Goal: Task Accomplishment & Management: Complete application form

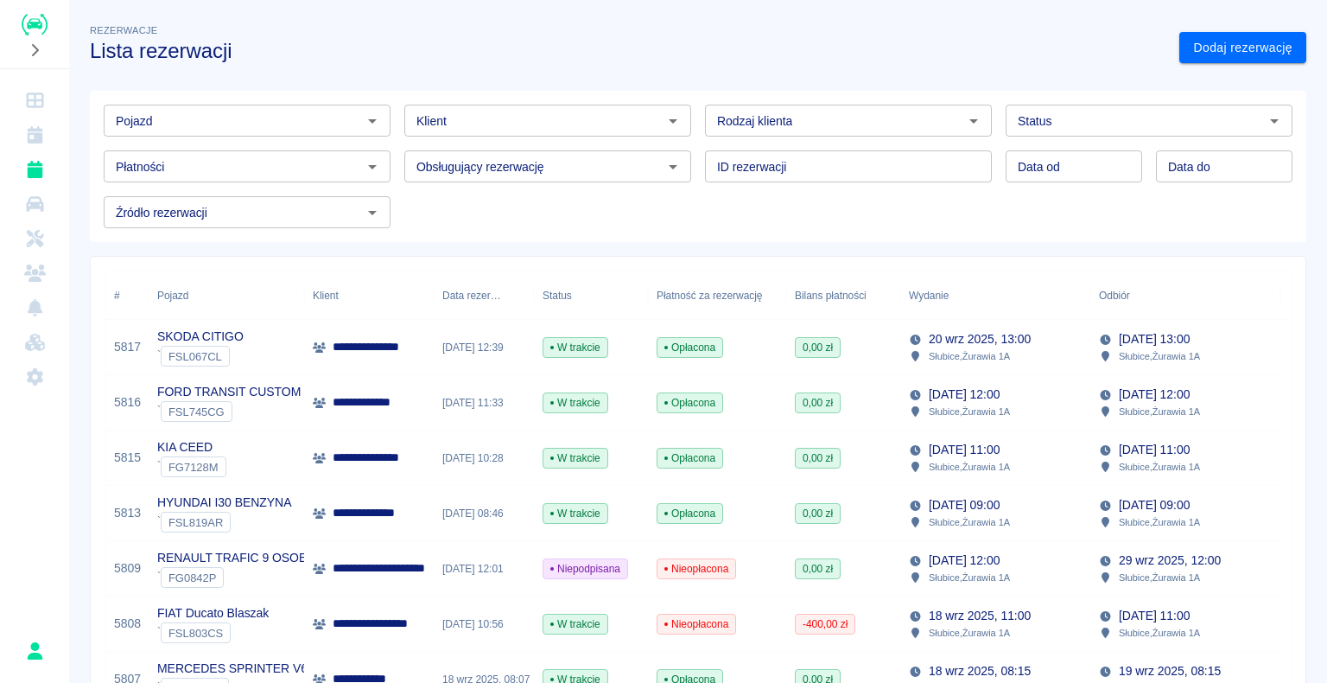
drag, startPoint x: 4, startPoint y: 396, endPoint x: 17, endPoint y: 414, distance: 22.3
click at [17, 414] on div at bounding box center [34, 341] width 69 height 683
click at [34, 22] on img "Renthelp" at bounding box center [35, 25] width 26 height 22
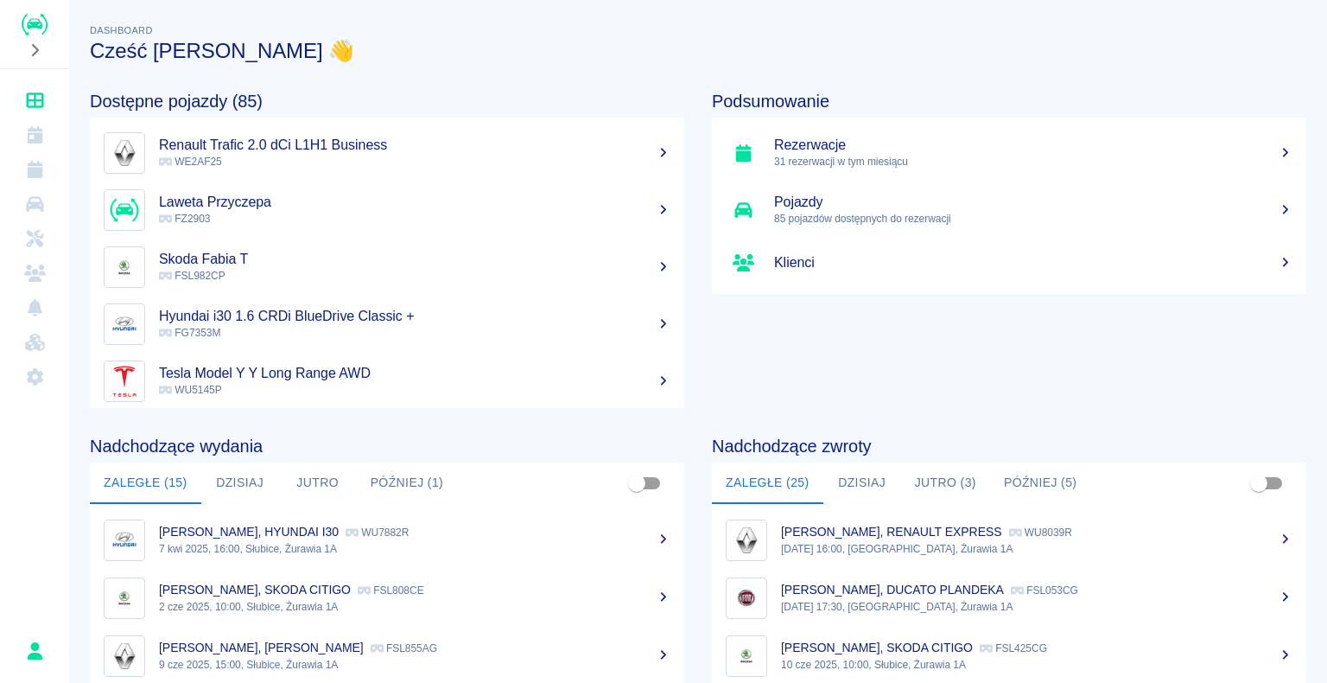
click at [842, 481] on button "Dzisiaj" at bounding box center [862, 482] width 78 height 41
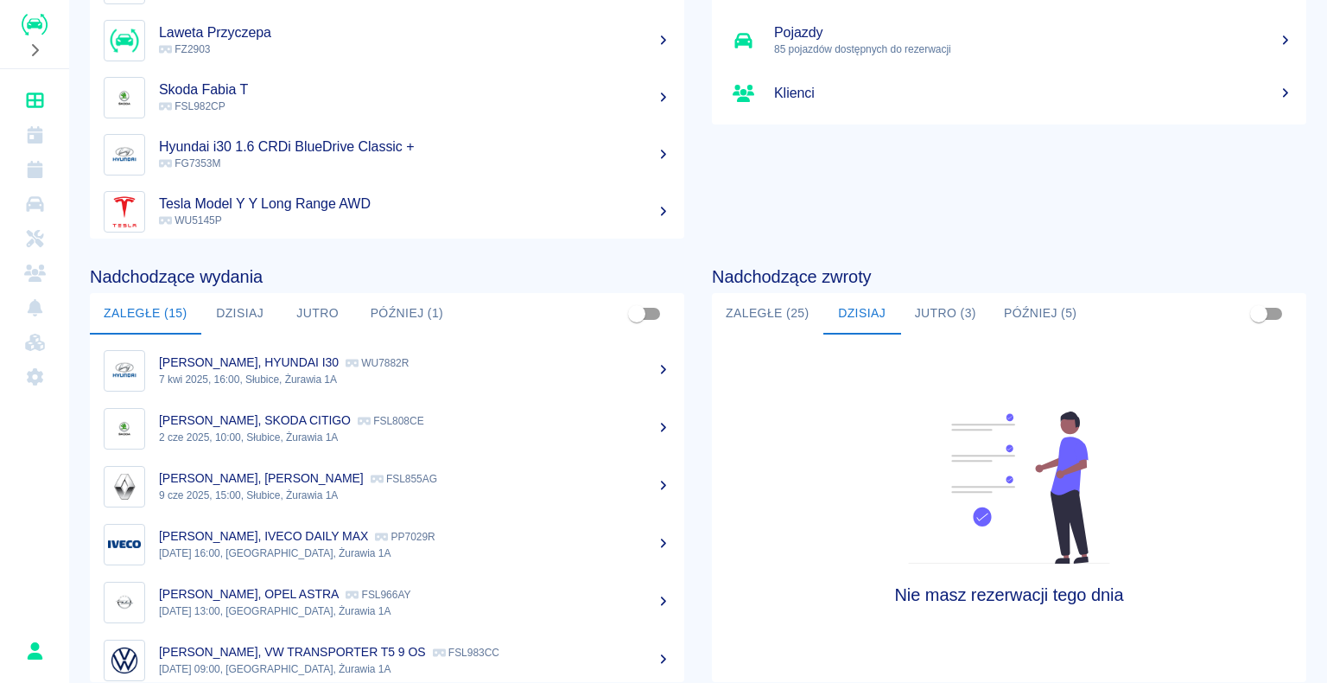
scroll to position [173, 0]
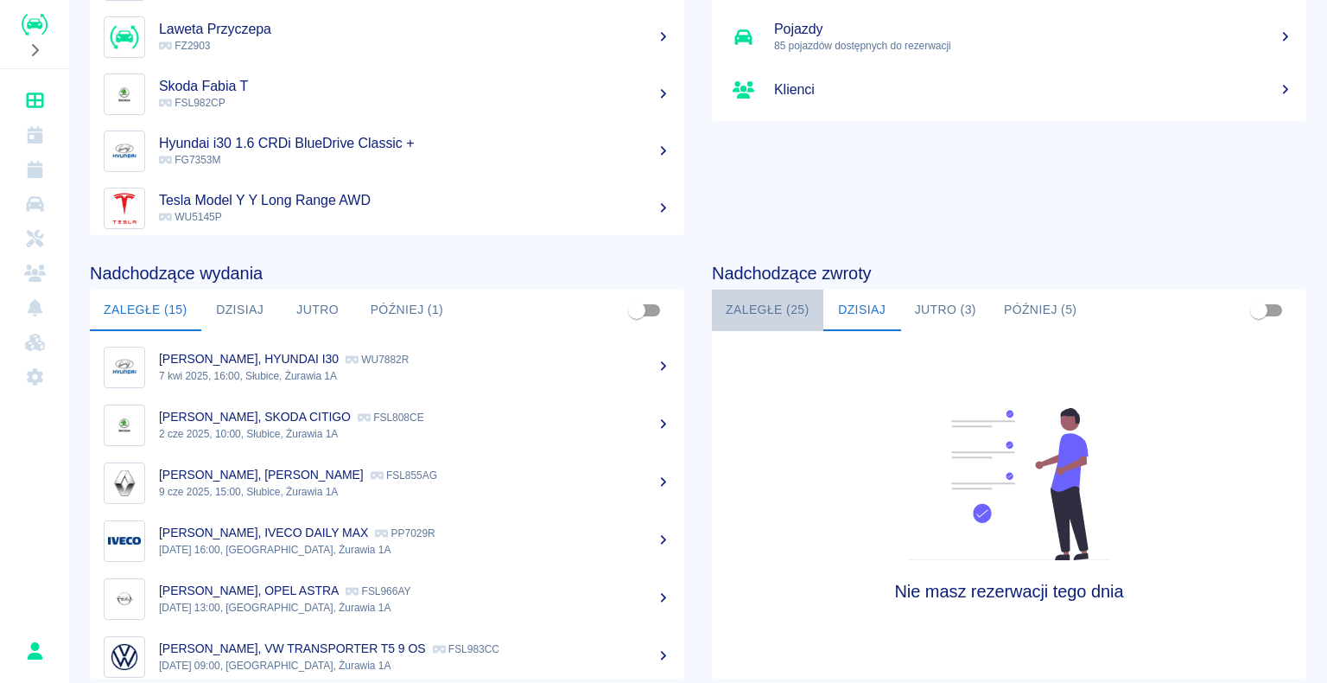
click at [757, 312] on button "Zaległe (25)" at bounding box center [767, 309] width 111 height 41
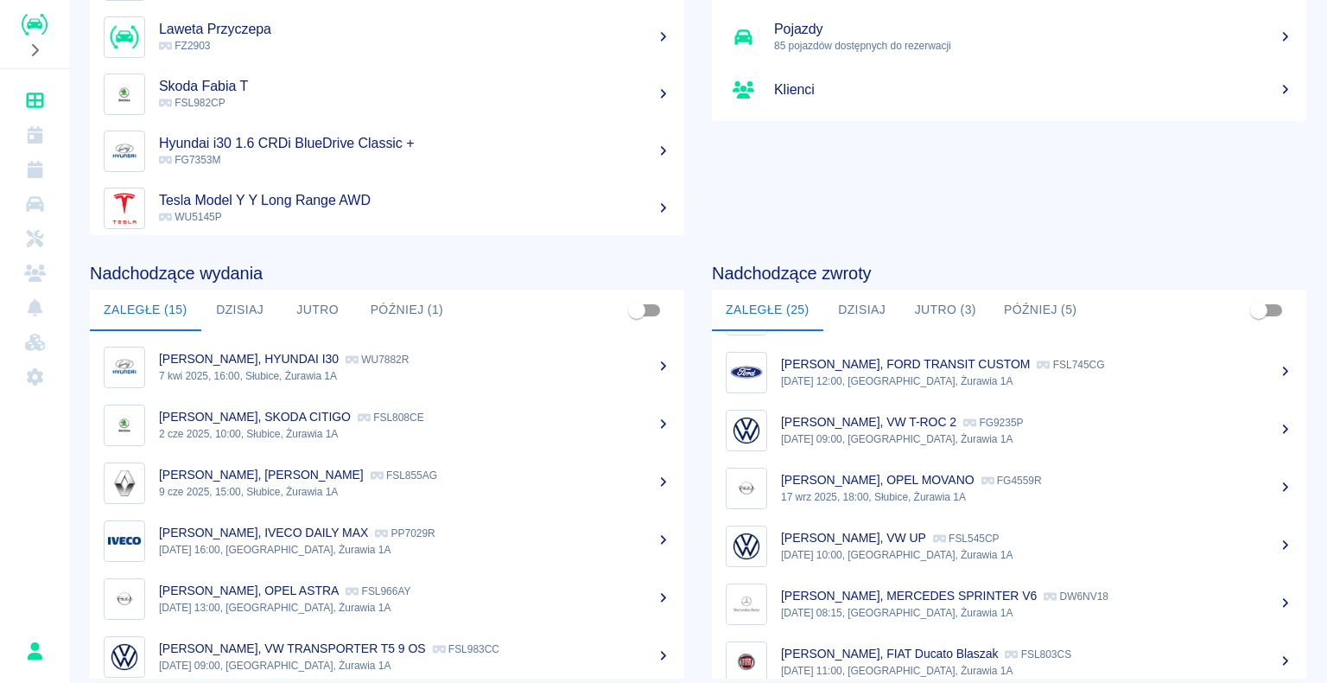
scroll to position [1113, 0]
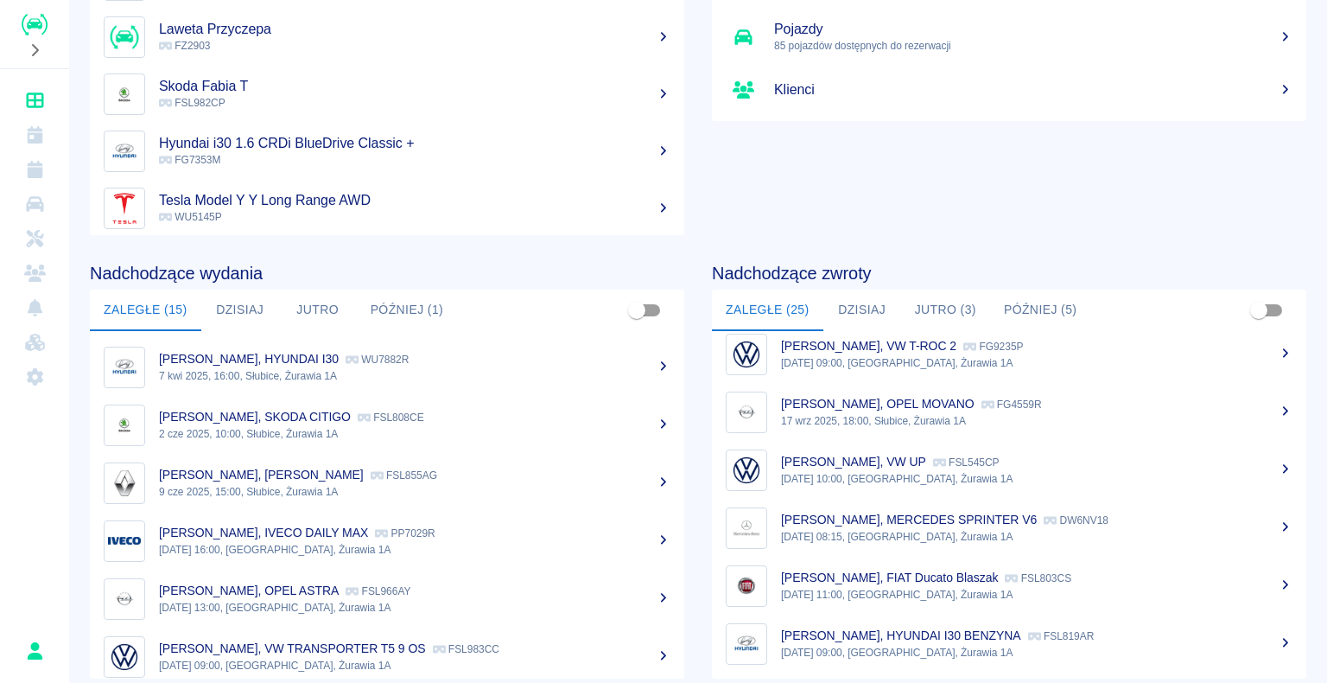
click at [979, 527] on div "Artur Urban, MERCEDES SPRINTER V6 DW6NV18" at bounding box center [1036, 520] width 511 height 18
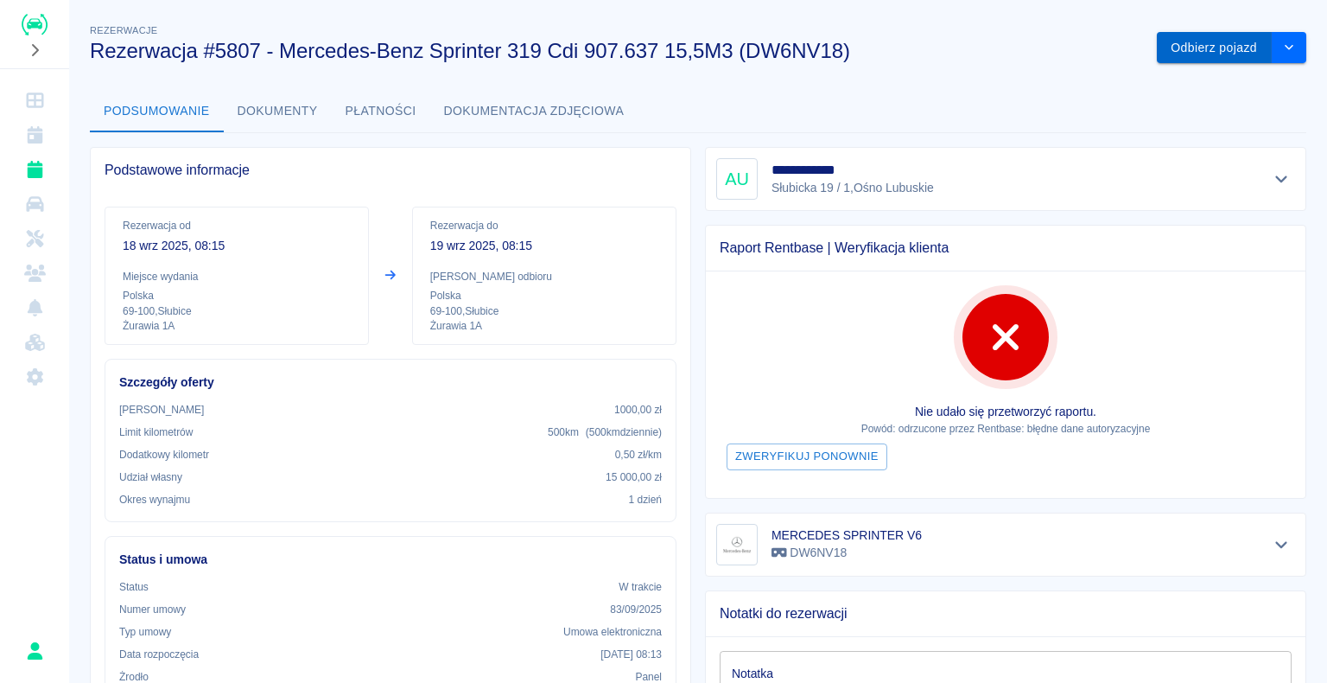
click at [1179, 47] on button "Odbierz pojazd" at bounding box center [1214, 48] width 115 height 32
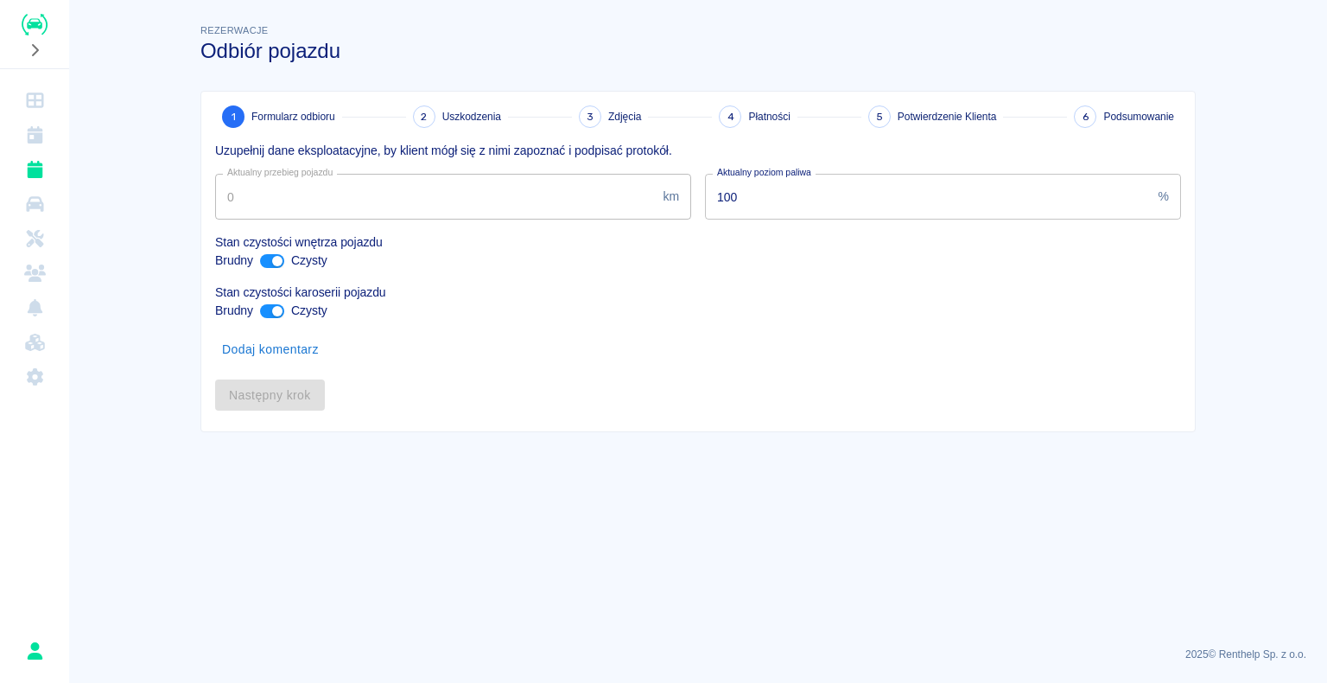
type input "327572"
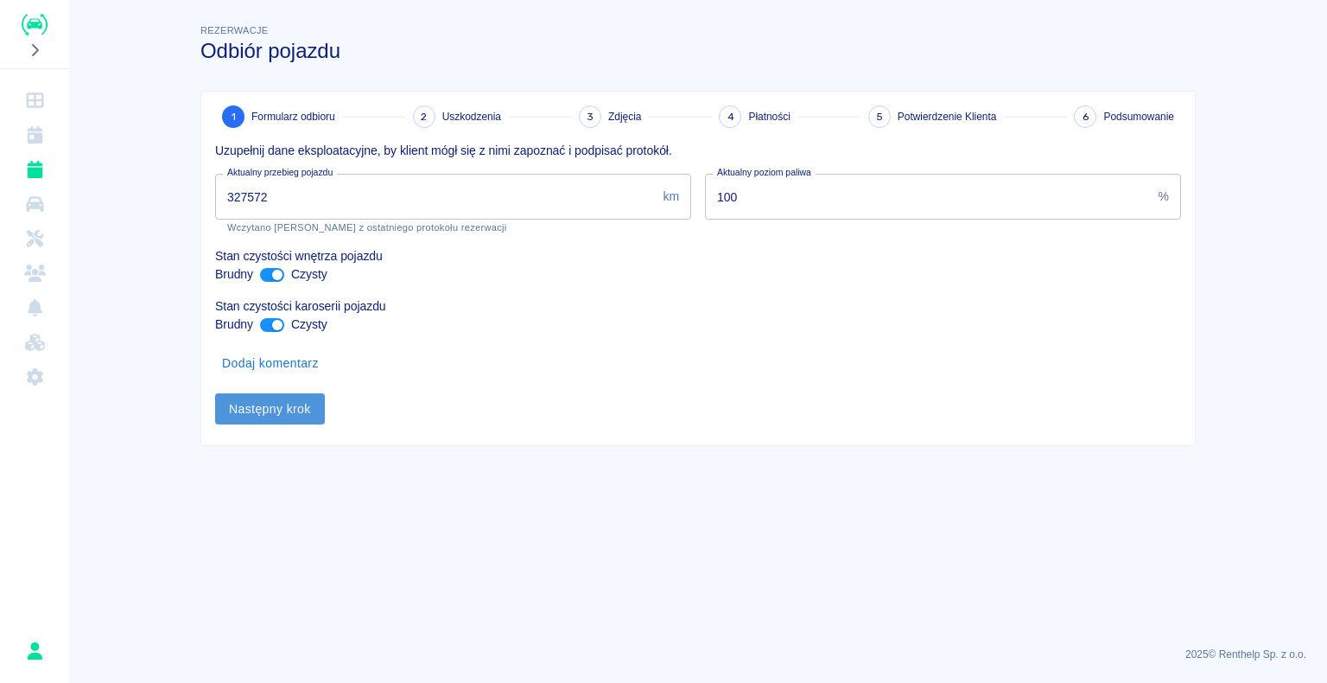
click at [267, 403] on button "Następny krok" at bounding box center [270, 409] width 110 height 32
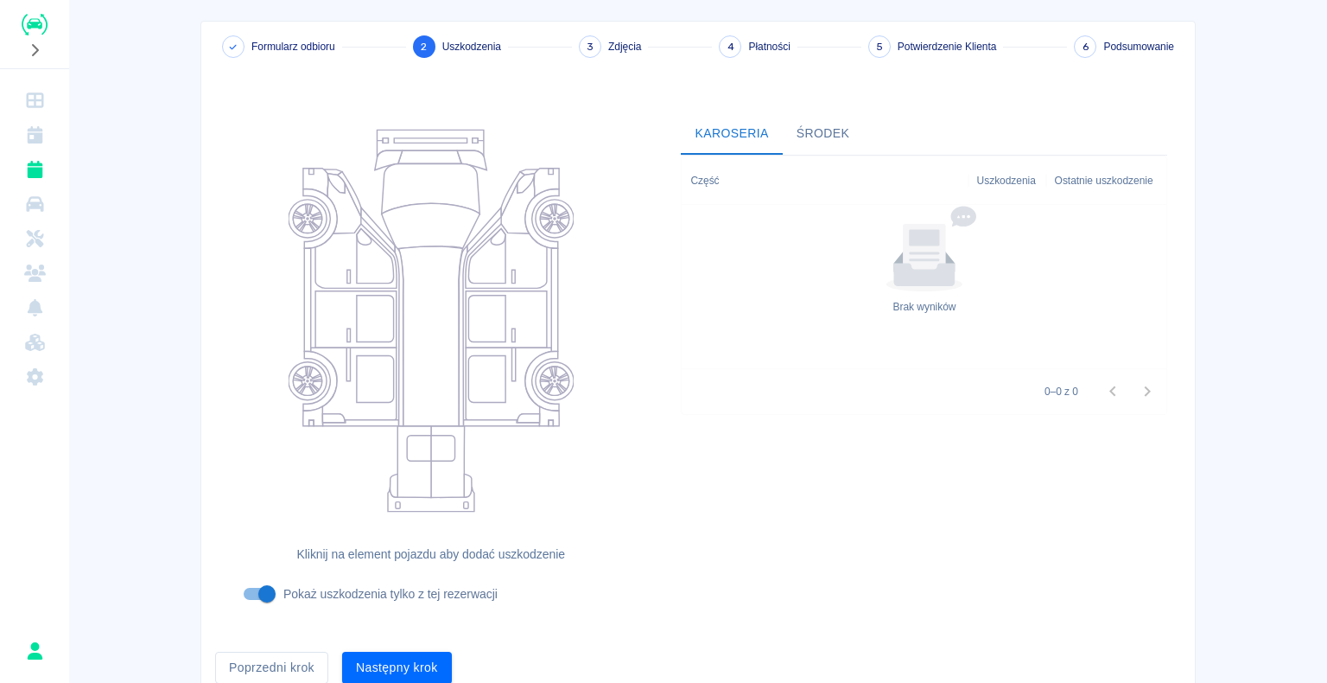
scroll to position [142, 0]
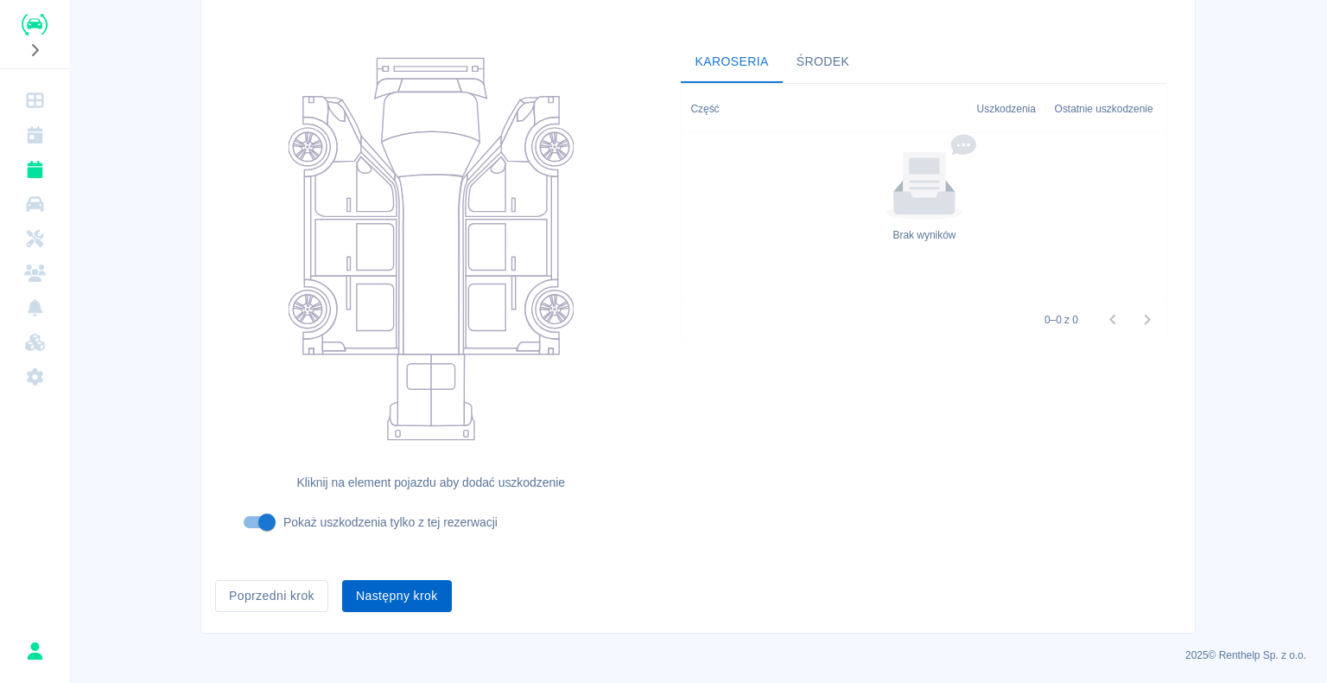
click at [397, 600] on button "Następny krok" at bounding box center [397, 596] width 110 height 32
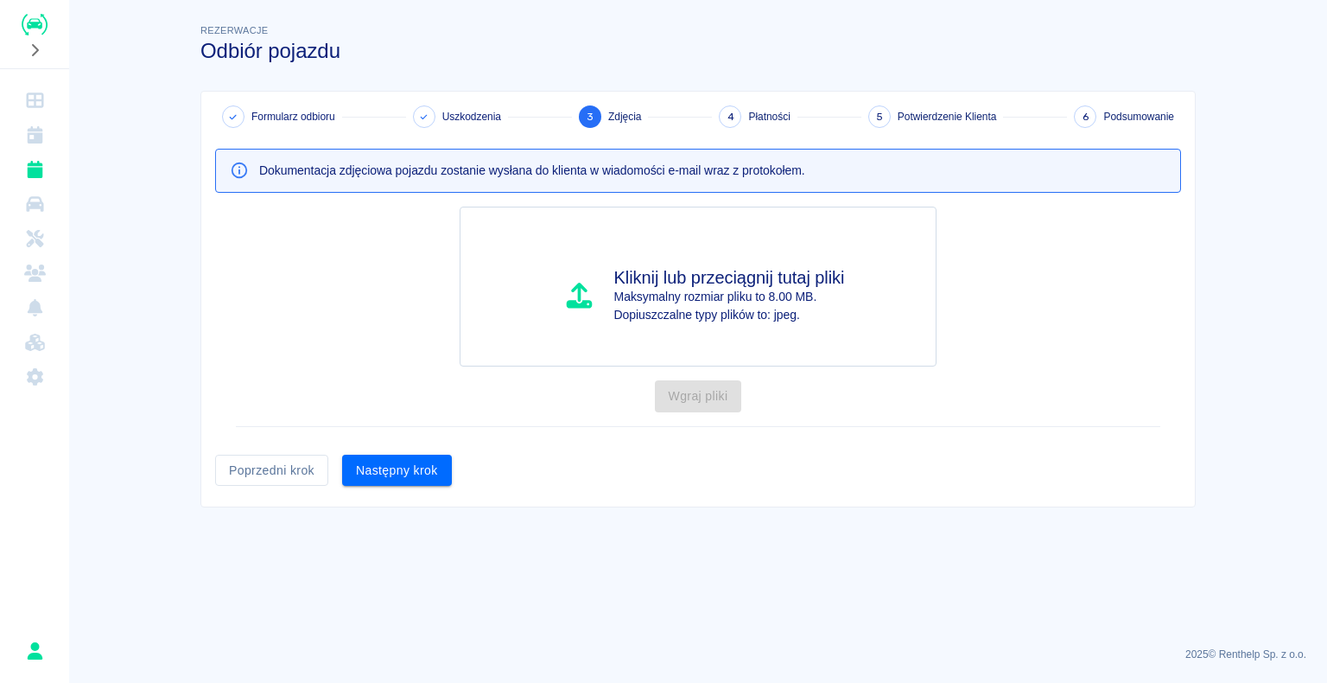
scroll to position [0, 0]
click at [387, 476] on button "Następny krok" at bounding box center [397, 470] width 110 height 32
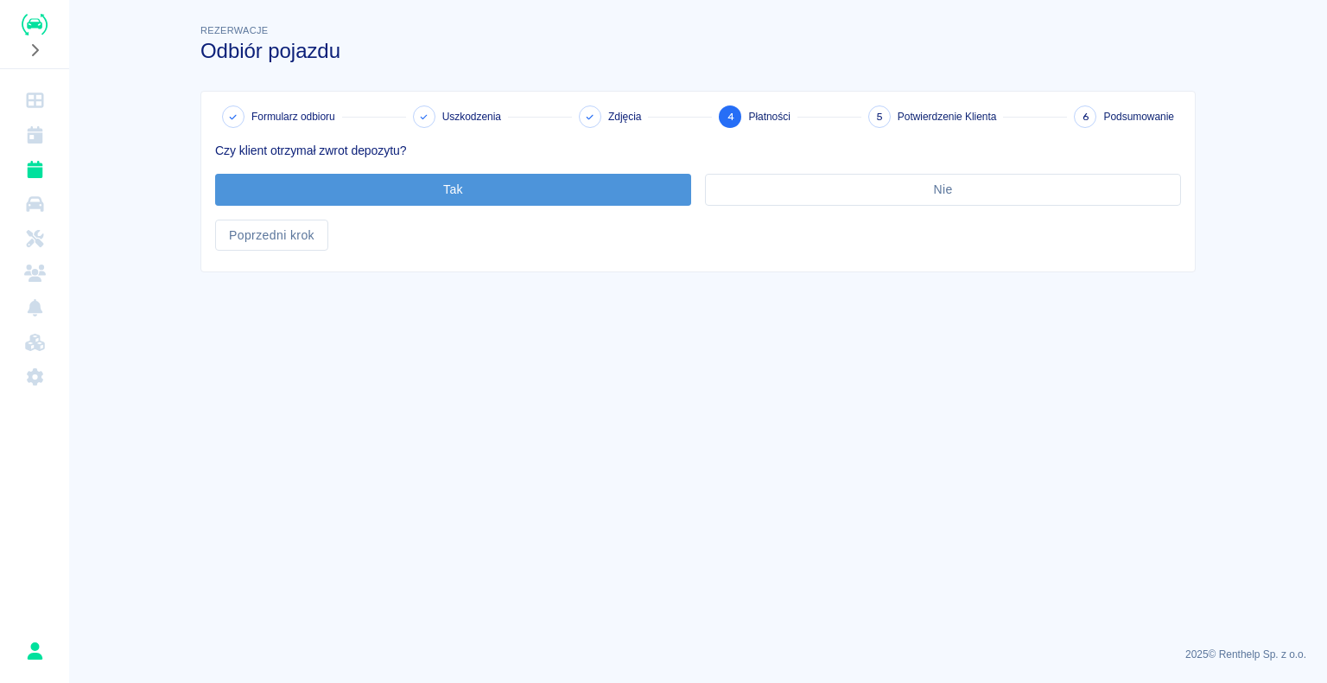
click at [454, 184] on button "Tak" at bounding box center [453, 190] width 476 height 32
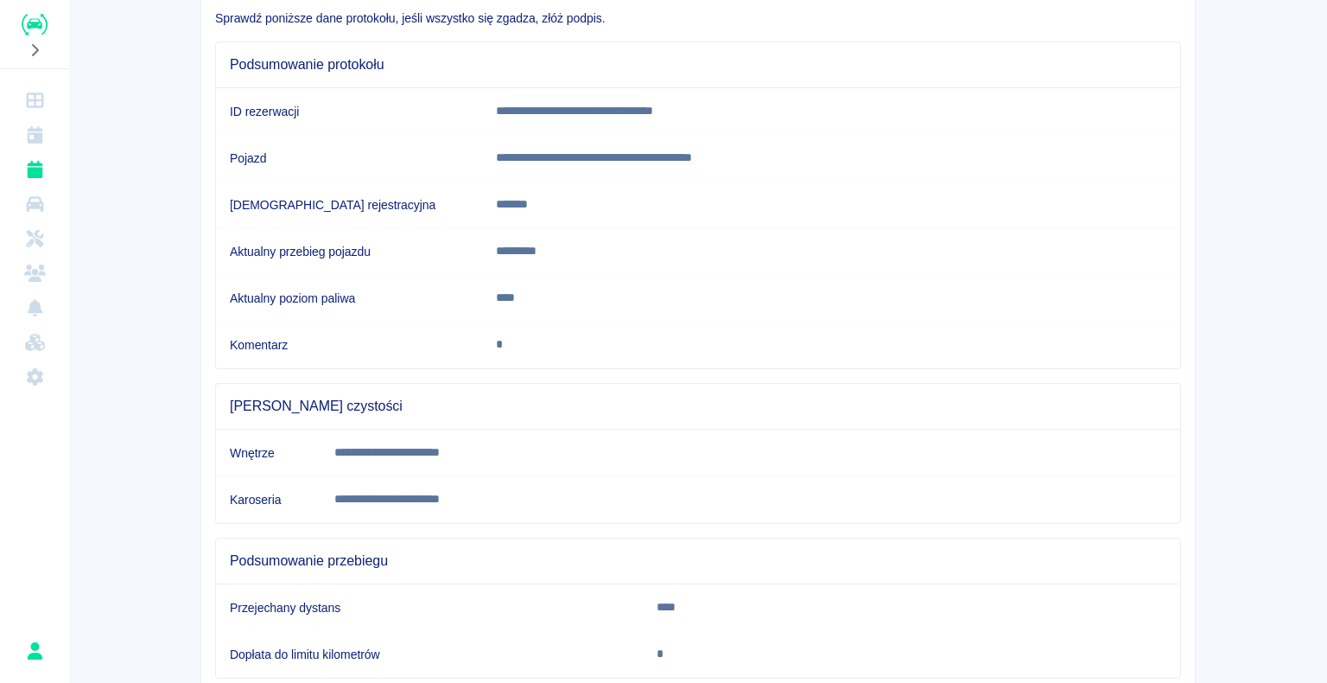
scroll to position [241, 0]
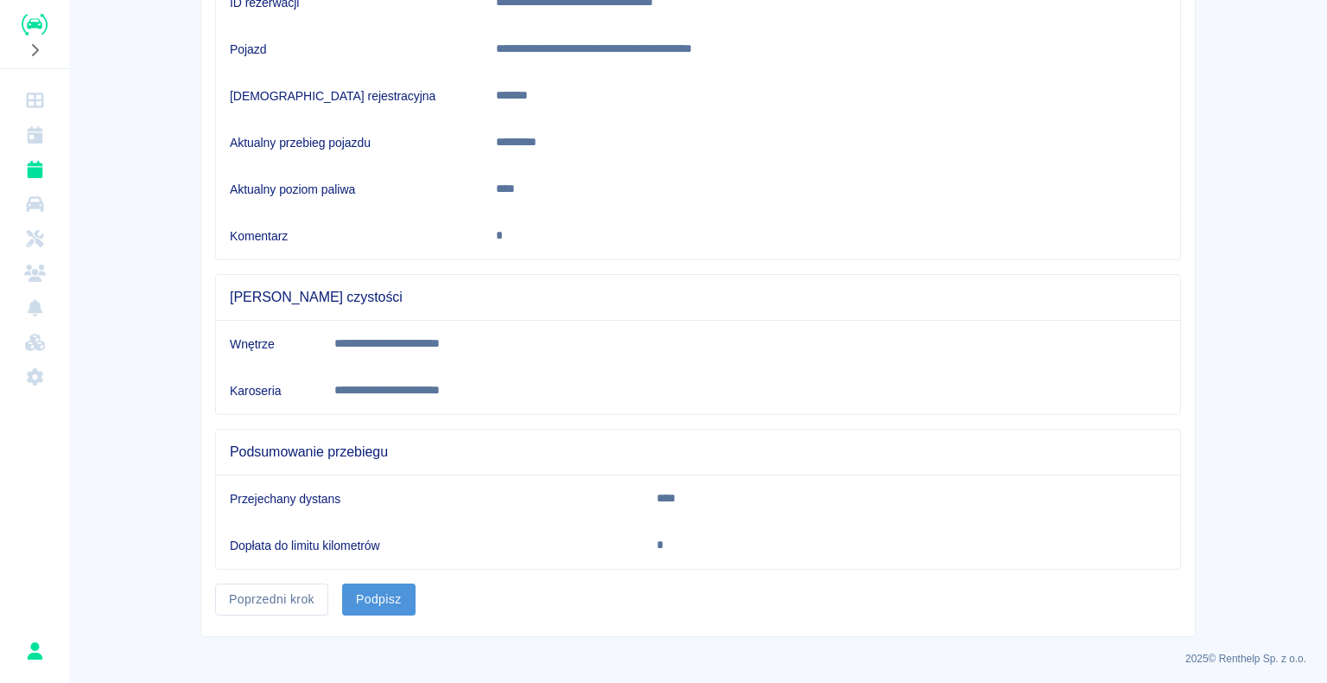
click at [376, 587] on button "Podpisz" at bounding box center [378, 599] width 73 height 32
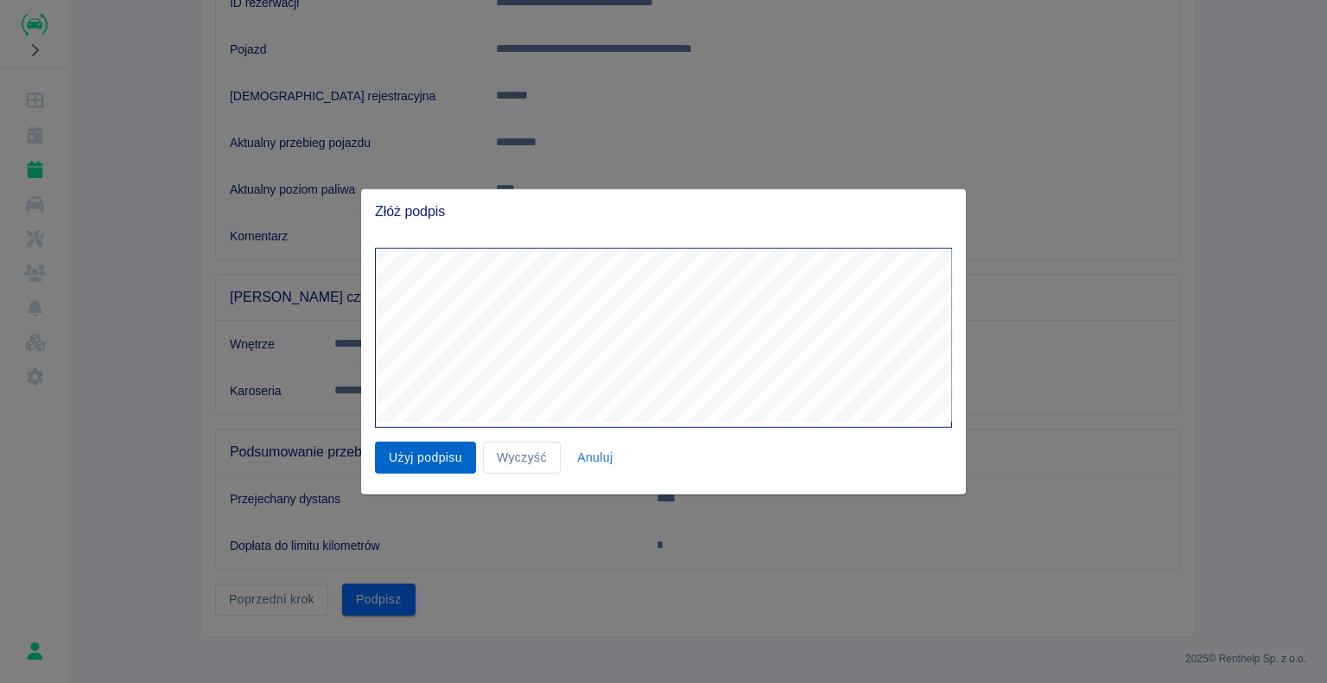
click at [432, 455] on button "Użyj podpisu" at bounding box center [425, 457] width 101 height 32
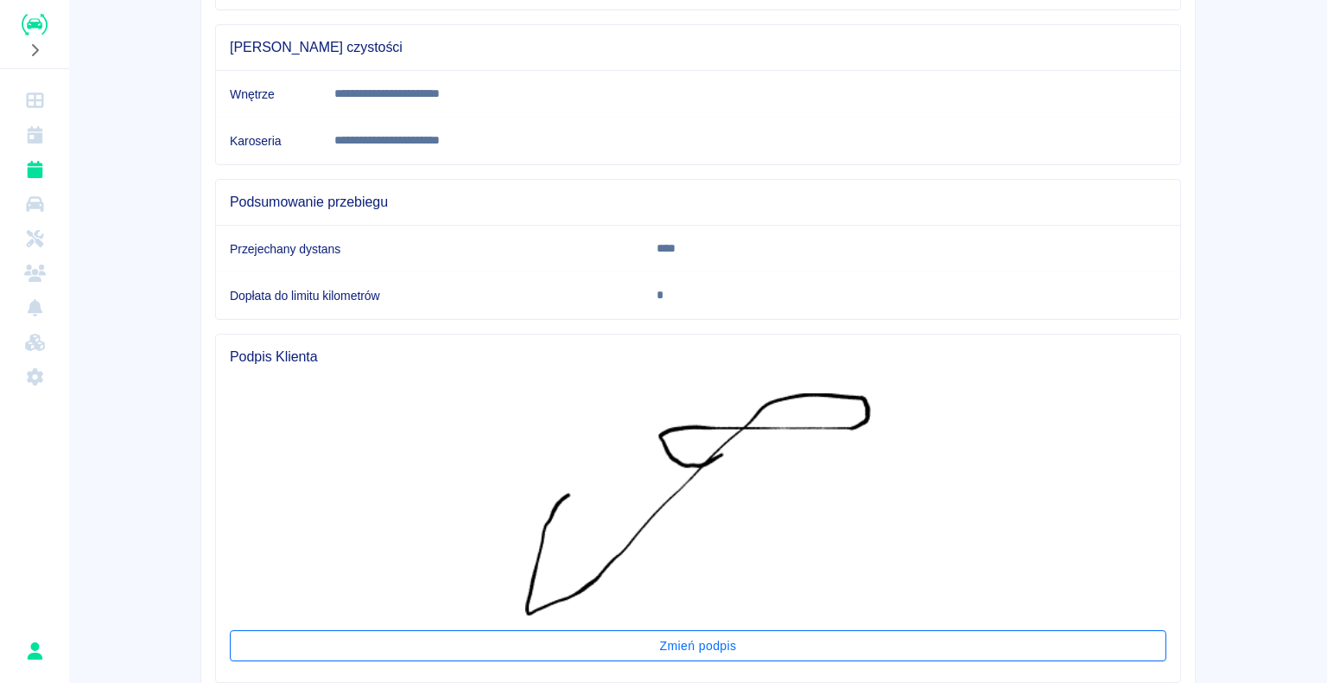
scroll to position [603, 0]
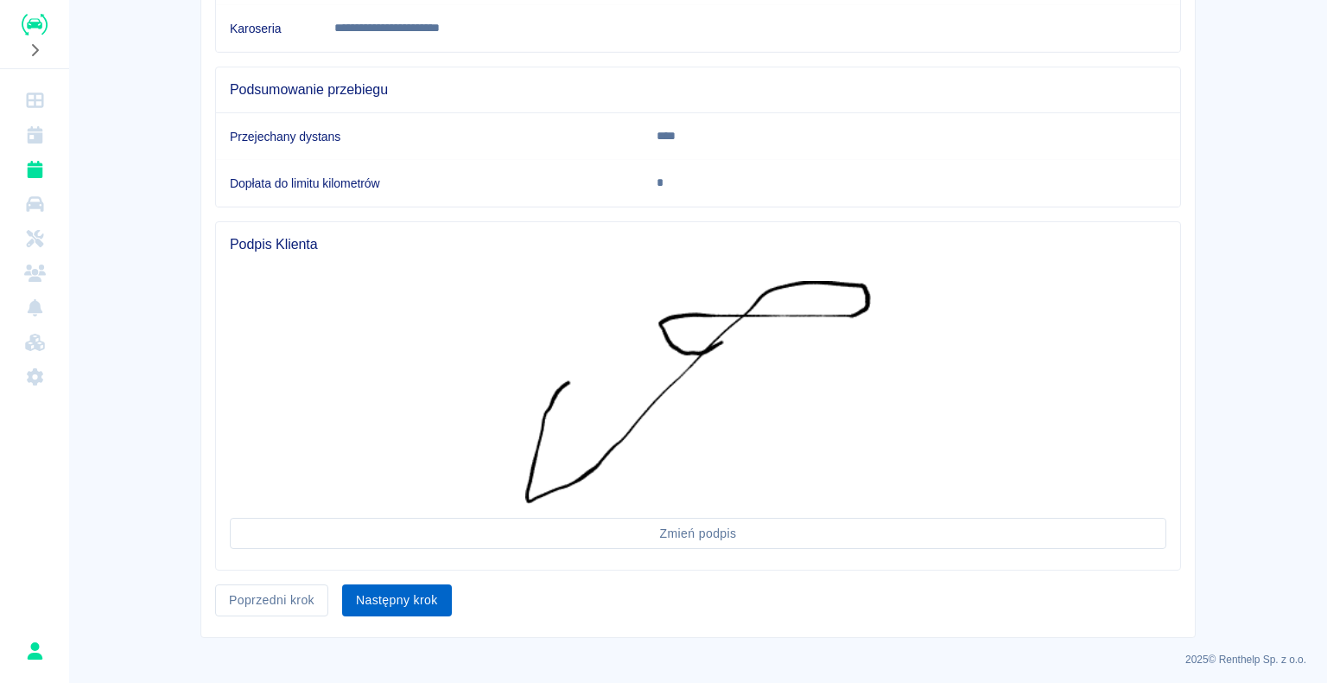
click at [393, 597] on button "Następny krok" at bounding box center [397, 600] width 110 height 32
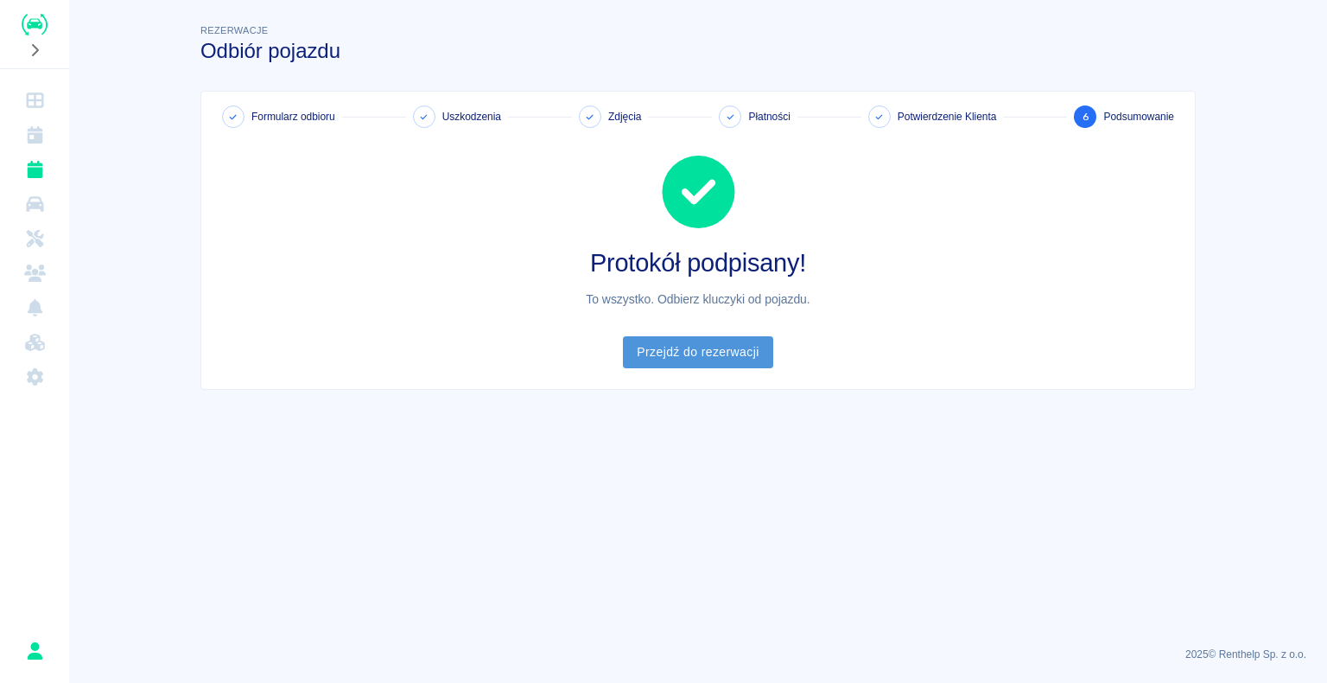
click at [690, 350] on link "Przejdź do rezerwacji" at bounding box center [697, 352] width 149 height 32
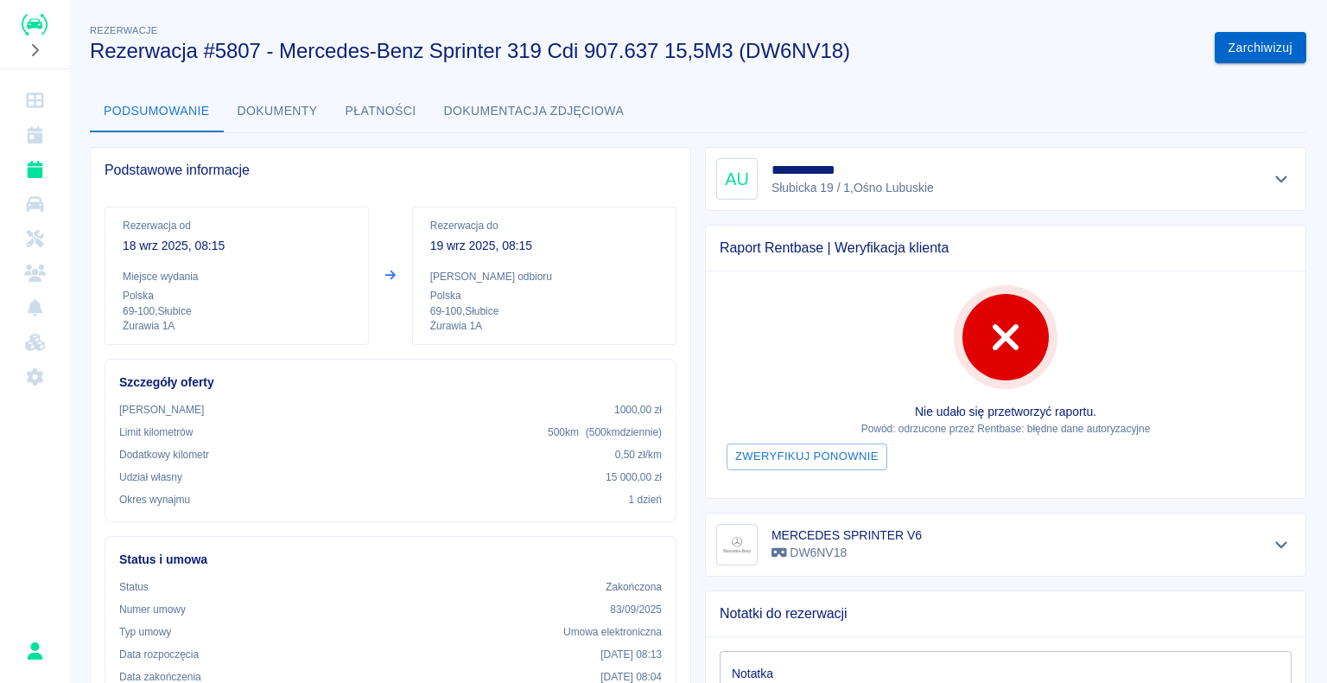
click at [1233, 47] on button "Zarchiwizuj" at bounding box center [1261, 48] width 92 height 32
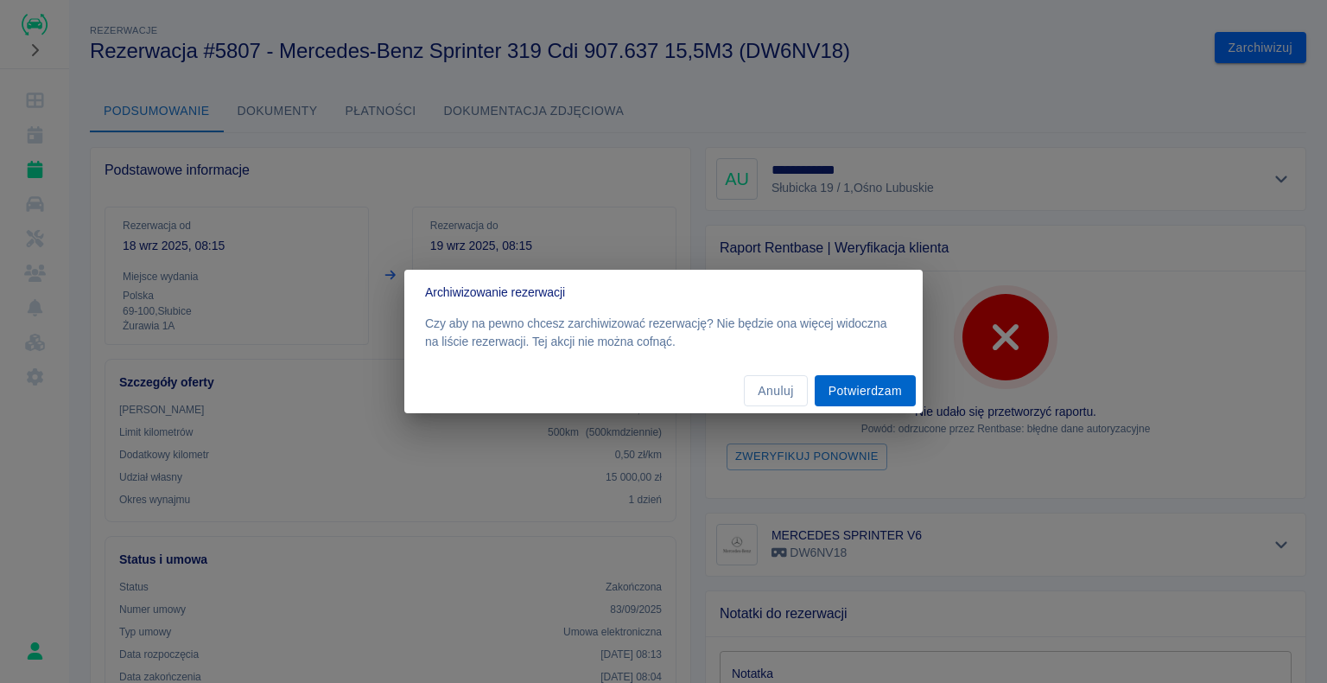
click at [857, 382] on button "Potwierdzam" at bounding box center [865, 391] width 101 height 32
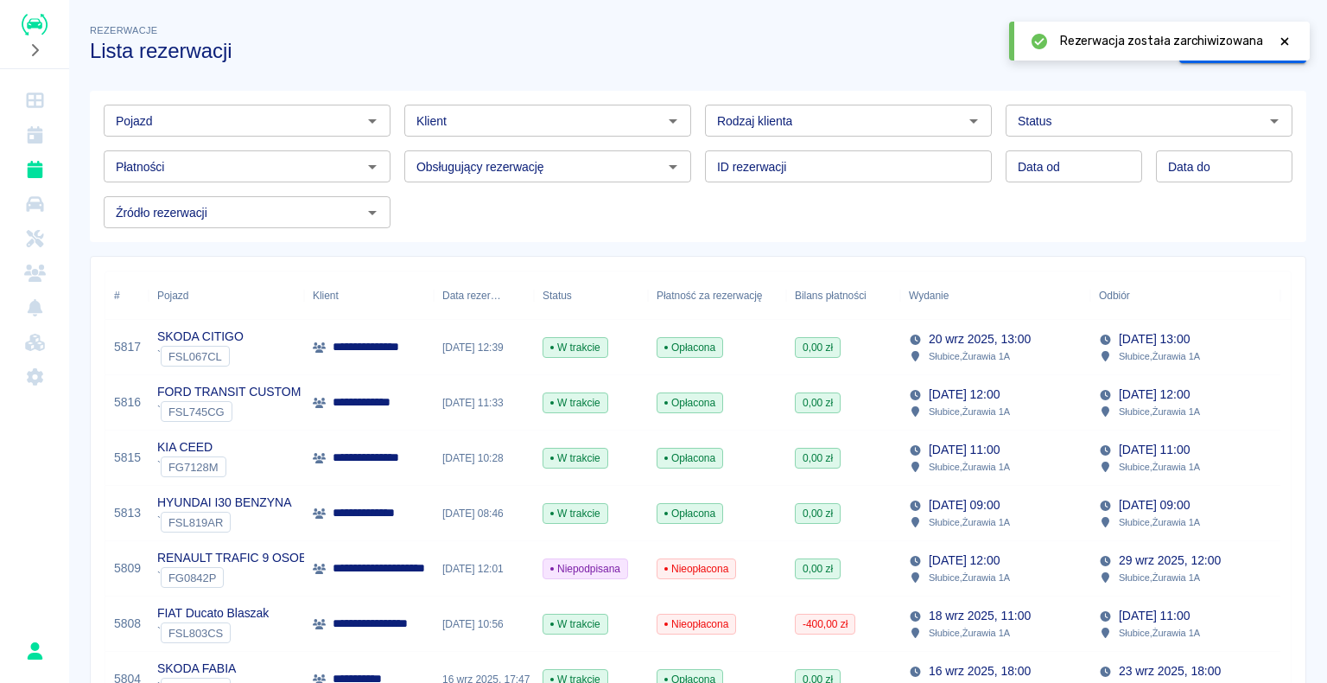
click at [45, 29] on img "Renthelp" at bounding box center [35, 25] width 26 height 22
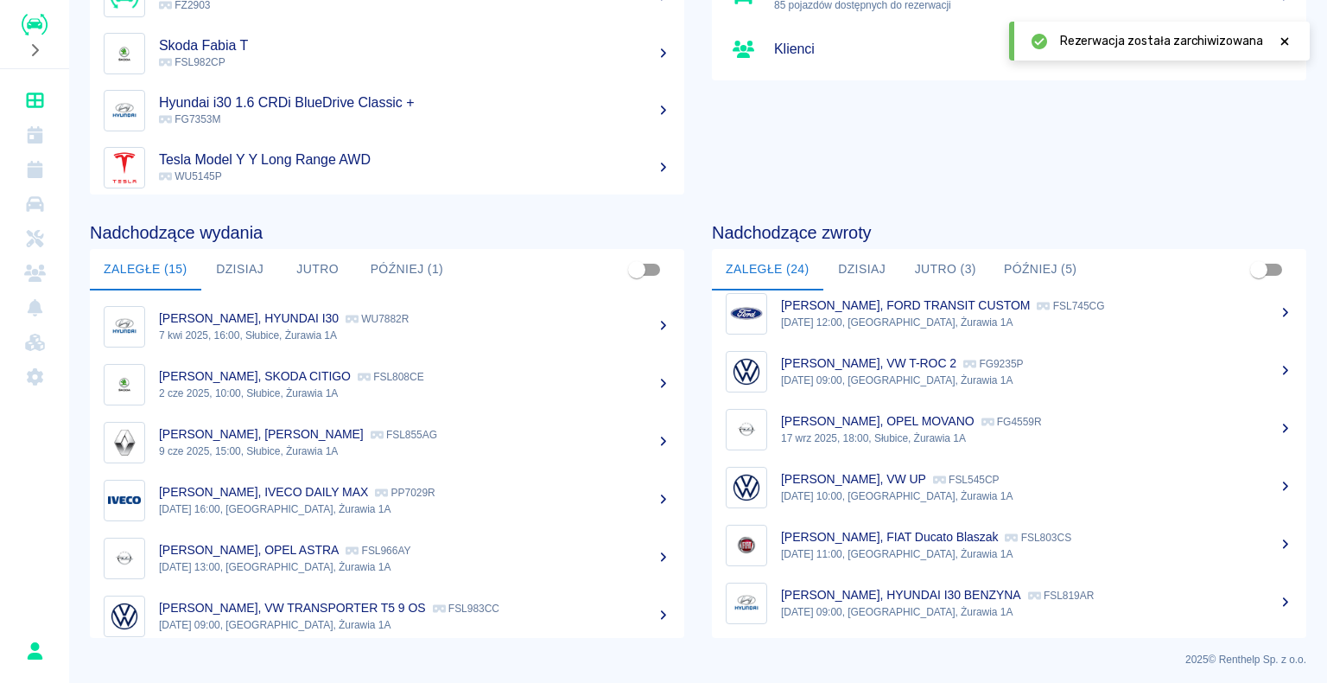
scroll to position [218, 0]
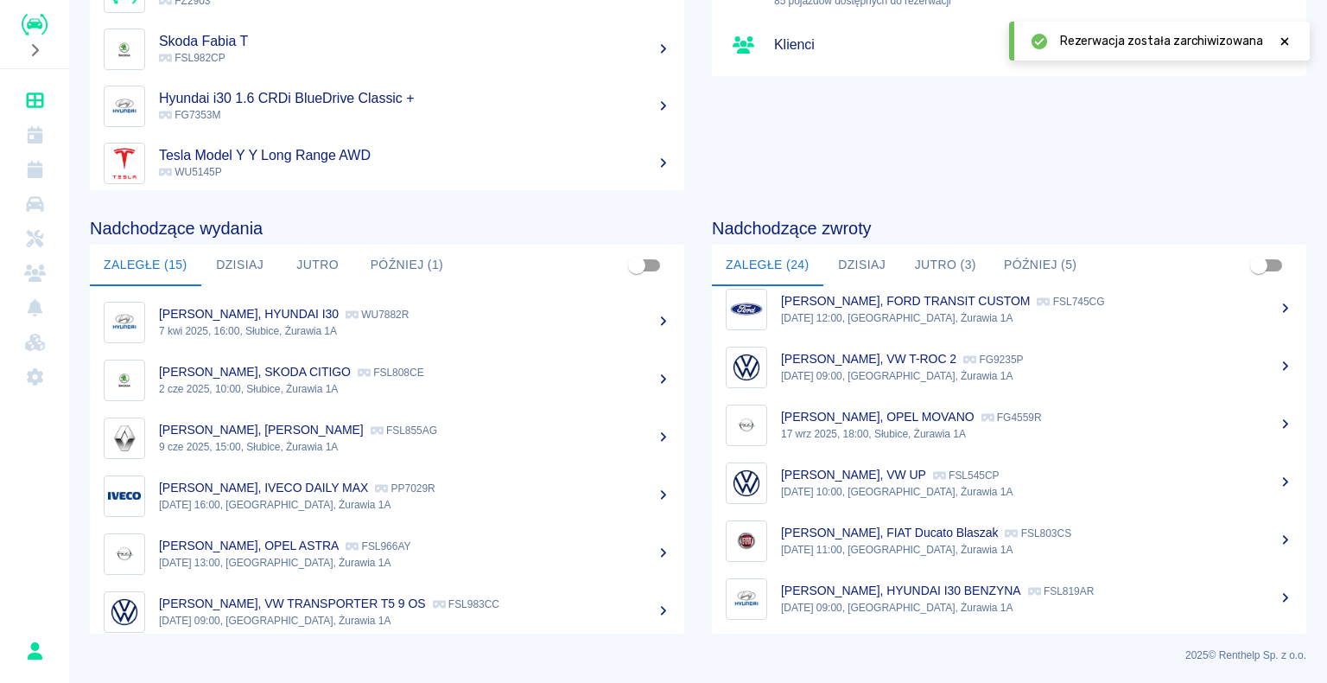
click at [964, 593] on p "NIKOLA NIKOLIC, HYUNDAI I30 BENZYNA" at bounding box center [901, 590] width 240 height 14
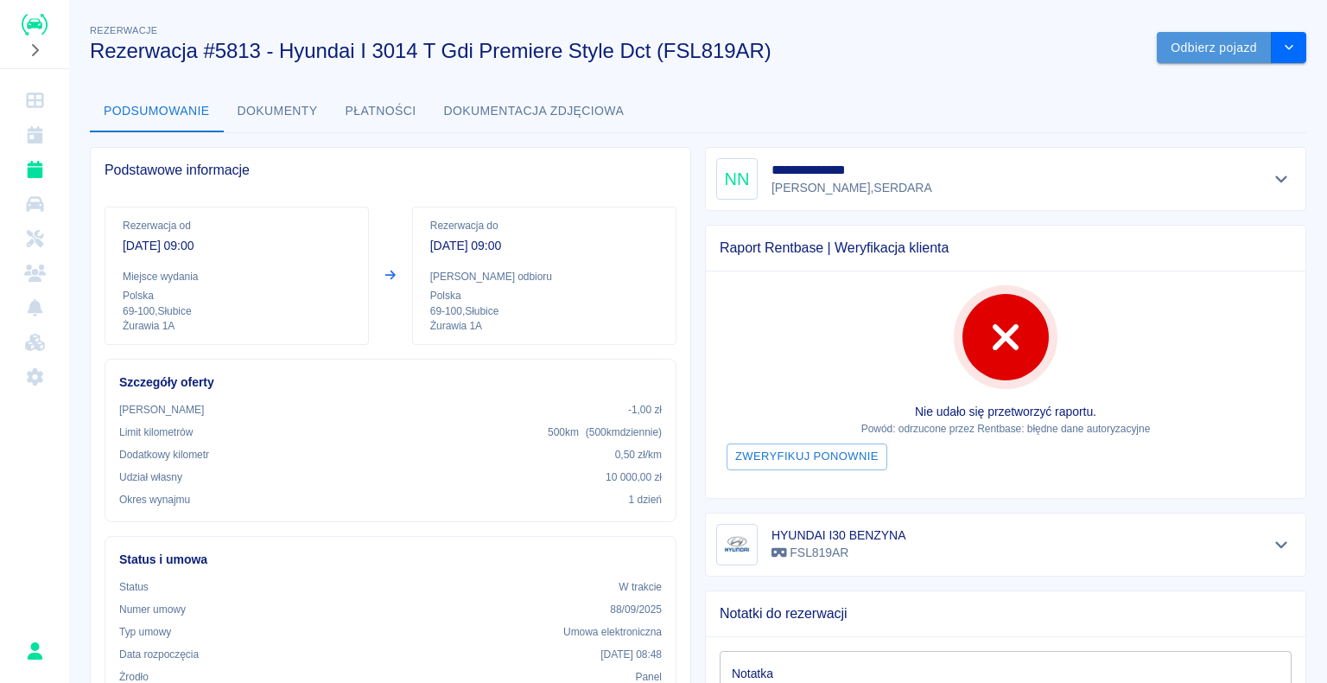
click at [1194, 43] on button "Odbierz pojazd" at bounding box center [1214, 48] width 115 height 32
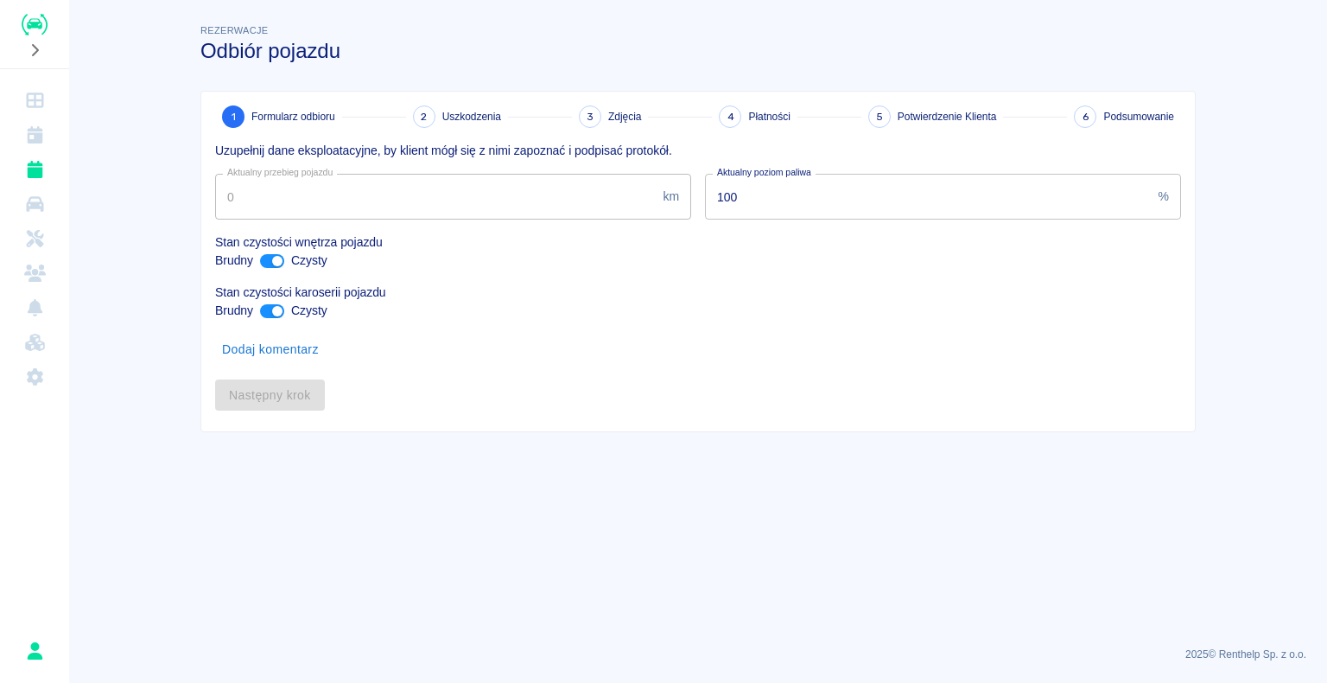
type input "374797"
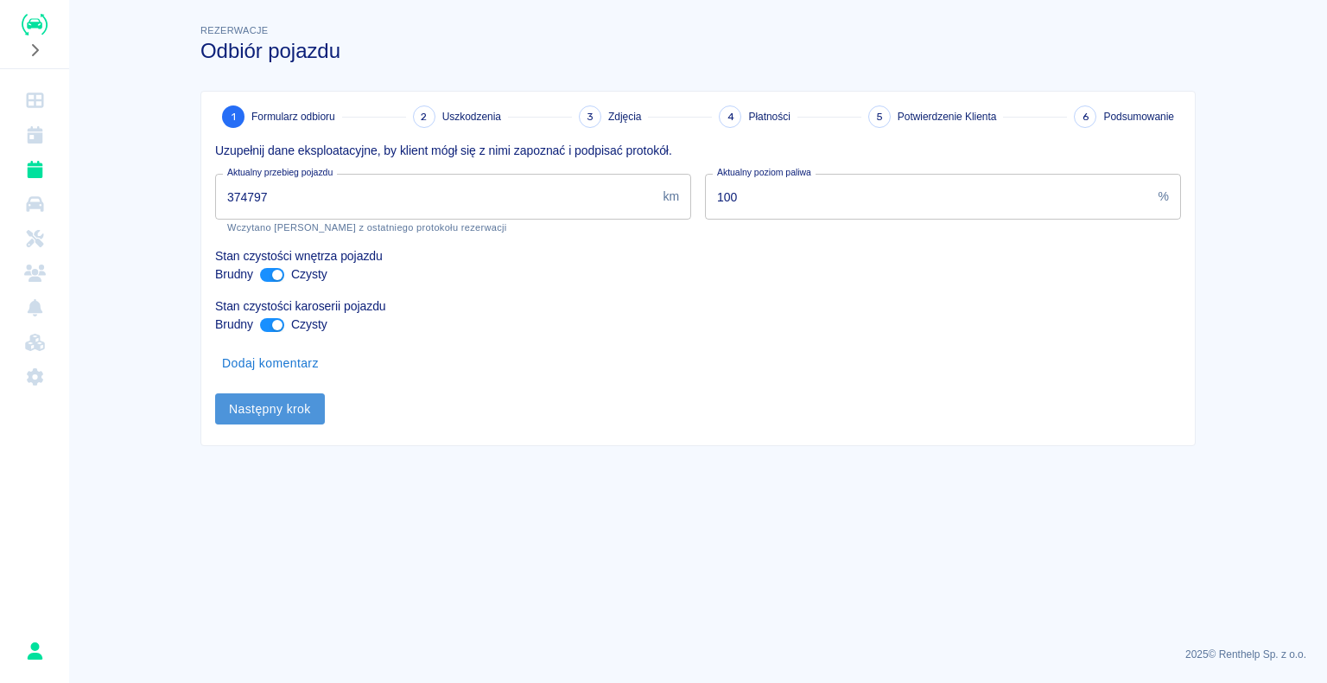
click at [274, 400] on button "Następny krok" at bounding box center [270, 409] width 110 height 32
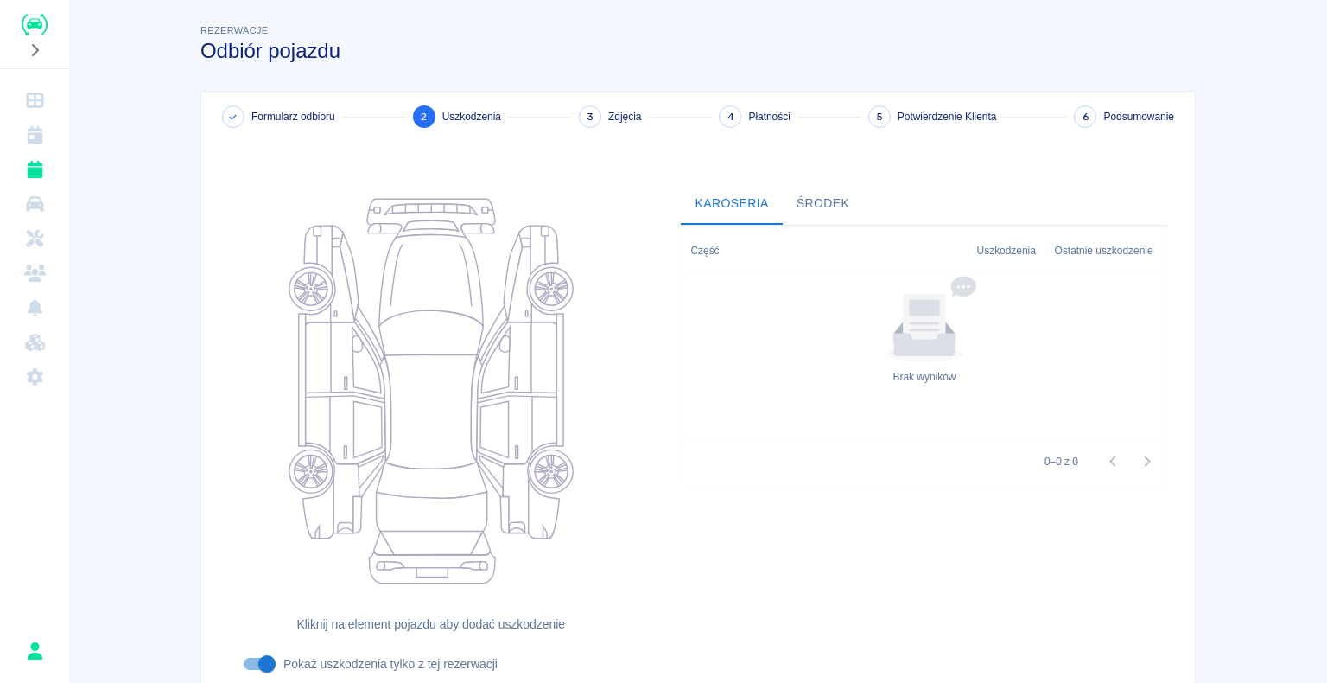
scroll to position [142, 0]
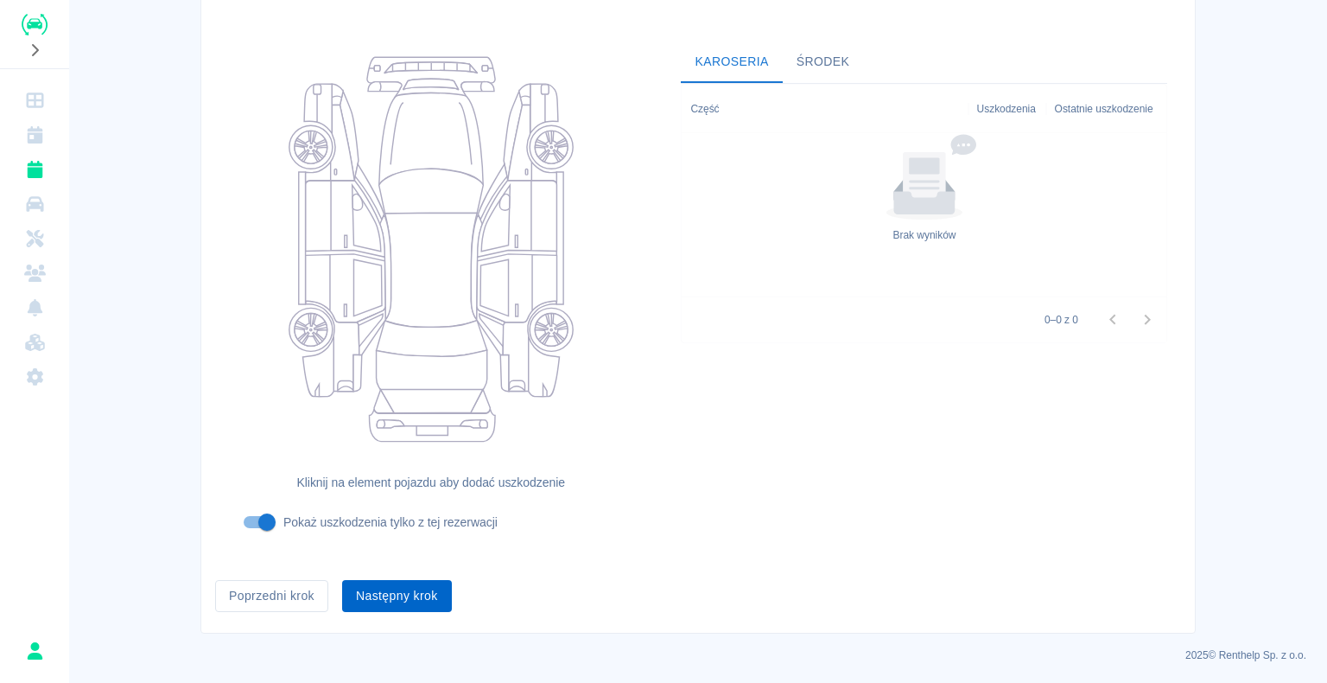
click at [400, 596] on button "Następny krok" at bounding box center [397, 596] width 110 height 32
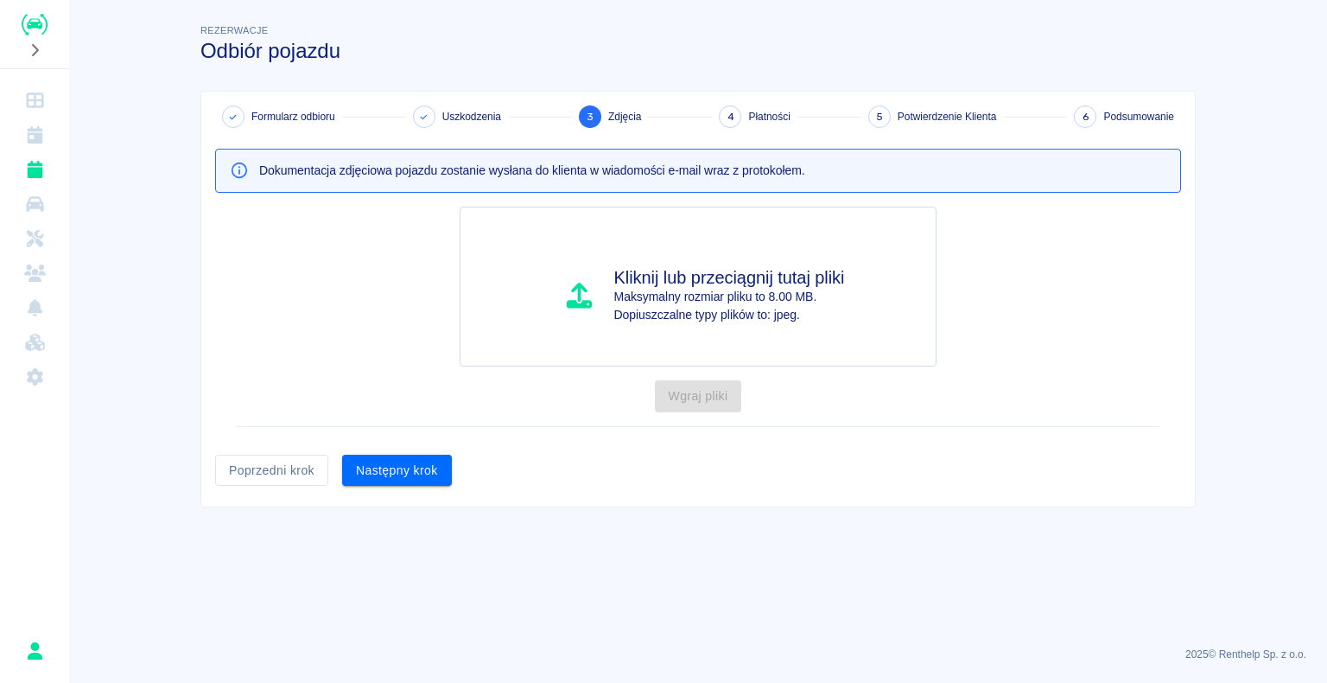
scroll to position [0, 0]
click at [398, 467] on button "Następny krok" at bounding box center [397, 470] width 110 height 32
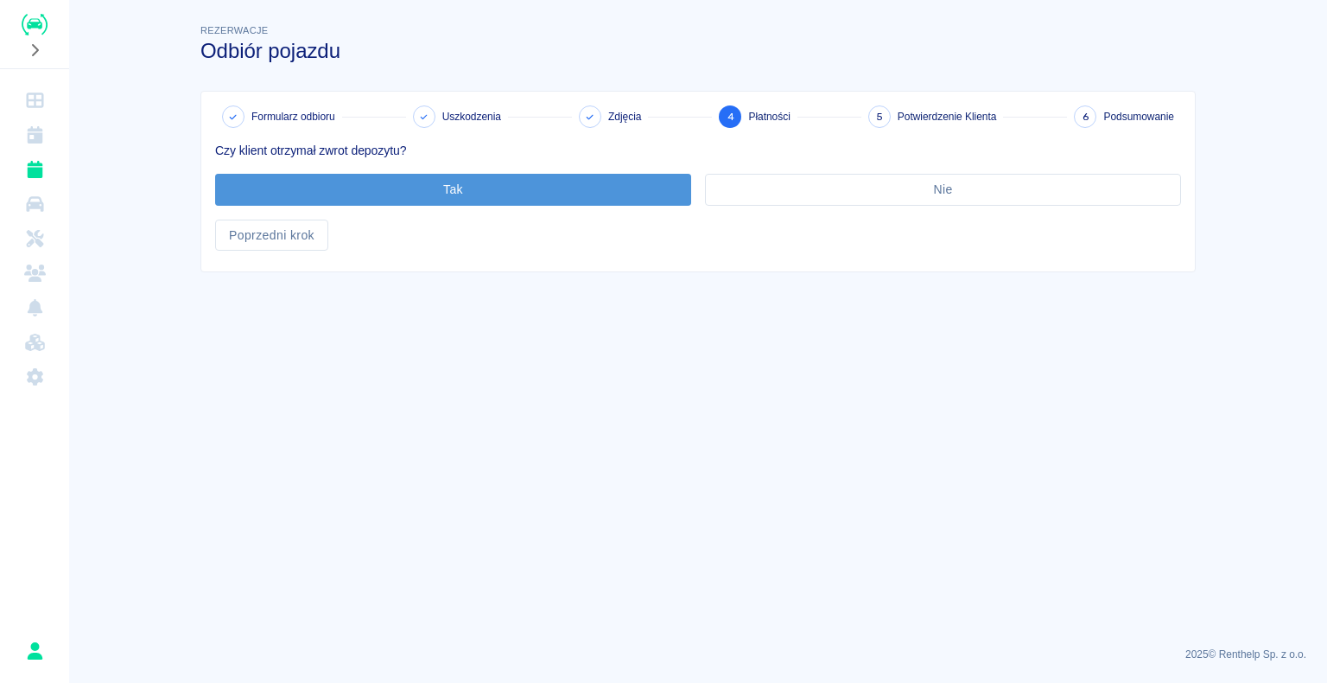
click at [449, 185] on button "Tak" at bounding box center [453, 190] width 476 height 32
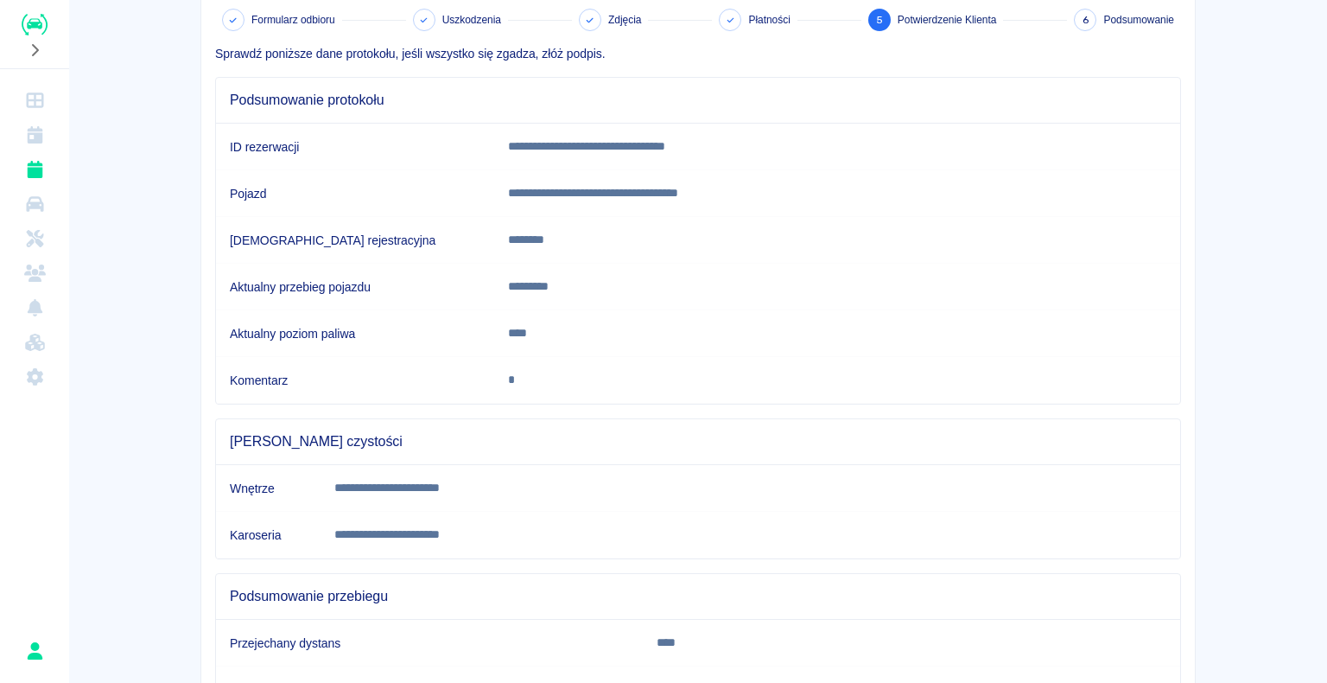
scroll to position [241, 0]
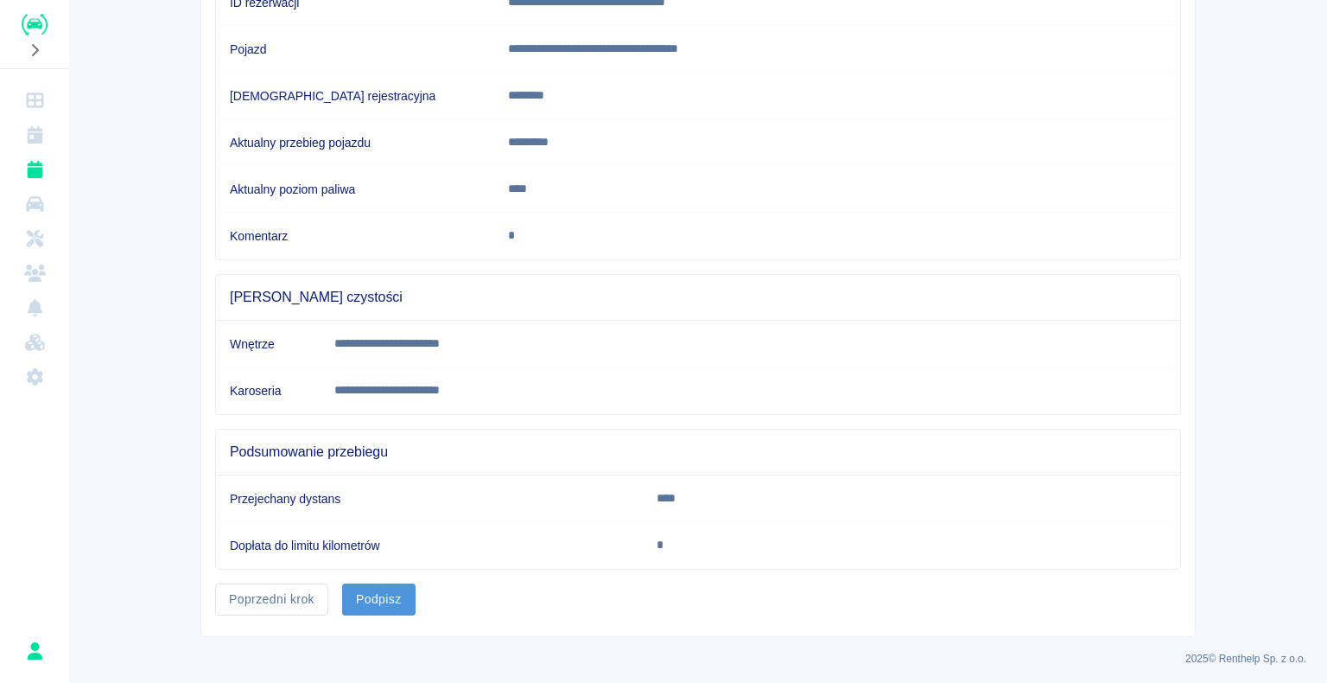
click at [371, 594] on button "Podpisz" at bounding box center [378, 599] width 73 height 32
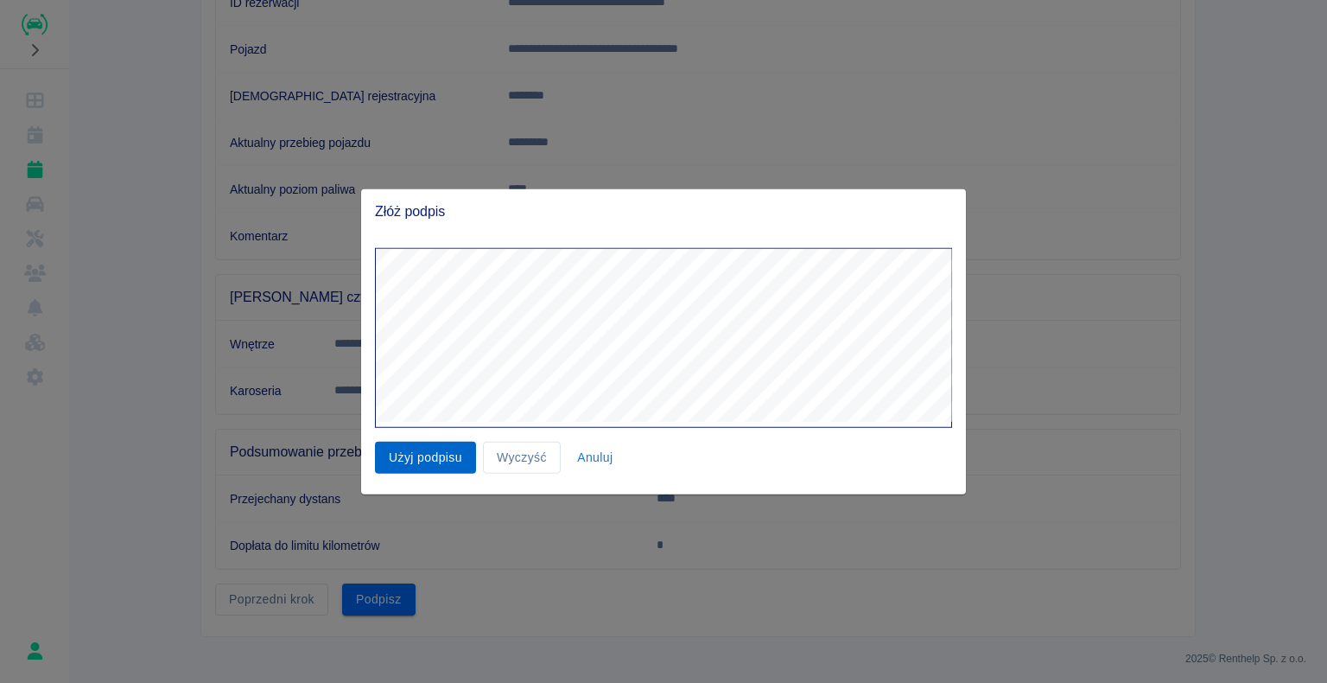
click at [432, 457] on button "Użyj podpisu" at bounding box center [425, 457] width 101 height 32
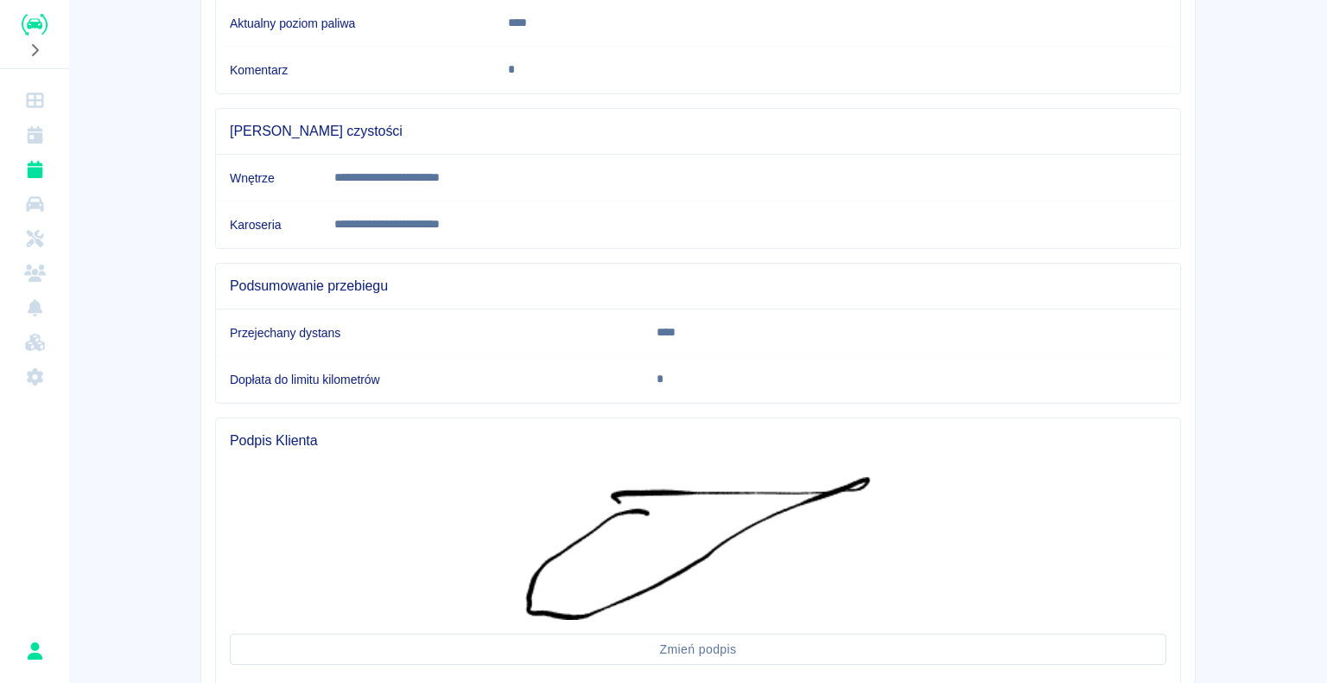
scroll to position [523, 0]
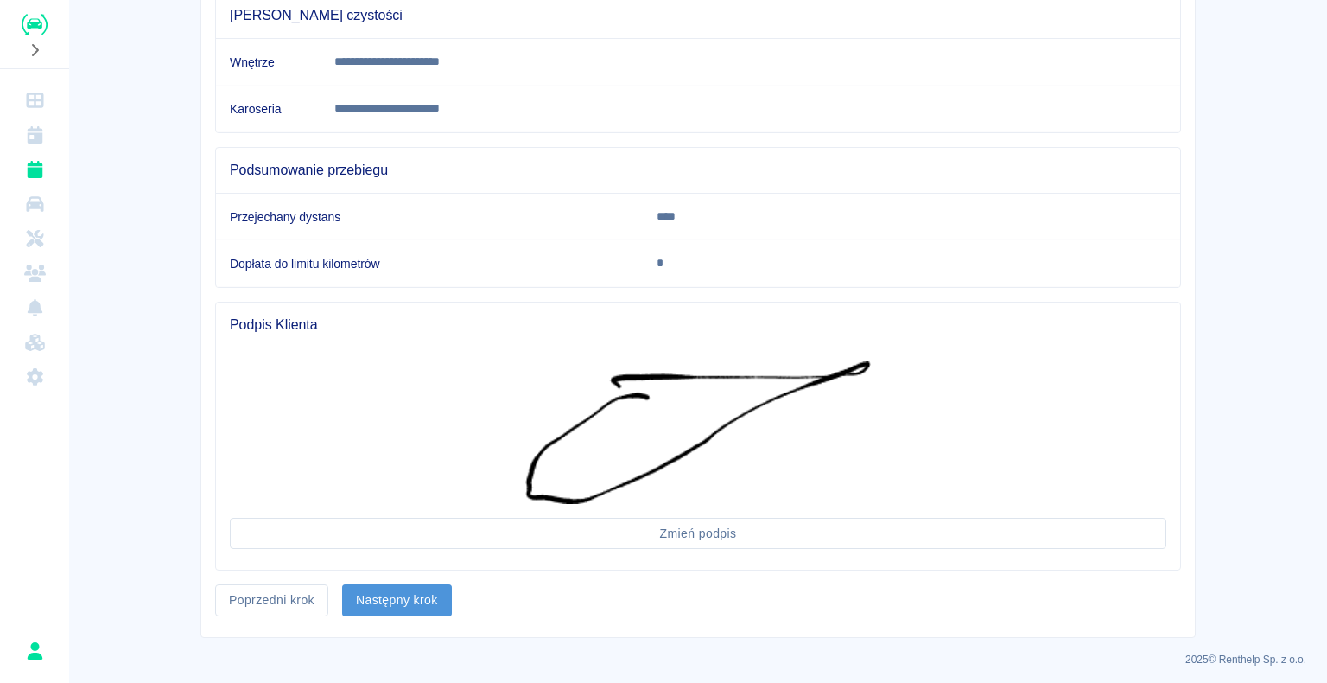
click at [397, 589] on button "Następny krok" at bounding box center [397, 600] width 110 height 32
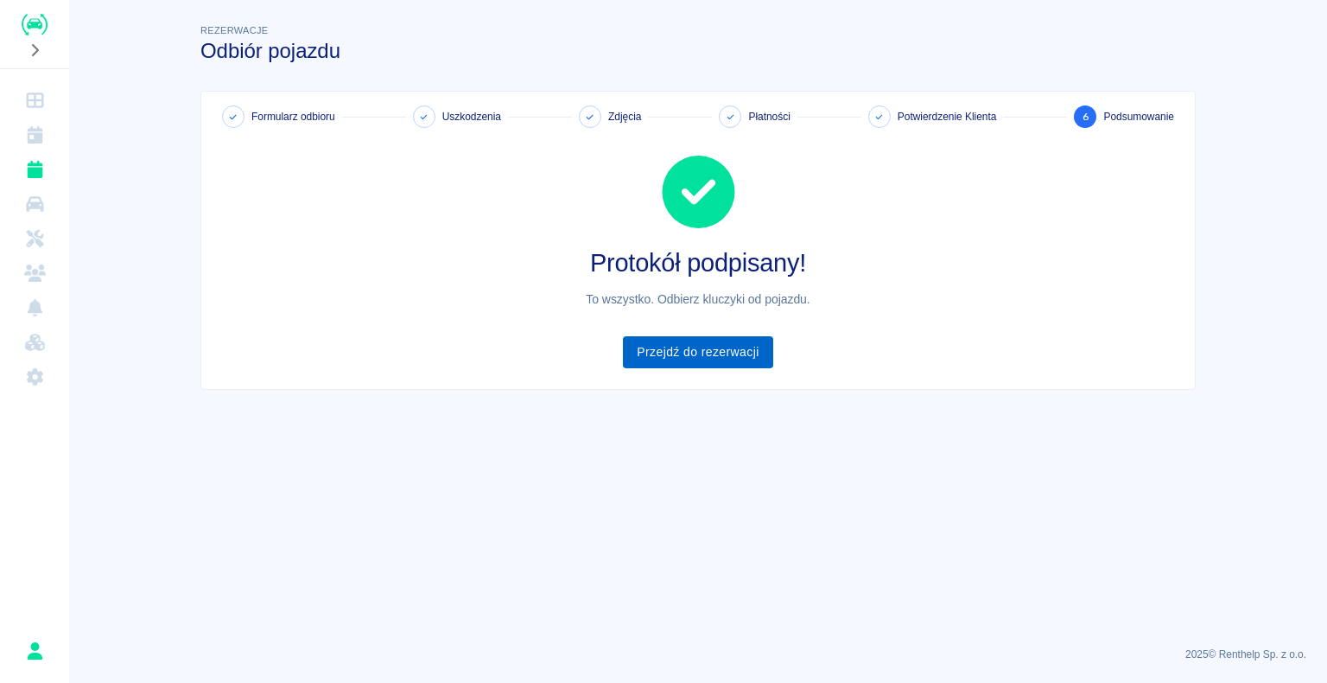
click at [693, 349] on link "Przejdź do rezerwacji" at bounding box center [697, 352] width 149 height 32
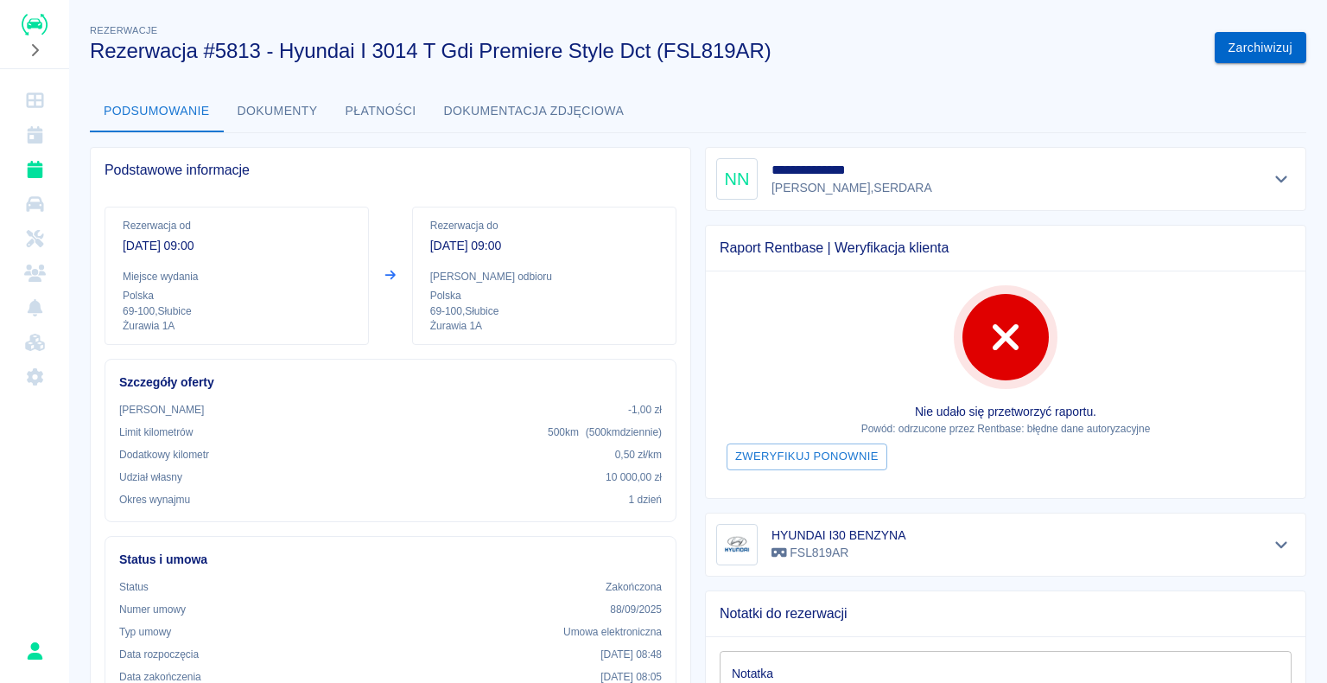
click at [1241, 53] on button "Zarchiwizuj" at bounding box center [1261, 48] width 92 height 32
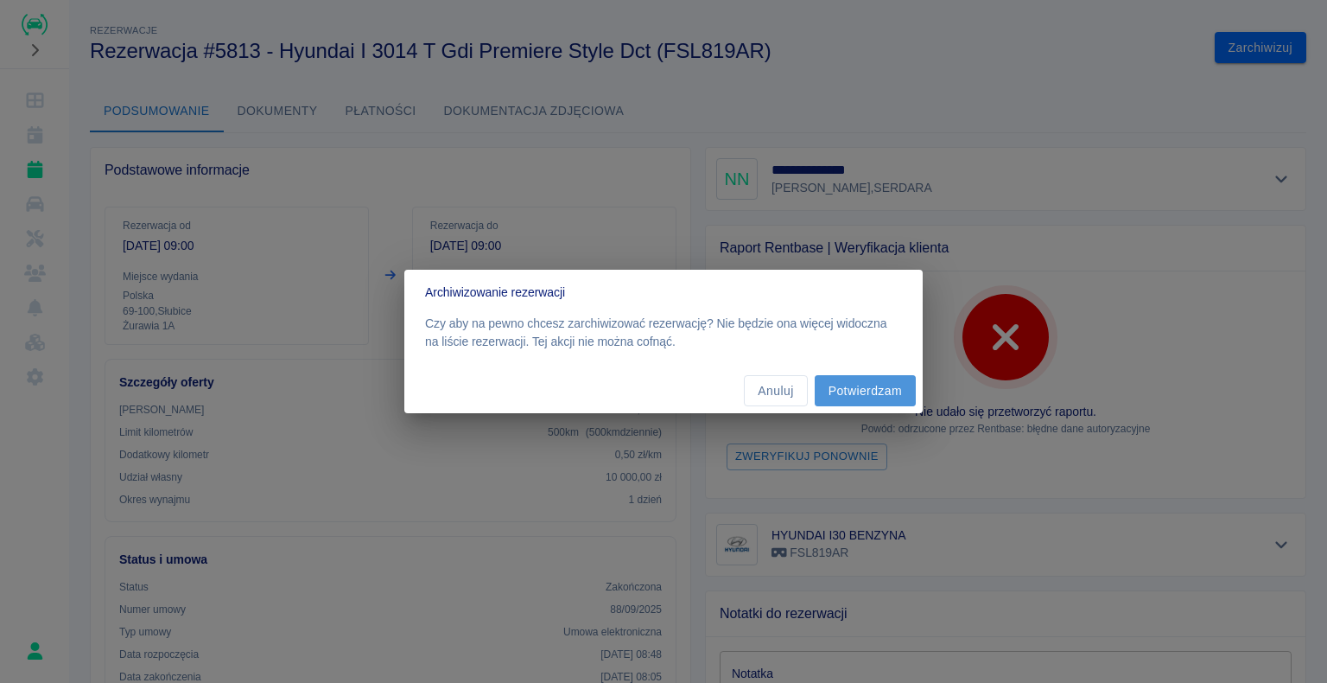
click at [865, 391] on button "Potwierdzam" at bounding box center [865, 391] width 101 height 32
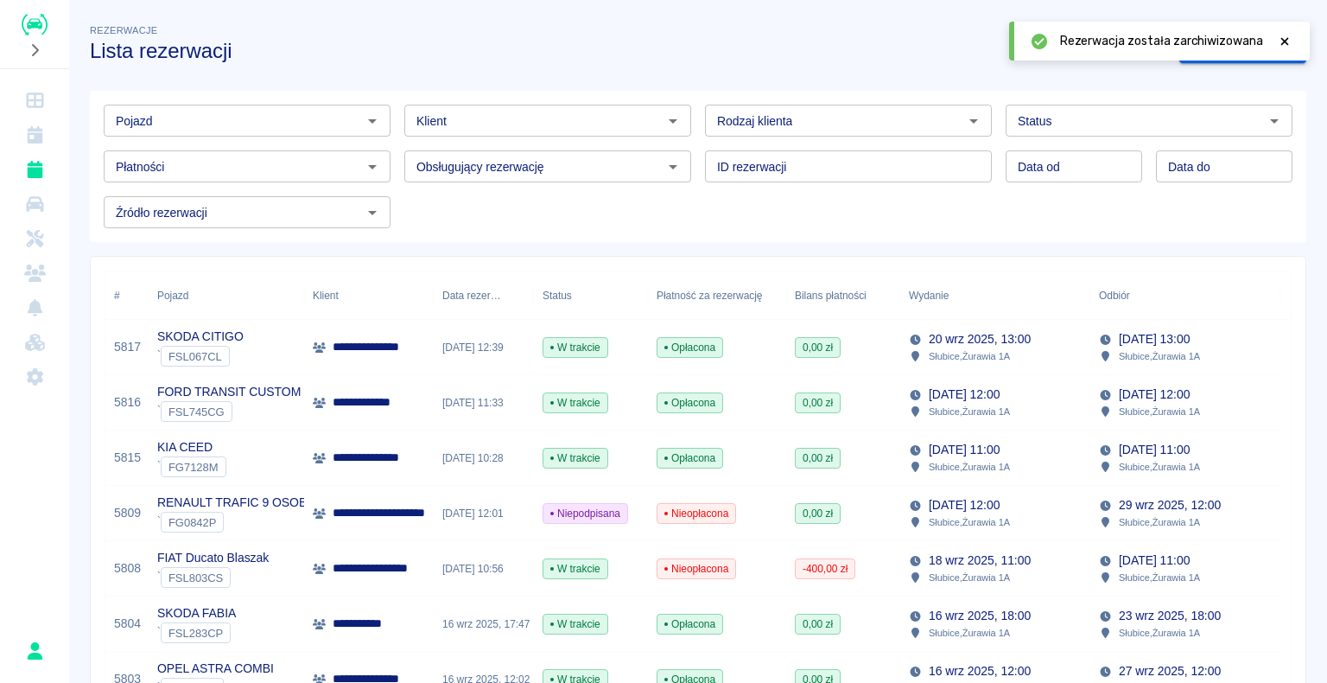
click at [29, 25] on img "Renthelp" at bounding box center [35, 25] width 26 height 22
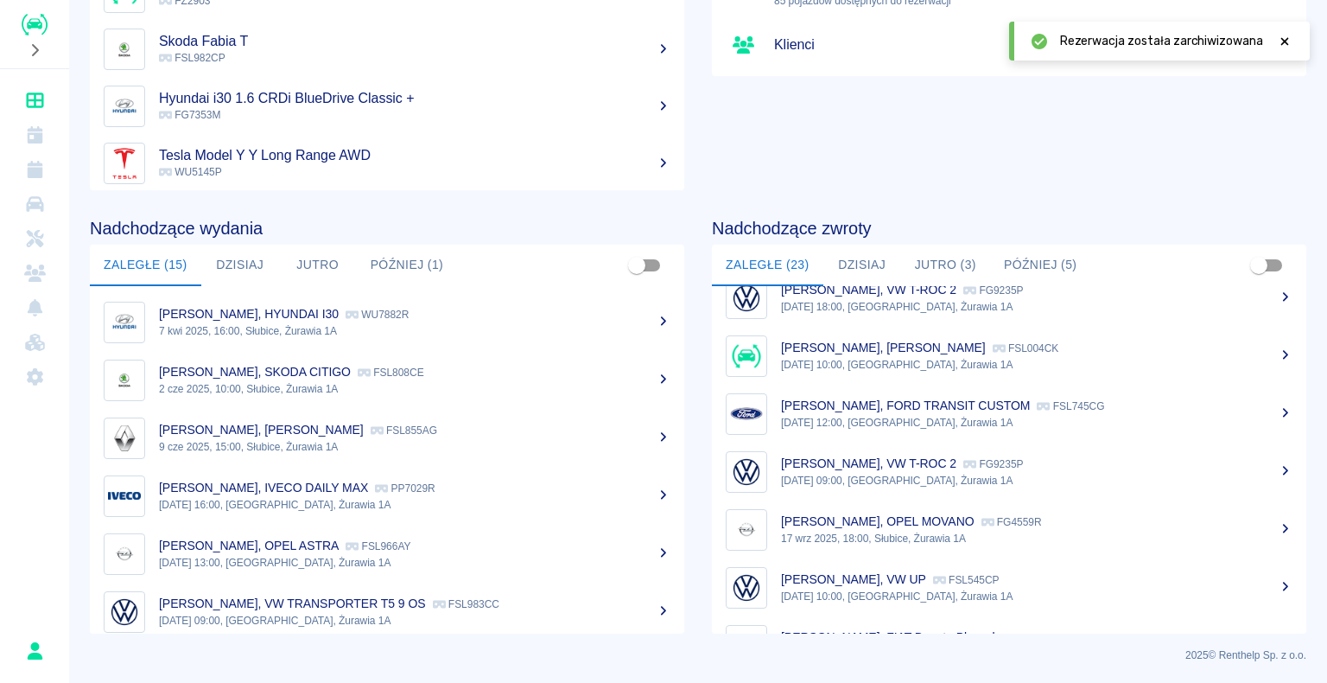
scroll to position [997, 0]
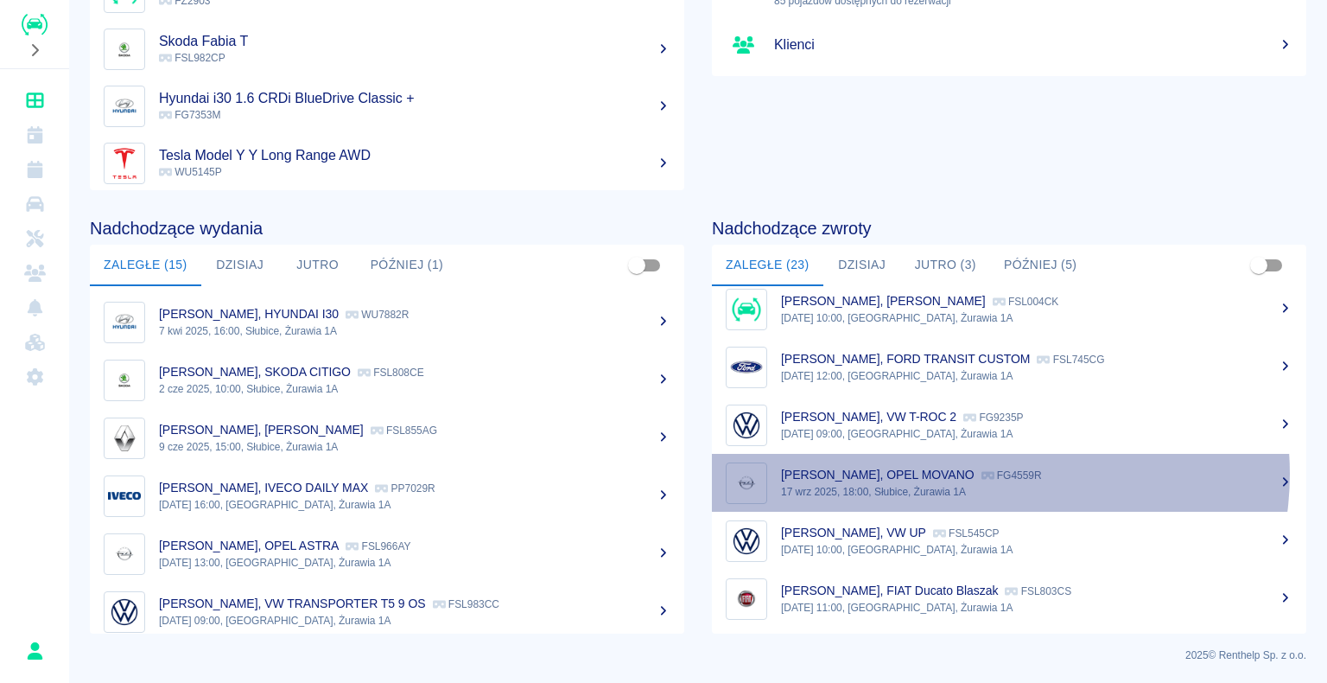
click at [986, 473] on p "FG4559R" at bounding box center [1011, 475] width 60 height 12
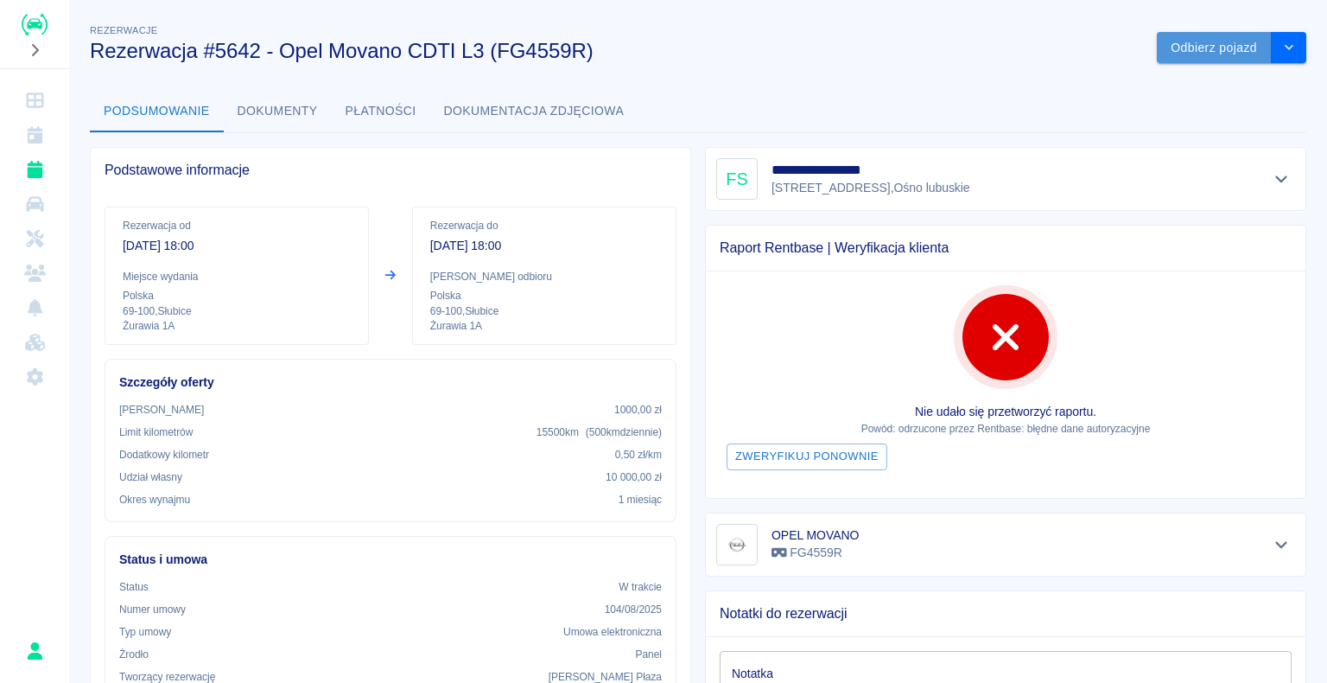
click at [1185, 47] on button "Odbierz pojazd" at bounding box center [1214, 48] width 115 height 32
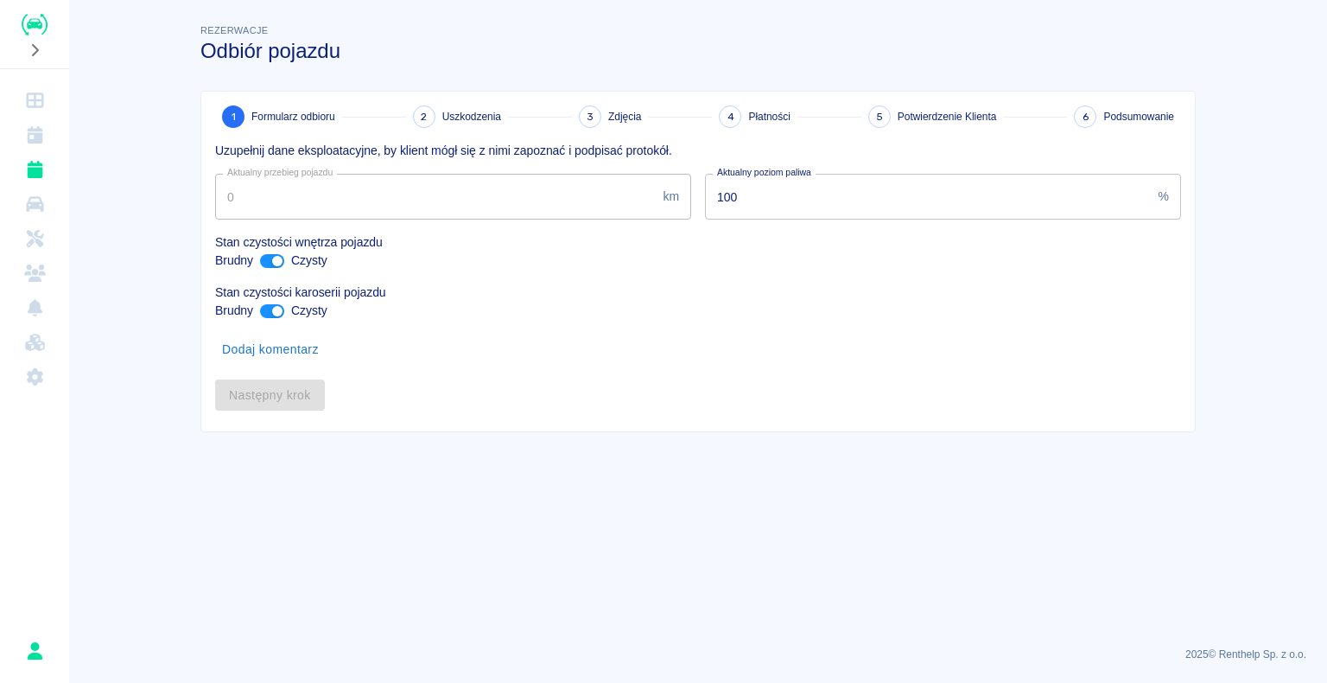
type input "29607"
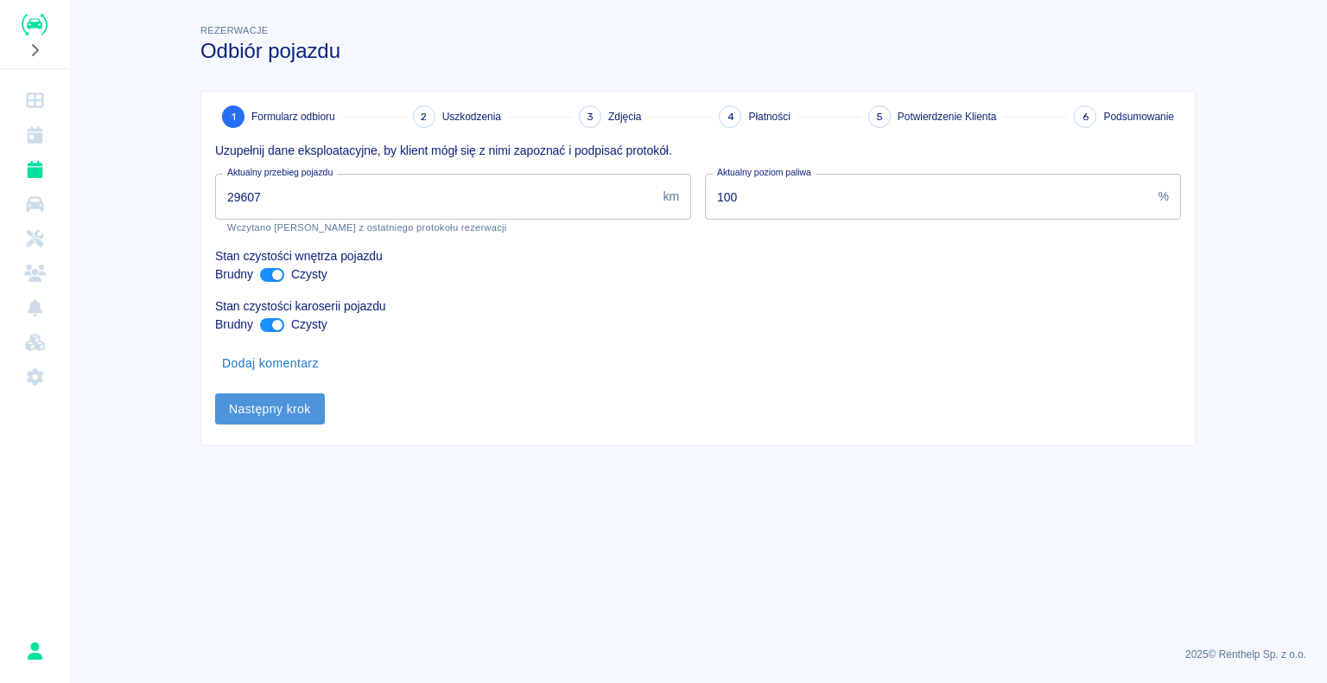
click at [261, 404] on button "Następny krok" at bounding box center [270, 409] width 110 height 32
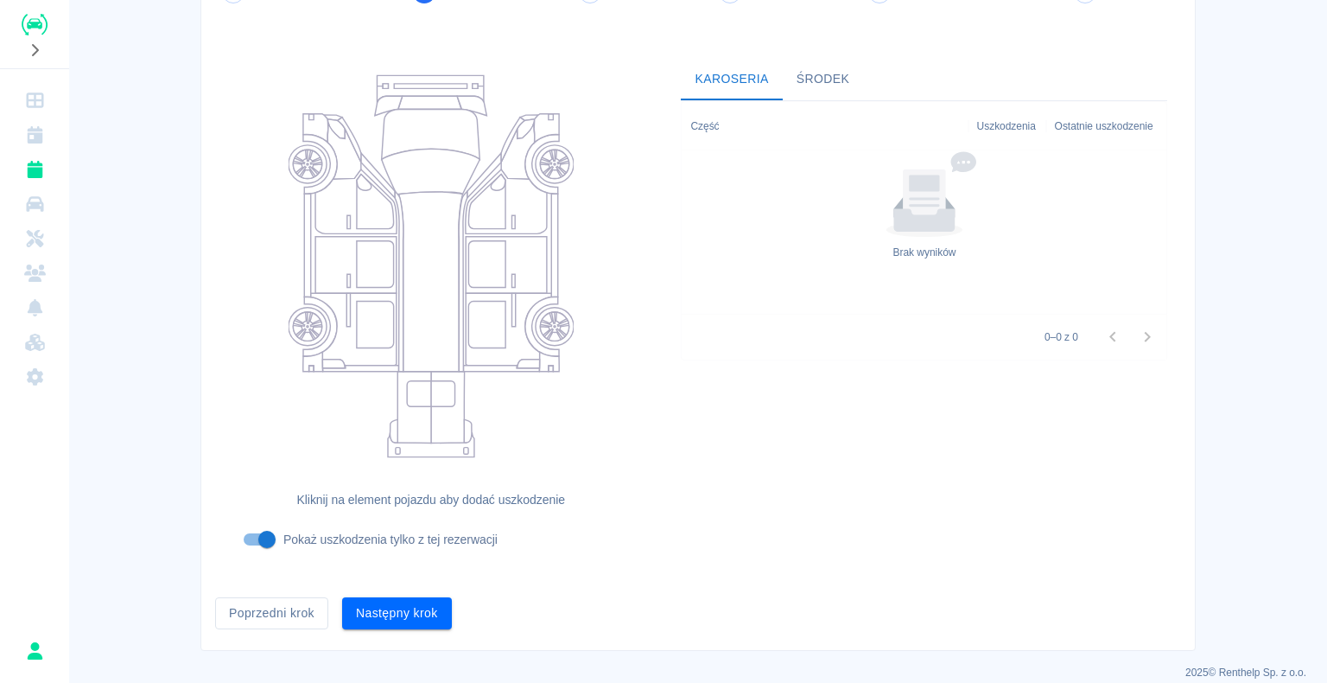
scroll to position [142, 0]
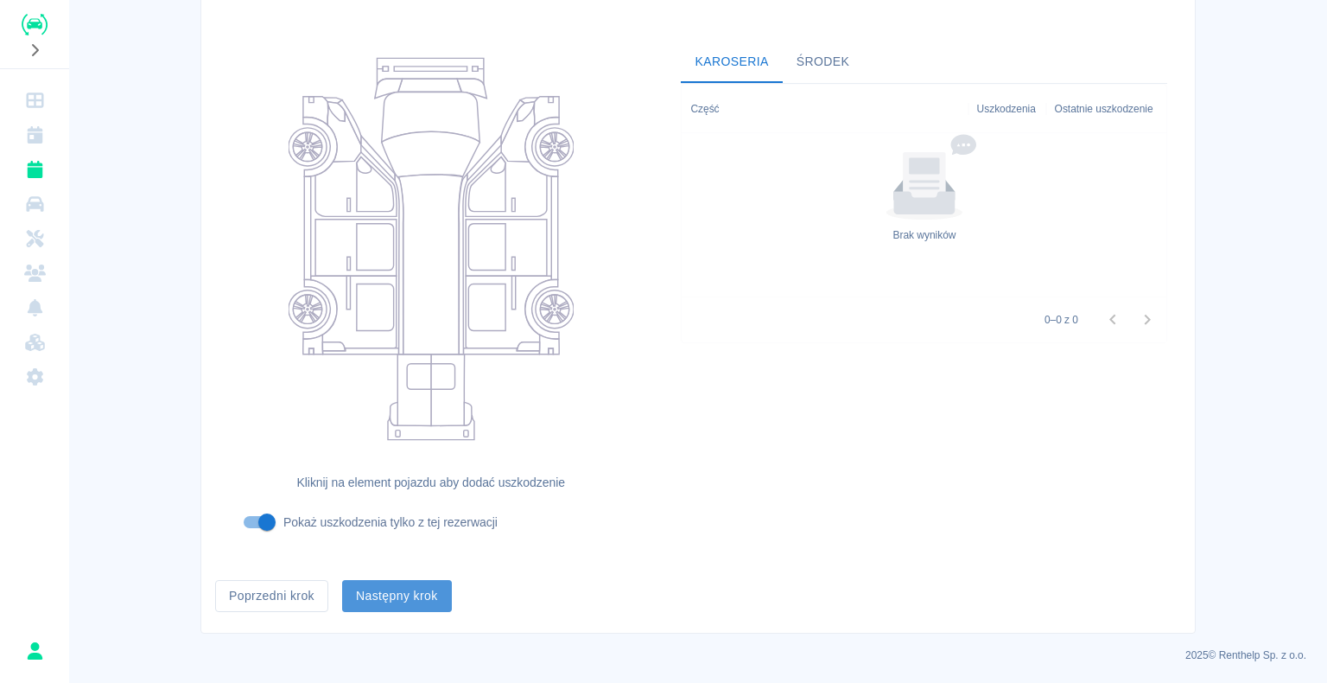
click at [388, 594] on button "Następny krok" at bounding box center [397, 596] width 110 height 32
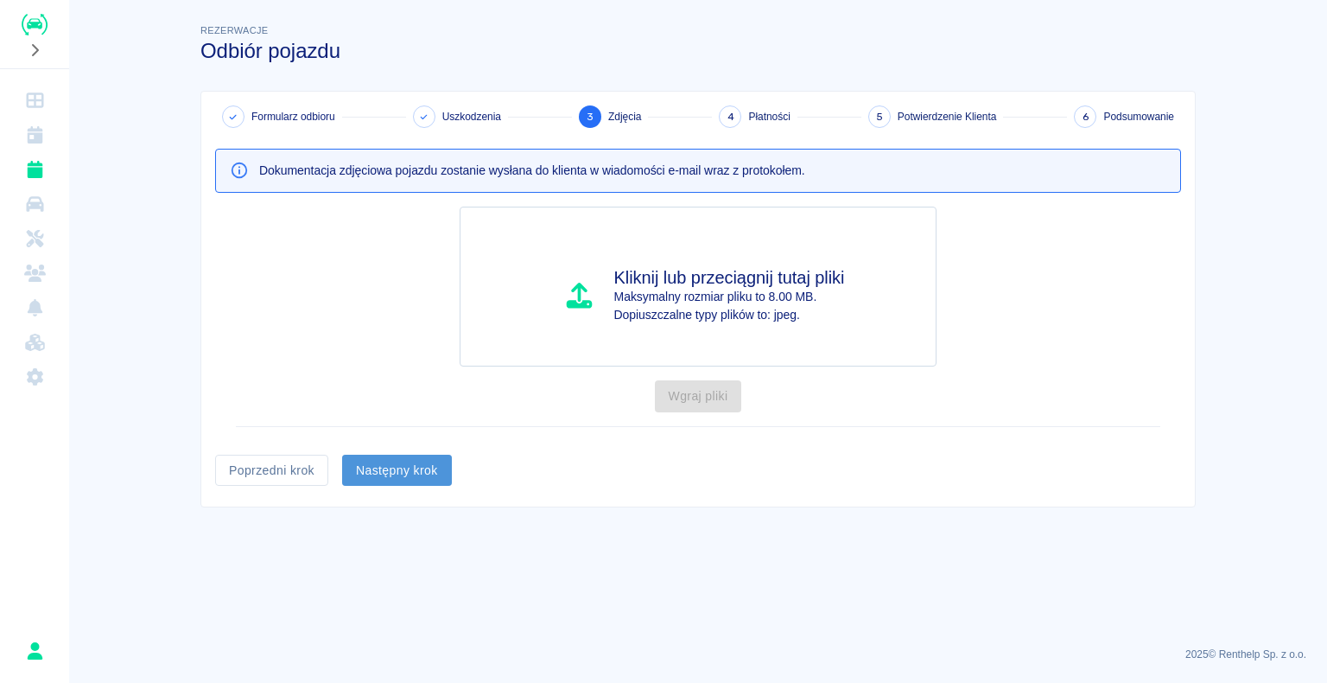
click at [399, 473] on button "Następny krok" at bounding box center [397, 470] width 110 height 32
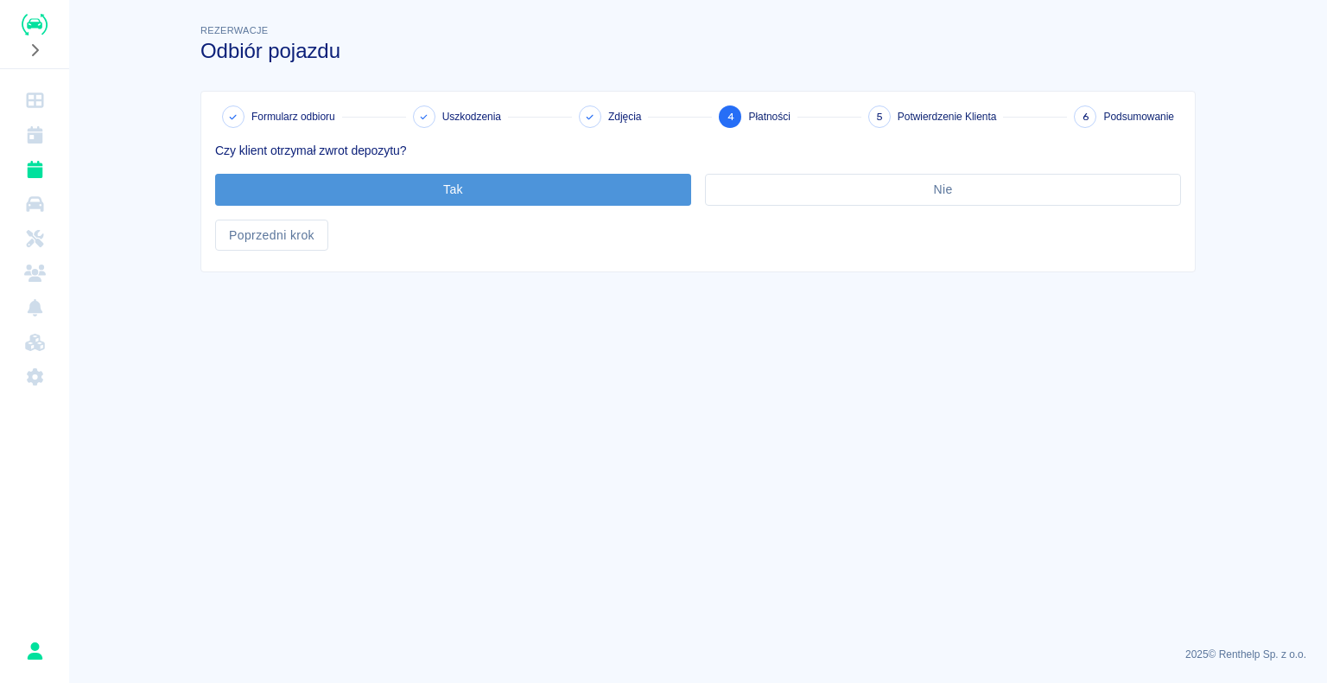
click at [454, 185] on button "Tak" at bounding box center [453, 190] width 476 height 32
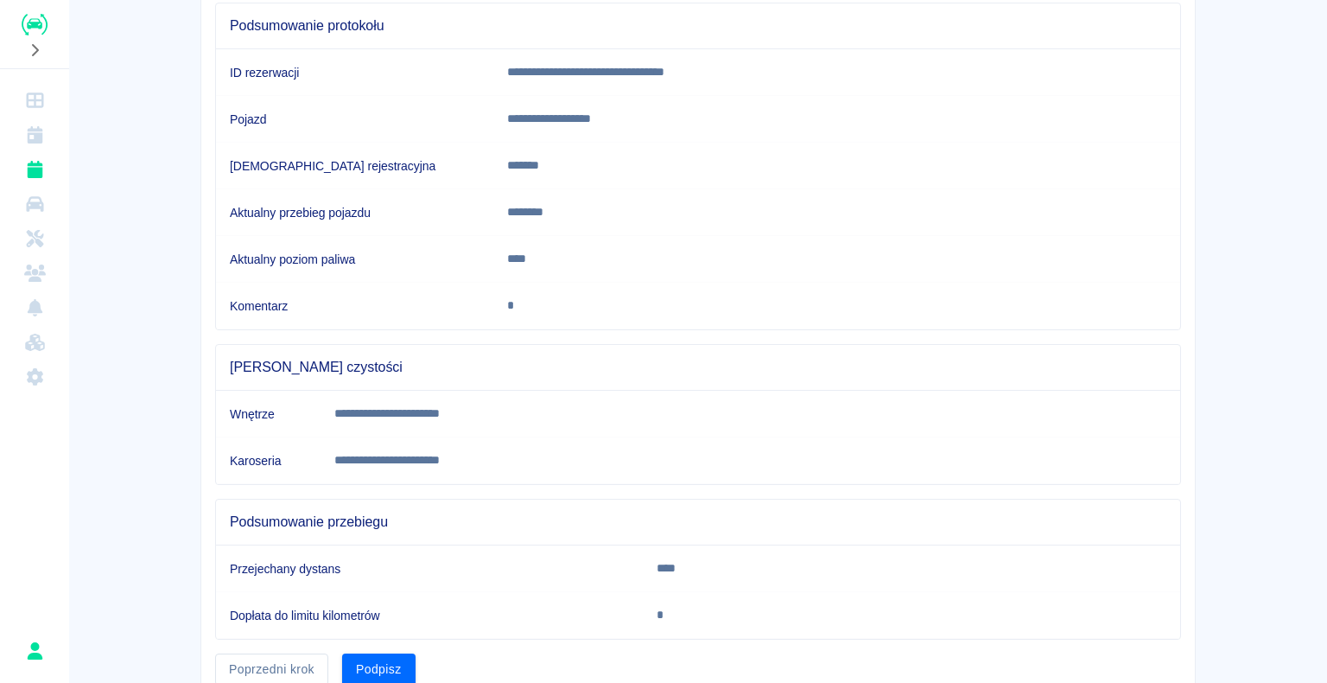
scroll to position [241, 0]
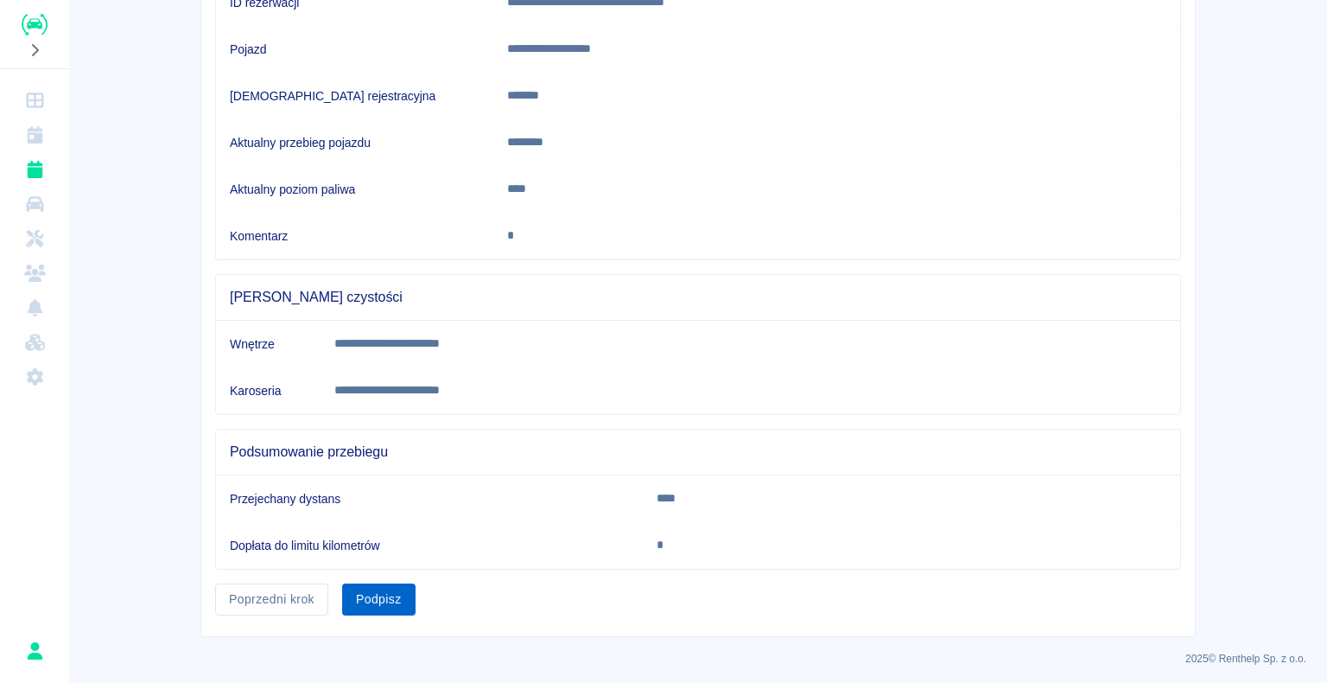
click at [371, 594] on button "Podpisz" at bounding box center [378, 599] width 73 height 32
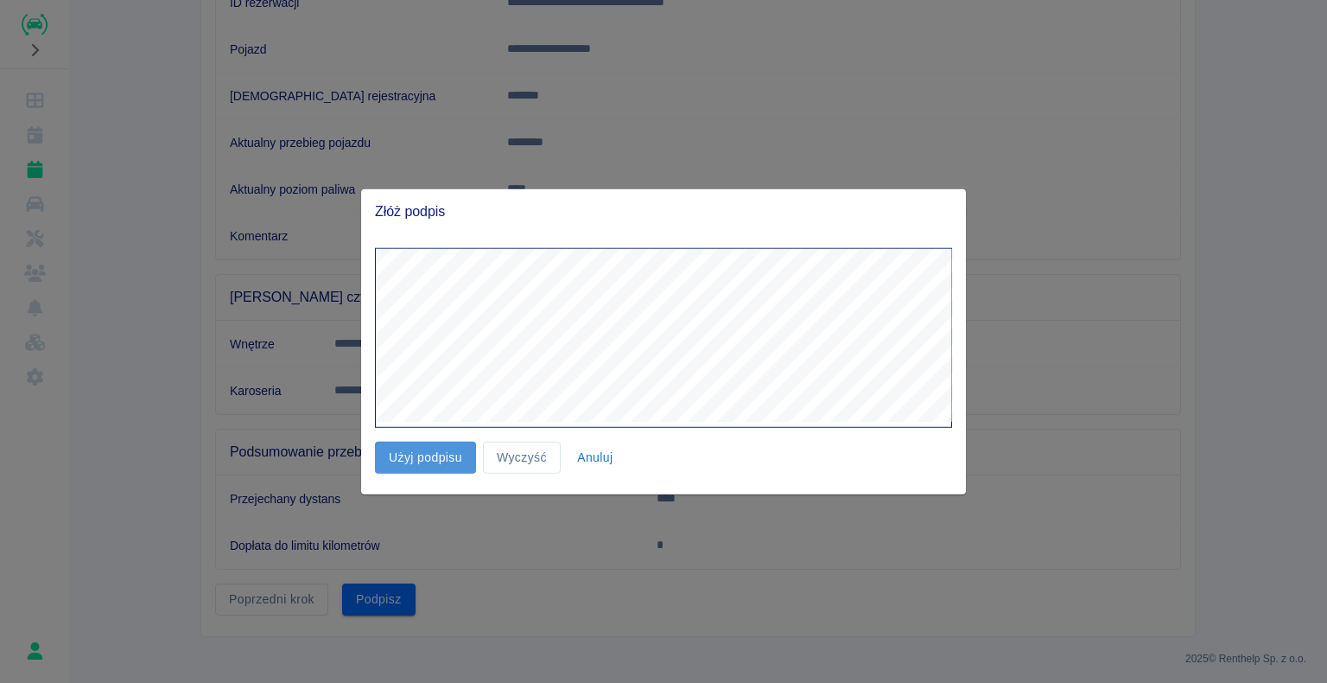
click at [408, 458] on button "Użyj podpisu" at bounding box center [425, 457] width 101 height 32
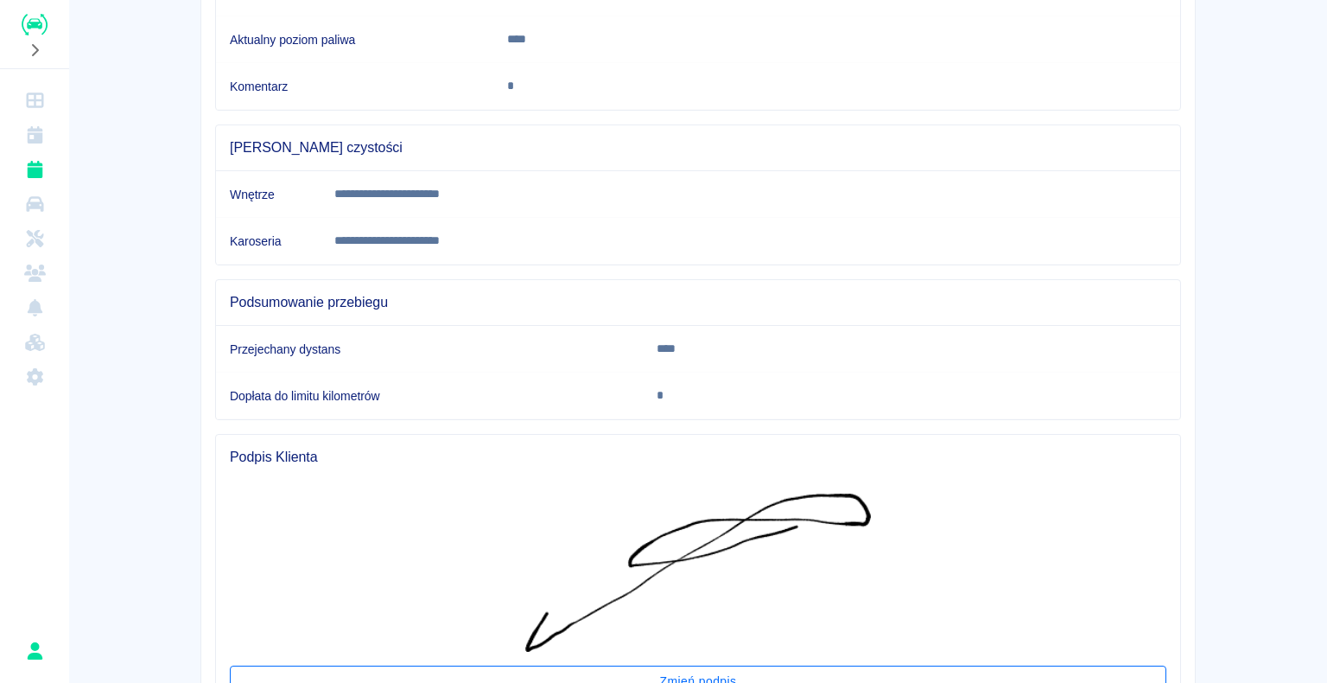
scroll to position [539, 0]
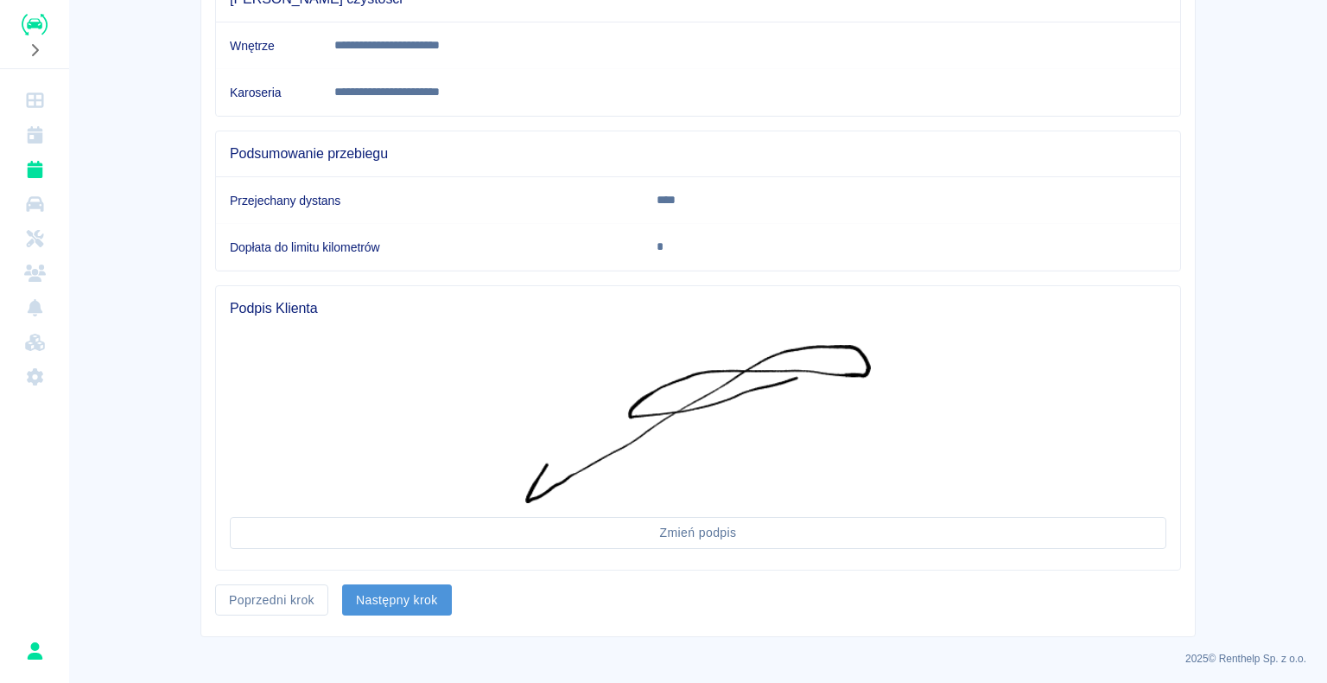
click at [393, 591] on button "Następny krok" at bounding box center [397, 600] width 110 height 32
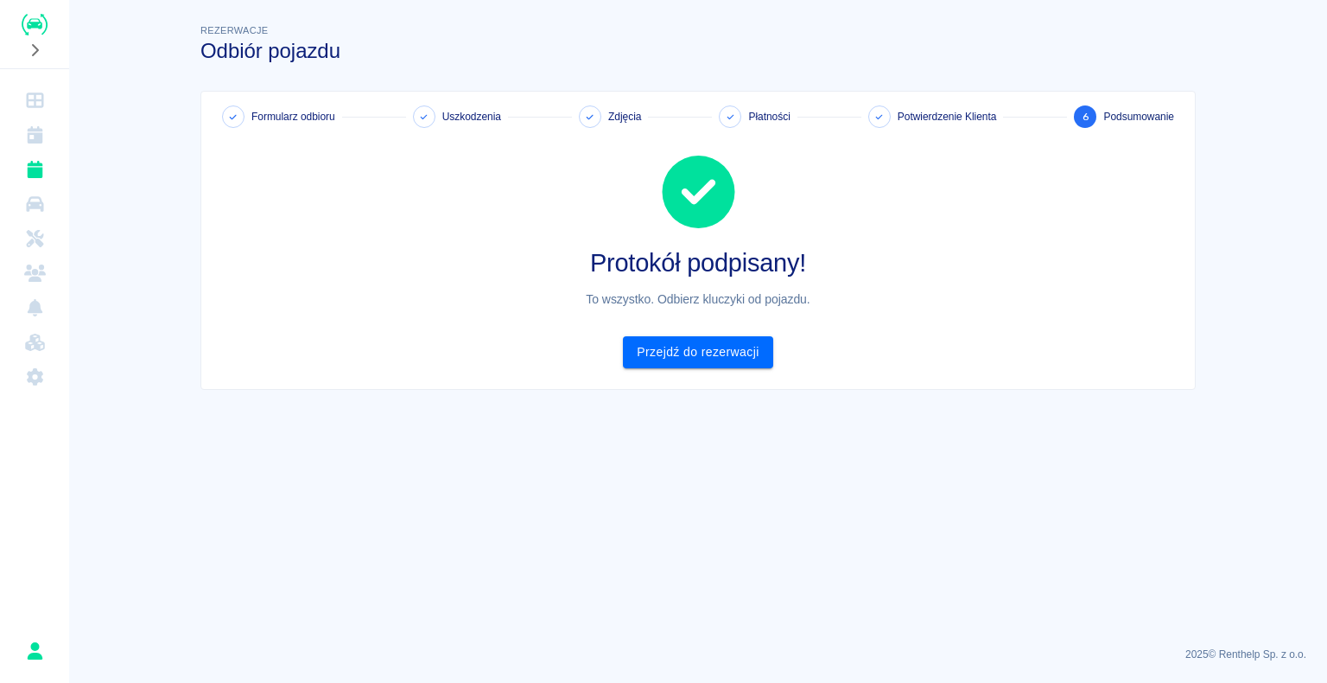
scroll to position [0, 0]
click at [691, 361] on link "Przejdź do rezerwacji" at bounding box center [697, 352] width 149 height 32
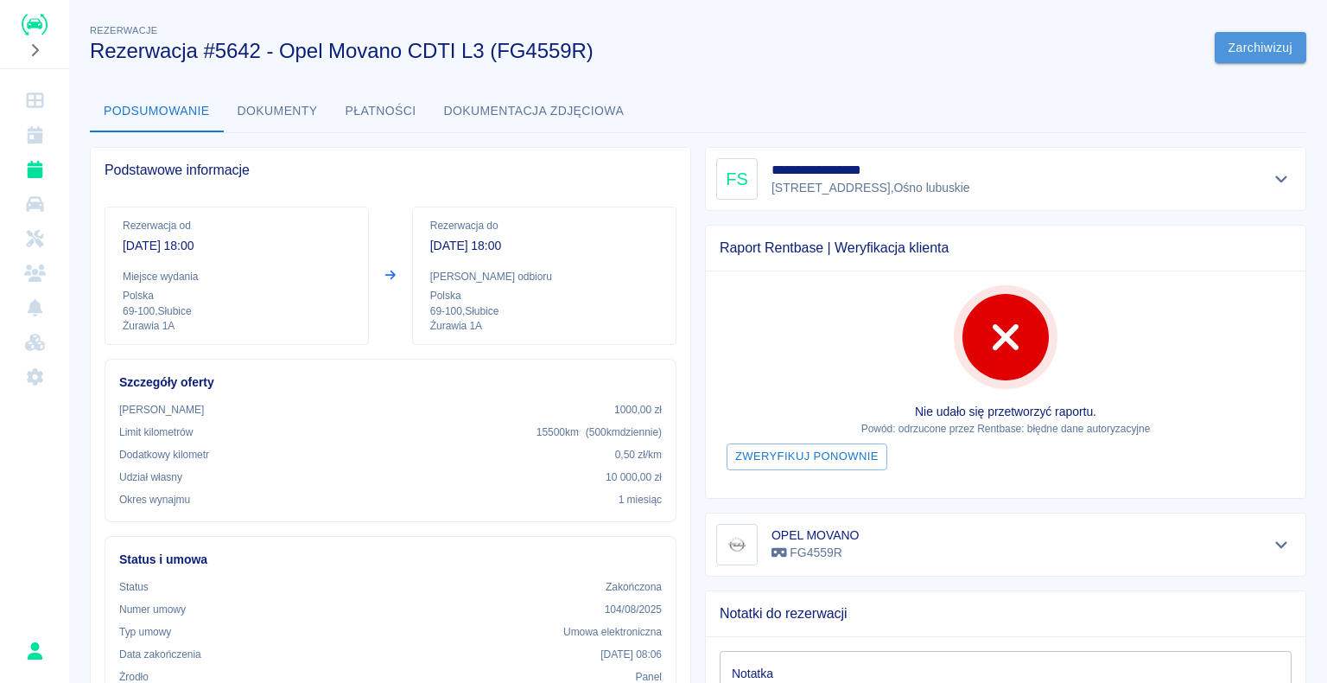
click at [1225, 43] on button "Zarchiwizuj" at bounding box center [1261, 48] width 92 height 32
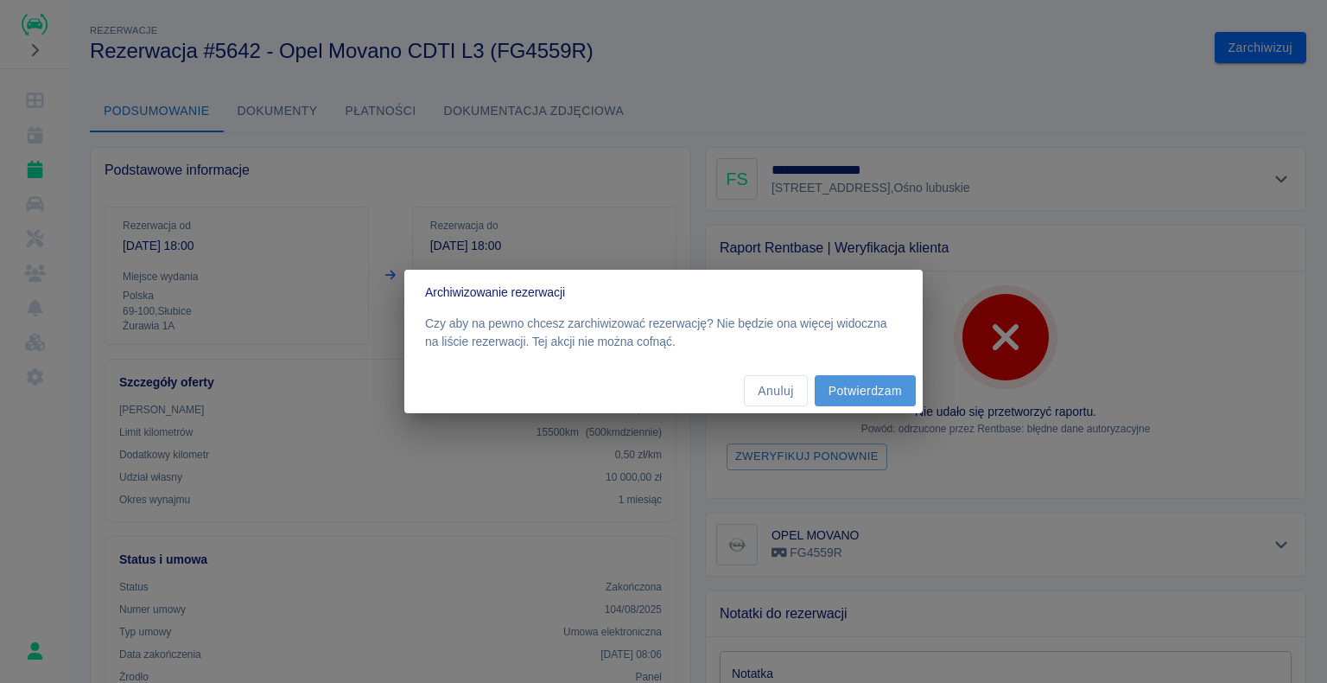
click at [886, 391] on button "Potwierdzam" at bounding box center [865, 391] width 101 height 32
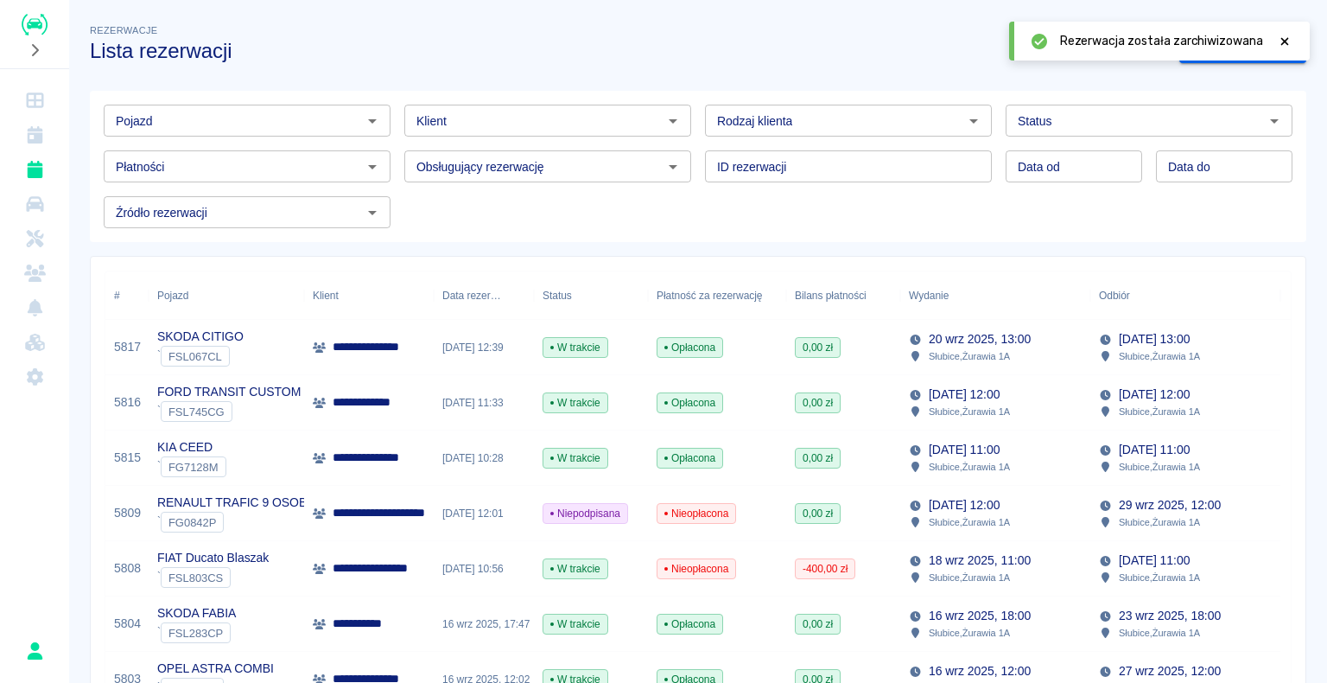
click at [36, 20] on img "Renthelp" at bounding box center [35, 25] width 26 height 22
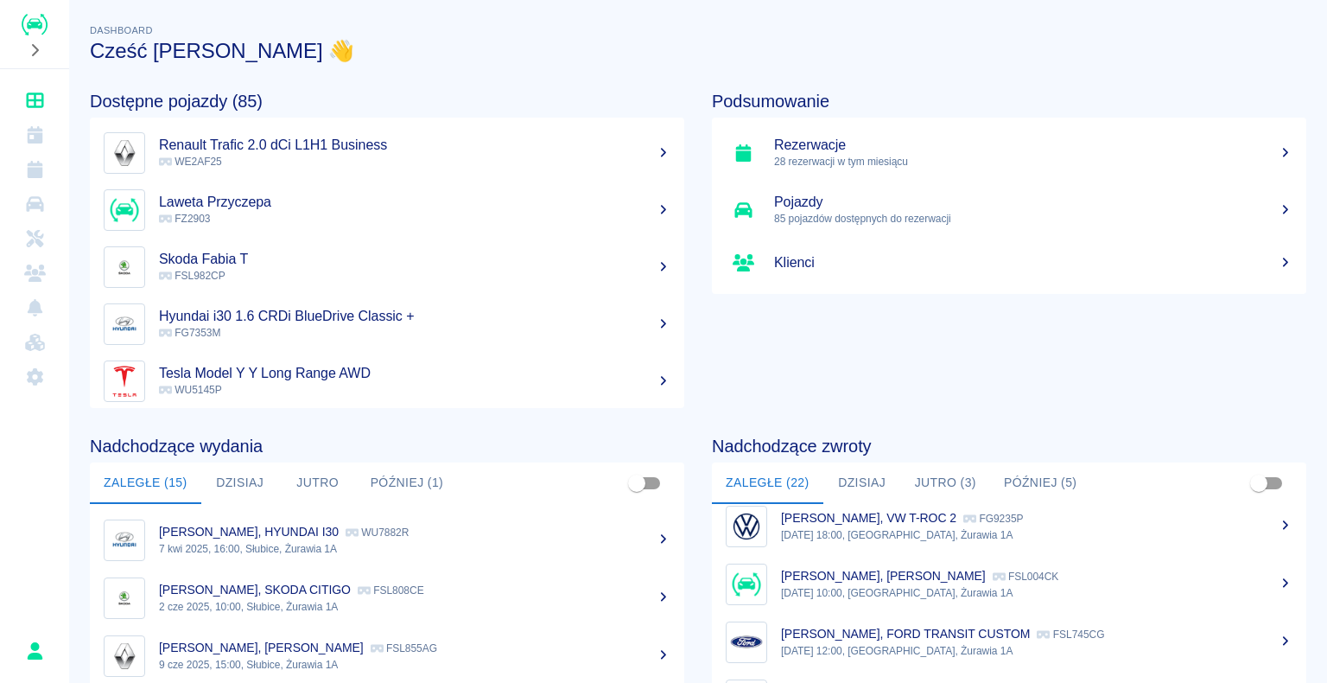
click at [824, 147] on h5 "Rezerwacje" at bounding box center [1033, 145] width 518 height 17
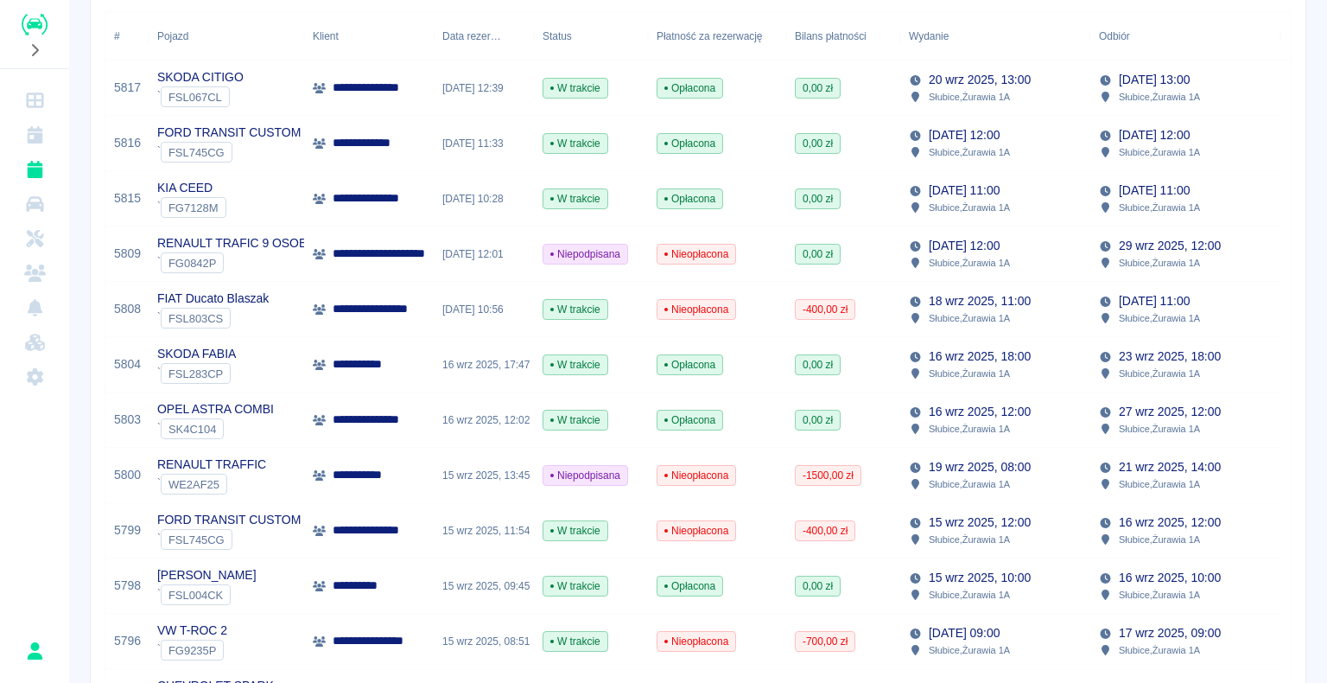
scroll to position [346, 0]
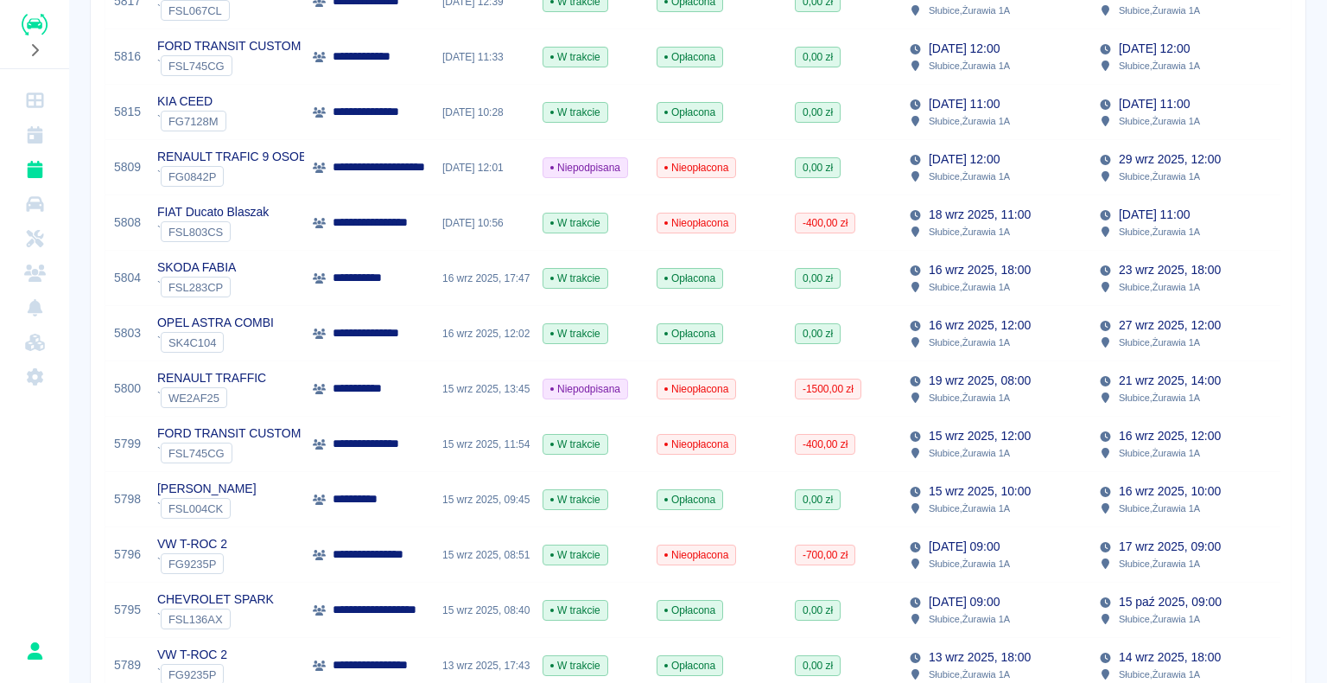
click at [475, 552] on div "15 wrz 2025, 08:51" at bounding box center [484, 554] width 100 height 55
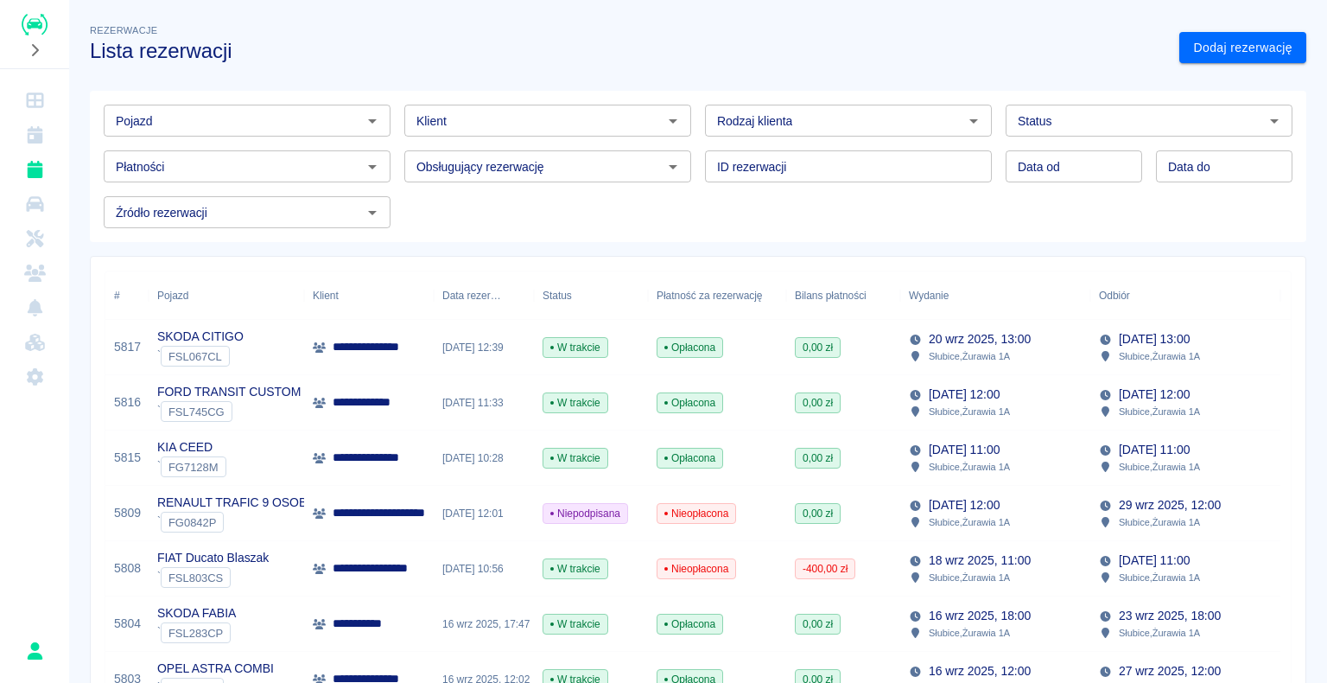
click at [38, 23] on img "Renthelp" at bounding box center [35, 25] width 26 height 22
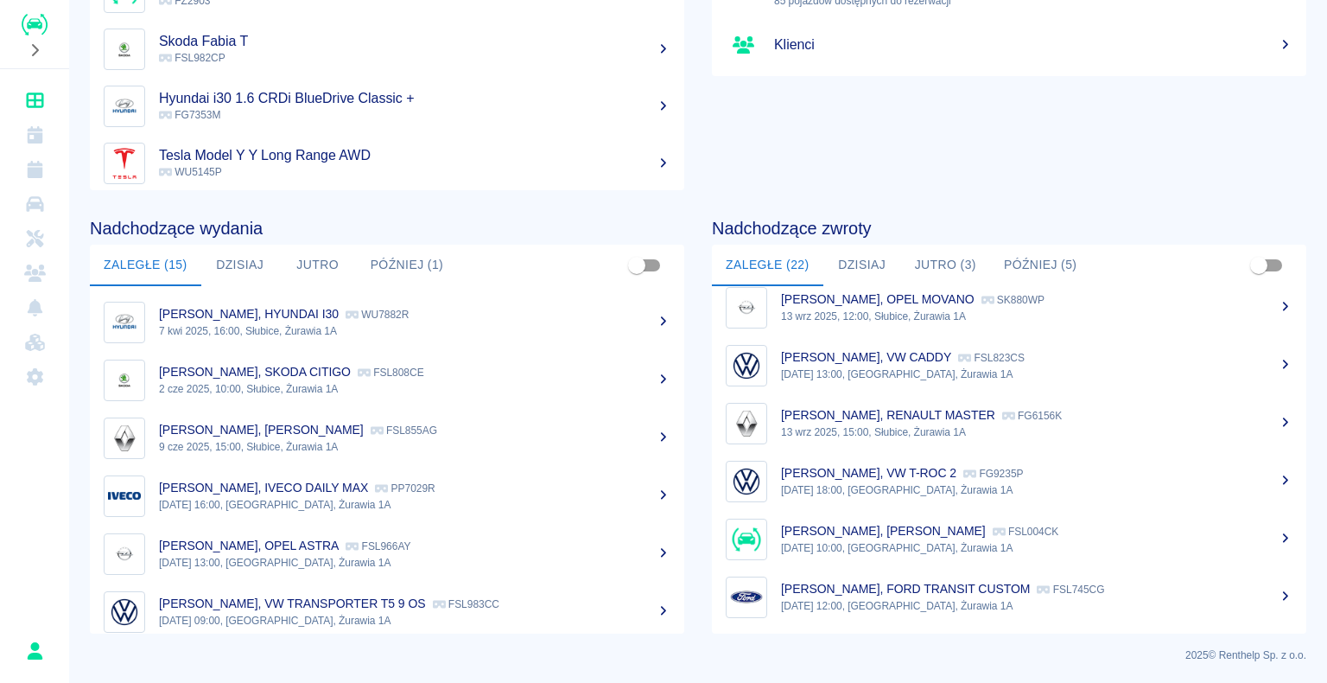
scroll to position [681, 0]
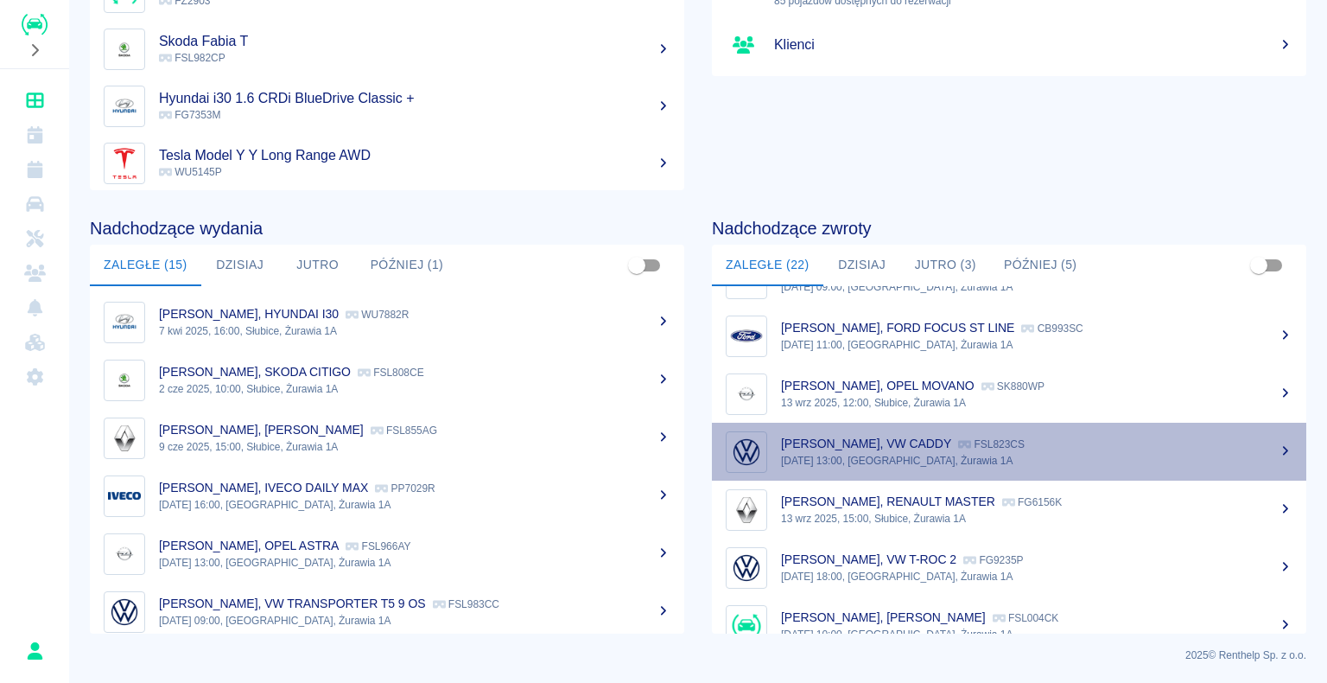
click at [1098, 454] on p "[DATE] 13:00, [GEOGRAPHIC_DATA], Żurawia 1A" at bounding box center [1036, 461] width 511 height 16
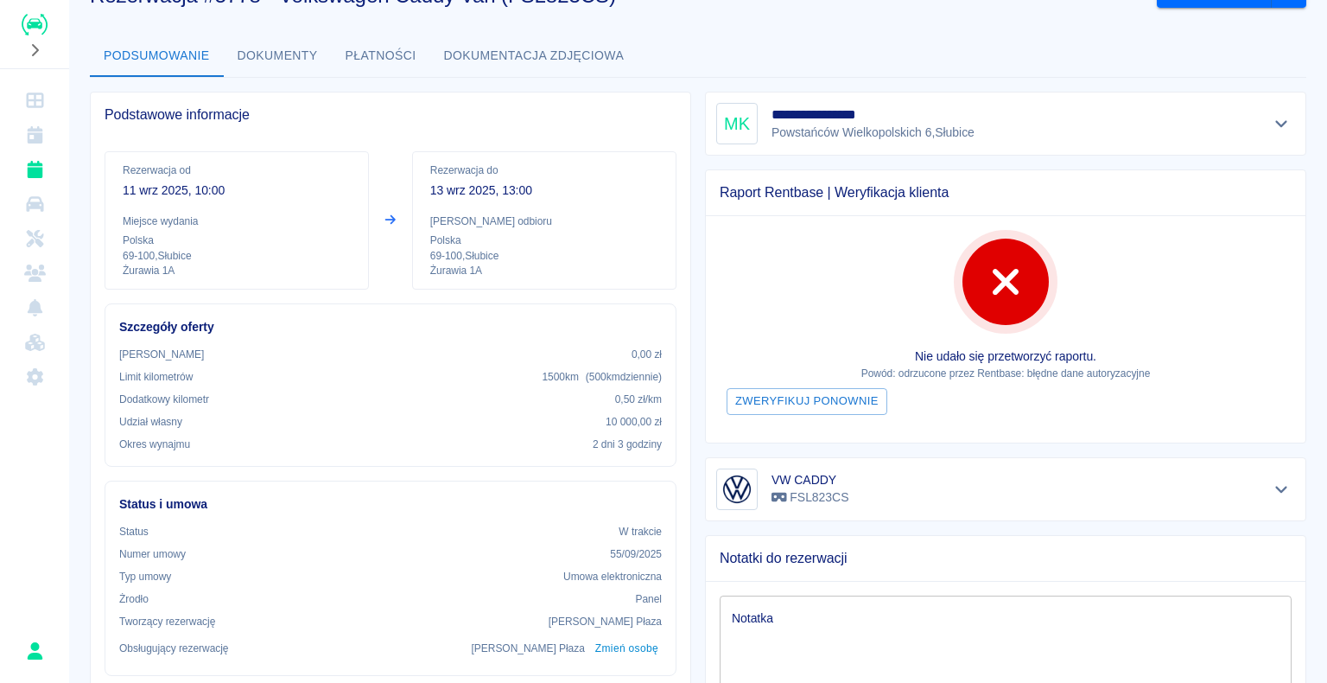
scroll to position [86, 0]
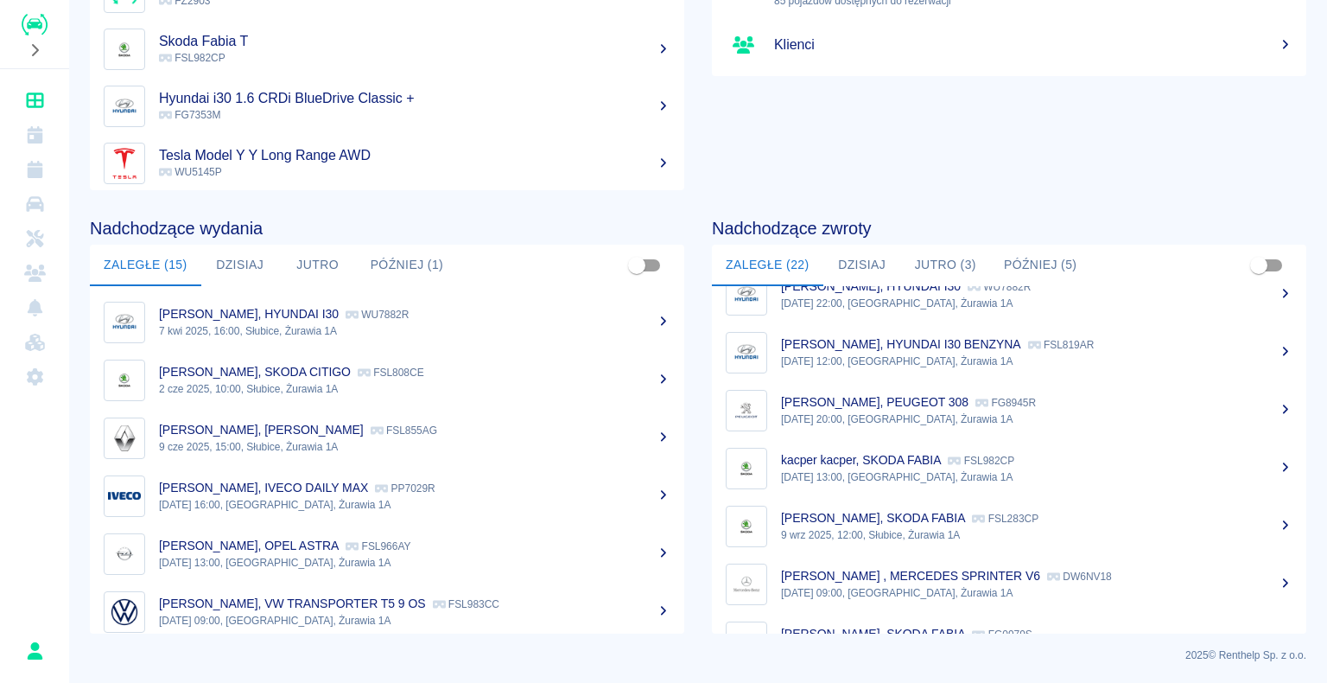
scroll to position [346, 0]
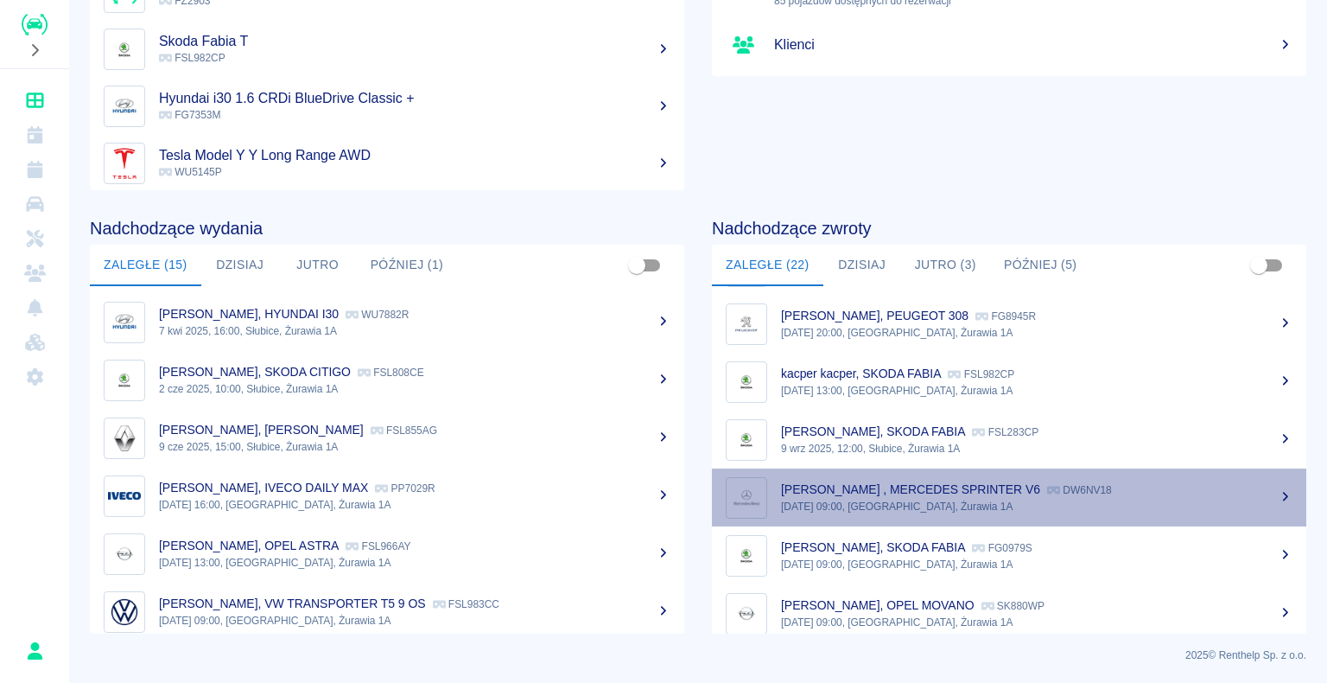
click at [1032, 496] on div "Dominik Nowak , MERCEDES SPRINTER V6 DW6NV18" at bounding box center [1036, 489] width 511 height 18
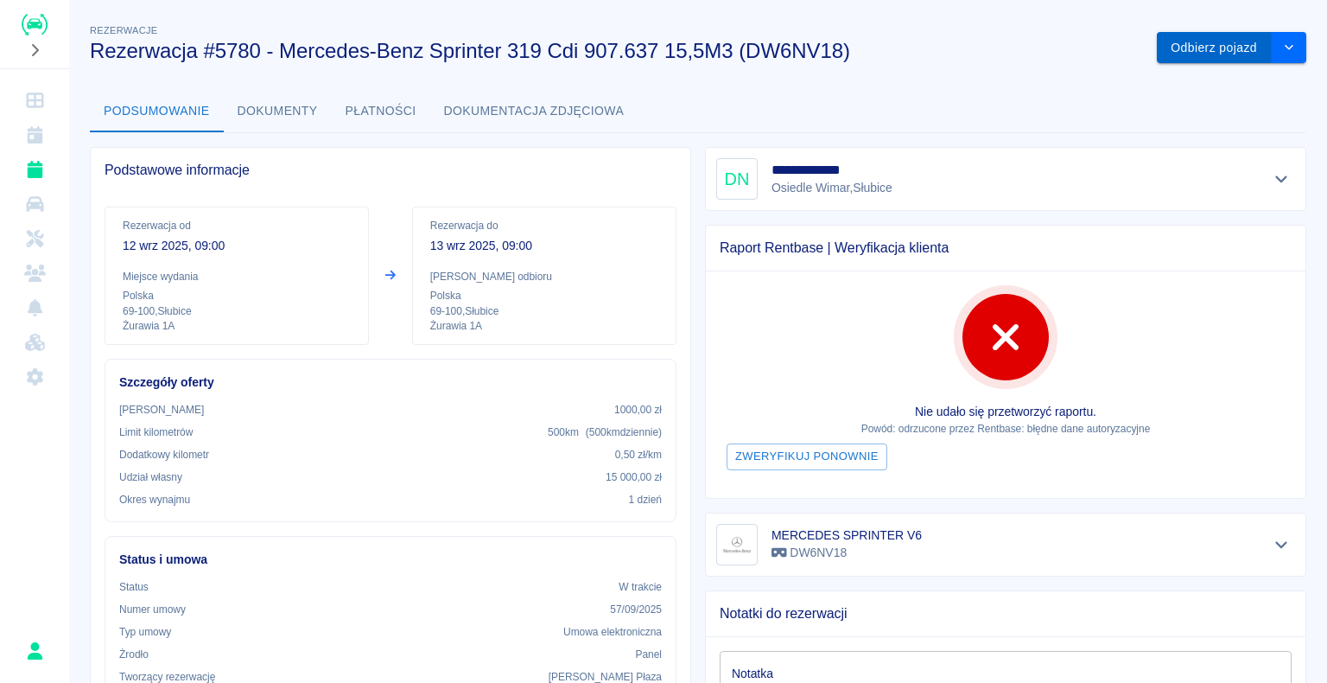
click at [1182, 46] on button "Odbierz pojazd" at bounding box center [1214, 48] width 115 height 32
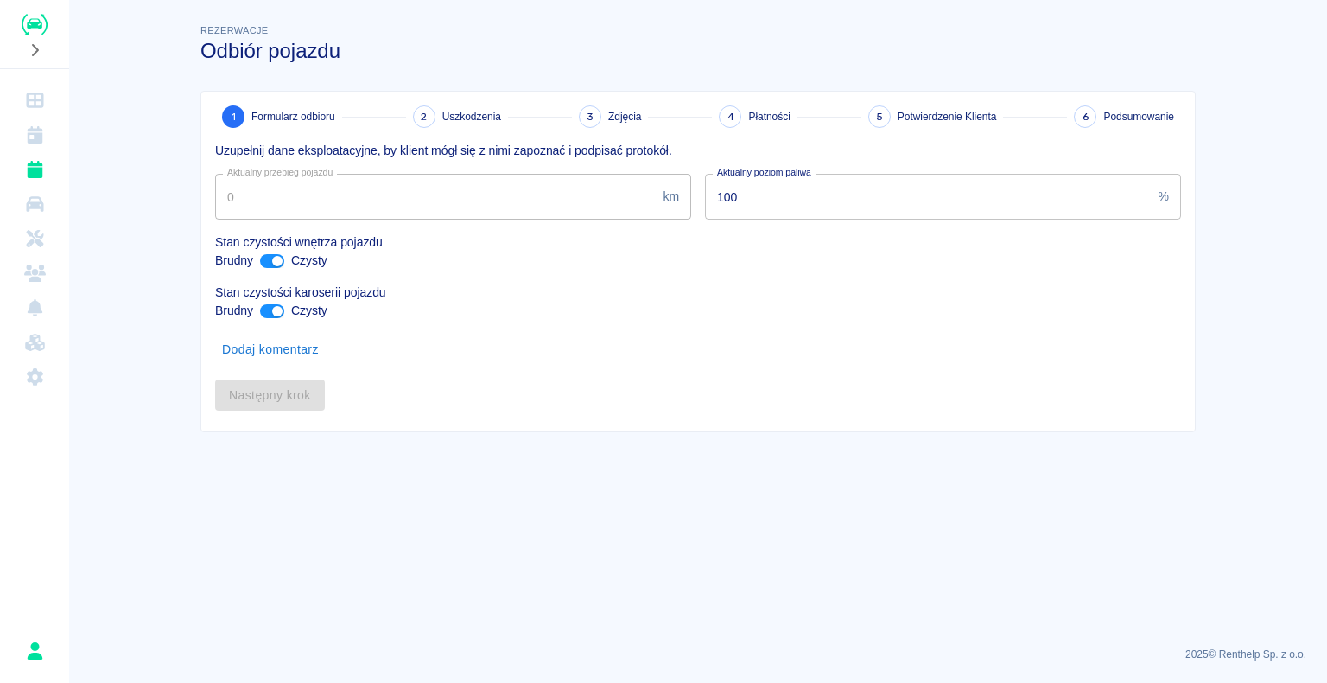
type input "327572"
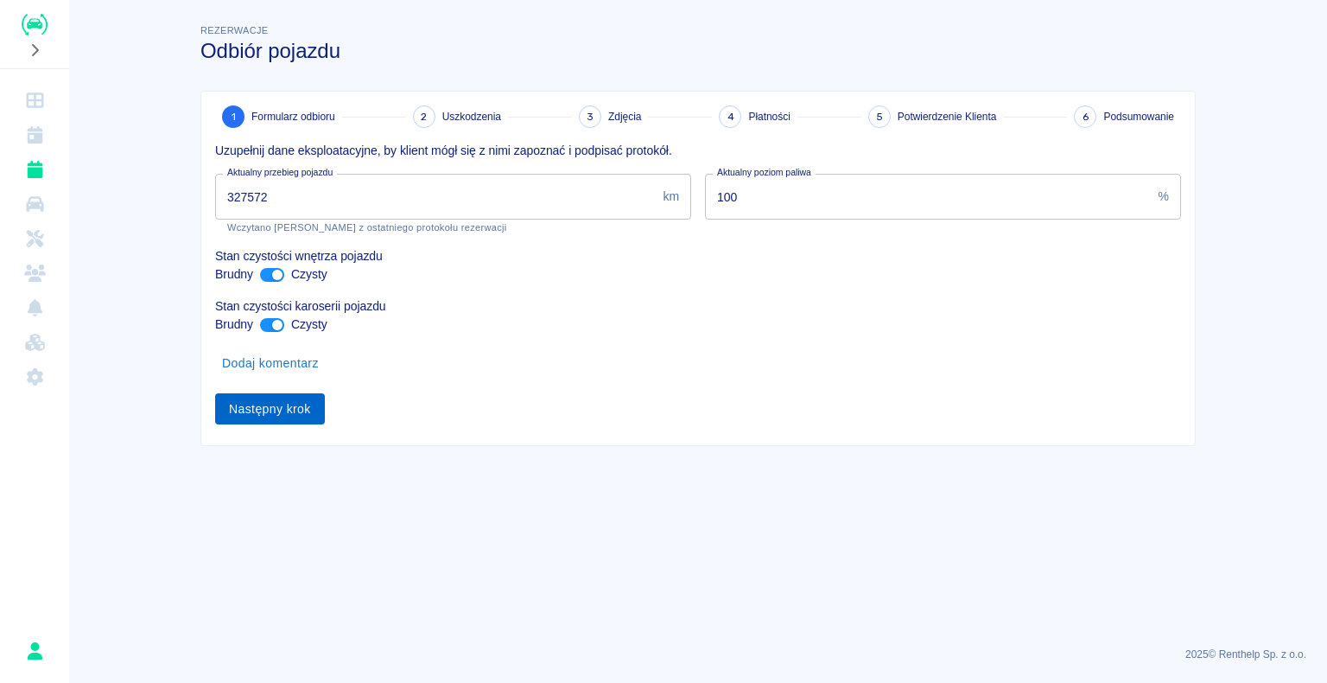
click at [276, 407] on button "Następny krok" at bounding box center [270, 409] width 110 height 32
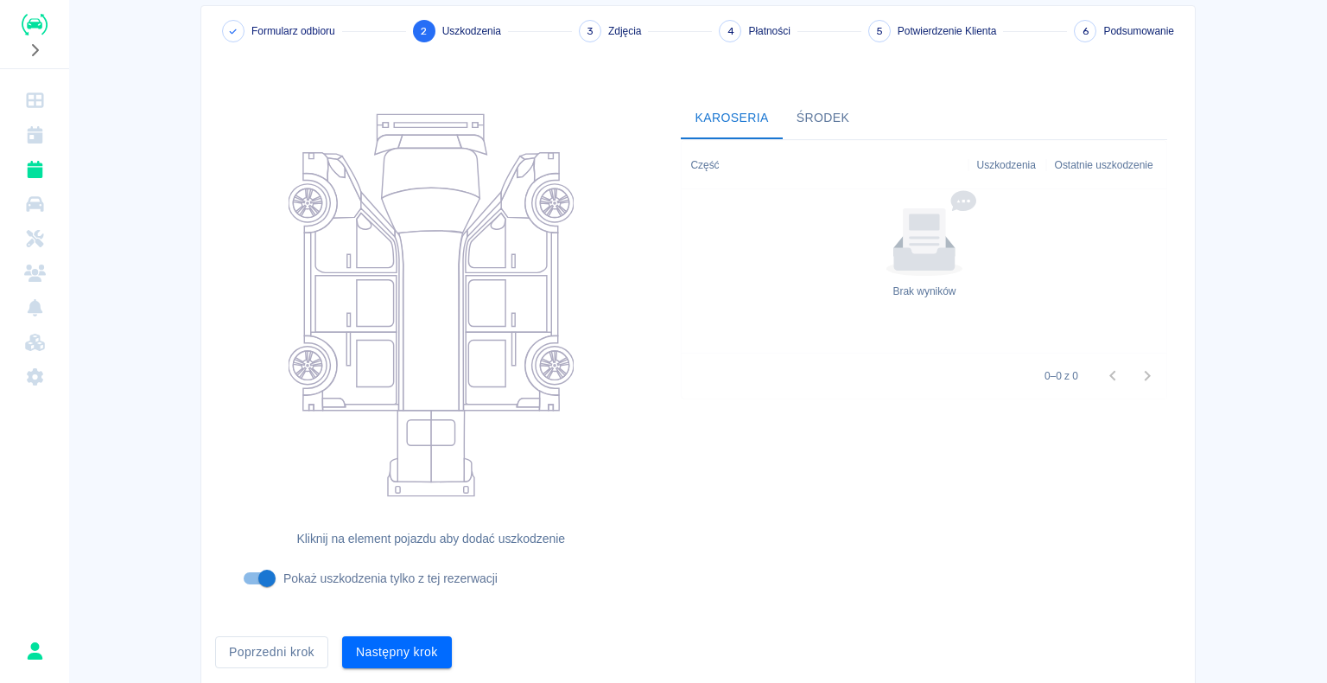
scroll to position [142, 0]
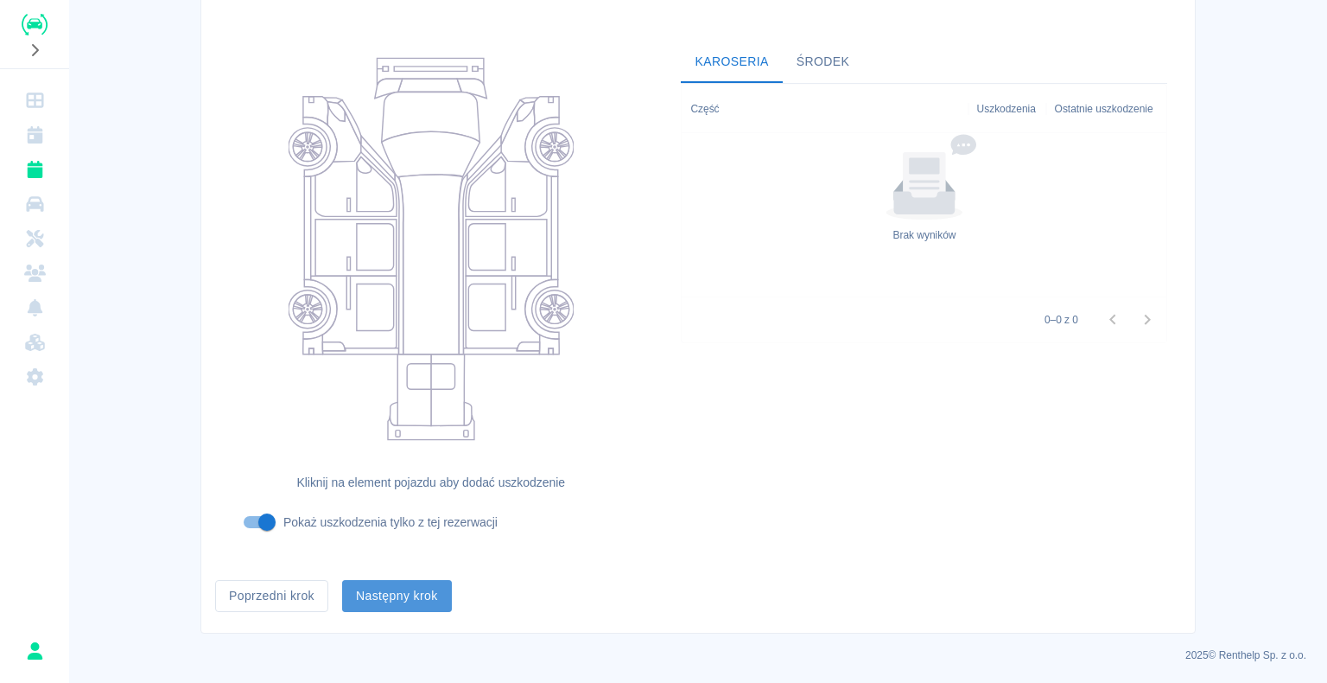
click at [378, 594] on button "Następny krok" at bounding box center [397, 596] width 110 height 32
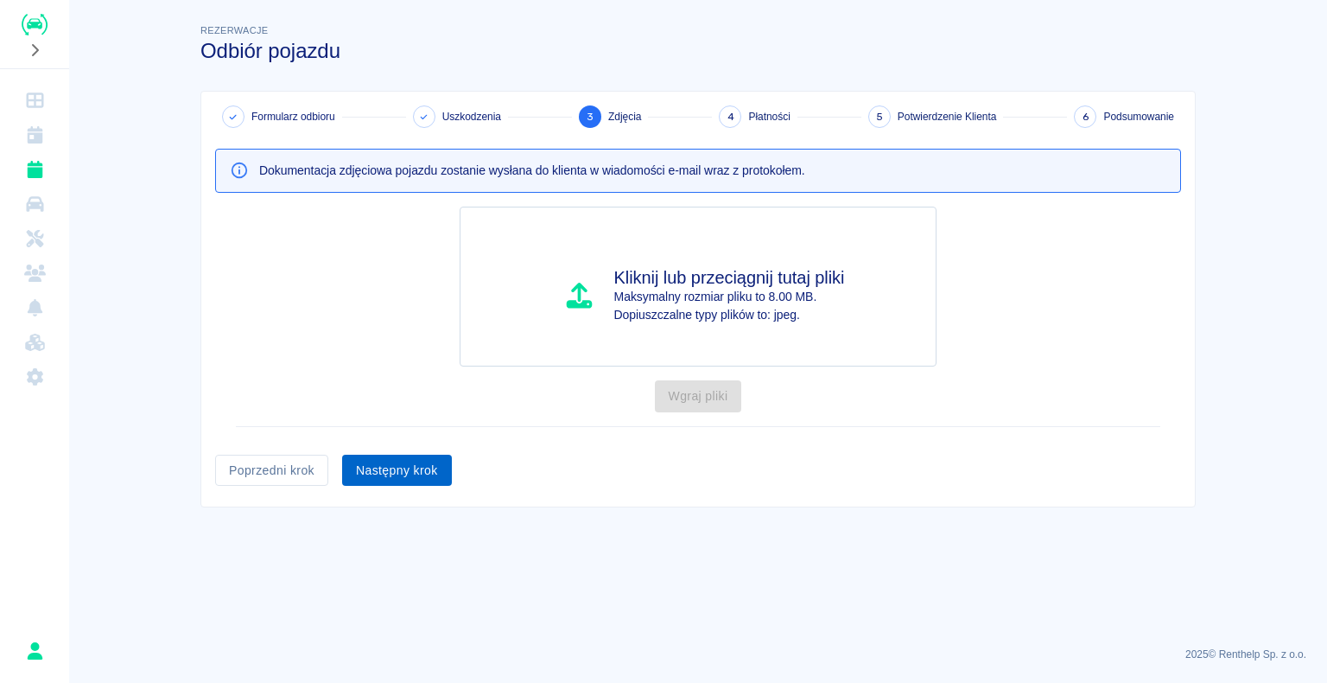
click at [407, 473] on button "Następny krok" at bounding box center [397, 470] width 110 height 32
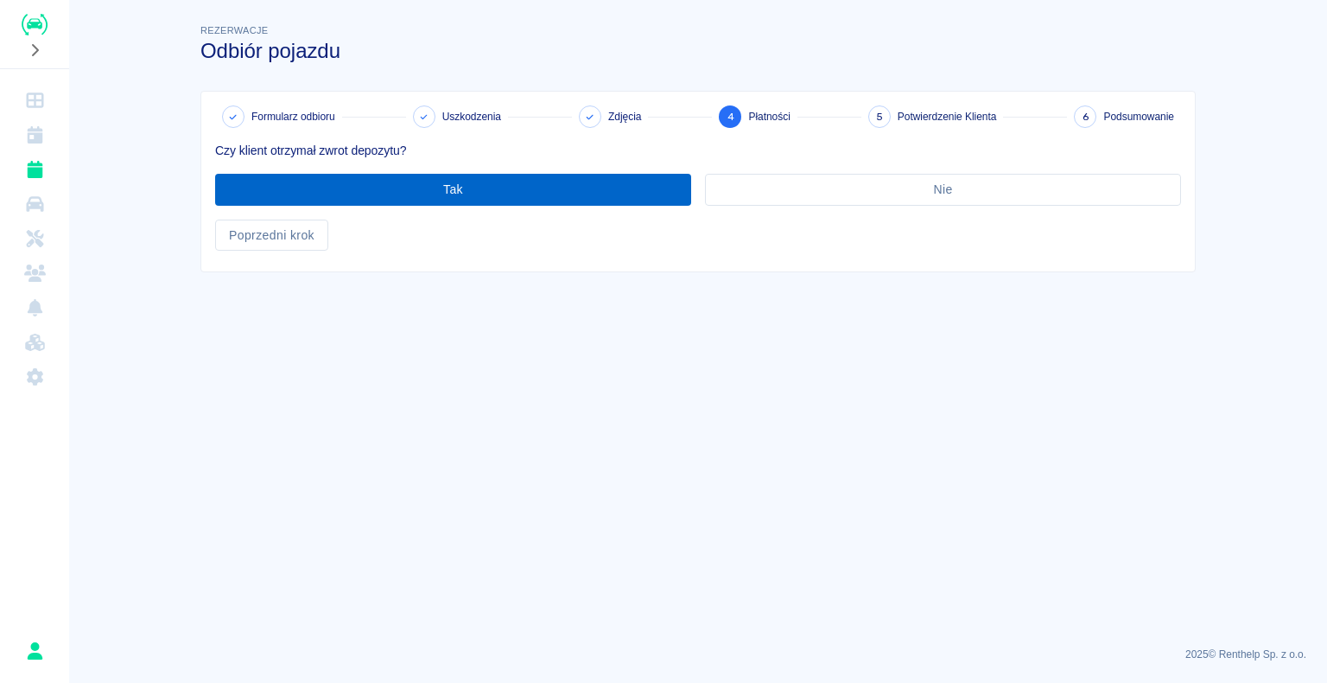
click at [456, 191] on button "Tak" at bounding box center [453, 190] width 476 height 32
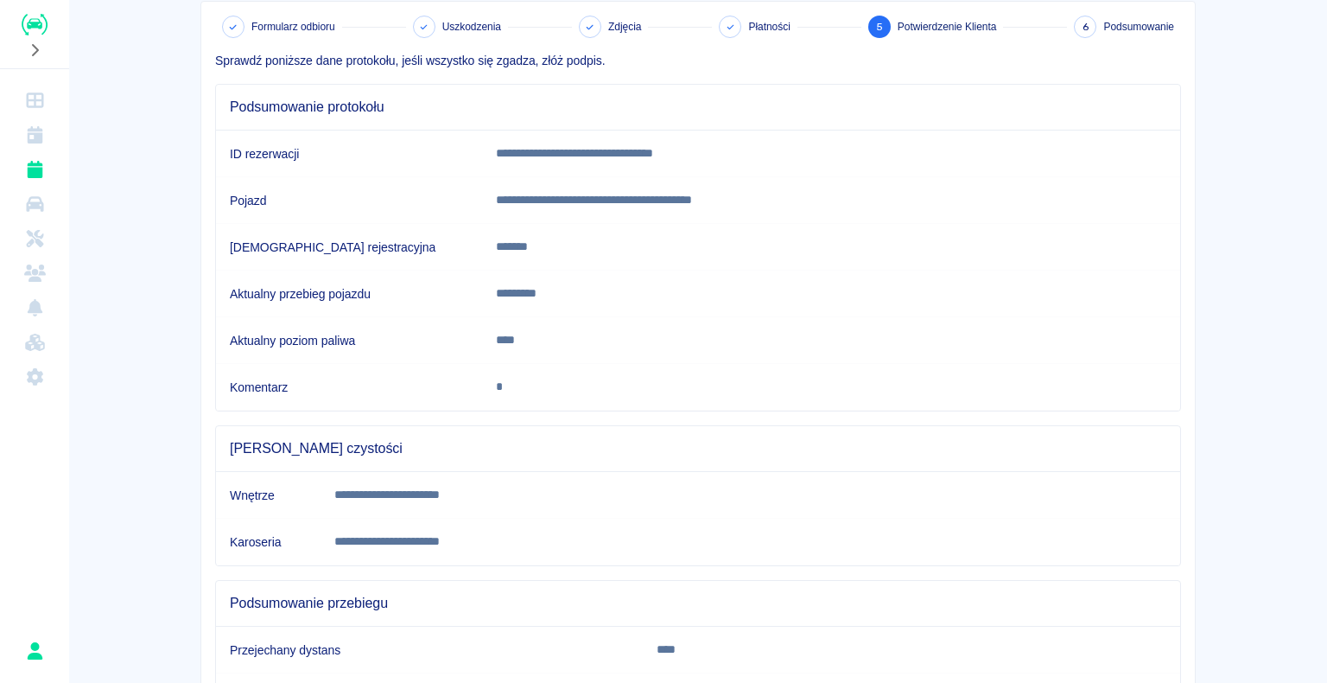
scroll to position [241, 0]
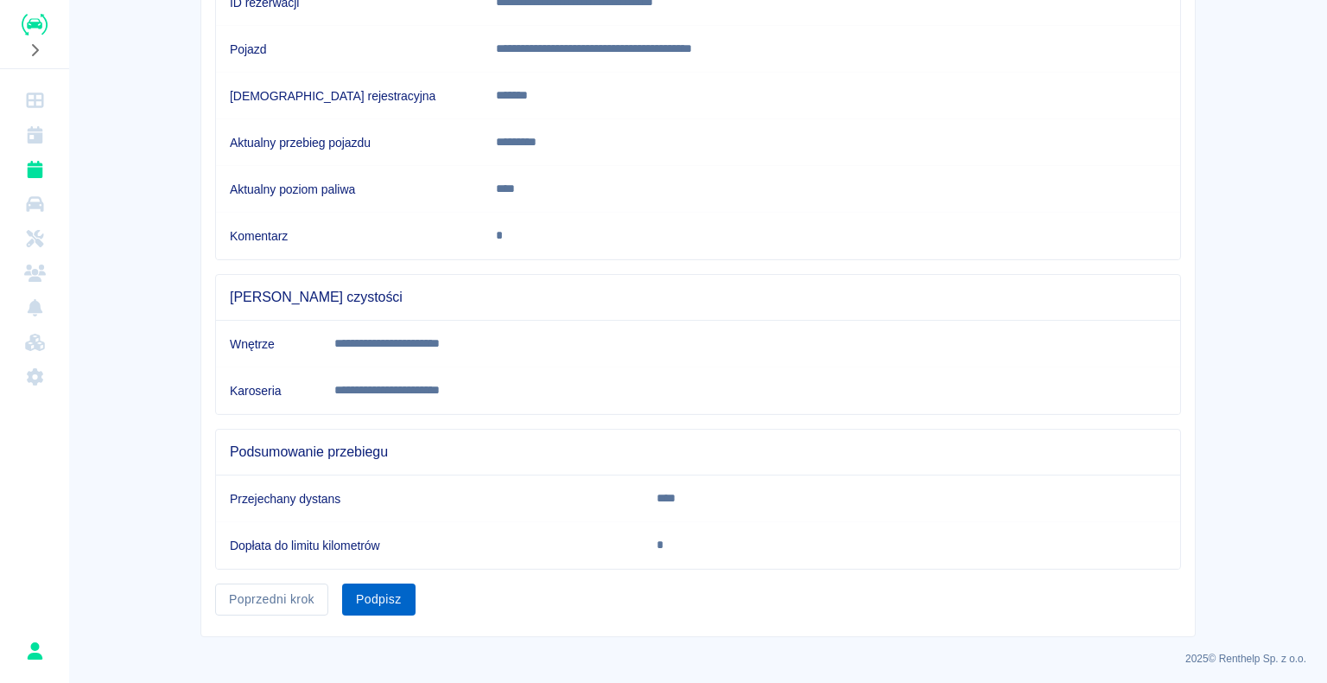
click at [372, 587] on button "Podpisz" at bounding box center [378, 599] width 73 height 32
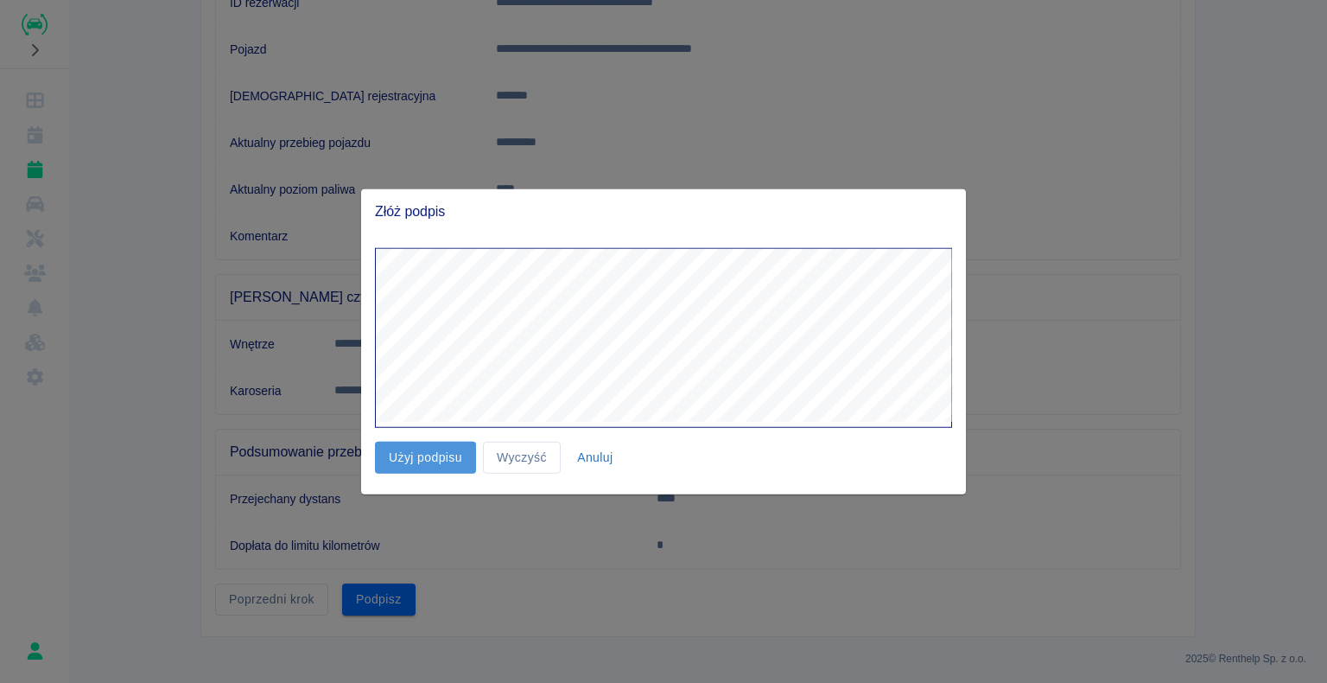
click at [422, 460] on button "Użyj podpisu" at bounding box center [425, 457] width 101 height 32
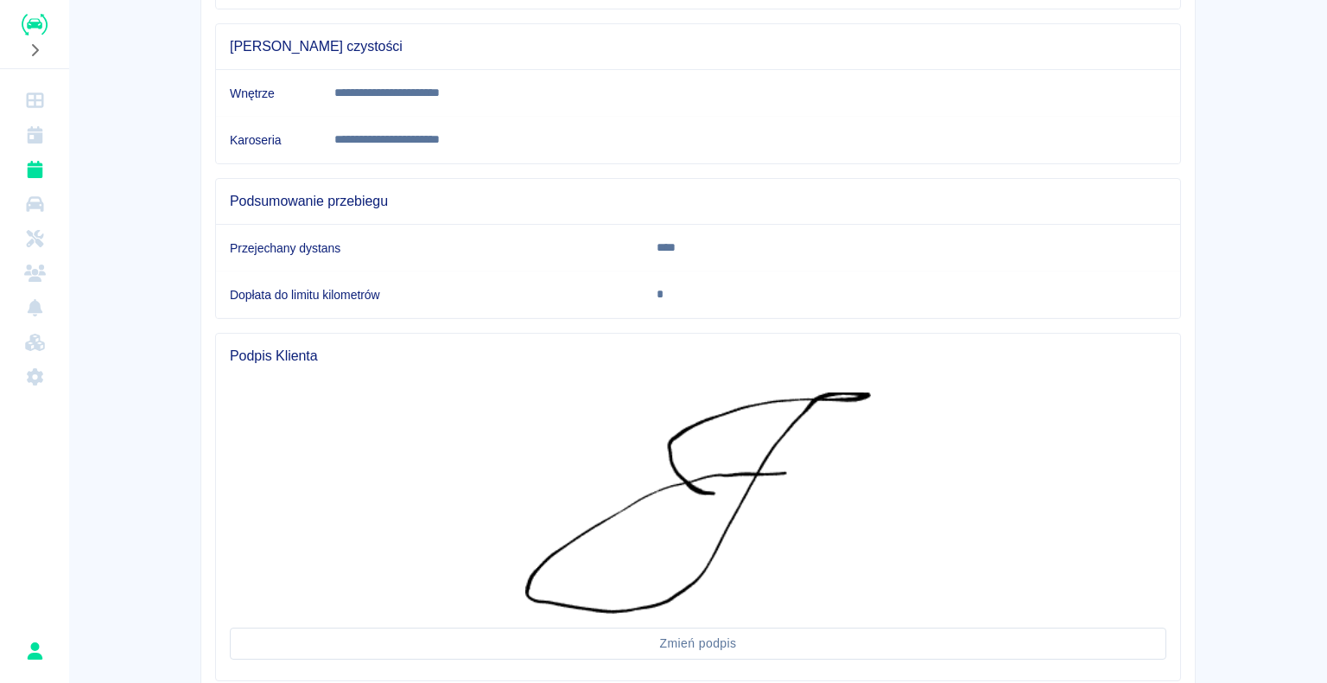
scroll to position [601, 0]
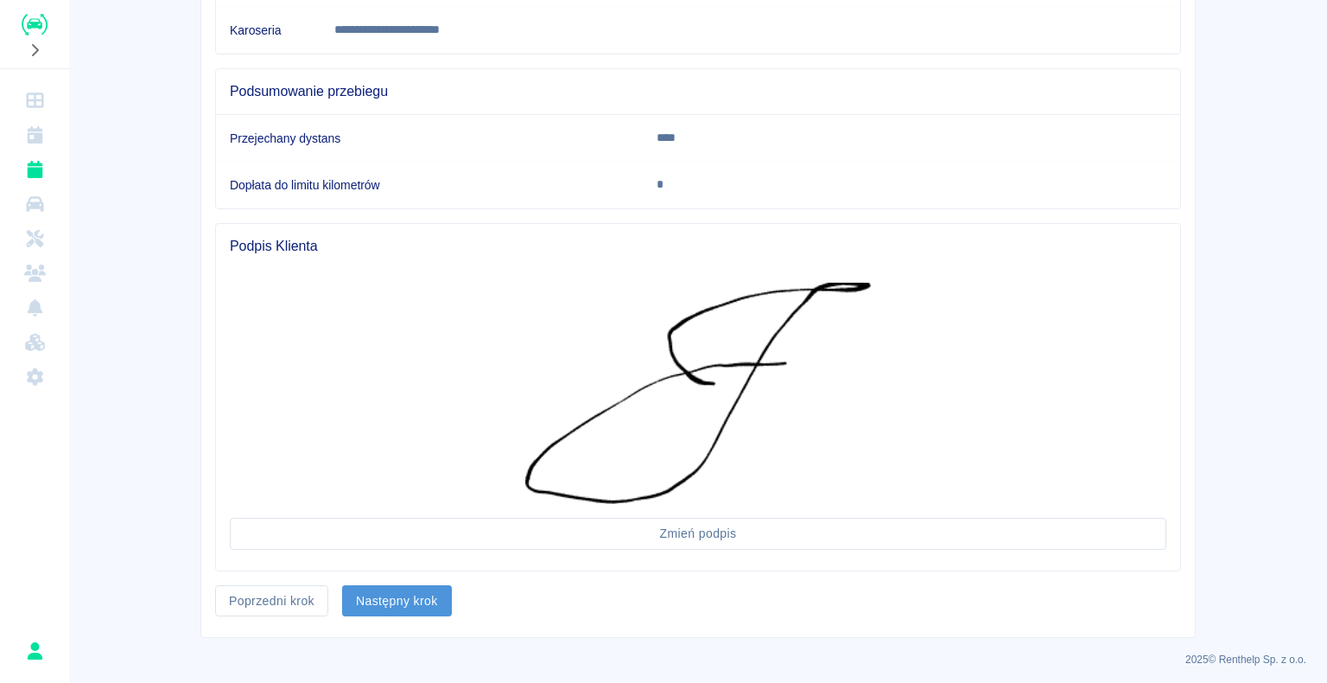
click at [384, 594] on button "Następny krok" at bounding box center [397, 601] width 110 height 32
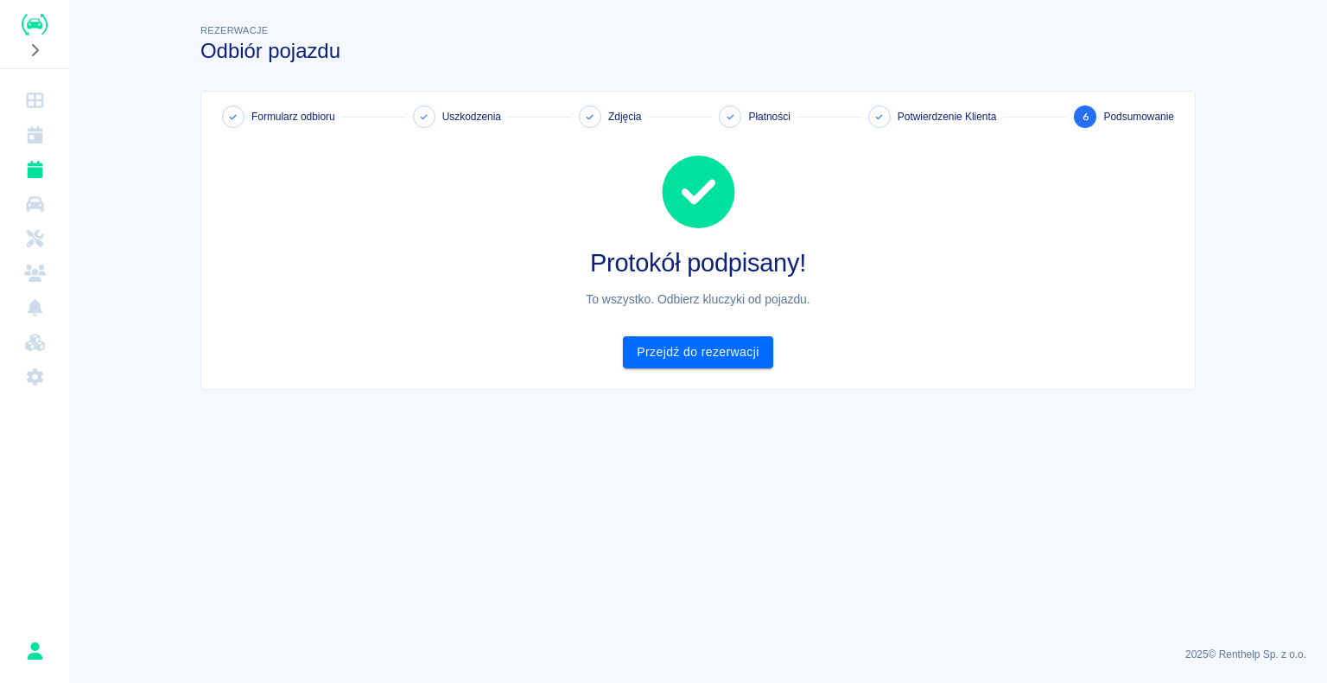
scroll to position [0, 0]
click at [691, 352] on link "Przejdź do rezerwacji" at bounding box center [697, 352] width 149 height 32
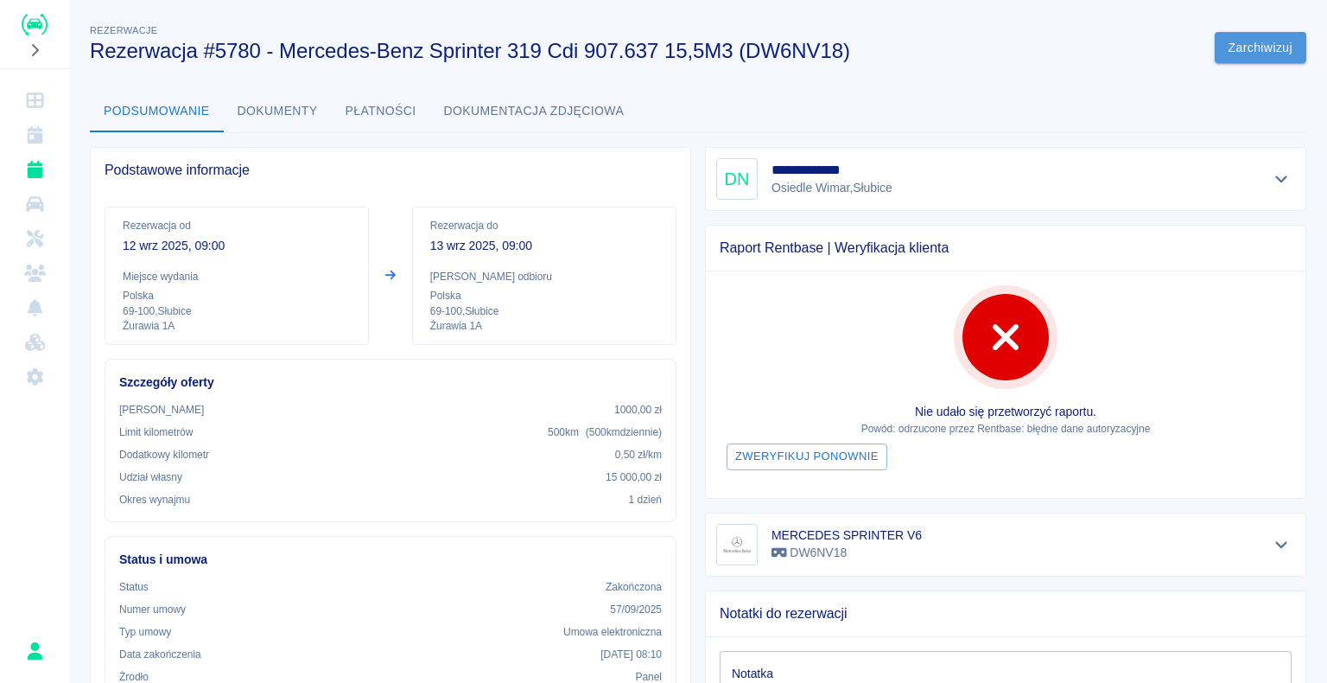
click at [1244, 50] on button "Zarchiwizuj" at bounding box center [1261, 48] width 92 height 32
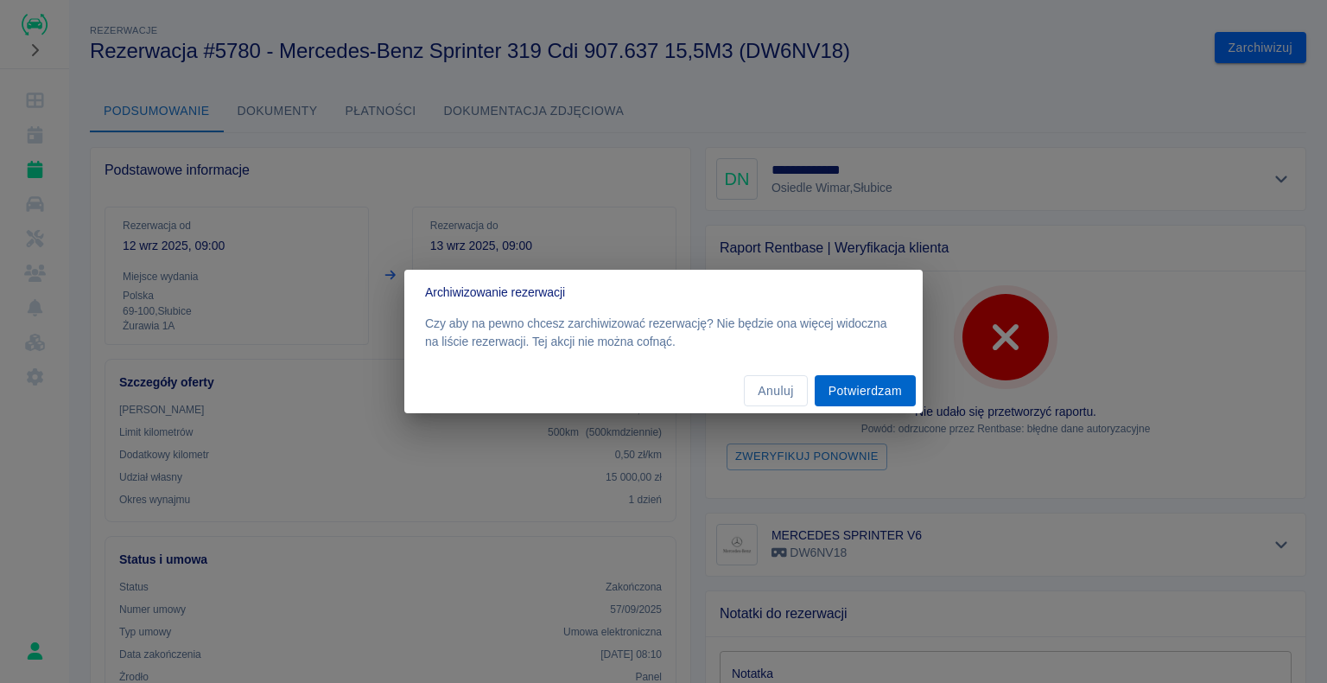
click at [877, 383] on button "Potwierdzam" at bounding box center [865, 391] width 101 height 32
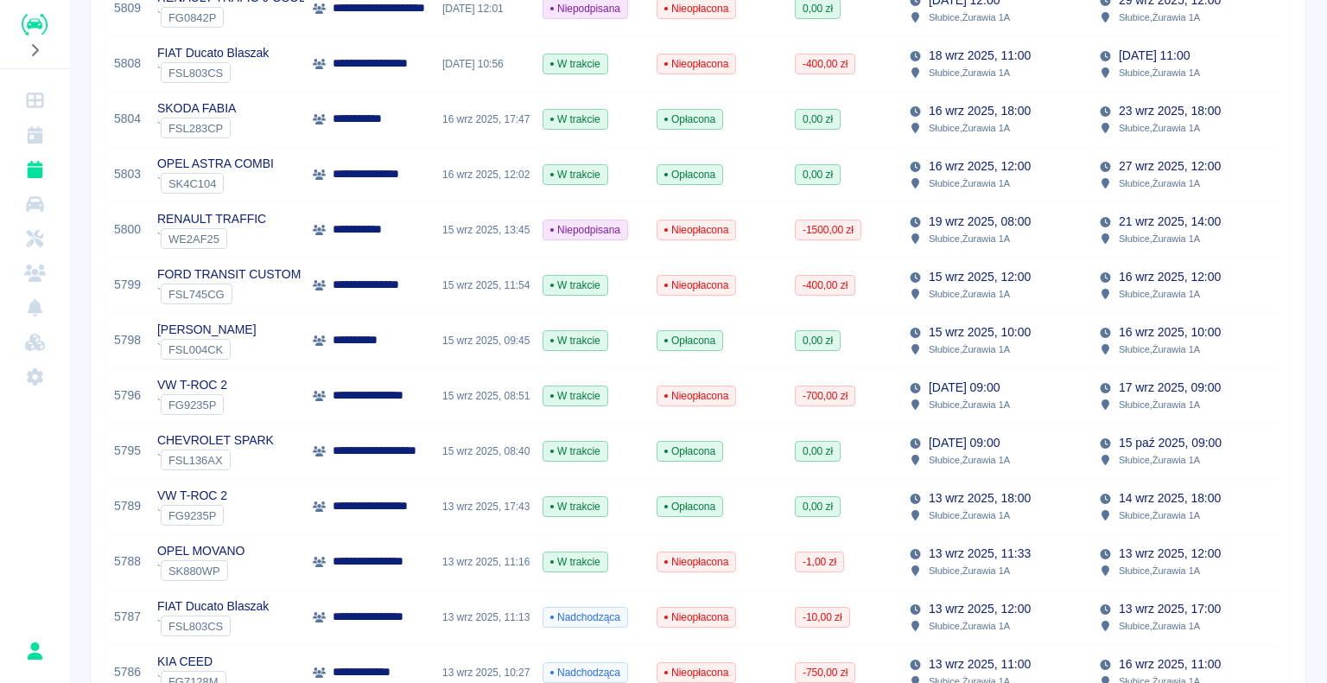
scroll to position [518, 0]
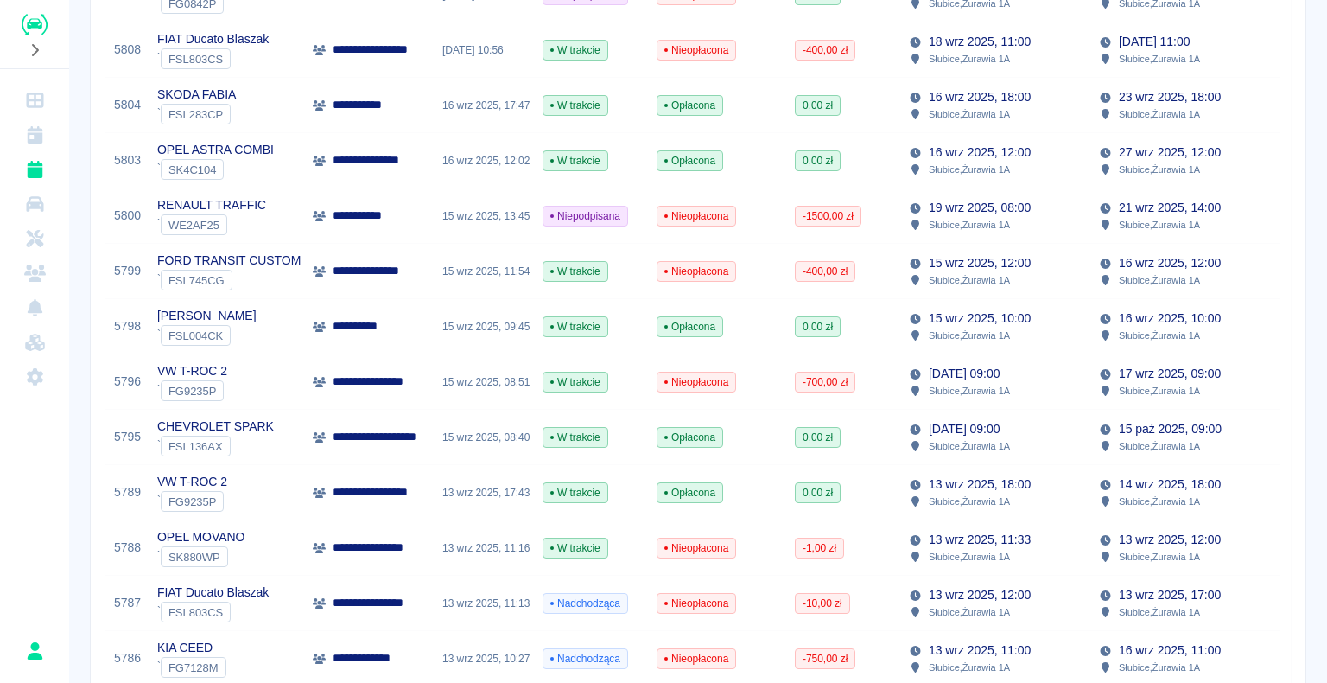
click at [394, 500] on p "**********" at bounding box center [384, 492] width 102 height 18
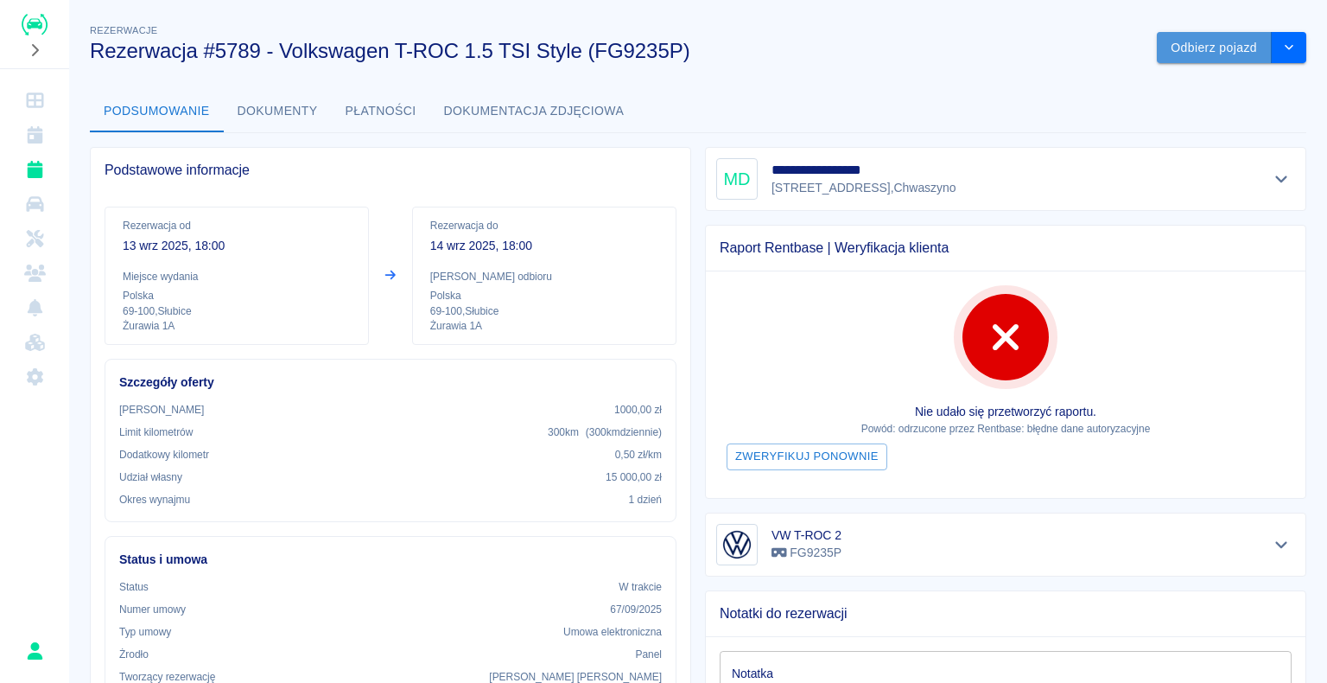
click at [1195, 46] on button "Odbierz pojazd" at bounding box center [1214, 48] width 115 height 32
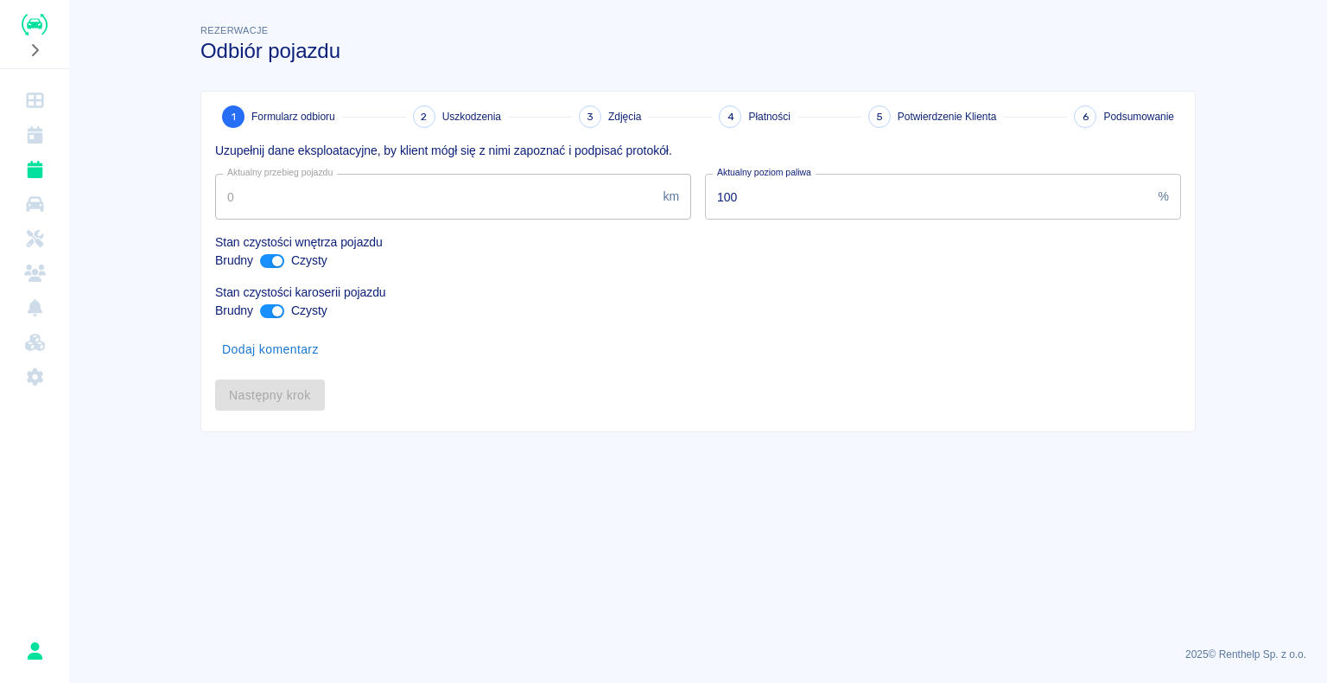
type input "102740"
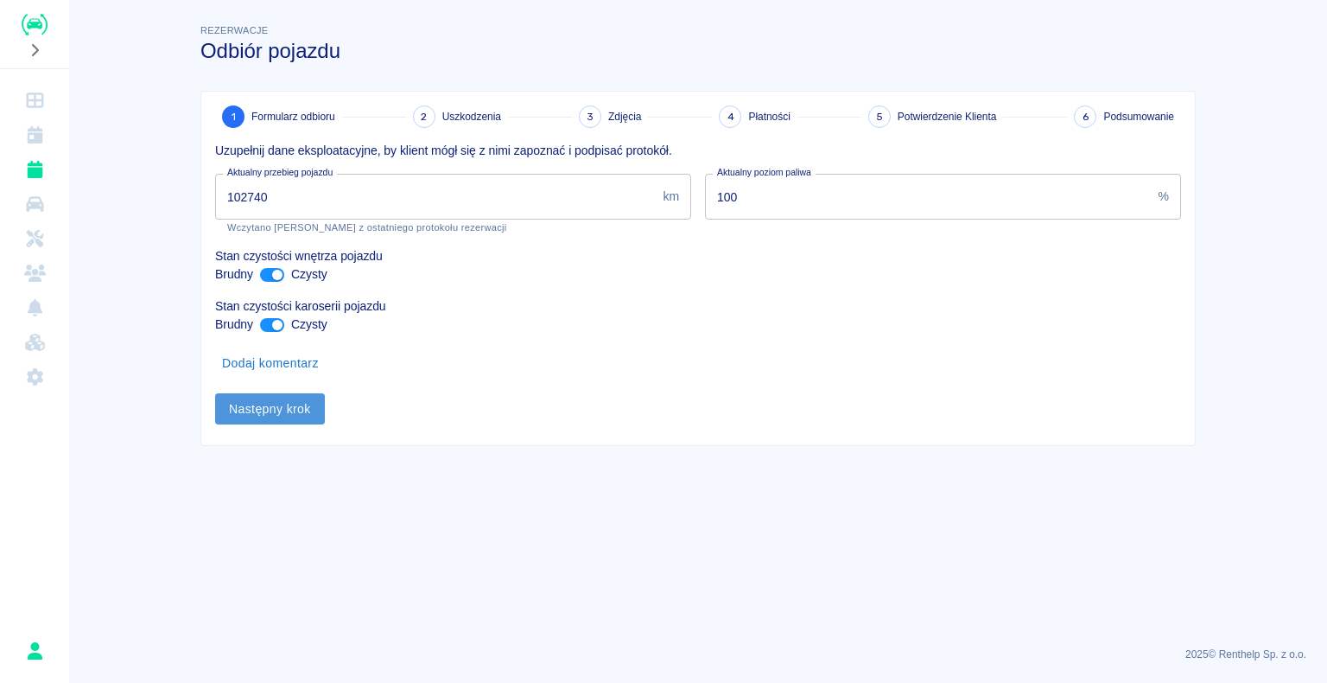
click at [270, 413] on button "Następny krok" at bounding box center [270, 409] width 110 height 32
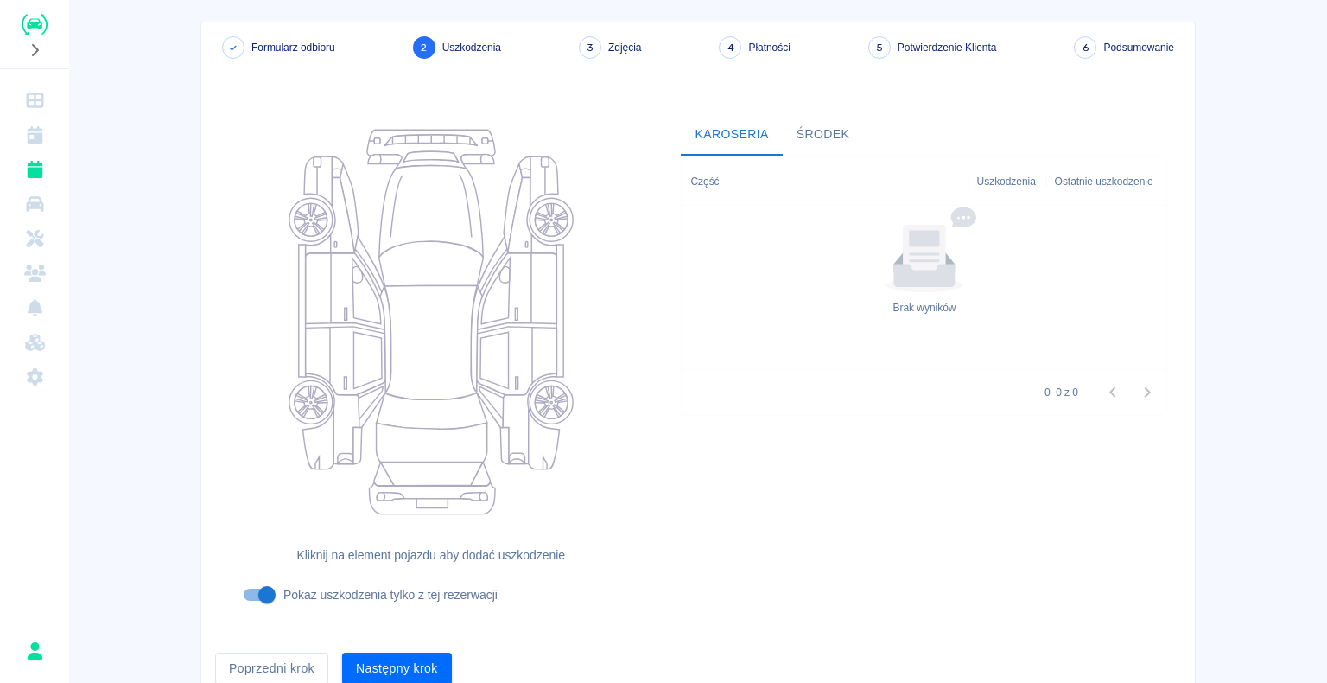
scroll to position [142, 0]
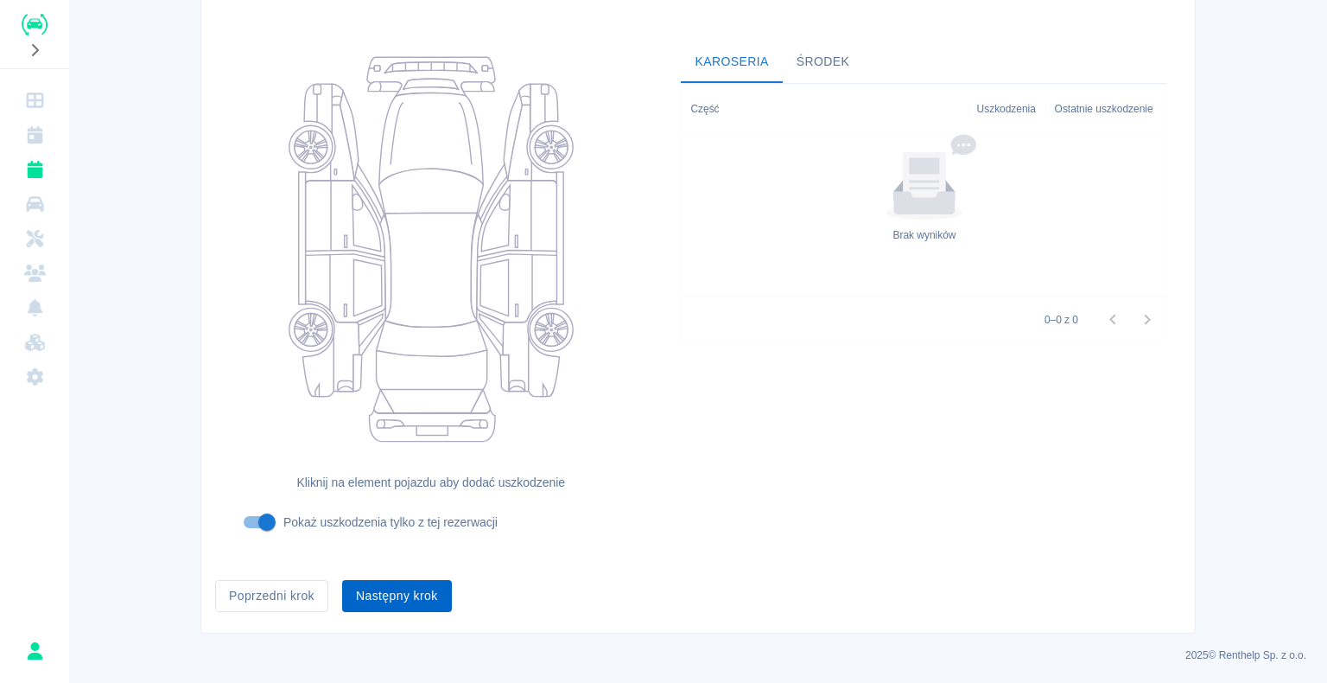
click at [390, 594] on button "Następny krok" at bounding box center [397, 596] width 110 height 32
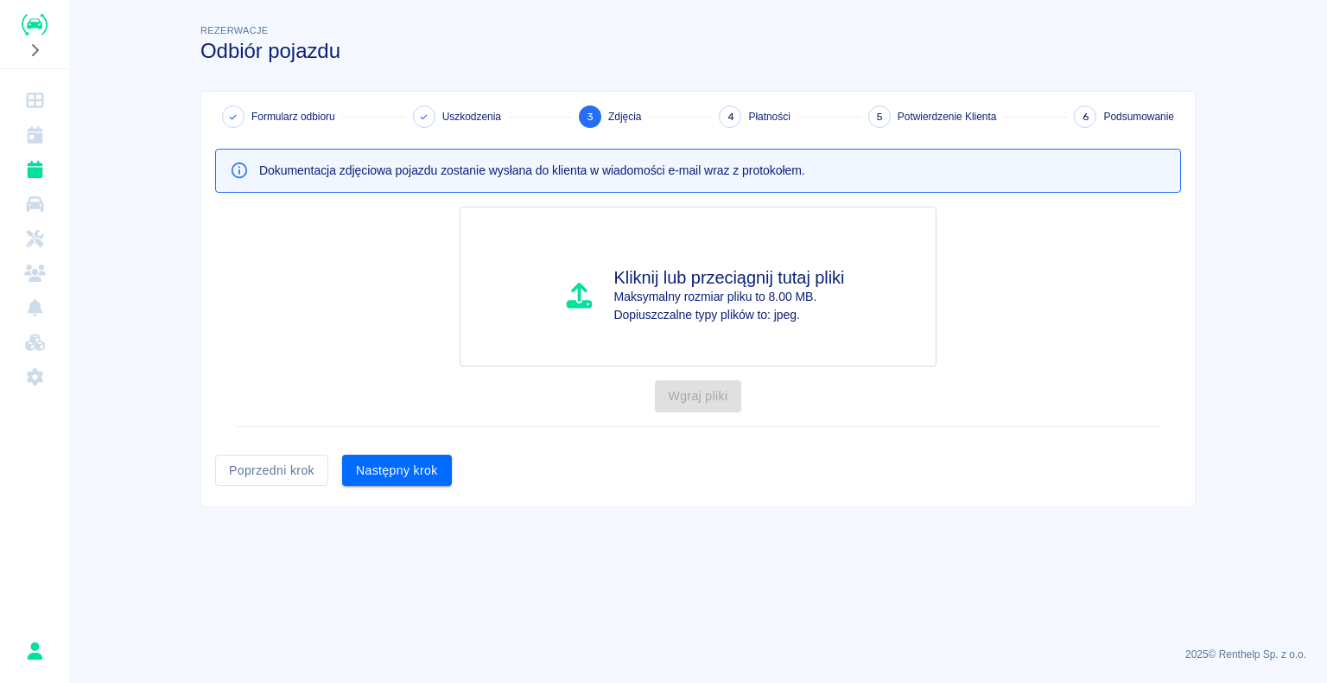
scroll to position [0, 0]
click at [394, 462] on button "Następny krok" at bounding box center [397, 470] width 110 height 32
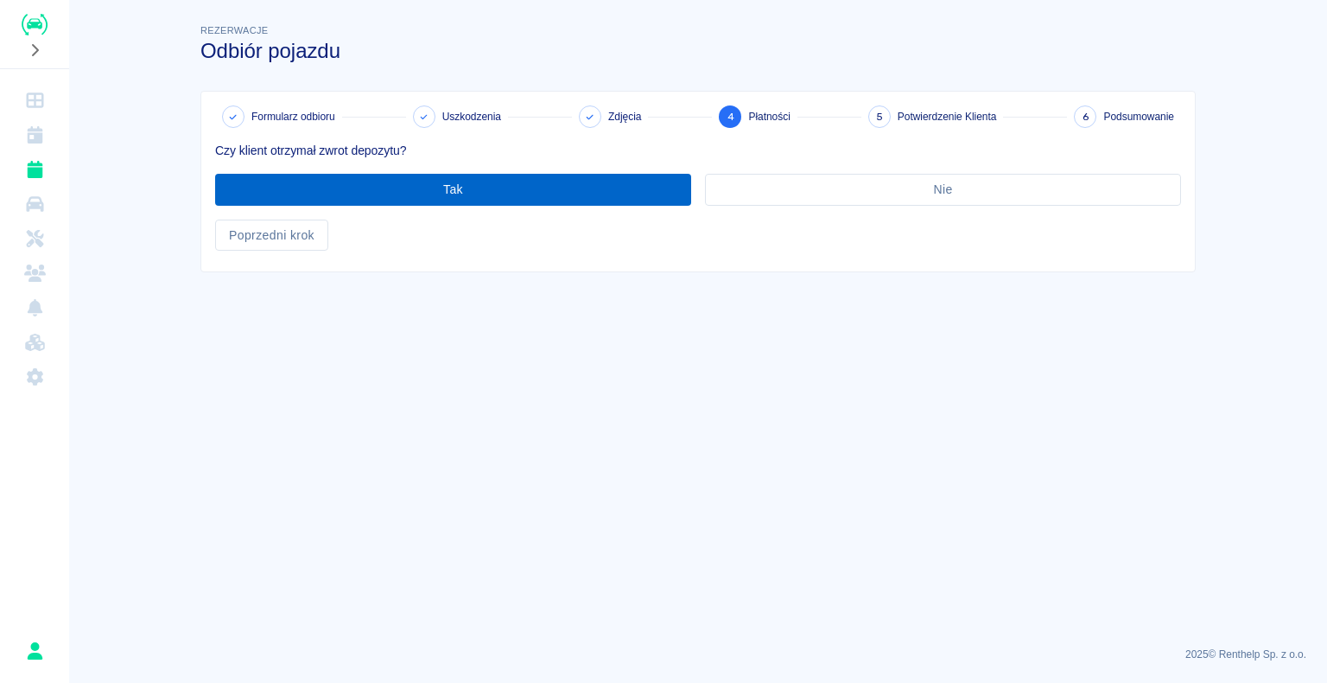
click at [442, 187] on button "Tak" at bounding box center [453, 190] width 476 height 32
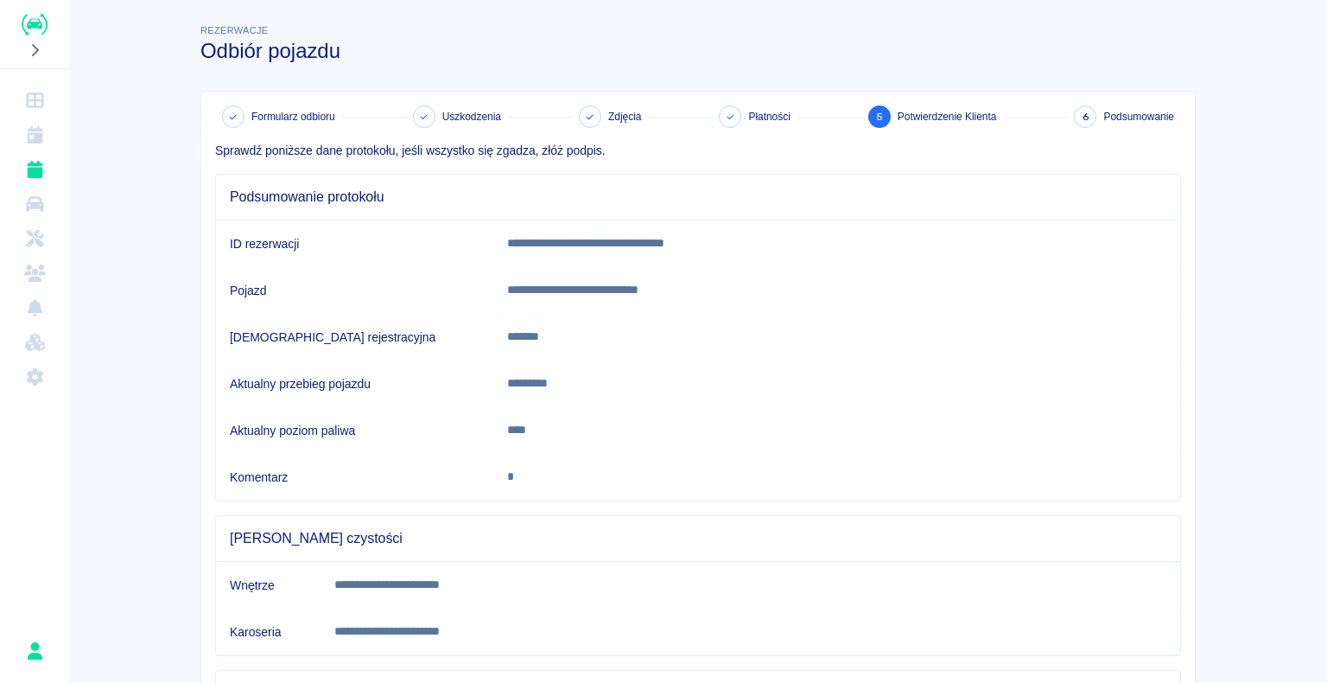
scroll to position [241, 0]
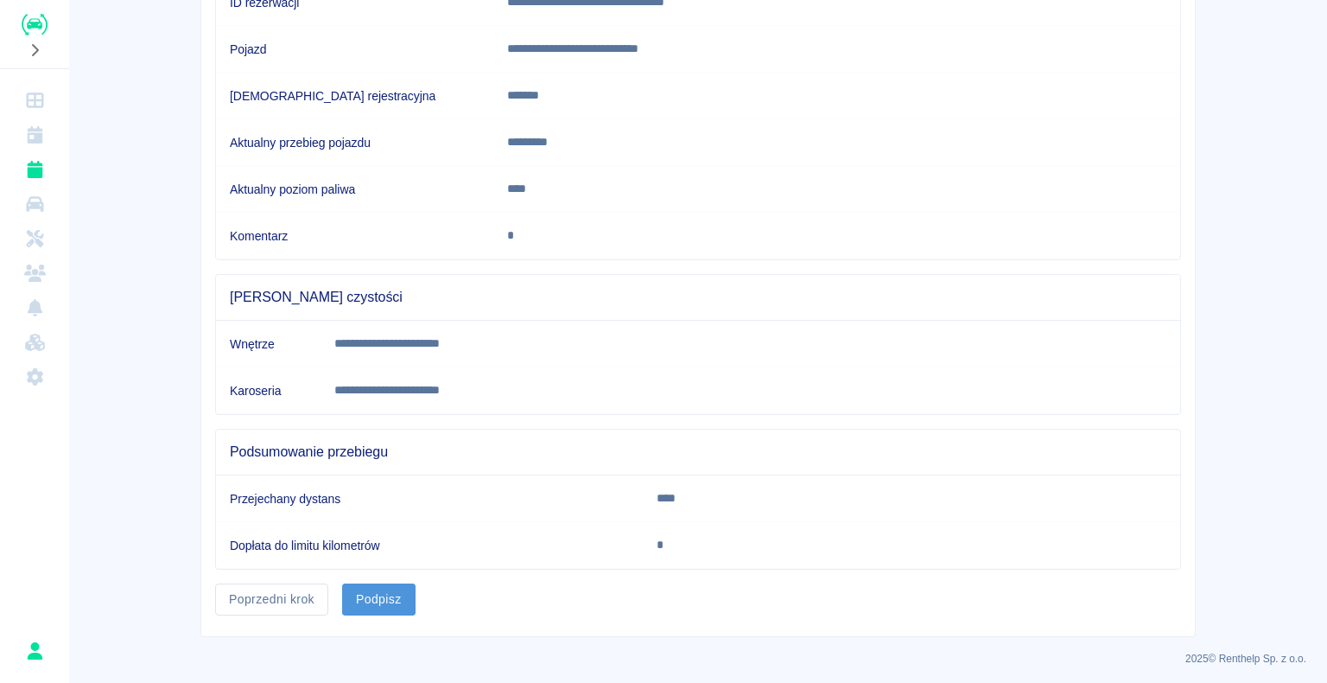
click at [370, 594] on button "Podpisz" at bounding box center [378, 599] width 73 height 32
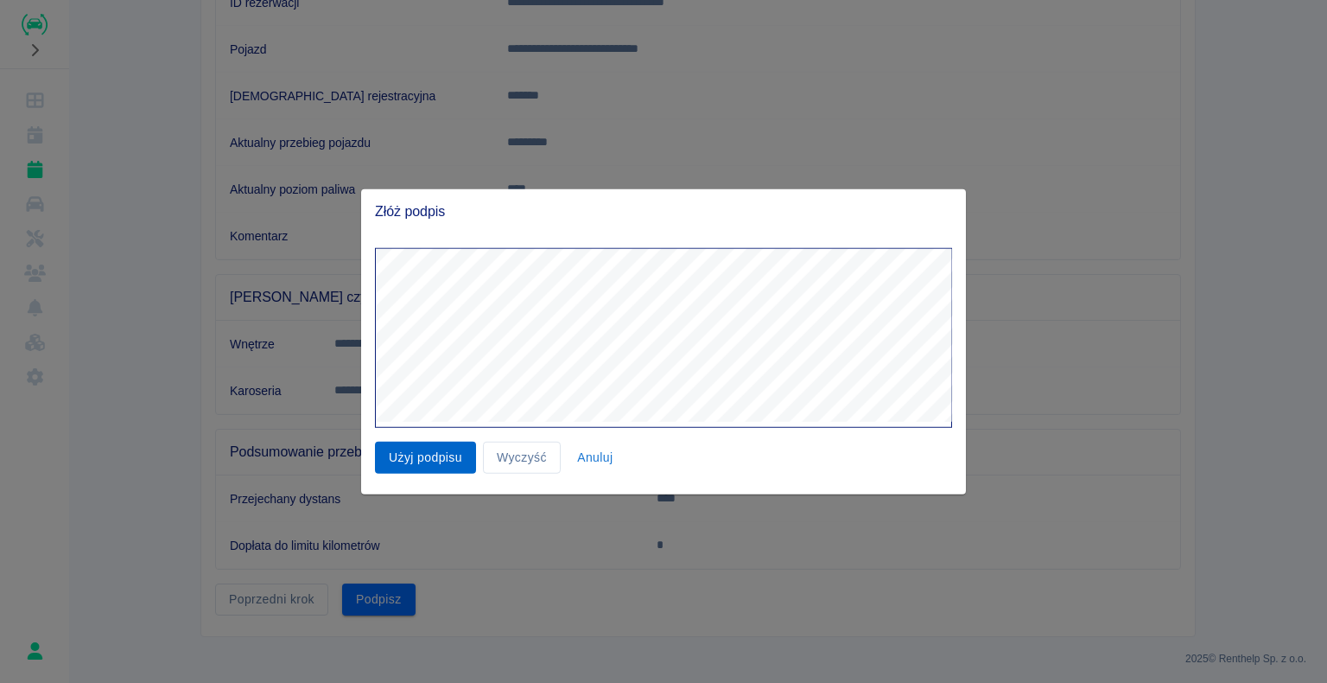
click at [422, 458] on button "Użyj podpisu" at bounding box center [425, 457] width 101 height 32
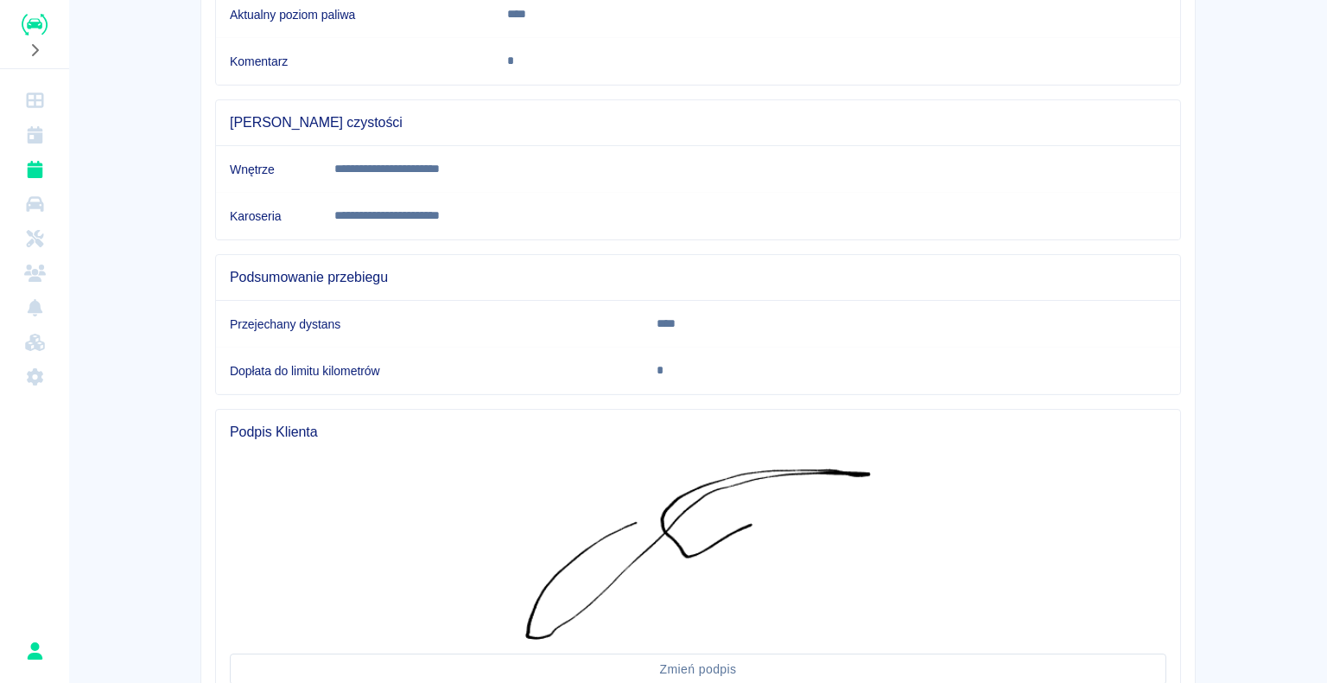
scroll to position [551, 0]
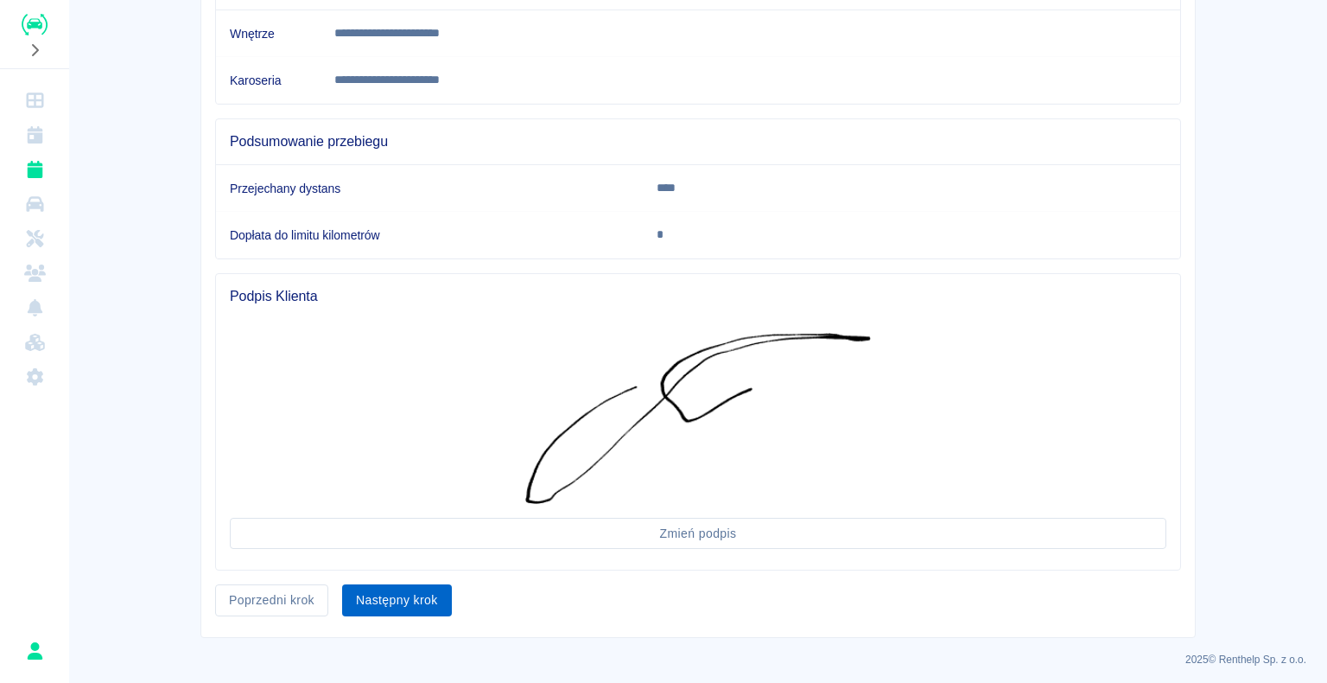
click at [384, 587] on button "Następny krok" at bounding box center [397, 600] width 110 height 32
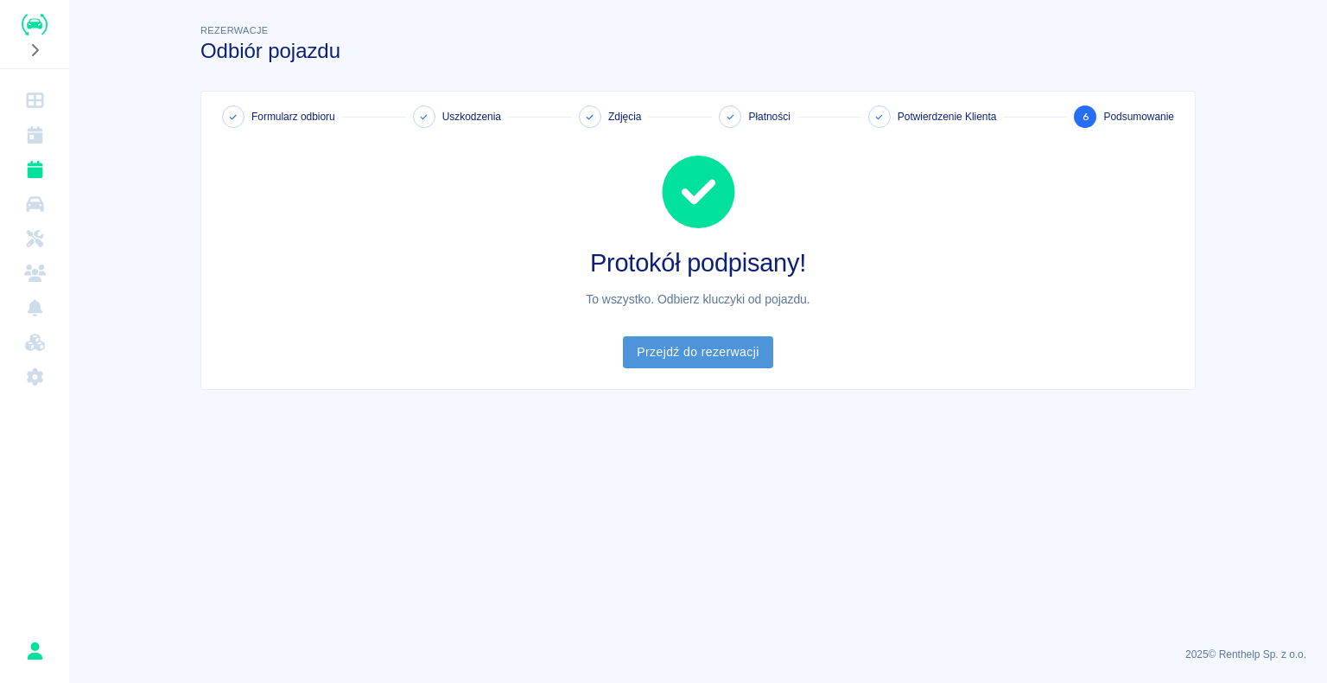
click at [691, 351] on link "Przejdź do rezerwacji" at bounding box center [697, 352] width 149 height 32
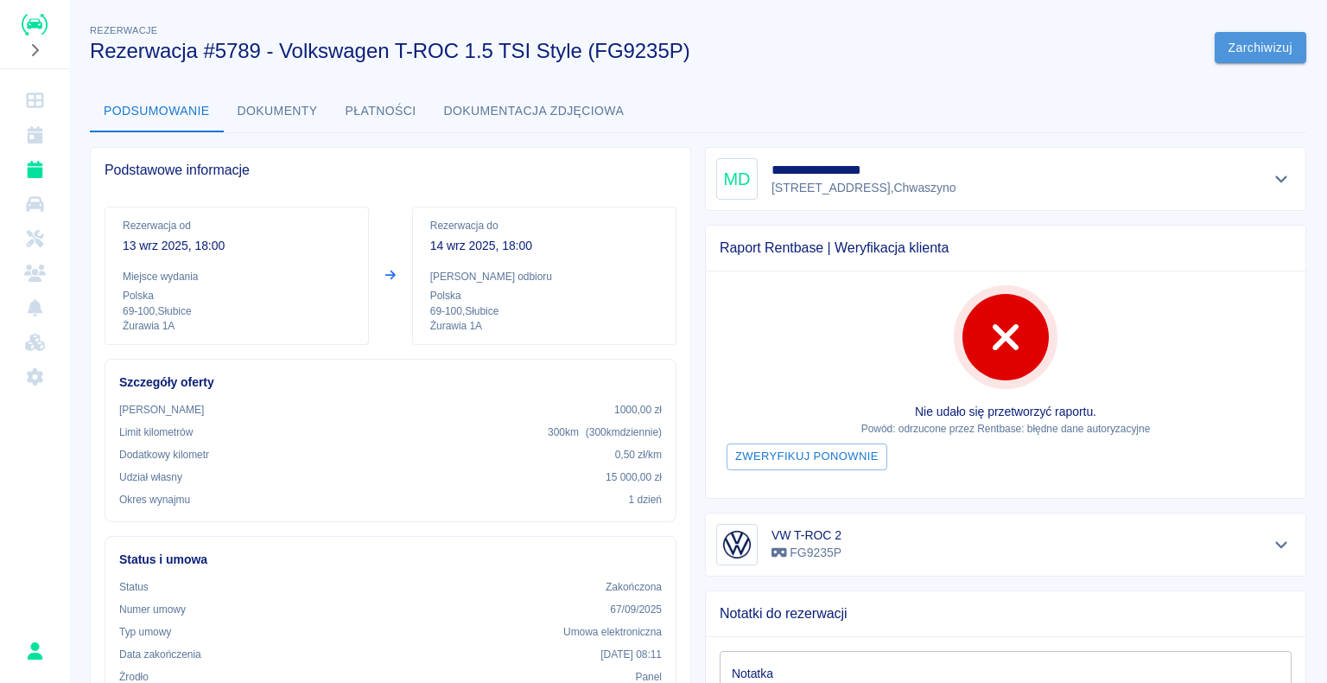
click at [1248, 40] on button "Zarchiwizuj" at bounding box center [1261, 48] width 92 height 32
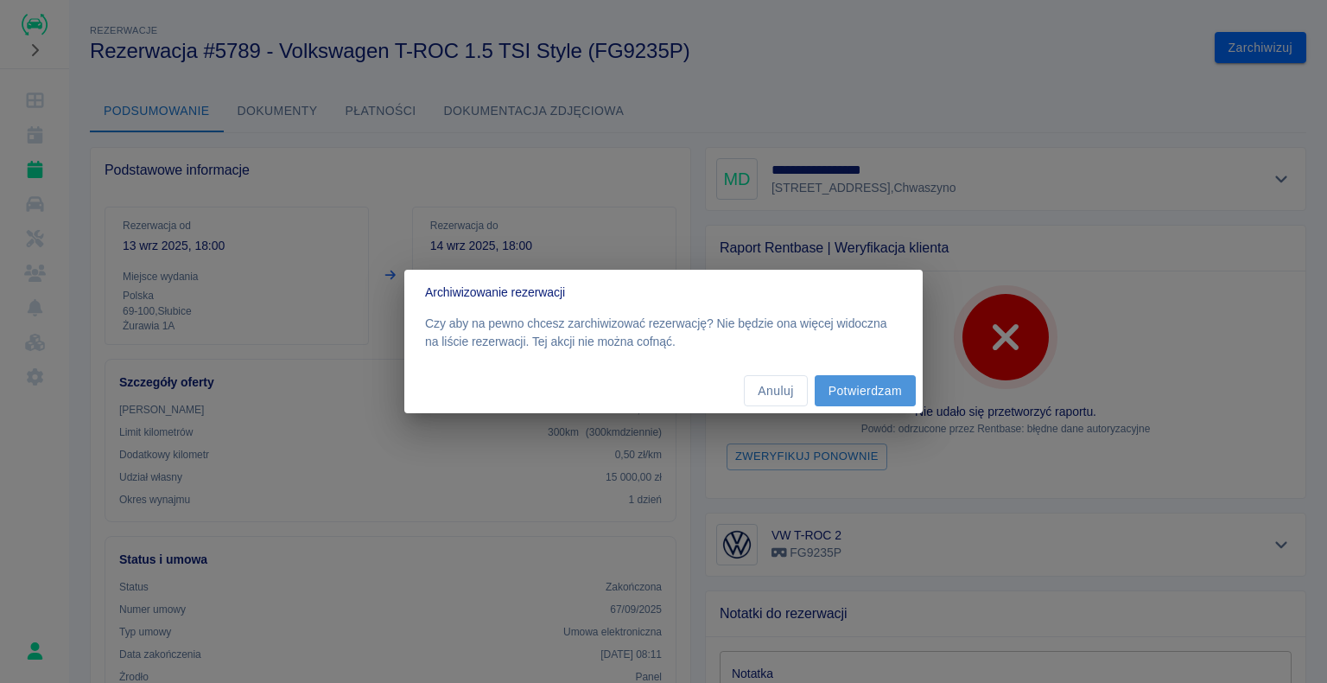
click at [869, 387] on button "Potwierdzam" at bounding box center [865, 391] width 101 height 32
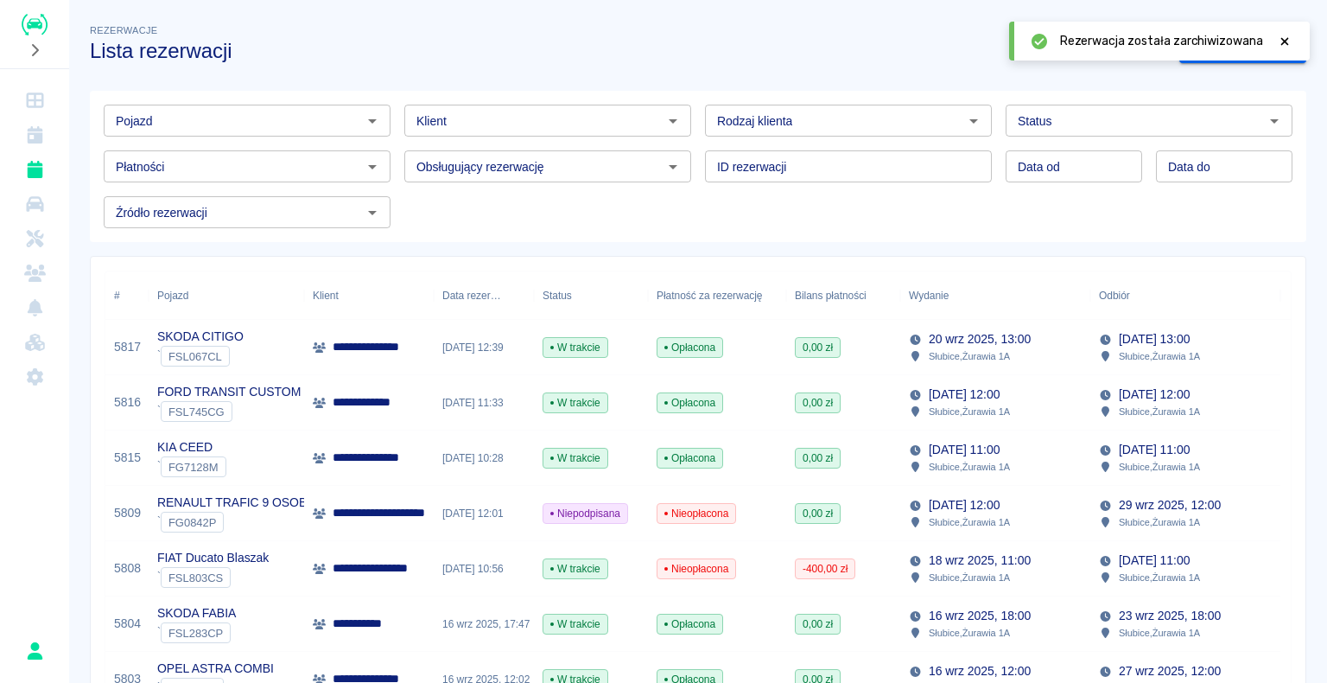
click at [1286, 36] on icon at bounding box center [1285, 41] width 16 height 12
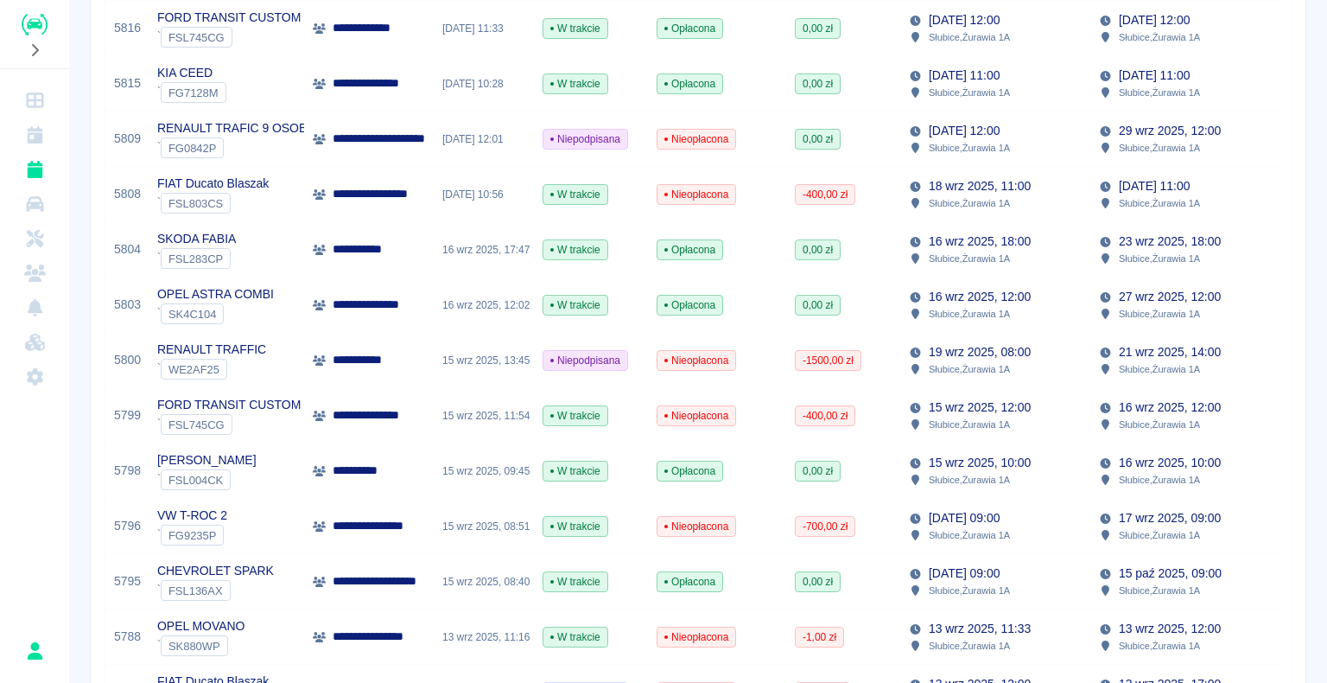
scroll to position [432, 0]
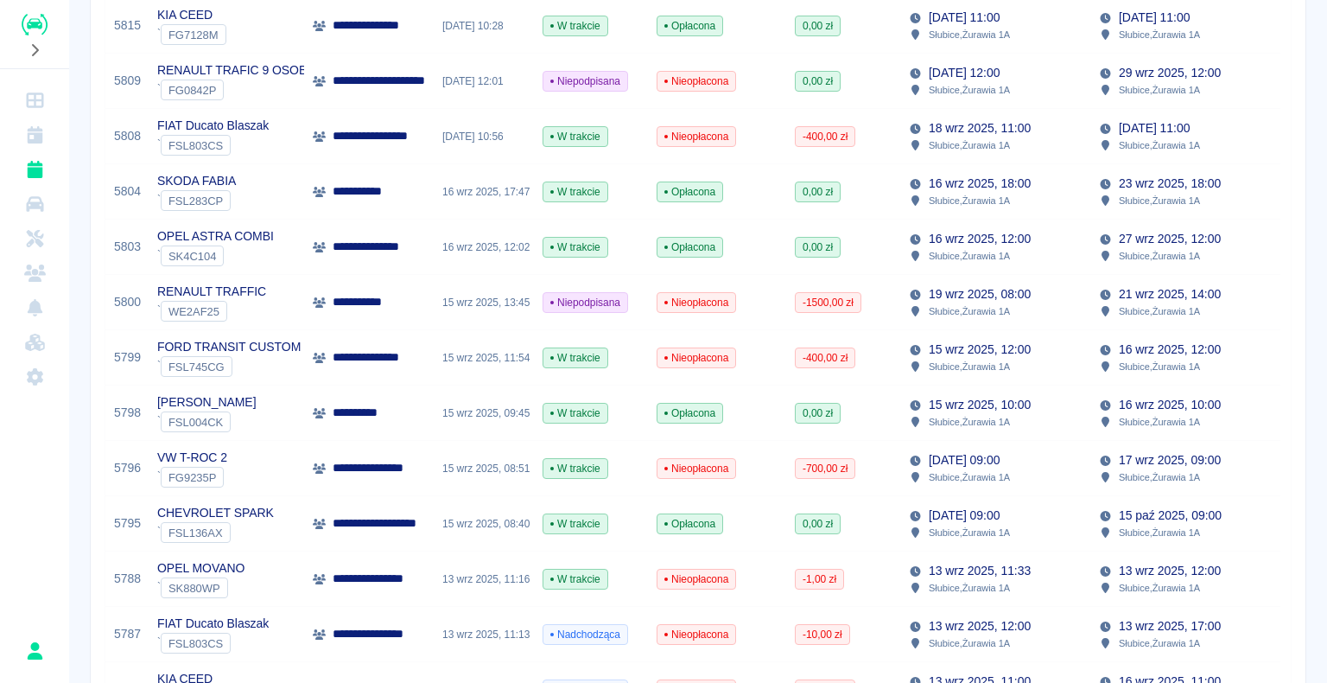
click at [359, 479] on div "**********" at bounding box center [369, 468] width 130 height 55
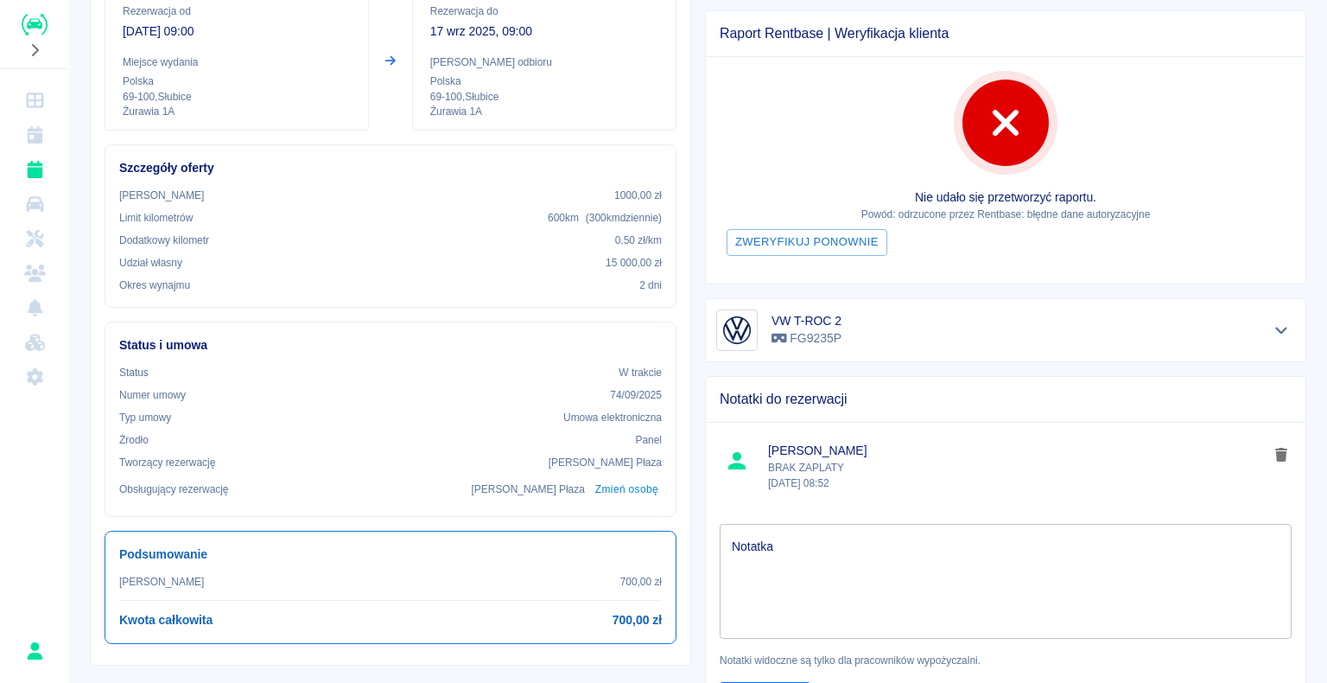
scroll to position [173, 0]
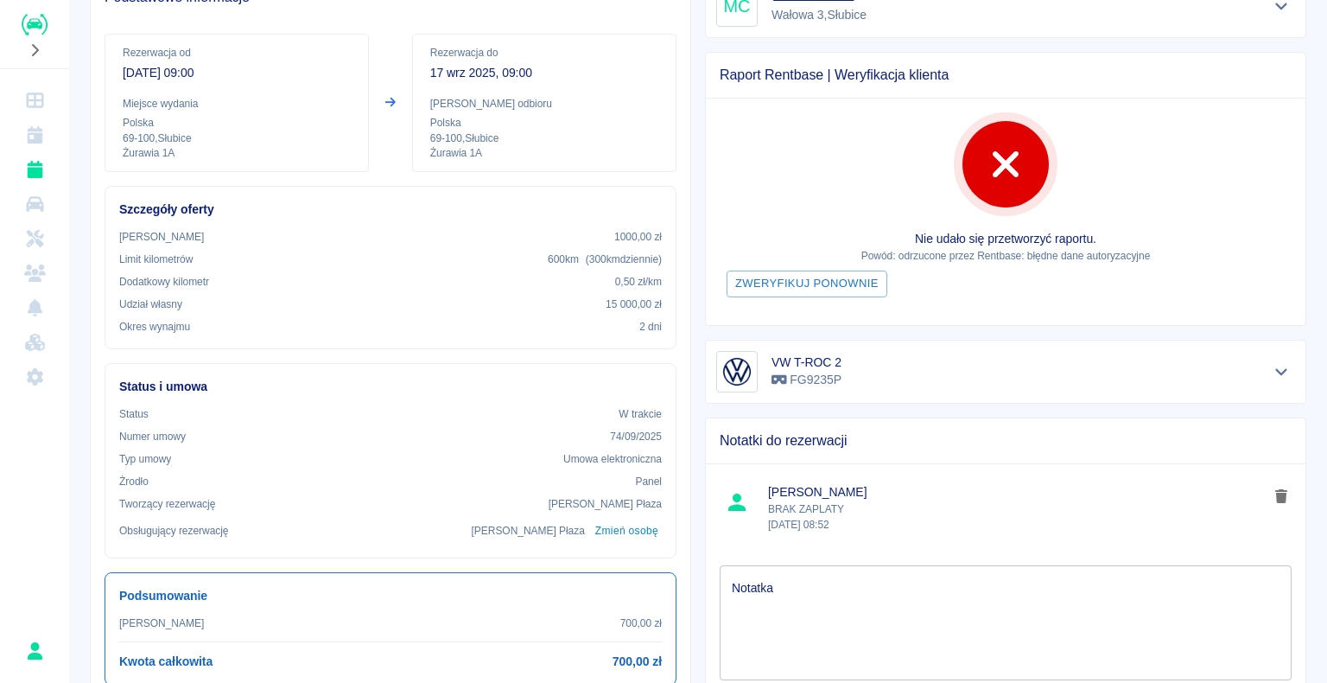
click at [30, 24] on img "Renthelp" at bounding box center [35, 25] width 26 height 22
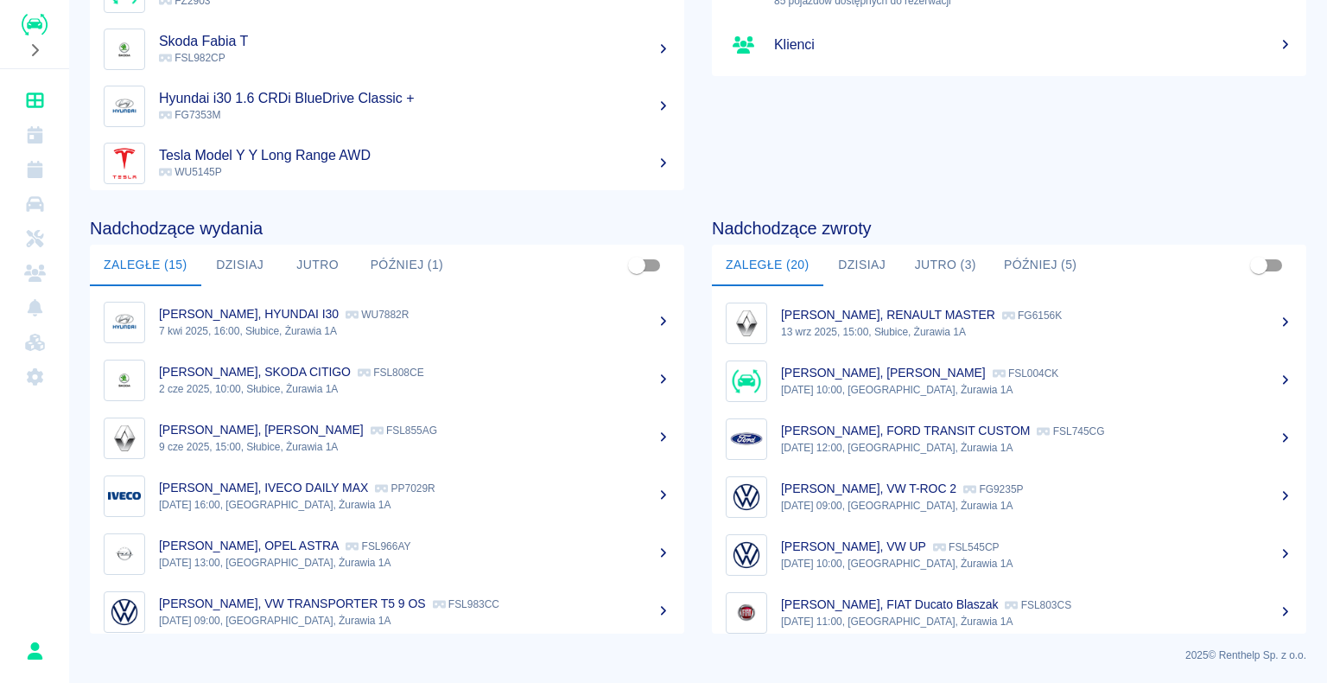
scroll to position [823, 0]
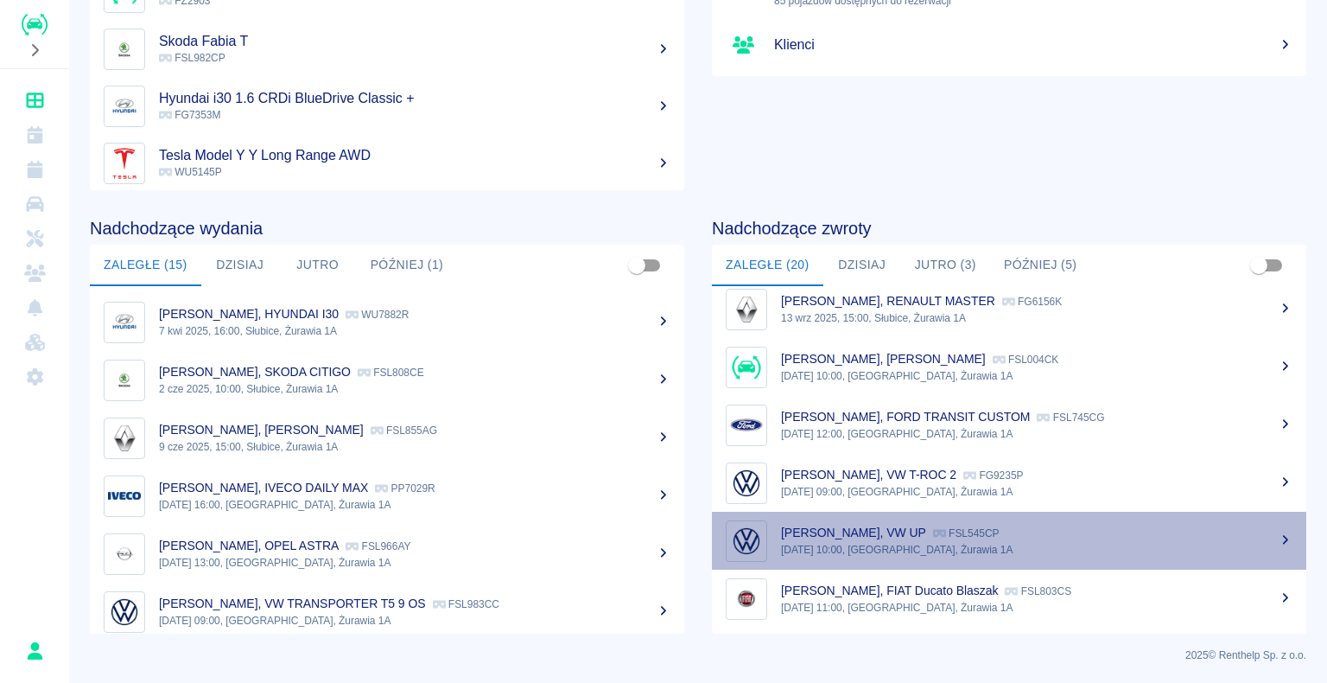
click at [1040, 539] on div "Weronika Chudecka, VW UP FSL545CP" at bounding box center [1036, 533] width 511 height 18
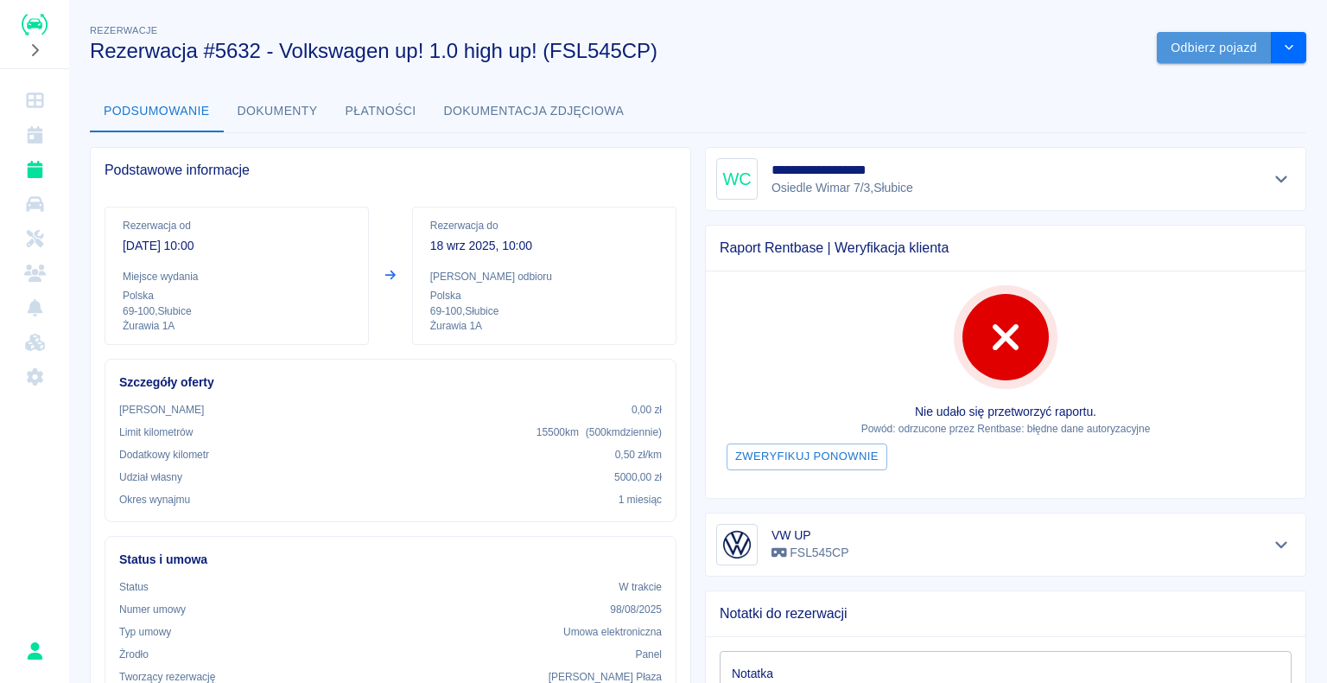
click at [1184, 48] on button "Odbierz pojazd" at bounding box center [1214, 48] width 115 height 32
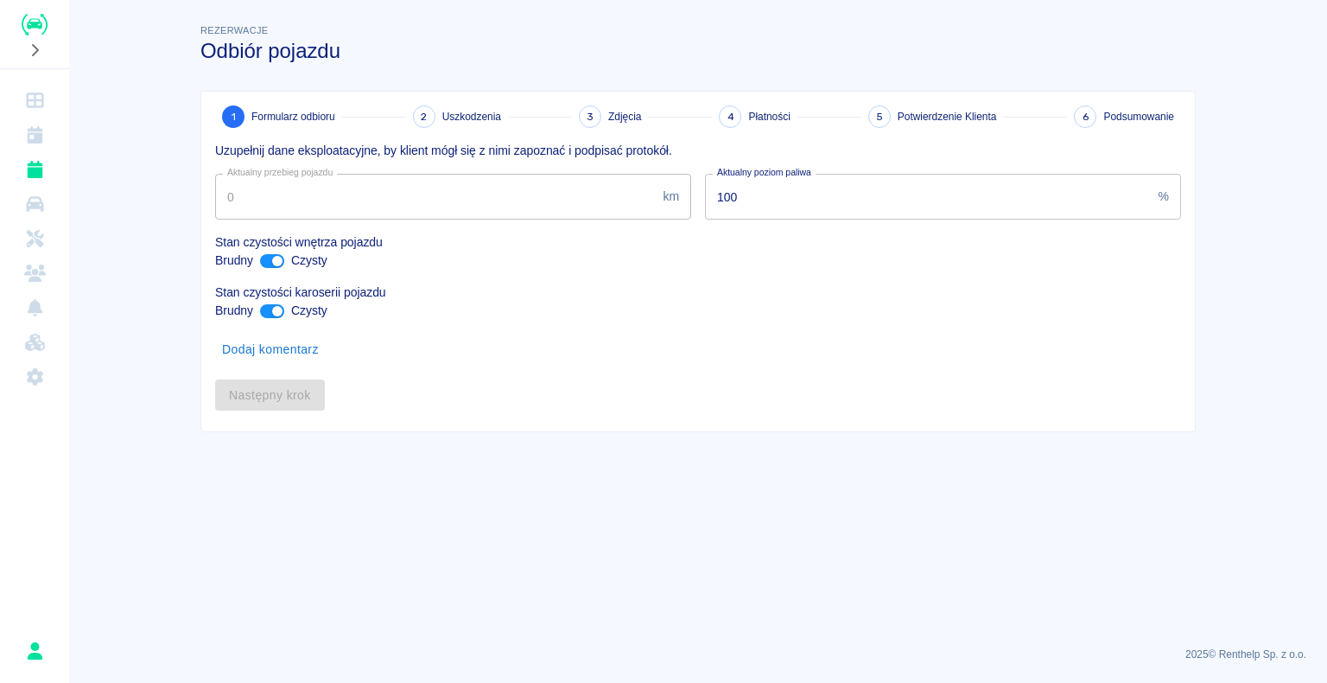
type input "168815"
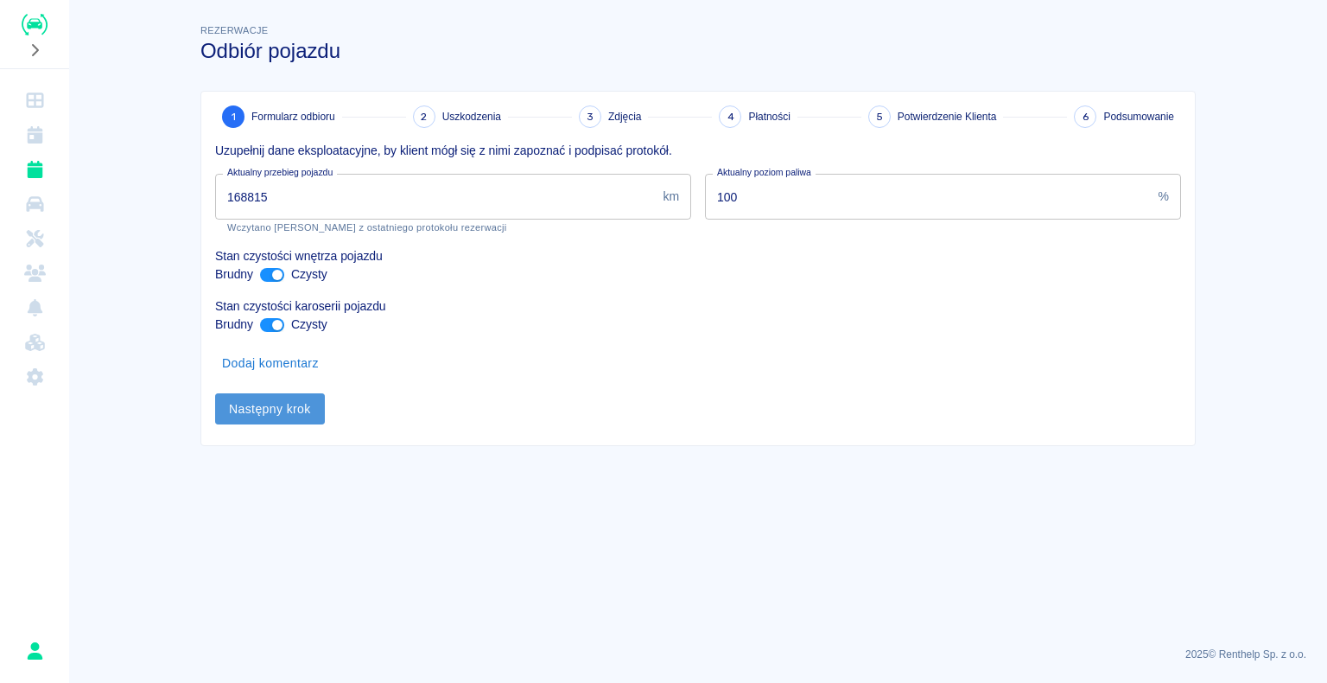
click at [270, 406] on button "Następny krok" at bounding box center [270, 409] width 110 height 32
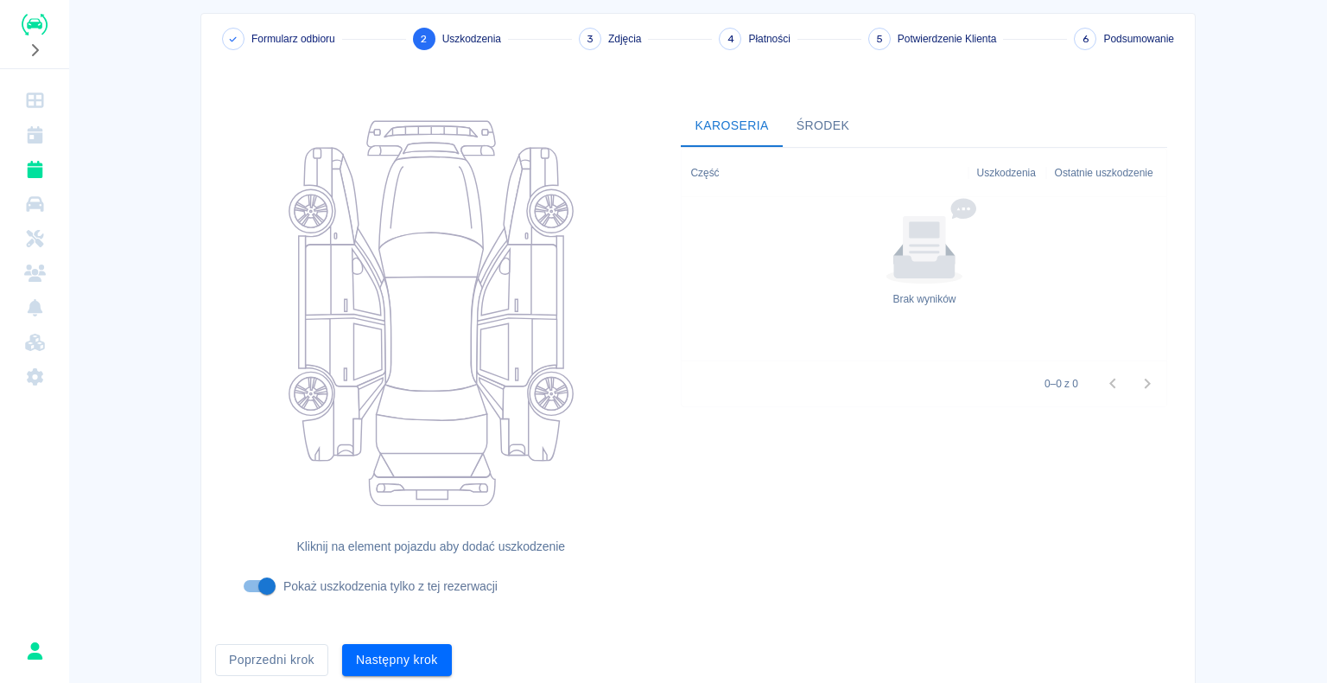
scroll to position [142, 0]
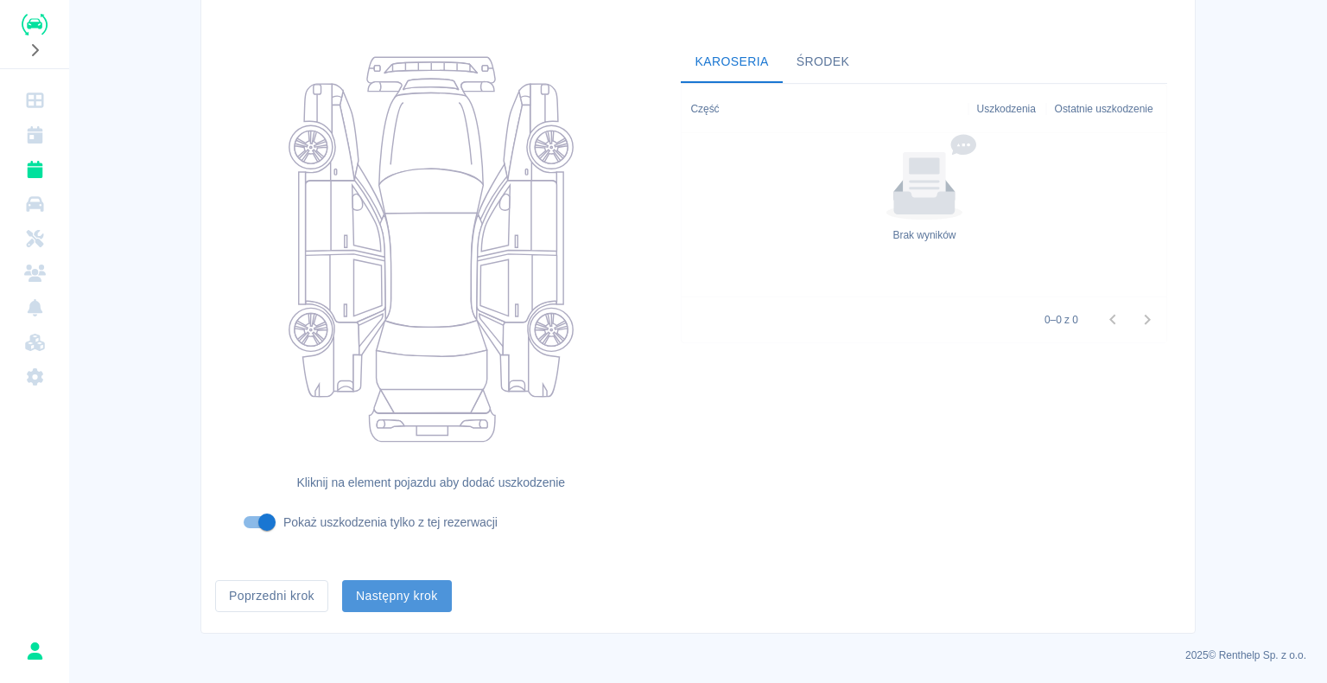
click at [408, 600] on button "Następny krok" at bounding box center [397, 596] width 110 height 32
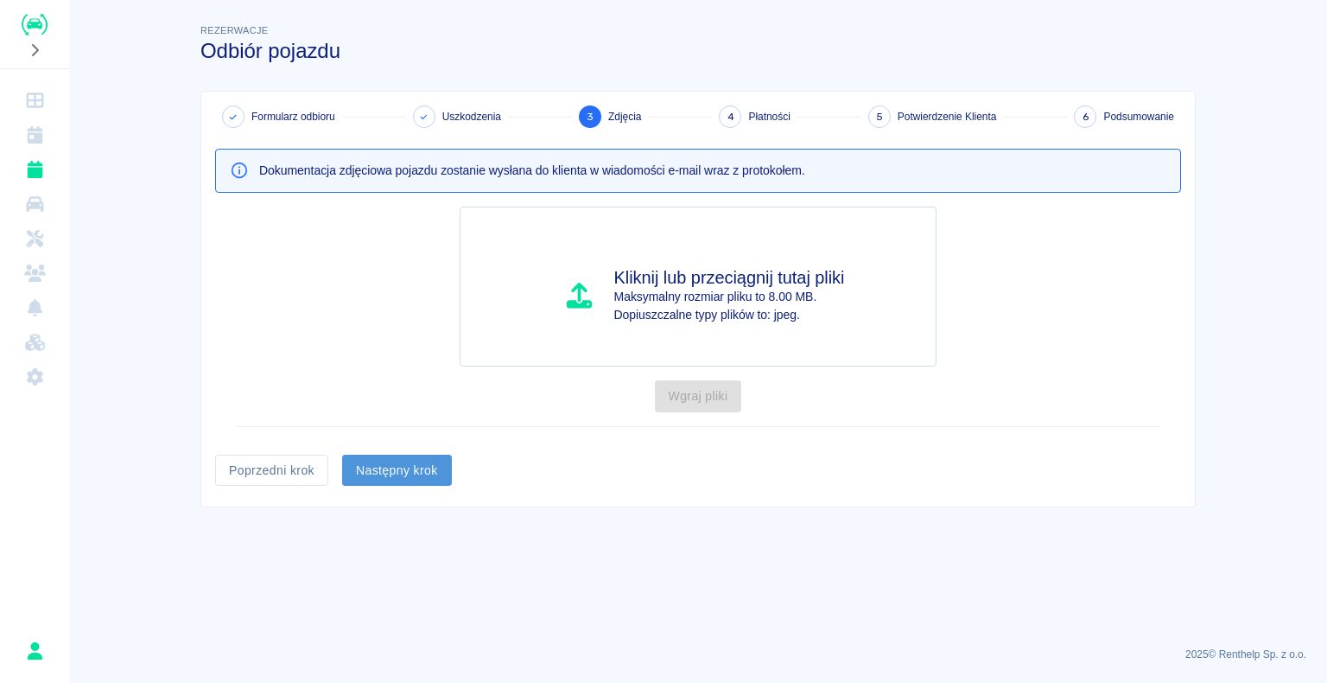
click at [393, 471] on button "Następny krok" at bounding box center [397, 470] width 110 height 32
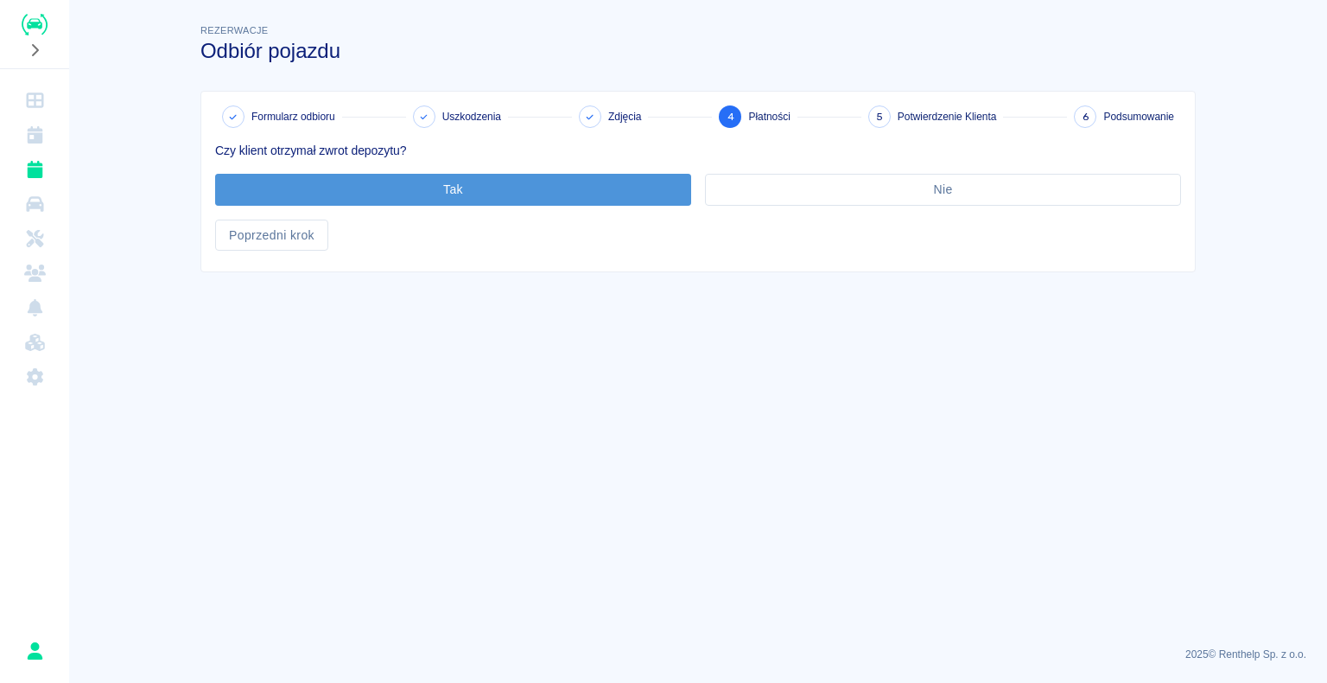
click at [451, 194] on button "Tak" at bounding box center [453, 190] width 476 height 32
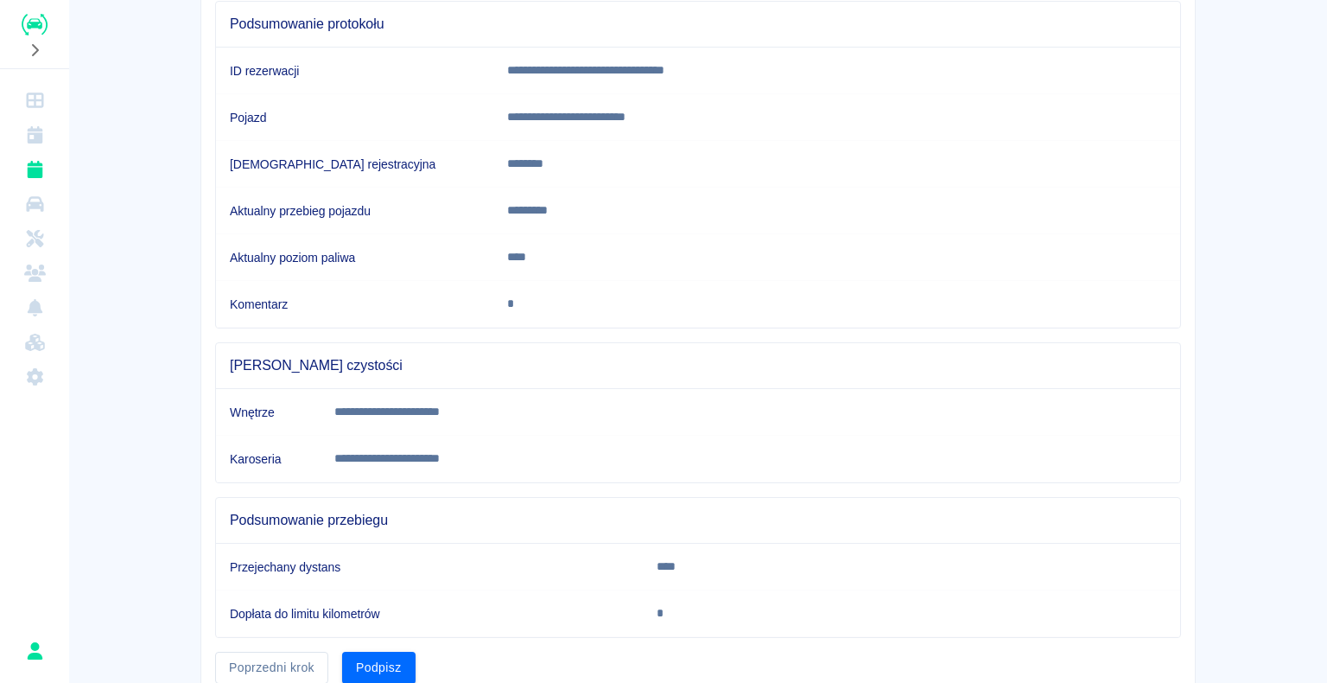
scroll to position [241, 0]
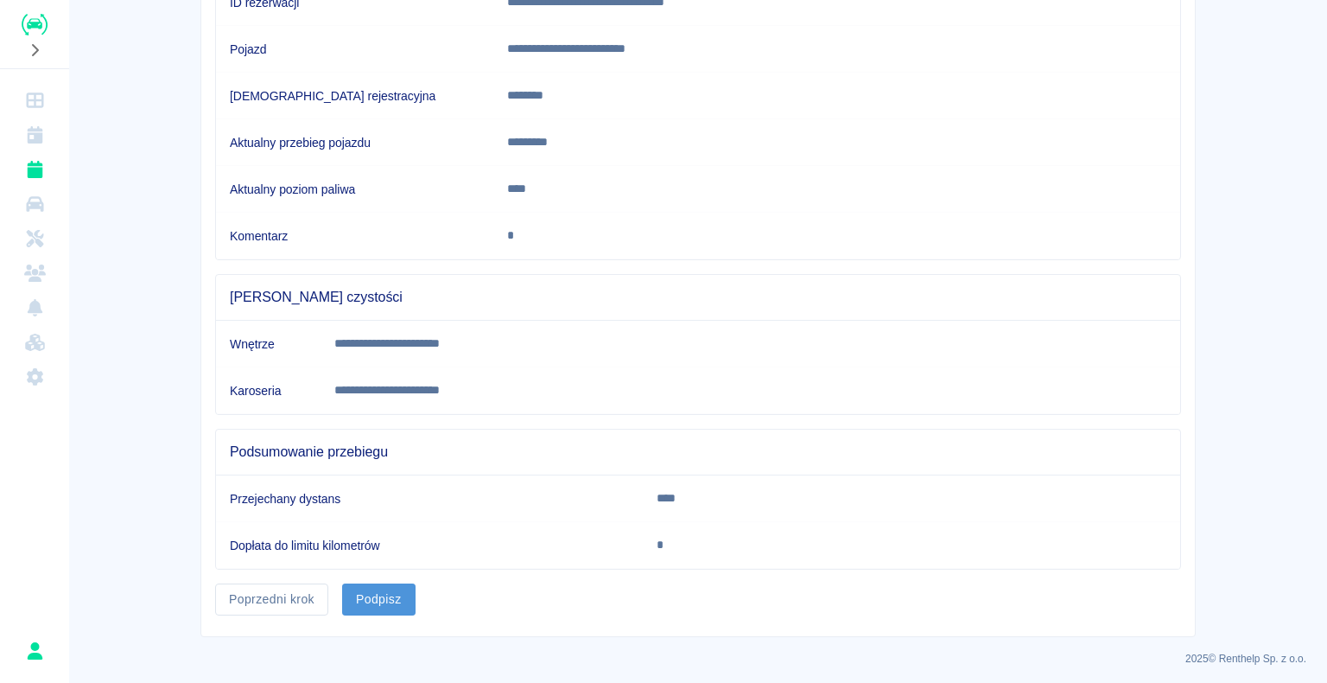
click at [365, 596] on button "Podpisz" at bounding box center [378, 599] width 73 height 32
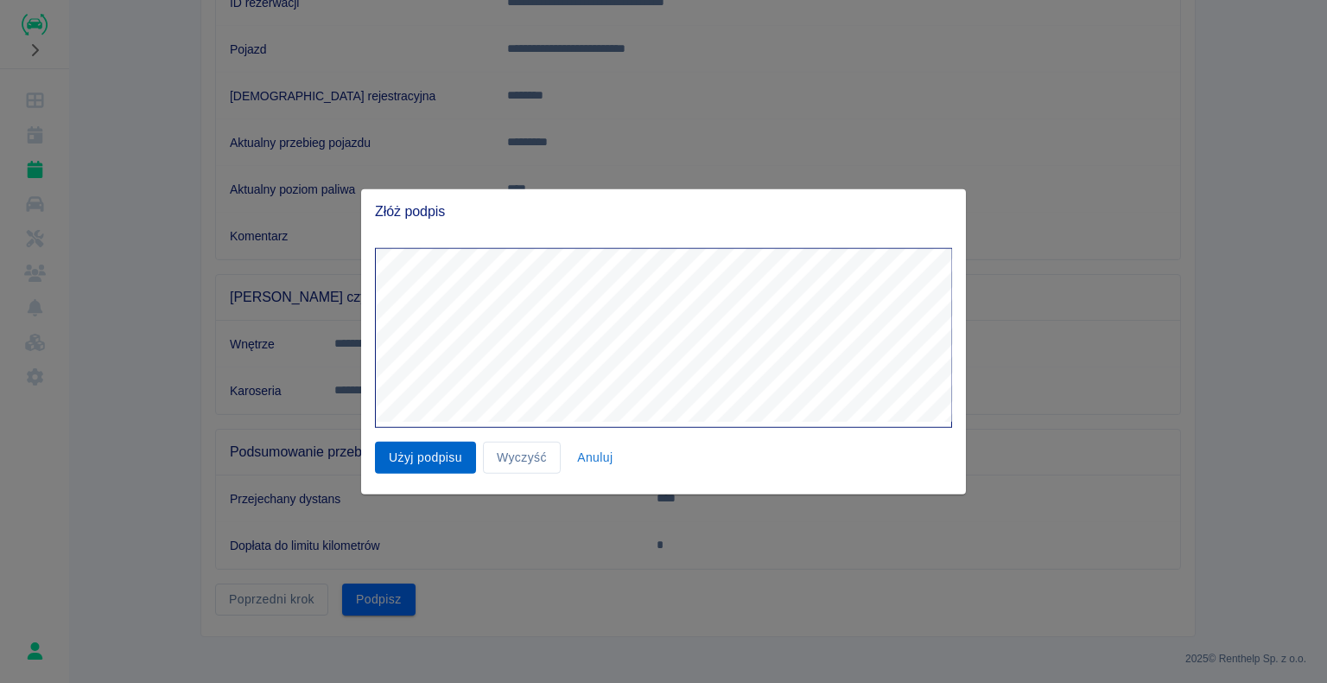
click at [431, 454] on button "Użyj podpisu" at bounding box center [425, 457] width 101 height 32
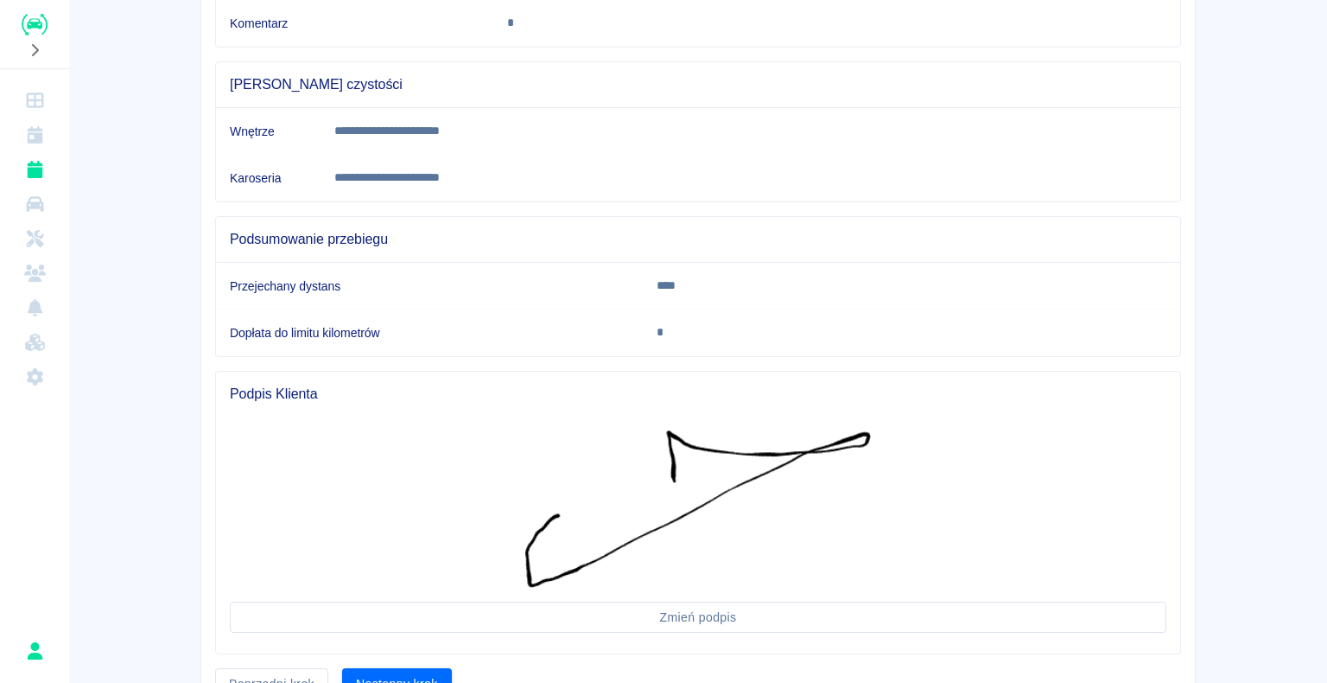
scroll to position [537, 0]
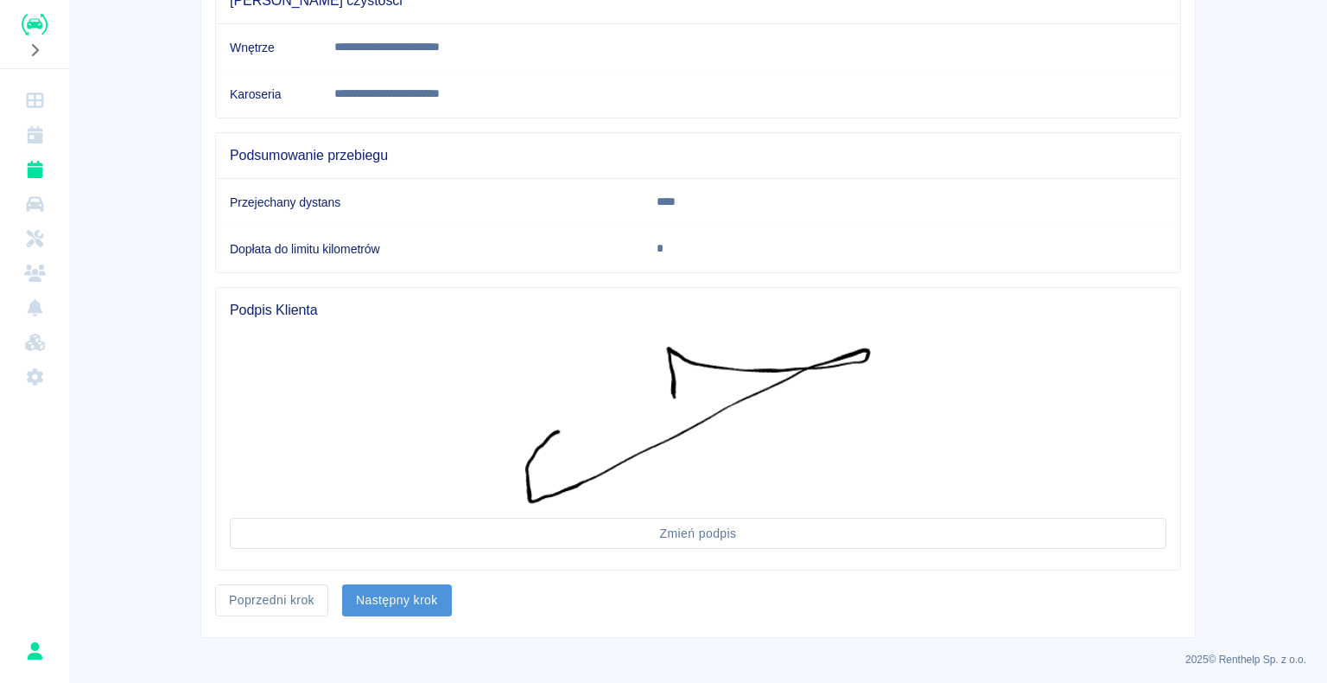
click at [393, 593] on button "Następny krok" at bounding box center [397, 600] width 110 height 32
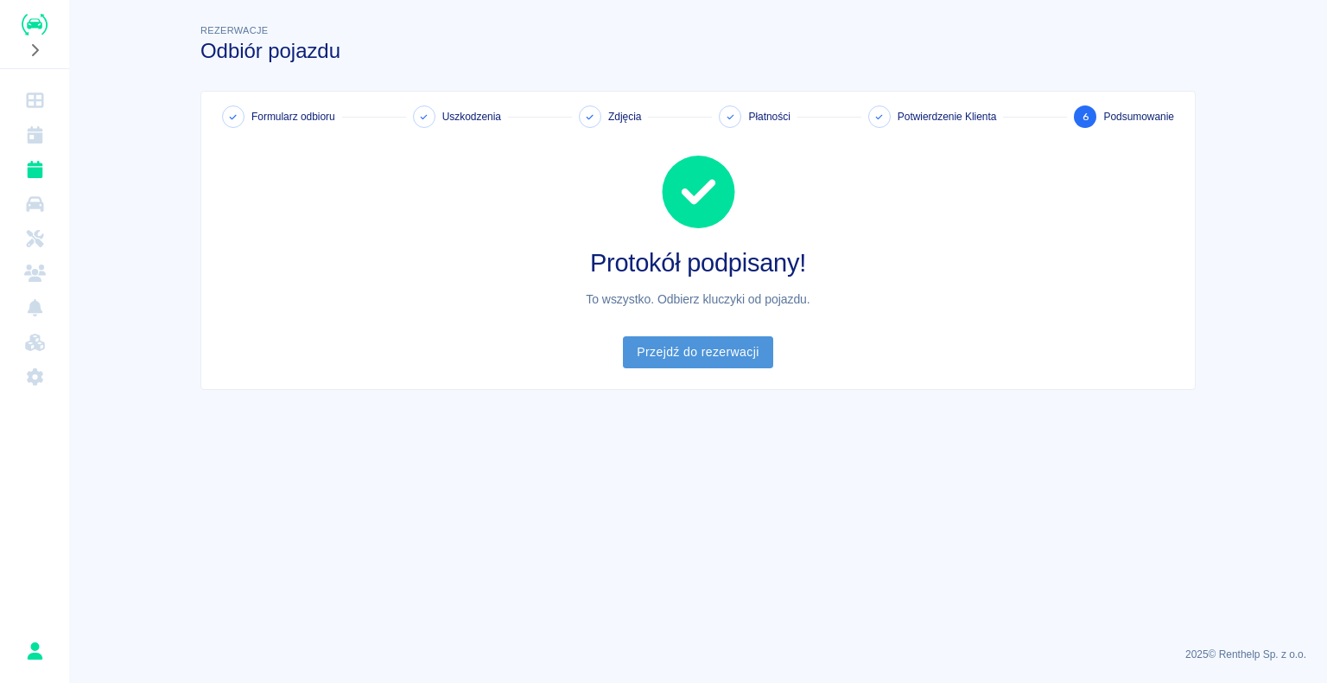
click at [690, 348] on link "Przejdź do rezerwacji" at bounding box center [697, 352] width 149 height 32
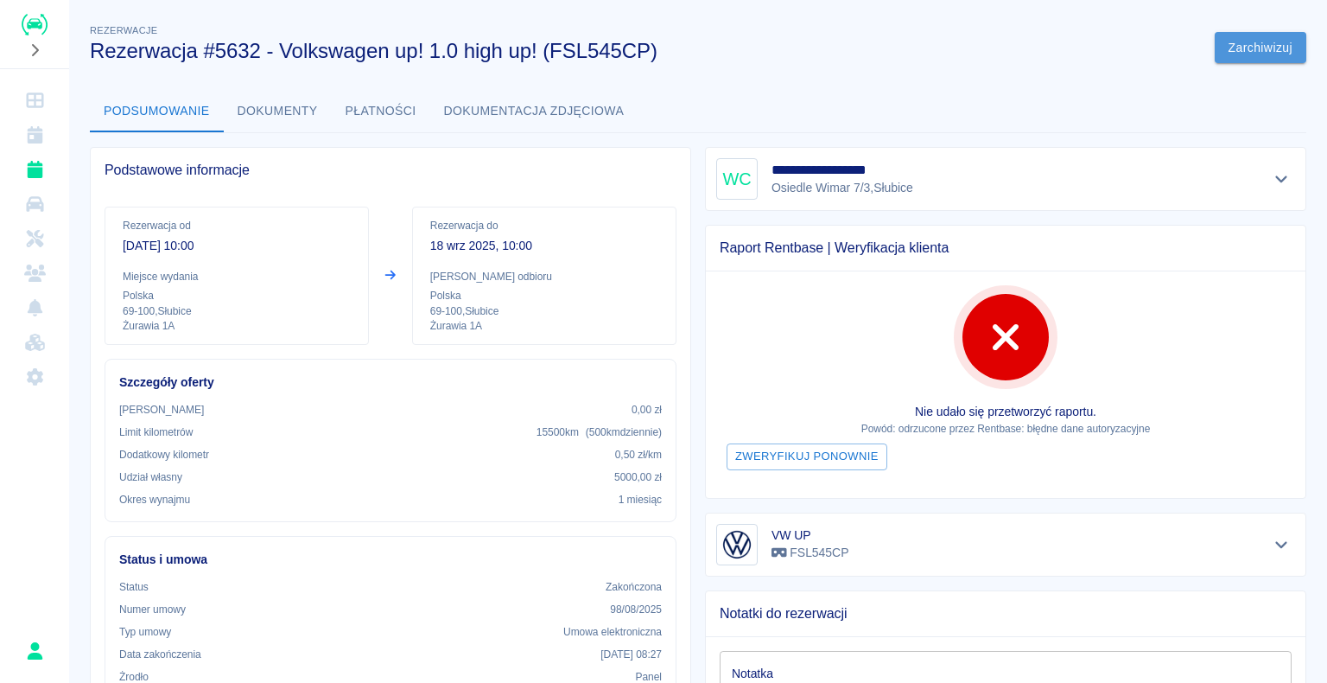
click at [1243, 40] on button "Zarchiwizuj" at bounding box center [1261, 48] width 92 height 32
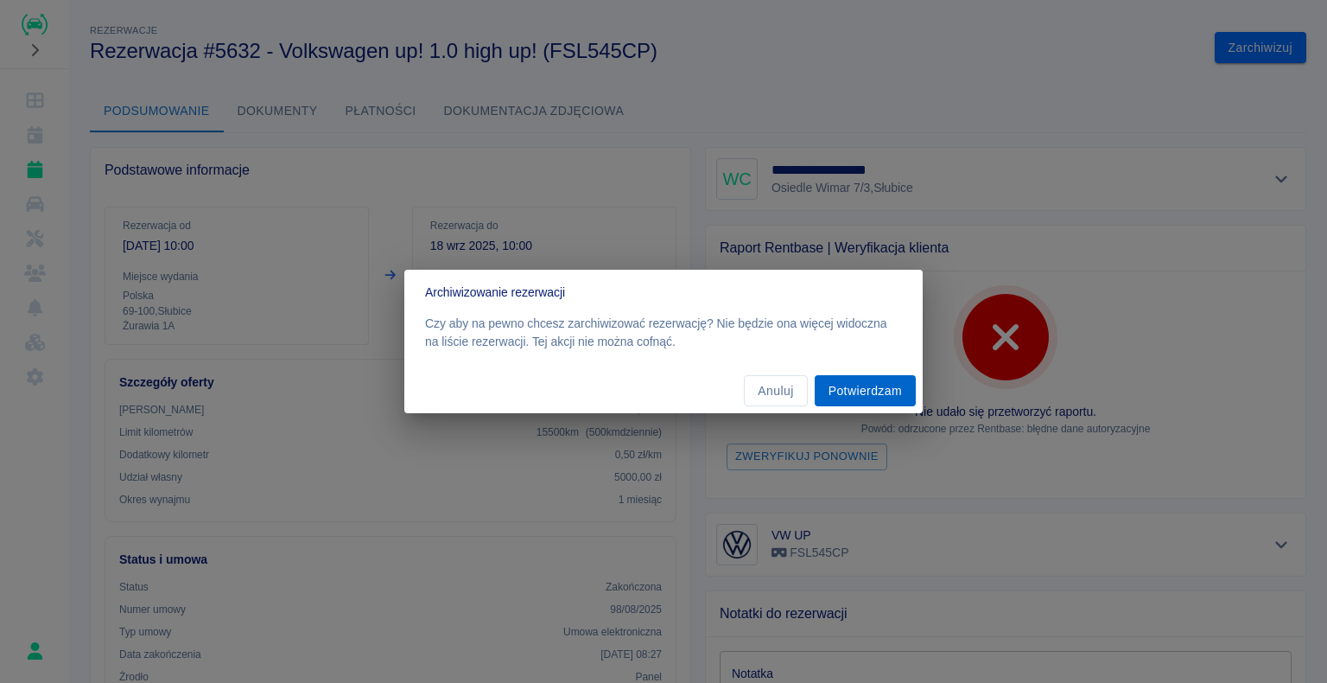
click at [860, 389] on button "Potwierdzam" at bounding box center [865, 391] width 101 height 32
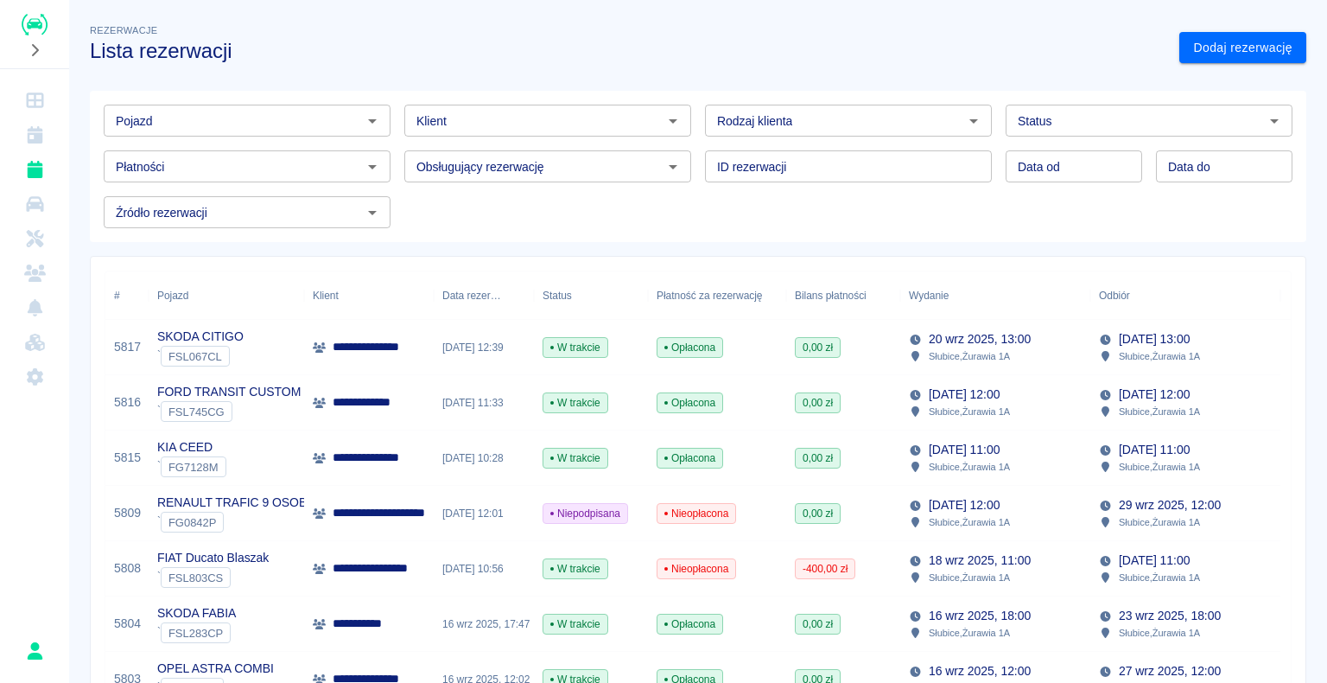
click at [861, 388] on div "0,00 zł" at bounding box center [843, 402] width 114 height 55
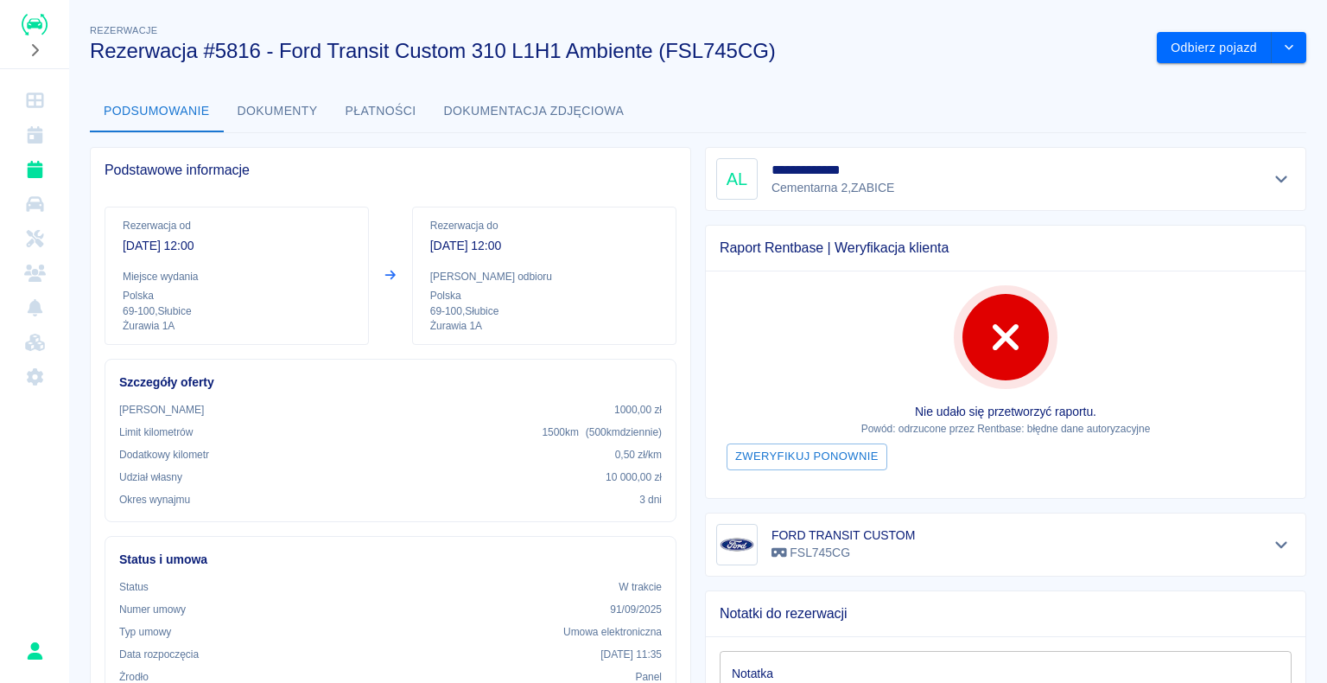
click at [865, 390] on div "Nie udało się przetworzyć raportu. Powód: odrzucone przez Rentbase: błędne dane…" at bounding box center [1006, 384] width 600 height 226
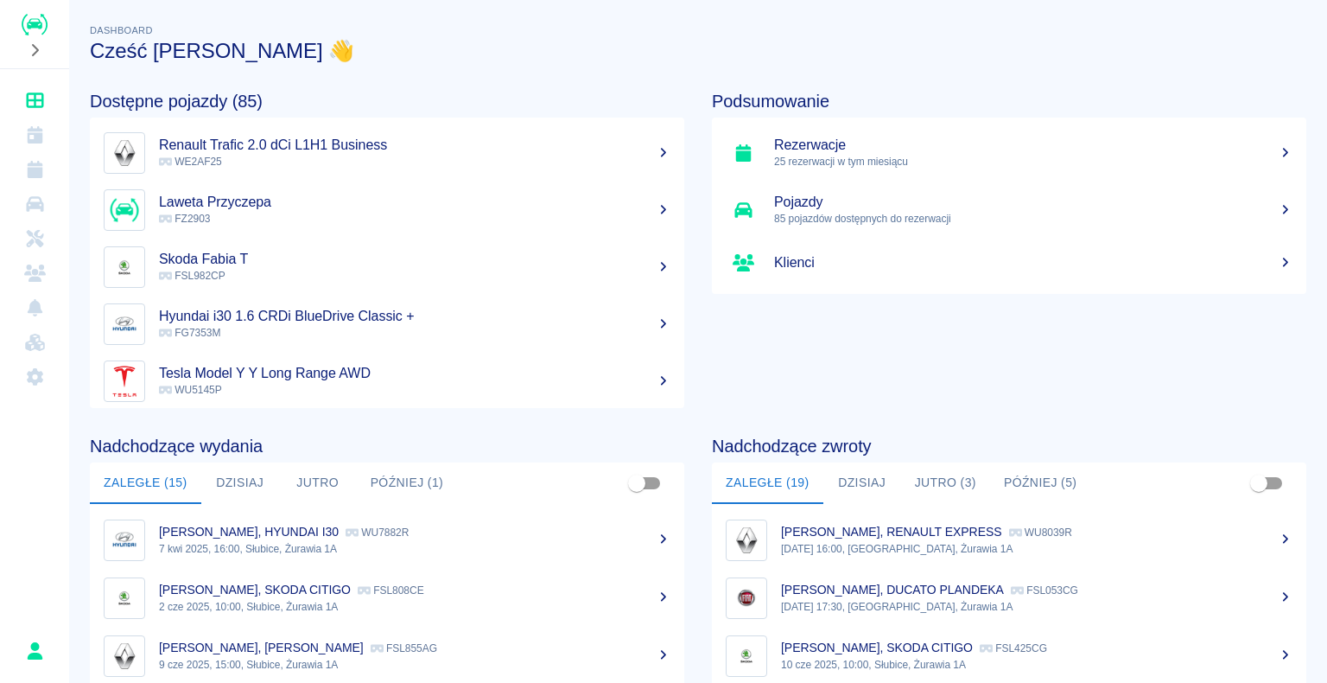
click at [807, 79] on h5 "Rezerwacje" at bounding box center [1033, 145] width 518 height 17
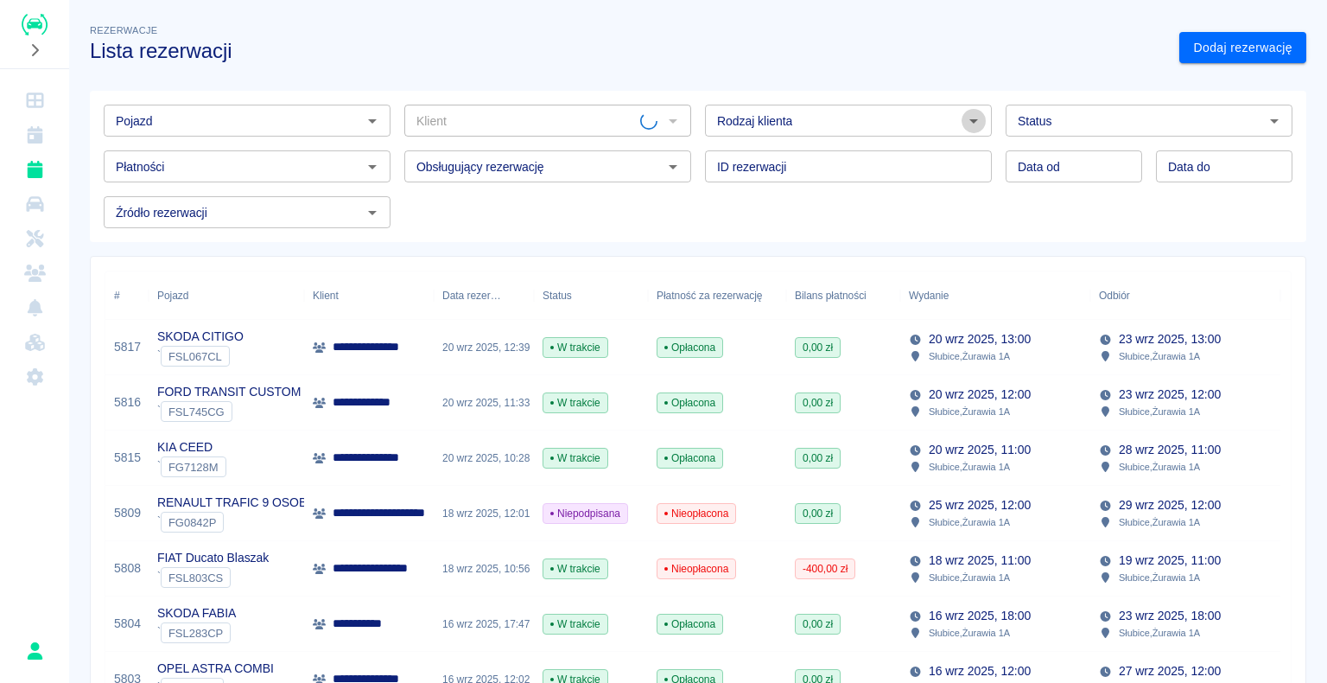
click at [969, 79] on icon "Otwórz" at bounding box center [973, 121] width 9 height 4
click at [915, 79] on li "Osoba prywatna" at bounding box center [840, 157] width 283 height 29
type input "Osoba prywatna"
click at [1192, 48] on link "Dodaj rezerwację" at bounding box center [1242, 48] width 127 height 32
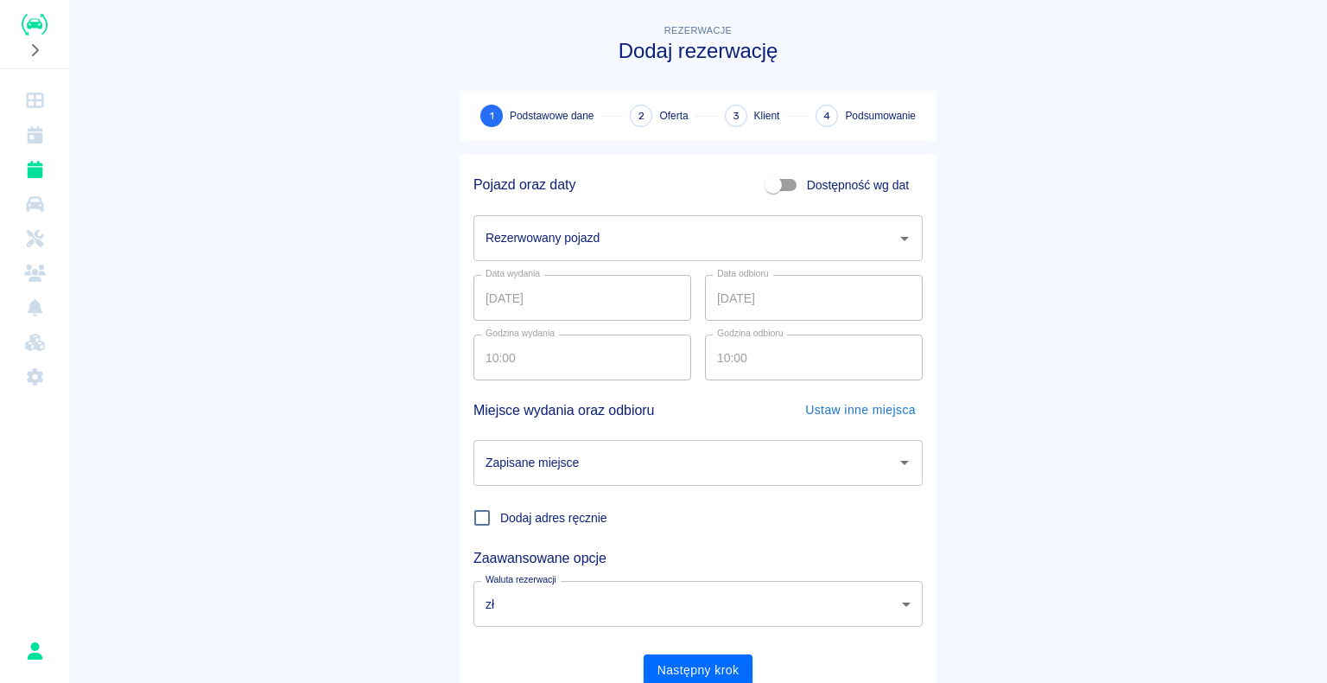
click at [900, 79] on icon "Otwórz" at bounding box center [904, 239] width 9 height 4
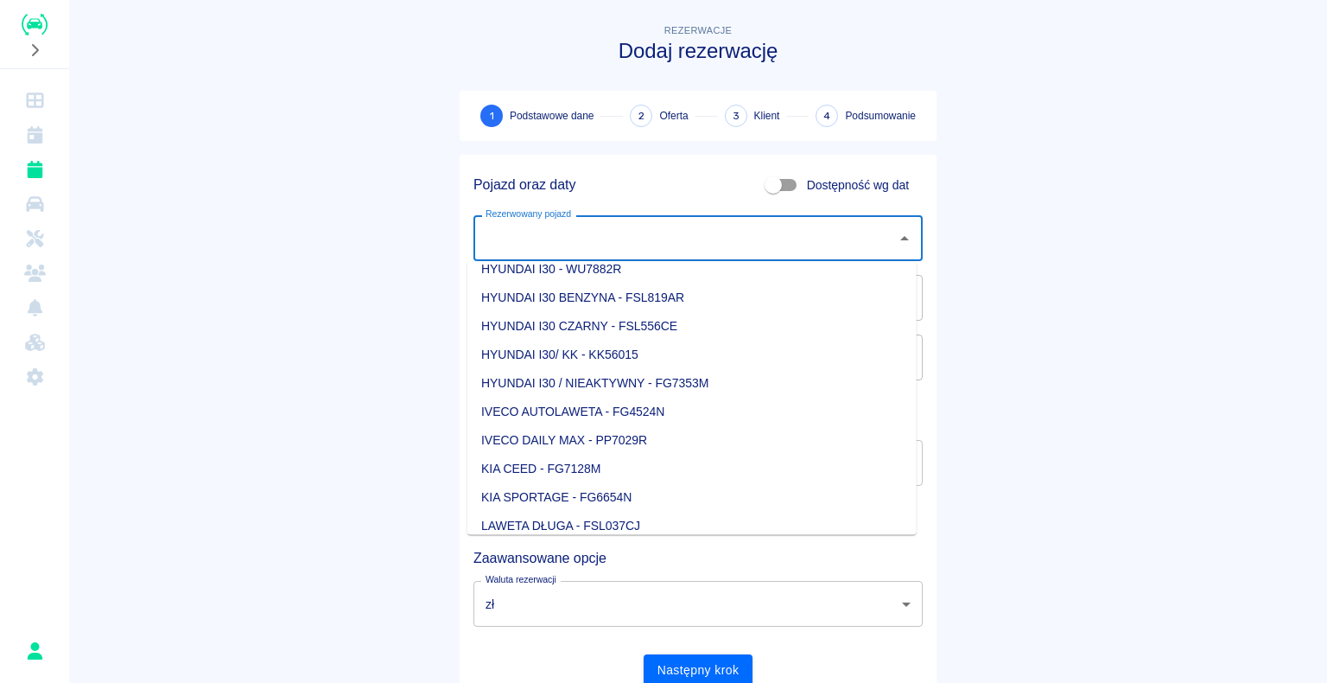
scroll to position [432, 0]
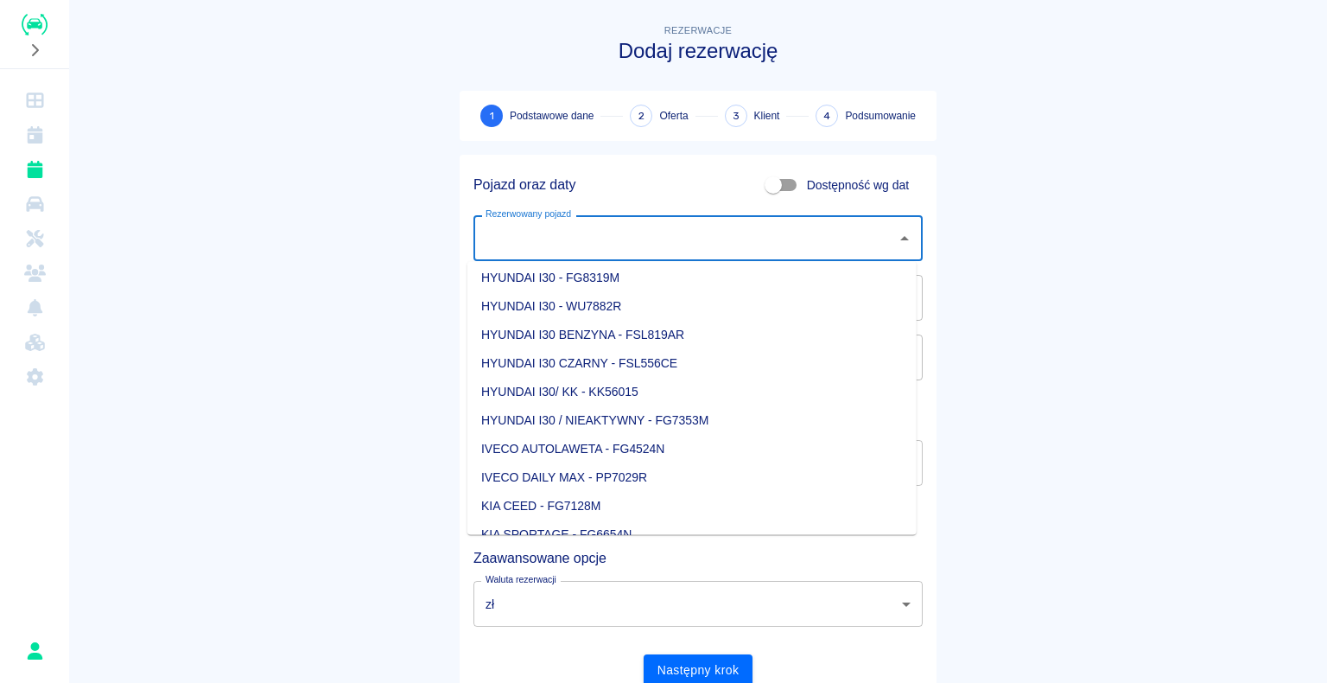
click at [664, 79] on li "HYUNDAI I30 BENZYNA - FSL819AR" at bounding box center [691, 335] width 449 height 29
type input "HYUNDAI I30 BENZYNA - FSL819AR"
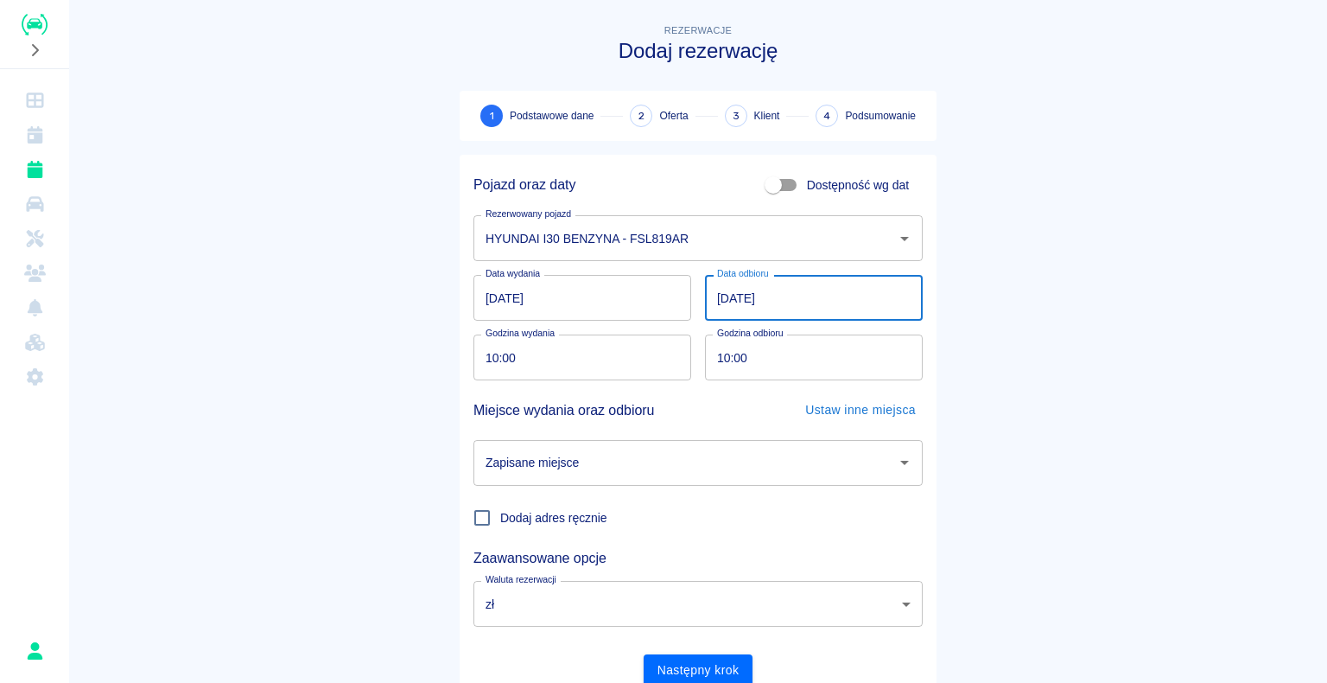
click at [724, 79] on input "[DATE]" at bounding box center [814, 298] width 218 height 46
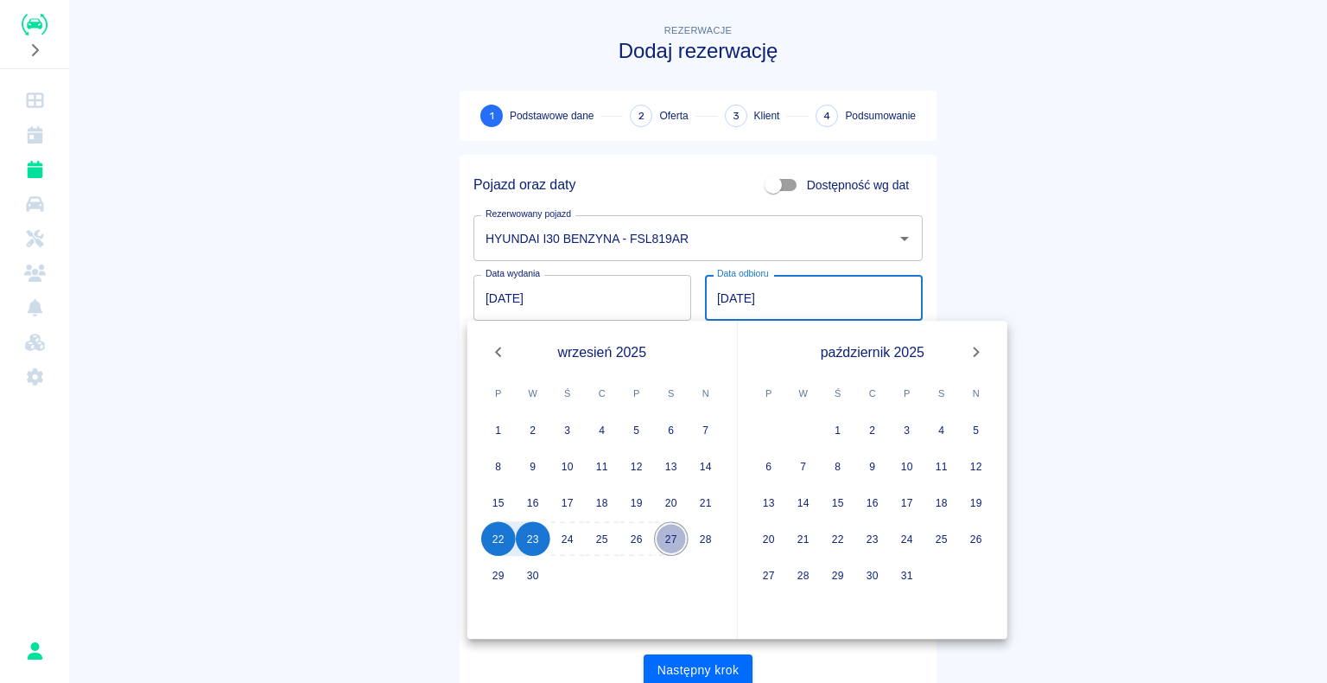
click at [664, 79] on button "27" at bounding box center [671, 538] width 35 height 35
type input "[DATE]"
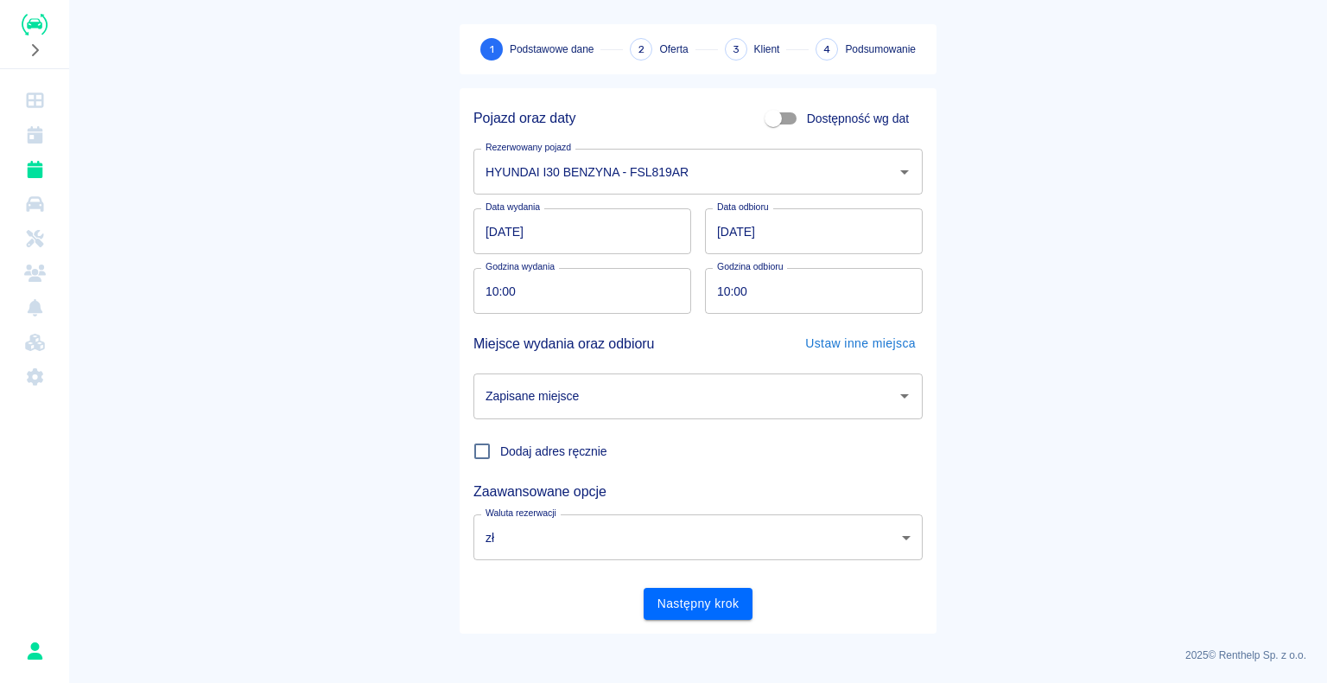
scroll to position [0, 0]
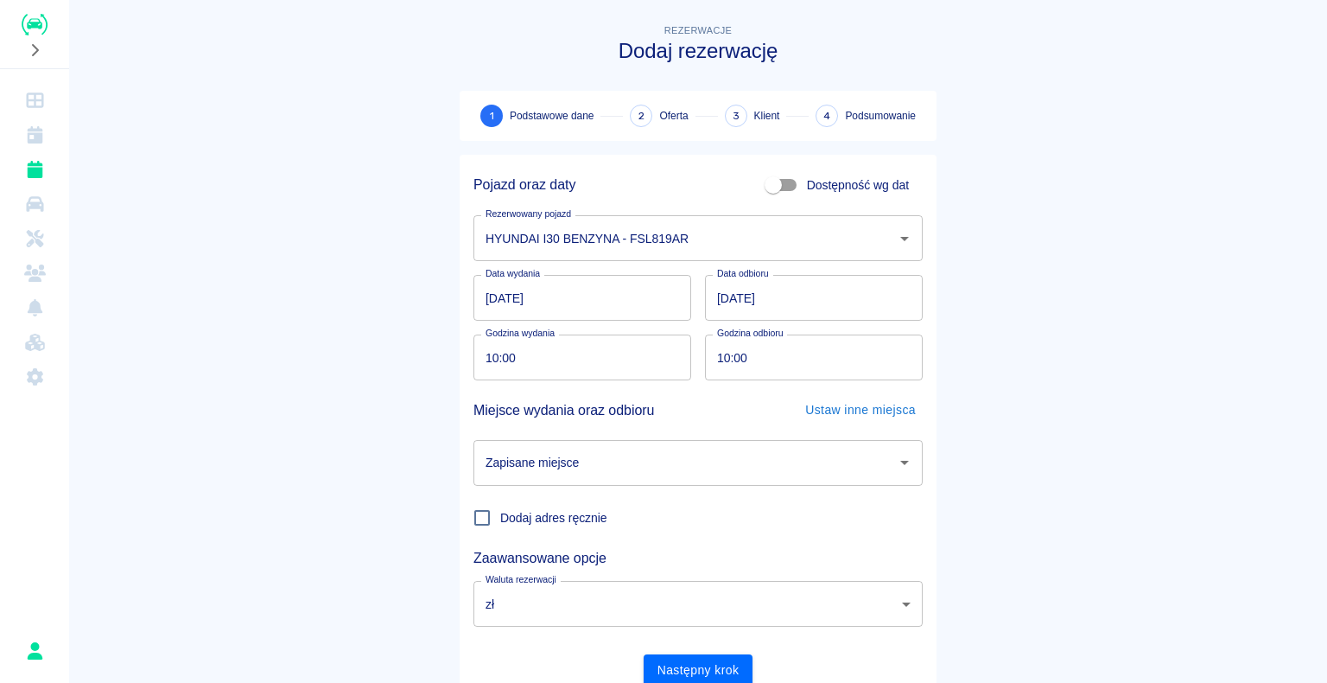
click at [902, 79] on icon "Otwórz" at bounding box center [904, 462] width 21 height 21
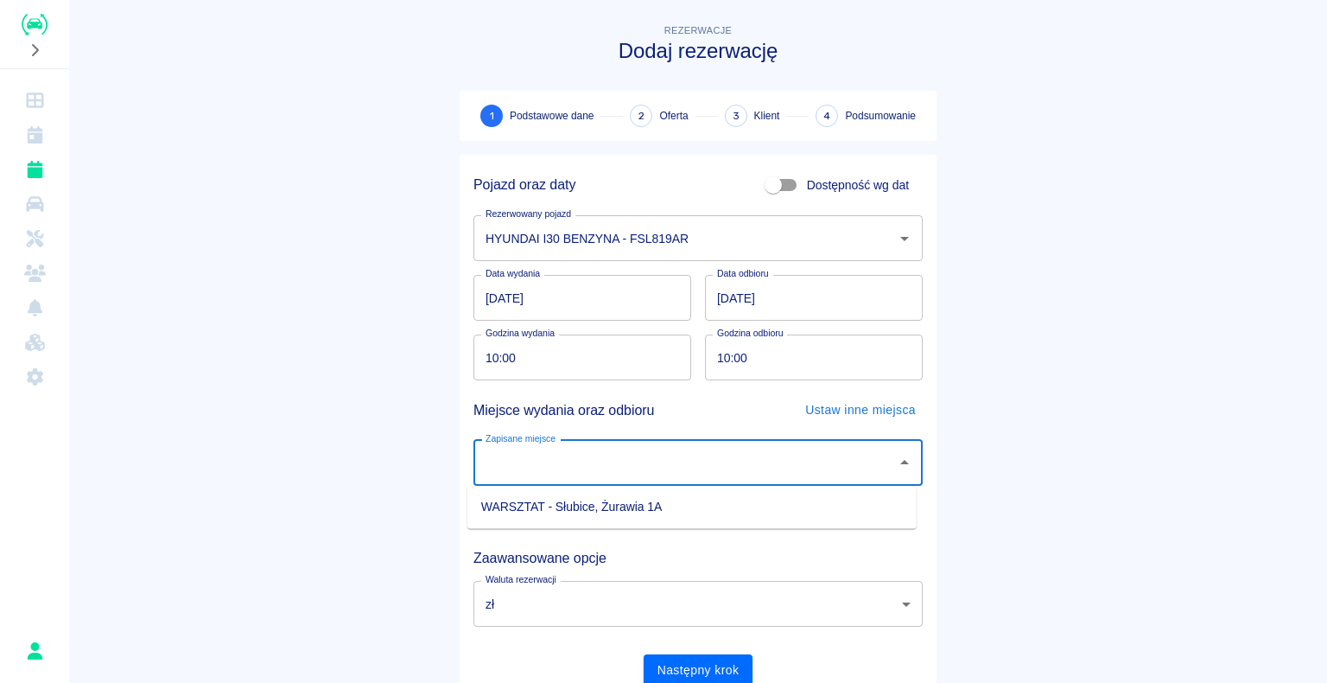
click at [805, 79] on li "WARSZTAT - Słubice, Żurawia 1A" at bounding box center [691, 506] width 449 height 29
type input "WARSZTAT - Słubice, Żurawia 1A"
click at [694, 79] on button "Następny krok" at bounding box center [699, 670] width 110 height 32
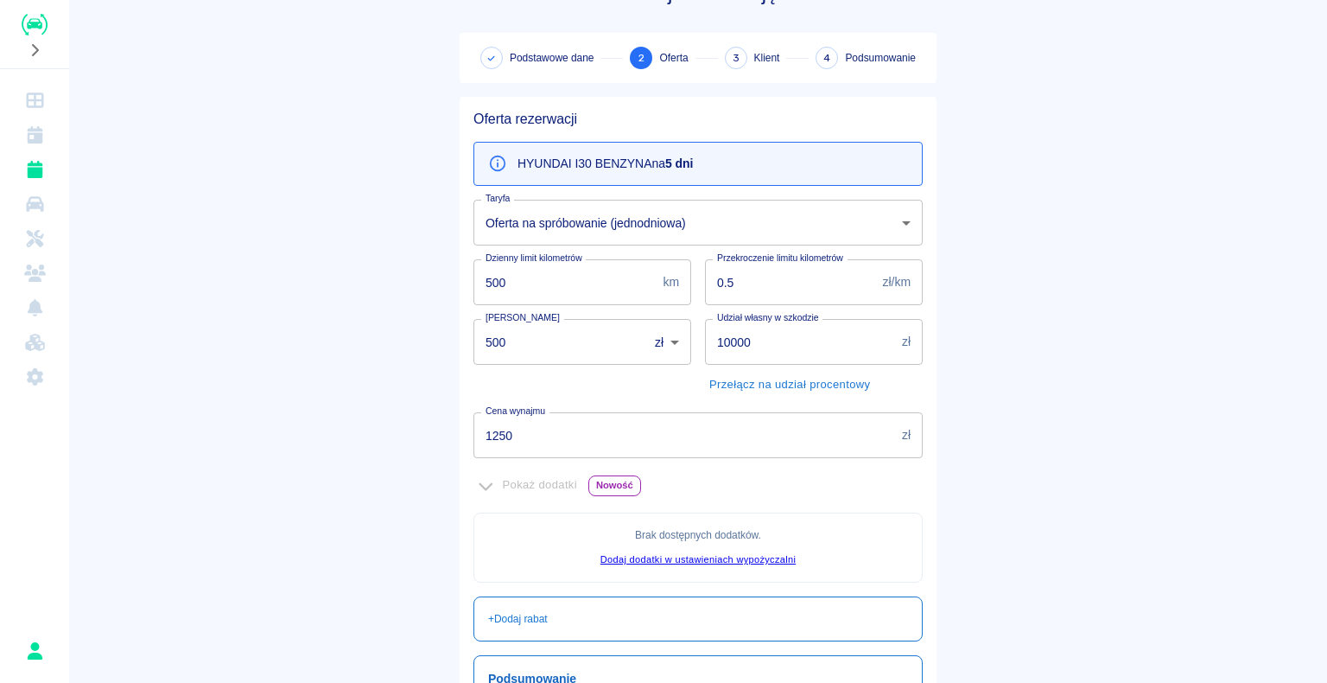
scroll to position [54, 0]
click at [501, 79] on input "500" at bounding box center [554, 345] width 162 height 46
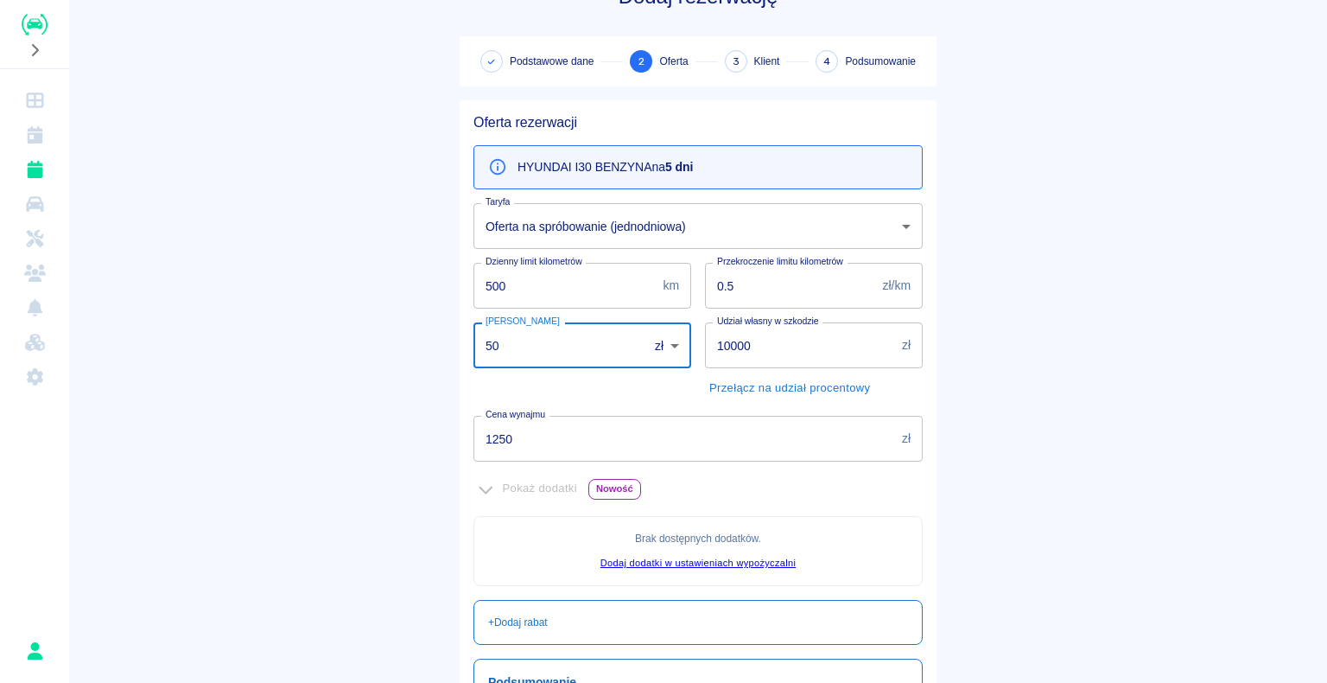
type input "5"
type input "000"
click at [505, 79] on input "1250" at bounding box center [684, 439] width 422 height 46
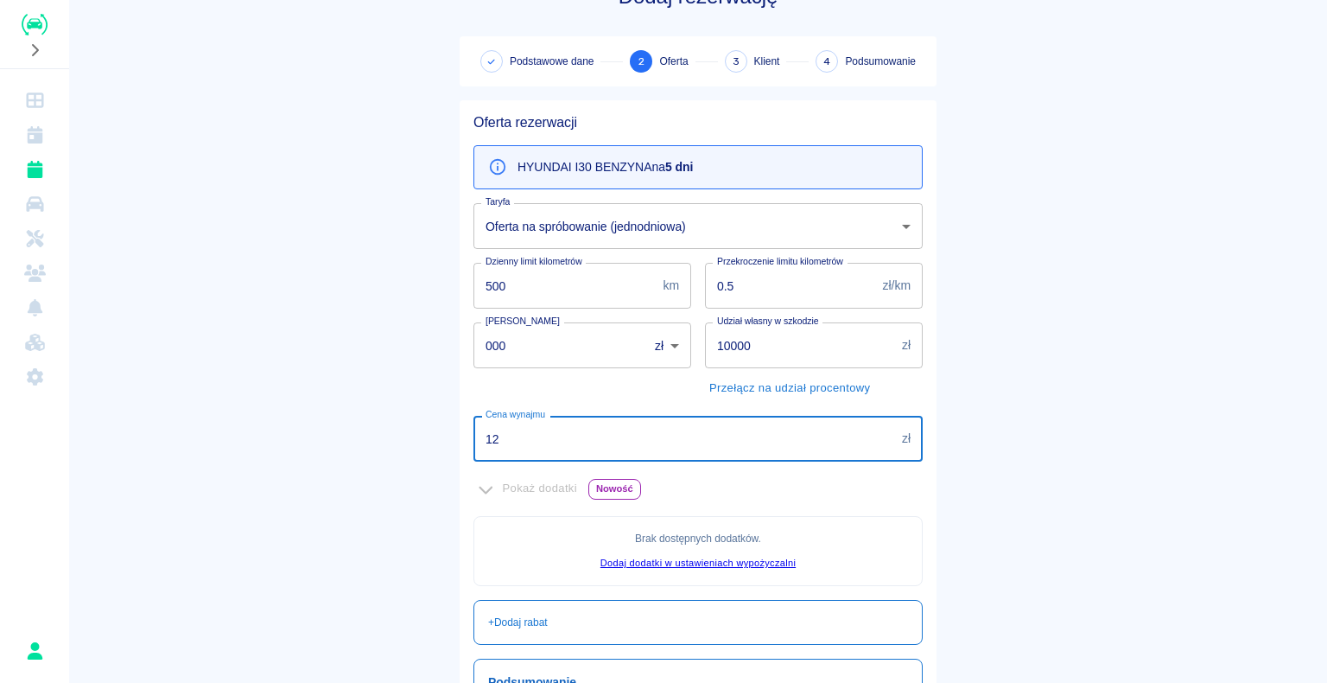
type input "1"
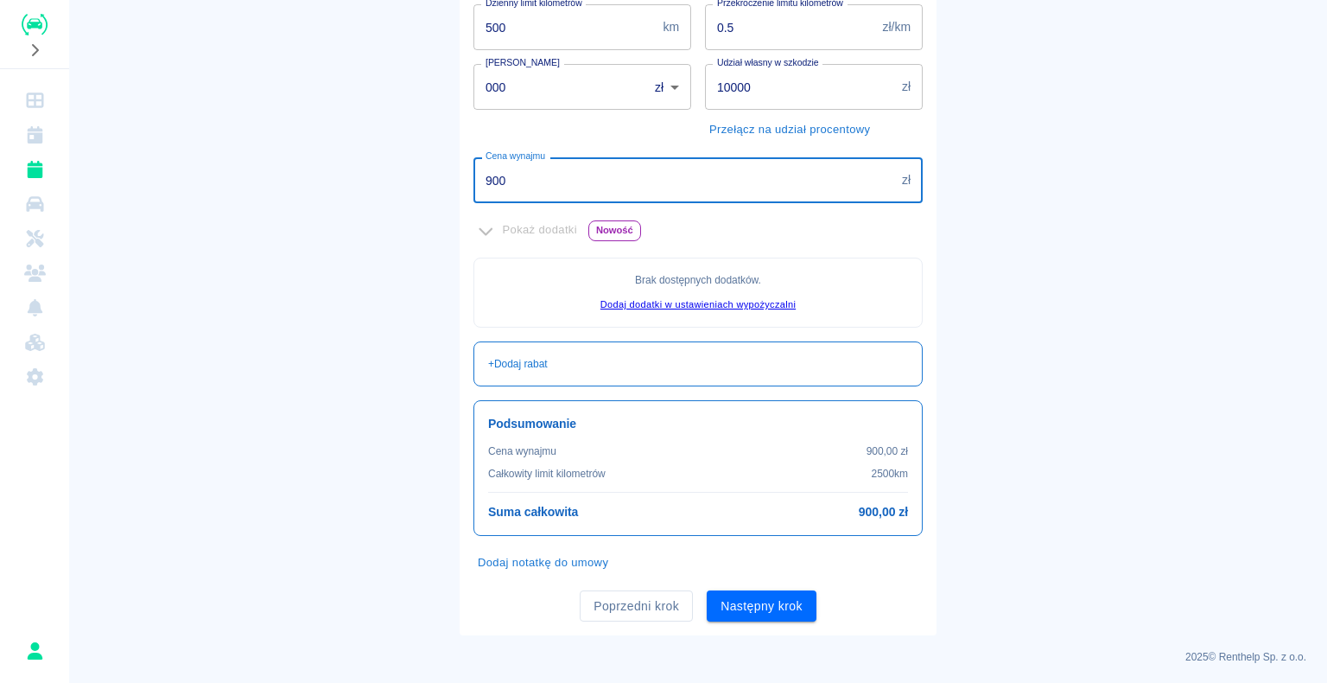
scroll to position [314, 0]
type input "900"
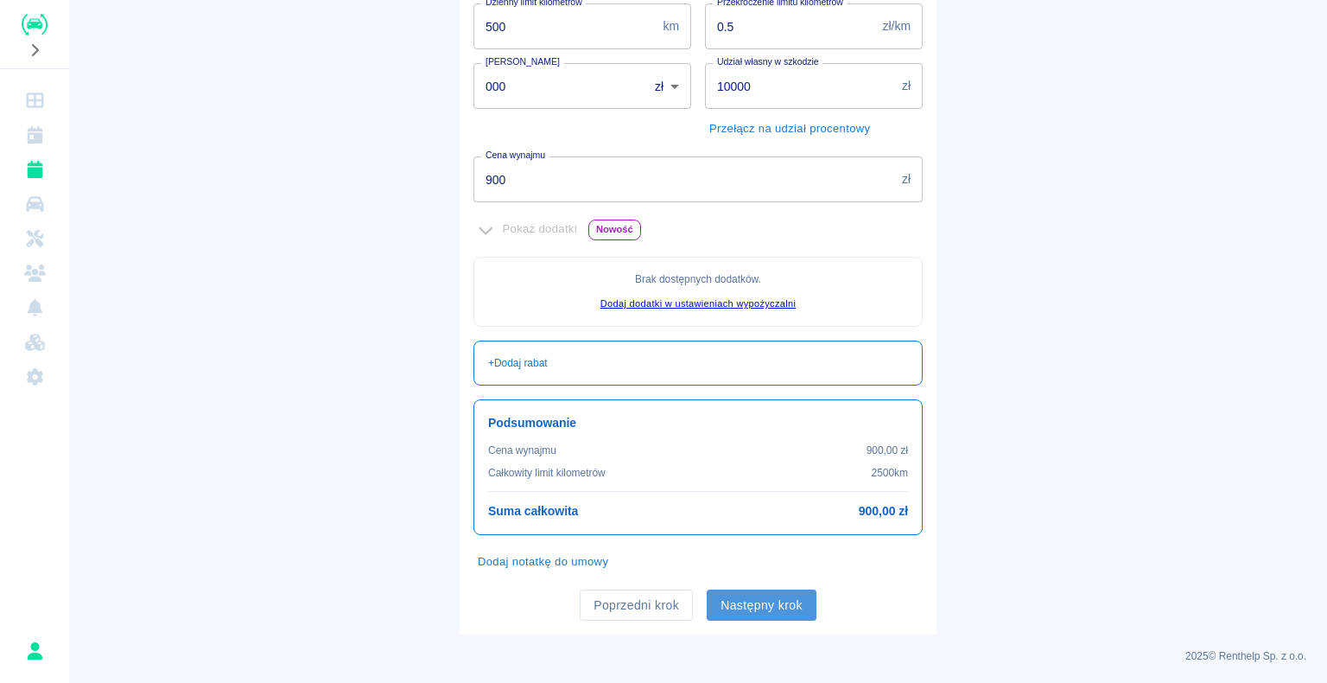
click at [759, 79] on button "Następny krok" at bounding box center [762, 605] width 110 height 32
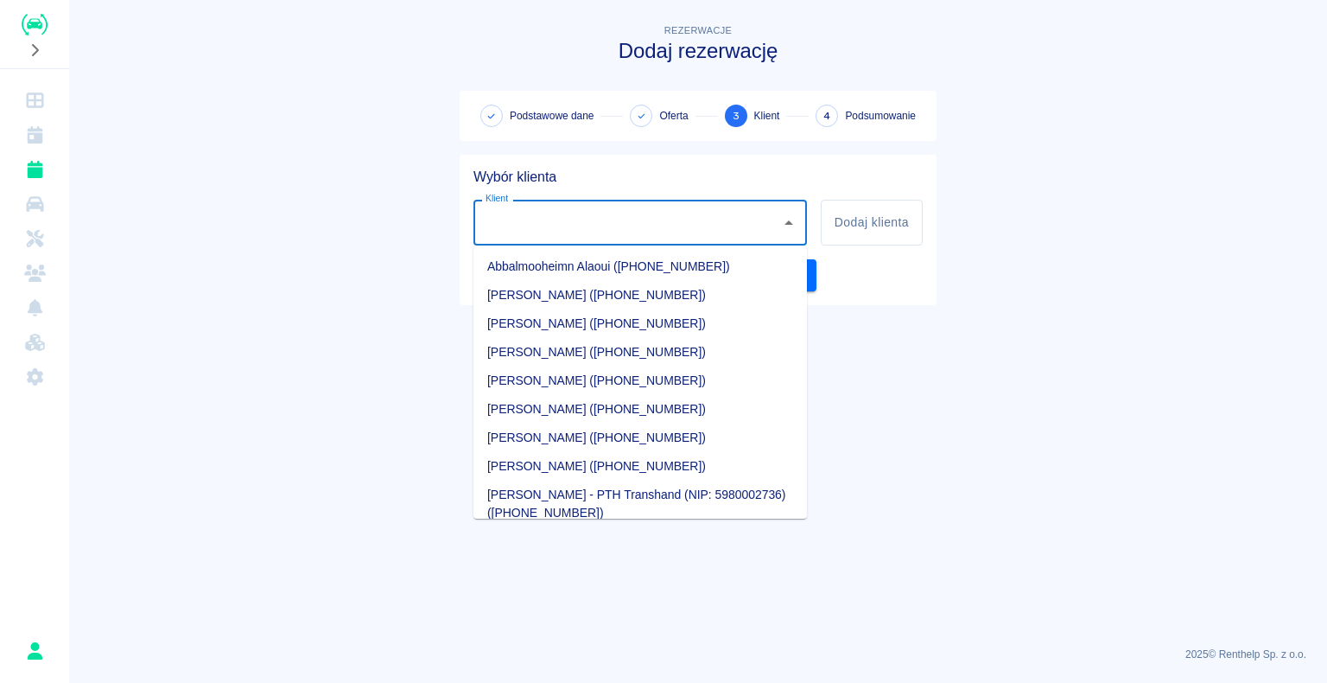
click at [551, 79] on input "Klient" at bounding box center [627, 222] width 292 height 30
type input "y"
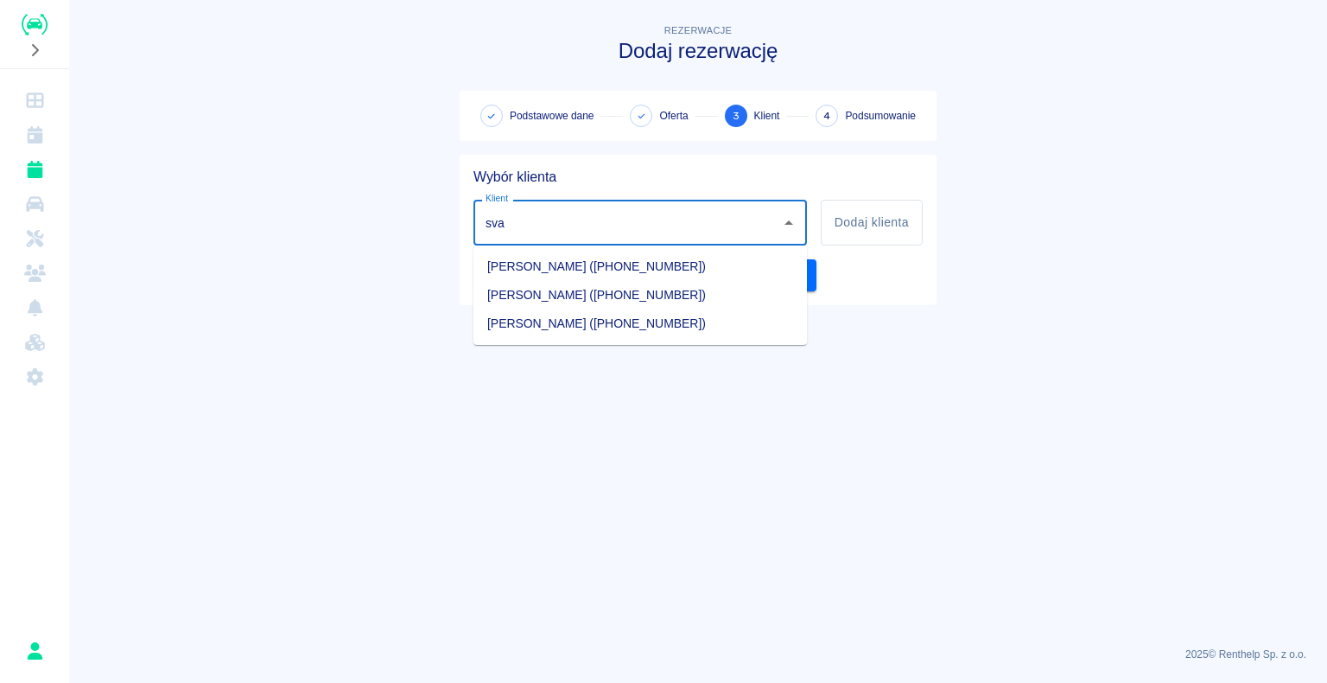
click at [619, 79] on li "[PERSON_NAME] ([PHONE_NUMBER])" at bounding box center [639, 266] width 333 height 29
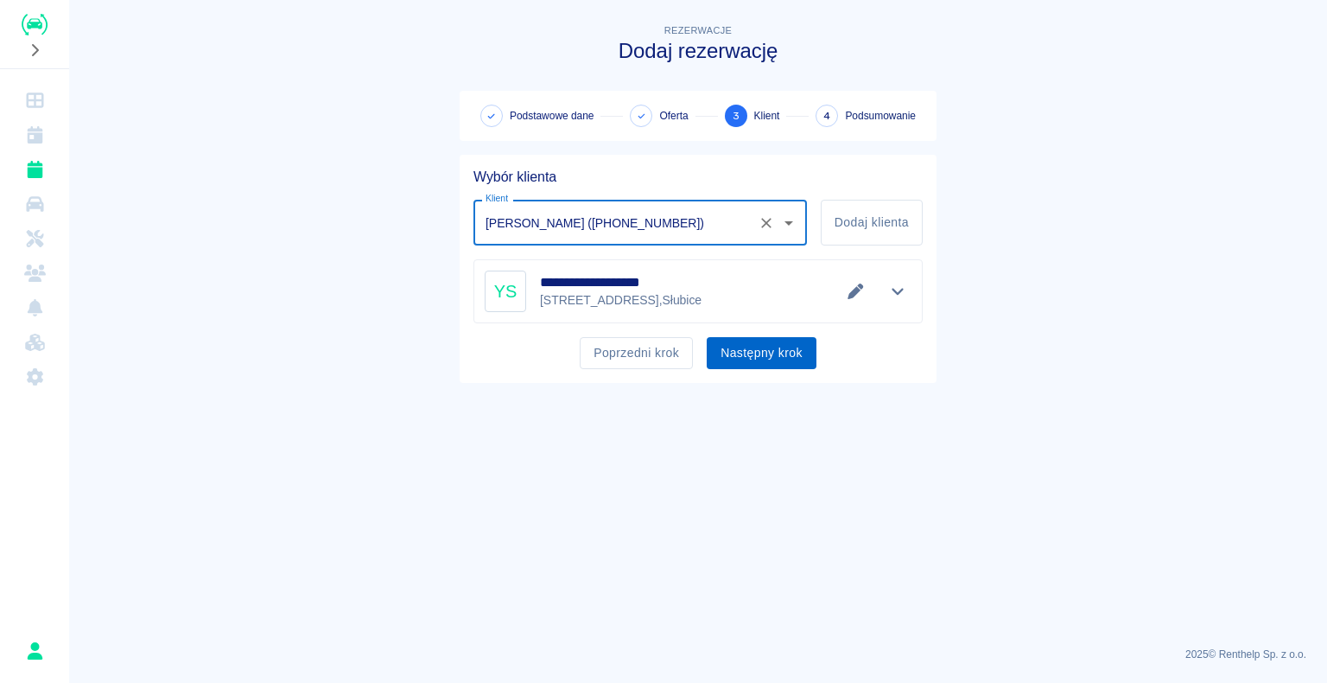
type input "[PERSON_NAME] ([PHONE_NUMBER])"
click at [743, 79] on button "Następny krok" at bounding box center [762, 353] width 110 height 32
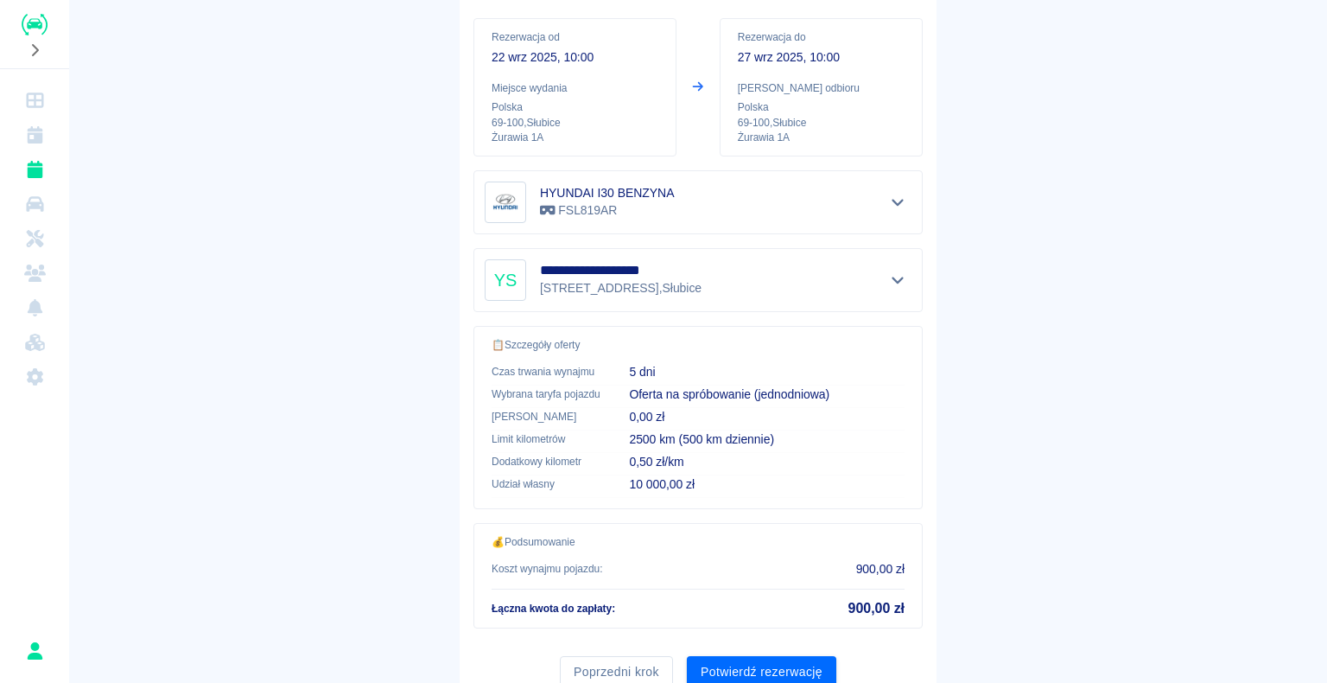
scroll to position [246, 0]
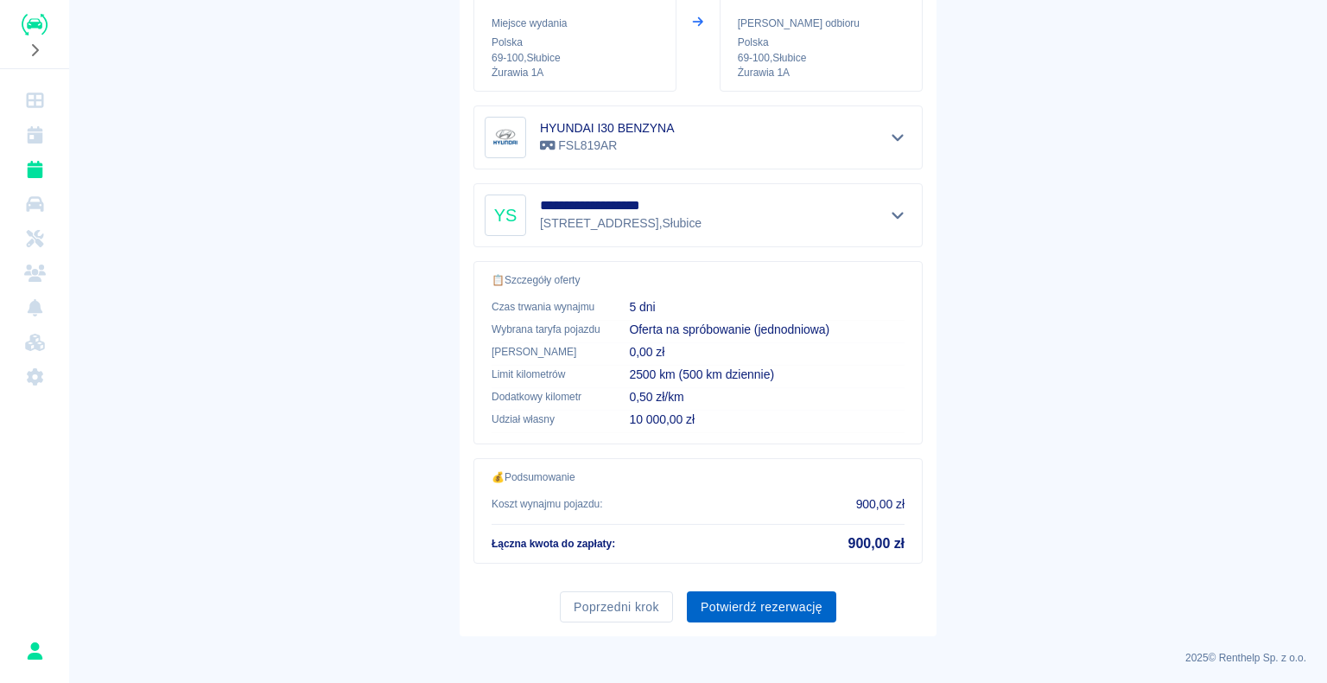
click at [752, 79] on button "Potwierdź rezerwację" at bounding box center [761, 607] width 149 height 32
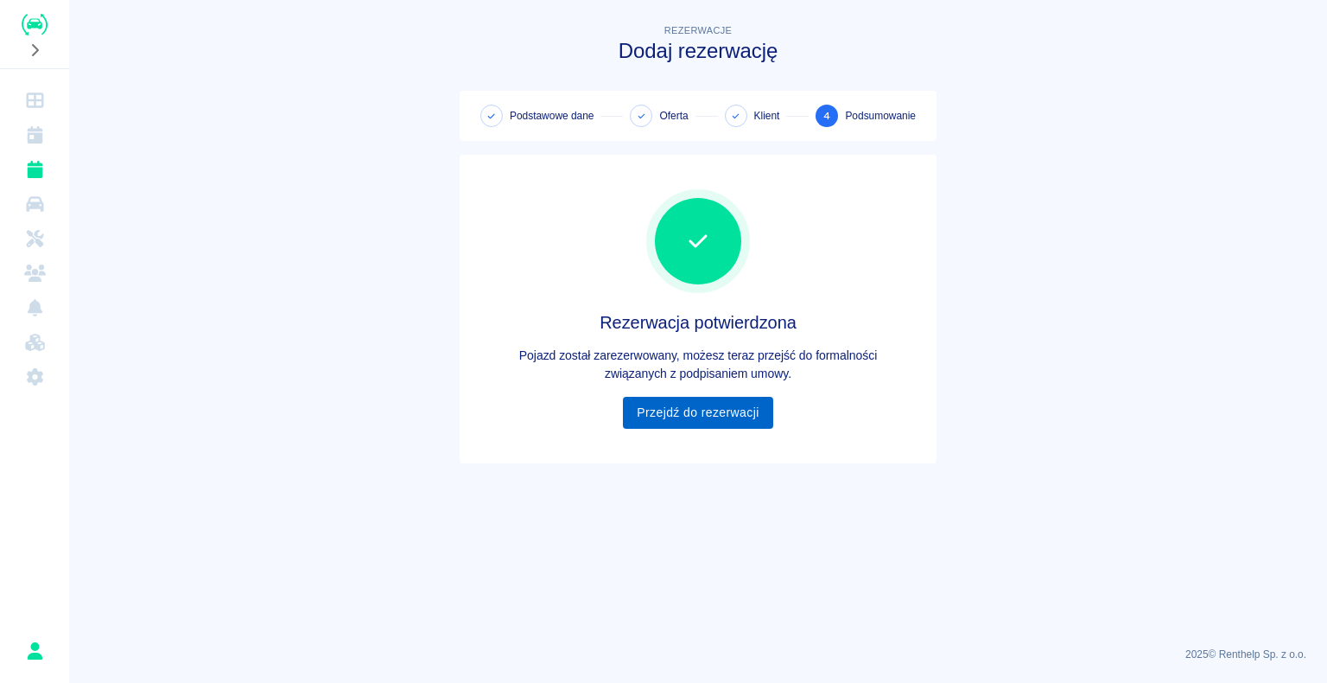
click at [702, 79] on link "Przejdź do rezerwacji" at bounding box center [697, 413] width 149 height 32
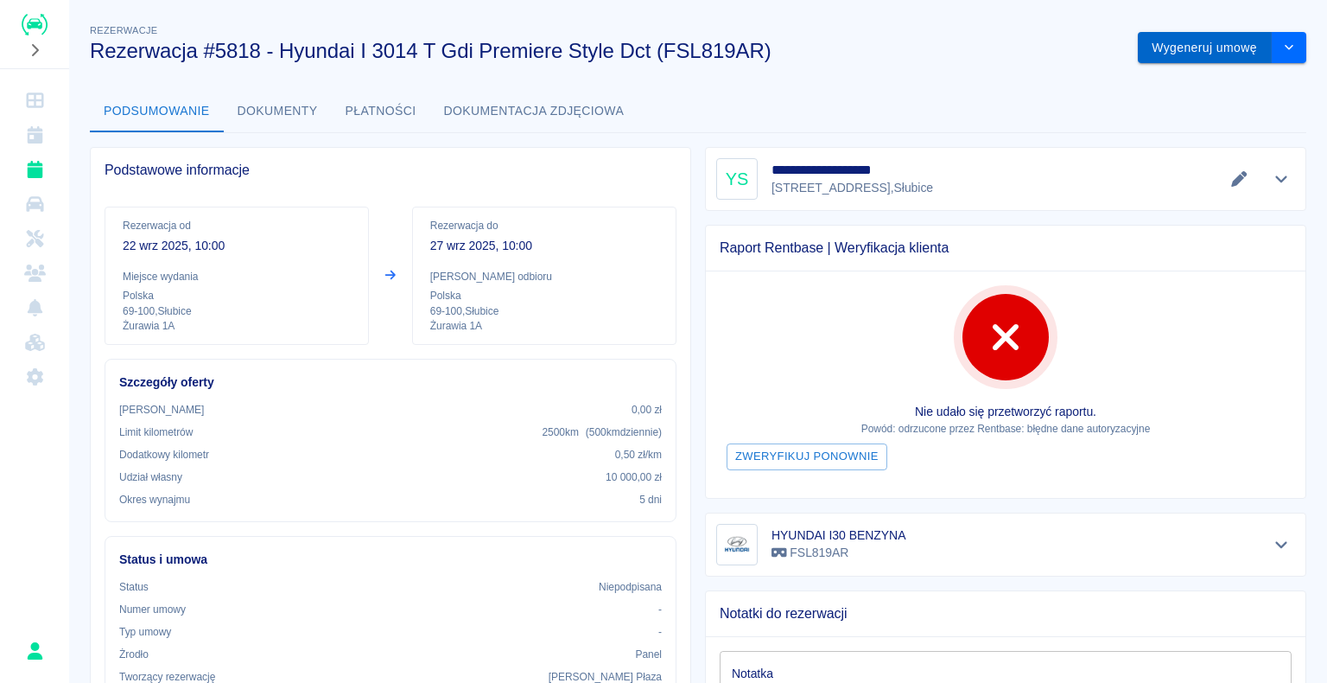
click at [1184, 54] on button "Wygeneruj umowę" at bounding box center [1205, 48] width 134 height 32
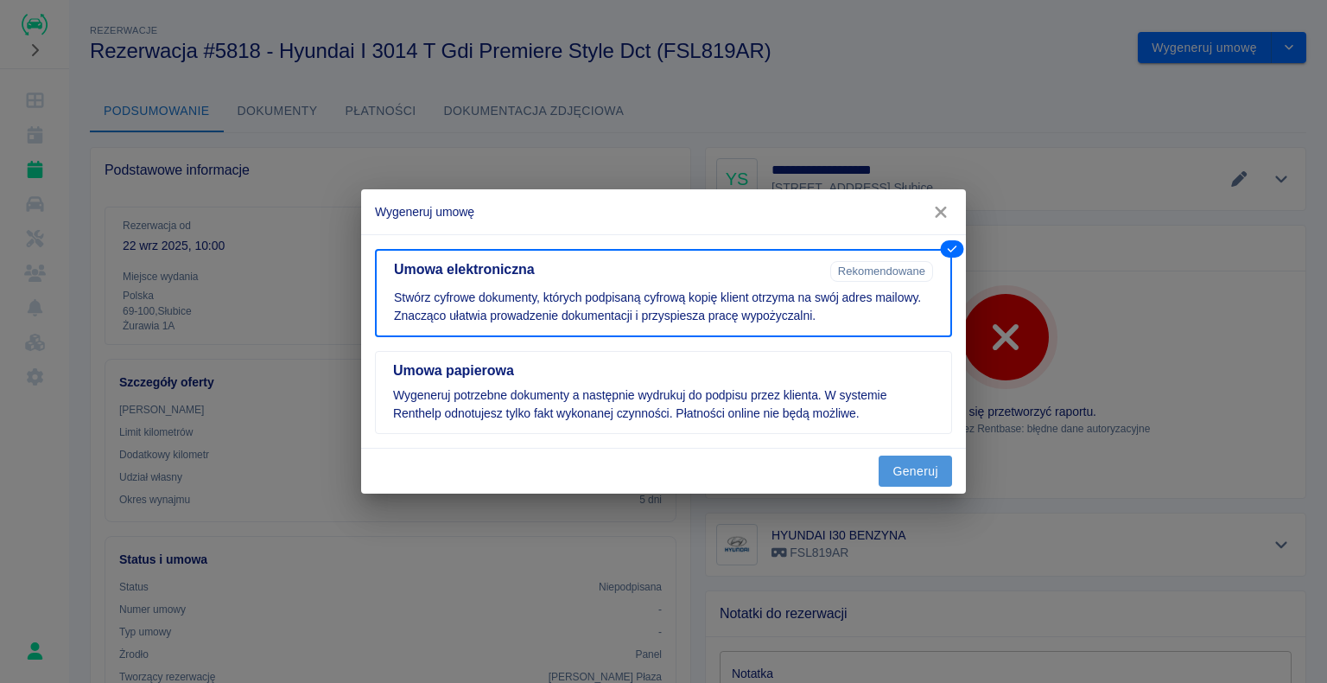
click at [916, 79] on button "Generuj" at bounding box center [915, 471] width 73 height 32
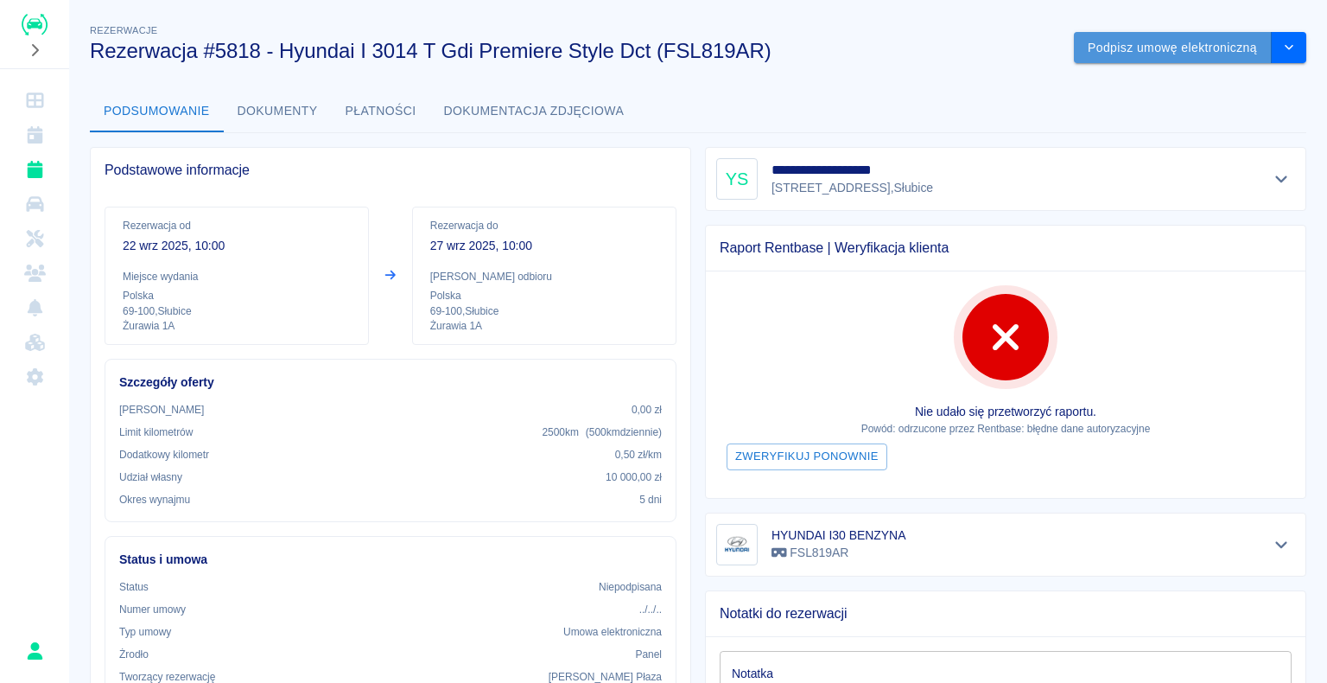
click at [1133, 47] on button "Podpisz umowę elektroniczną" at bounding box center [1173, 48] width 198 height 32
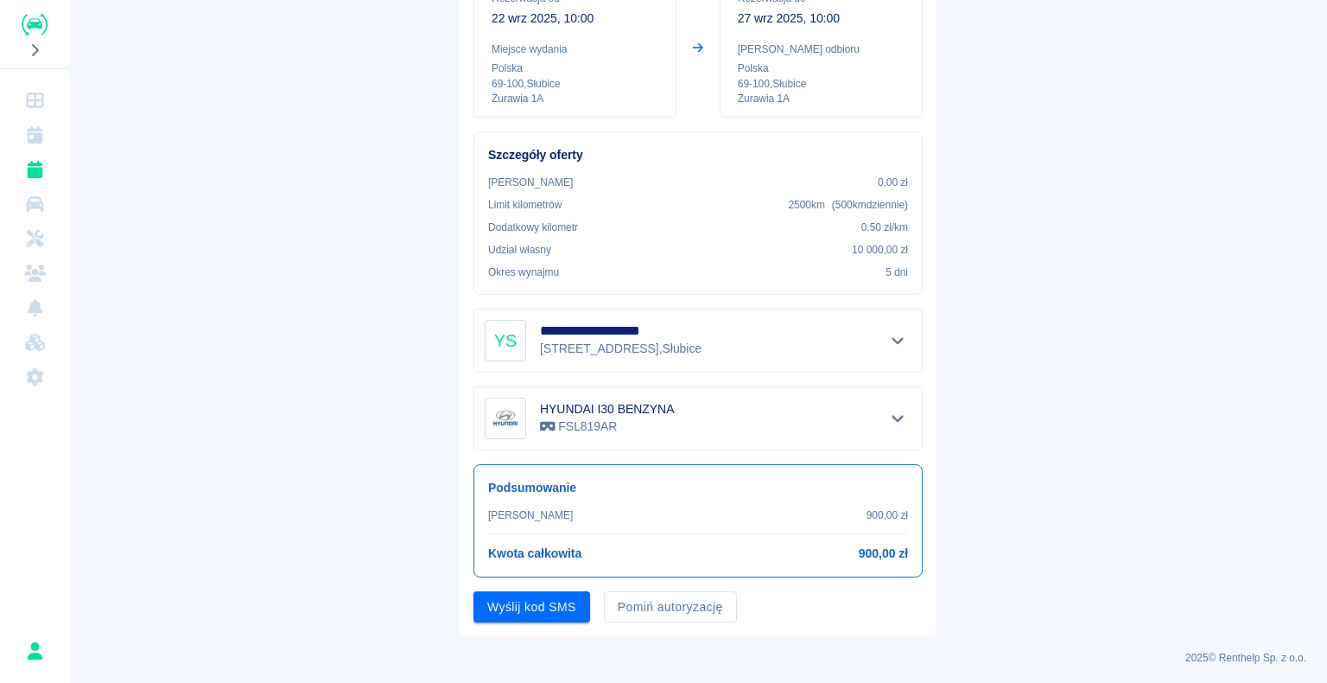
scroll to position [202, 0]
click at [639, 79] on button "Pomiń autoryzację" at bounding box center [670, 606] width 133 height 32
click at [530, 79] on button "Podpisz umowę" at bounding box center [531, 606] width 117 height 32
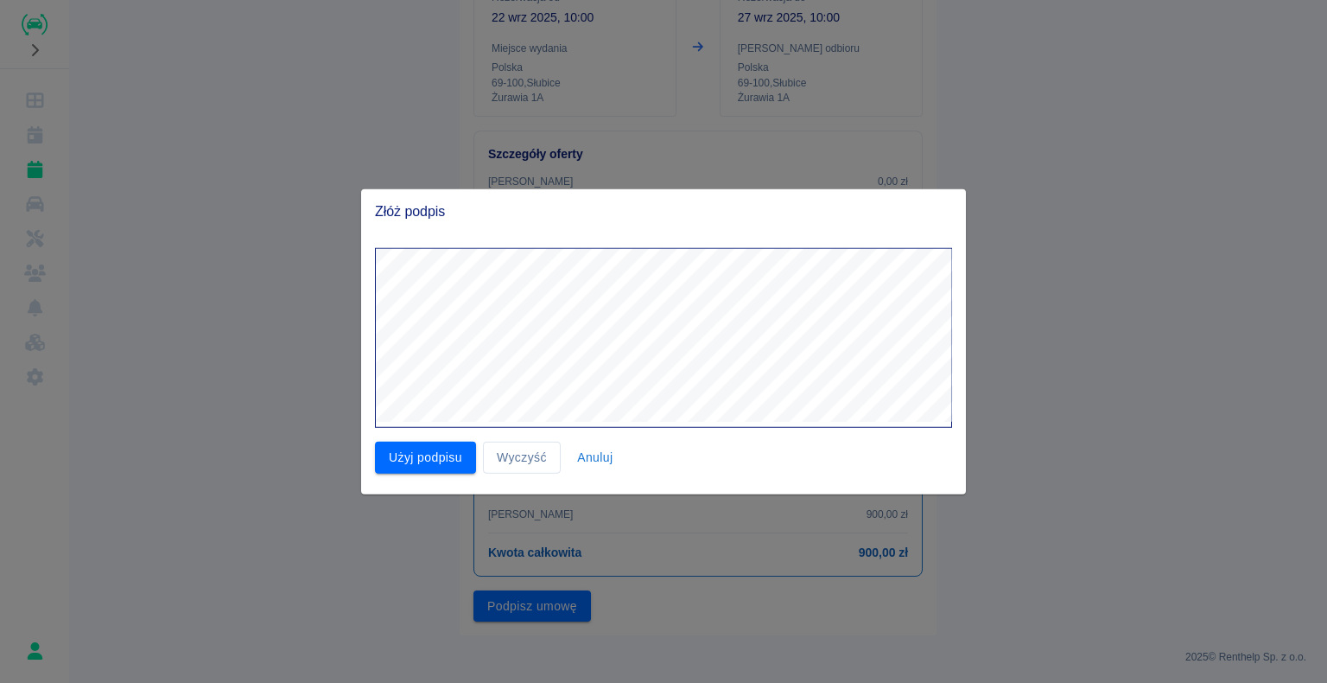
click at [361, 79] on div at bounding box center [656, 331] width 591 height 194
click at [432, 79] on button "Użyj podpisu" at bounding box center [425, 457] width 101 height 32
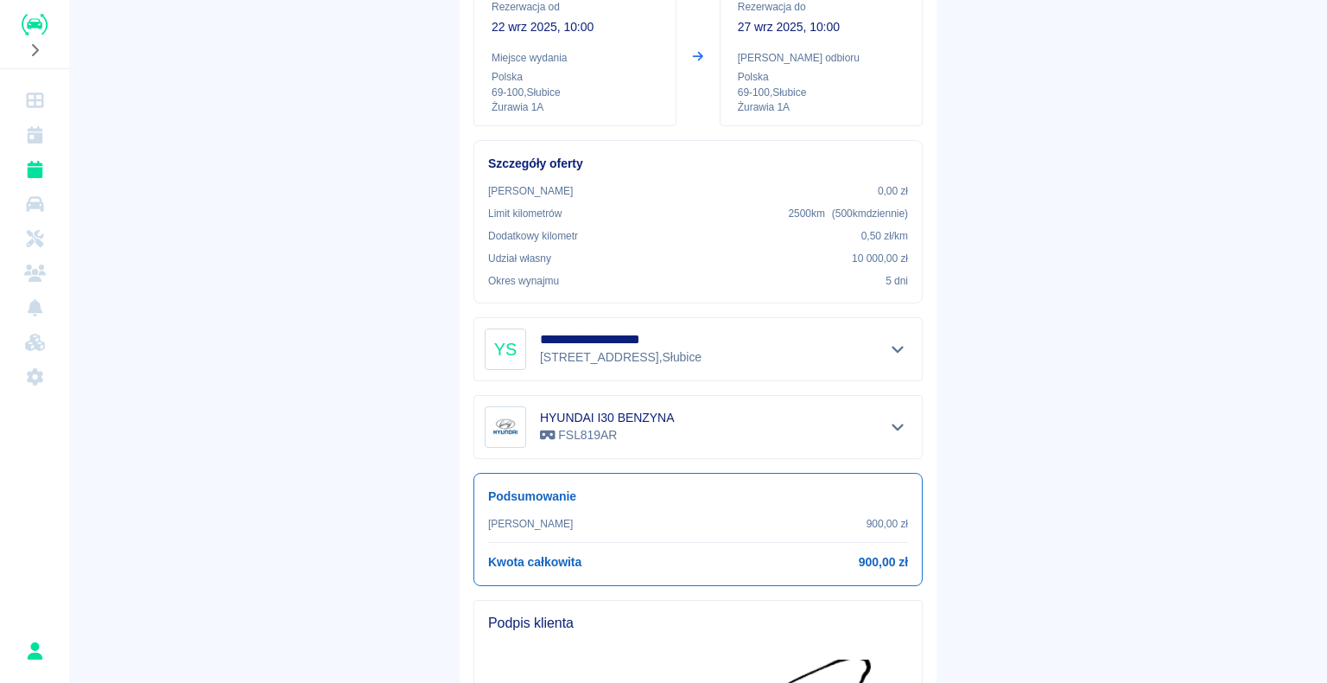
scroll to position [498, 0]
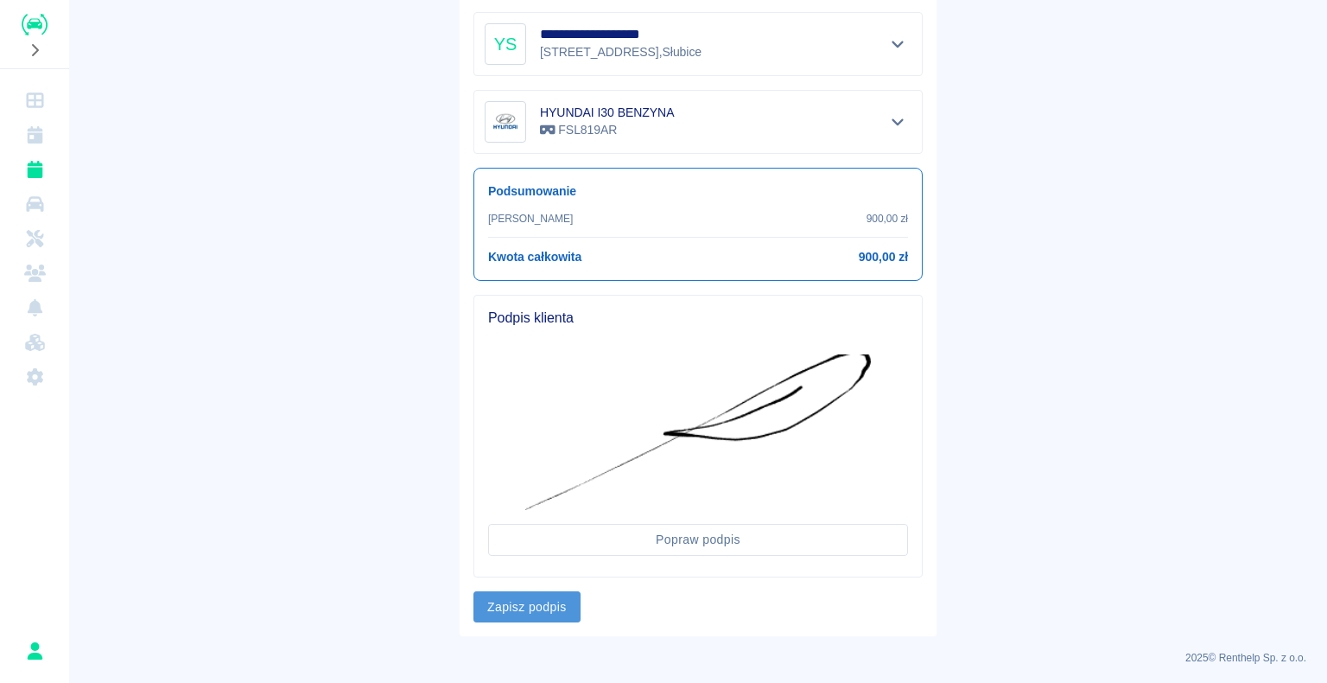
click at [540, 79] on button "Zapisz podpis" at bounding box center [526, 607] width 107 height 32
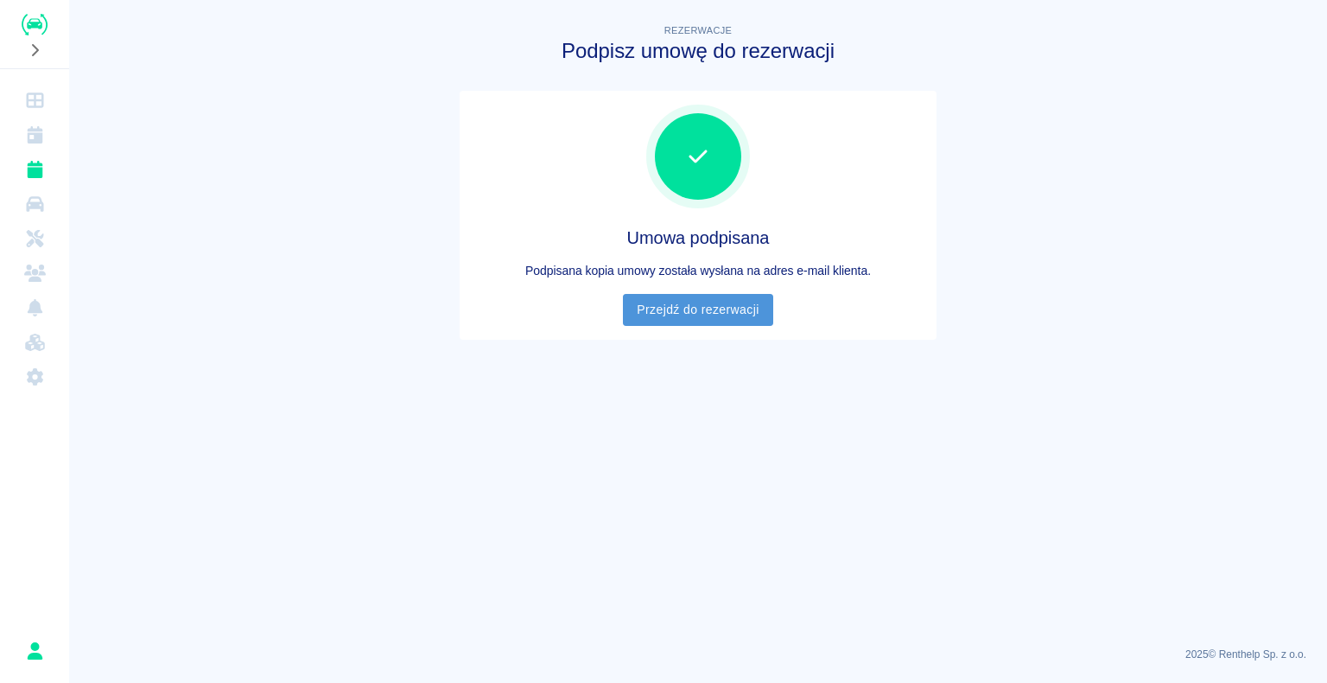
click at [694, 79] on link "Przejdź do rezerwacji" at bounding box center [697, 310] width 149 height 32
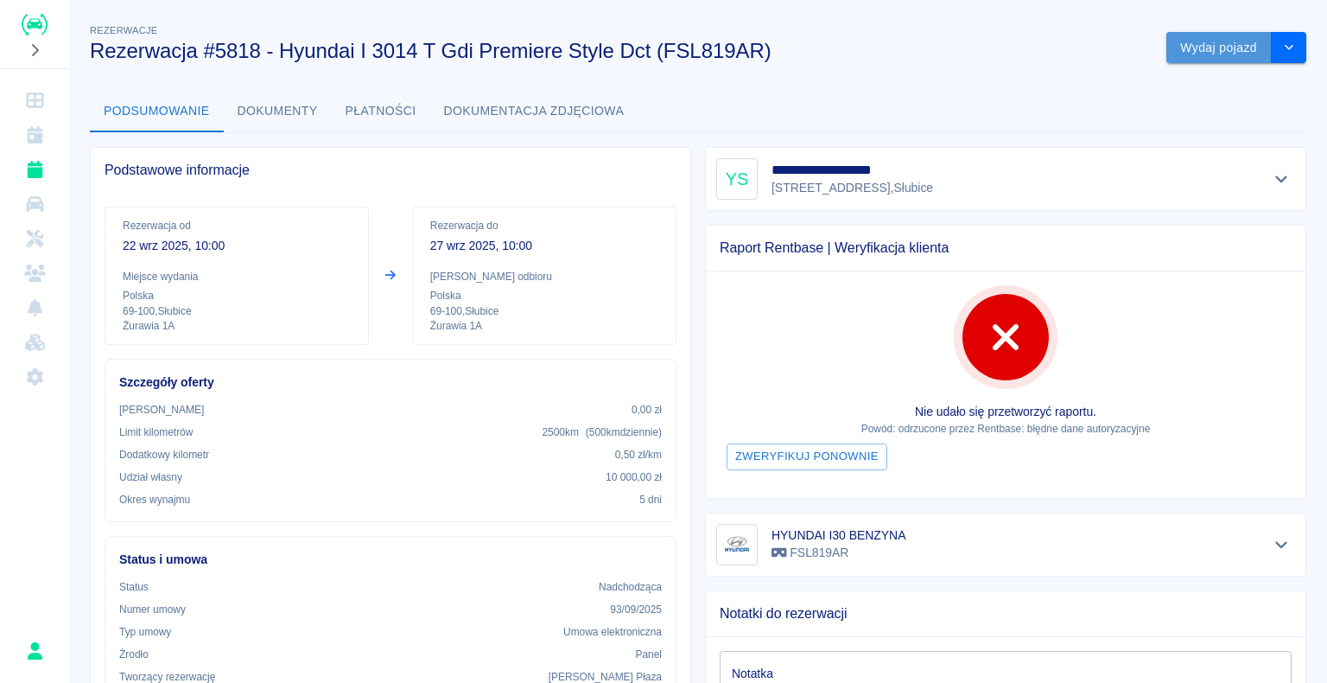
click at [1185, 45] on button "Wydaj pojazd" at bounding box center [1218, 48] width 105 height 32
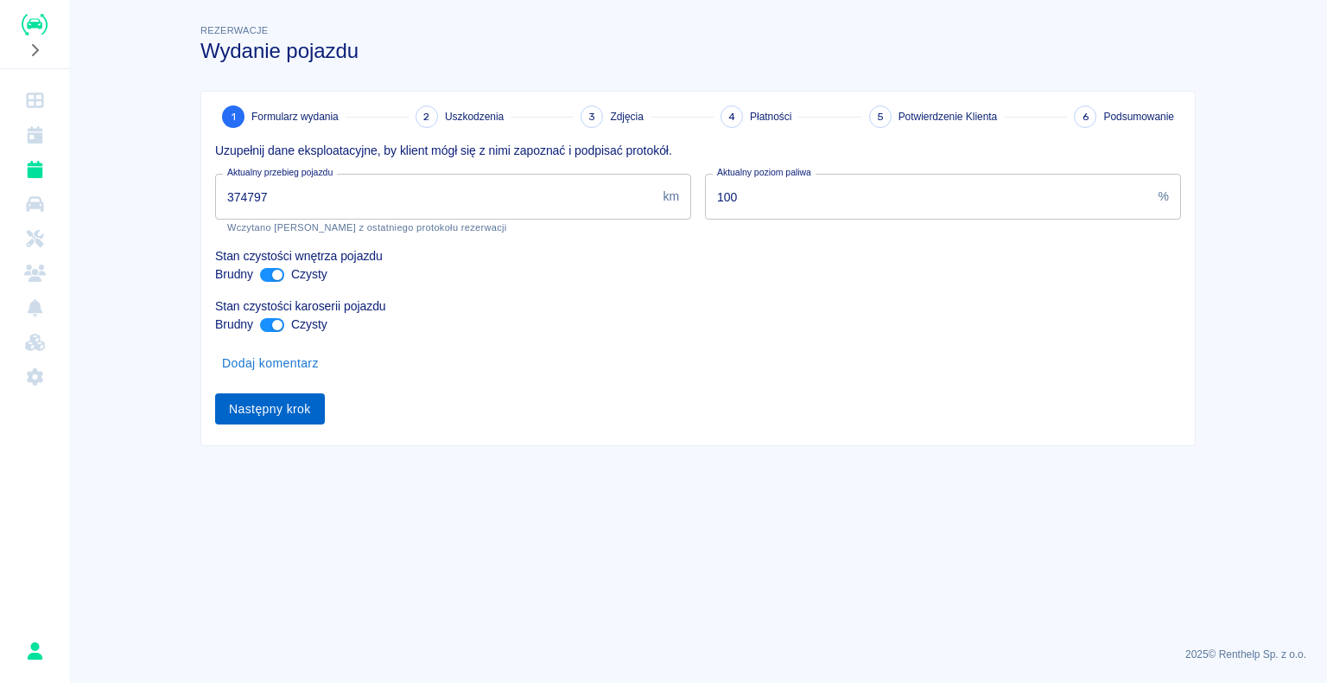
click at [283, 79] on button "Następny krok" at bounding box center [270, 409] width 110 height 32
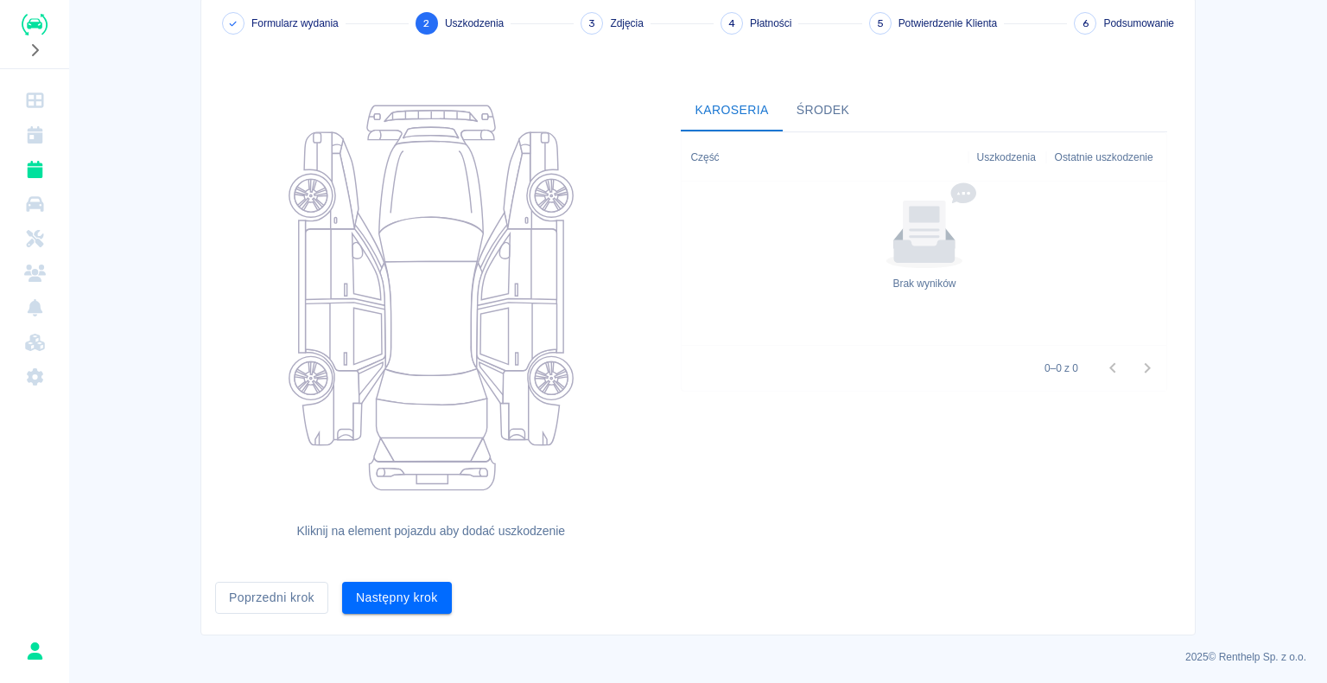
scroll to position [94, 0]
click at [387, 79] on button "Następny krok" at bounding box center [397, 597] width 110 height 32
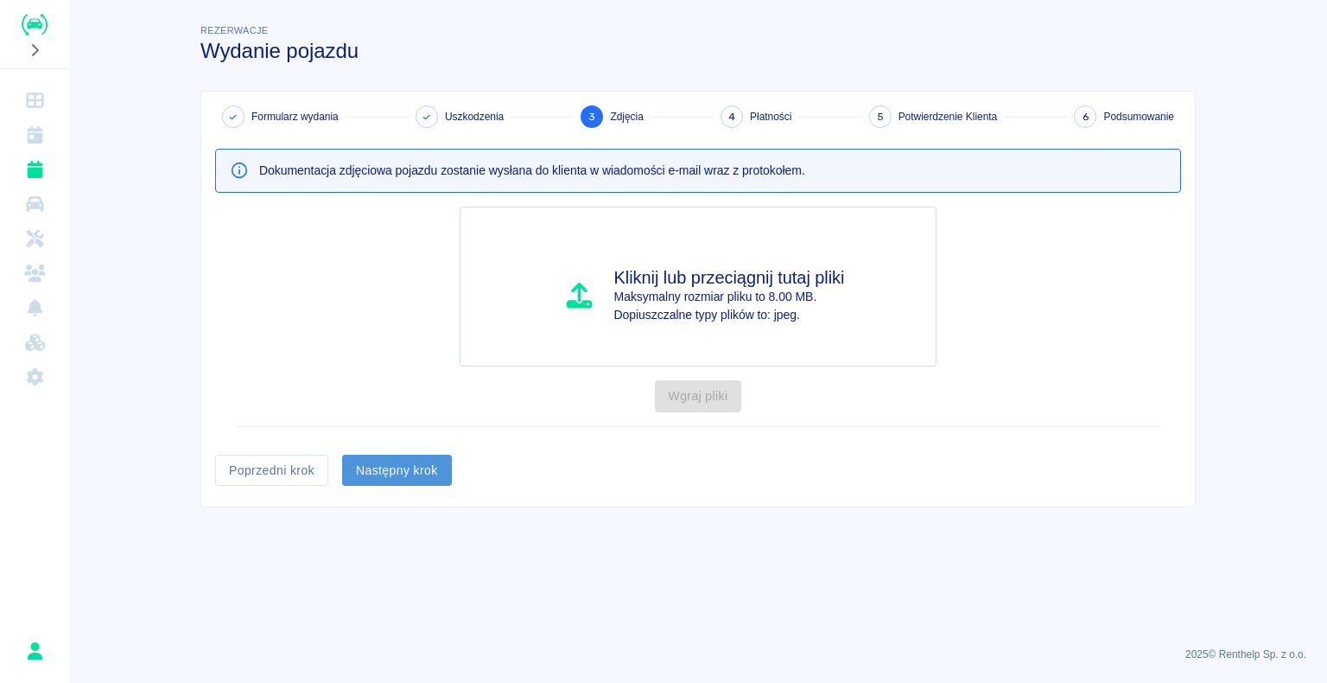
click at [386, 79] on button "Następny krok" at bounding box center [397, 470] width 110 height 32
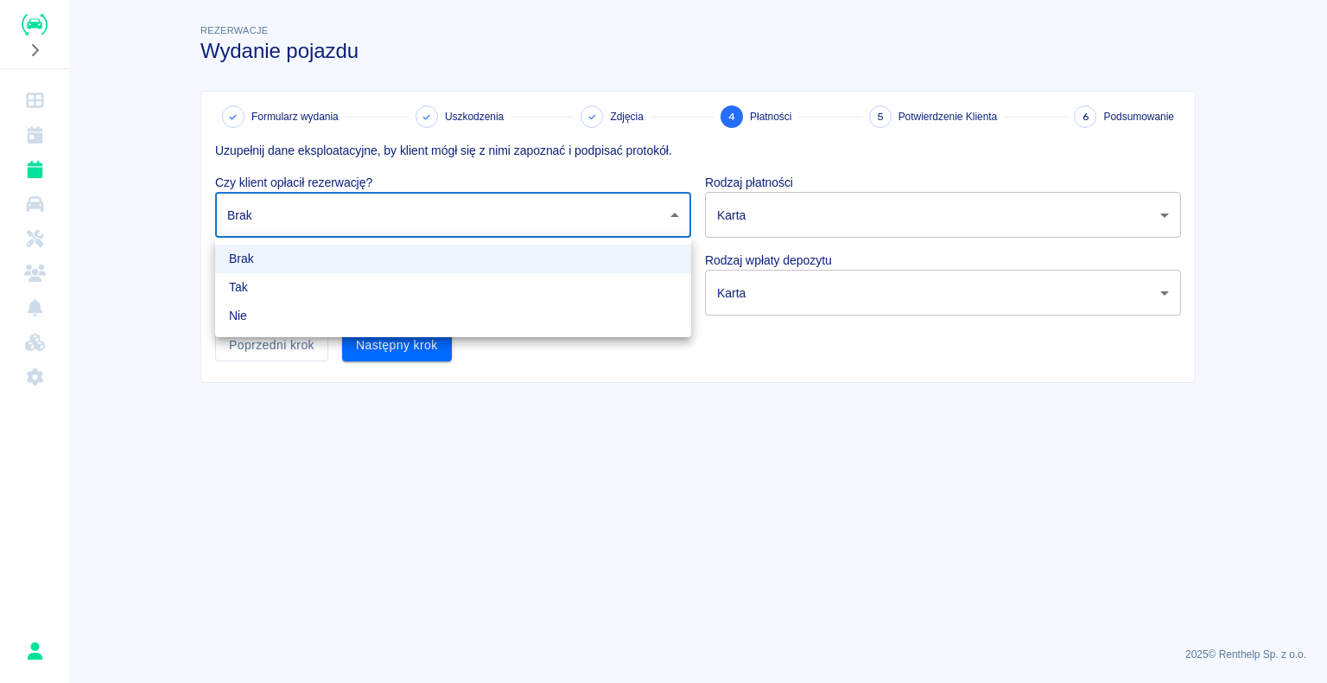
click at [675, 79] on body "Używamy plików Cookies, by zapewnić Ci najlepsze możliwe doświadczenie. Aby dow…" at bounding box center [663, 341] width 1327 height 683
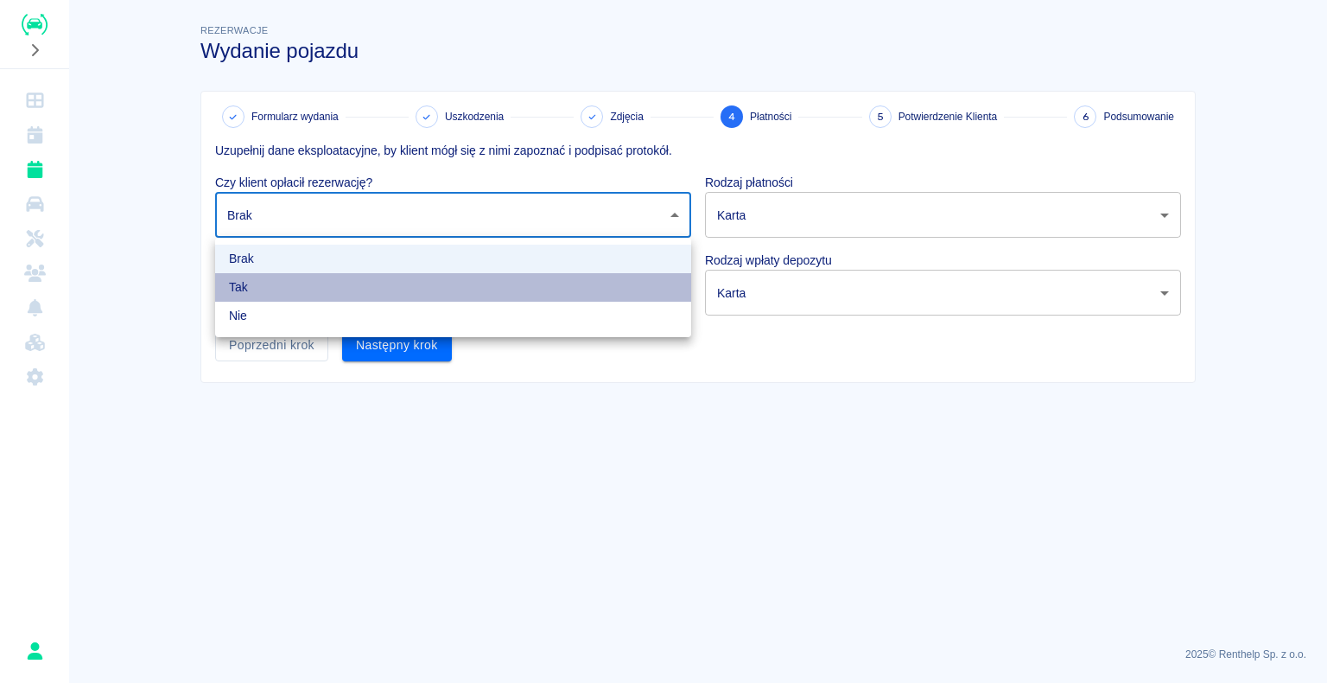
click at [600, 79] on li "Tak" at bounding box center [453, 287] width 476 height 29
type input "true"
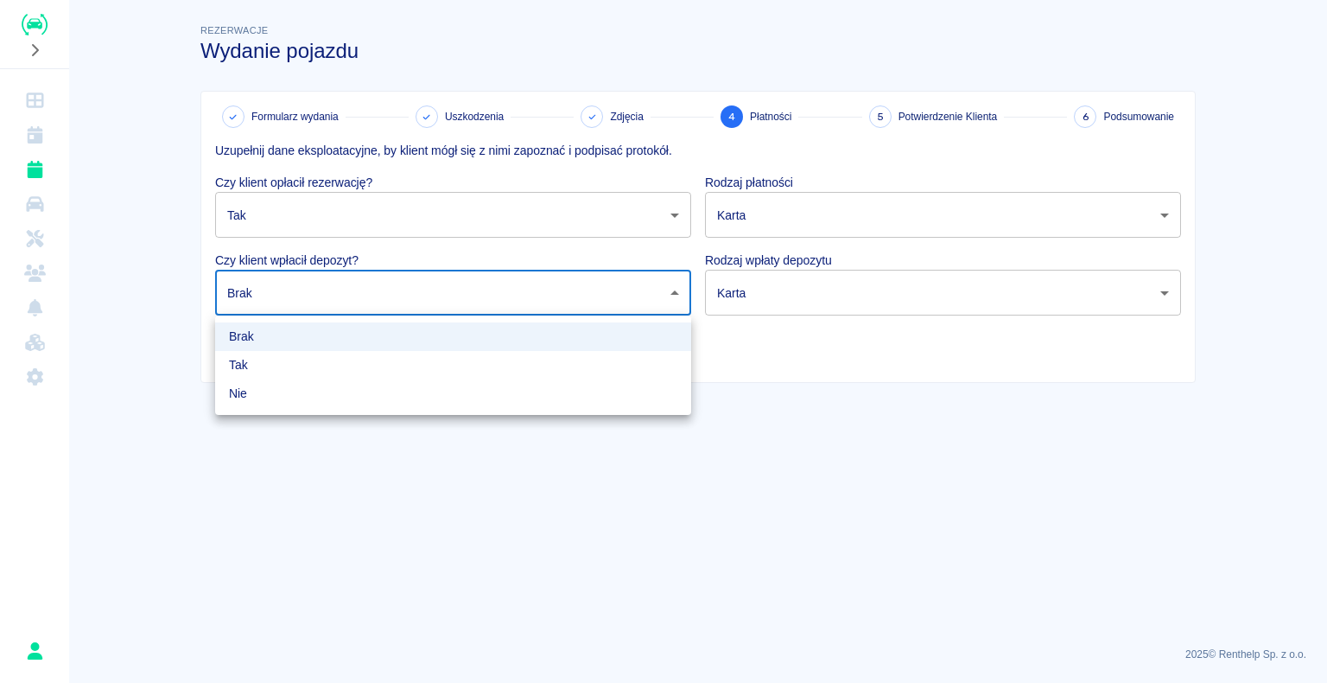
click at [676, 79] on body "Używamy plików Cookies, by zapewnić Ci najlepsze możliwe doświadczenie. Aby dow…" at bounding box center [663, 341] width 1327 height 683
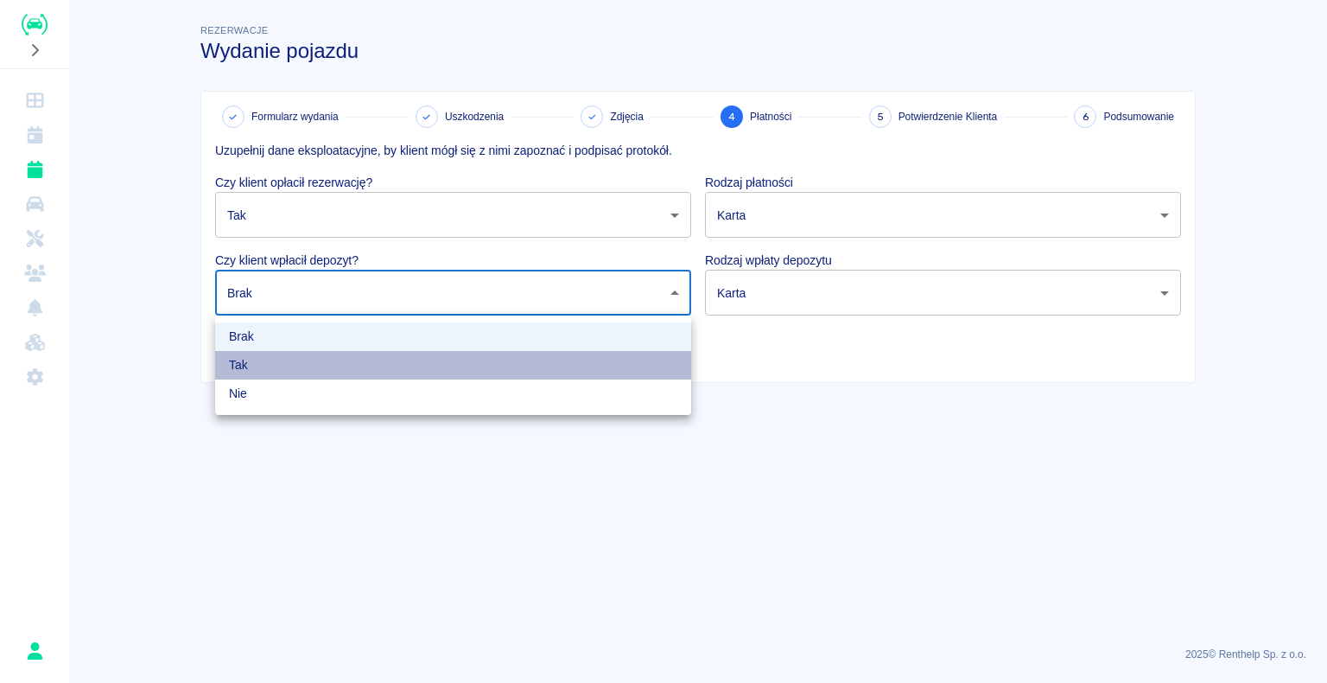
click at [582, 79] on li "Tak" at bounding box center [453, 365] width 476 height 29
type input "true"
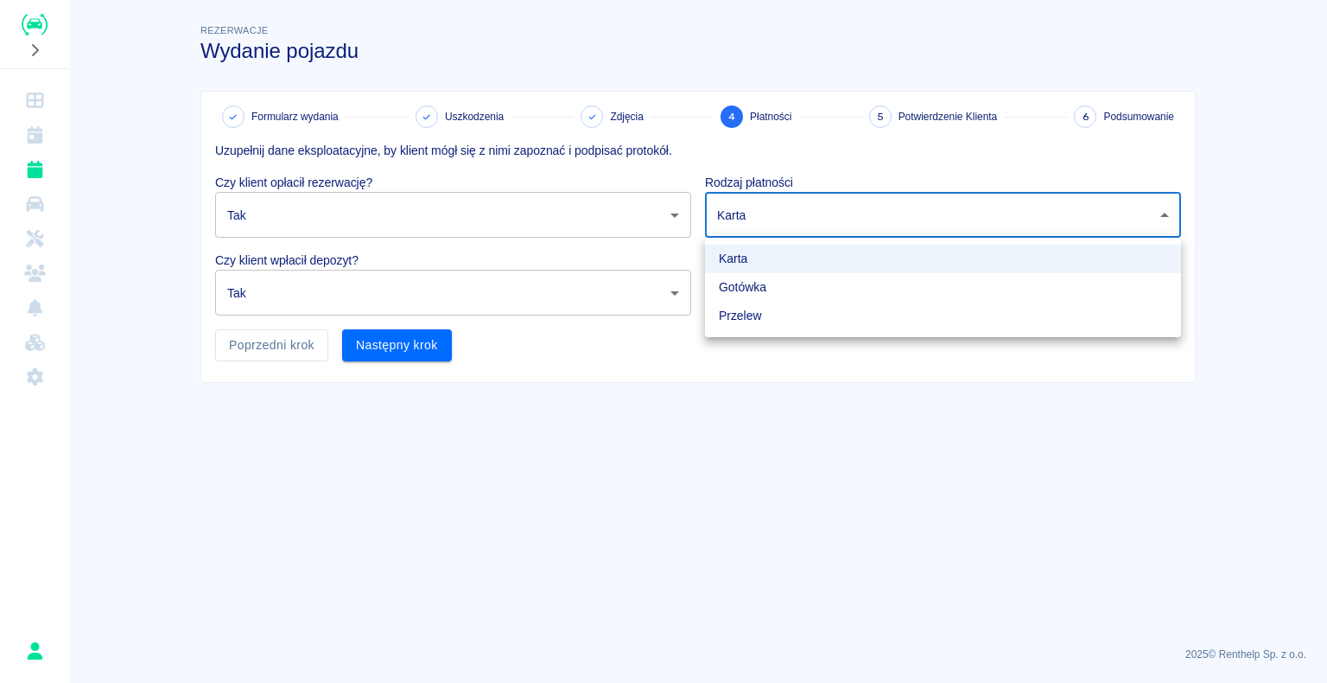
click at [1157, 79] on body "Używamy plików Cookies, by zapewnić Ci najlepsze możliwe doświadczenie. Aby dow…" at bounding box center [663, 341] width 1327 height 683
click at [1079, 79] on li "Gotówka" at bounding box center [943, 287] width 476 height 29
type input "cash"
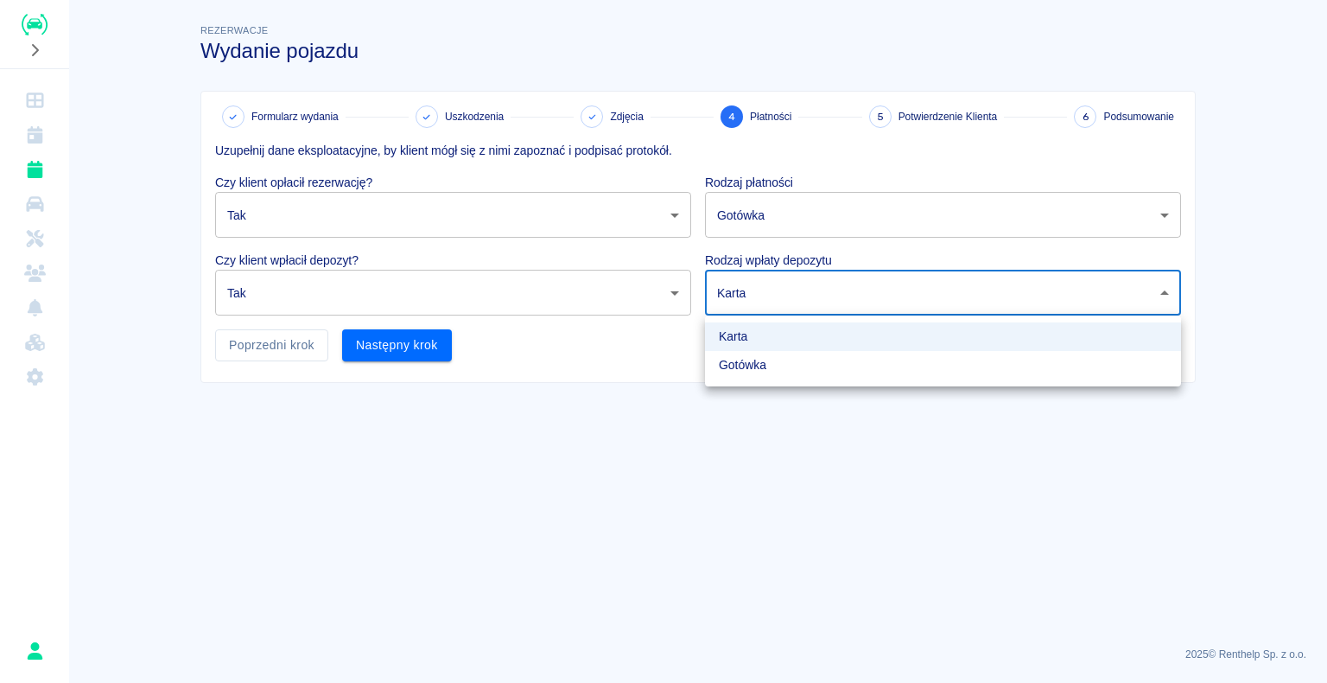
click at [1158, 79] on body "Używamy plików Cookies, by zapewnić Ci najlepsze możliwe doświadczenie. Aby dow…" at bounding box center [663, 341] width 1327 height 683
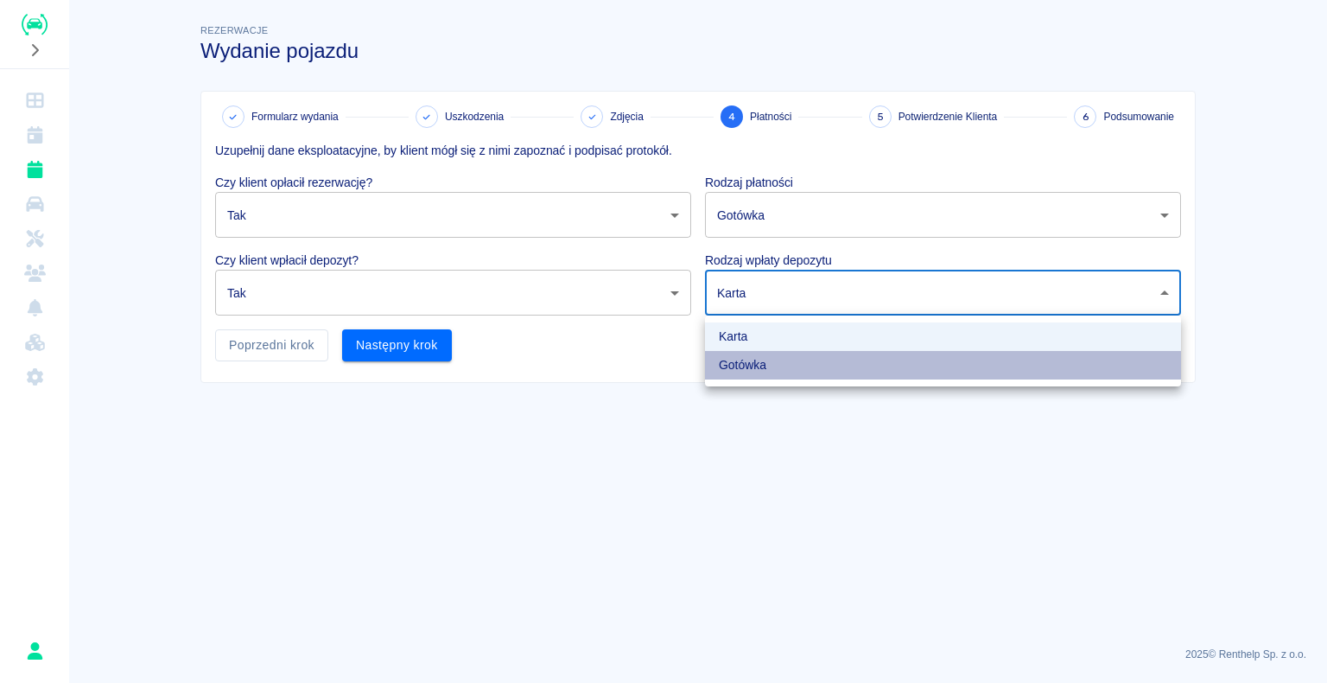
click at [1037, 79] on li "Gotówka" at bounding box center [943, 365] width 476 height 29
type input "cash"
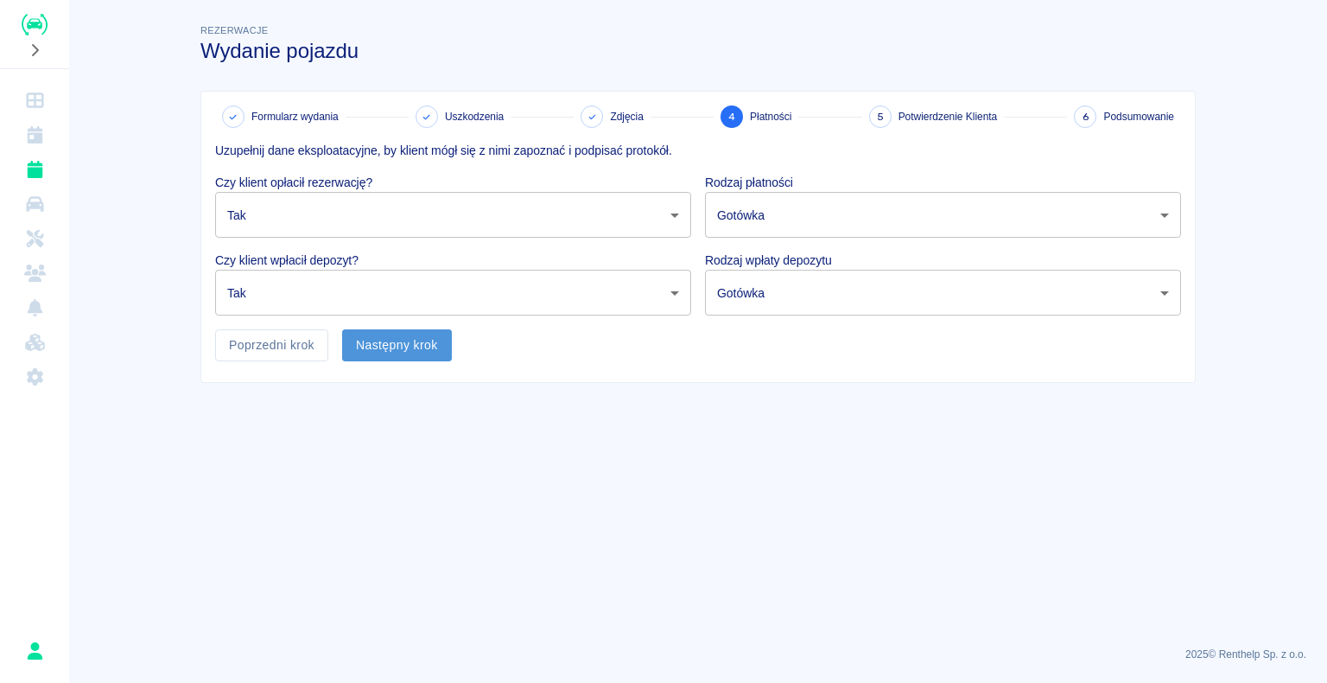
click at [418, 79] on button "Następny krok" at bounding box center [397, 345] width 110 height 32
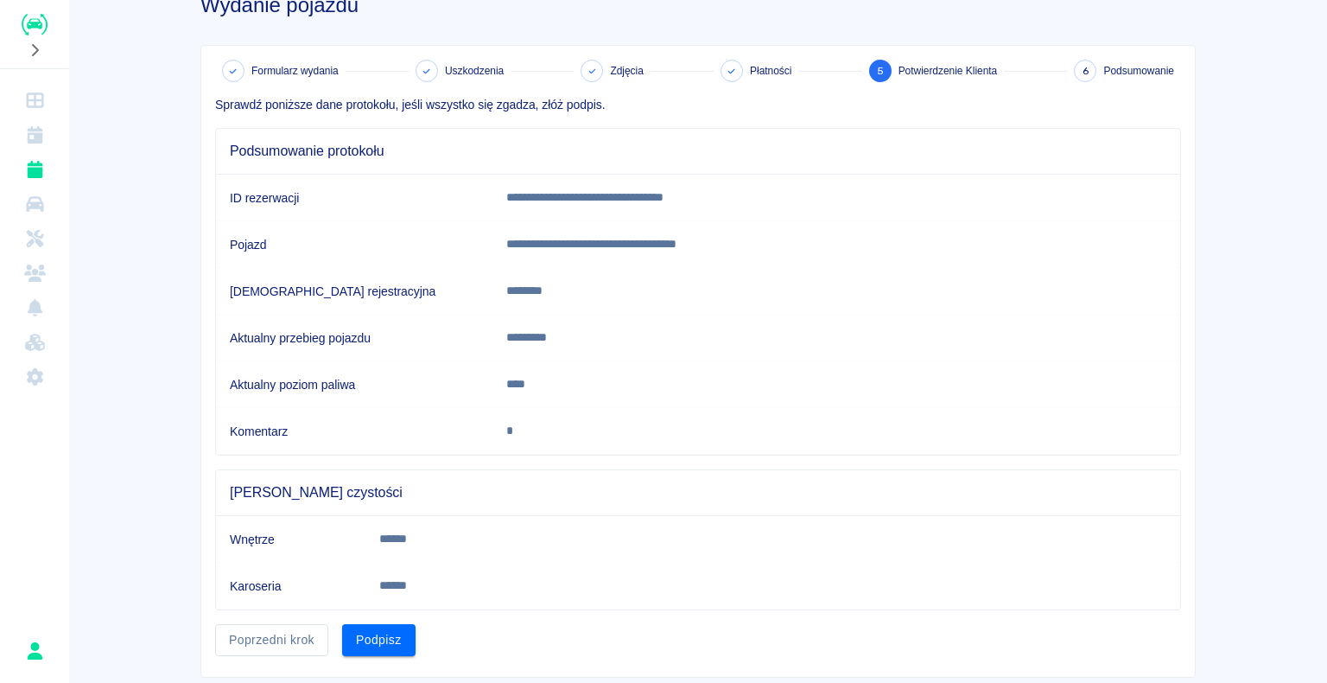
scroll to position [86, 0]
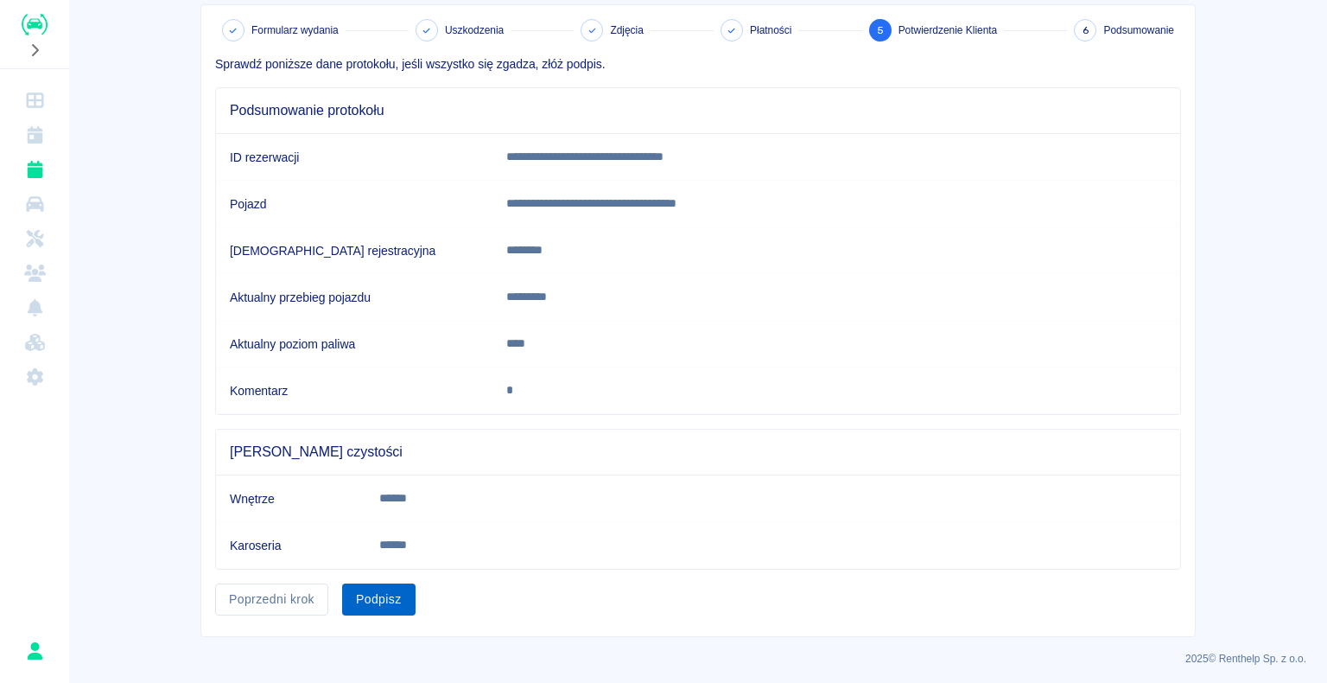
click at [364, 79] on button "Podpisz" at bounding box center [378, 599] width 73 height 32
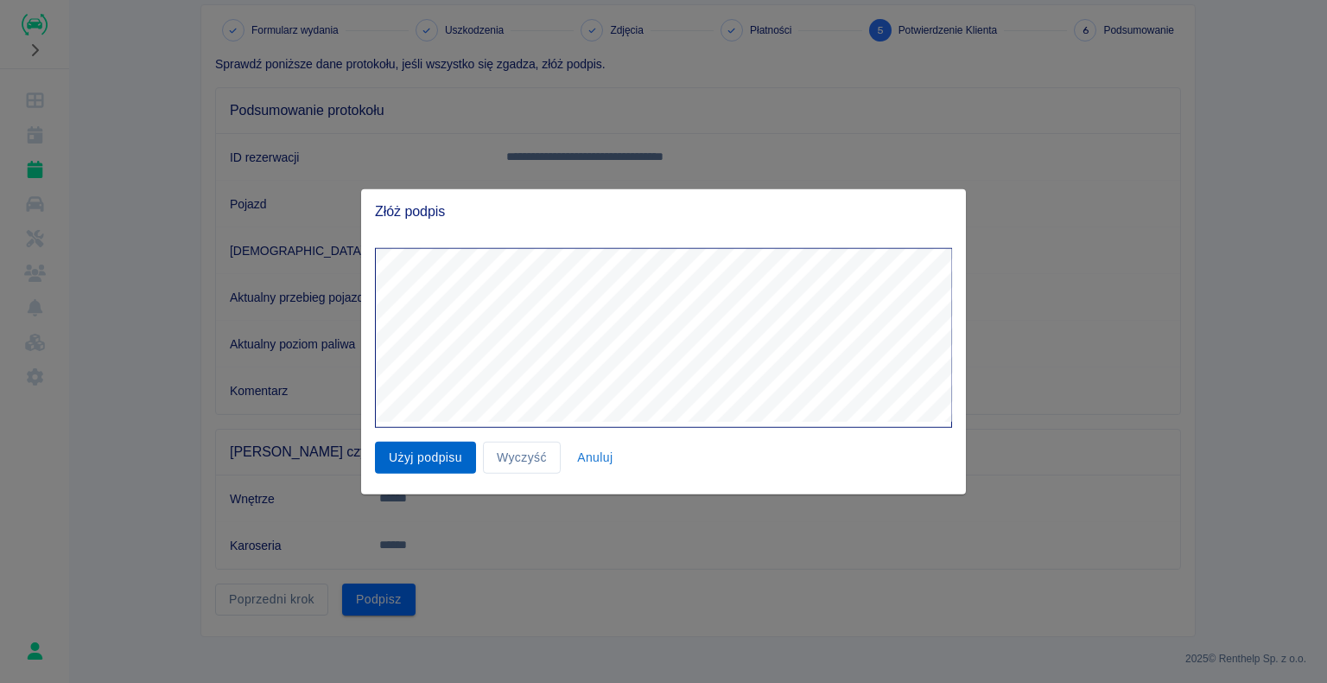
click at [422, 79] on button "Użyj podpisu" at bounding box center [425, 457] width 101 height 32
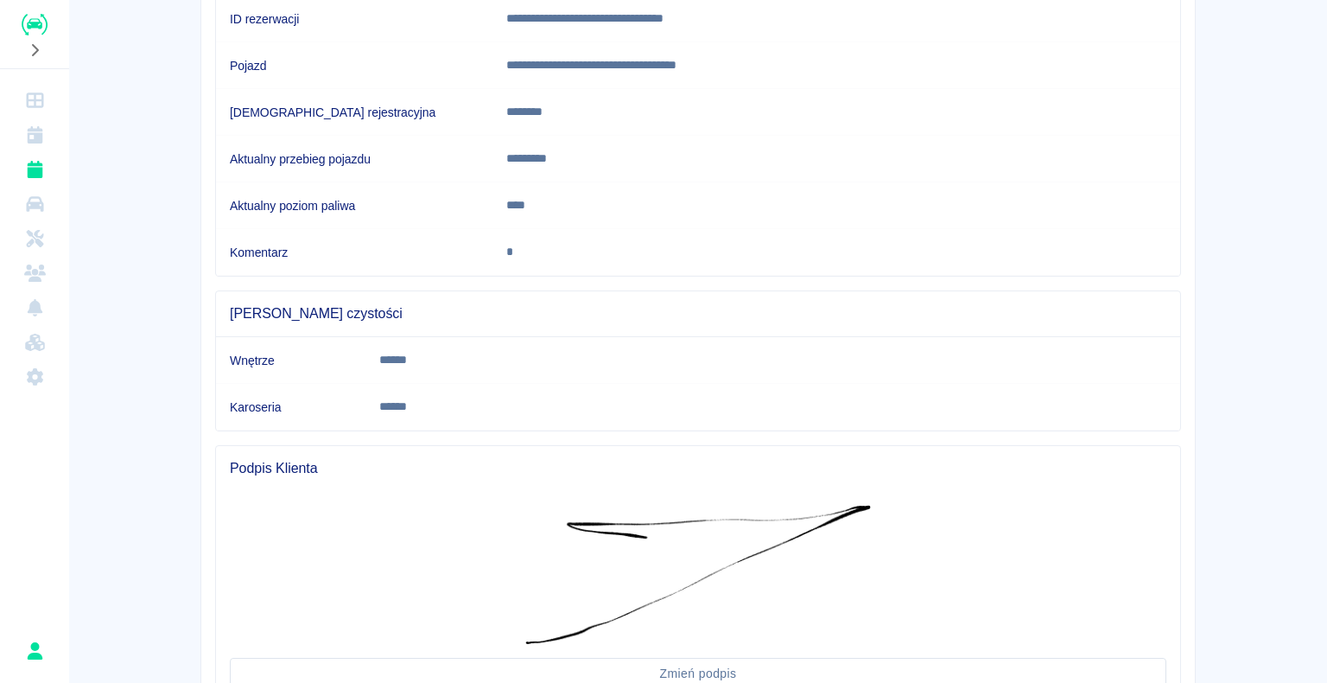
scroll to position [365, 0]
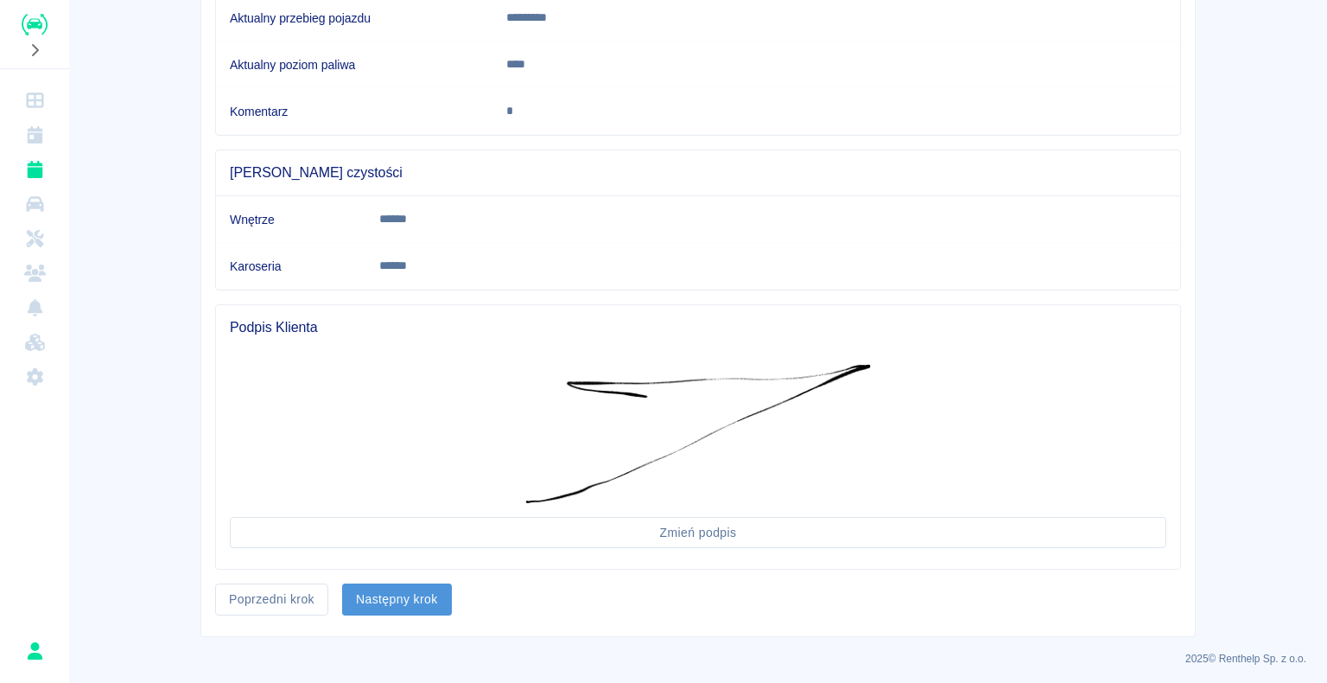
click at [386, 79] on button "Następny krok" at bounding box center [397, 599] width 110 height 32
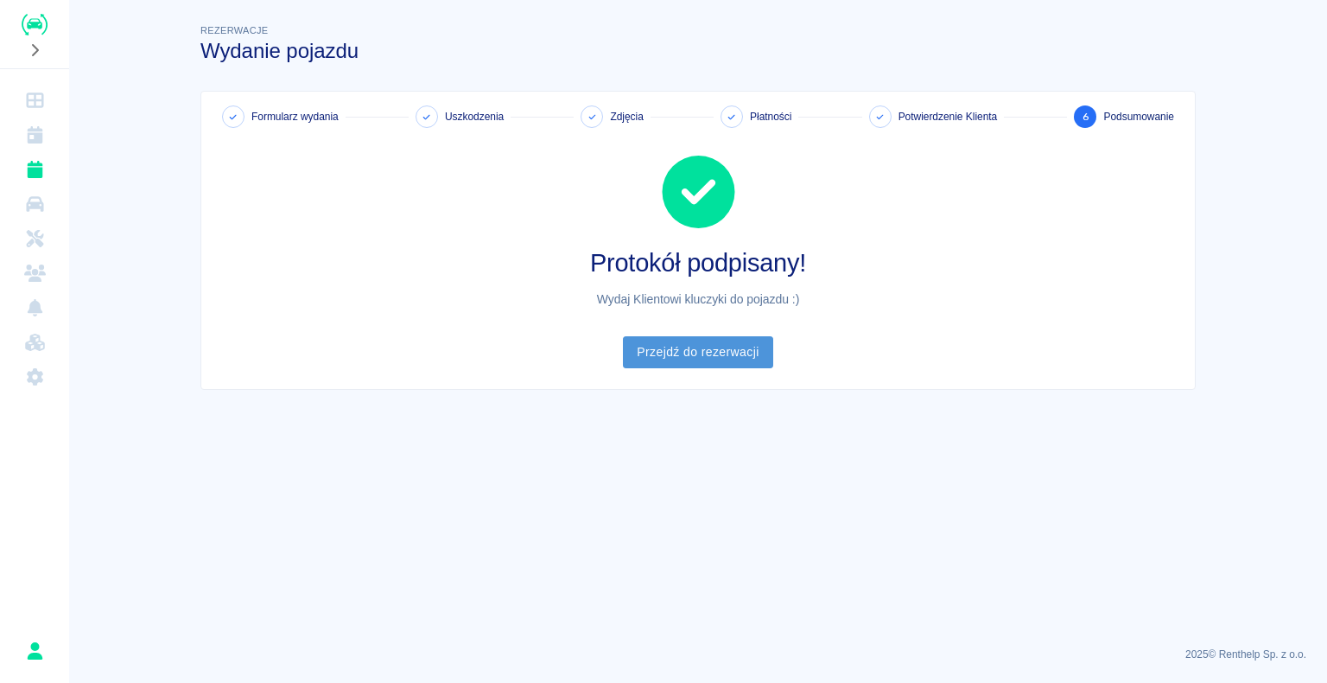
click at [691, 79] on link "Przejdź do rezerwacji" at bounding box center [697, 352] width 149 height 32
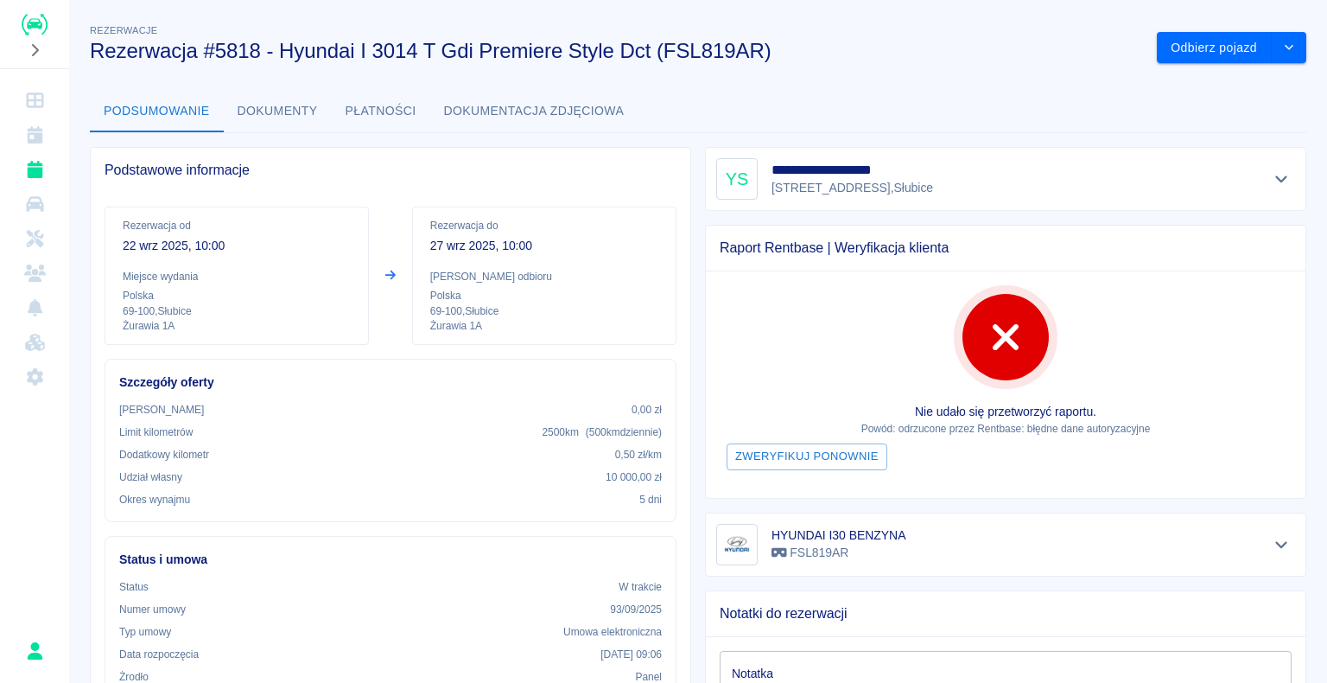
click at [38, 24] on img "Renthelp" at bounding box center [35, 25] width 26 height 22
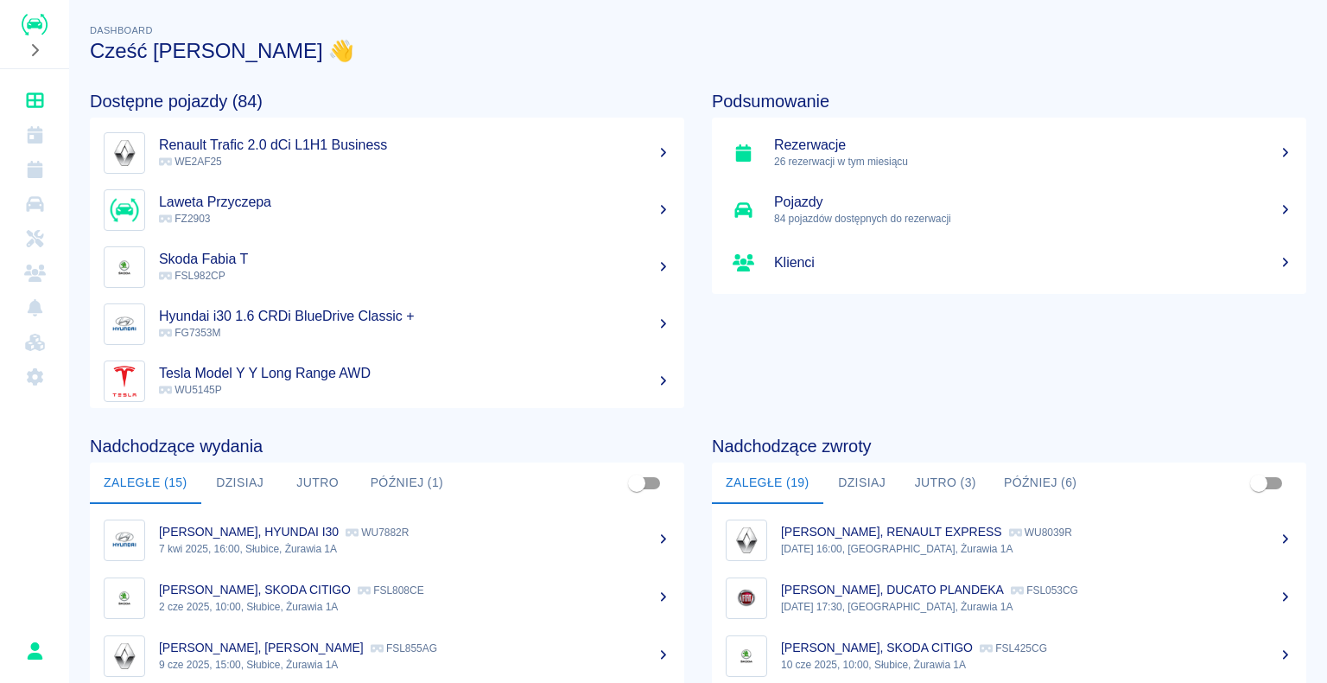
click at [813, 79] on h5 "Rezerwacje" at bounding box center [1033, 145] width 518 height 17
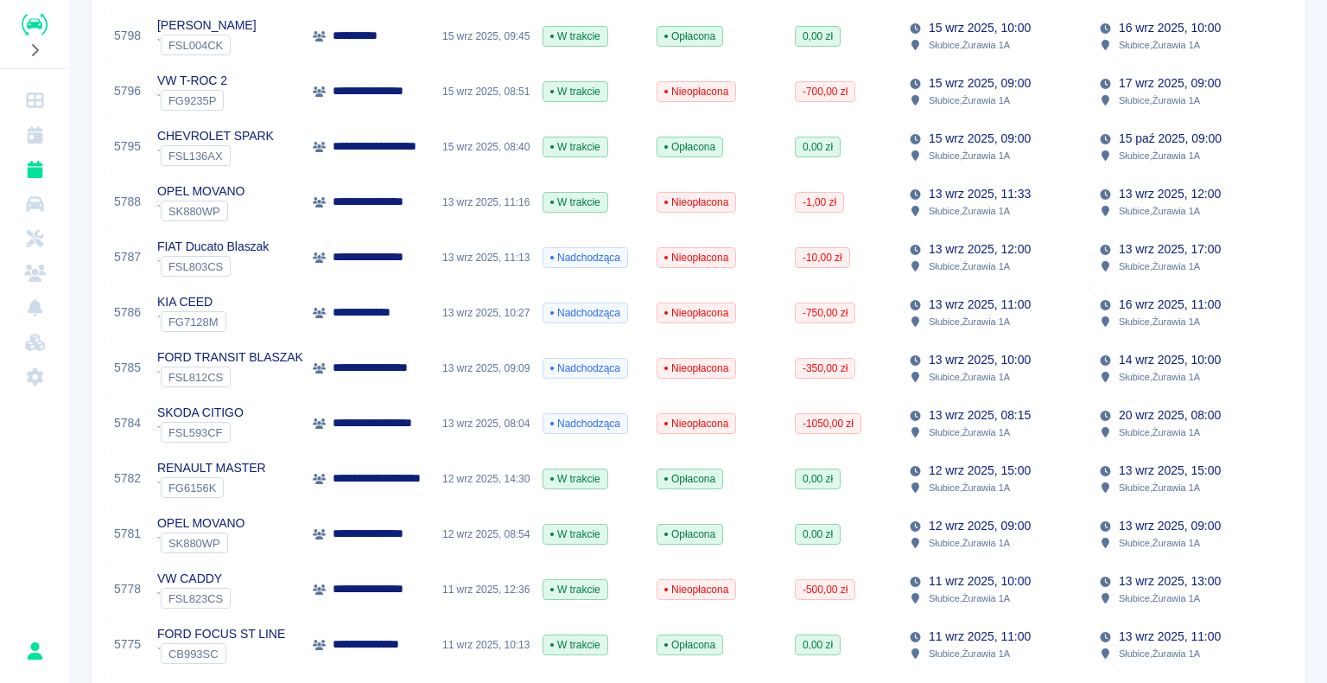
scroll to position [950, 0]
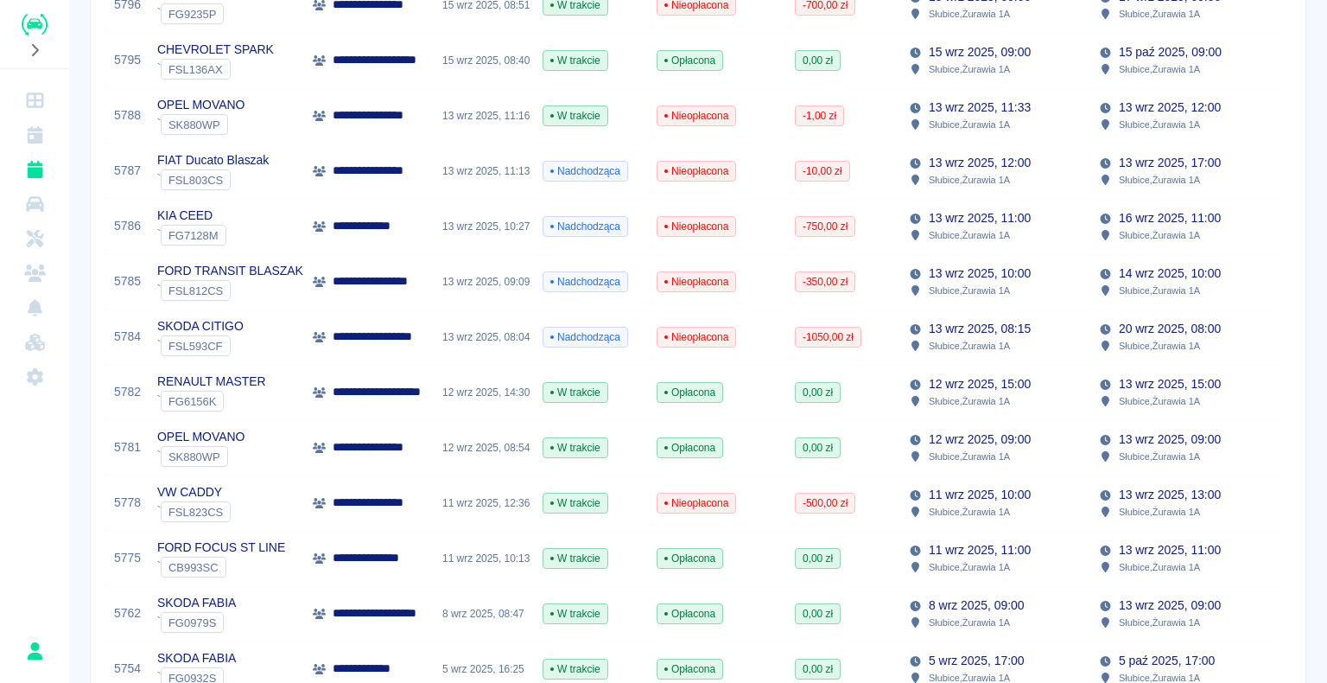
click at [438, 79] on div "11 wrz 2025, 12:36" at bounding box center [484, 502] width 100 height 55
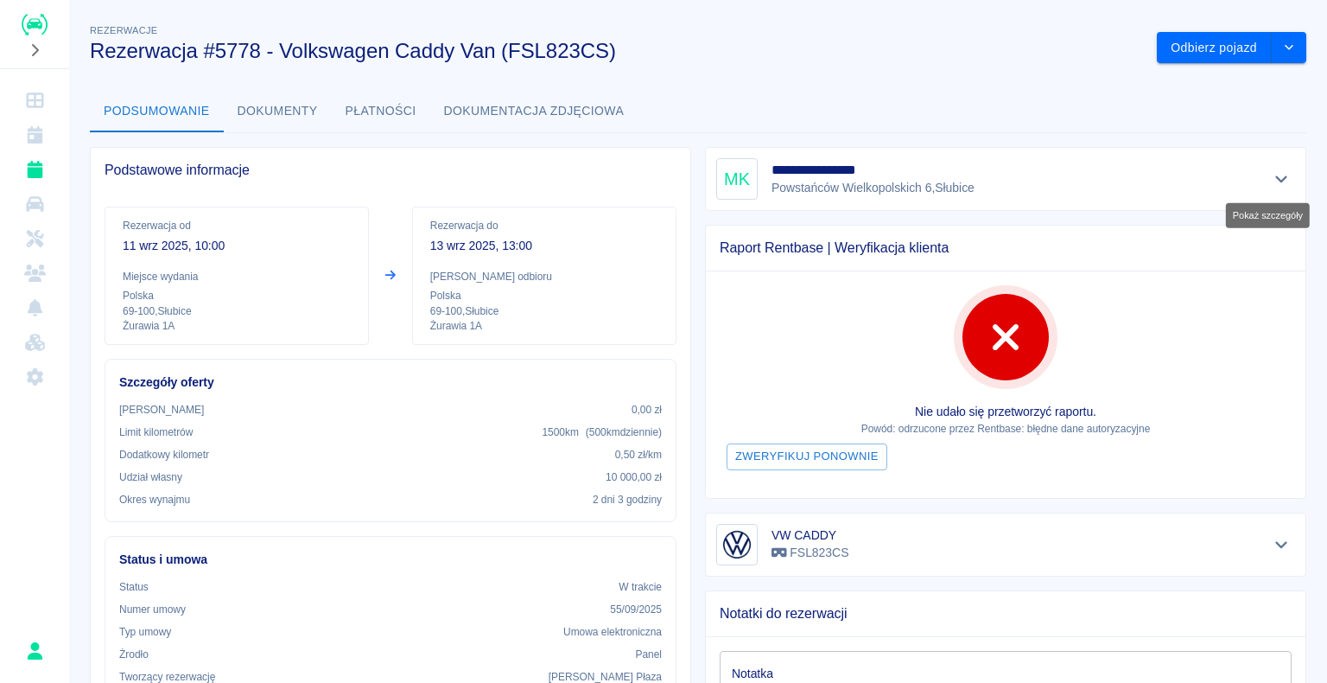
click at [1272, 79] on icon "Pokaż szczegóły" at bounding box center [1282, 179] width 20 height 16
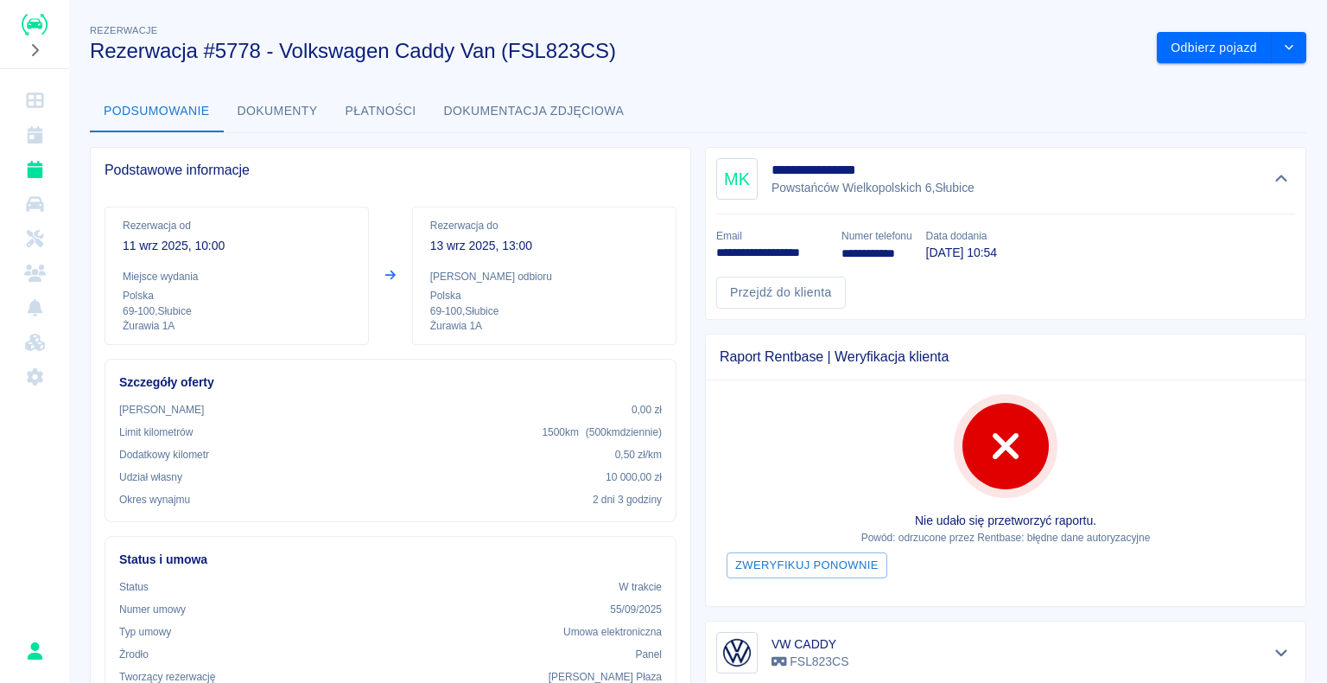
click at [31, 27] on img "Renthelp" at bounding box center [35, 25] width 26 height 22
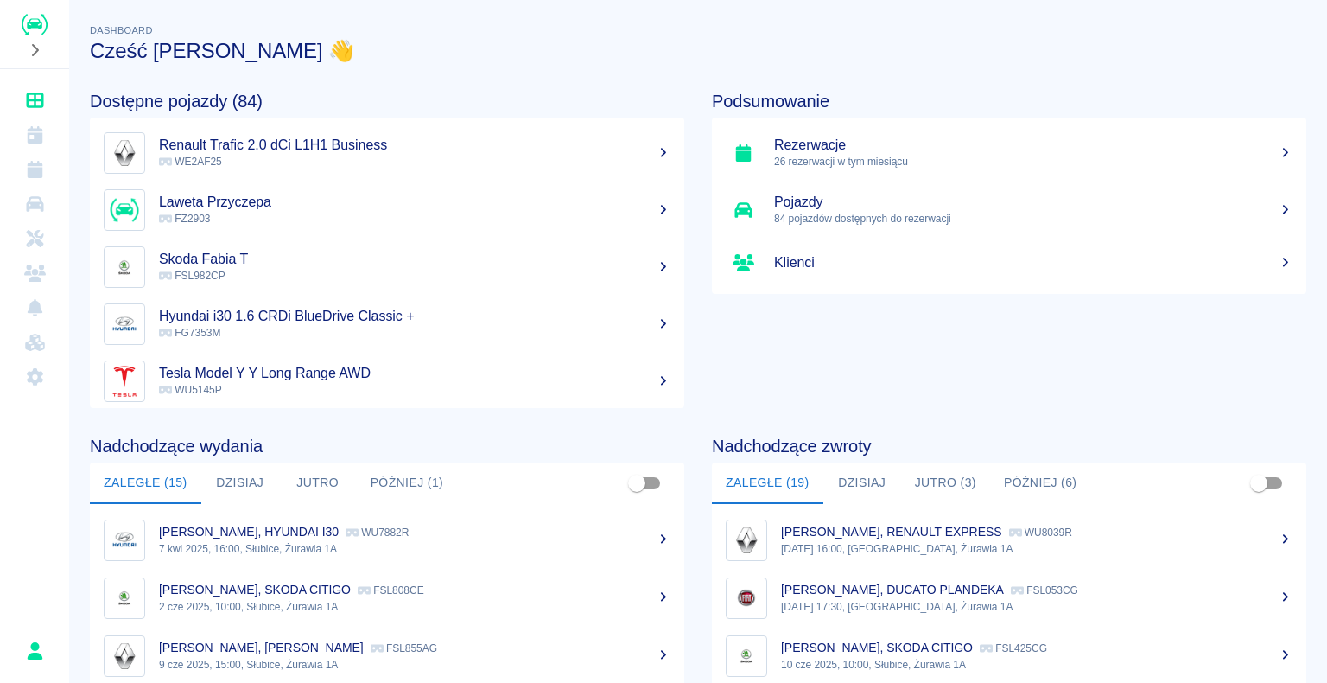
click at [35, 18] on img "Renthelp" at bounding box center [35, 25] width 26 height 22
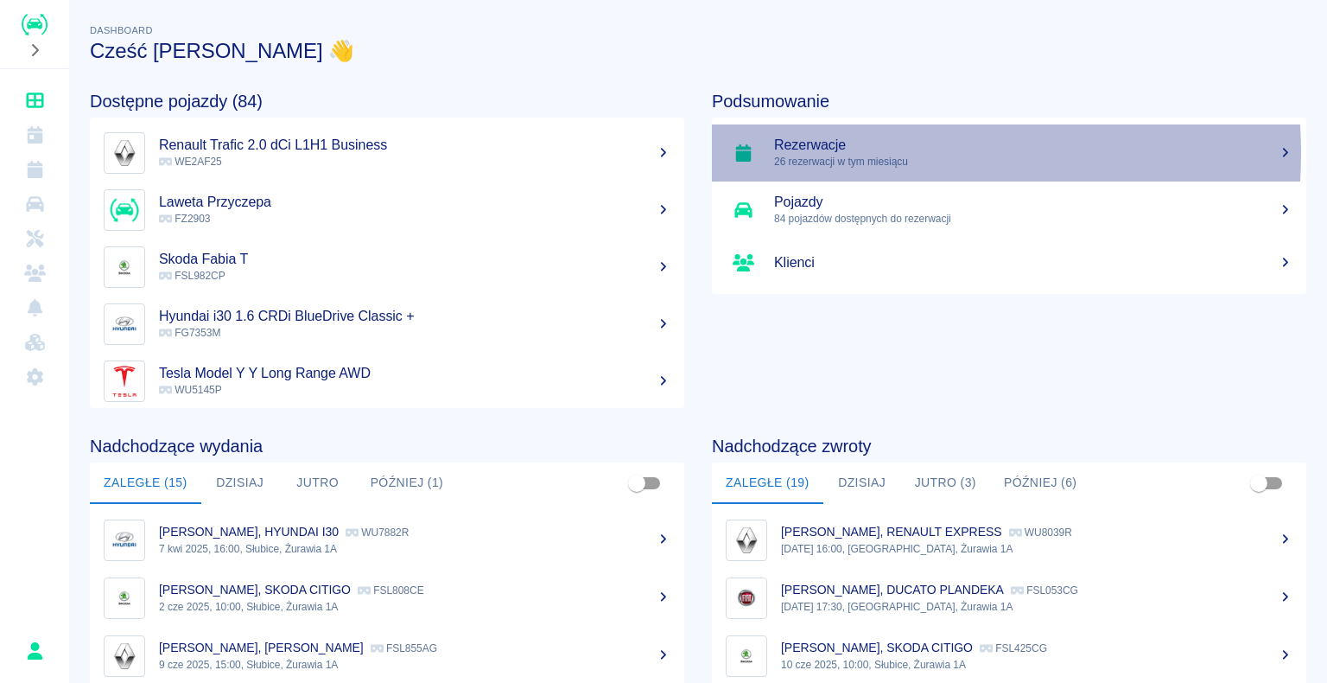
click at [828, 79] on h5 "Rezerwacje" at bounding box center [1033, 145] width 518 height 17
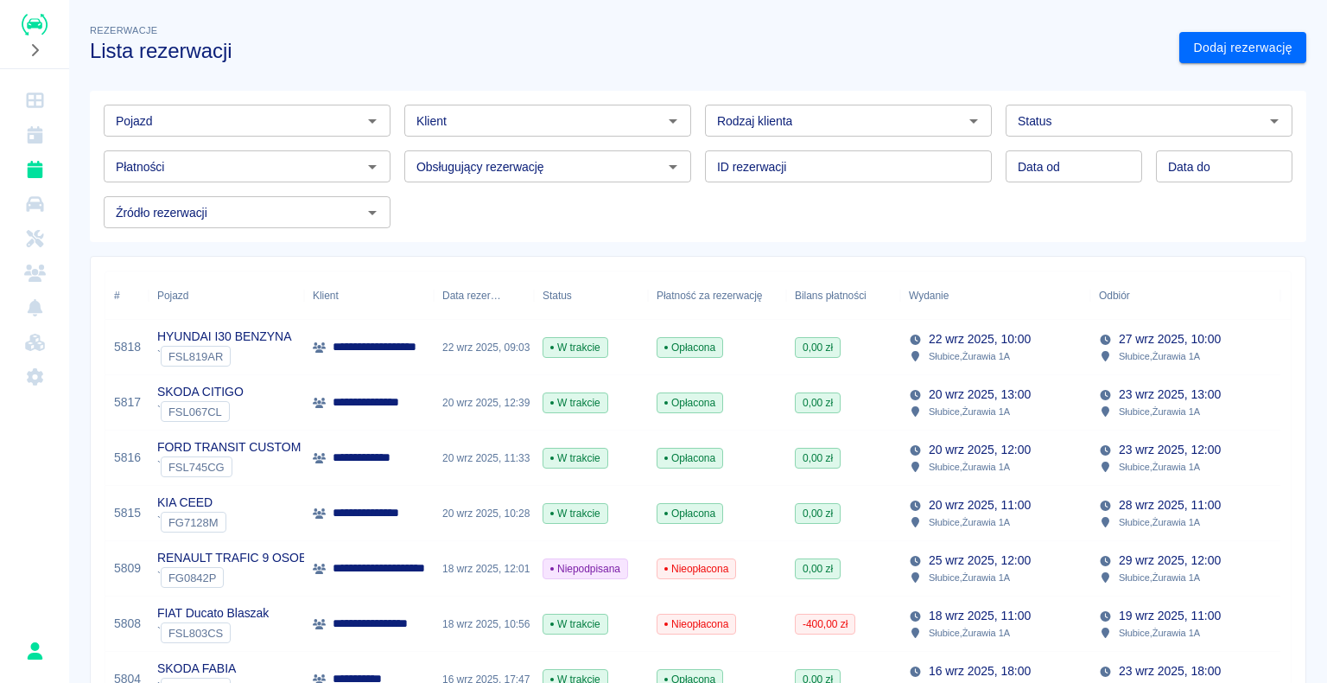
click at [969, 79] on icon "Otwórz" at bounding box center [973, 121] width 9 height 4
click at [874, 79] on li "Osoba prywatna" at bounding box center [840, 157] width 283 height 29
type input "Osoba prywatna"
click at [670, 79] on icon "Otwórz" at bounding box center [673, 121] width 21 height 21
click at [442, 79] on input "Klient" at bounding box center [534, 121] width 248 height 22
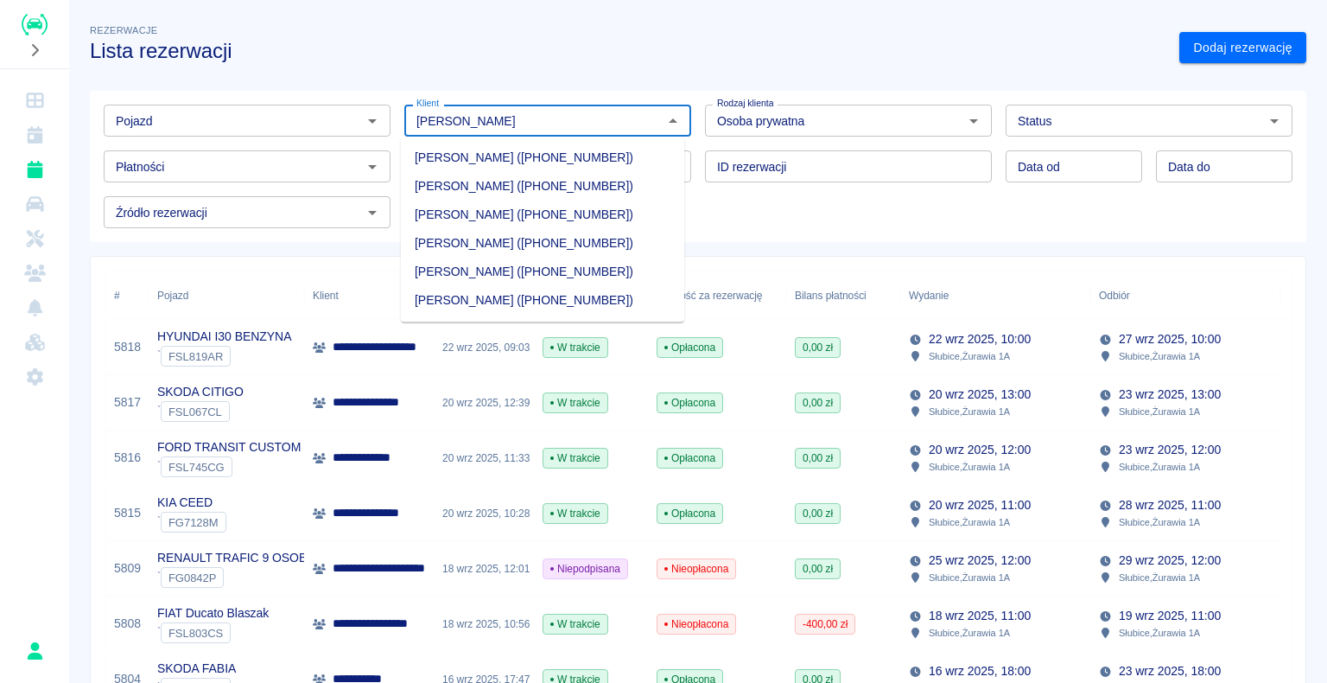
click at [615, 79] on li "[PERSON_NAME] ([PHONE_NUMBER])" at bounding box center [542, 243] width 283 height 29
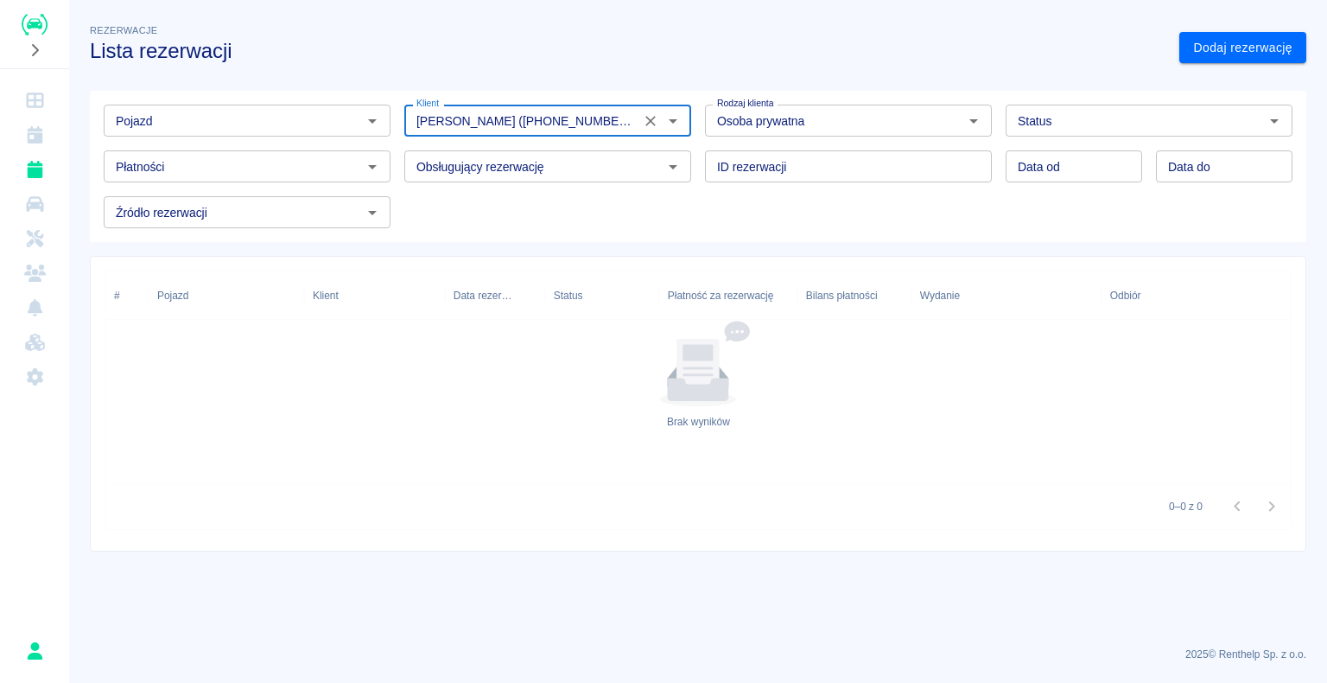
type input "[PERSON_NAME] ([PHONE_NUMBER])"
click at [942, 17] on div "Rezerwacje Lista rezerwacji" at bounding box center [620, 35] width 1089 height 56
click at [368, 79] on icon "Otwórz" at bounding box center [372, 121] width 21 height 21
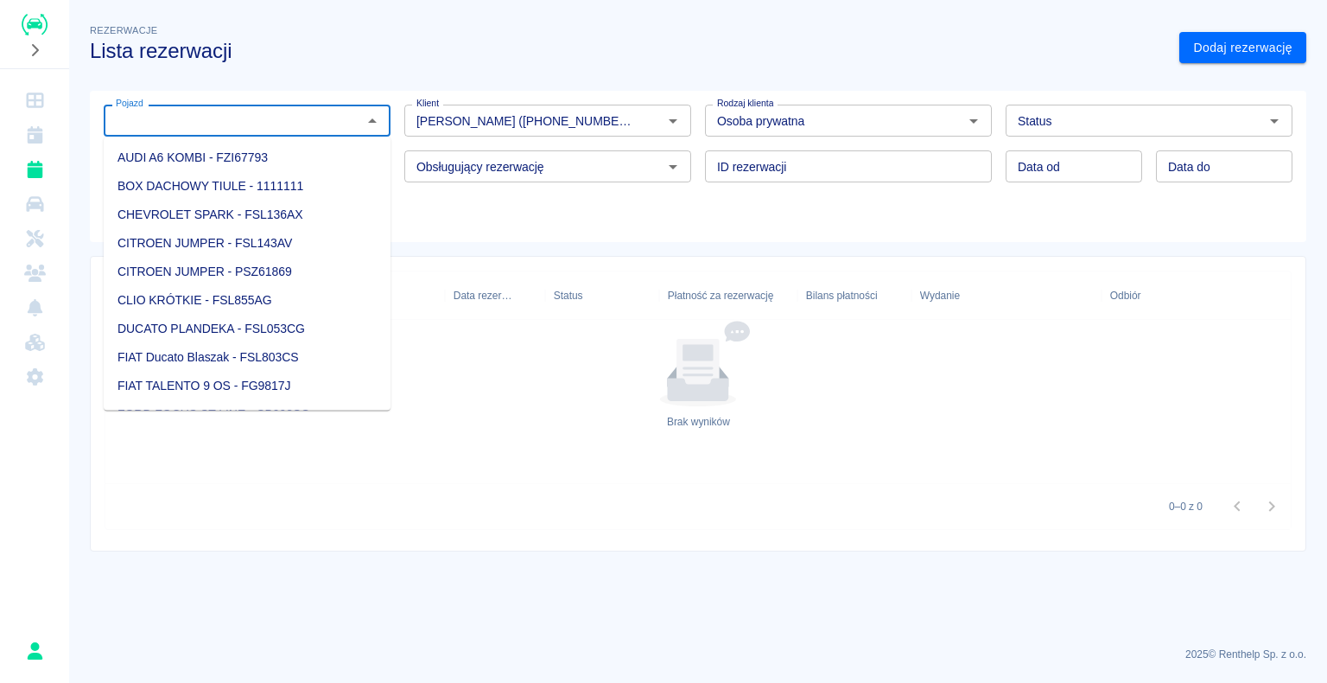
click at [593, 46] on h3 "Lista rezerwacji" at bounding box center [628, 51] width 1076 height 24
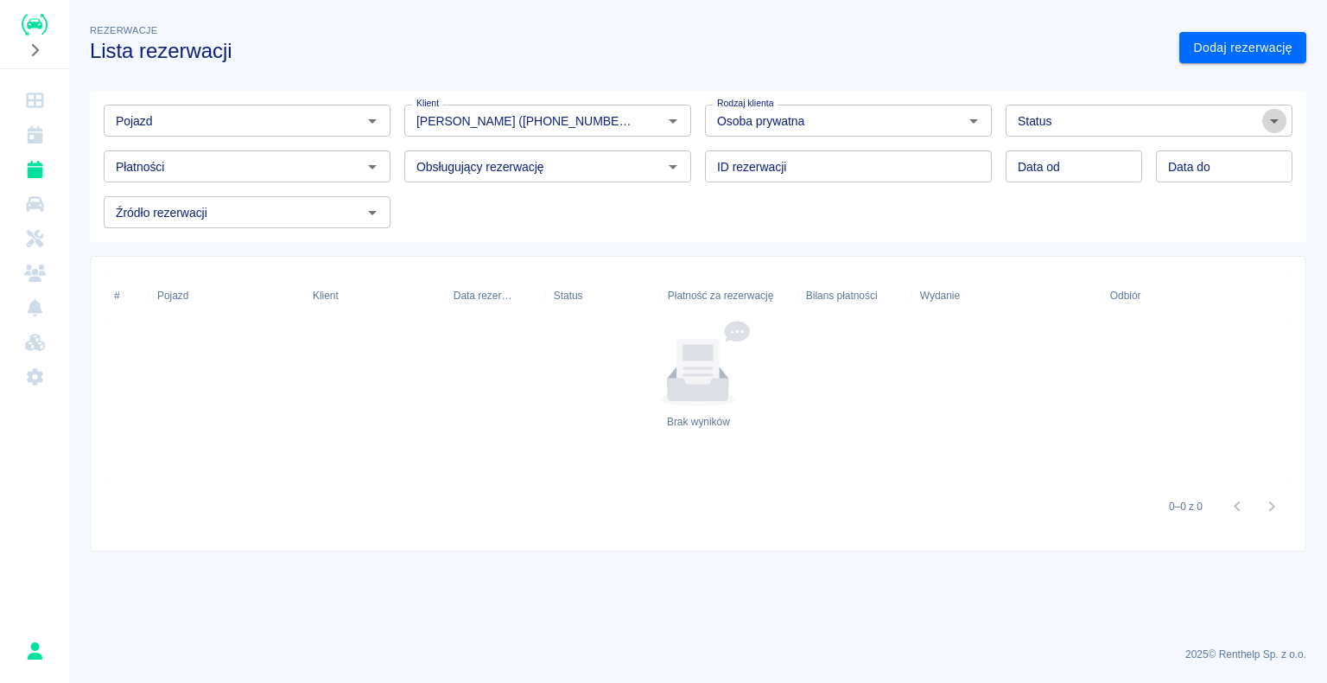
click at [1278, 79] on icon "Otwórz" at bounding box center [1274, 121] width 21 height 21
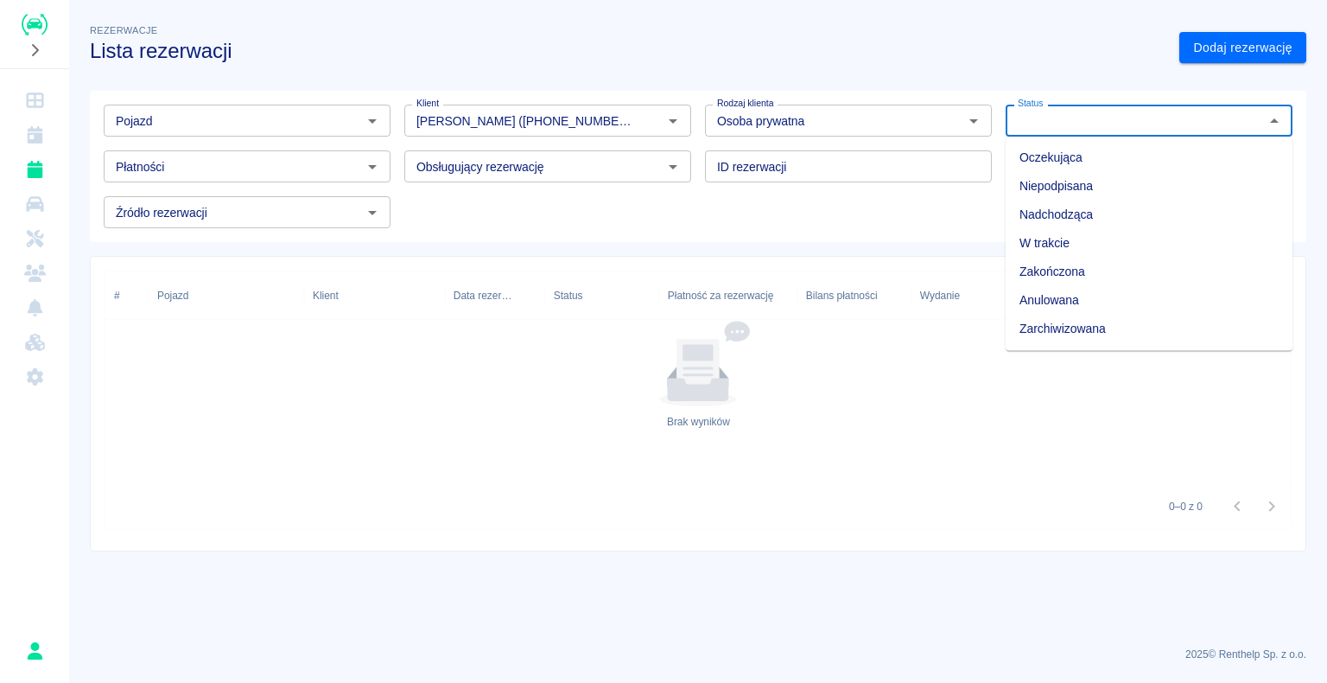
click at [1109, 79] on li "Zarchiwizowana" at bounding box center [1149, 328] width 287 height 29
type input "Zarchiwizowana"
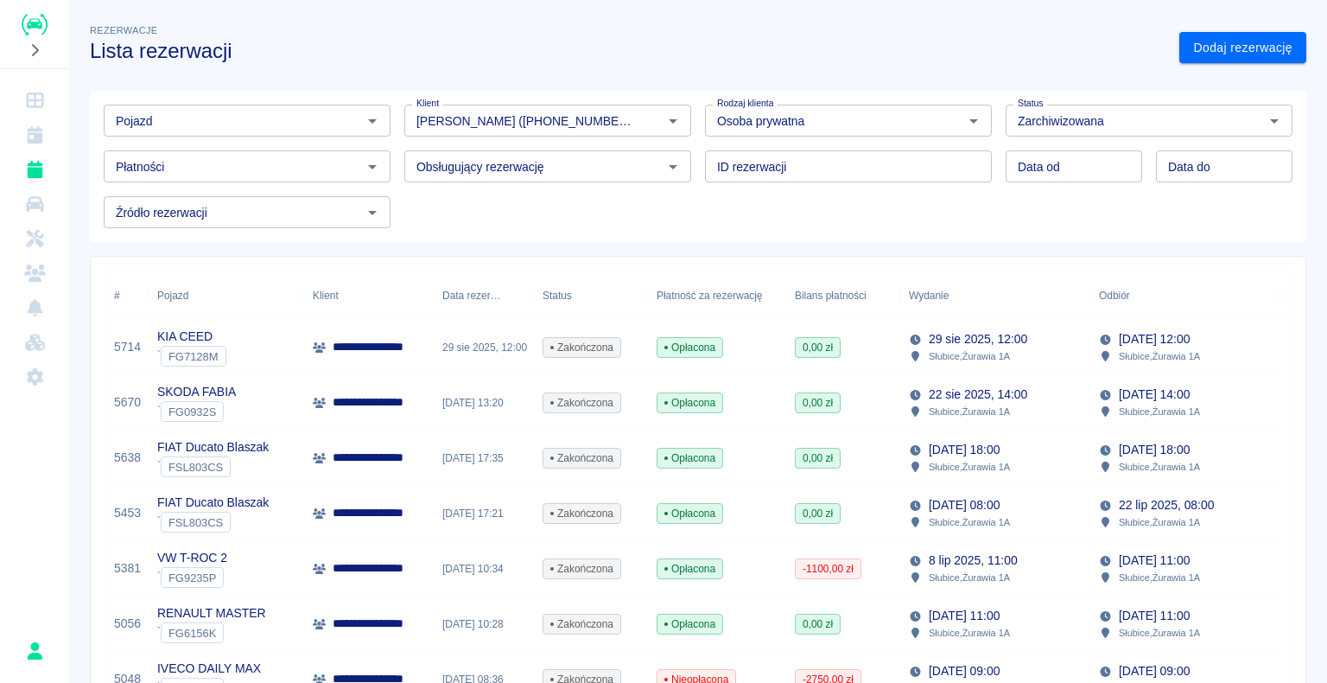
click at [552, 79] on span "Zakończona" at bounding box center [581, 348] width 77 height 16
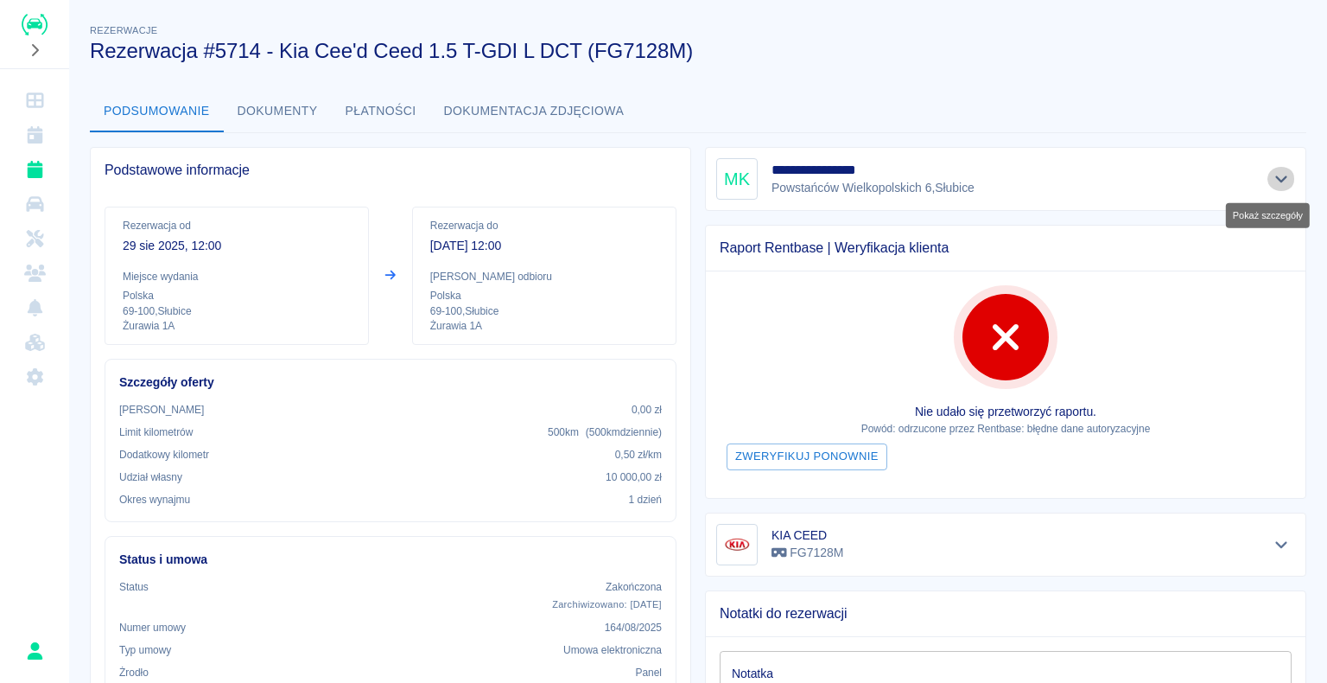
click at [1272, 79] on icon "Pokaż szczegóły" at bounding box center [1282, 179] width 20 height 16
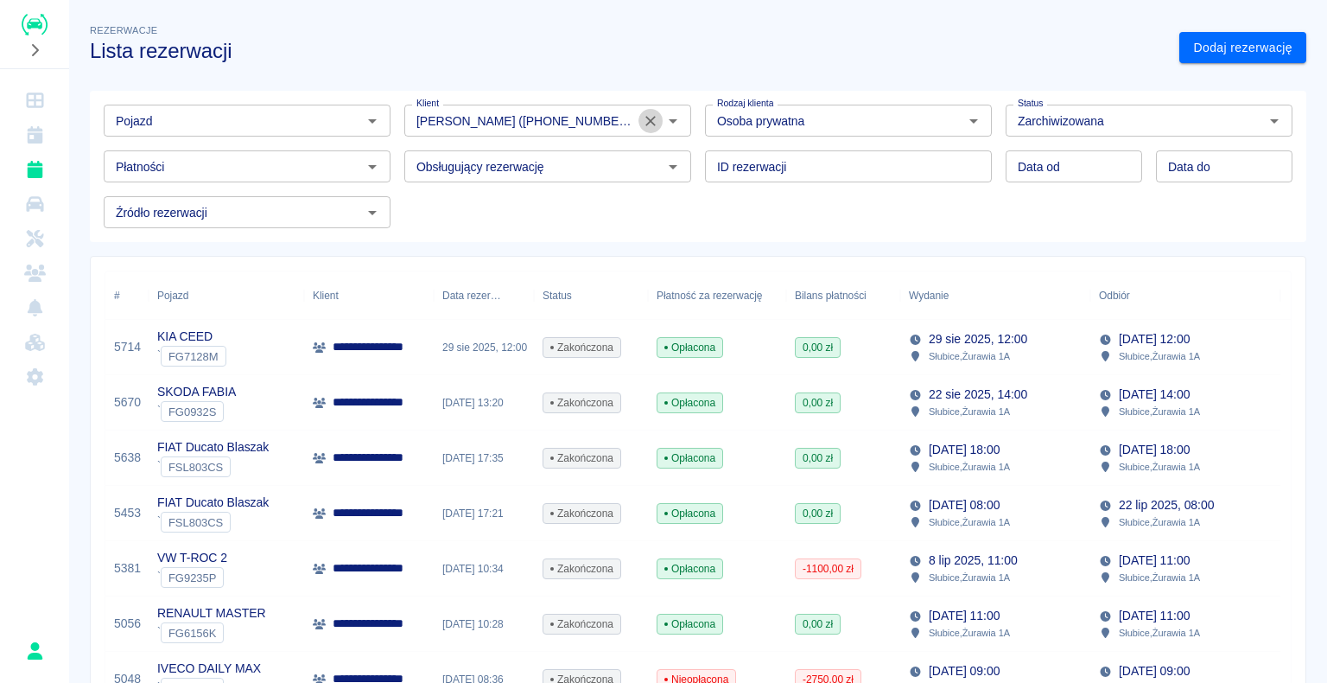
click at [642, 79] on icon "Wyczyść" at bounding box center [650, 120] width 17 height 17
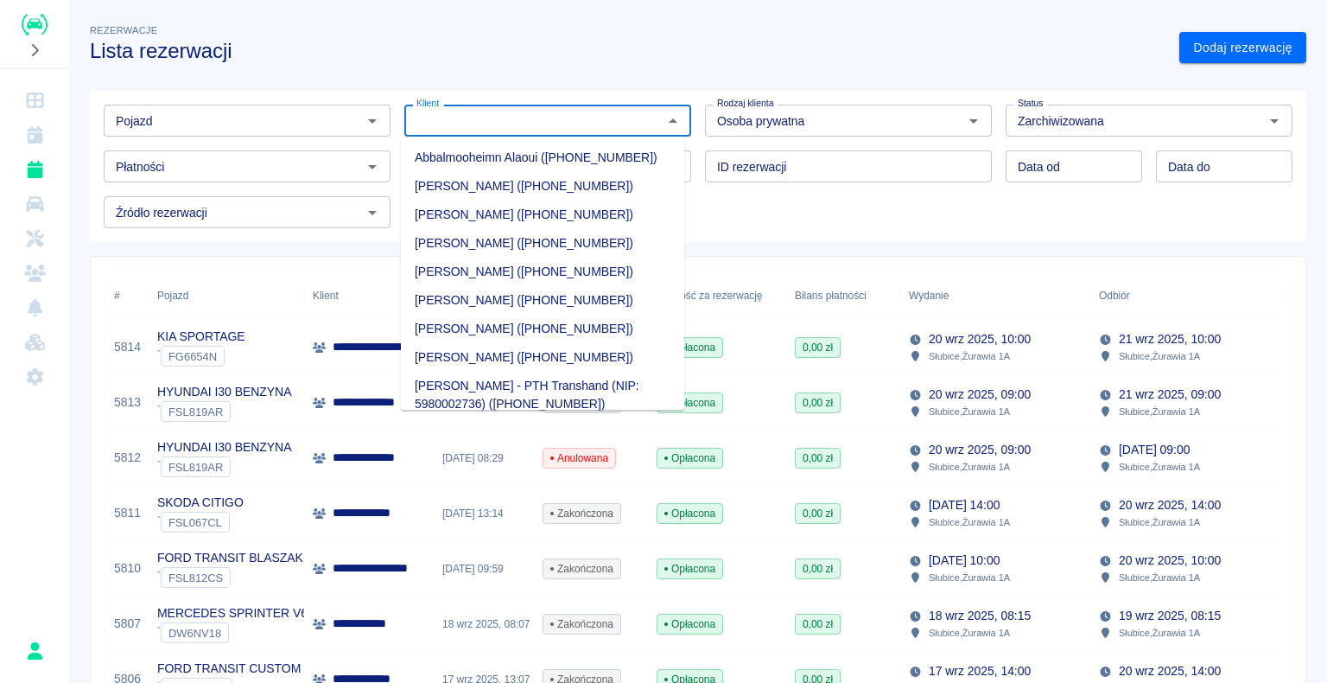
click at [599, 79] on input "Klient" at bounding box center [534, 121] width 248 height 22
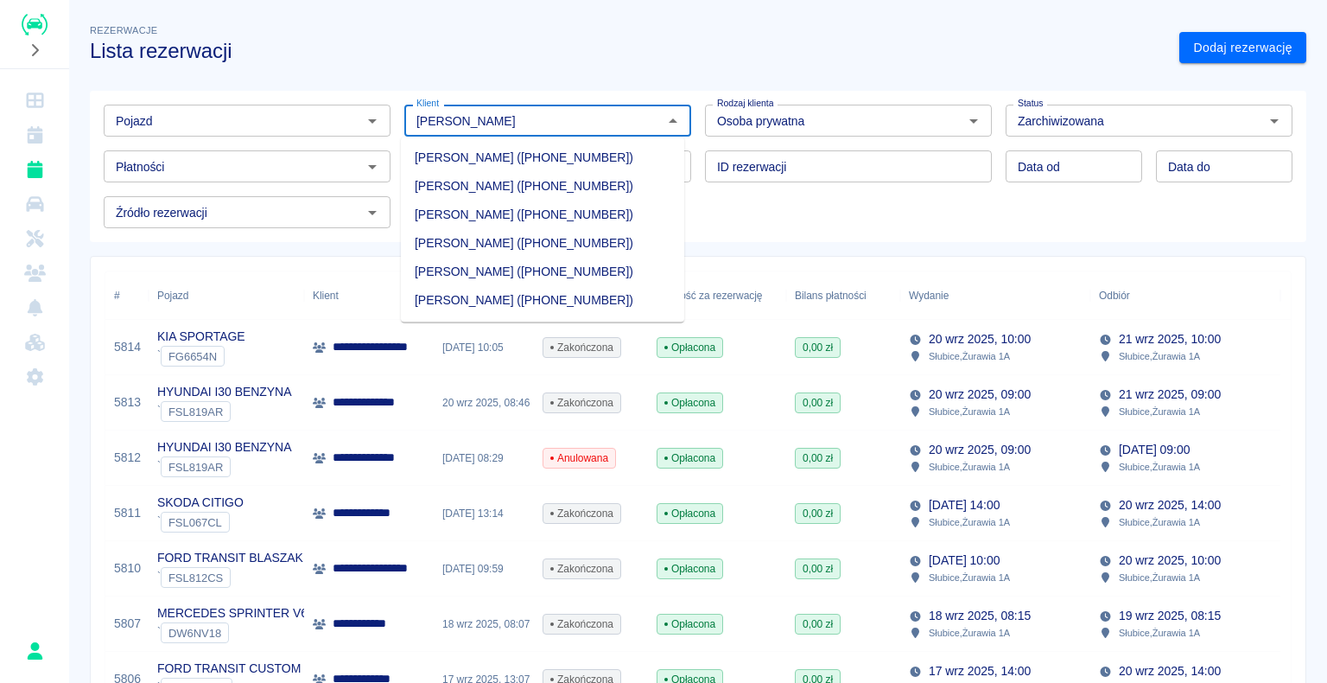
click at [577, 79] on li "[PERSON_NAME] ([PHONE_NUMBER])" at bounding box center [542, 243] width 283 height 29
type input "[PERSON_NAME] ([PHONE_NUMBER])"
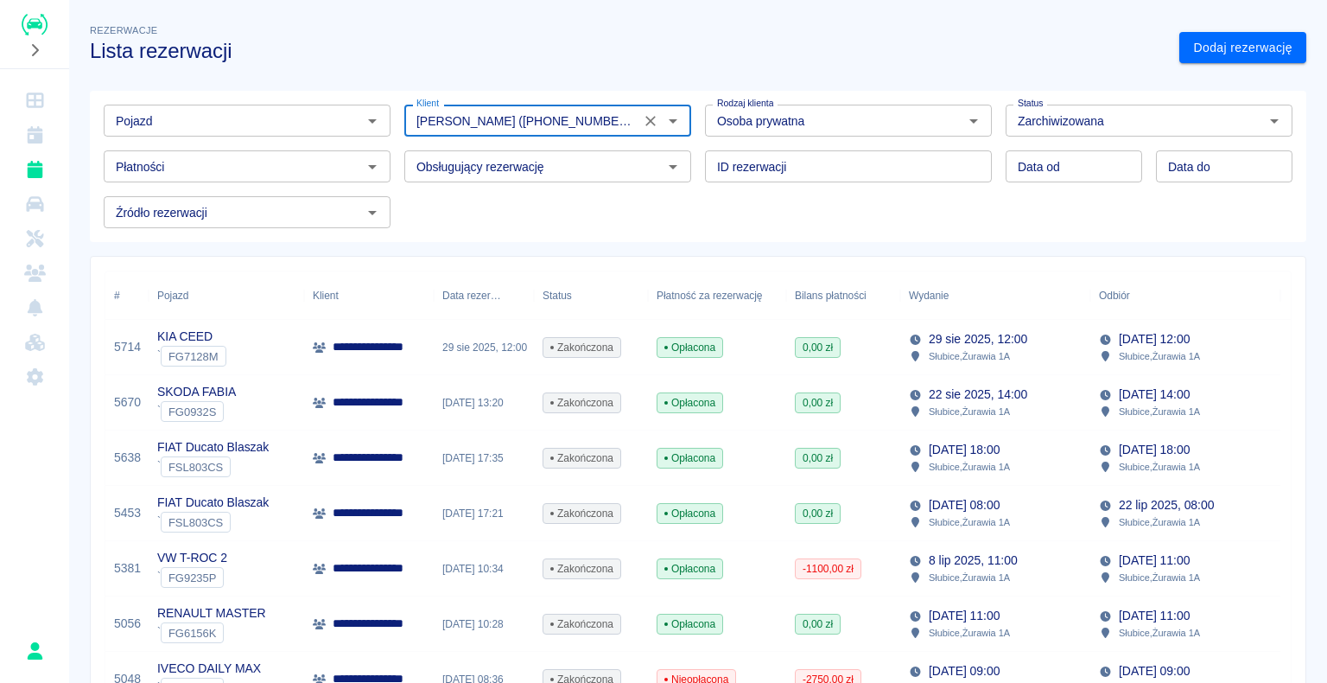
click at [648, 79] on icon "Wyczyść" at bounding box center [650, 120] width 17 height 17
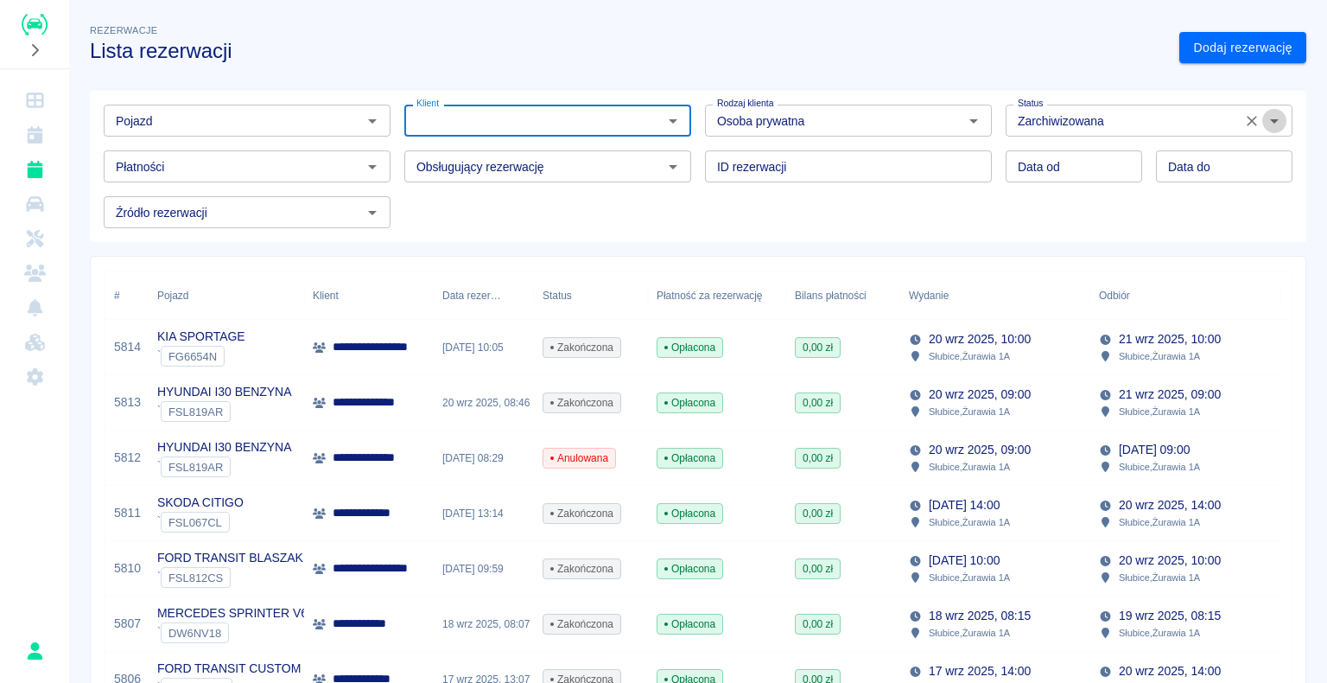
click at [1264, 79] on icon "Otwórz" at bounding box center [1274, 121] width 21 height 21
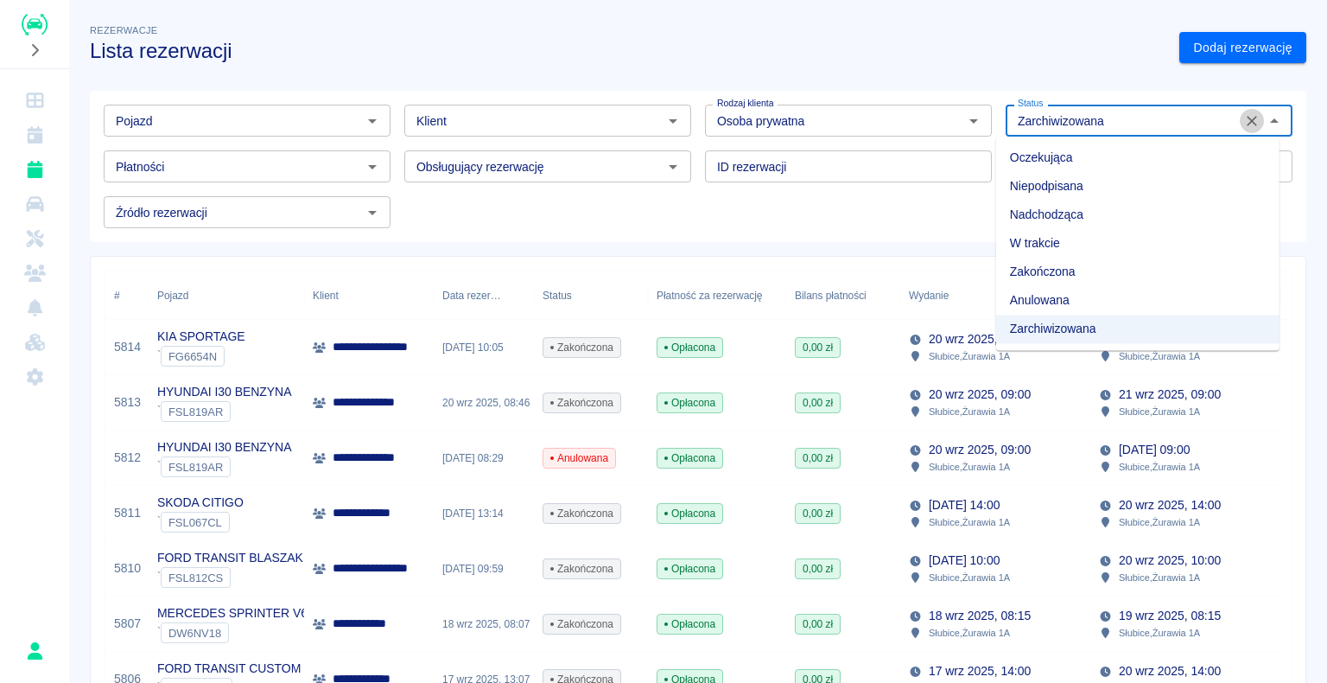
click at [1247, 79] on icon "Wyczyść" at bounding box center [1252, 121] width 10 height 10
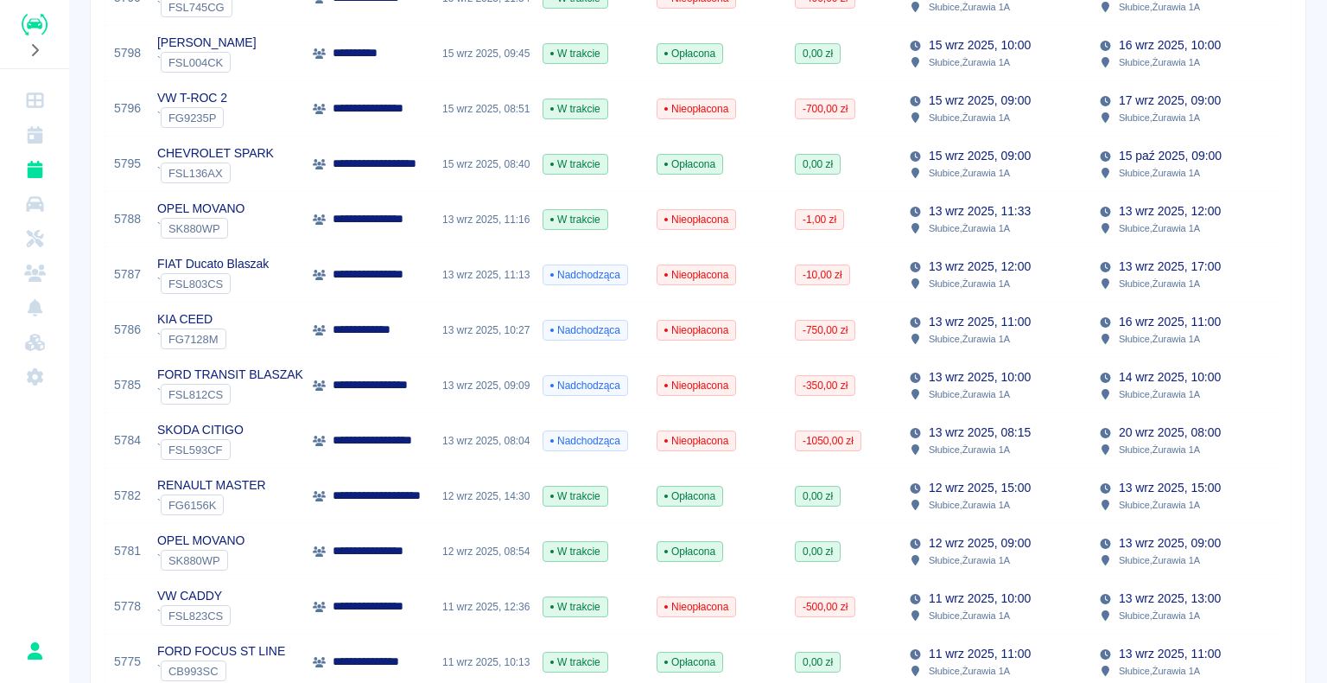
scroll to position [864, 0]
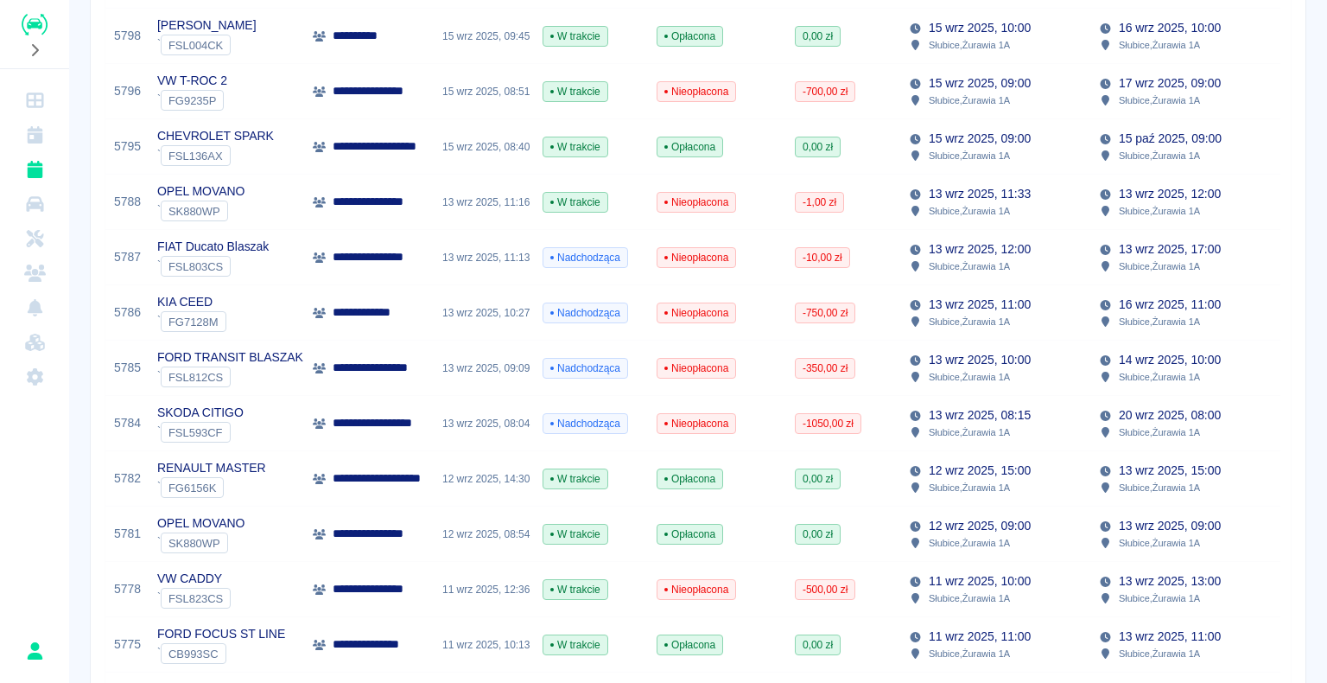
click at [501, 79] on div "11 wrz 2025, 12:36" at bounding box center [484, 589] width 100 height 55
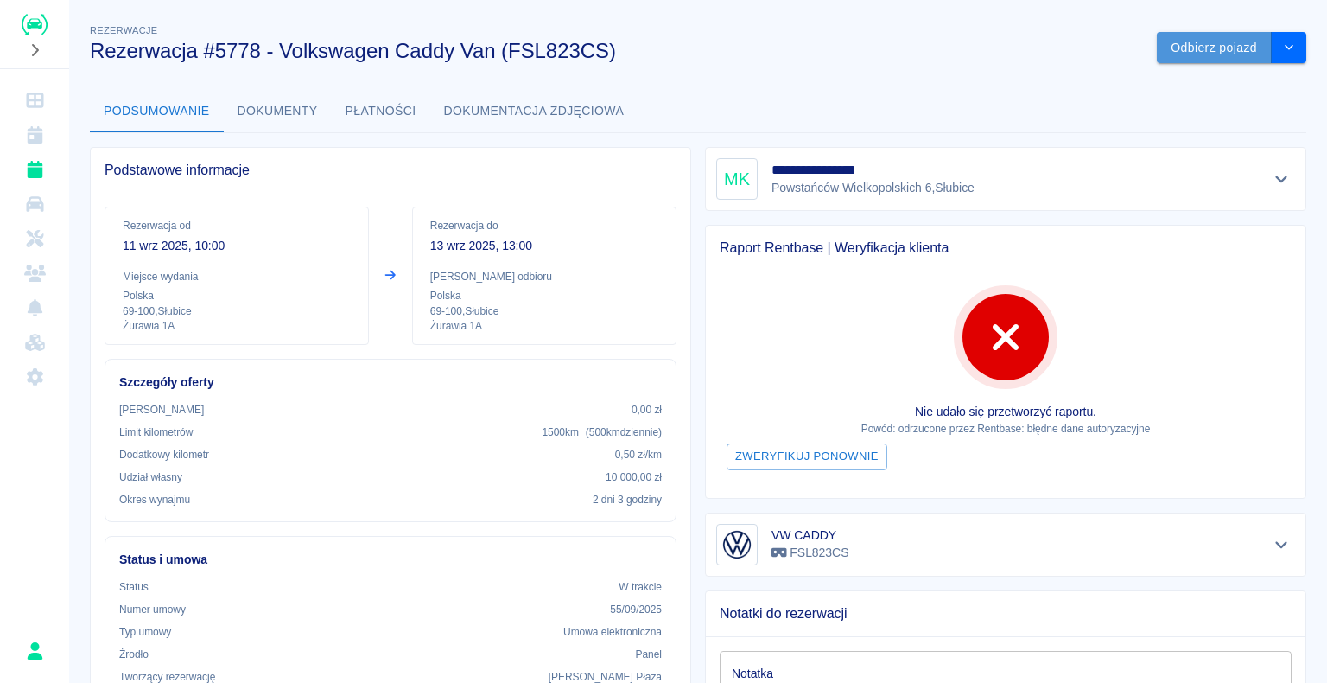
click at [1199, 51] on button "Odbierz pojazd" at bounding box center [1214, 48] width 115 height 32
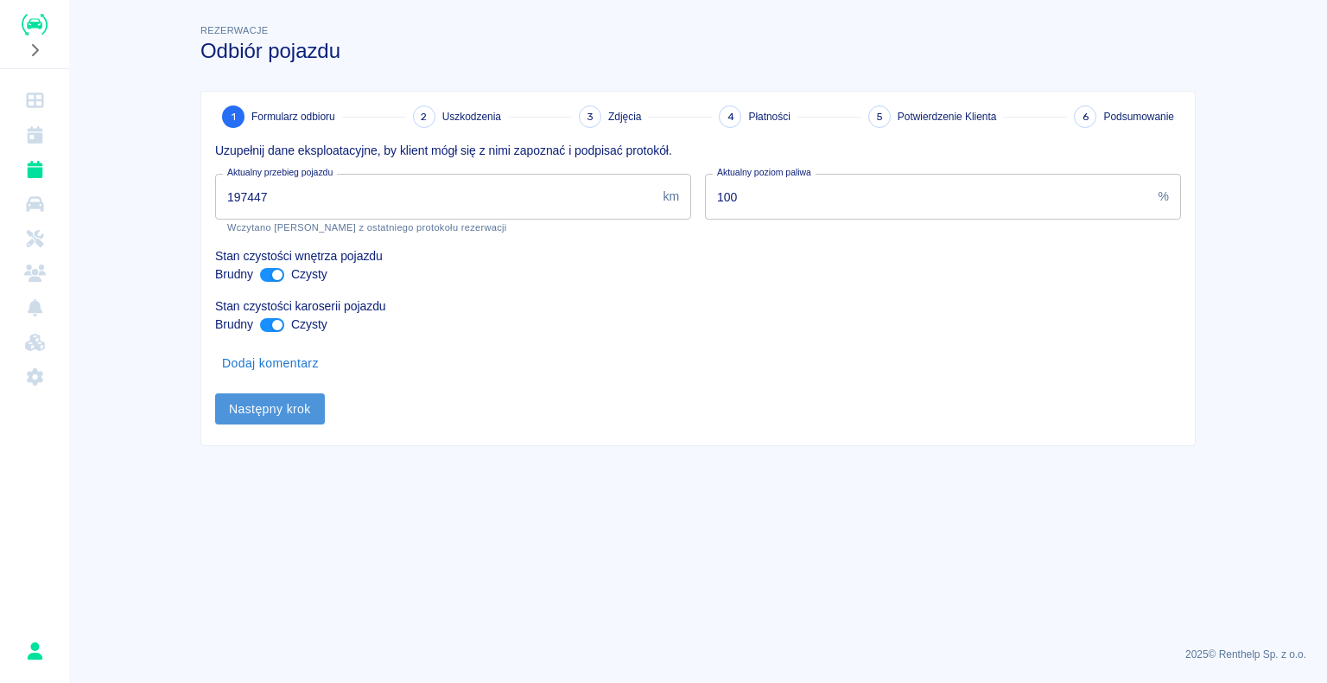
click at [277, 79] on button "Następny krok" at bounding box center [270, 409] width 110 height 32
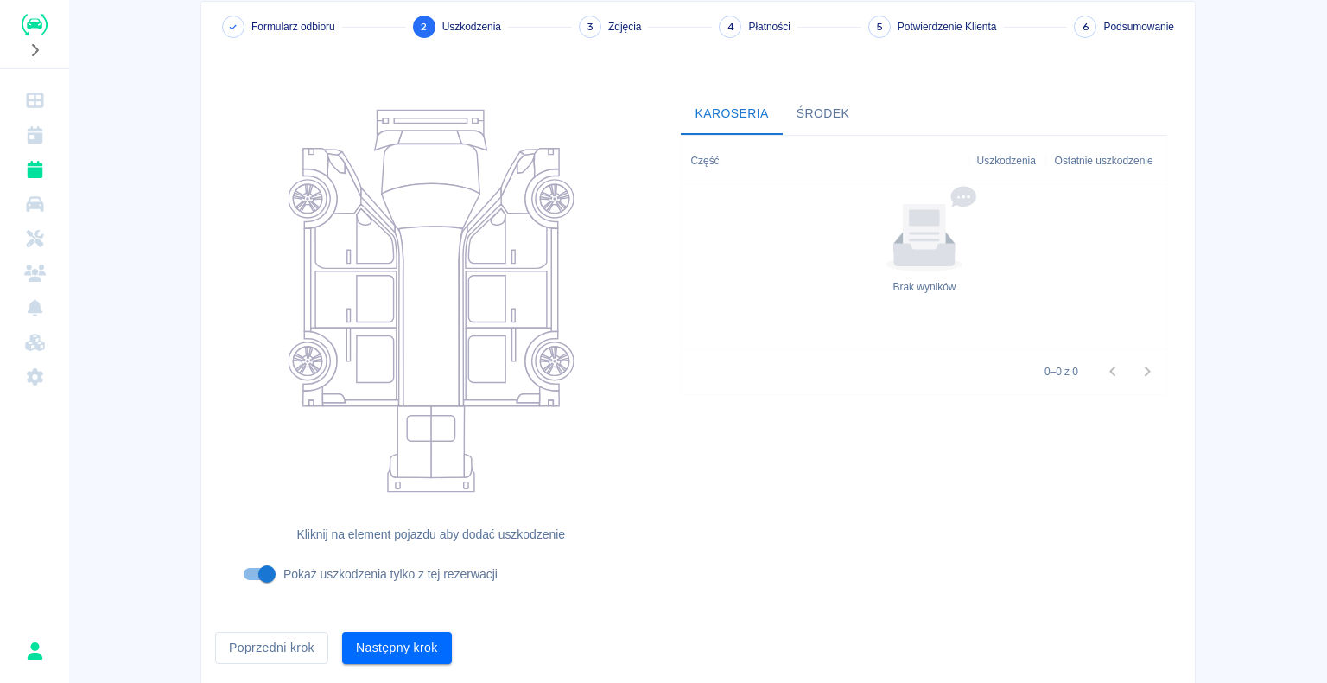
scroll to position [142, 0]
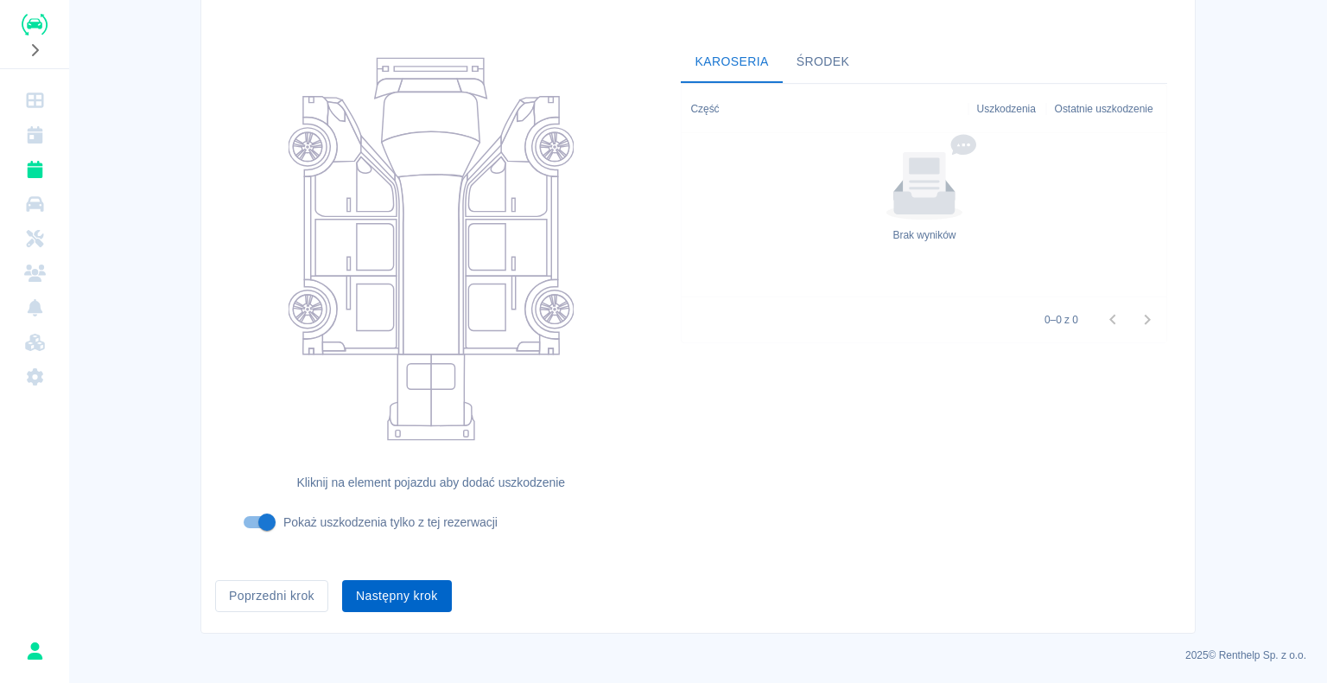
click at [382, 79] on button "Następny krok" at bounding box center [397, 596] width 110 height 32
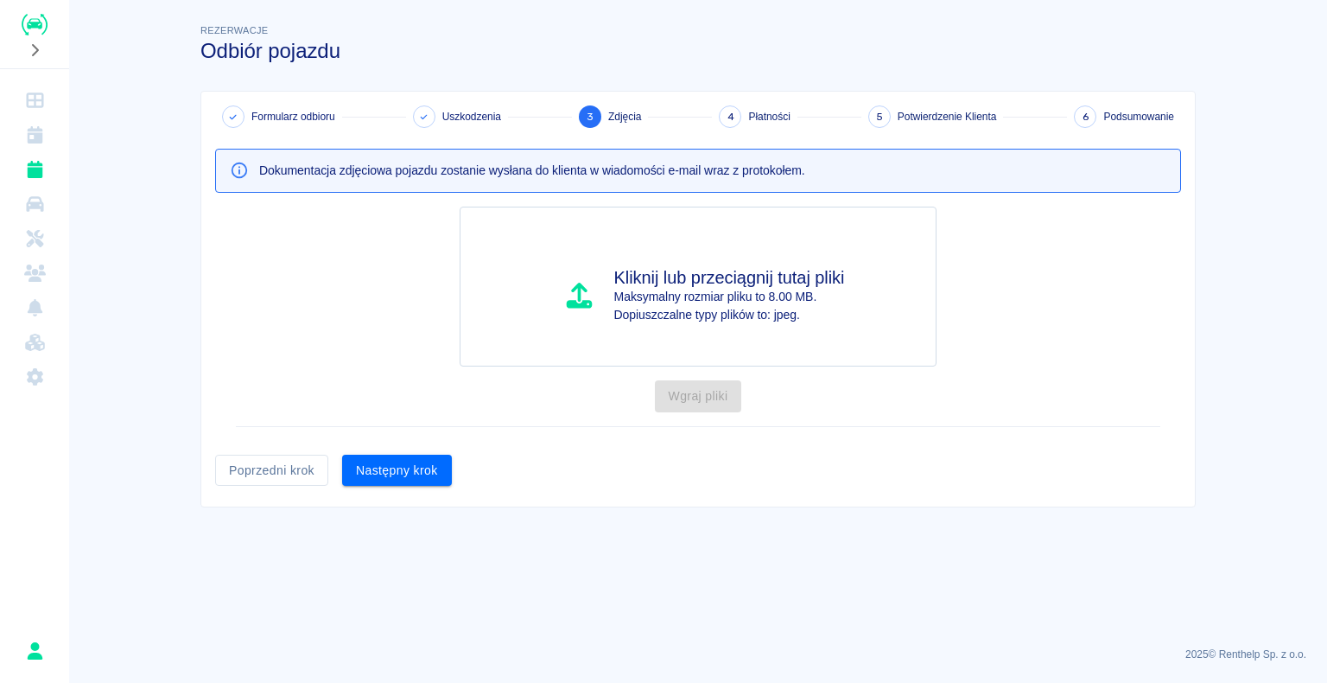
scroll to position [0, 0]
click at [390, 79] on button "Następny krok" at bounding box center [397, 470] width 110 height 32
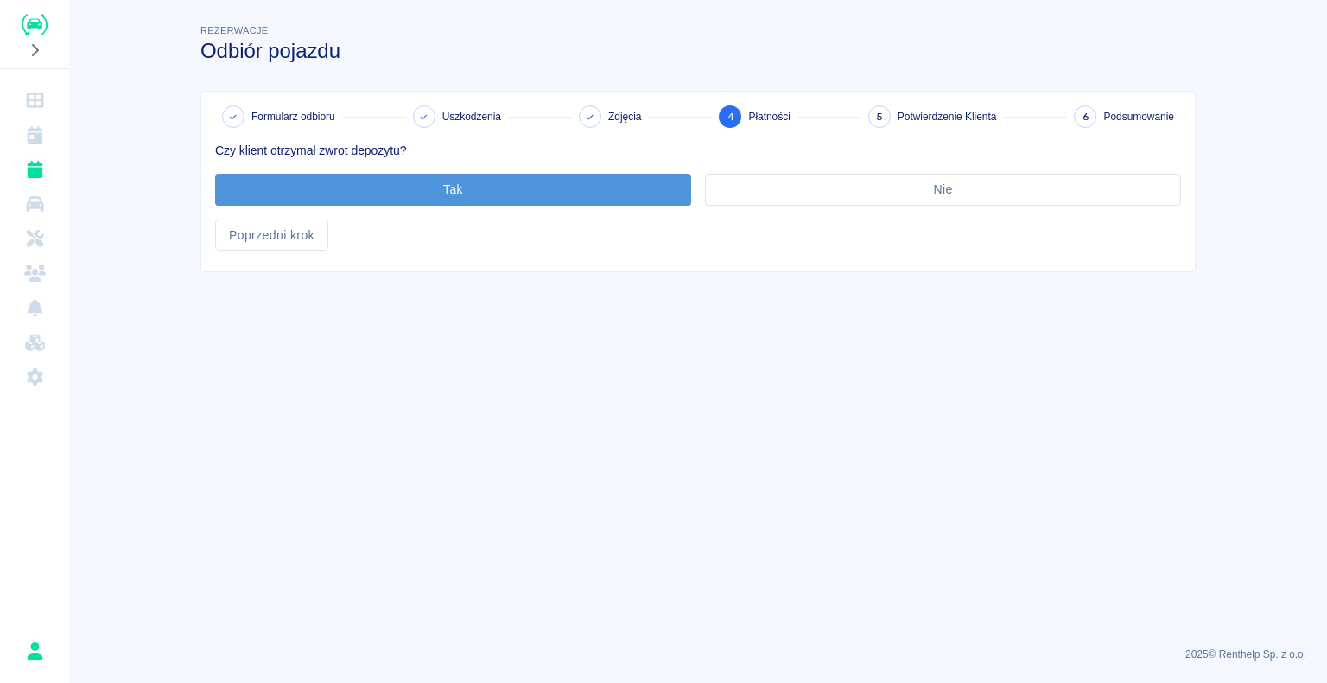
click at [451, 79] on button "Tak" at bounding box center [453, 190] width 476 height 32
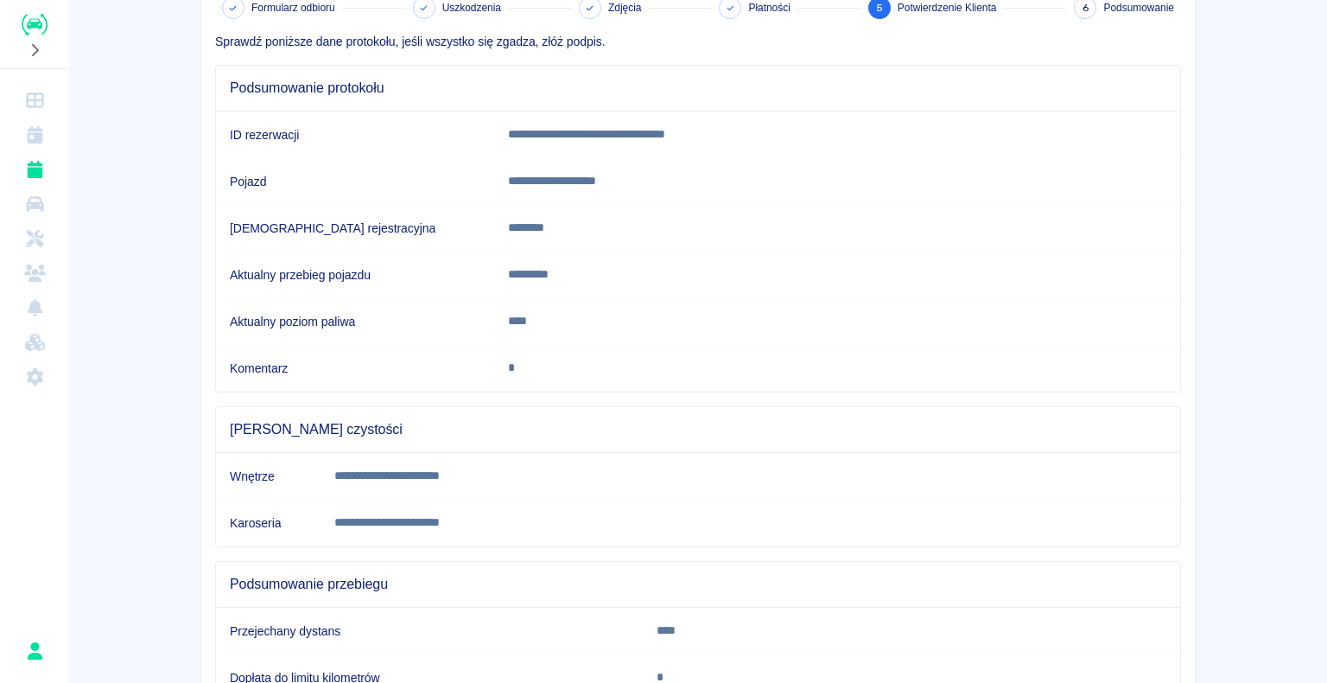
scroll to position [241, 0]
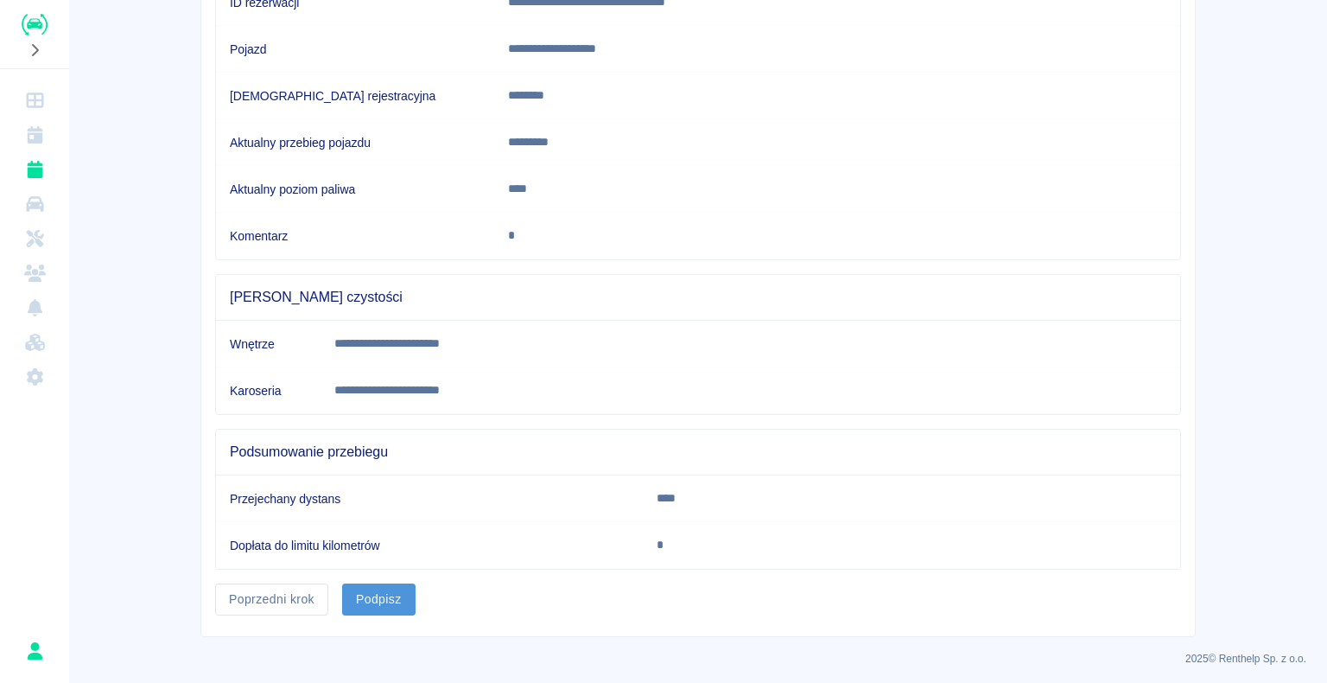
click at [372, 79] on button "Podpisz" at bounding box center [378, 599] width 73 height 32
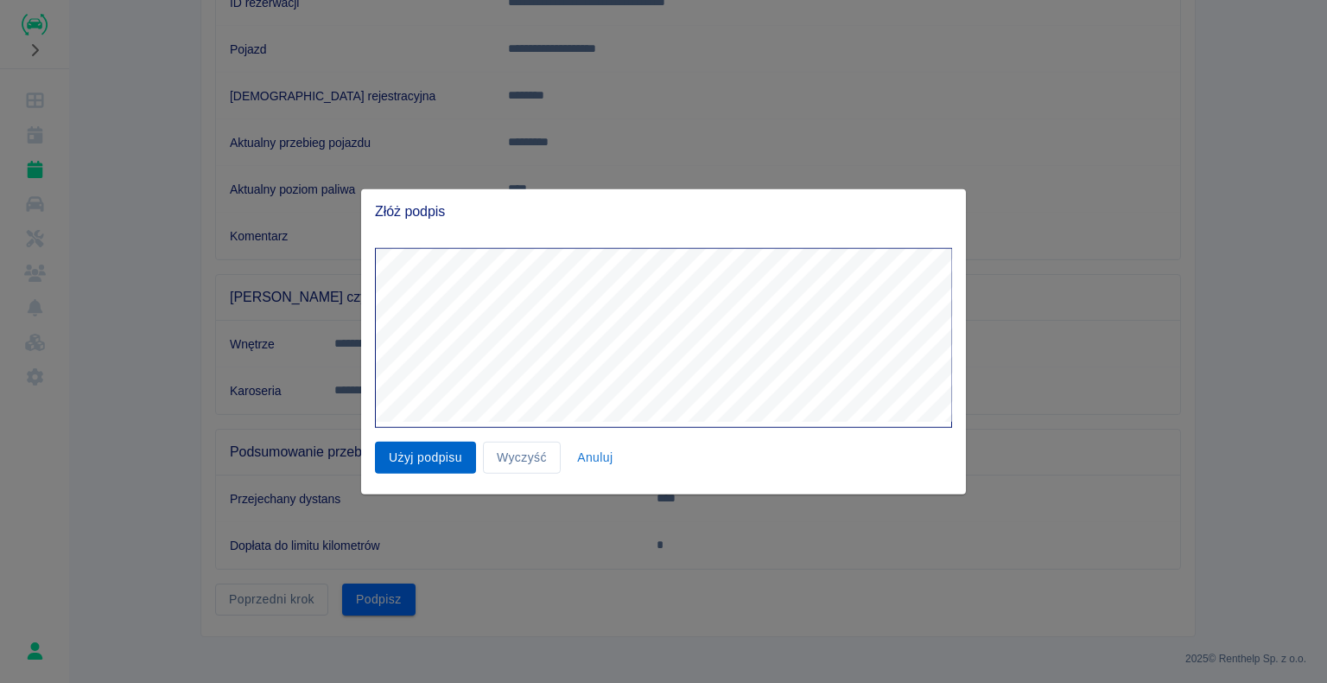
click at [429, 79] on button "Użyj podpisu" at bounding box center [425, 457] width 101 height 32
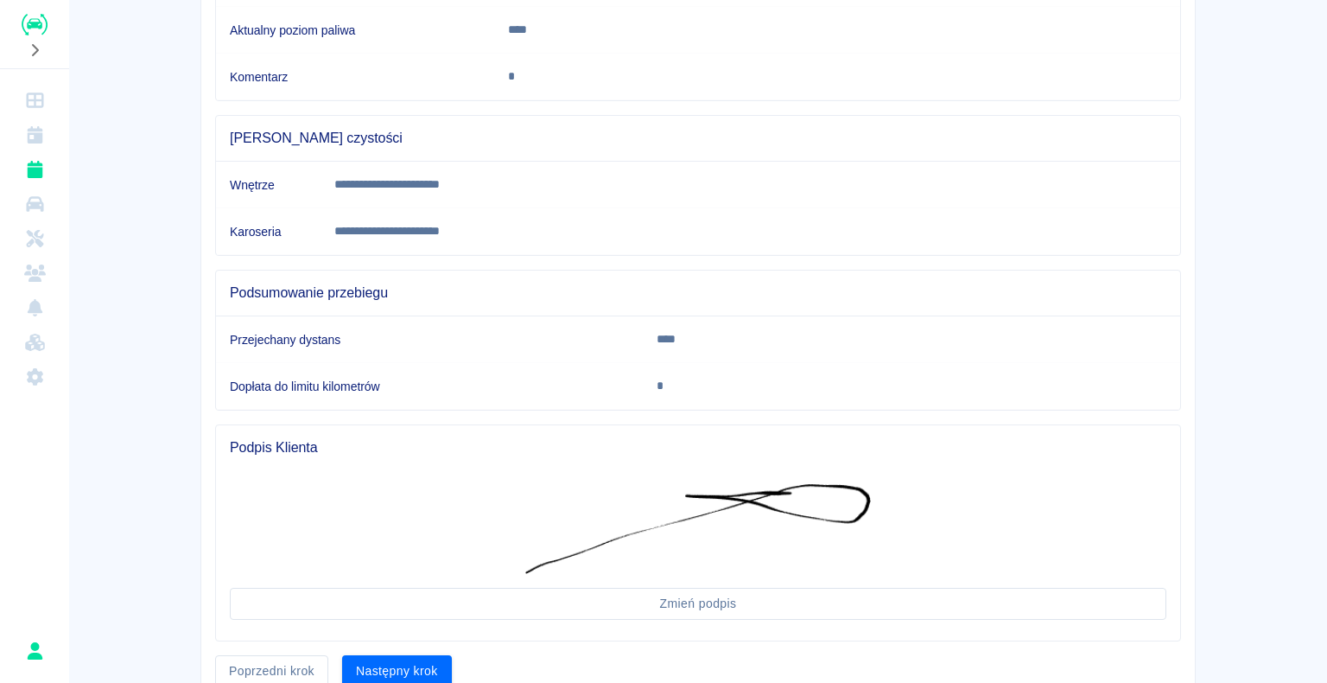
scroll to position [470, 0]
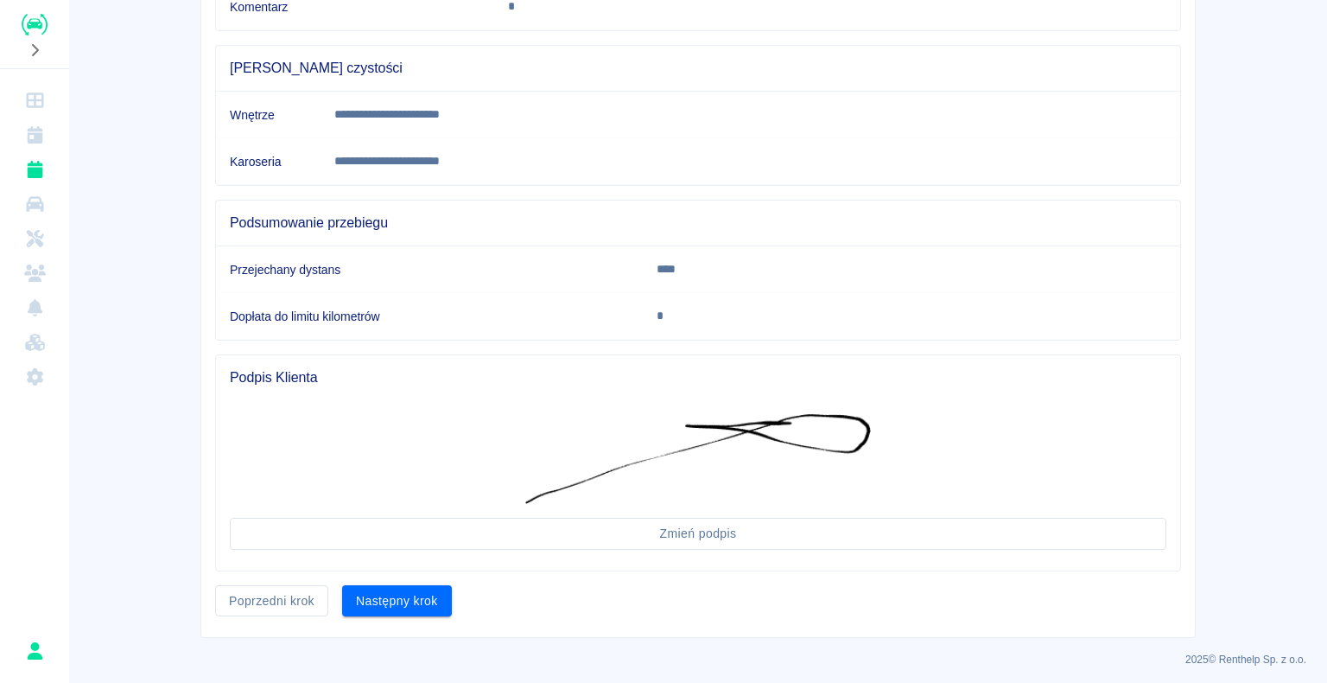
click at [392, 79] on button "Następny krok" at bounding box center [397, 601] width 110 height 32
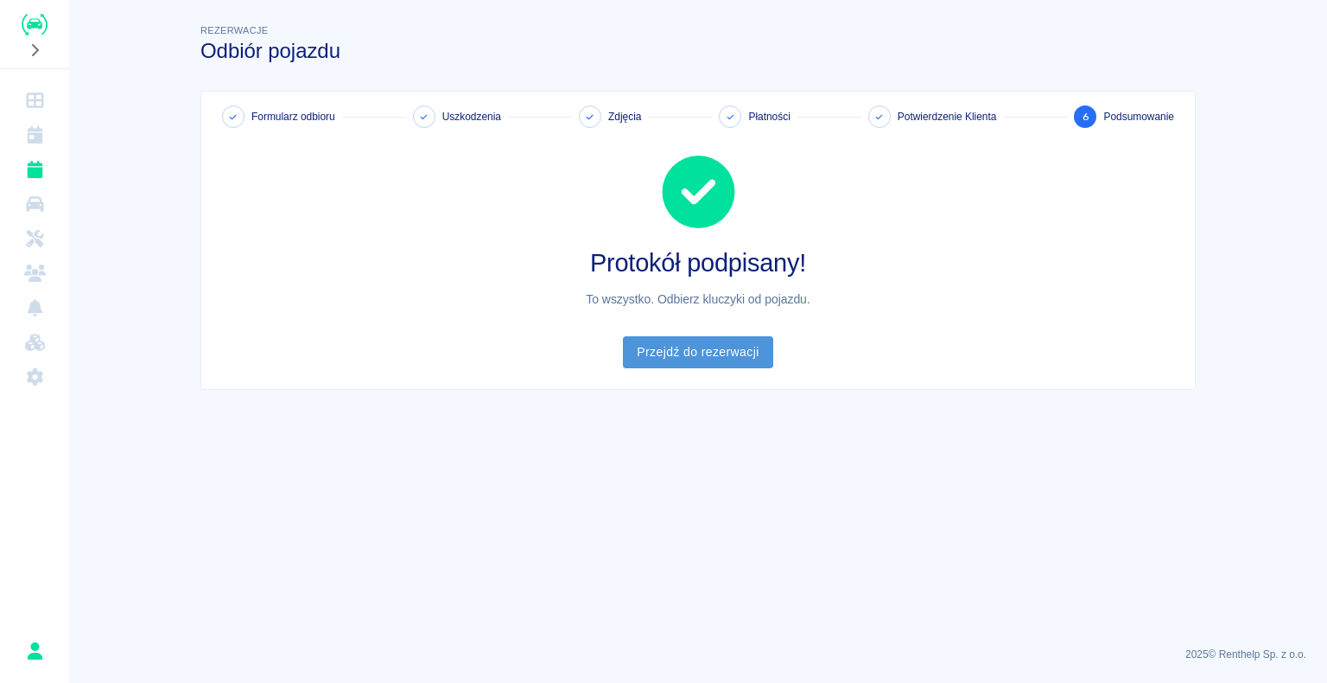
click at [695, 79] on link "Przejdź do rezerwacji" at bounding box center [697, 352] width 149 height 32
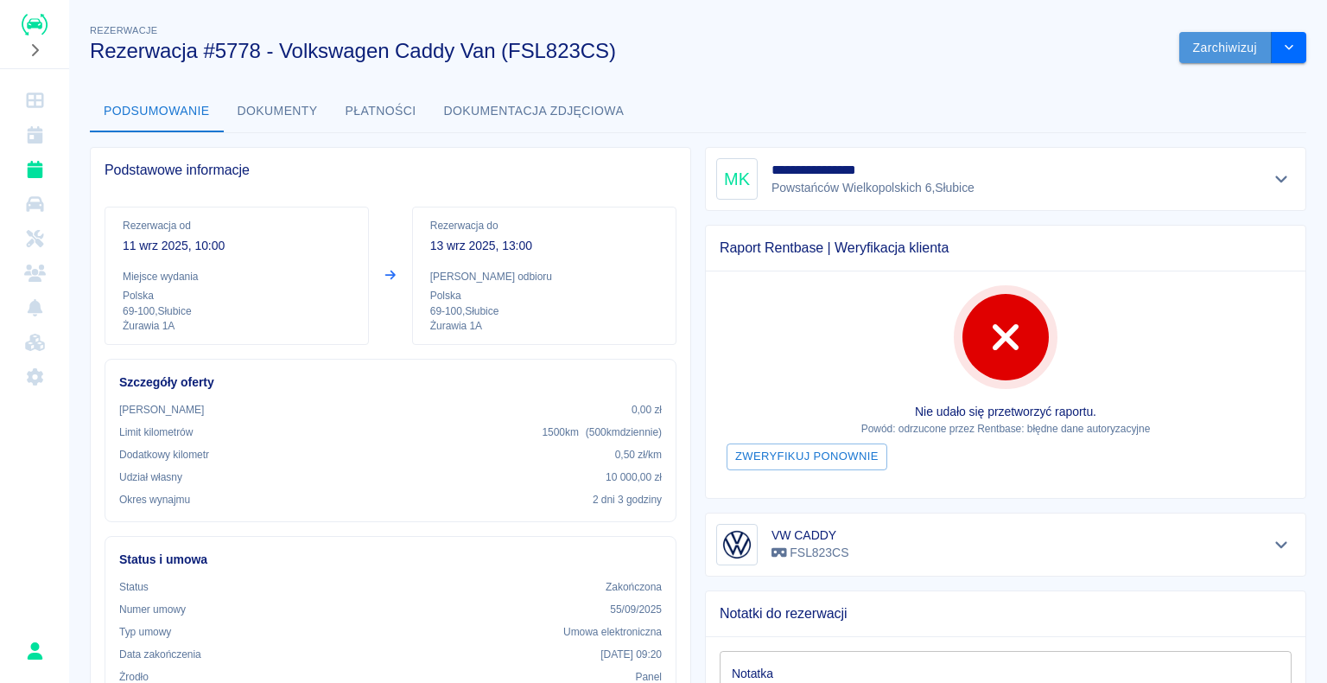
click at [1207, 49] on button "Zarchiwizuj" at bounding box center [1225, 48] width 92 height 32
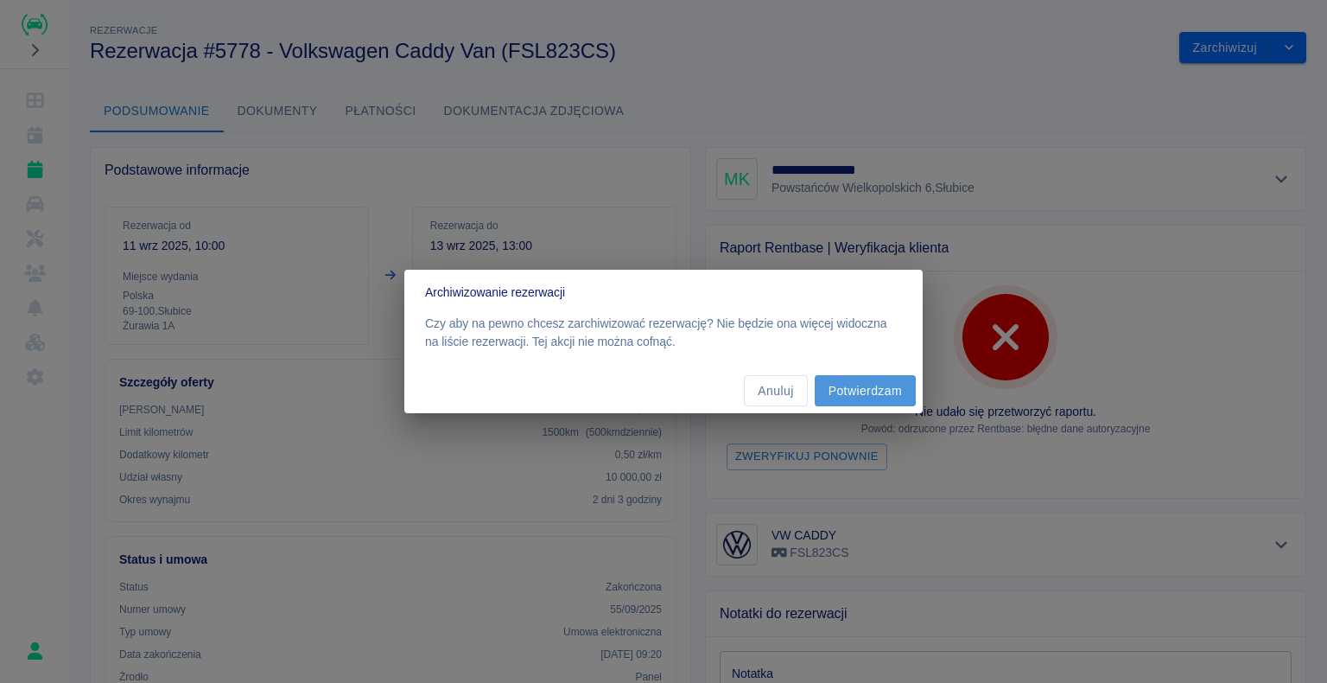
click at [871, 79] on button "Potwierdzam" at bounding box center [865, 391] width 101 height 32
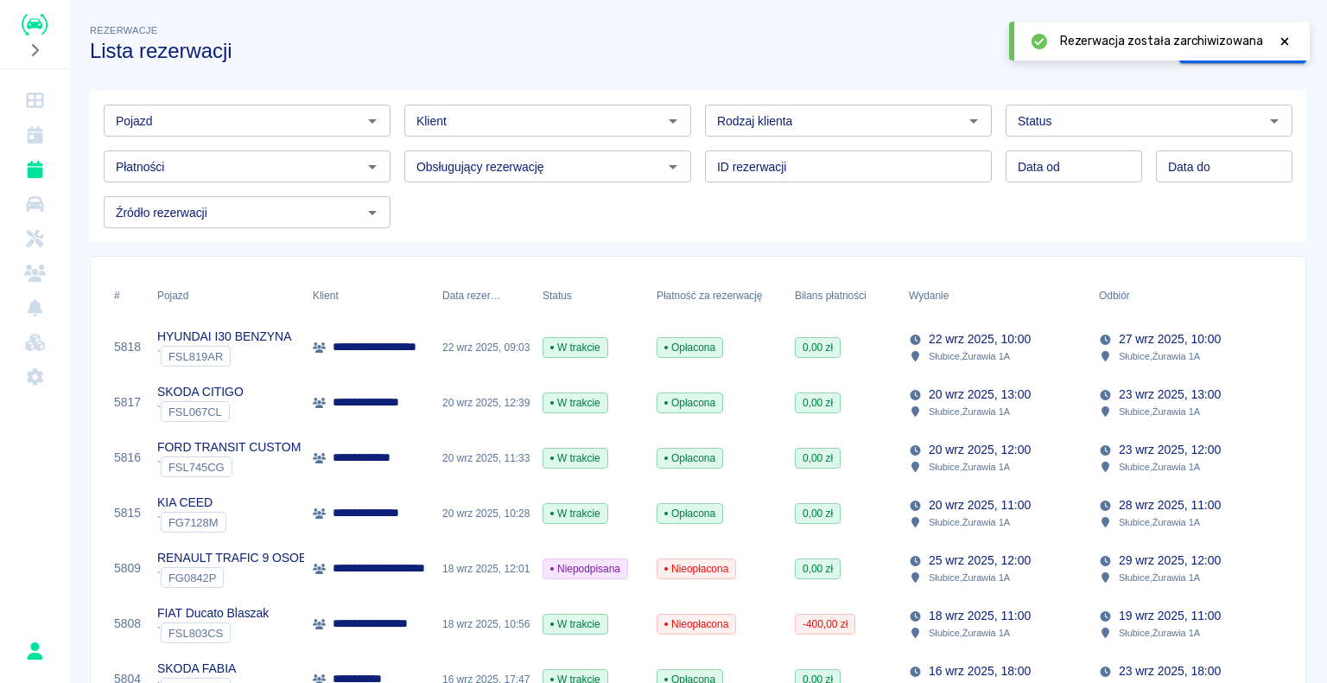
click at [1287, 42] on icon at bounding box center [1285, 41] width 16 height 12
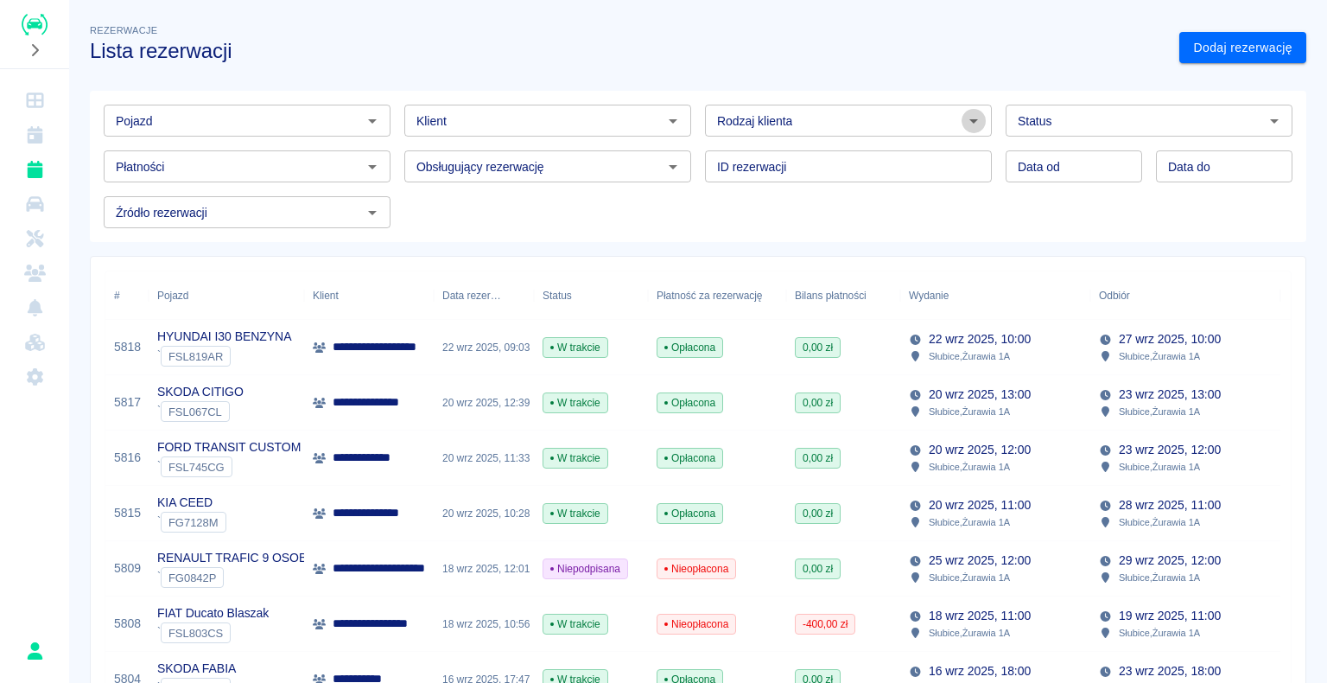
click at [963, 79] on icon "Otwórz" at bounding box center [973, 121] width 21 height 21
click at [900, 79] on li "Osoba prywatna" at bounding box center [840, 157] width 283 height 29
type input "Osoba prywatna"
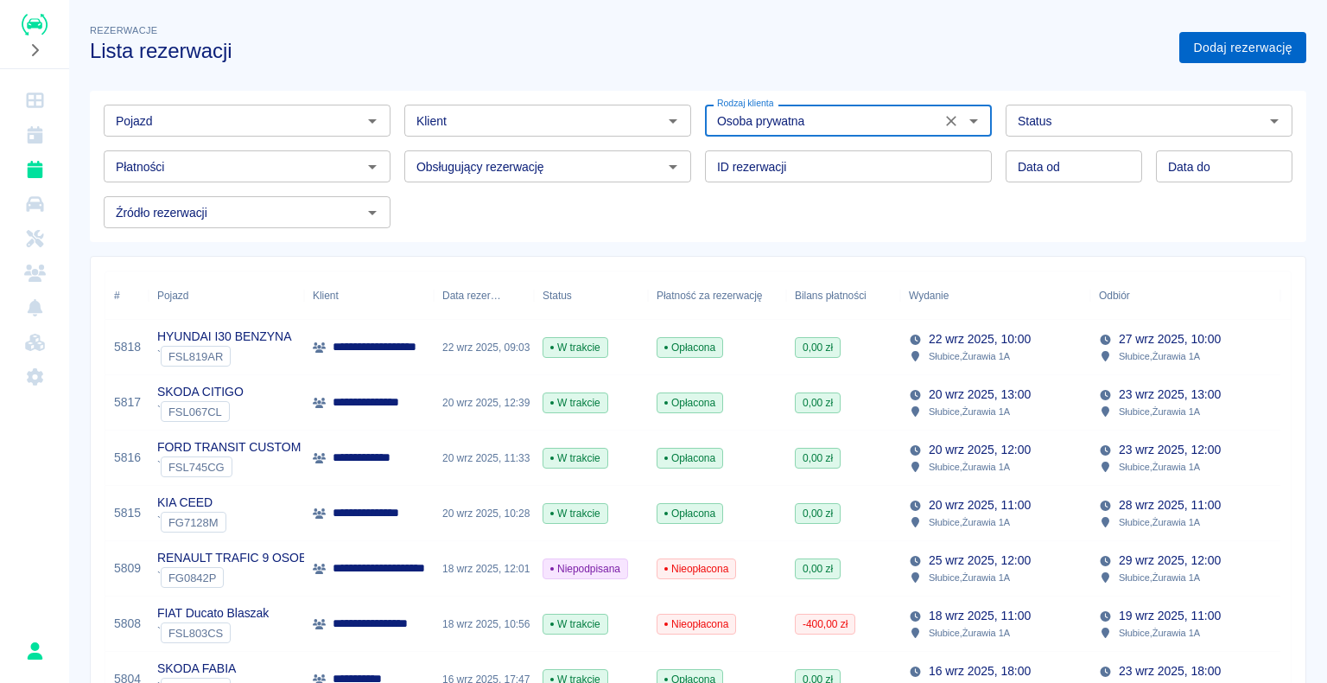
click at [1198, 42] on link "Dodaj rezerwację" at bounding box center [1242, 48] width 127 height 32
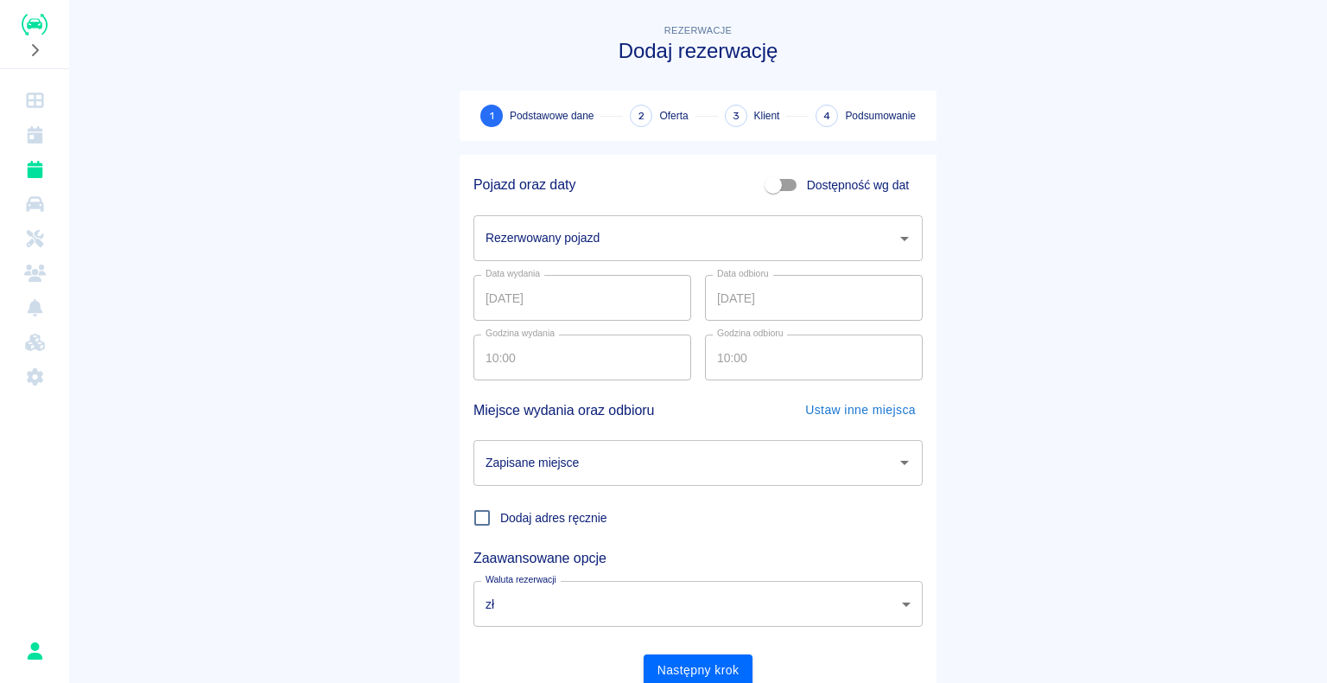
click at [900, 79] on icon "Otwórz" at bounding box center [904, 239] width 9 height 4
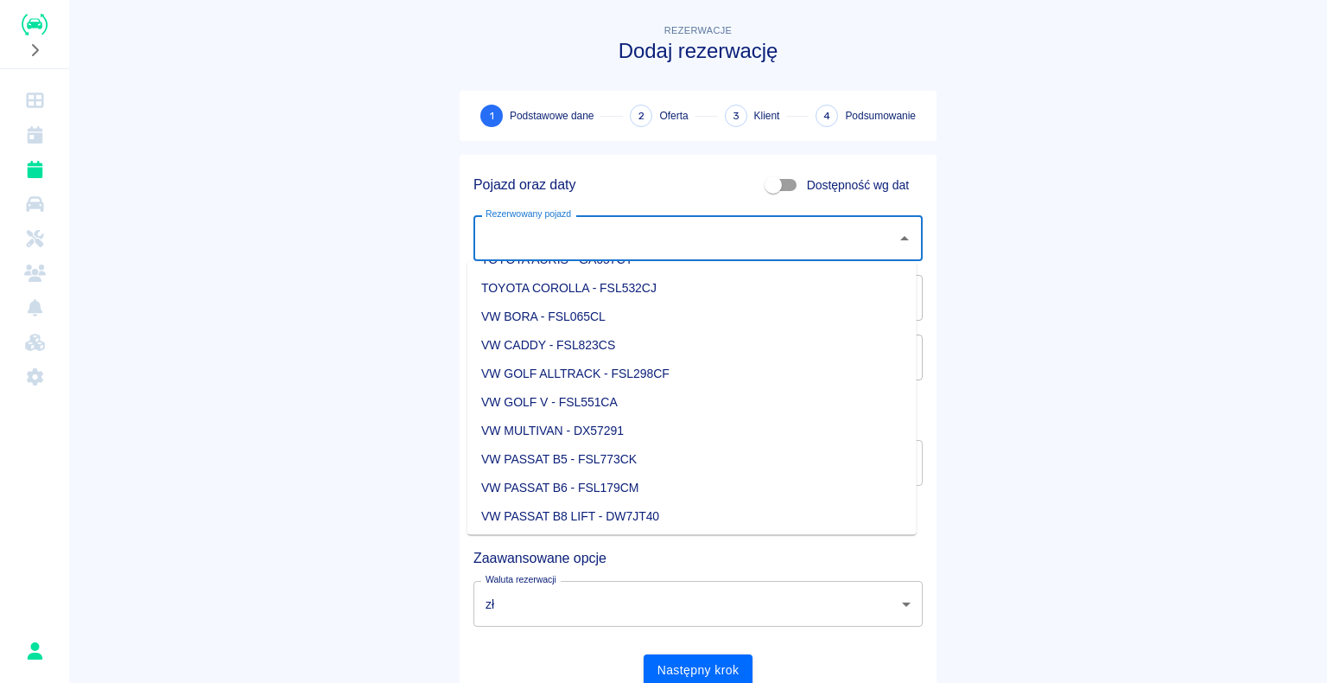
scroll to position [2160, 0]
click at [720, 79] on li "VW CADDY - FSL823CS" at bounding box center [691, 374] width 449 height 29
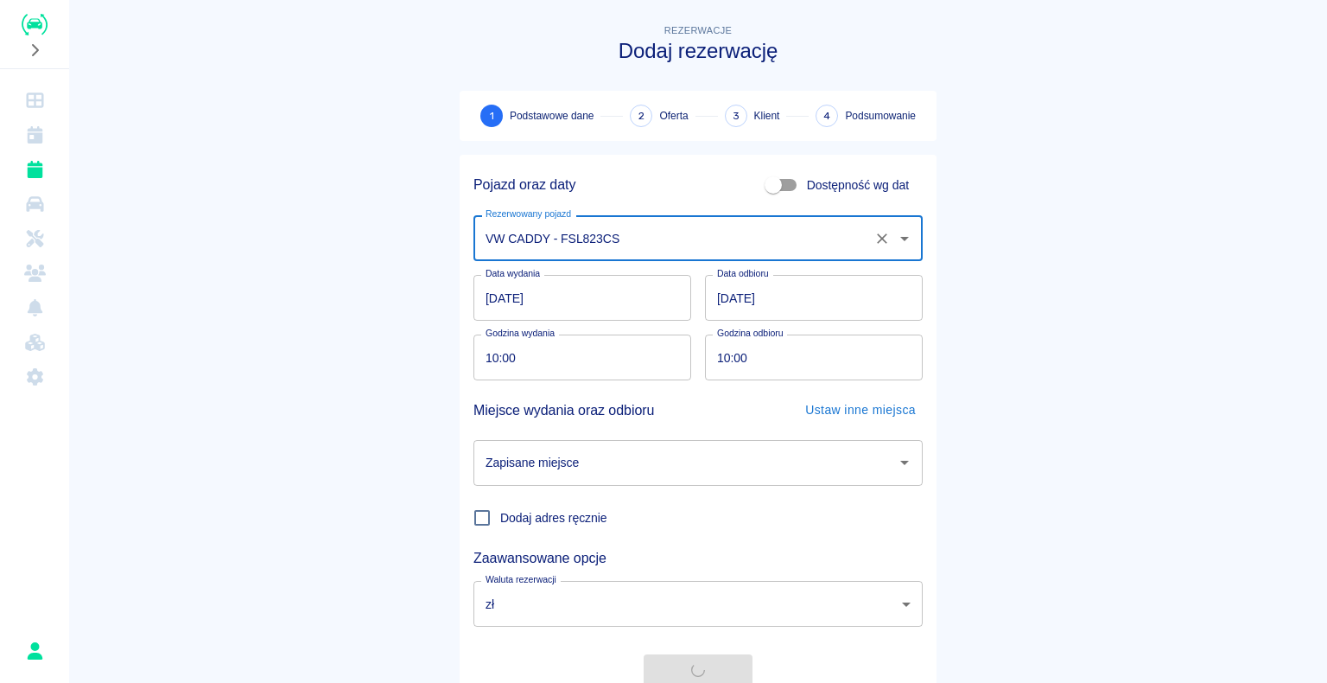
type input "VW CADDY - FSL823CS"
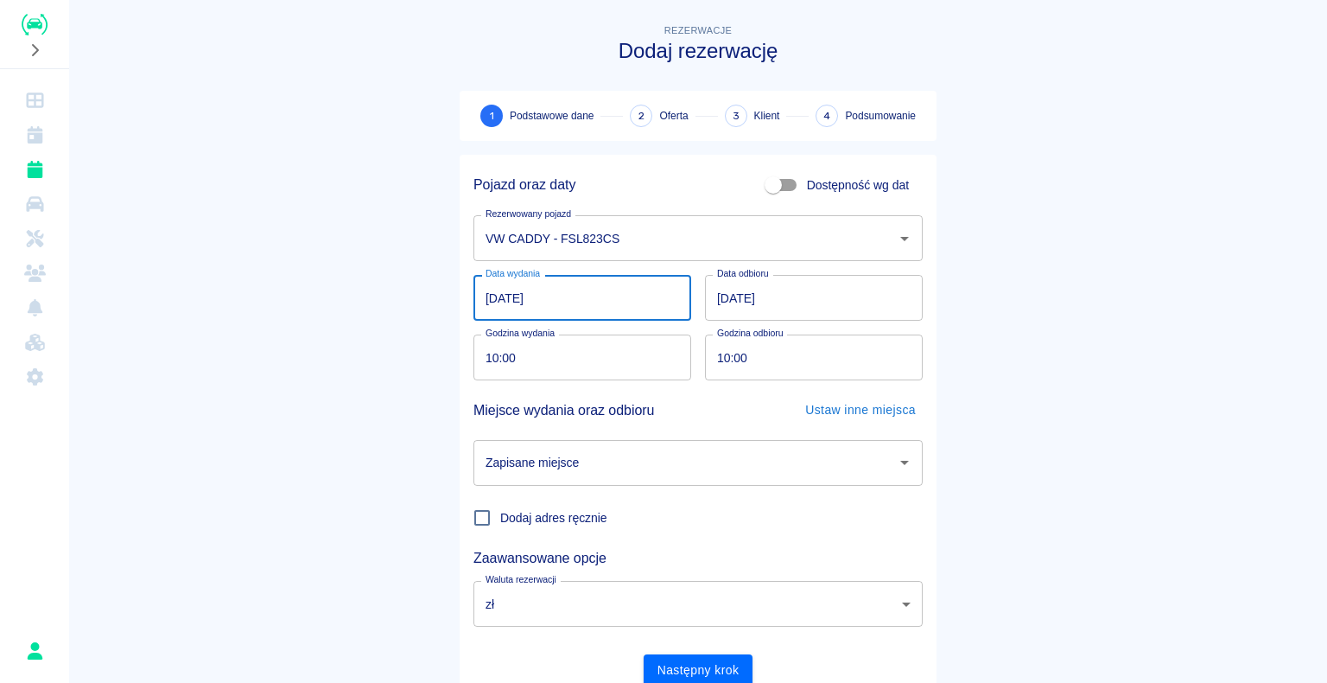
click at [491, 79] on input "[DATE]" at bounding box center [582, 298] width 218 height 46
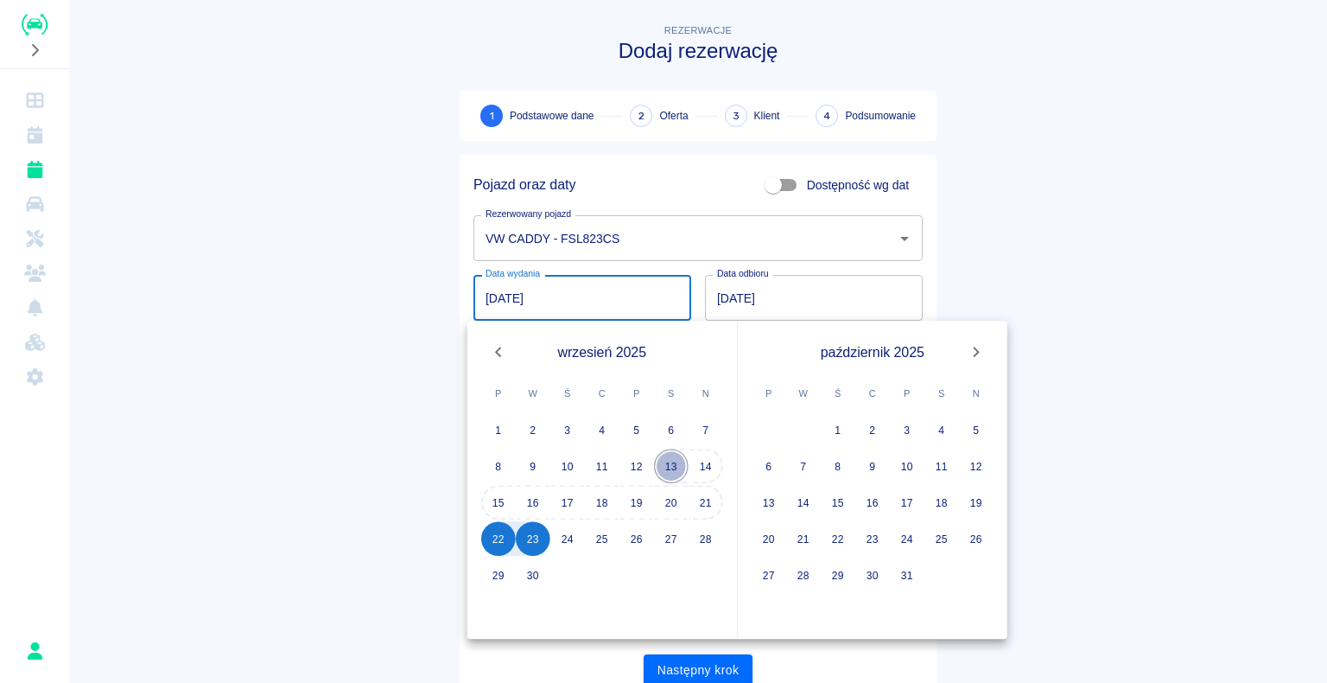
click at [672, 79] on button "13" at bounding box center [671, 465] width 35 height 35
type input "[DATE]"
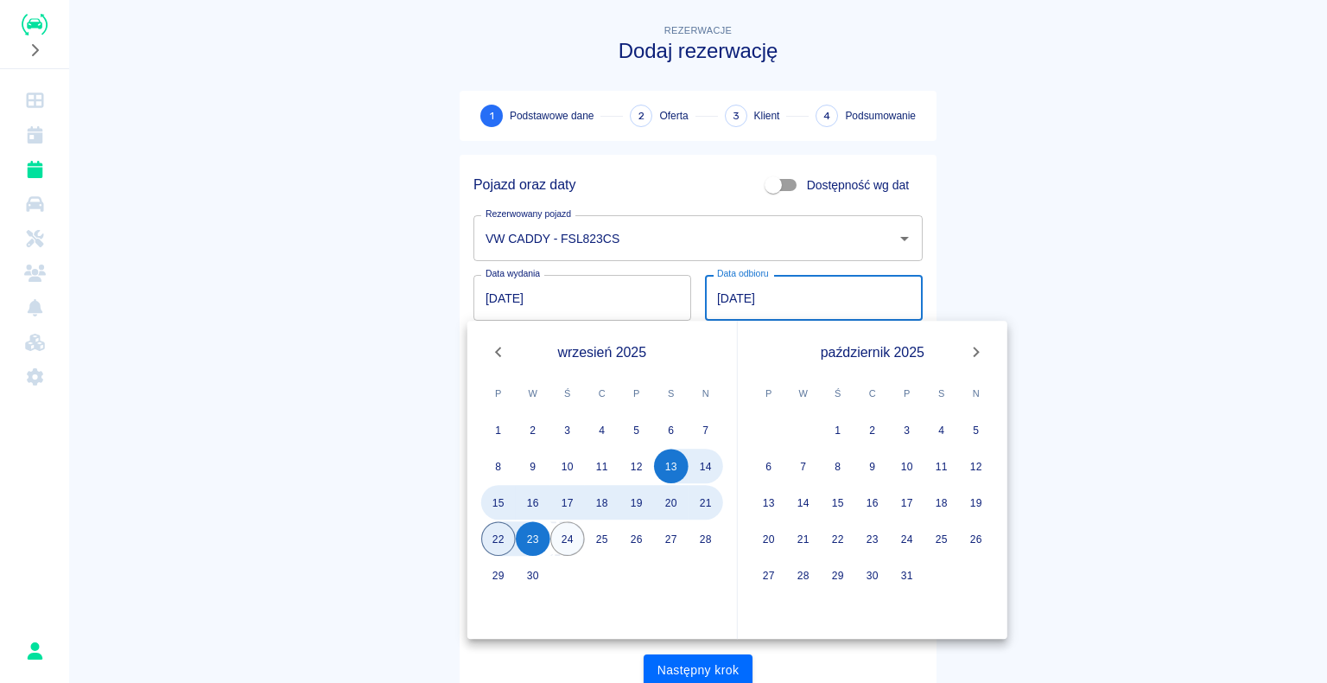
click at [575, 79] on button "24" at bounding box center [567, 538] width 35 height 35
type input "[DATE]"
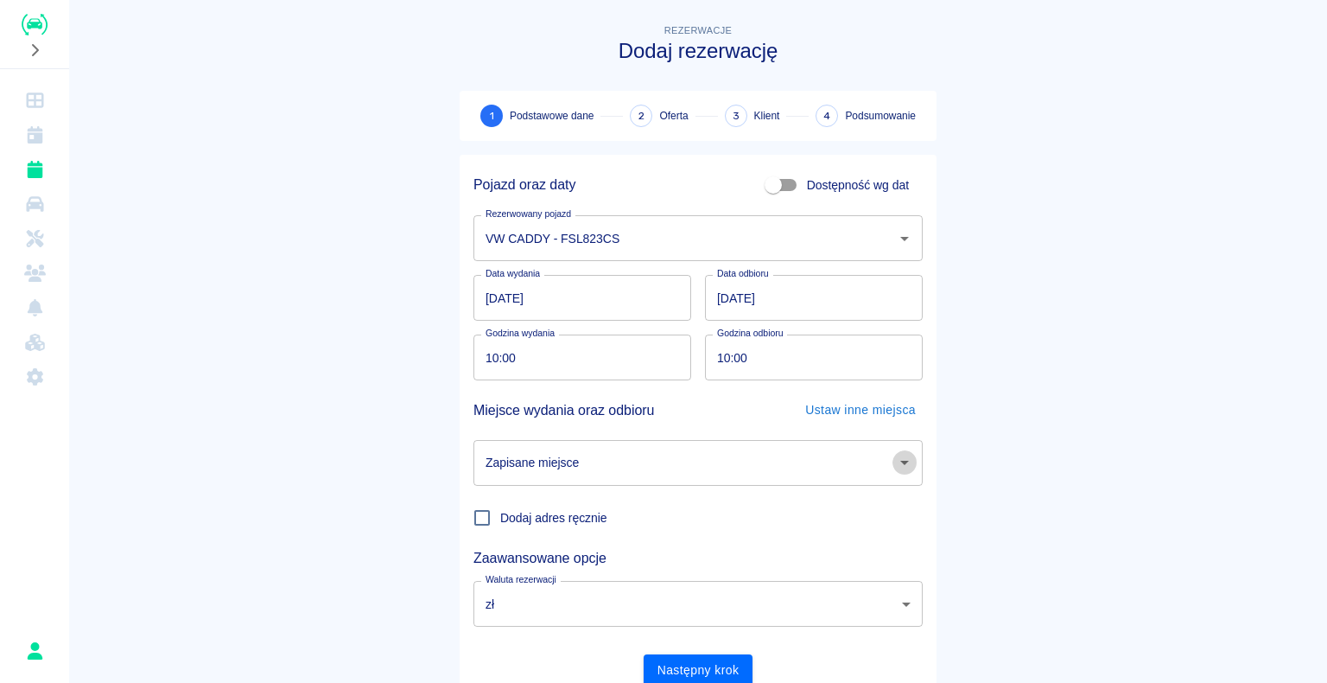
click at [894, 79] on icon "Otwórz" at bounding box center [904, 462] width 21 height 21
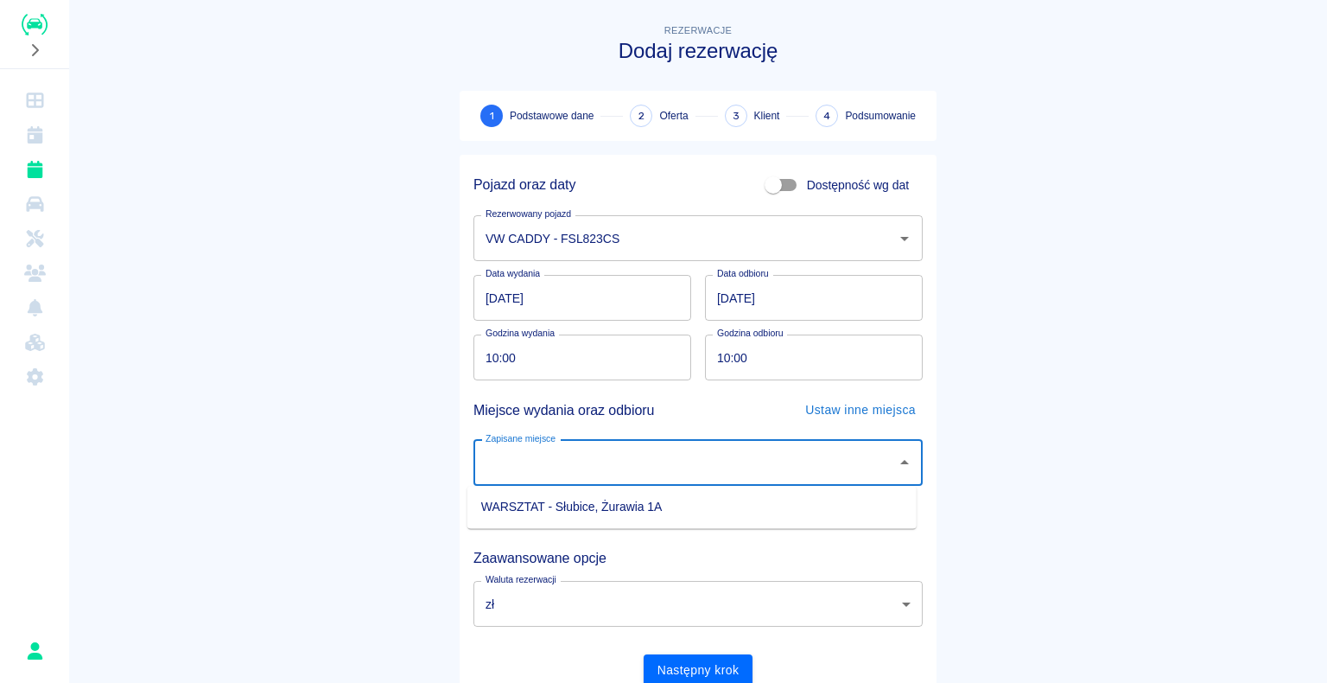
click at [745, 79] on li "WARSZTAT - Słubice, Żurawia 1A" at bounding box center [691, 506] width 449 height 29
type input "WARSZTAT - Słubice, Żurawia 1A"
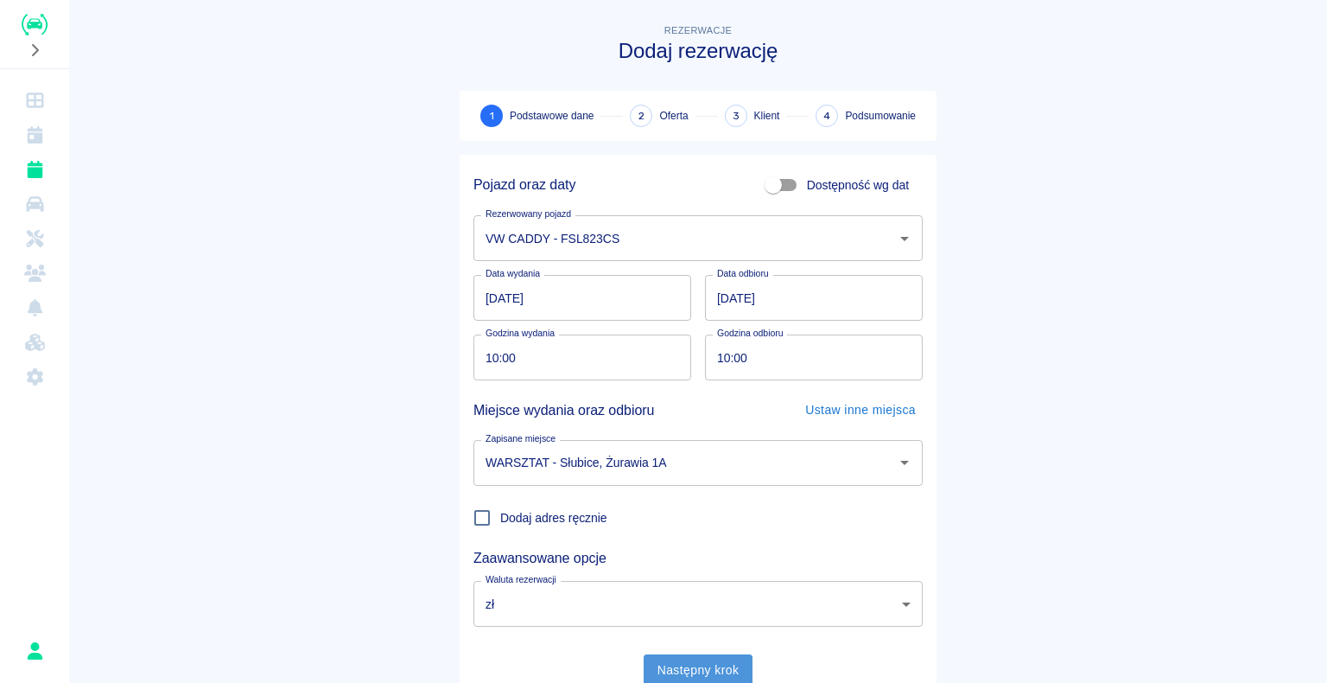
click at [697, 79] on button "Następny krok" at bounding box center [699, 670] width 110 height 32
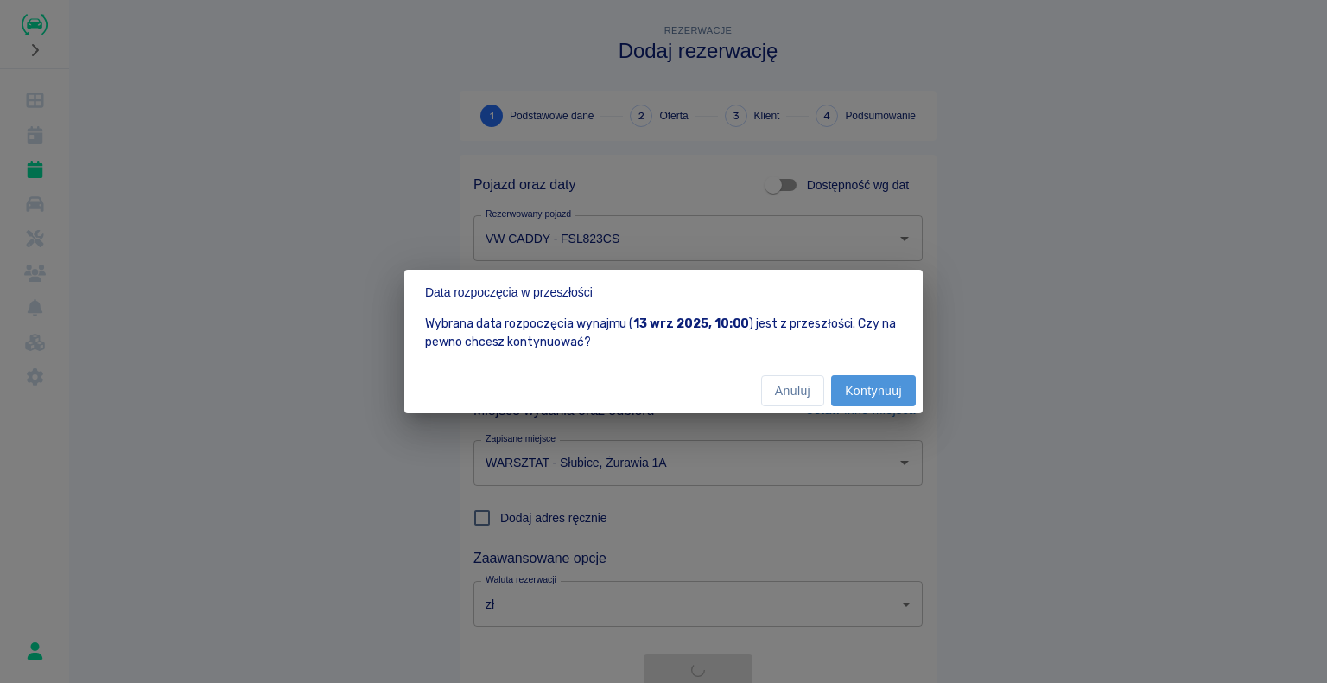
click at [867, 79] on button "Kontynuuj" at bounding box center [873, 391] width 85 height 32
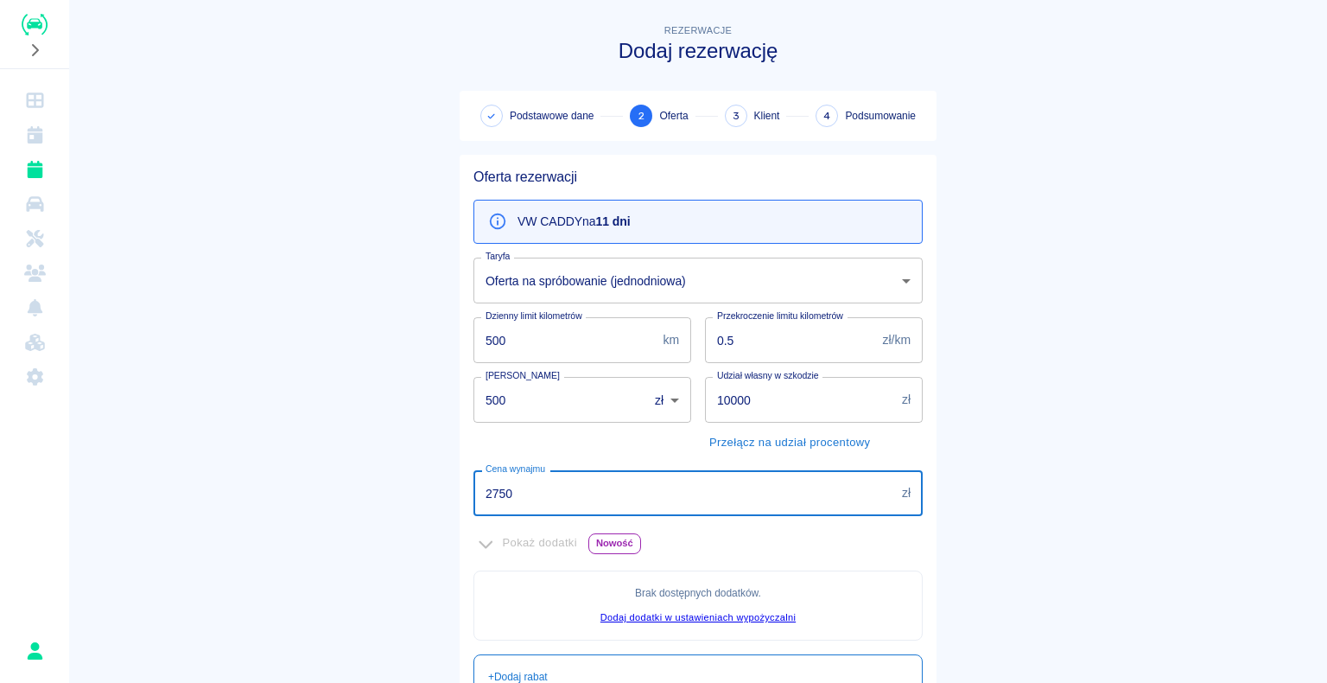
click at [507, 79] on input "2750" at bounding box center [684, 493] width 422 height 46
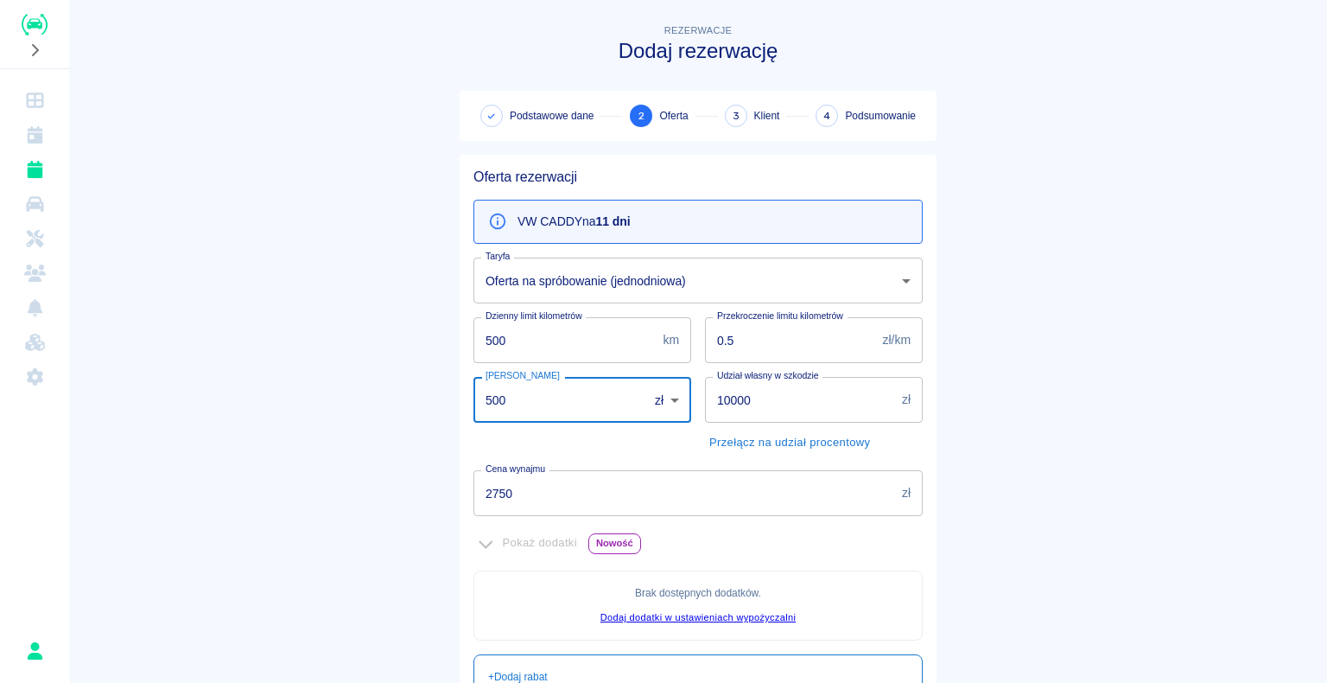
click at [501, 79] on input "500" at bounding box center [554, 400] width 162 height 46
type input "5"
type input "000"
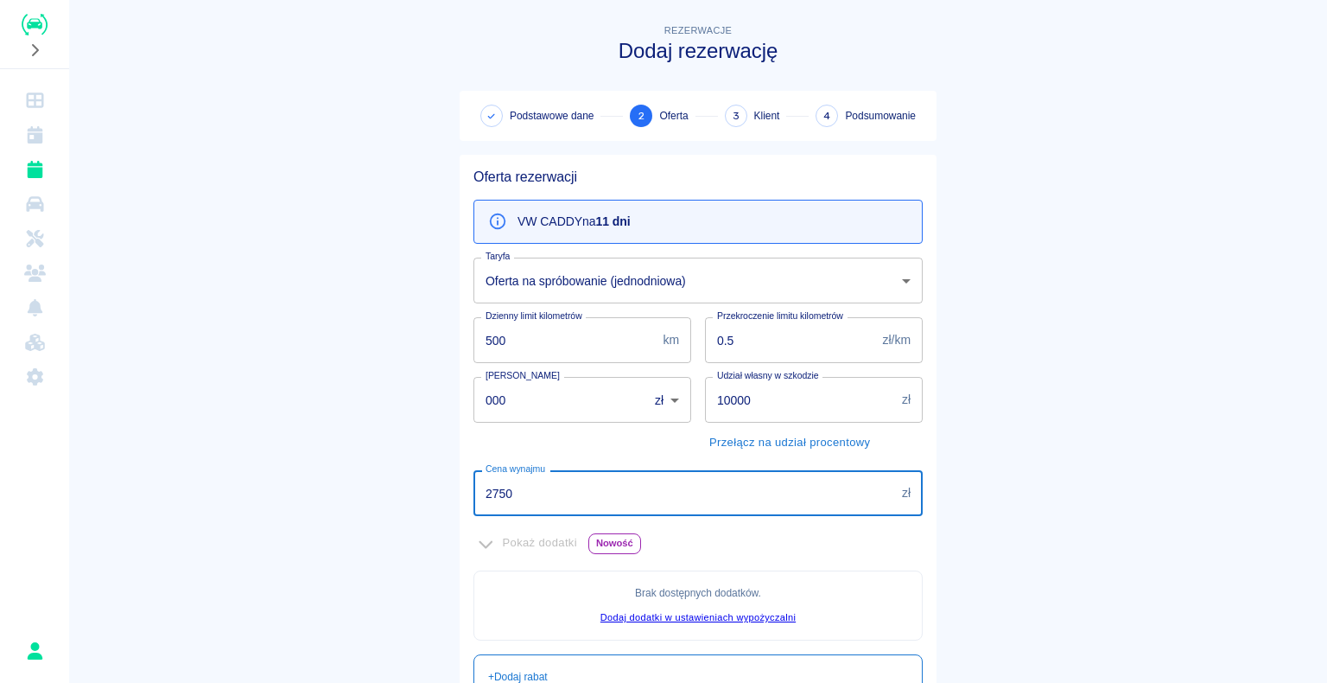
click at [506, 79] on input "2750" at bounding box center [684, 493] width 422 height 46
type input "2400"
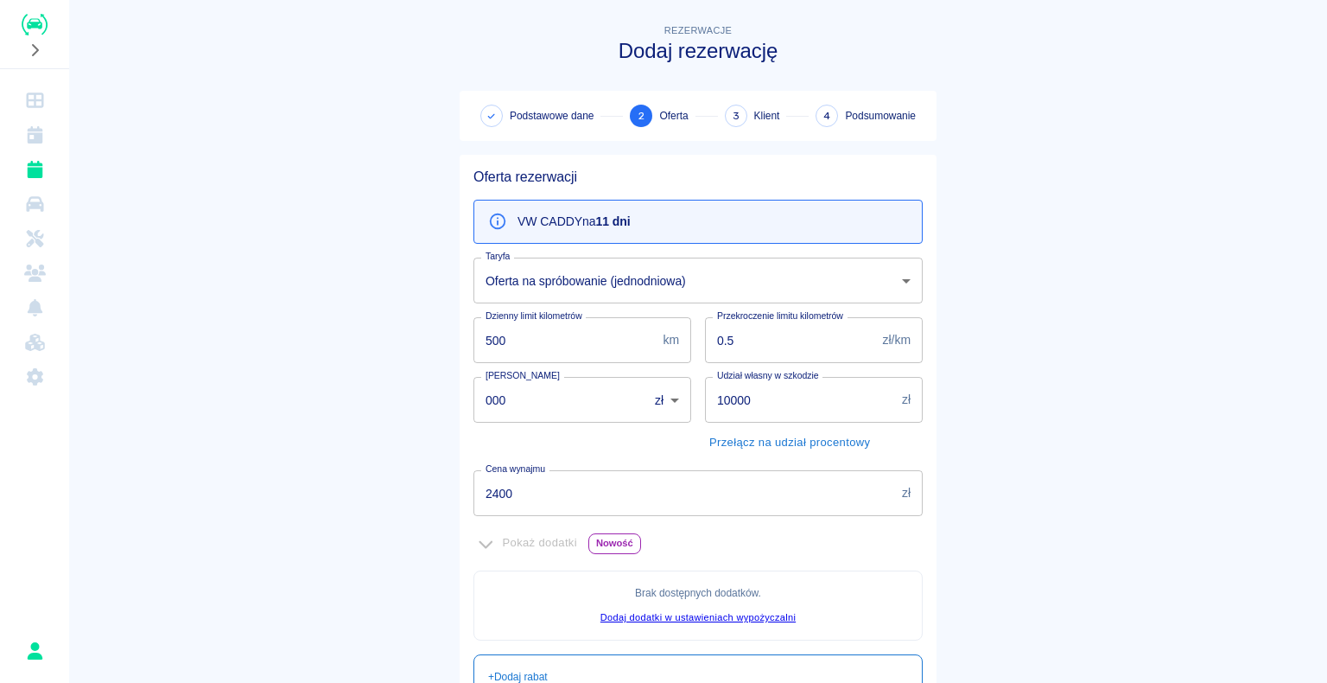
click at [335, 79] on main "Rezerwacje Dodaj rezerwację Podstawowe dane 2 Oferta 3 Klient 4 Podsumowanie Of…" at bounding box center [698, 484] width 1258 height 927
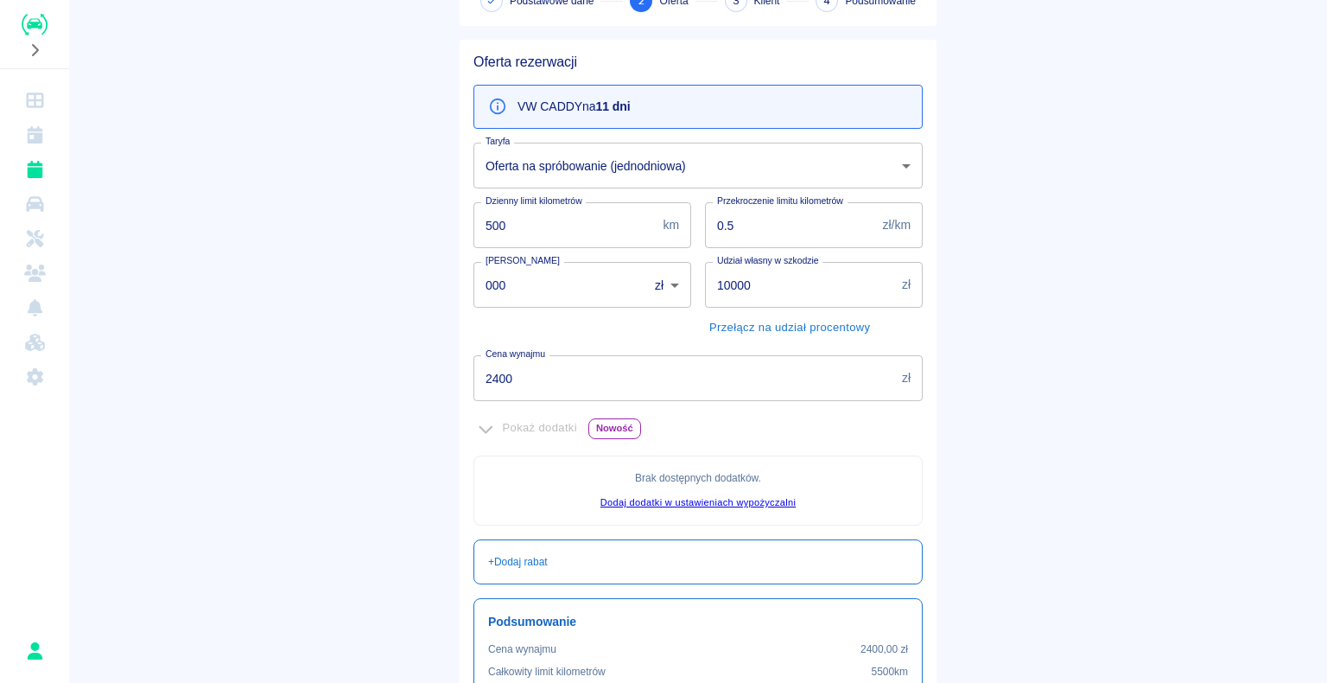
scroll to position [314, 0]
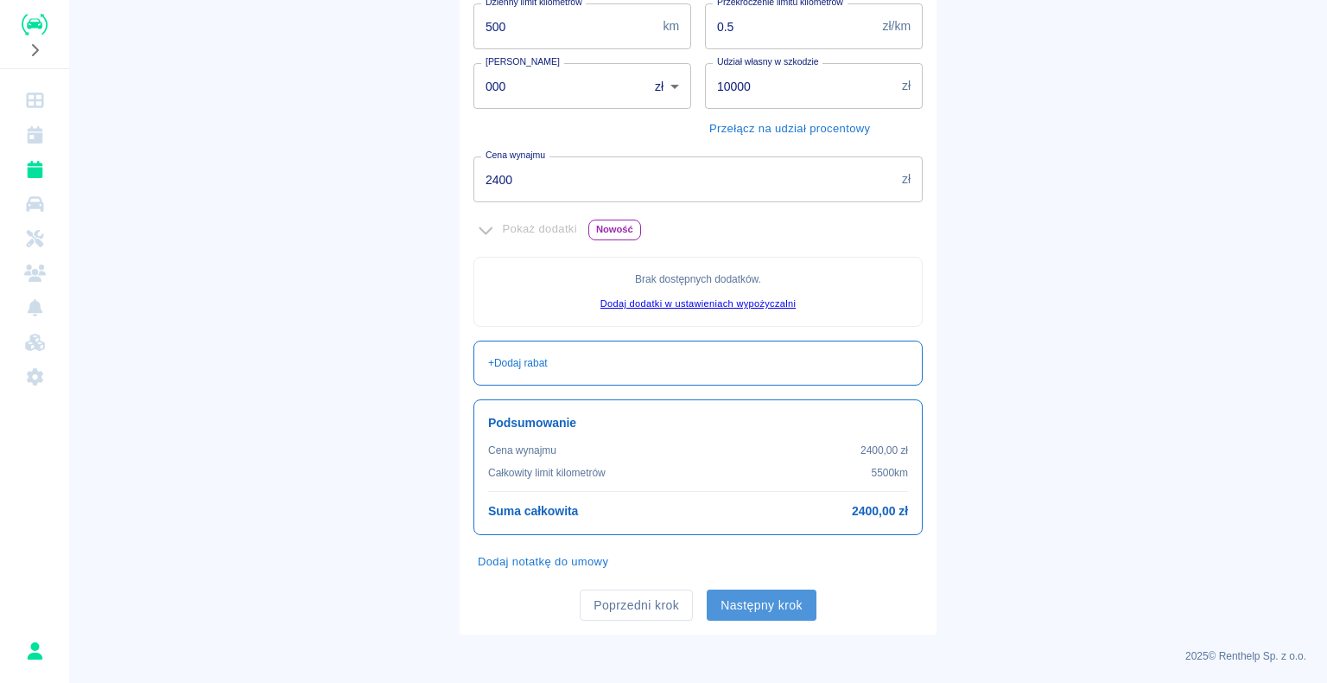
click at [760, 79] on button "Następny krok" at bounding box center [762, 605] width 110 height 32
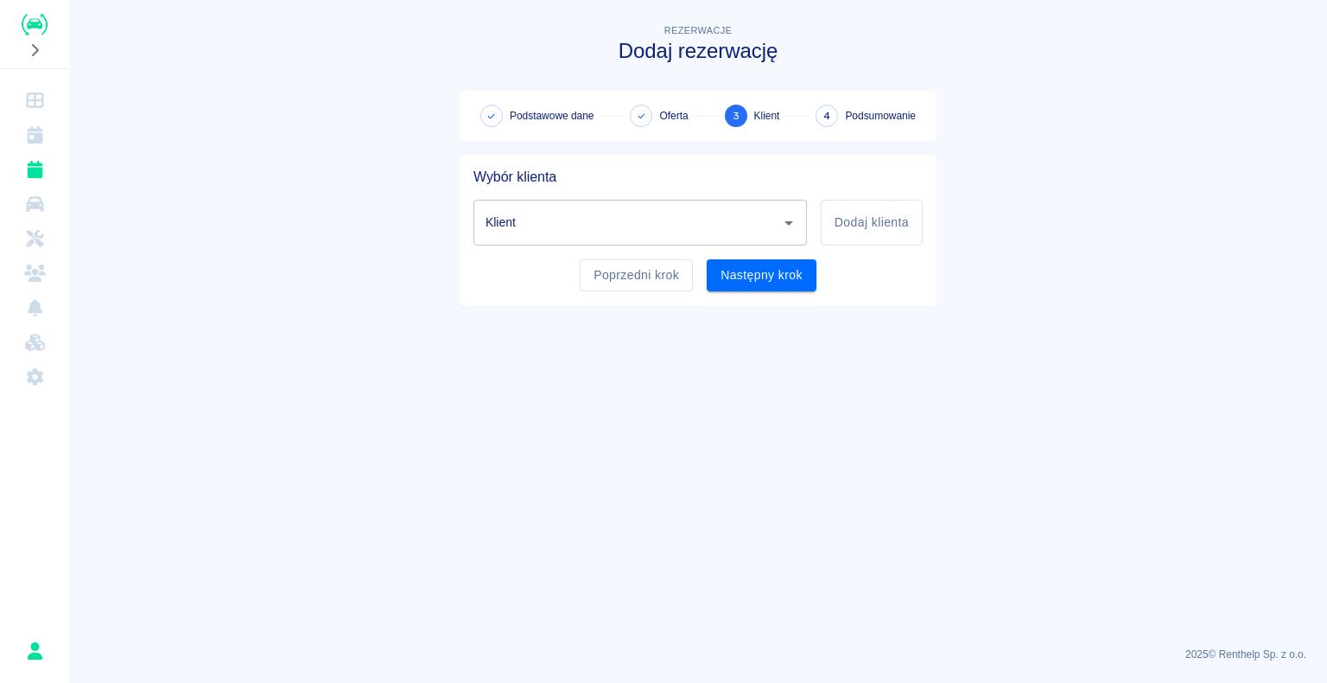
click at [587, 79] on input "Klient" at bounding box center [627, 222] width 292 height 30
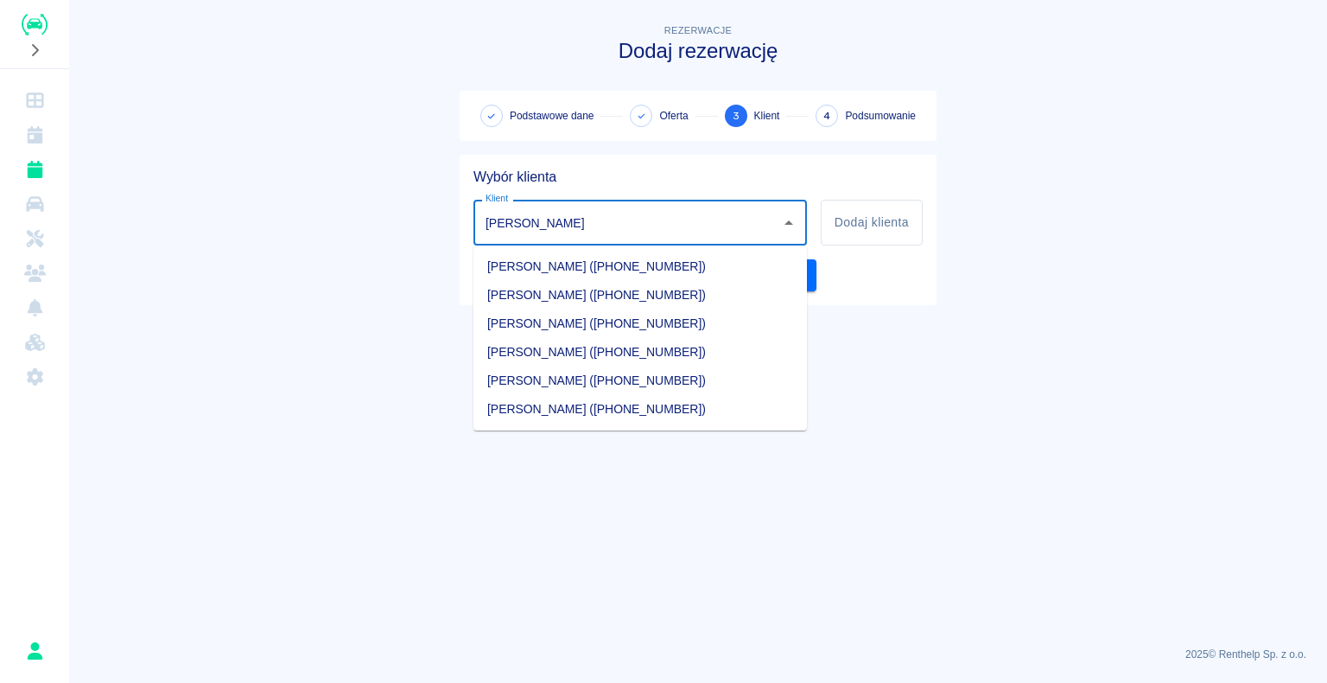
click at [593, 79] on li "[PERSON_NAME] ([PHONE_NUMBER])" at bounding box center [639, 352] width 333 height 29
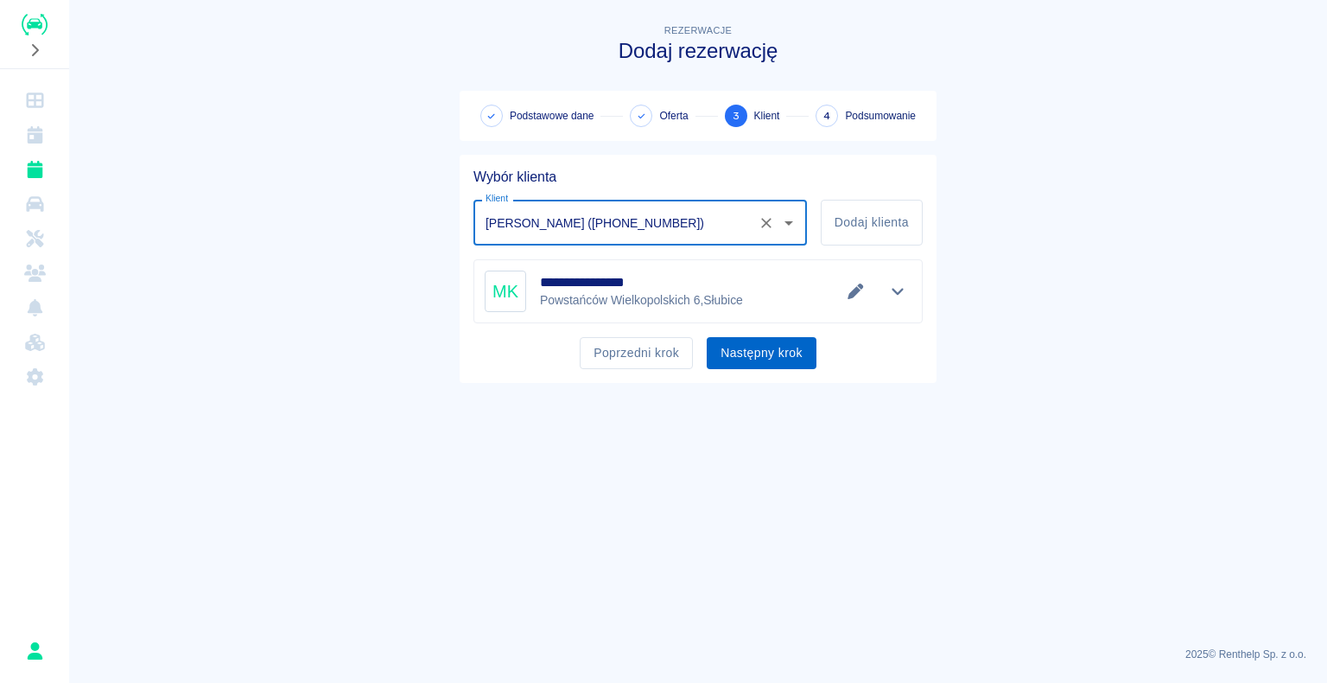
type input "[PERSON_NAME] ([PHONE_NUMBER])"
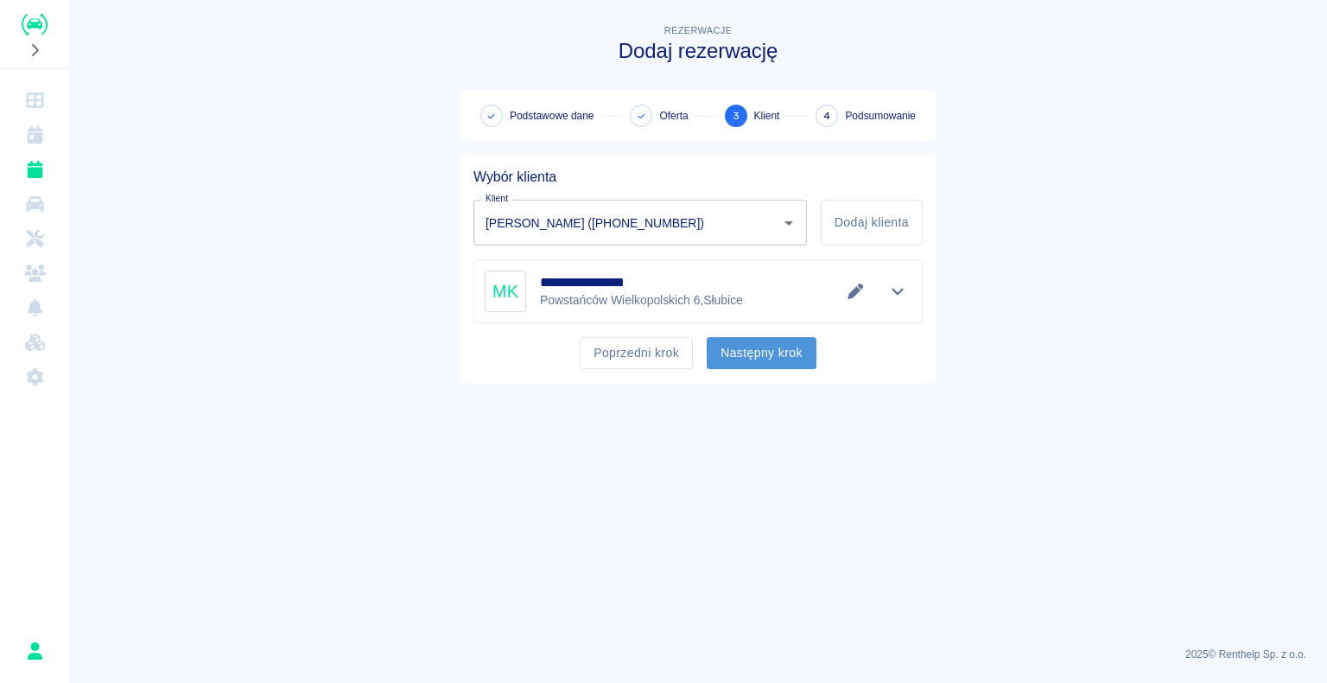
click at [734, 79] on button "Następny krok" at bounding box center [762, 353] width 110 height 32
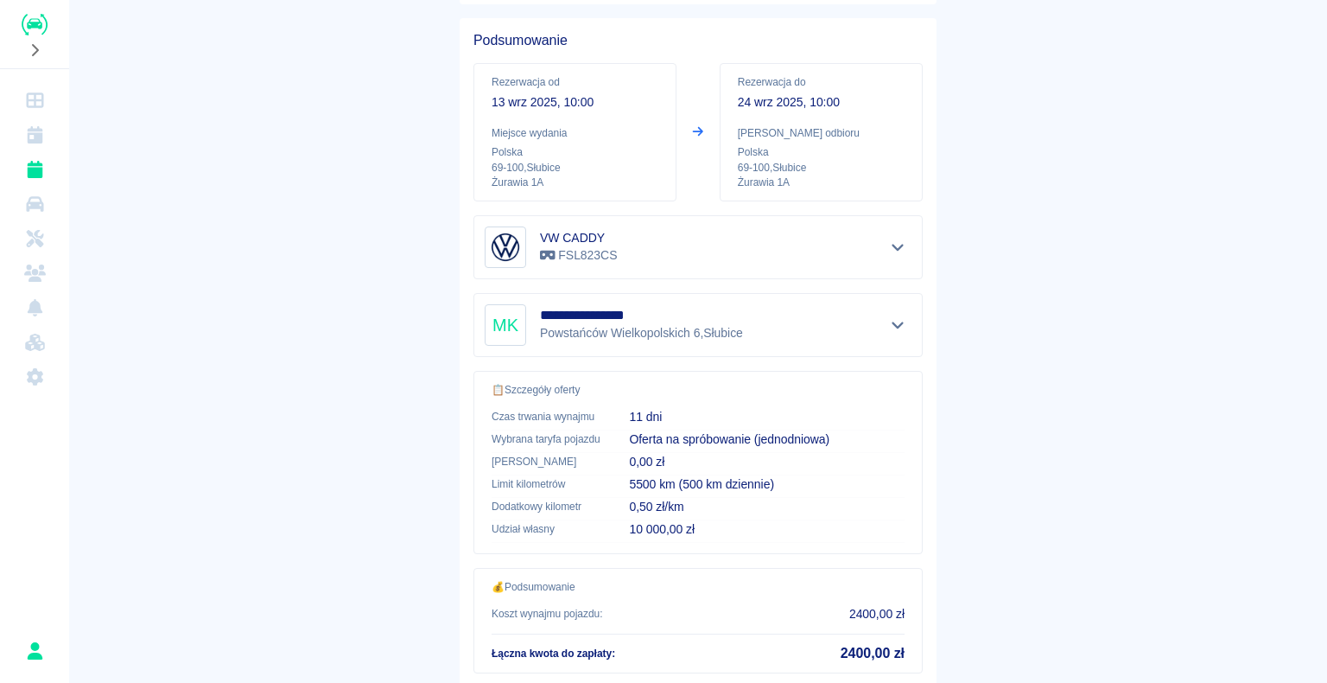
scroll to position [246, 0]
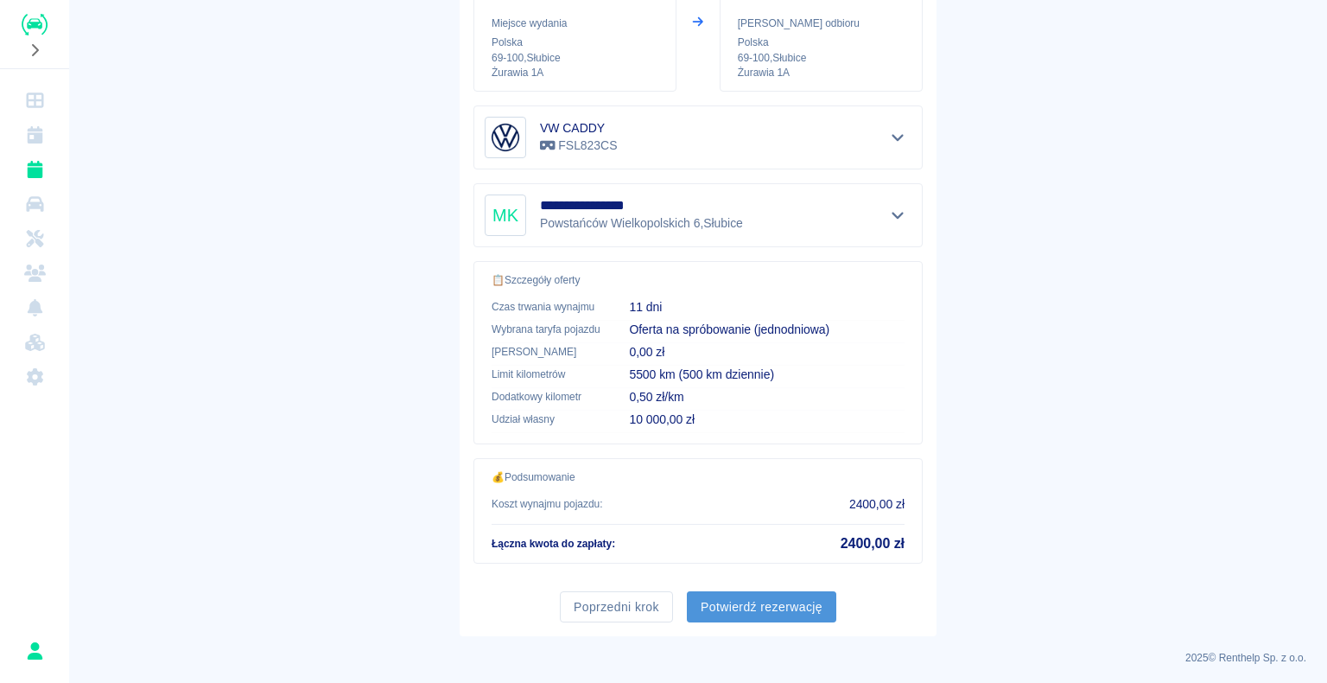
click at [764, 79] on button "Potwierdź rezerwację" at bounding box center [761, 607] width 149 height 32
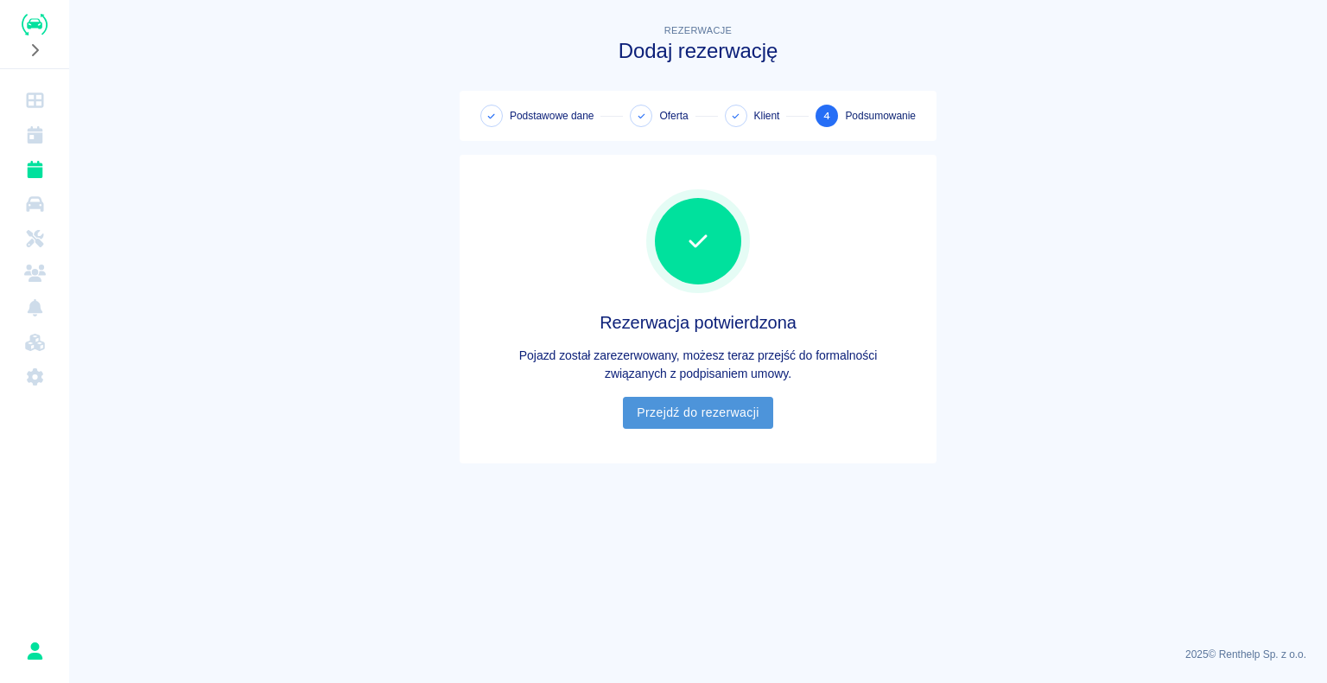
click at [701, 79] on link "Przejdź do rezerwacji" at bounding box center [697, 413] width 149 height 32
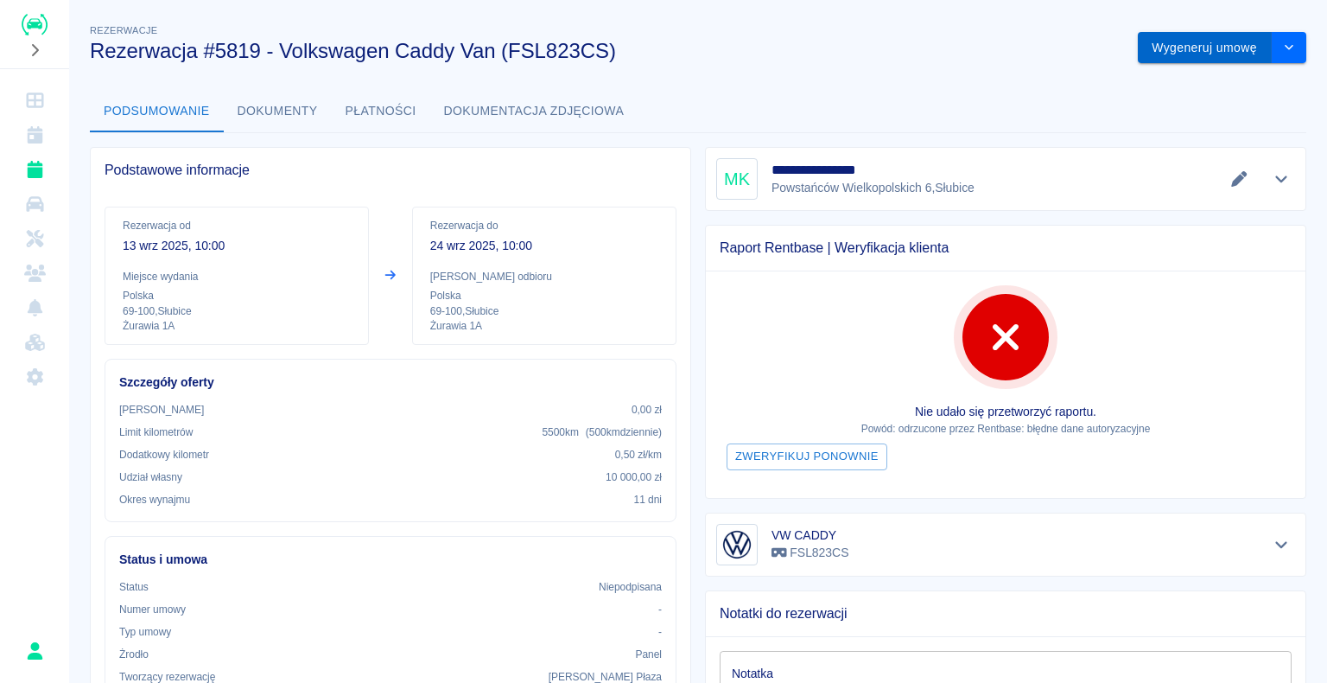
click at [1178, 47] on button "Wygeneruj umowę" at bounding box center [1205, 48] width 134 height 32
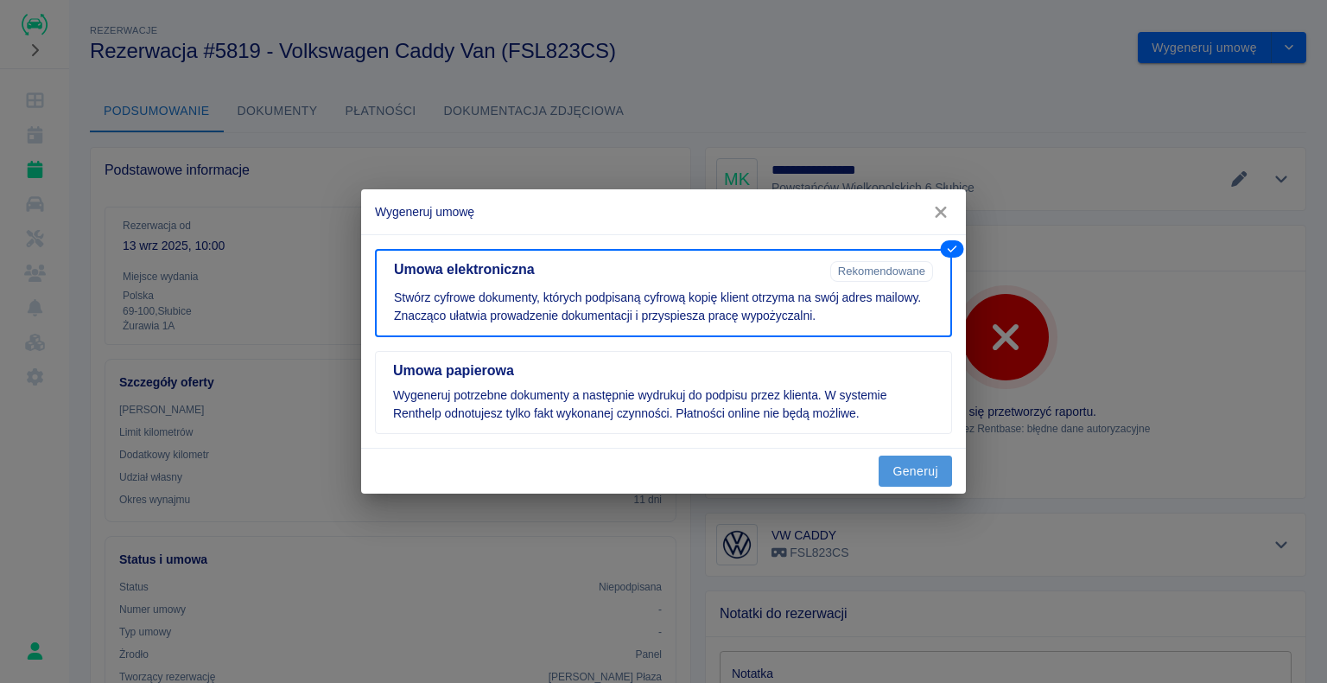
click at [926, 79] on button "Generuj" at bounding box center [915, 471] width 73 height 32
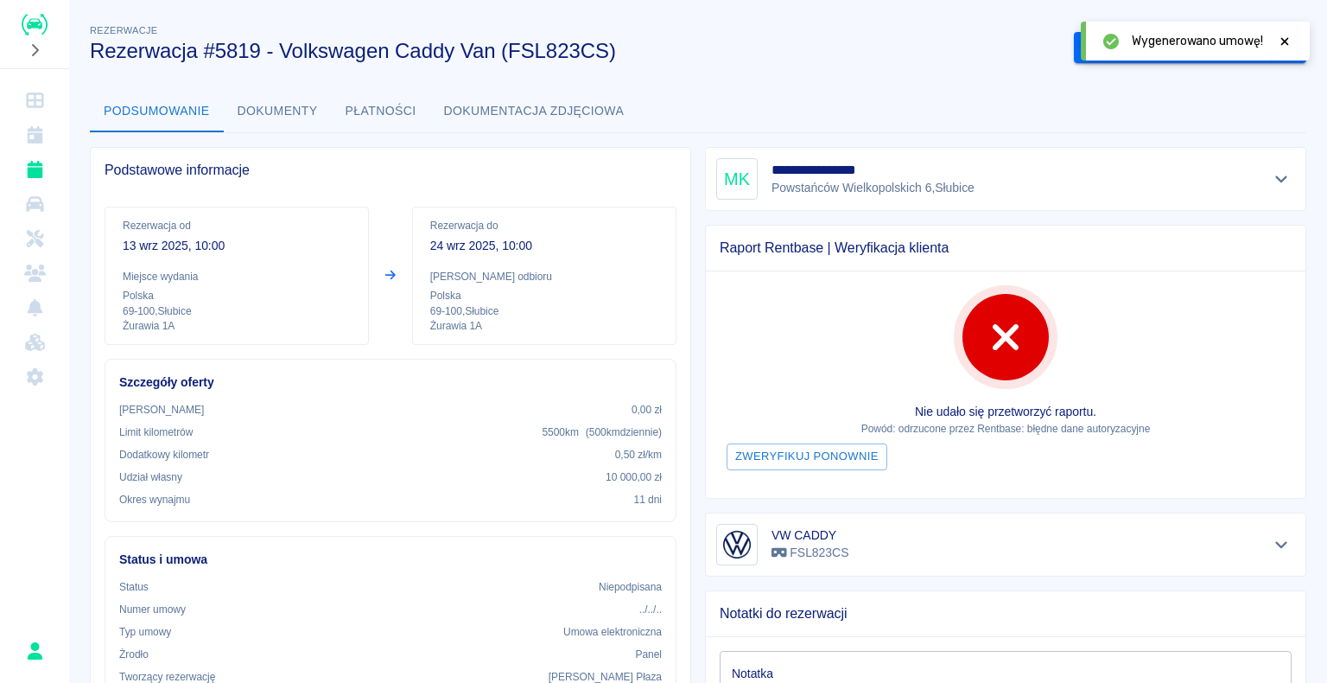
click at [1285, 43] on icon at bounding box center [1285, 41] width 16 height 12
click at [1142, 42] on button "Podpisz umowę elektroniczną" at bounding box center [1173, 48] width 198 height 32
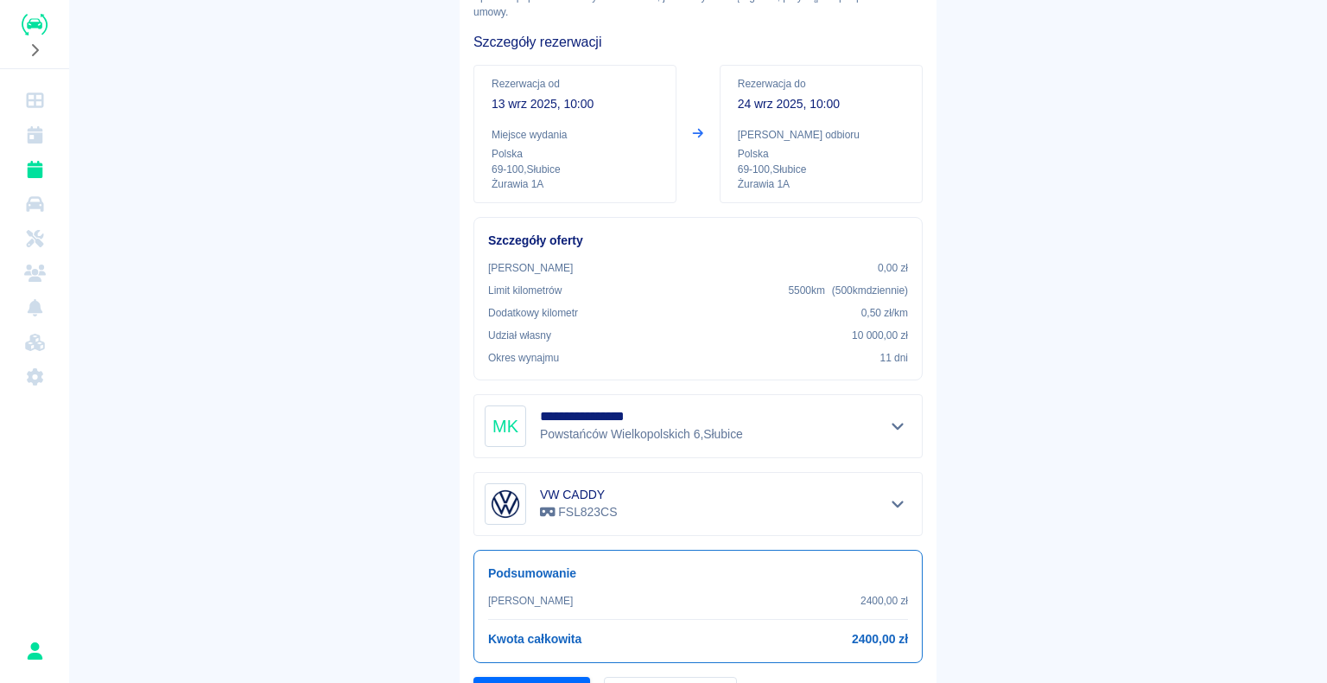
scroll to position [202, 0]
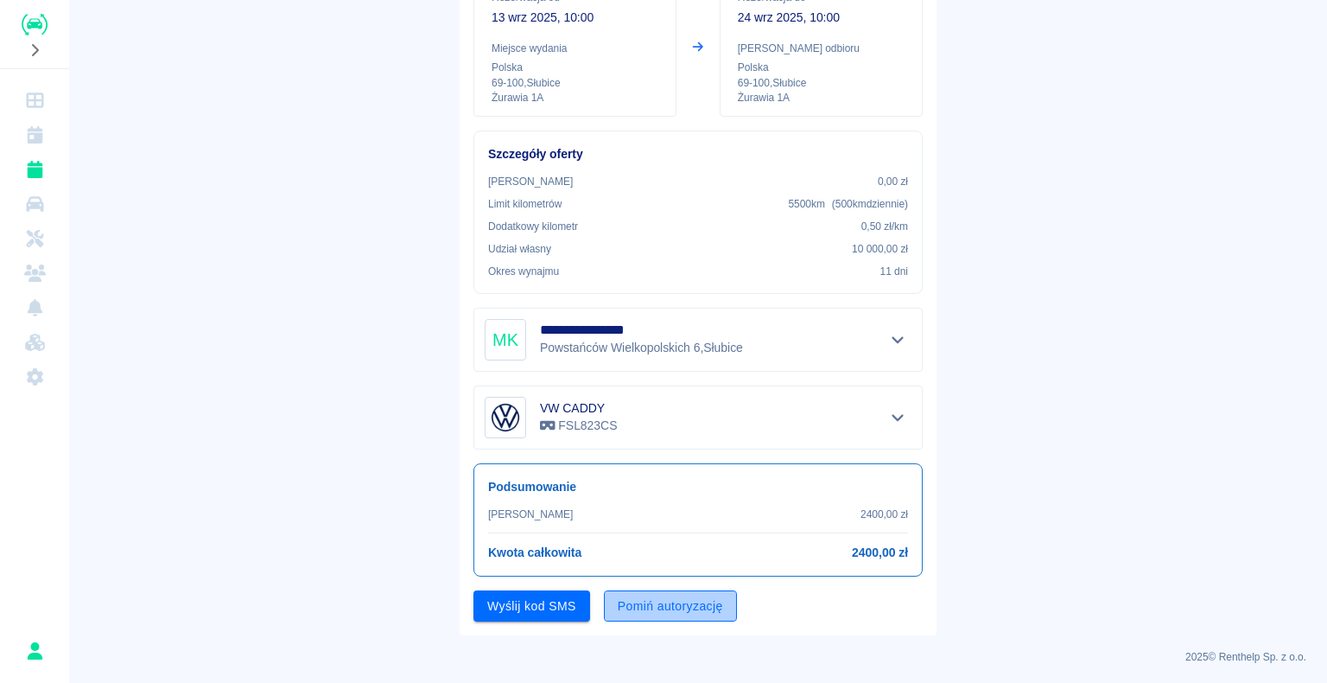
click at [648, 79] on button "Pomiń autoryzację" at bounding box center [670, 606] width 133 height 32
click at [556, 79] on button "Podpisz umowę" at bounding box center [531, 606] width 117 height 32
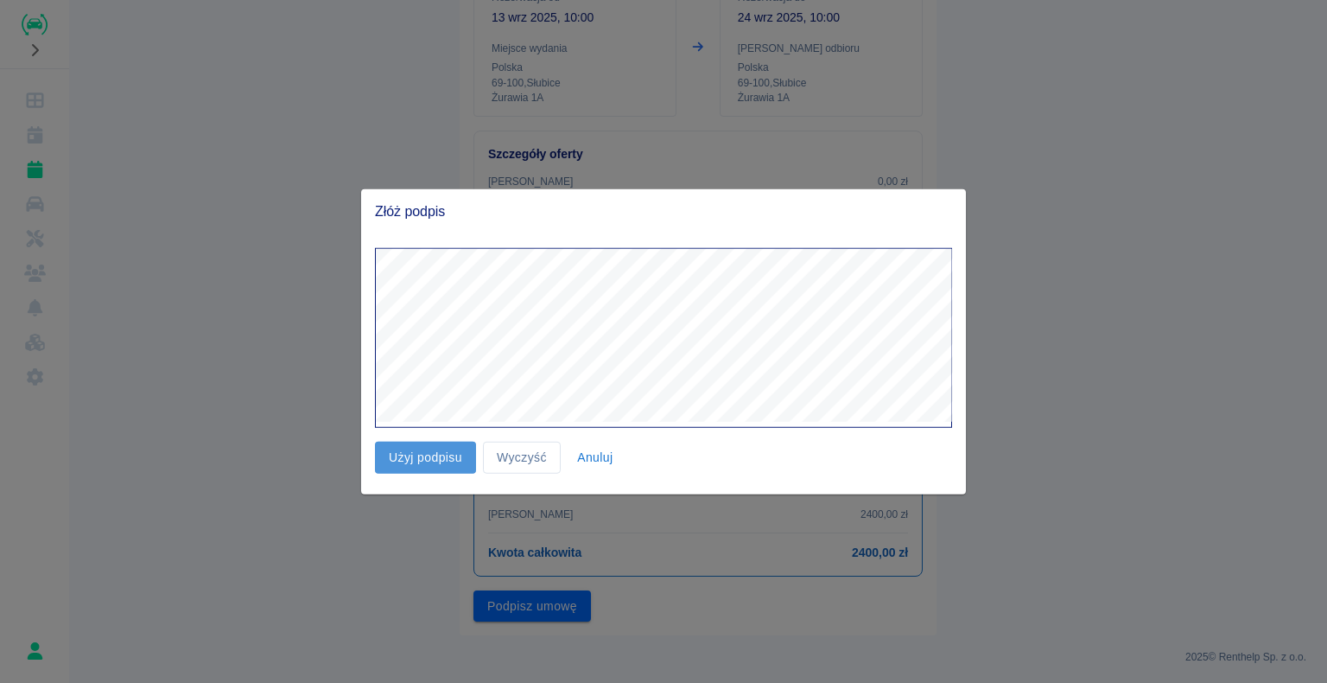
click at [446, 79] on button "Użyj podpisu" at bounding box center [425, 457] width 101 height 32
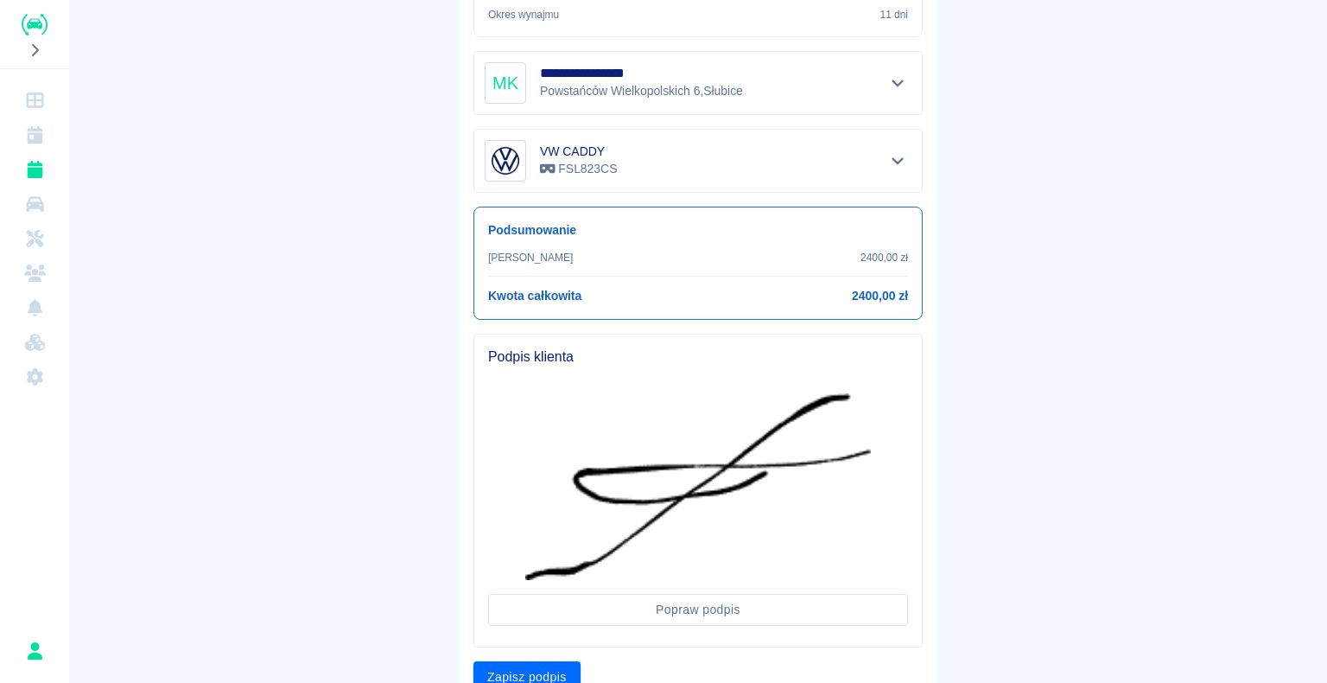
scroll to position [529, 0]
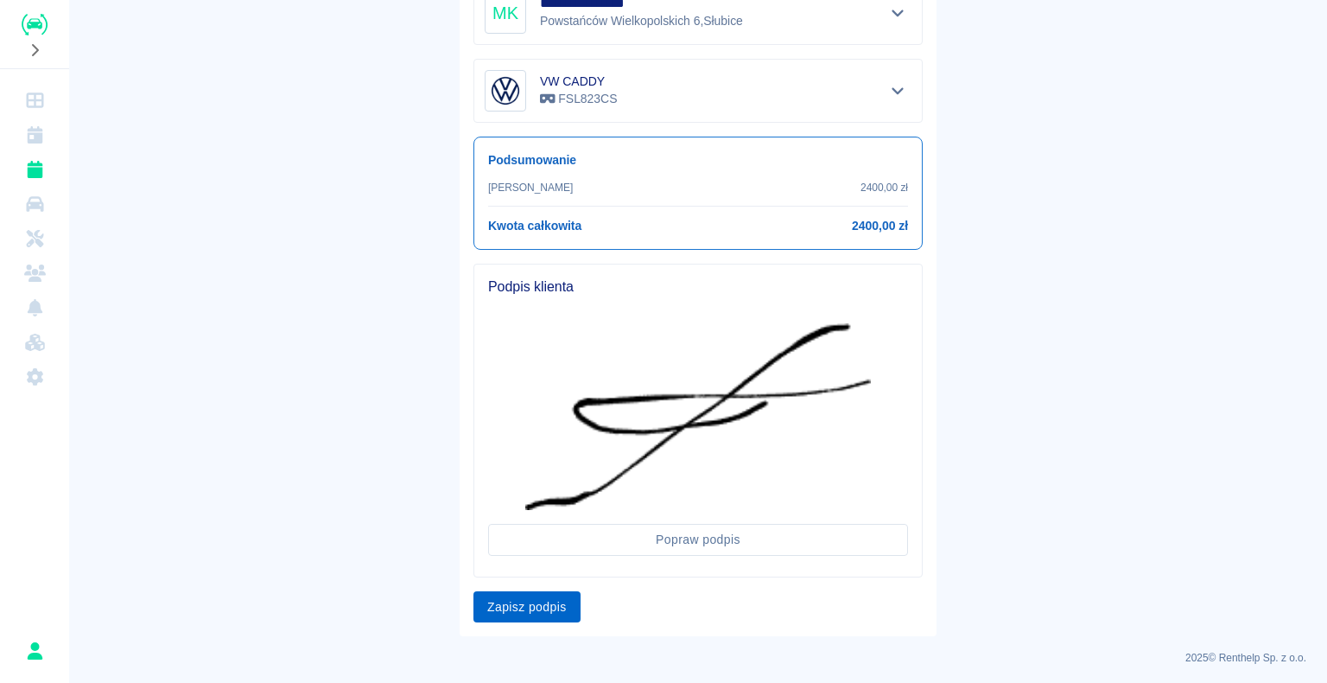
click at [524, 79] on button "Zapisz podpis" at bounding box center [526, 607] width 107 height 32
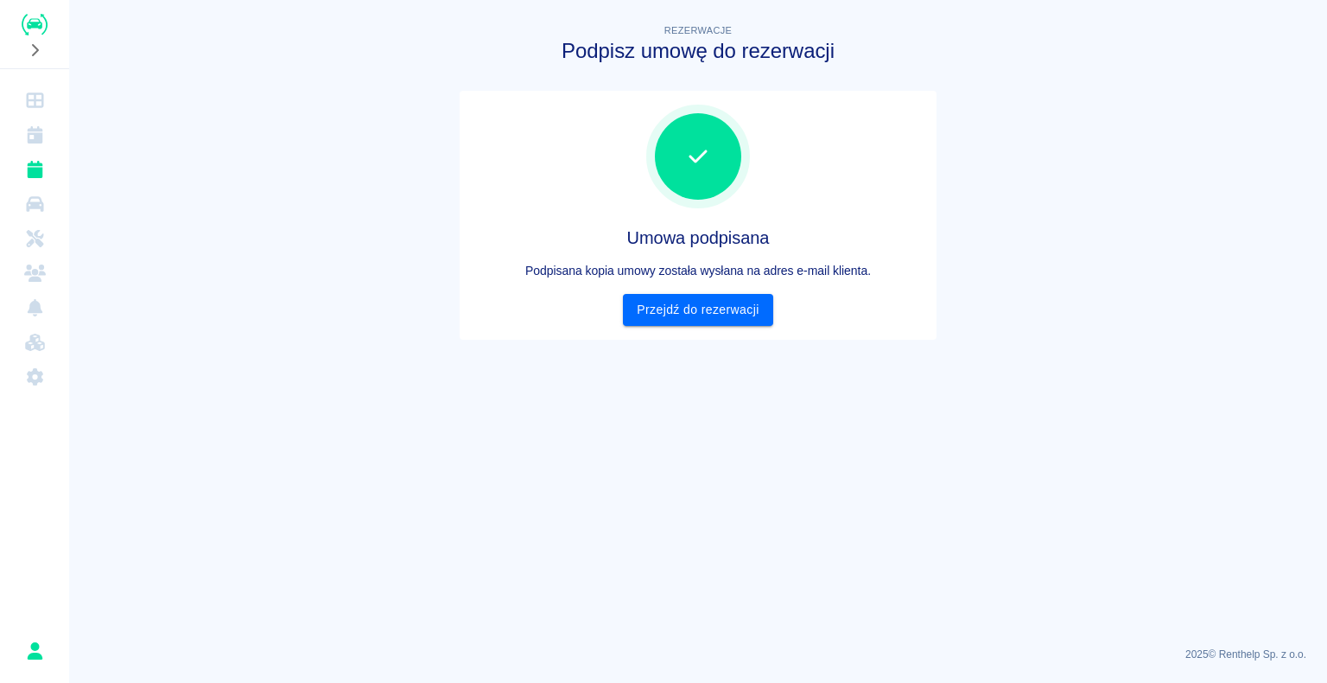
scroll to position [0, 0]
click at [700, 79] on link "Przejdź do rezerwacji" at bounding box center [697, 310] width 149 height 32
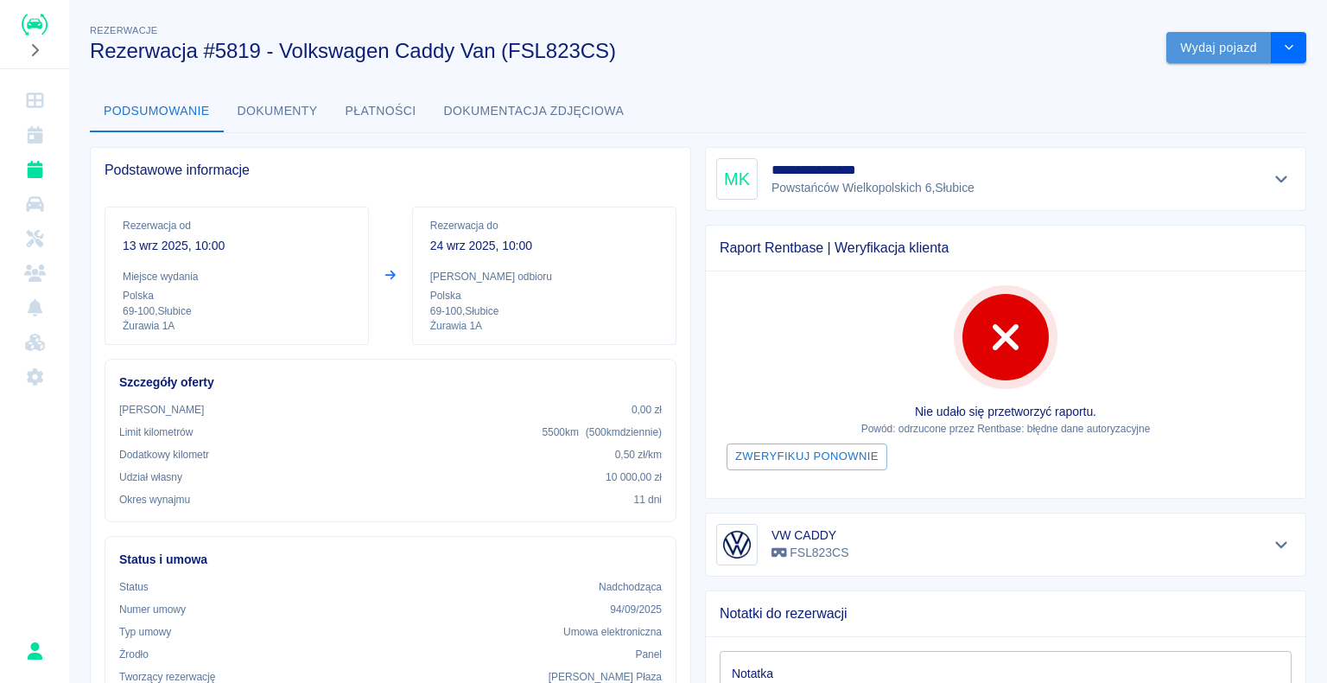
click at [1199, 50] on button "Wydaj pojazd" at bounding box center [1218, 48] width 105 height 32
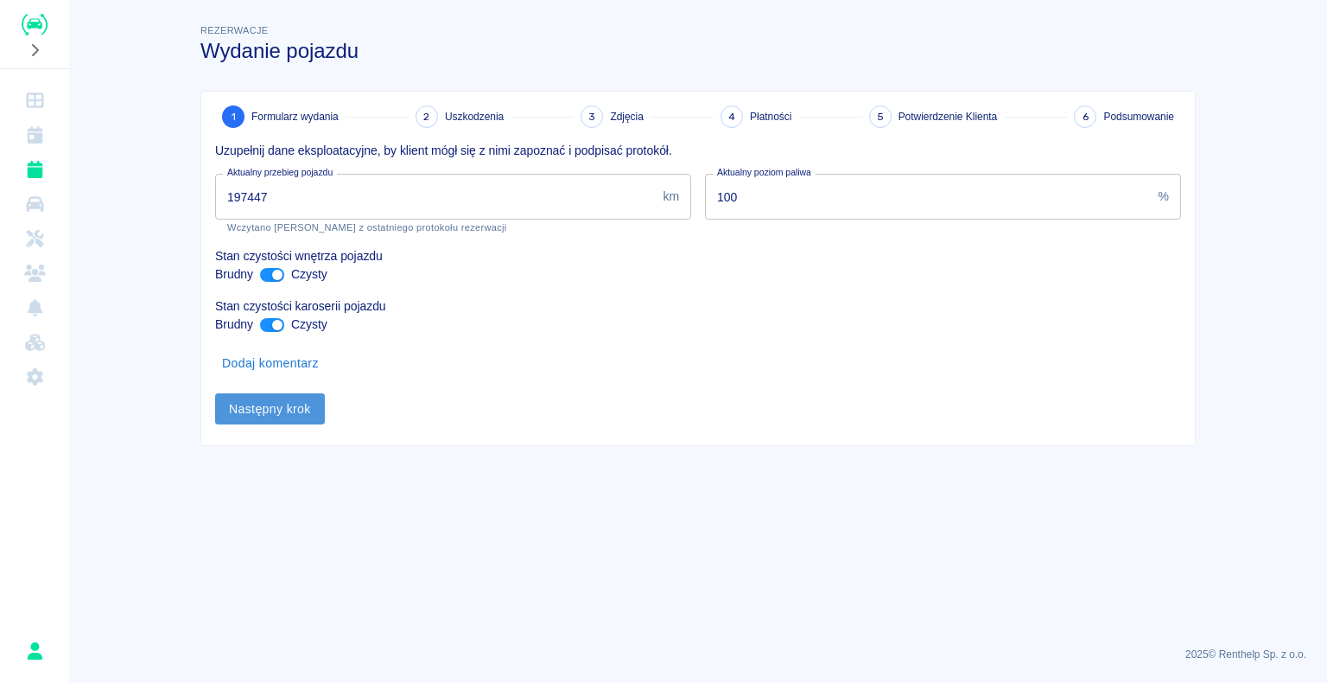
click at [257, 79] on button "Następny krok" at bounding box center [270, 409] width 110 height 32
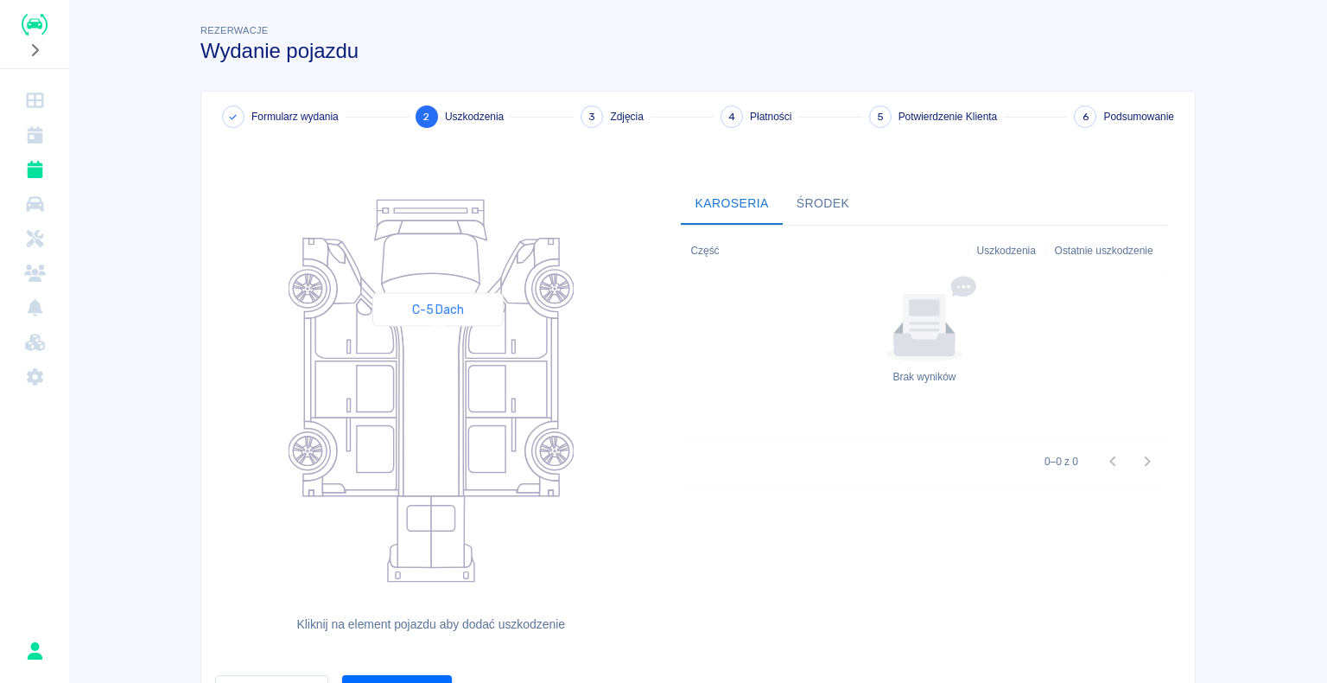
scroll to position [94, 0]
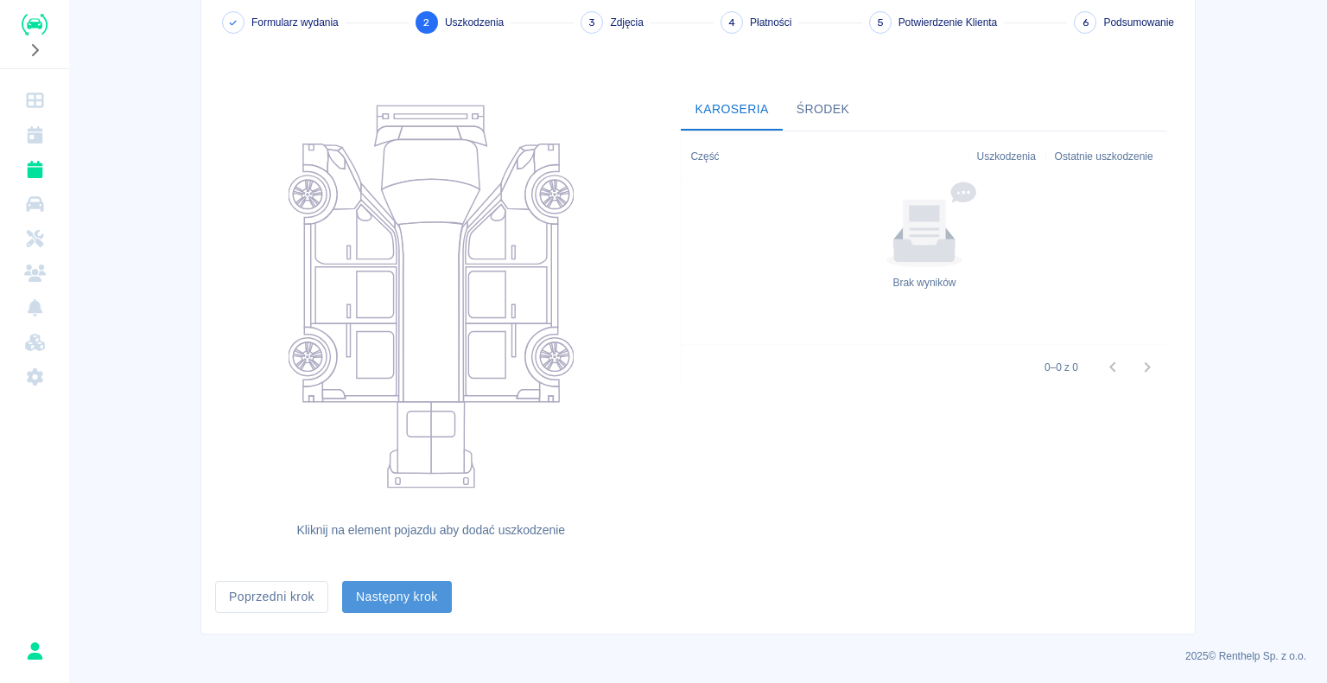
click at [395, 79] on button "Następny krok" at bounding box center [397, 597] width 110 height 32
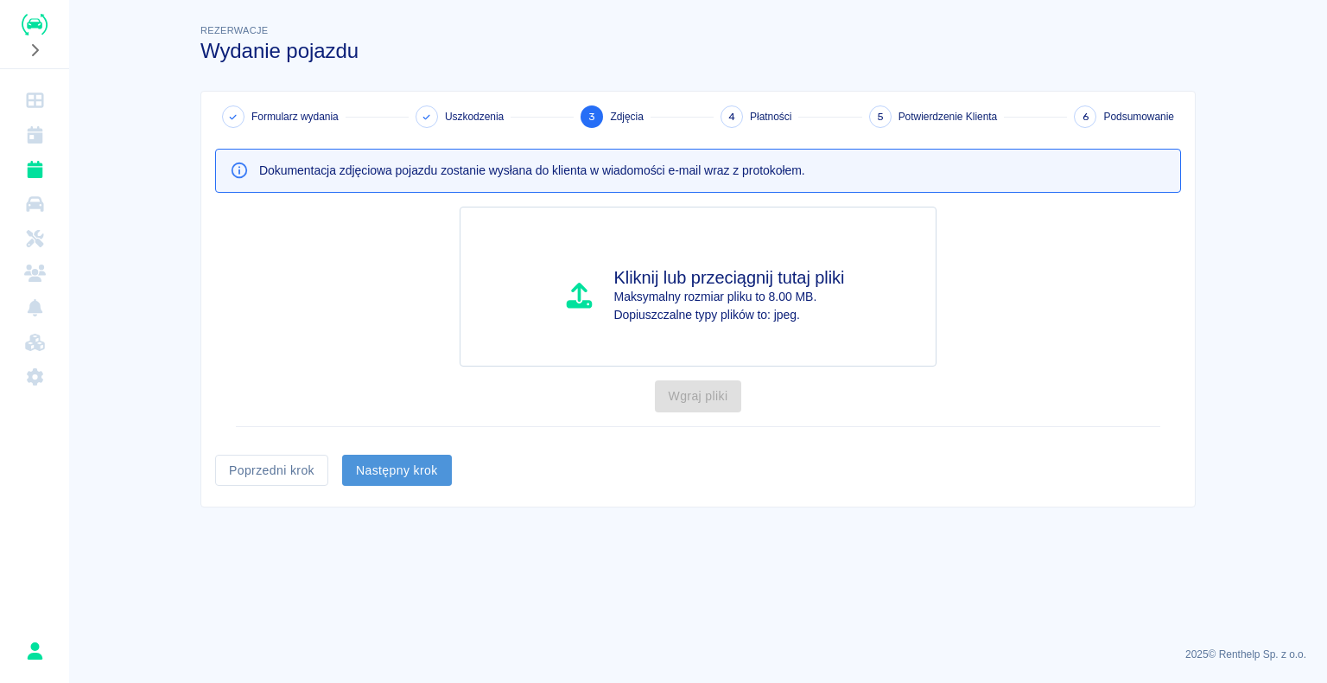
click at [384, 79] on button "Następny krok" at bounding box center [397, 470] width 110 height 32
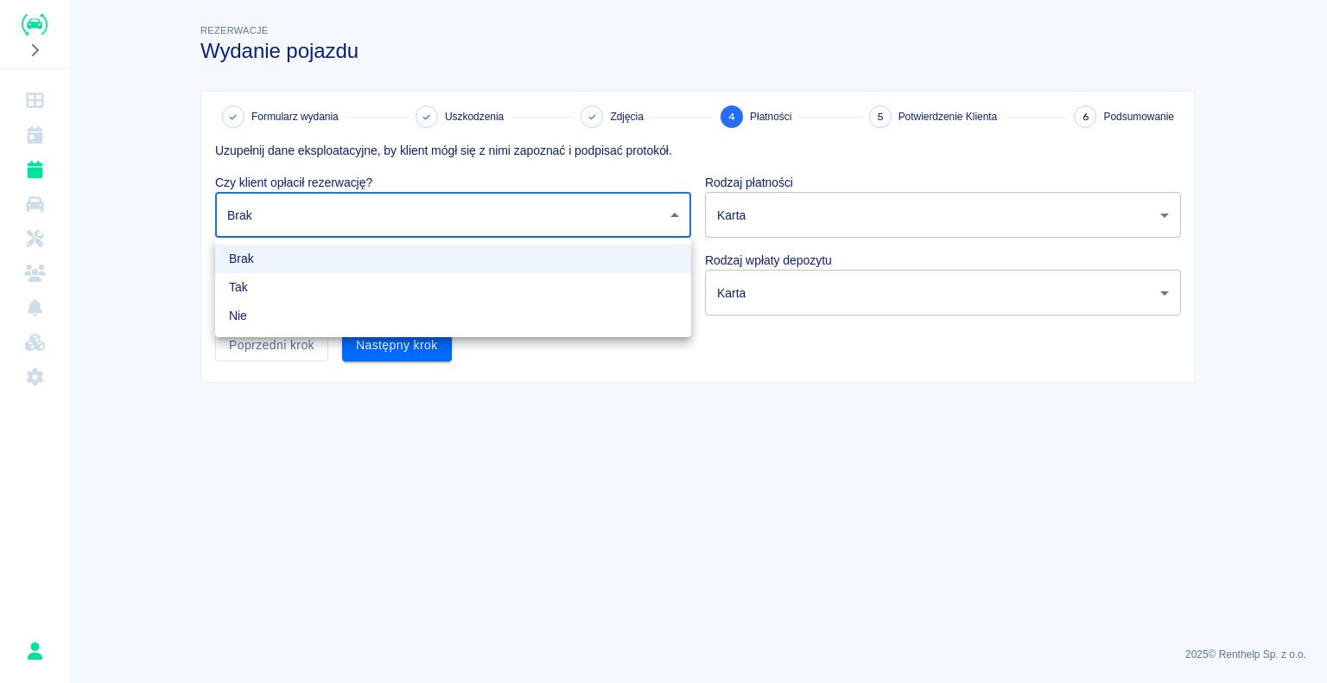
click at [676, 79] on body "Używamy plików Cookies, by zapewnić Ci najlepsze możliwe doświadczenie. Aby dow…" at bounding box center [663, 341] width 1327 height 683
click at [599, 79] on li "Tak" at bounding box center [453, 287] width 476 height 29
type input "true"
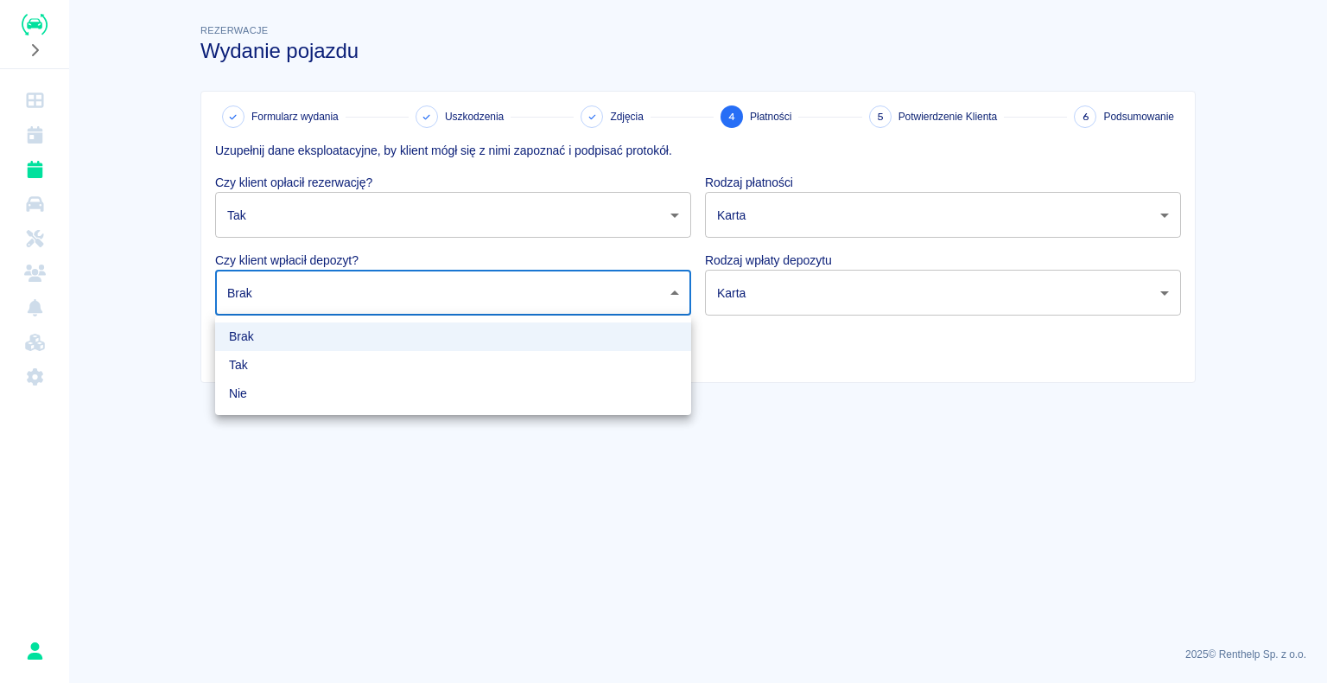
click at [667, 79] on body "Używamy plików Cookies, by zapewnić Ci najlepsze możliwe doświadczenie. Aby dow…" at bounding box center [663, 341] width 1327 height 683
click at [585, 79] on li "Tak" at bounding box center [453, 365] width 476 height 29
type input "true"
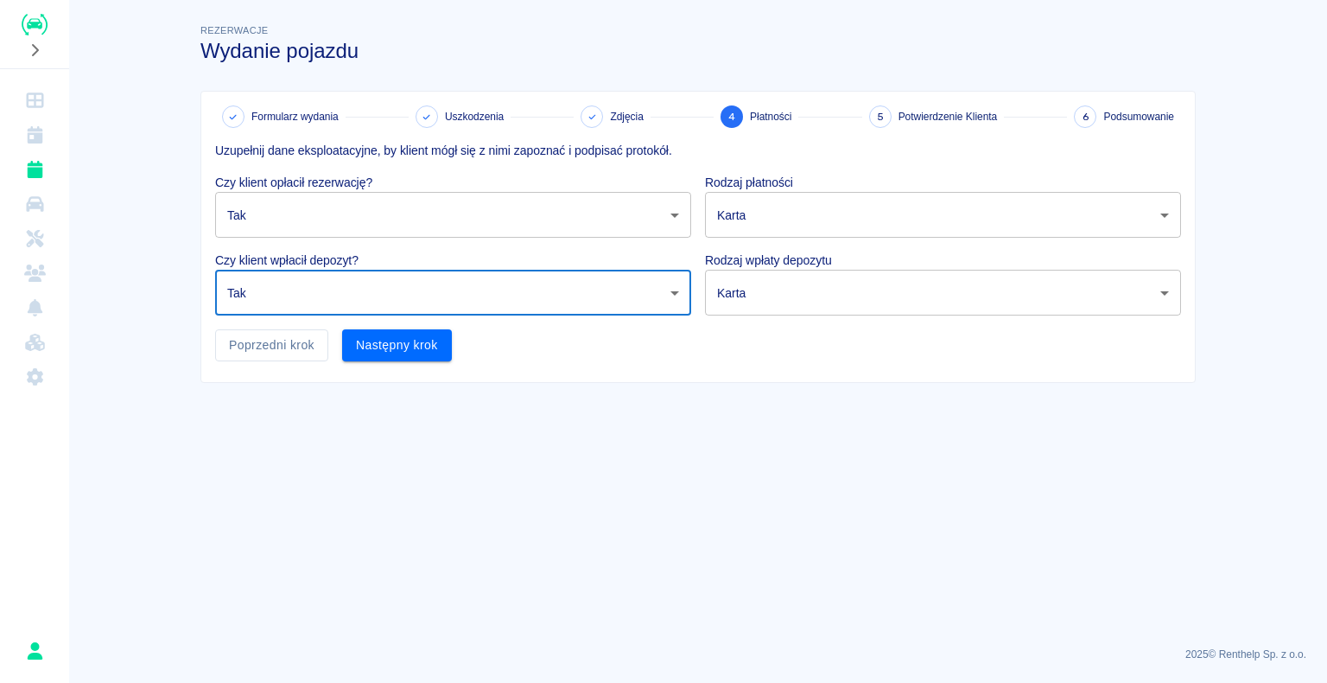
click at [1165, 79] on body "Używamy plików Cookies, by zapewnić Ci najlepsze możliwe doświadczenie. Aby dow…" at bounding box center [663, 341] width 1327 height 683
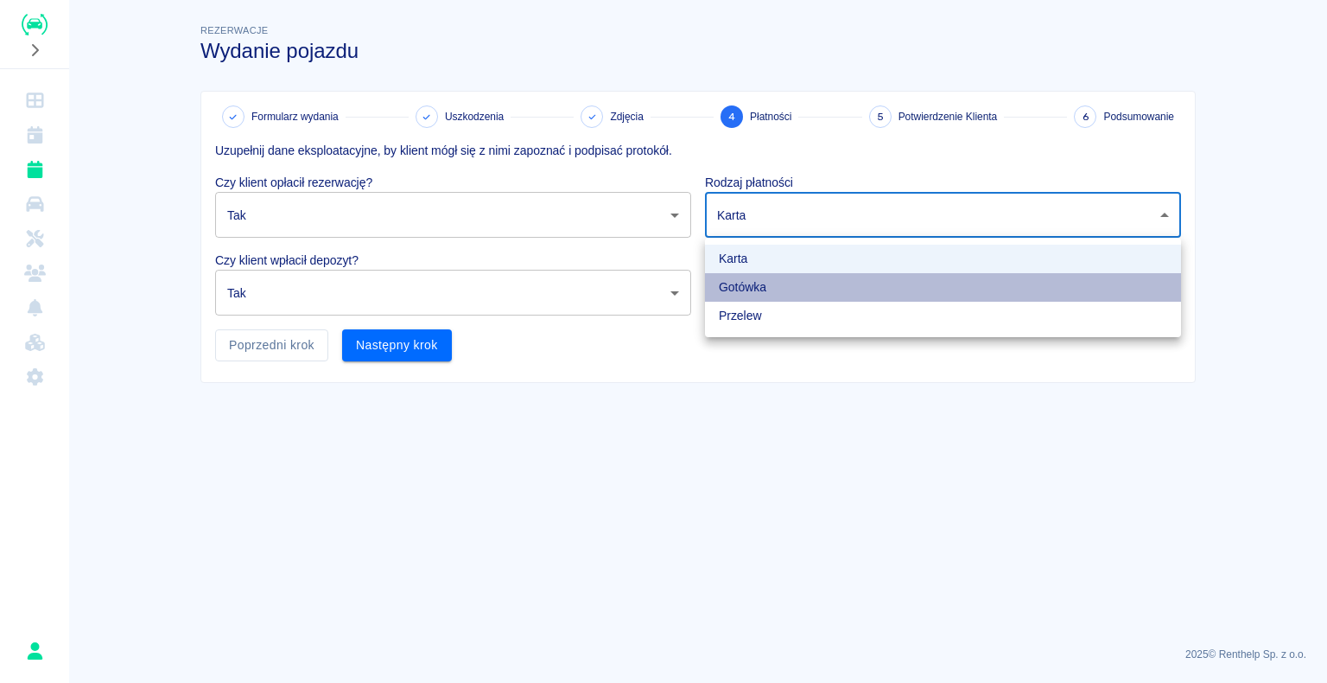
click at [1057, 79] on li "Gotówka" at bounding box center [943, 287] width 476 height 29
type input "cash"
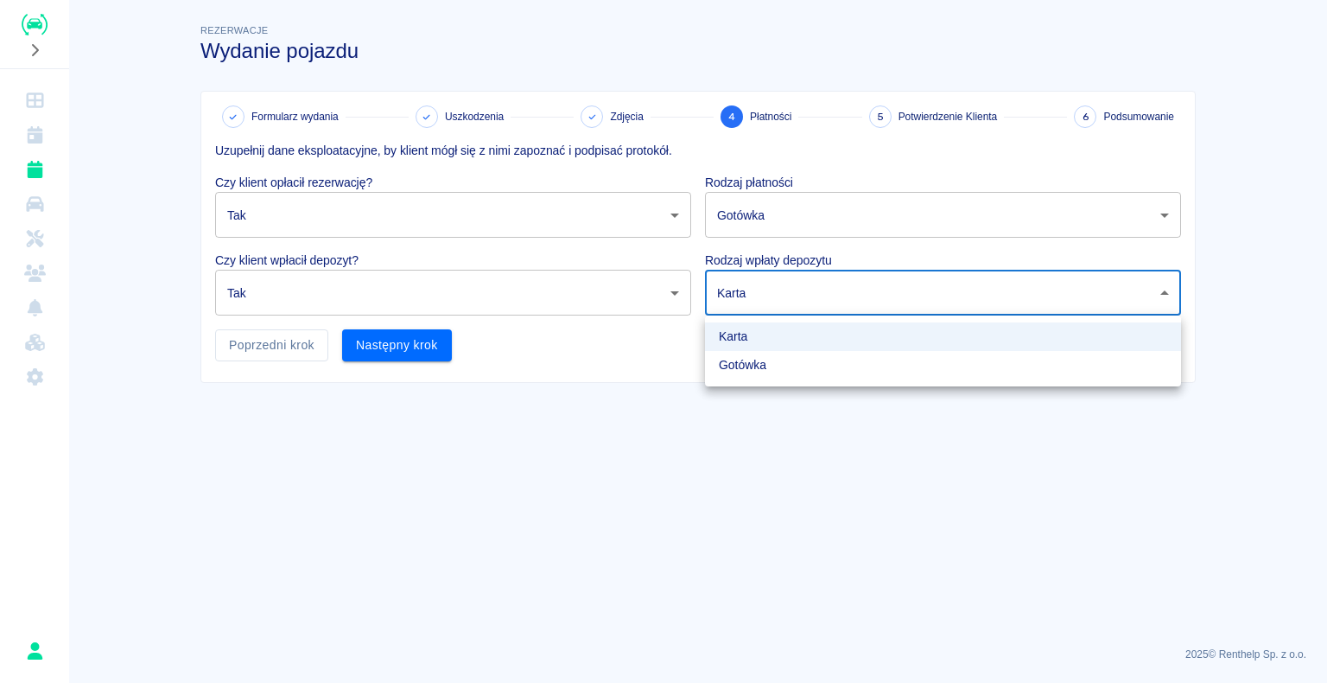
click at [1136, 79] on body "Używamy plików Cookies, by zapewnić Ci najlepsze możliwe doświadczenie. Aby dow…" at bounding box center [663, 341] width 1327 height 683
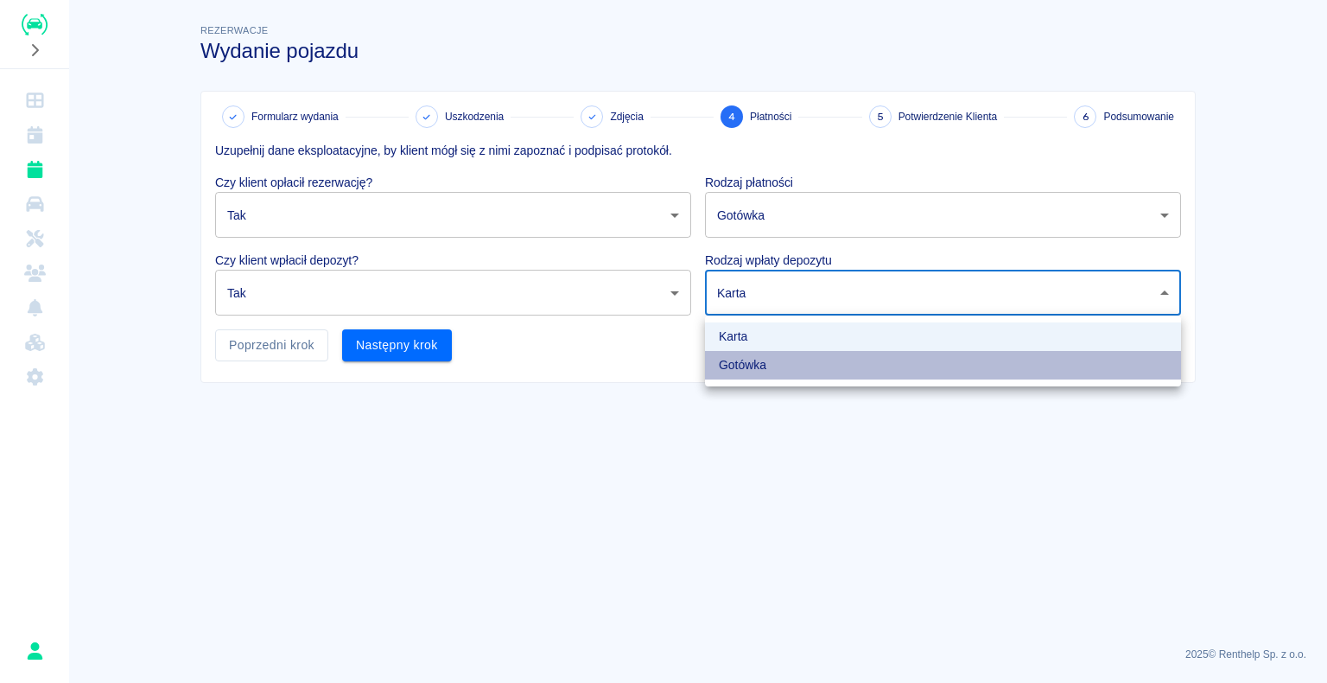
click at [964, 79] on li "Gotówka" at bounding box center [943, 365] width 476 height 29
type input "cash"
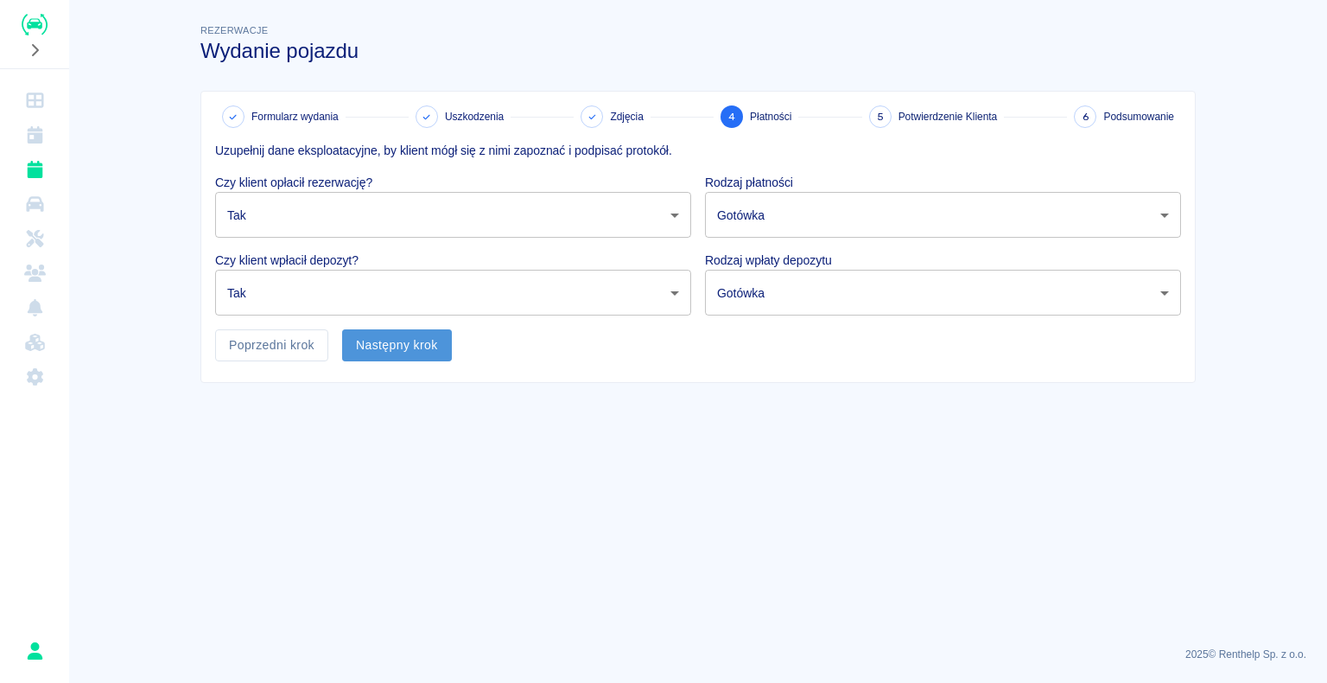
click at [394, 79] on button "Następny krok" at bounding box center [397, 345] width 110 height 32
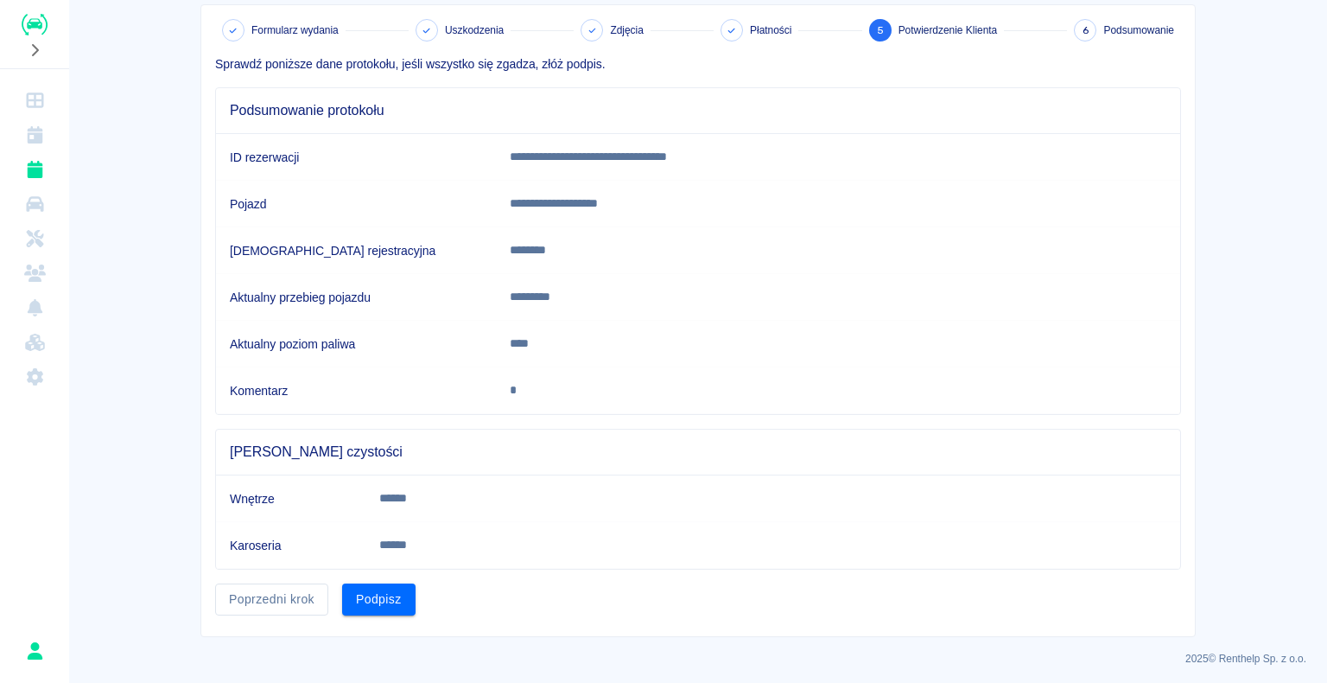
scroll to position [86, 0]
click at [371, 79] on button "Podpisz" at bounding box center [378, 599] width 73 height 32
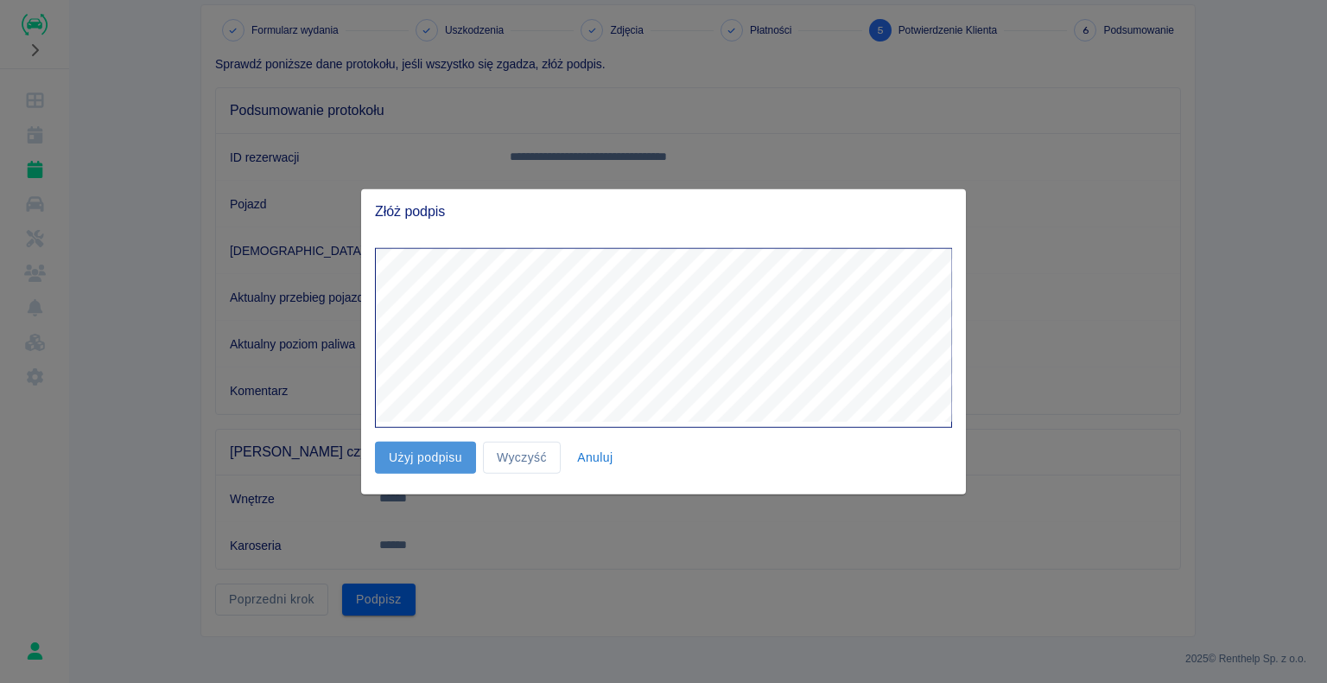
click at [427, 79] on button "Użyj podpisu" at bounding box center [425, 457] width 101 height 32
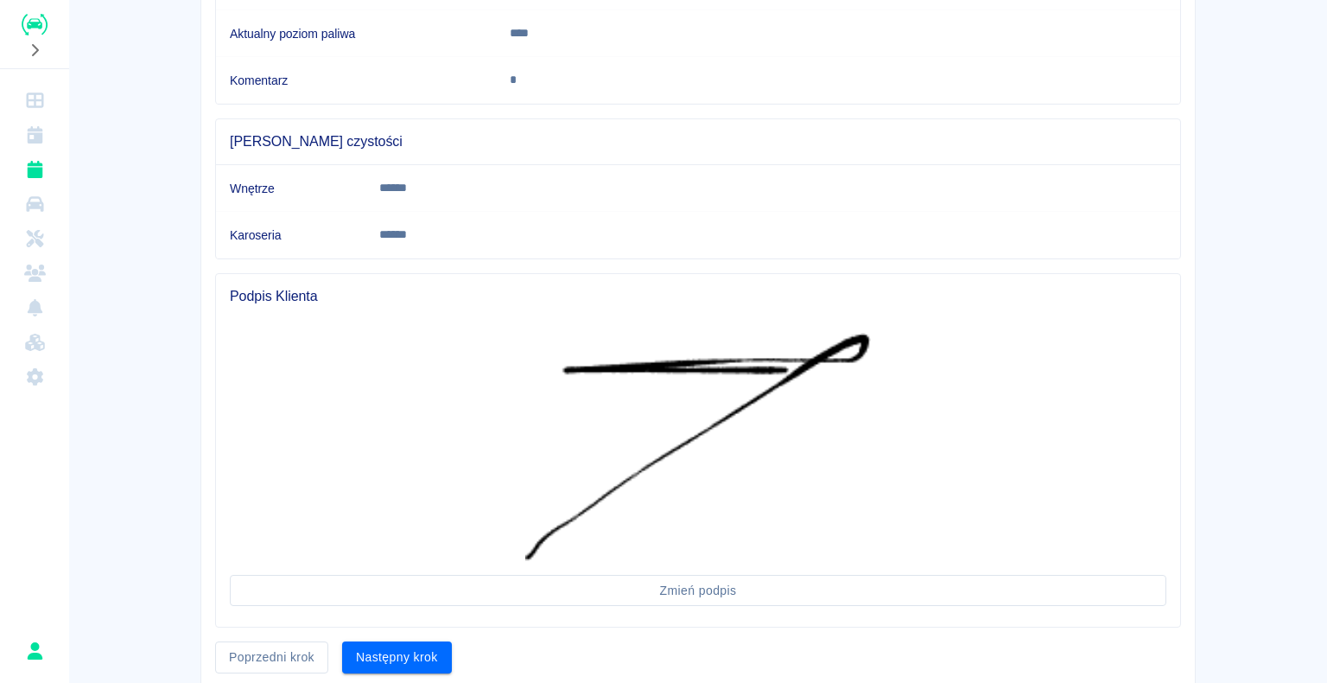
scroll to position [454, 0]
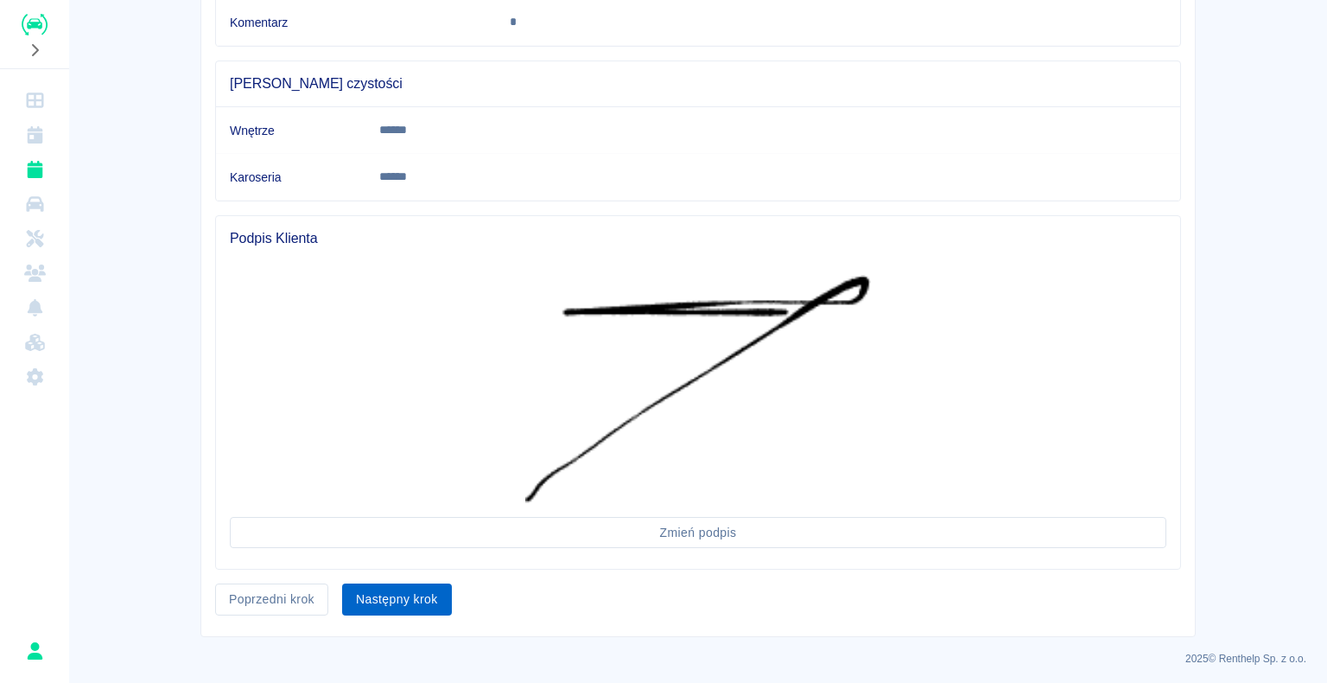
click at [384, 79] on button "Następny krok" at bounding box center [397, 599] width 110 height 32
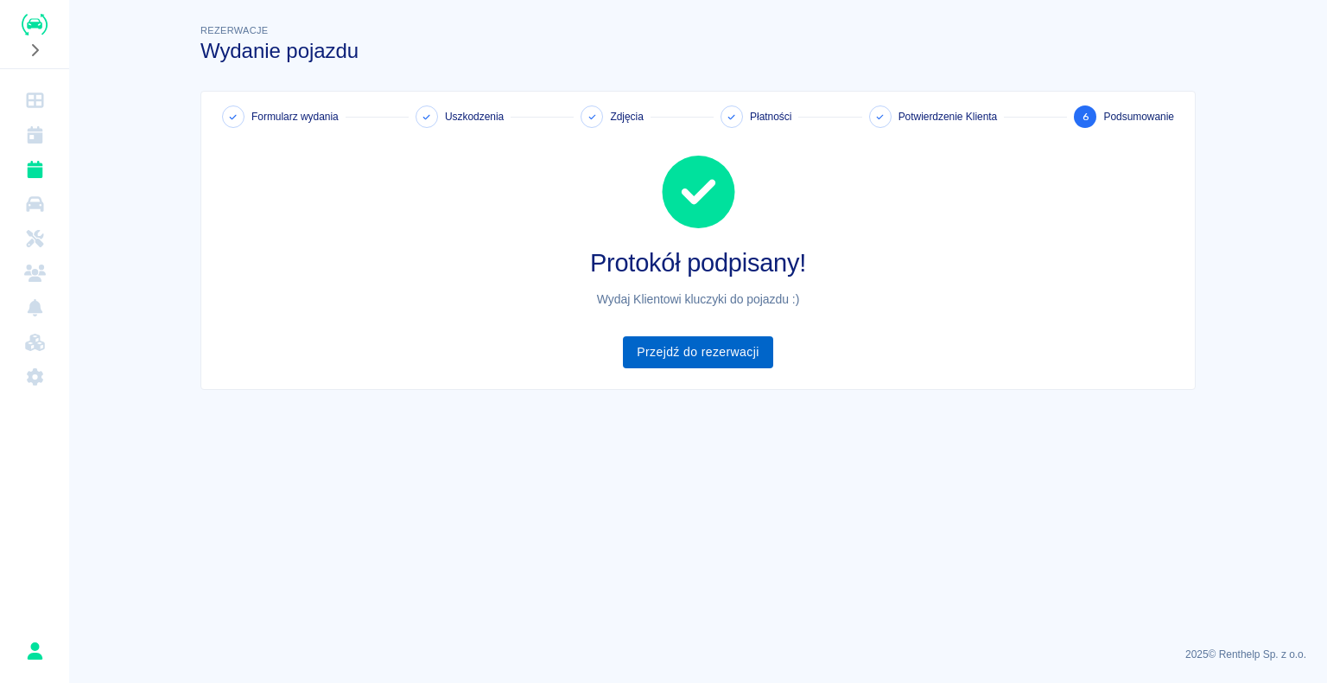
click at [691, 79] on link "Przejdź do rezerwacji" at bounding box center [697, 352] width 149 height 32
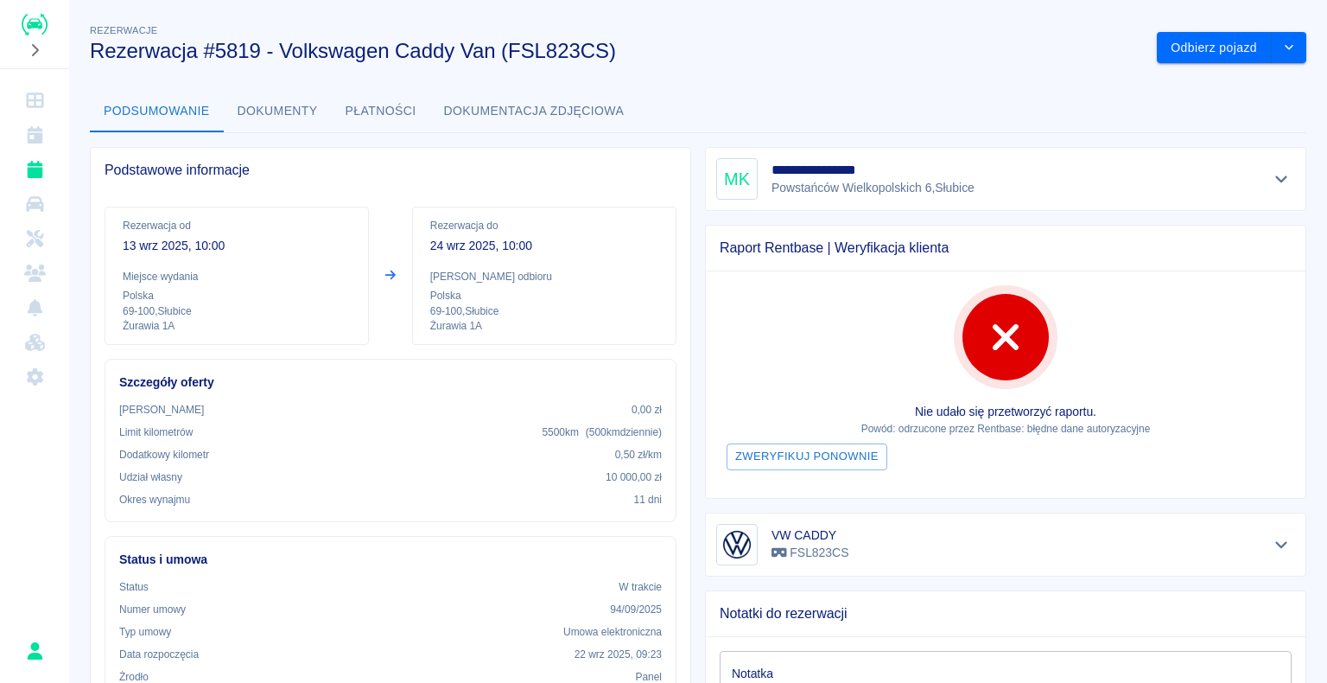
click at [35, 23] on img "Renthelp" at bounding box center [35, 25] width 26 height 22
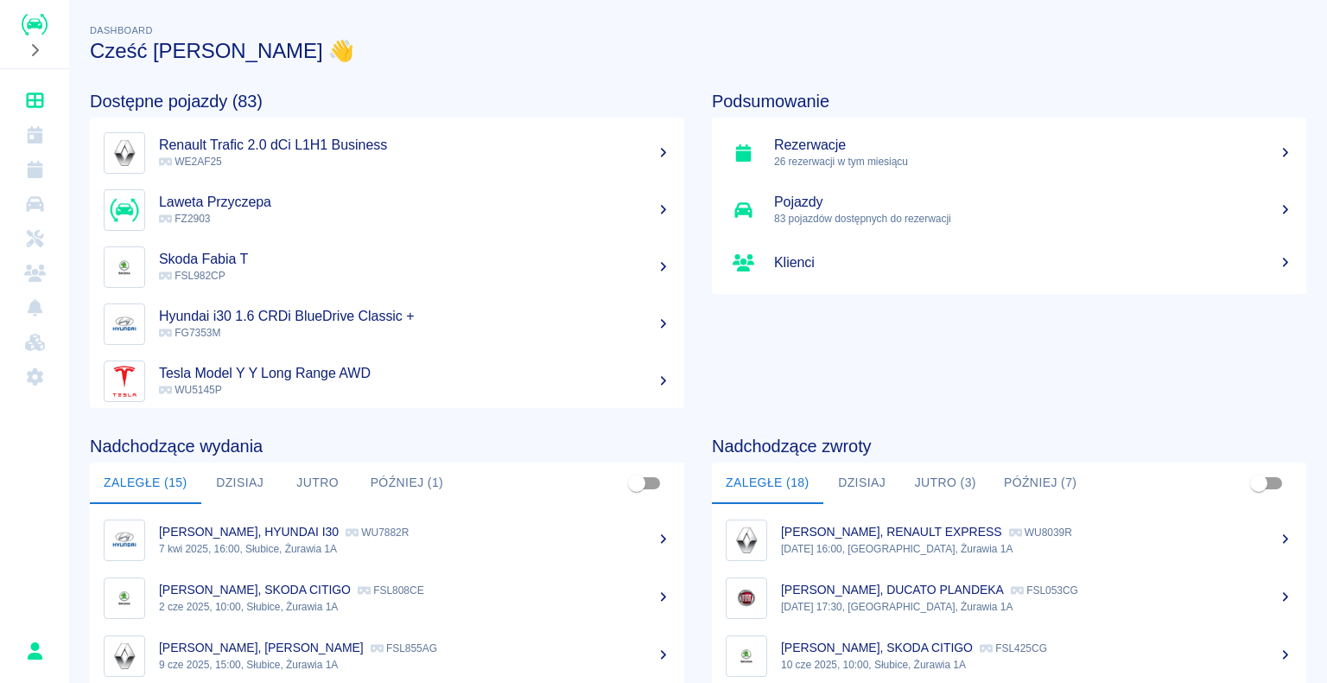
click at [798, 79] on h5 "Rezerwacje" at bounding box center [1033, 145] width 518 height 17
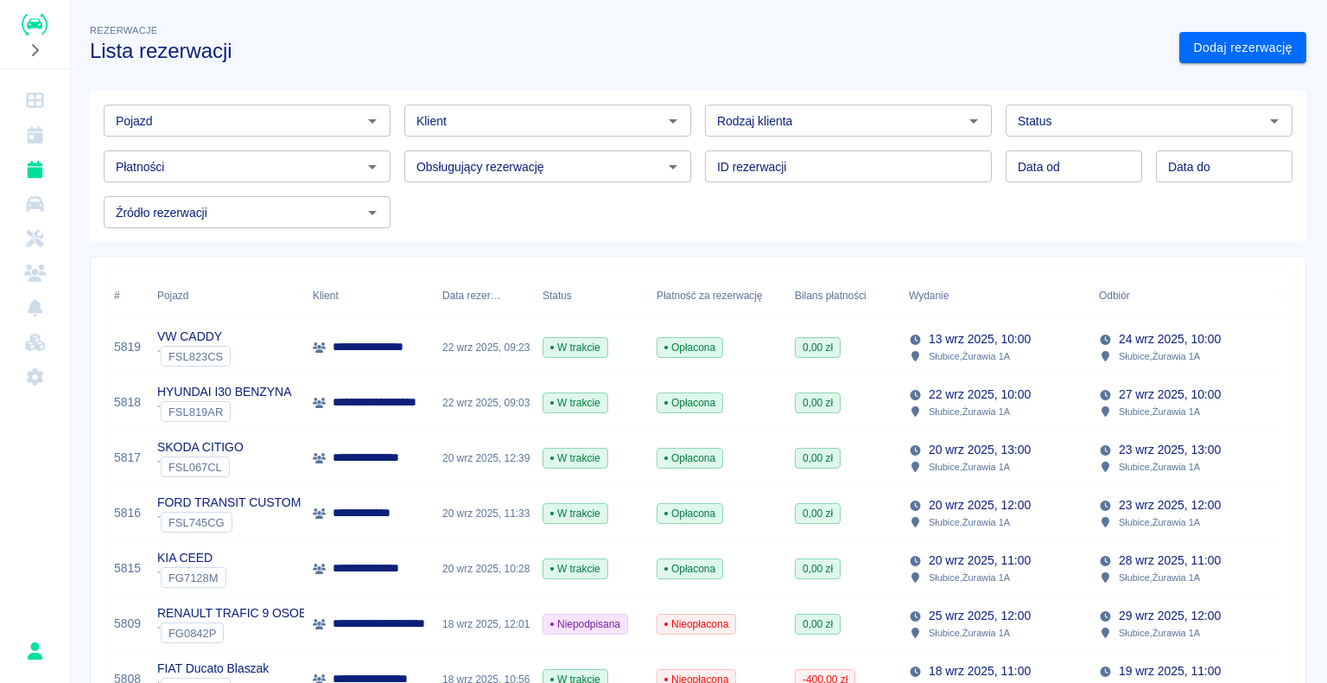
click at [970, 79] on icon "Otwórz" at bounding box center [973, 121] width 21 height 21
click at [878, 79] on li "Osoba prywatna" at bounding box center [840, 157] width 283 height 29
type input "Osoba prywatna"
click at [1264, 79] on icon "Otwórz" at bounding box center [1274, 121] width 21 height 21
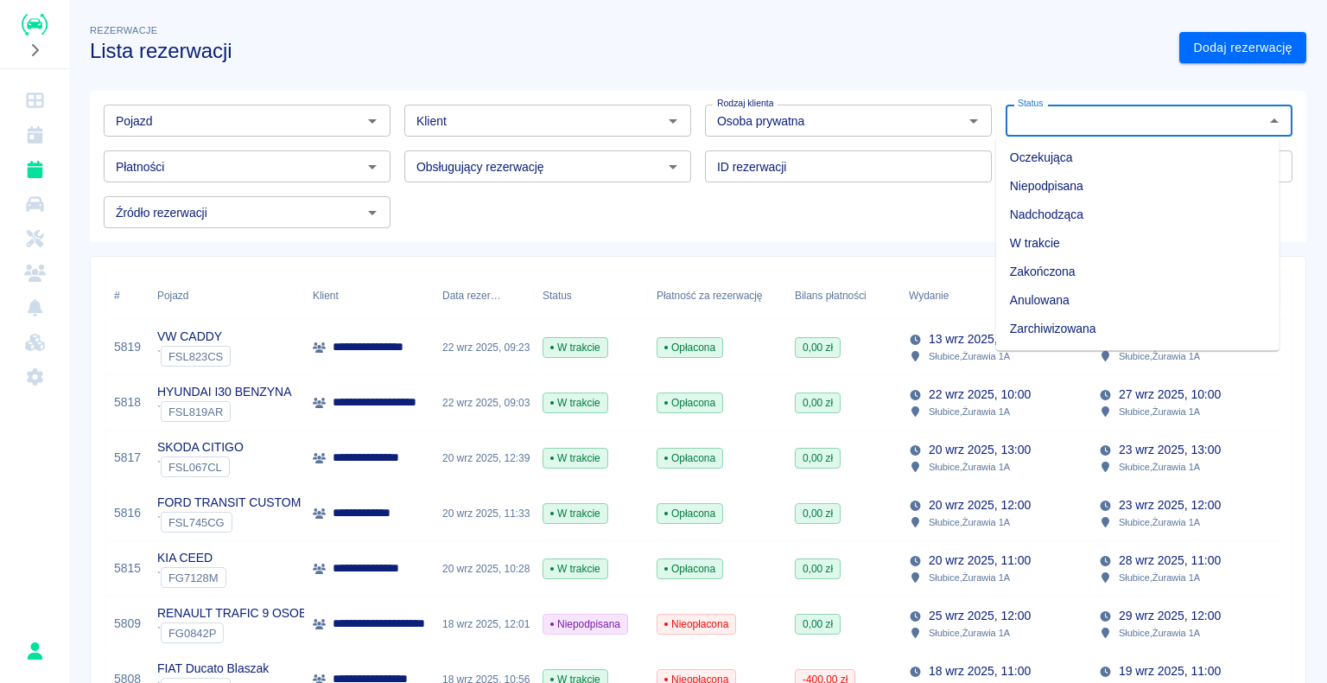
click at [1127, 79] on li "Zarchiwizowana" at bounding box center [1137, 328] width 283 height 29
type input "Zarchiwizowana"
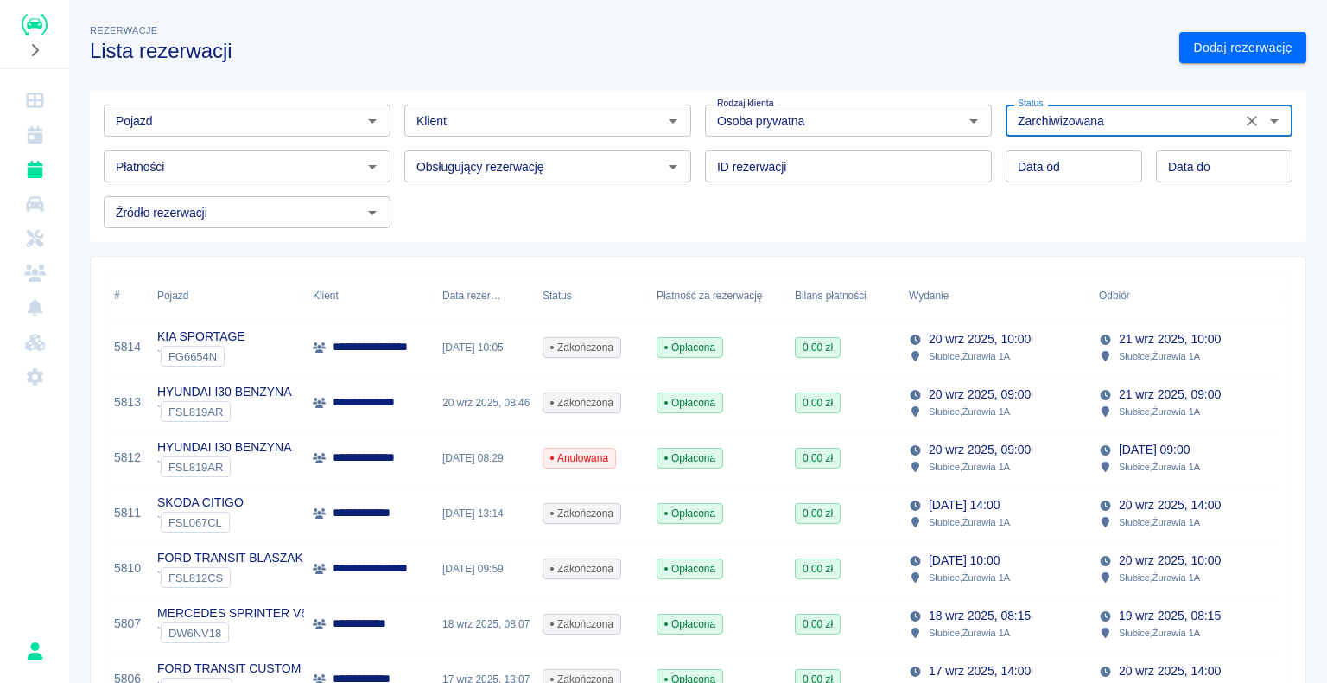
click at [369, 79] on icon "Otwórz" at bounding box center [372, 121] width 21 height 21
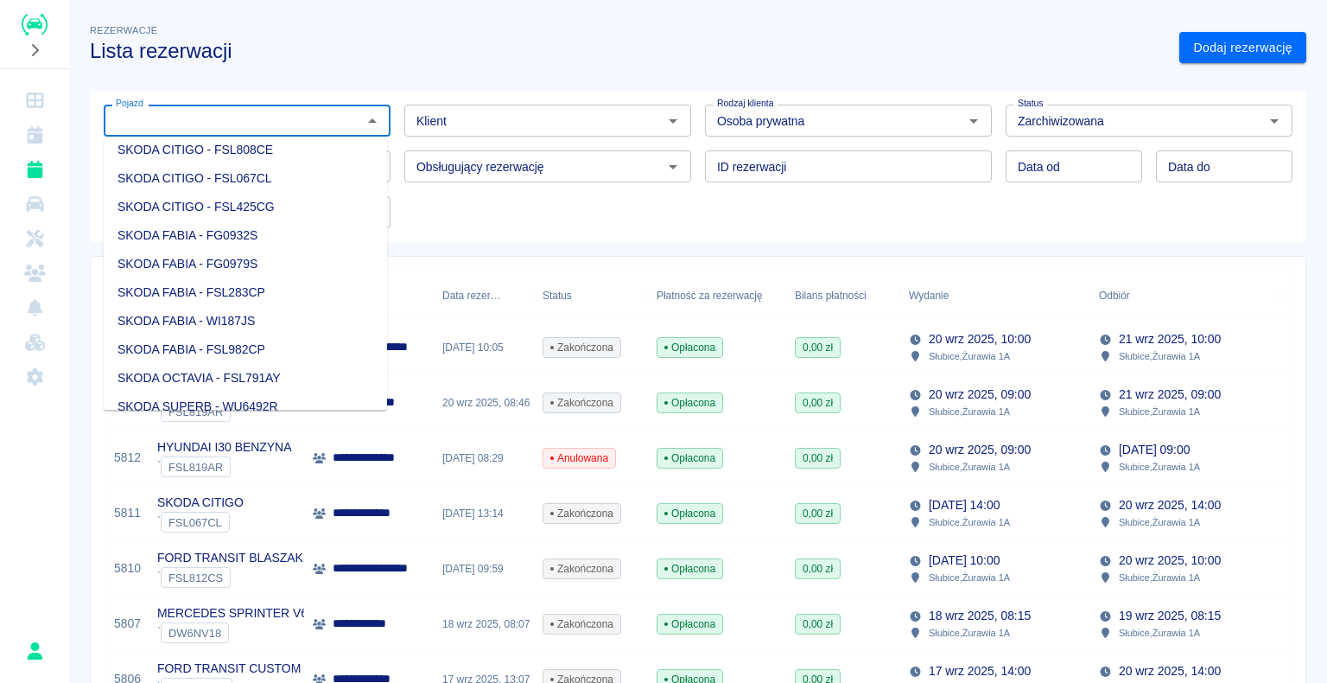
scroll to position [1901, 0]
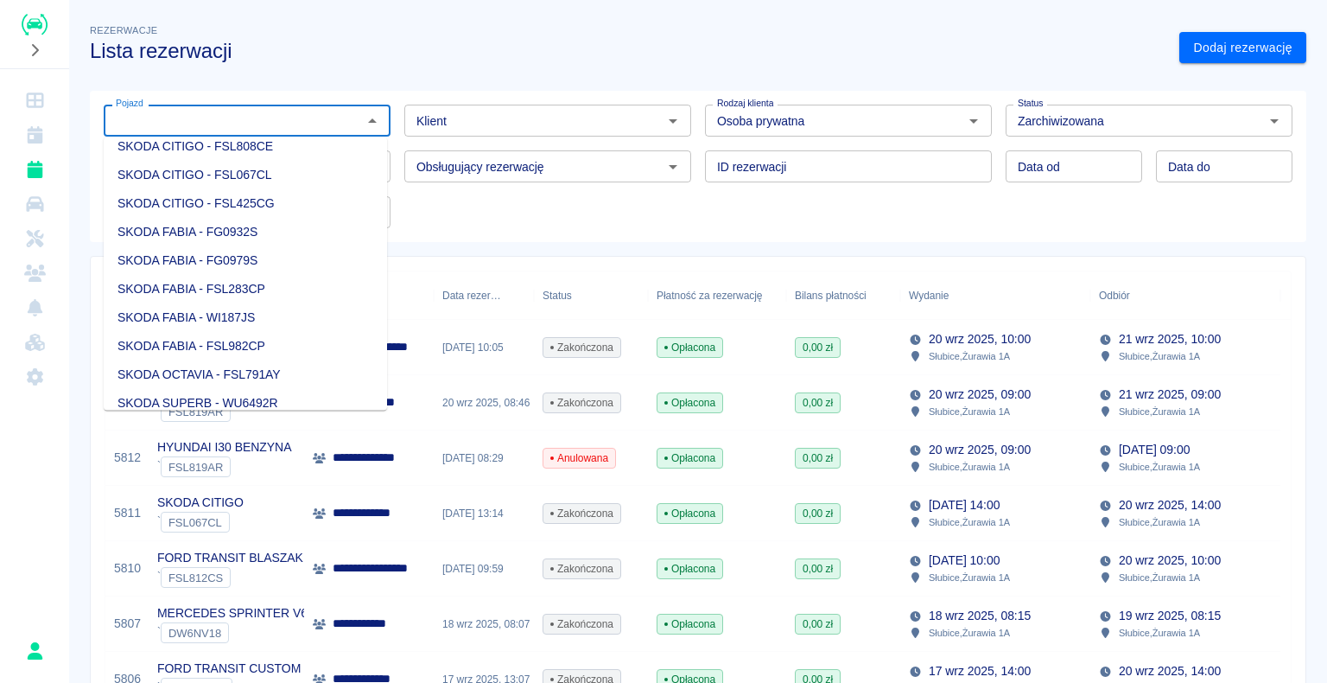
click at [281, 79] on li "SKODA CITIGO - FSL808CE" at bounding box center [245, 146] width 283 height 29
type input "SKODA CITIGO - FSL808CE"
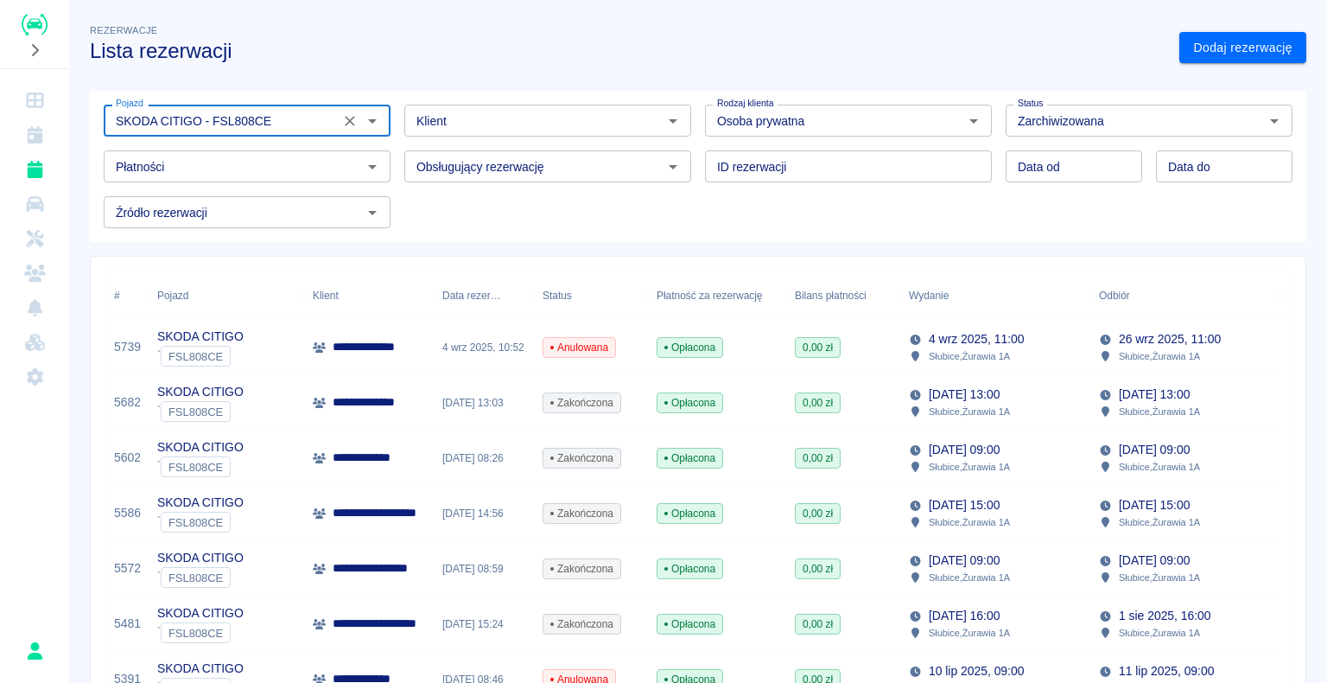
type input "DD.MM.YYYY"
click at [1054, 79] on input "DD.MM.YYYY" at bounding box center [1074, 166] width 137 height 32
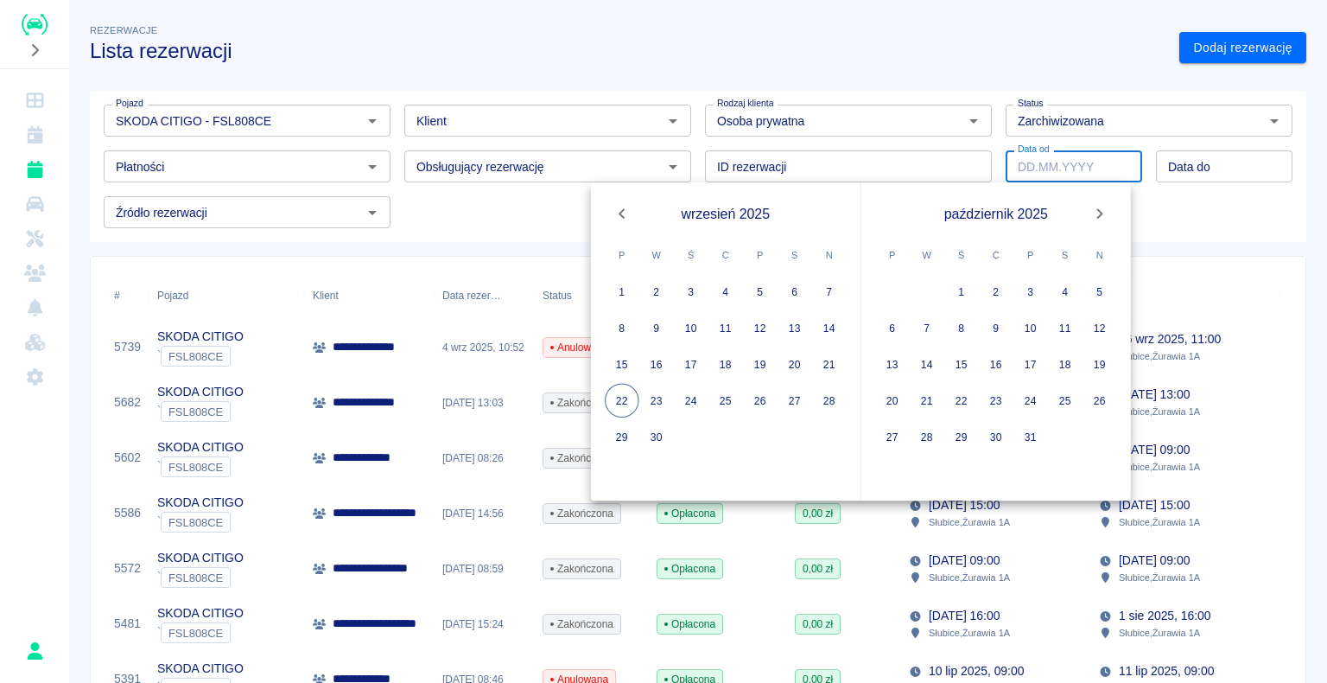
click at [620, 79] on icon "Previous month" at bounding box center [622, 213] width 6 height 10
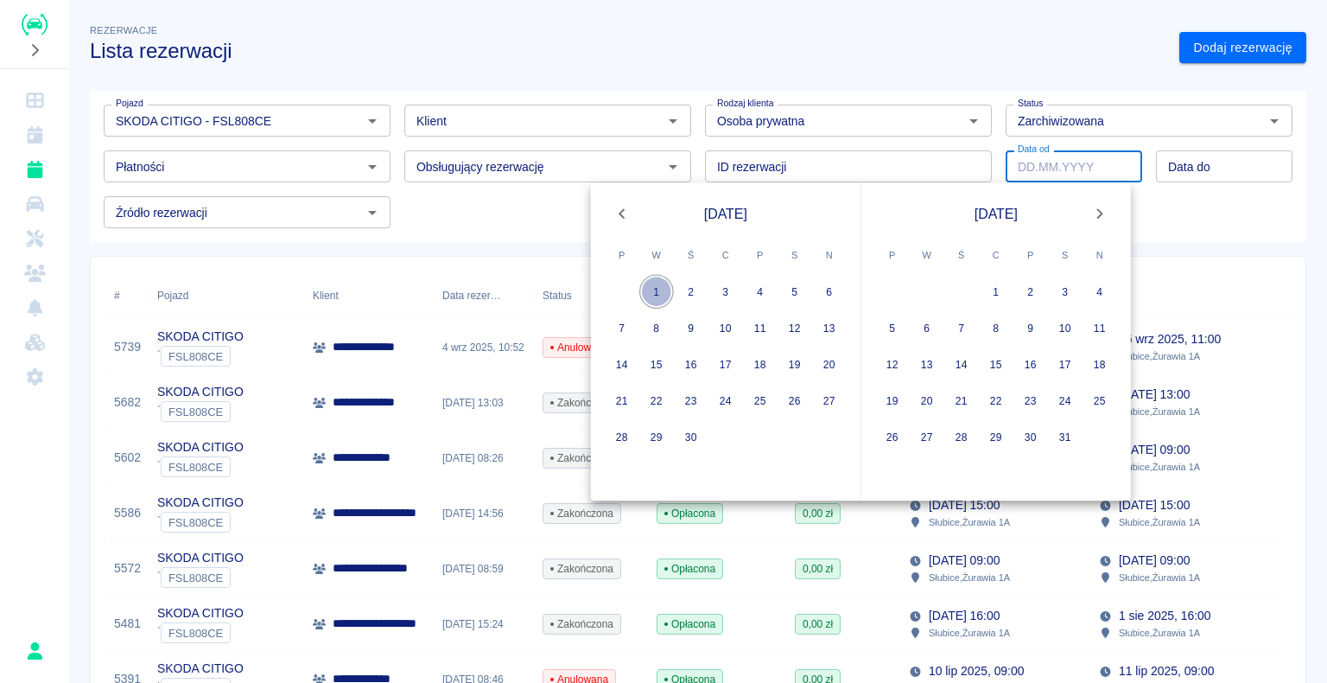
click at [657, 79] on button "1" at bounding box center [656, 291] width 35 height 35
type input "[DATE]"
type input "DD.MM.YYYY"
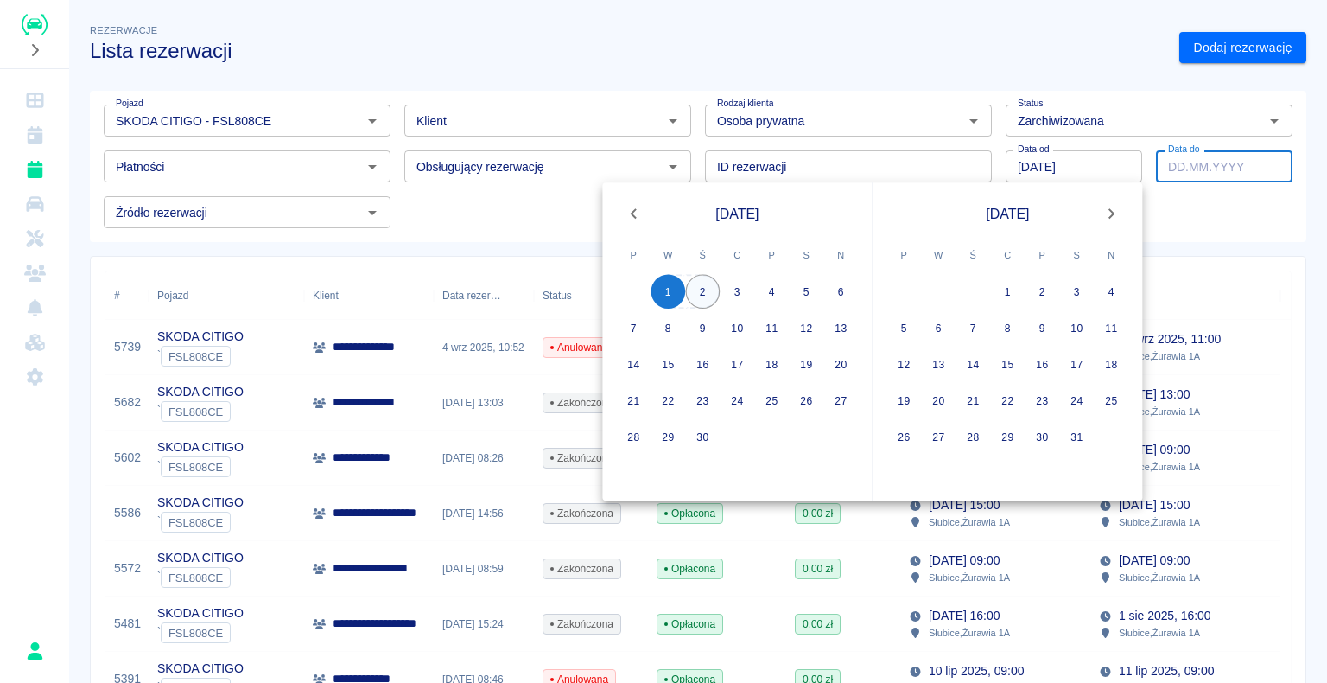
click at [711, 79] on div "1 2 3 4 5 6" at bounding box center [737, 291] width 270 height 35
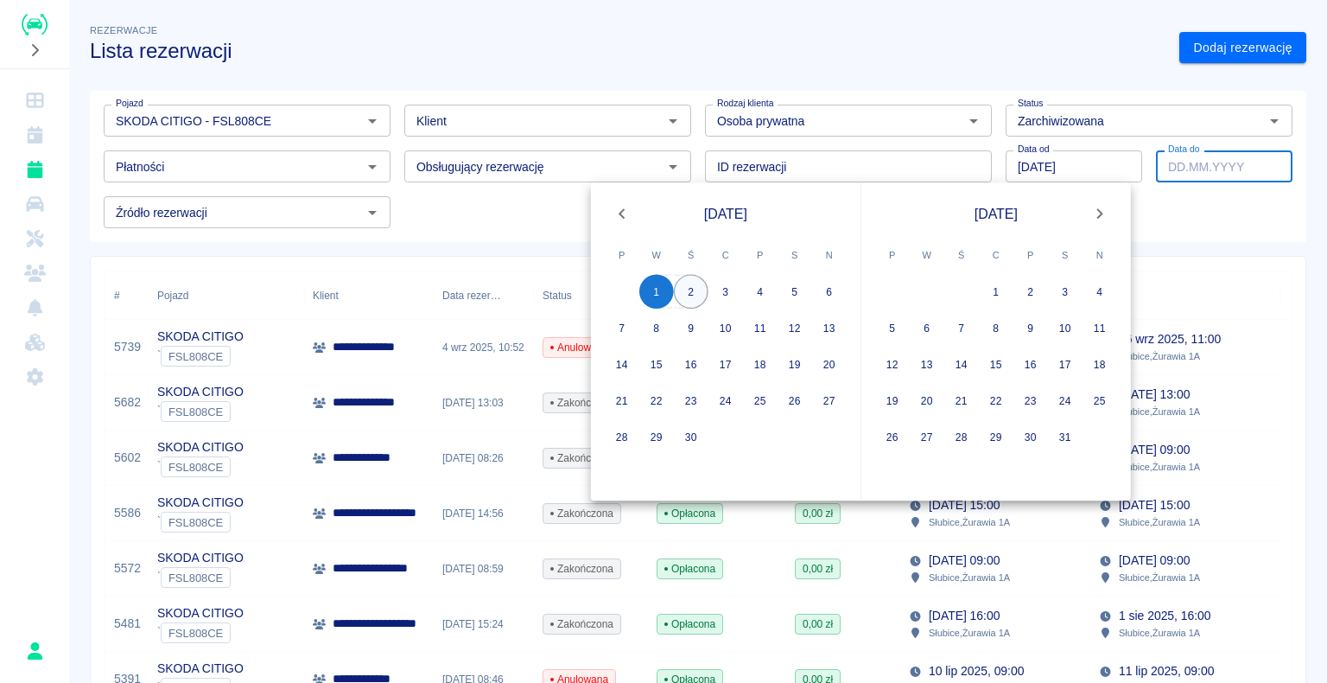
click at [688, 79] on button "2" at bounding box center [691, 291] width 35 height 35
type input "[DATE]"
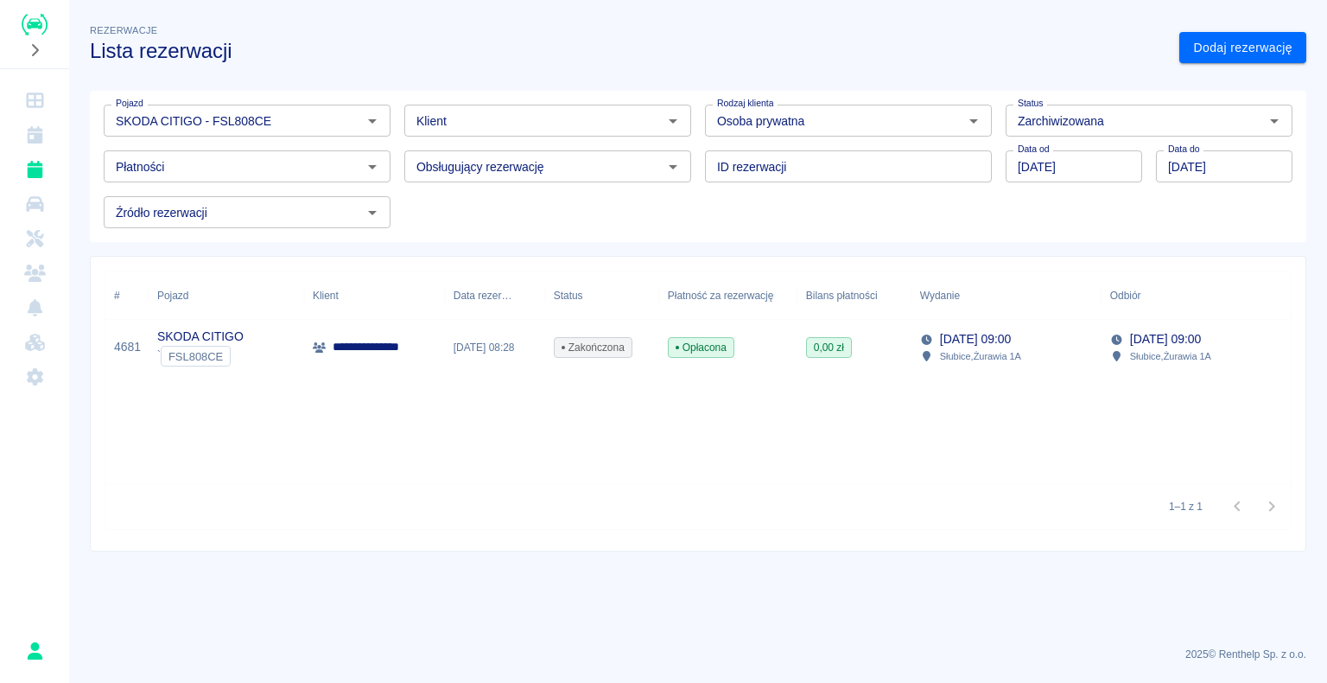
click at [773, 79] on div "Opłacona" at bounding box center [728, 347] width 138 height 55
click at [1116, 79] on input "[DATE]" at bounding box center [1074, 166] width 137 height 32
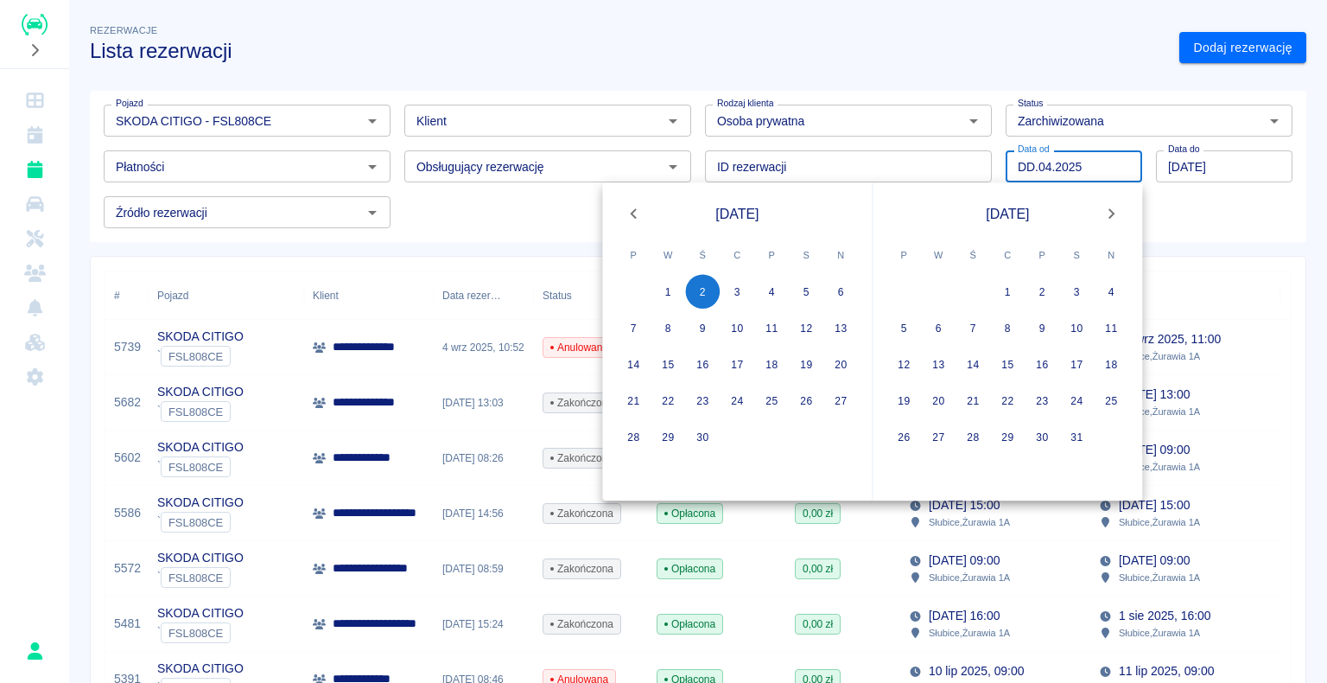
click at [1074, 79] on input "DD.04.2025" at bounding box center [1074, 166] width 137 height 32
click at [939, 60] on h3 "Lista rezerwacji" at bounding box center [628, 51] width 1076 height 24
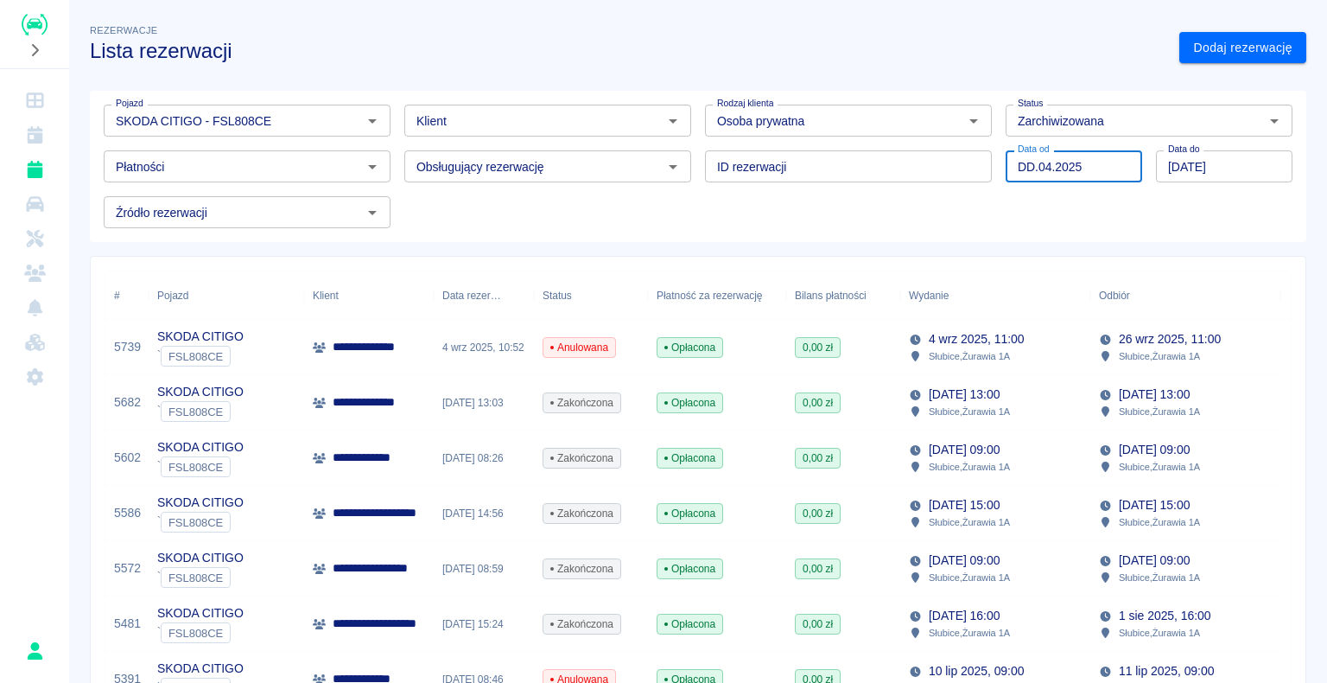
click at [1042, 79] on input "DD.04.2025" at bounding box center [1074, 166] width 137 height 32
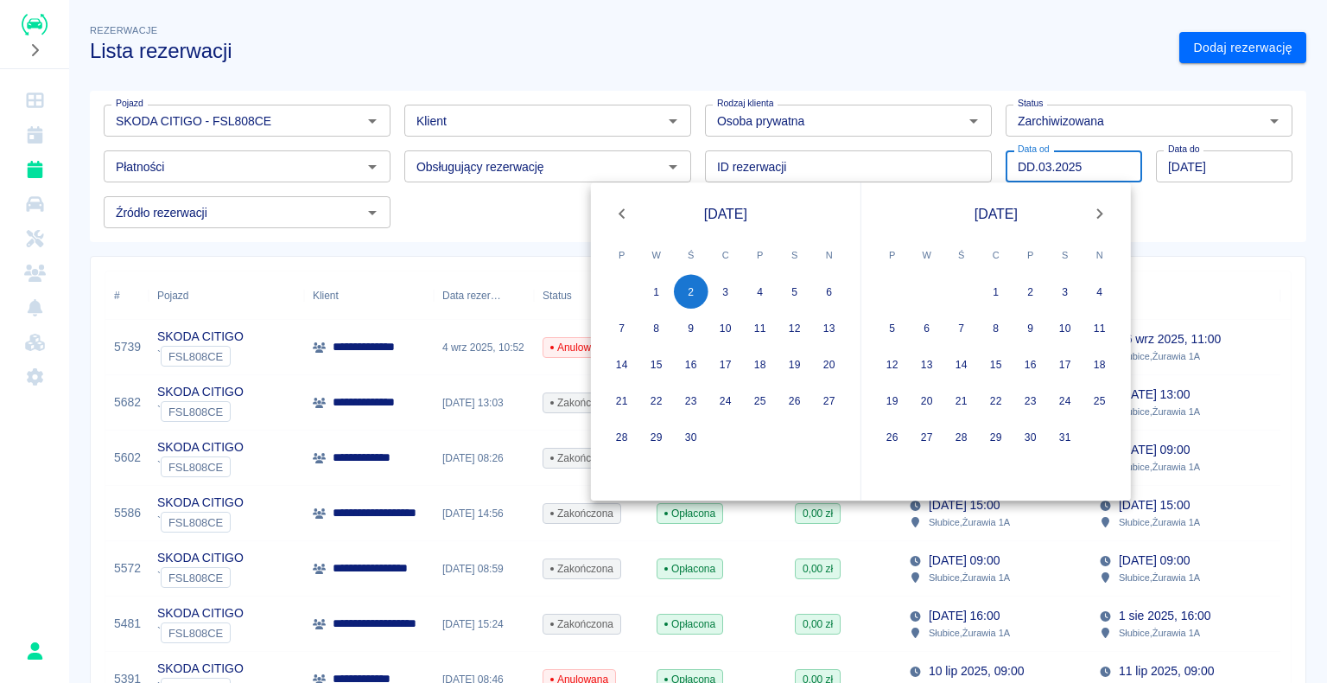
type input "DD.03.2025"
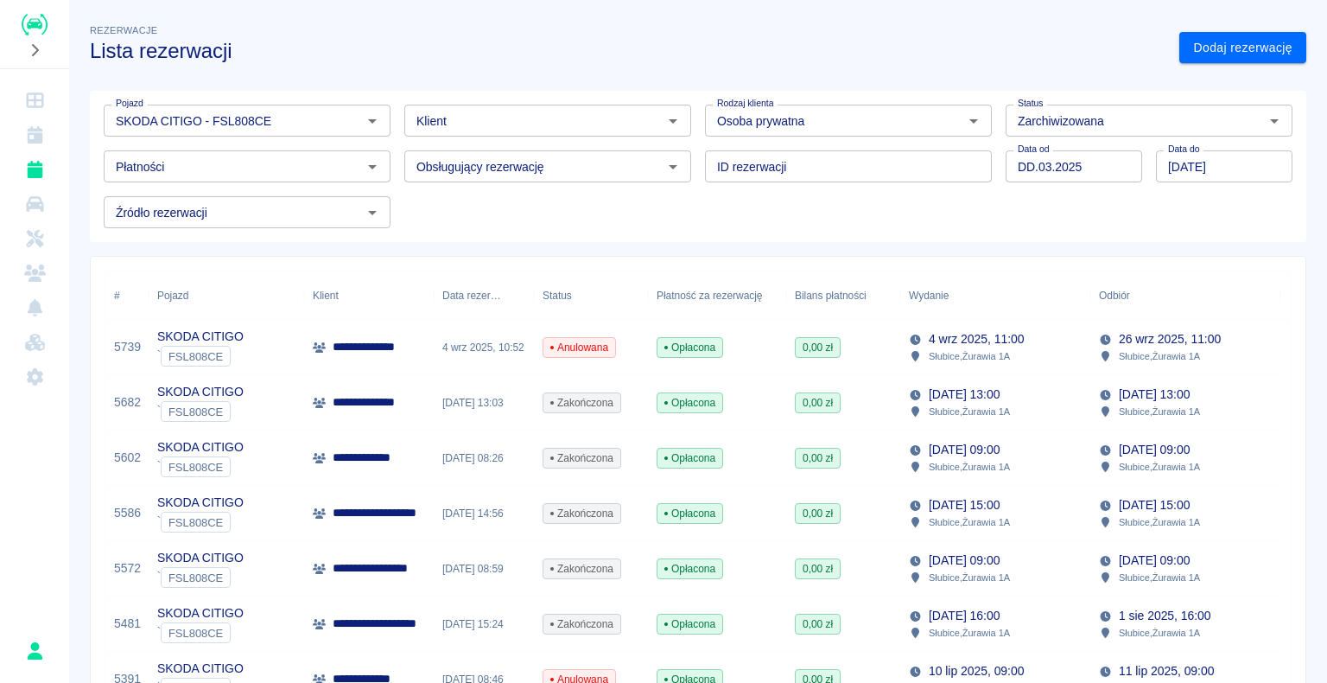
click at [1243, 79] on icon "Wyczyść" at bounding box center [1251, 120] width 17 height 17
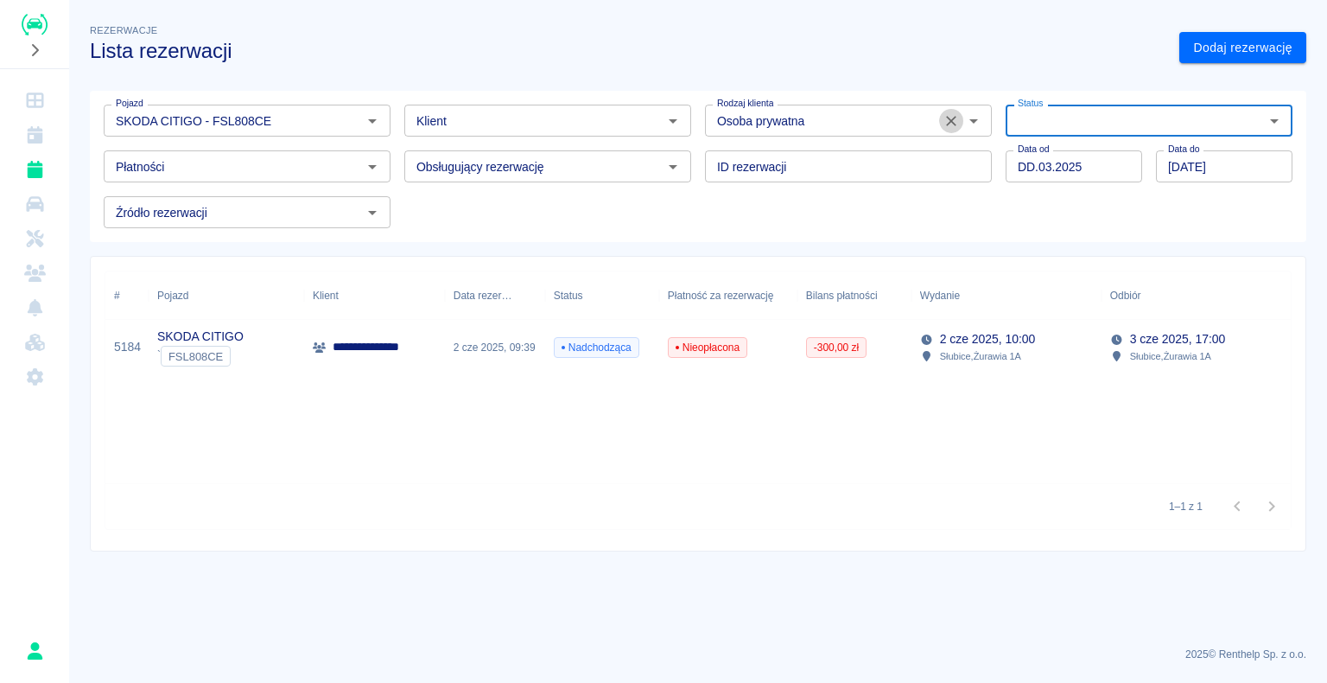
click at [954, 79] on icon "Wyczyść" at bounding box center [951, 121] width 10 height 10
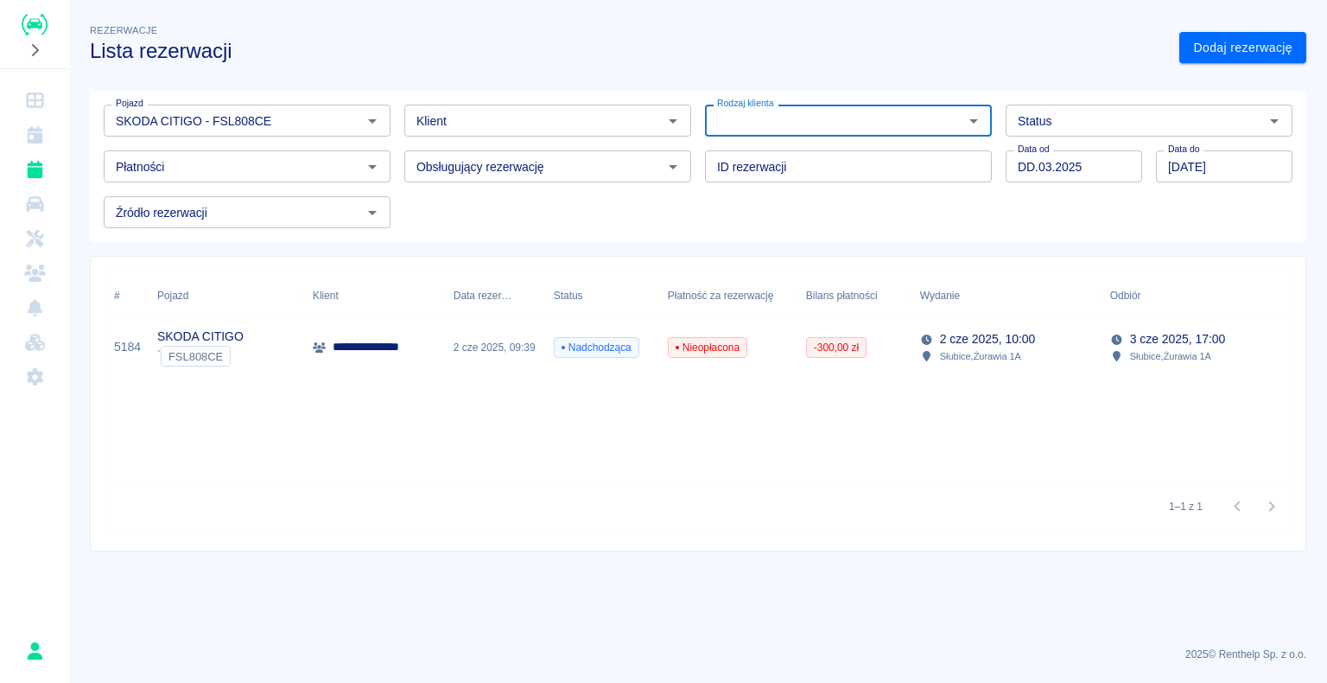
click at [390, 20] on div "Rezerwacje Lista rezerwacji" at bounding box center [620, 35] width 1089 height 56
click at [352, 79] on icon "Wyczyść" at bounding box center [349, 120] width 17 height 17
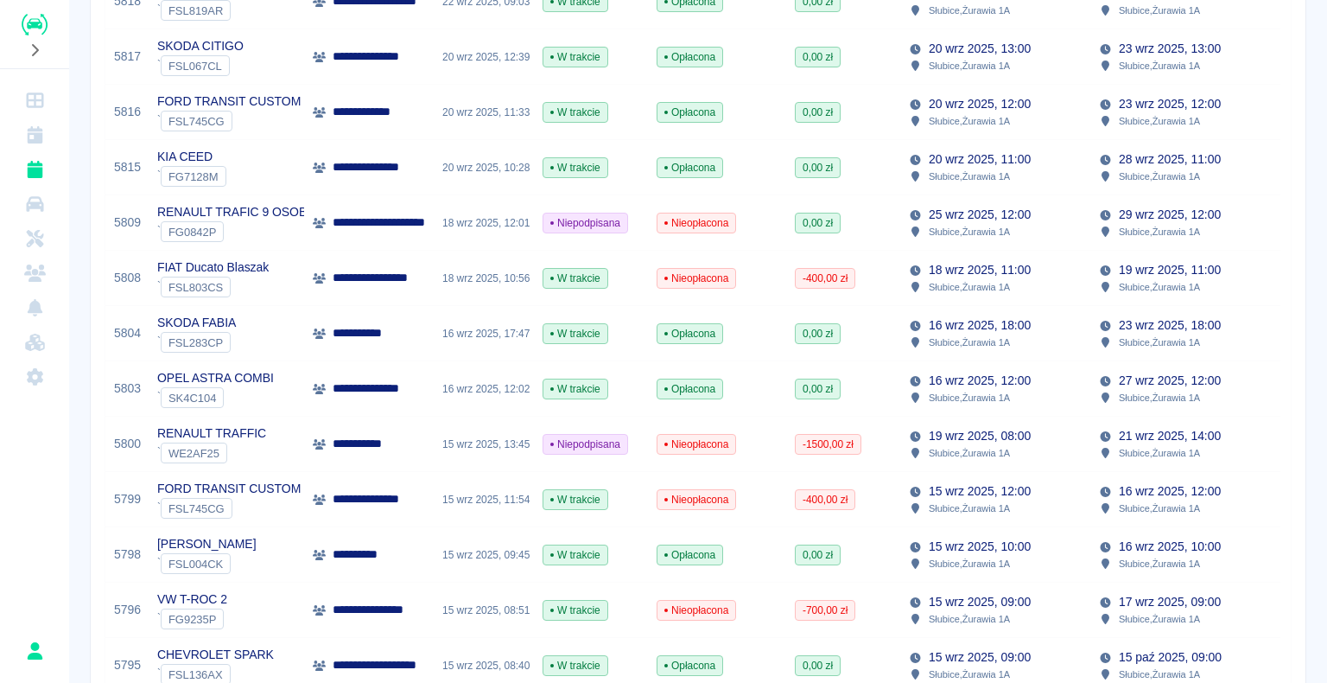
scroll to position [432, 0]
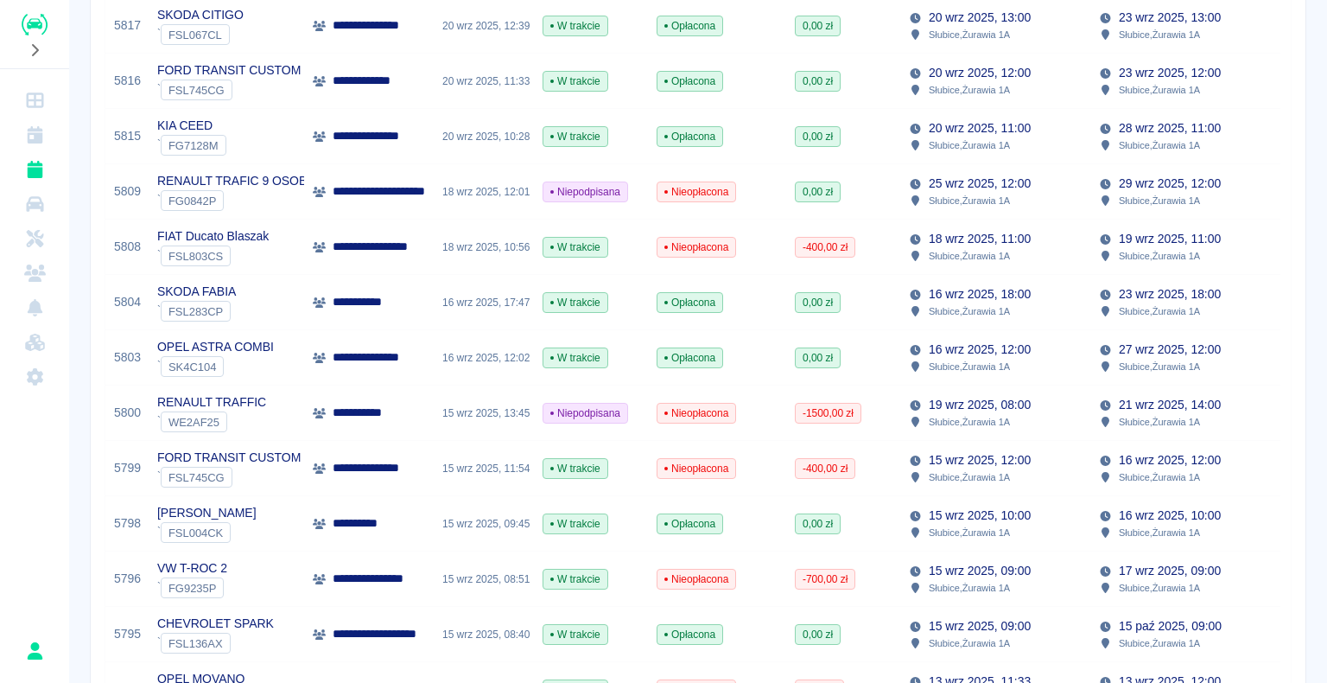
click at [456, 79] on div "15 wrz 2025, 08:51" at bounding box center [484, 578] width 100 height 55
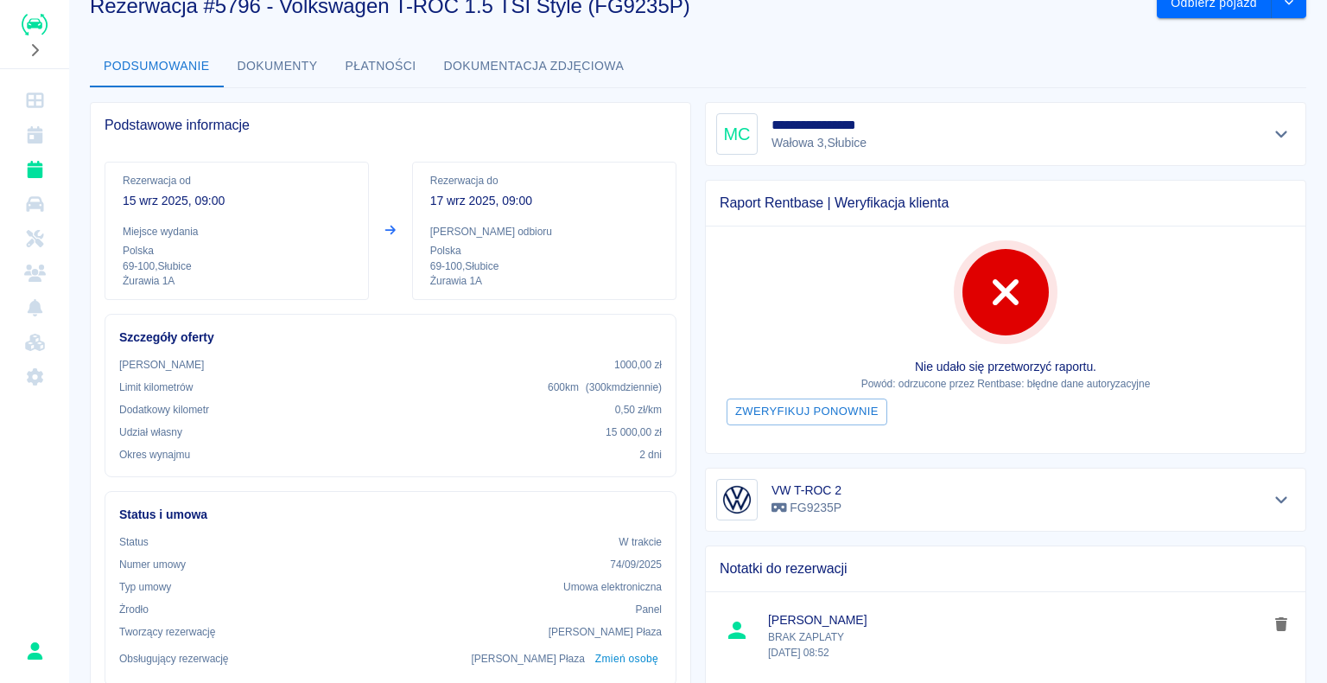
scroll to position [86, 0]
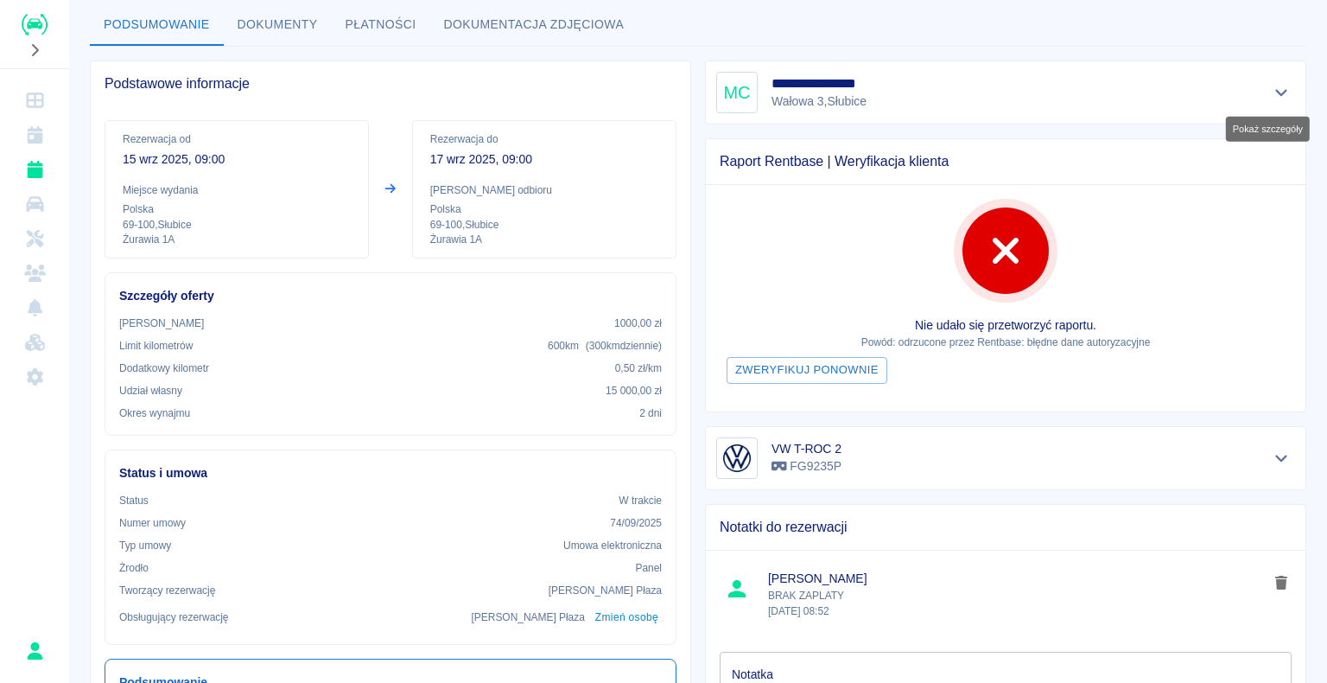
click at [1275, 79] on icon "Pokaż szczegóły" at bounding box center [1281, 93] width 12 height 7
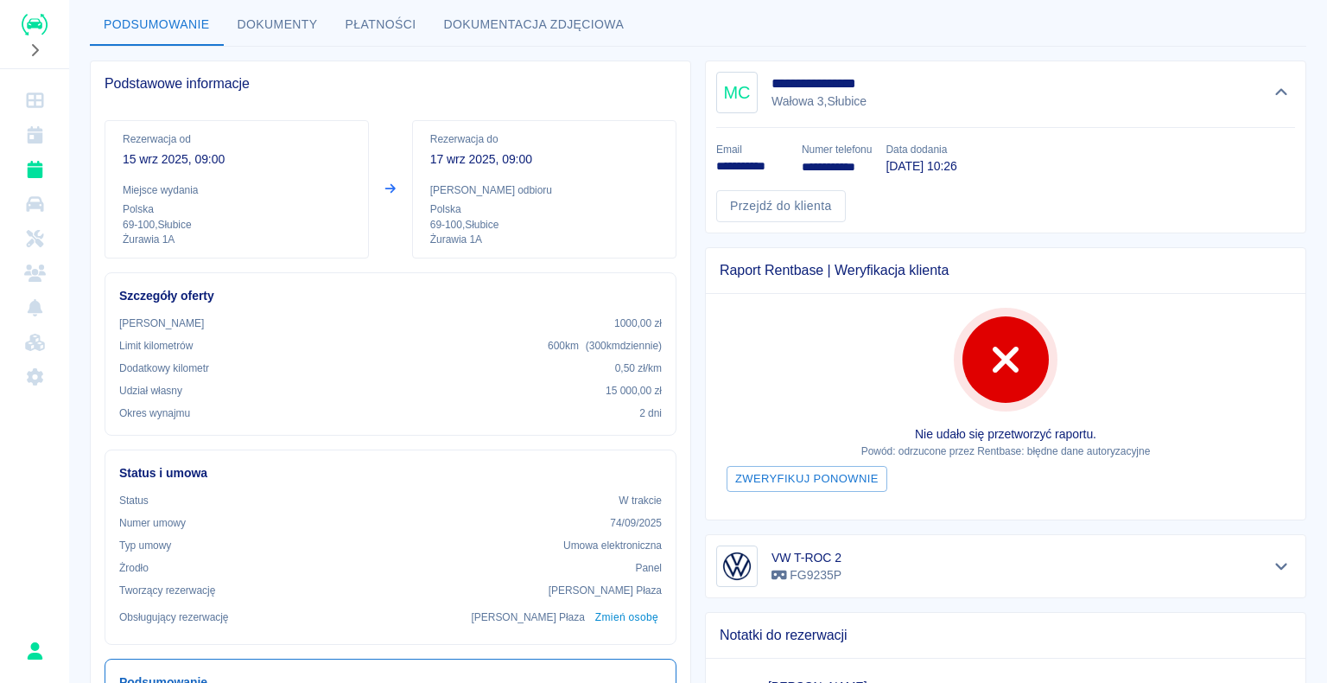
scroll to position [0, 0]
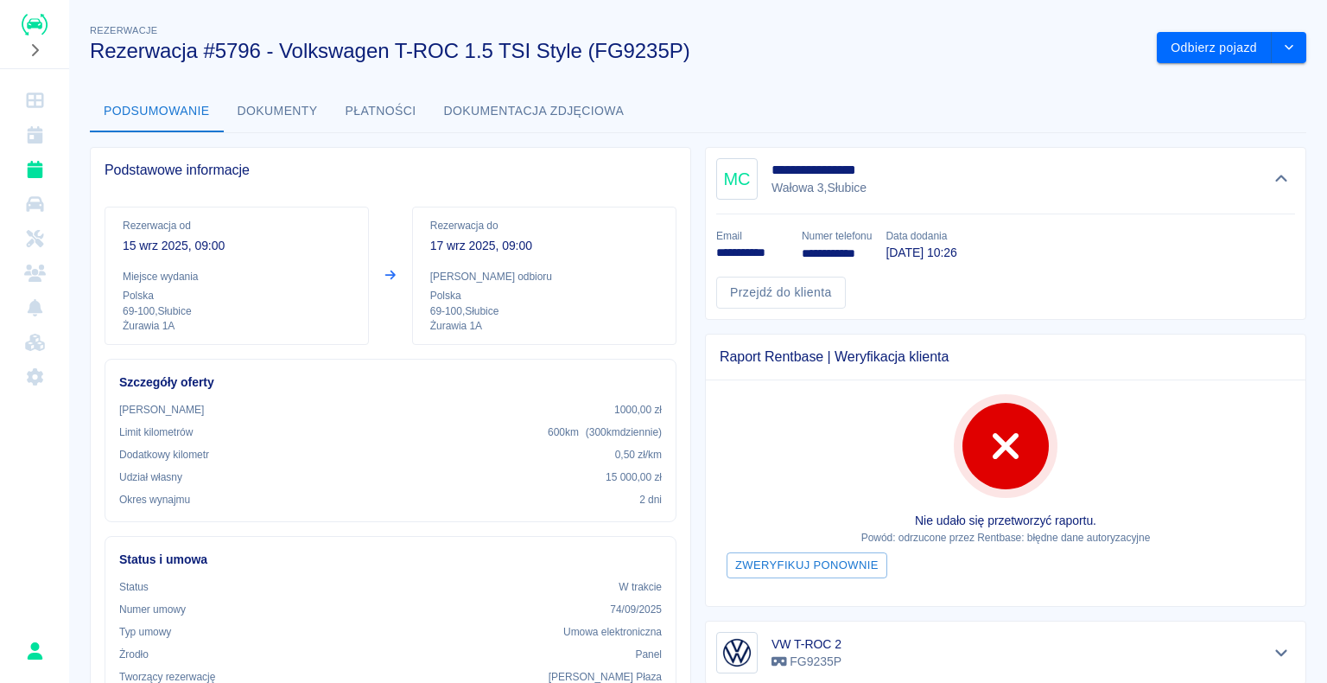
click at [28, 16] on img "Renthelp" at bounding box center [35, 25] width 26 height 22
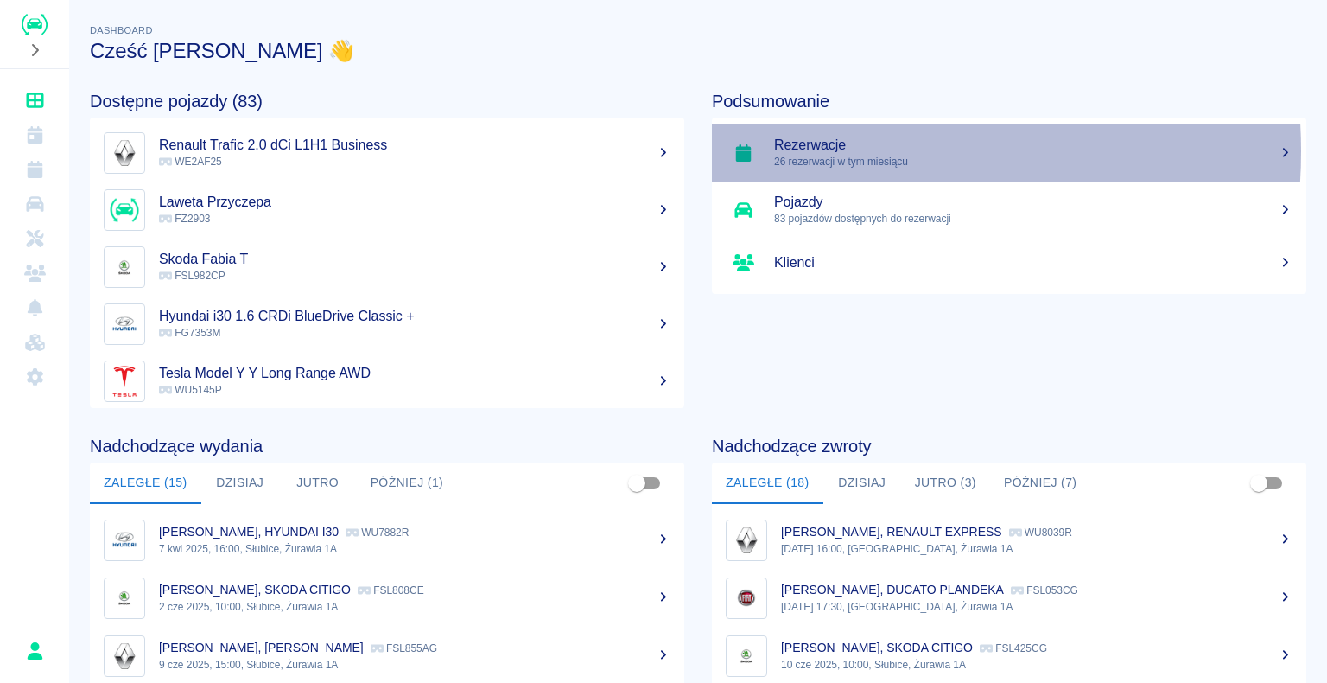
click at [803, 79] on h5 "Rezerwacje" at bounding box center [1033, 145] width 518 height 17
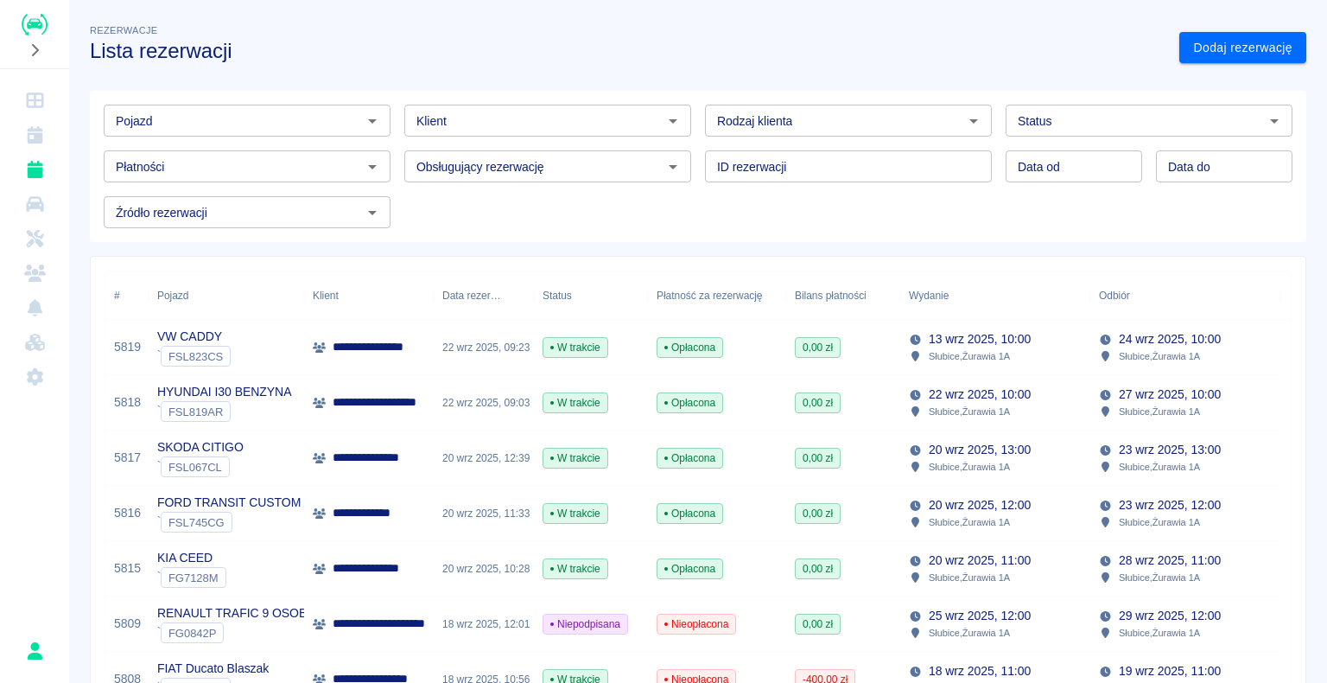
click at [963, 79] on icon "Otwórz" at bounding box center [973, 121] width 21 height 21
click at [912, 79] on li "Osoba prywatna" at bounding box center [840, 157] width 283 height 29
type input "Osoba prywatna"
click at [1201, 48] on link "Dodaj rezerwację" at bounding box center [1242, 48] width 127 height 32
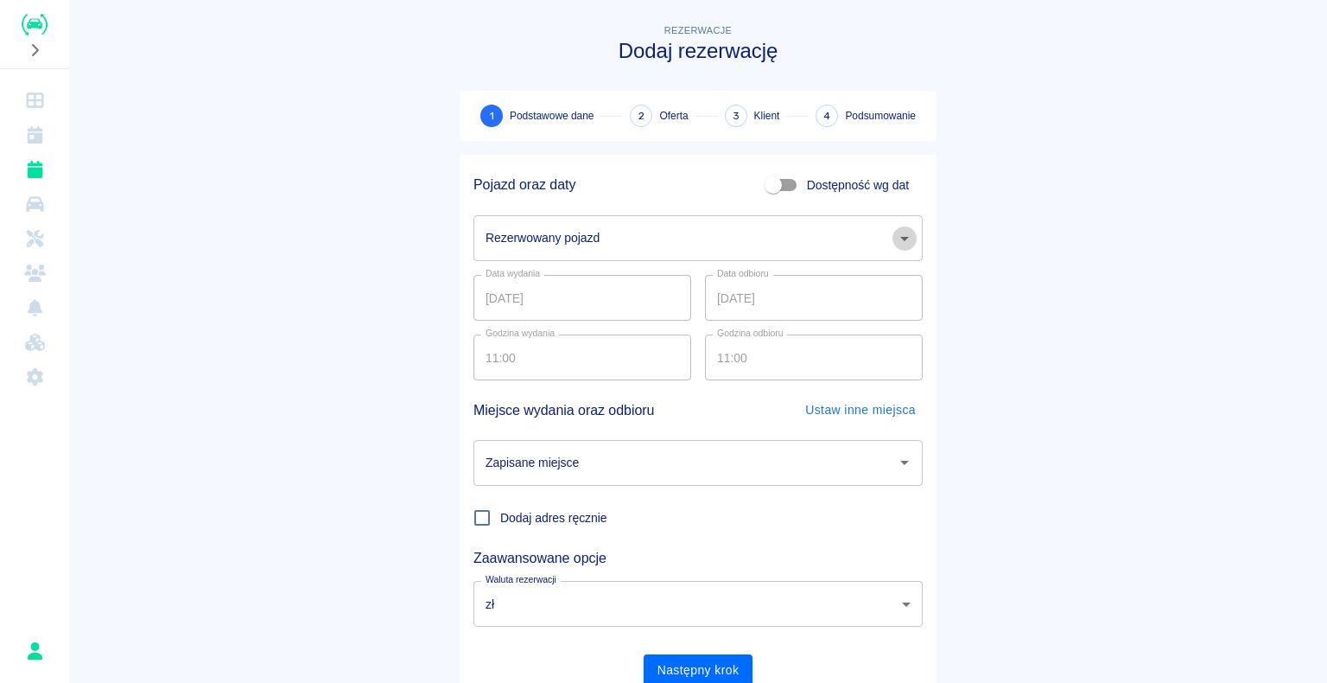
click at [901, 79] on icon "Otwórz" at bounding box center [904, 238] width 21 height 21
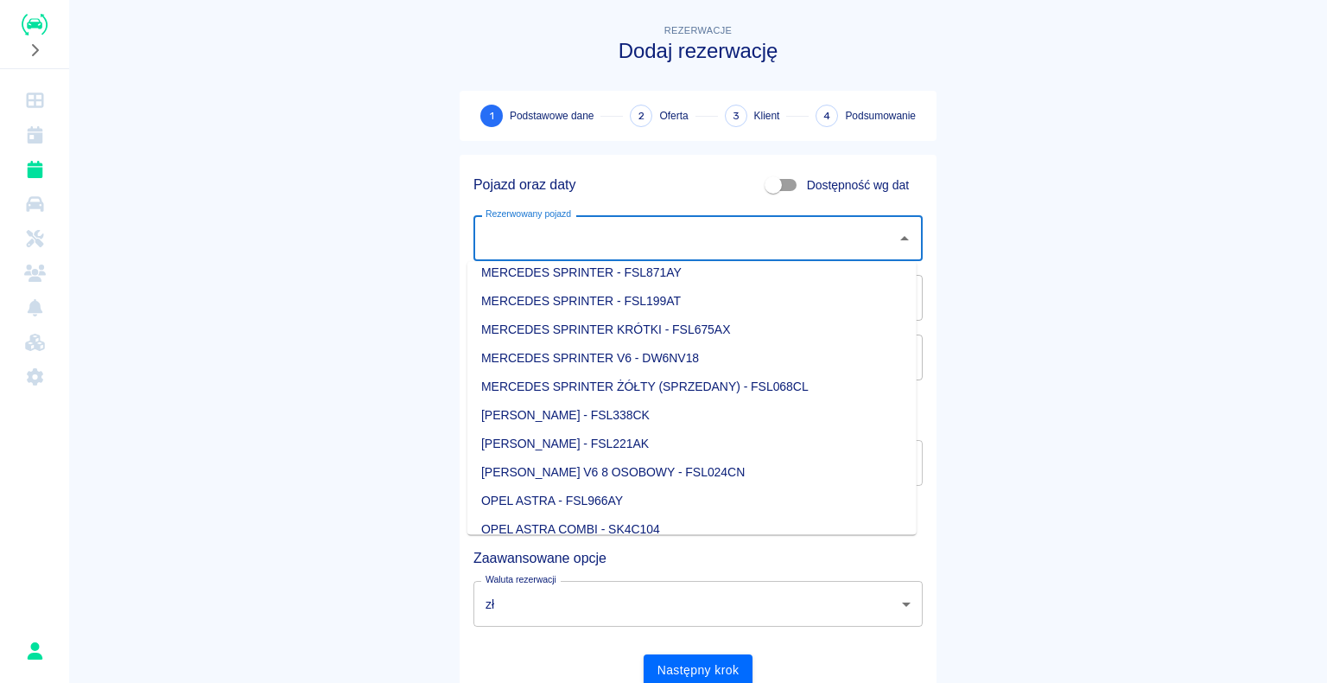
scroll to position [864, 0]
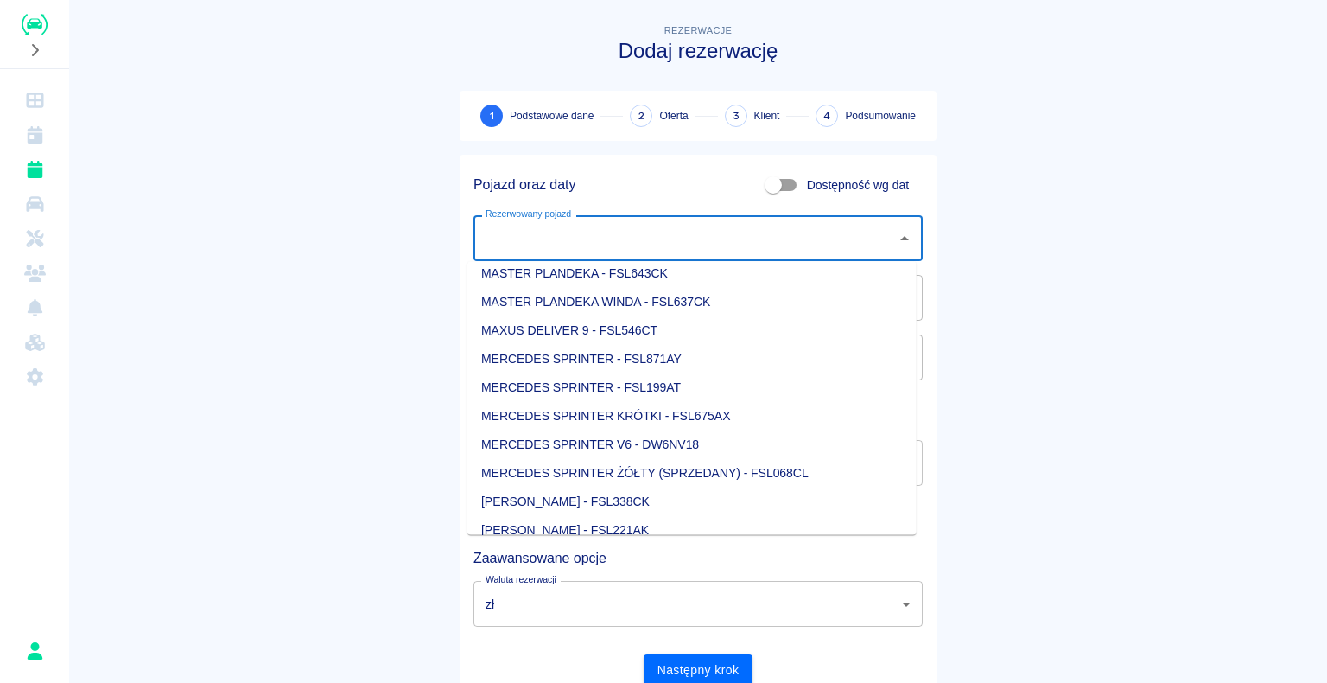
click at [834, 79] on li "MERCEDES SPRINTER V6 - DW6NV18" at bounding box center [691, 444] width 449 height 29
type input "MERCEDES SPRINTER V6 - DW6NV18"
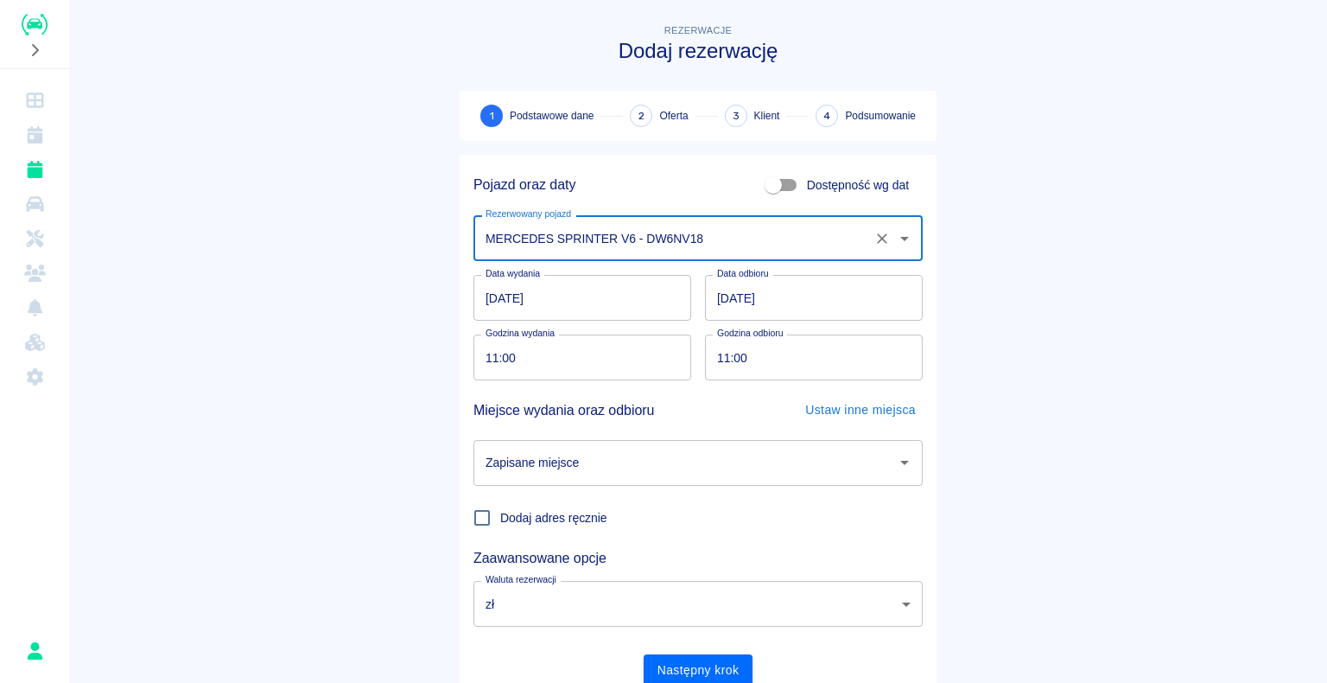
click at [722, 79] on input "[DATE]" at bounding box center [814, 298] width 218 height 46
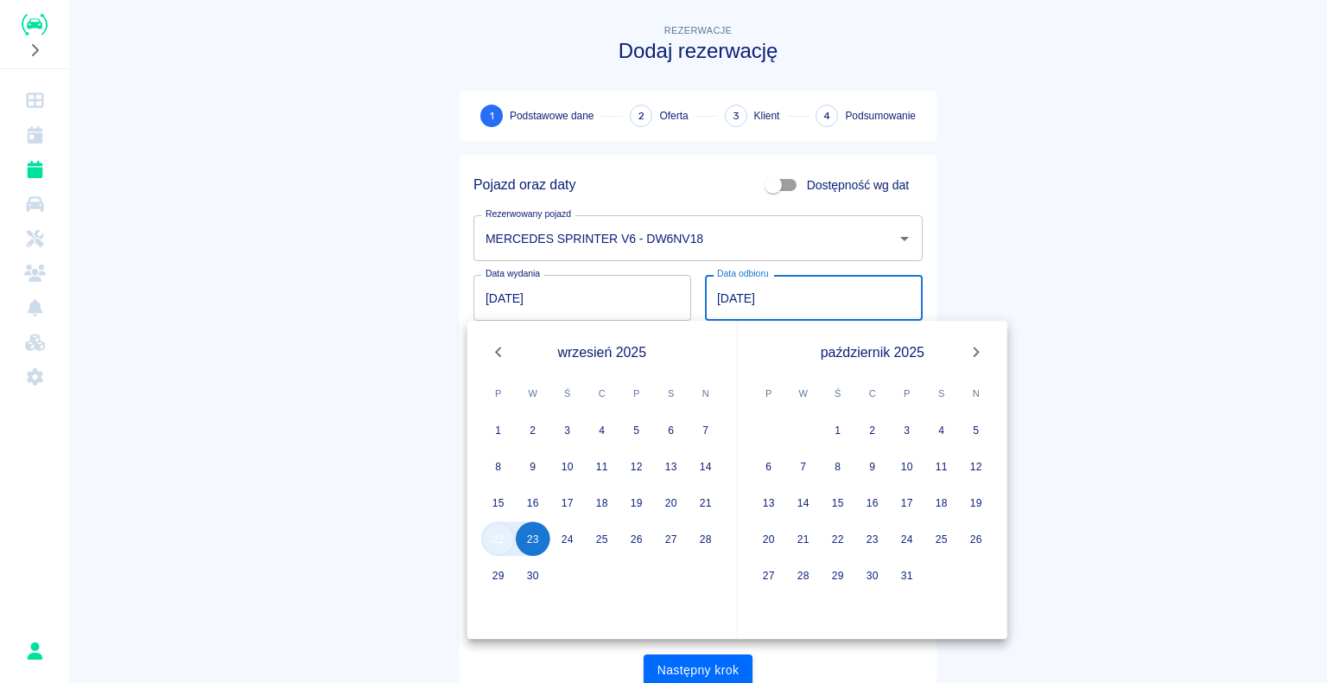
click at [497, 79] on button "22" at bounding box center [498, 538] width 35 height 35
click at [501, 79] on button "22" at bounding box center [498, 538] width 35 height 35
type input "[DATE]"
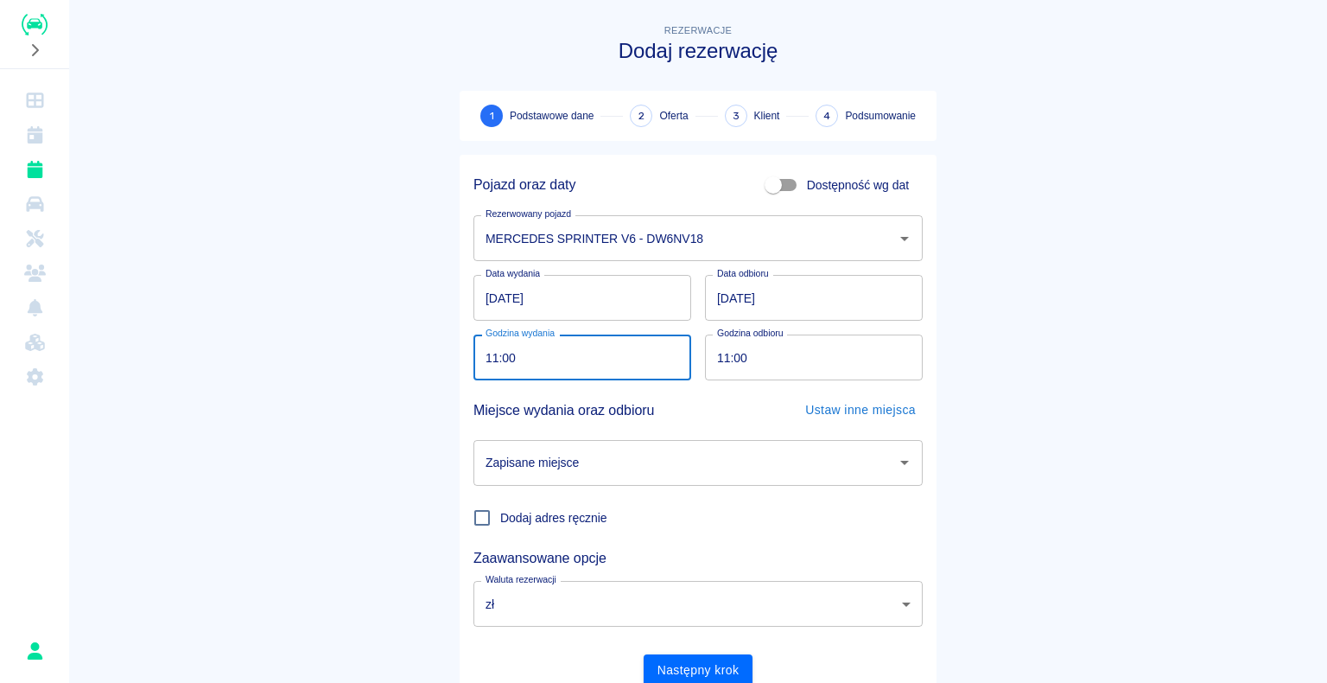
click at [487, 79] on input "11:00" at bounding box center [576, 357] width 206 height 46
click at [491, 79] on input "19:30" at bounding box center [576, 357] width 206 height 46
type input "10:30"
click at [295, 79] on main "Rezerwacje Dodaj rezerwację 1 Podstawowe dane 2 Oferta 3 Klient 4 Podsumowanie …" at bounding box center [698, 360] width 1258 height 679
click at [722, 79] on input "11:00" at bounding box center [808, 357] width 206 height 46
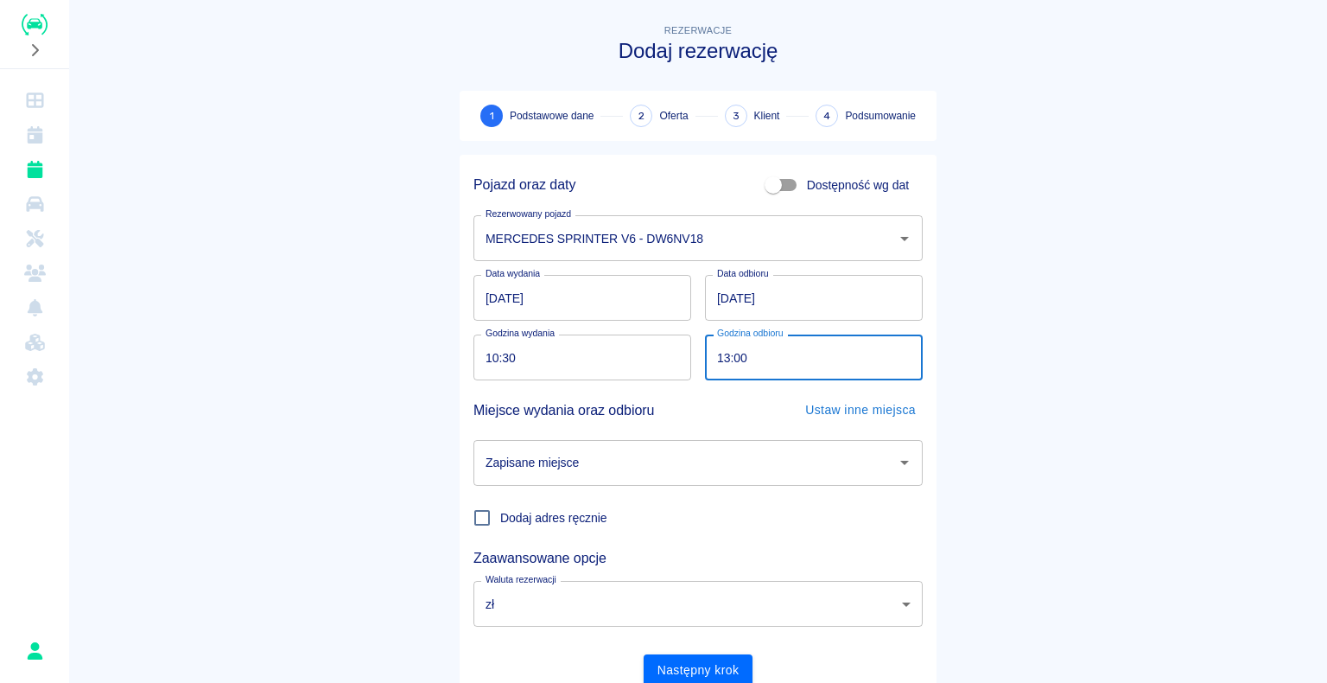
type input "13:00"
click at [327, 79] on main "Rezerwacje Dodaj rezerwację 1 Podstawowe dane 2 Oferta 3 Klient 4 Podsumowanie …" at bounding box center [698, 360] width 1258 height 679
click at [900, 79] on icon "Otwórz" at bounding box center [904, 462] width 9 height 4
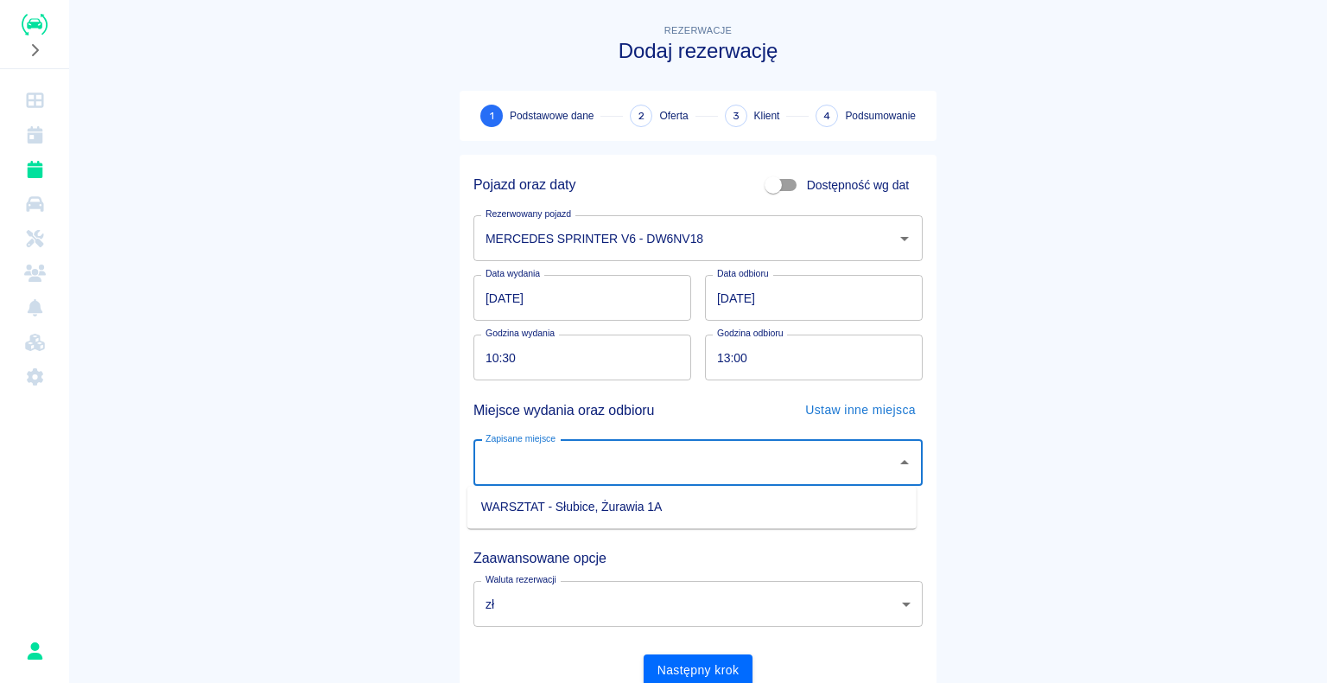
click at [886, 79] on li "WARSZTAT - Słubice, Żurawia 1A" at bounding box center [691, 506] width 449 height 29
type input "WARSZTAT - Słubice, Żurawia 1A"
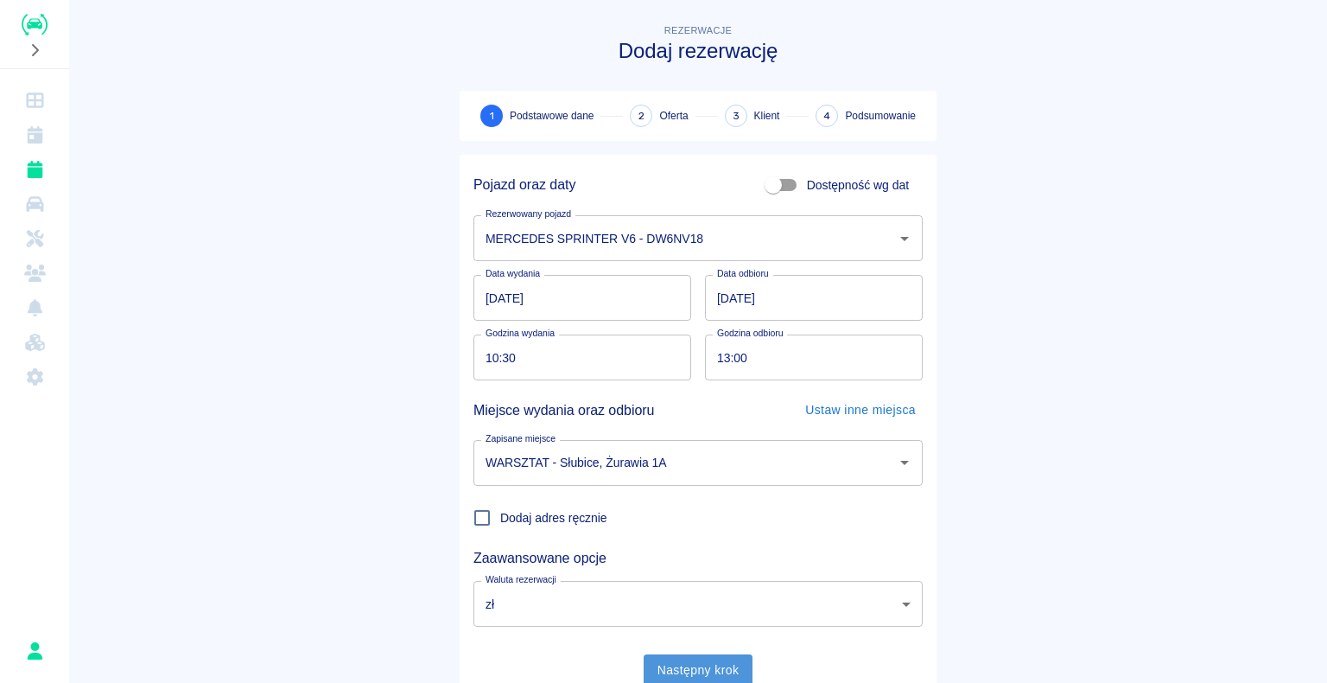
click at [694, 79] on button "Następny krok" at bounding box center [699, 670] width 110 height 32
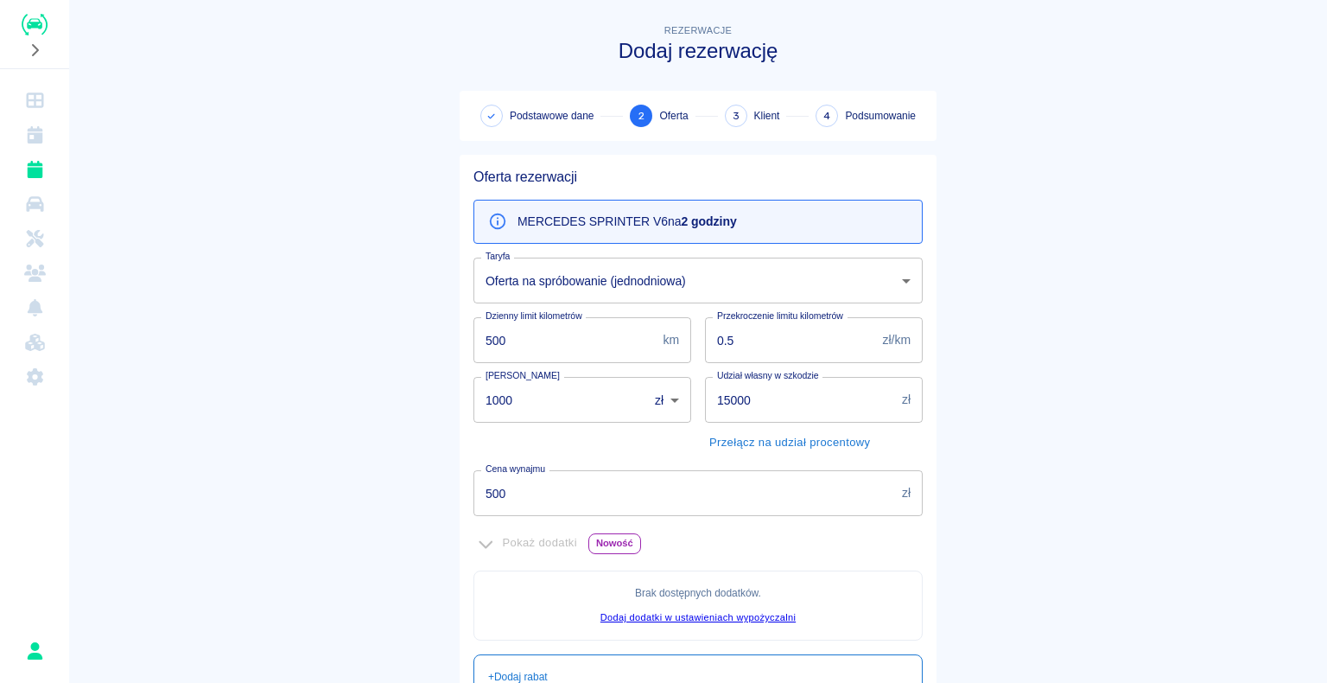
click at [504, 79] on input "1000" at bounding box center [554, 400] width 162 height 46
type input "1"
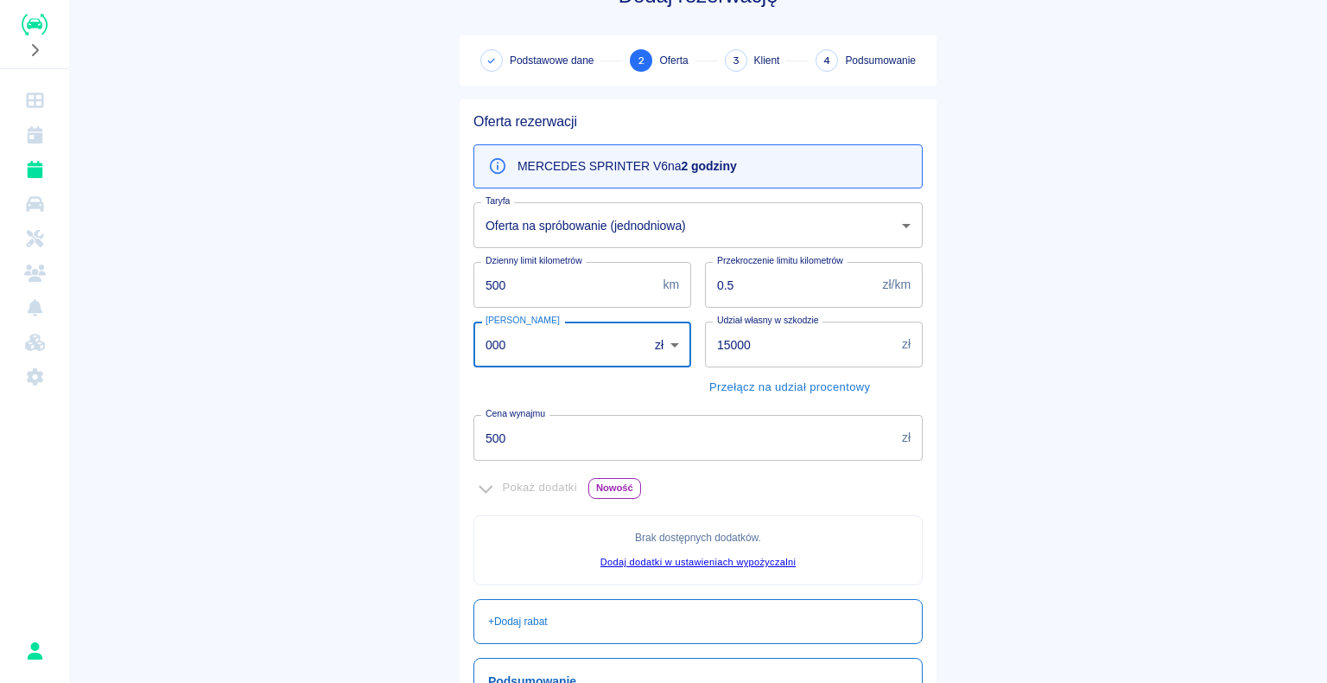
scroll to position [86, 0]
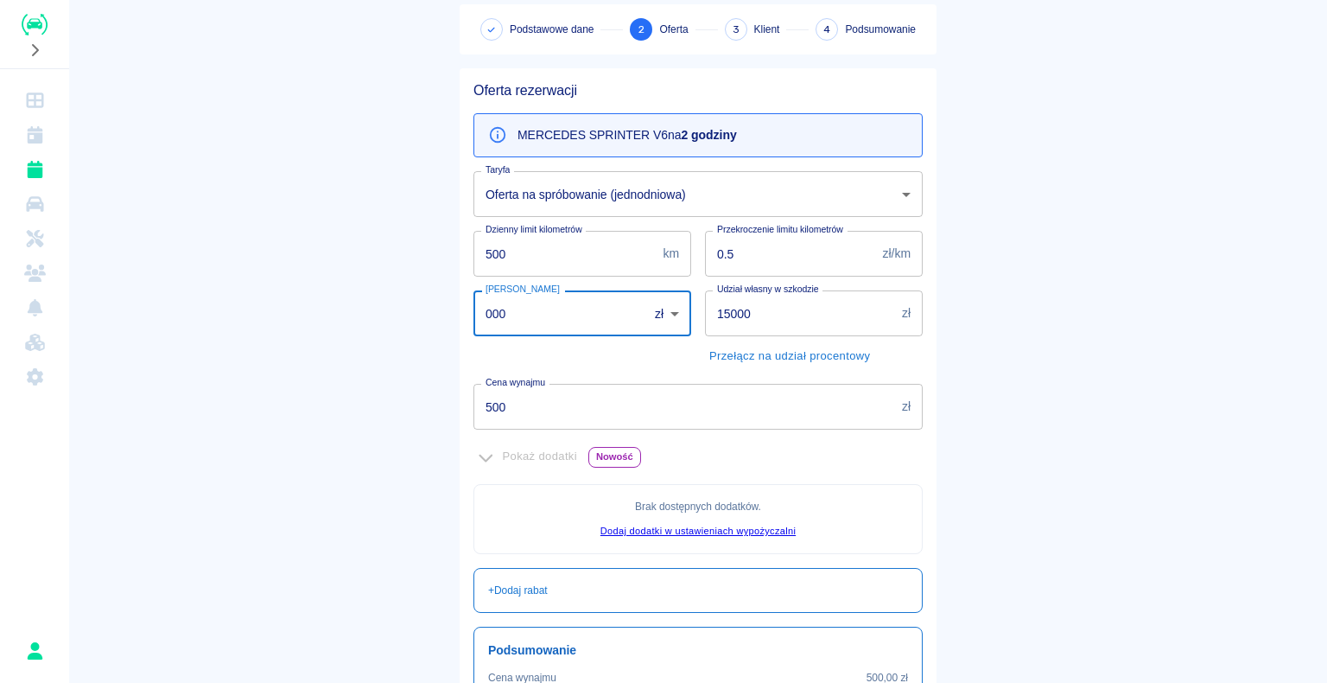
type input "000"
click at [390, 79] on main "Rezerwacje Dodaj rezerwację Podstawowe dane 2 Oferta 3 Klient 4 Podsumowanie Of…" at bounding box center [698, 397] width 1258 height 927
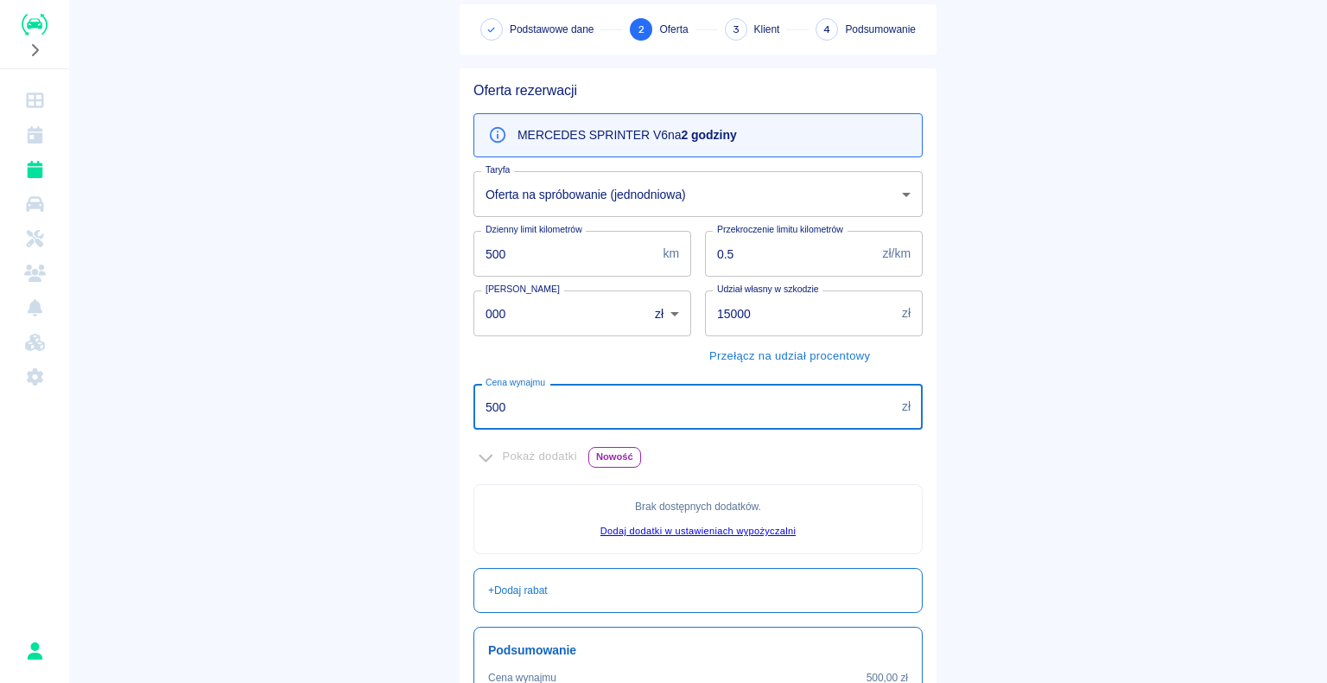
click at [498, 79] on input "500" at bounding box center [684, 407] width 422 height 46
type input "5"
type input "150"
click at [398, 79] on main "Rezerwacje Dodaj rezerwację Podstawowe dane 2 Oferta 3 Klient 4 Podsumowanie Of…" at bounding box center [698, 397] width 1258 height 927
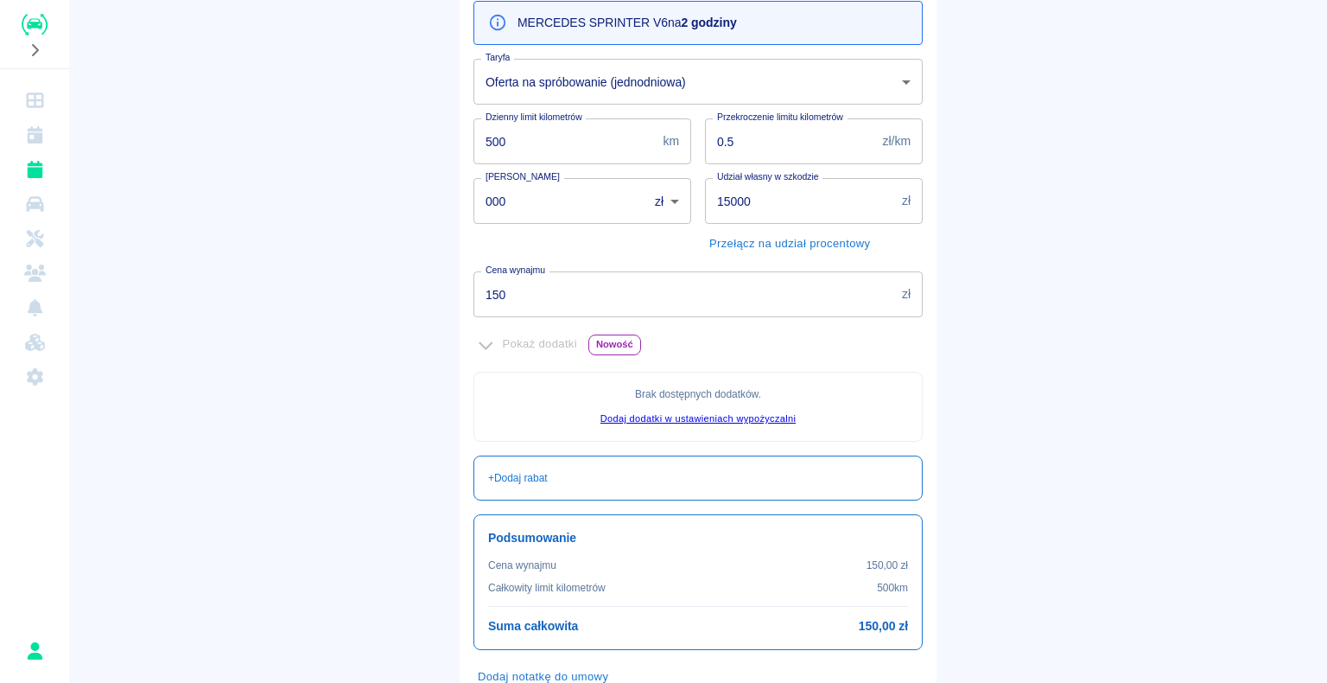
scroll to position [314, 0]
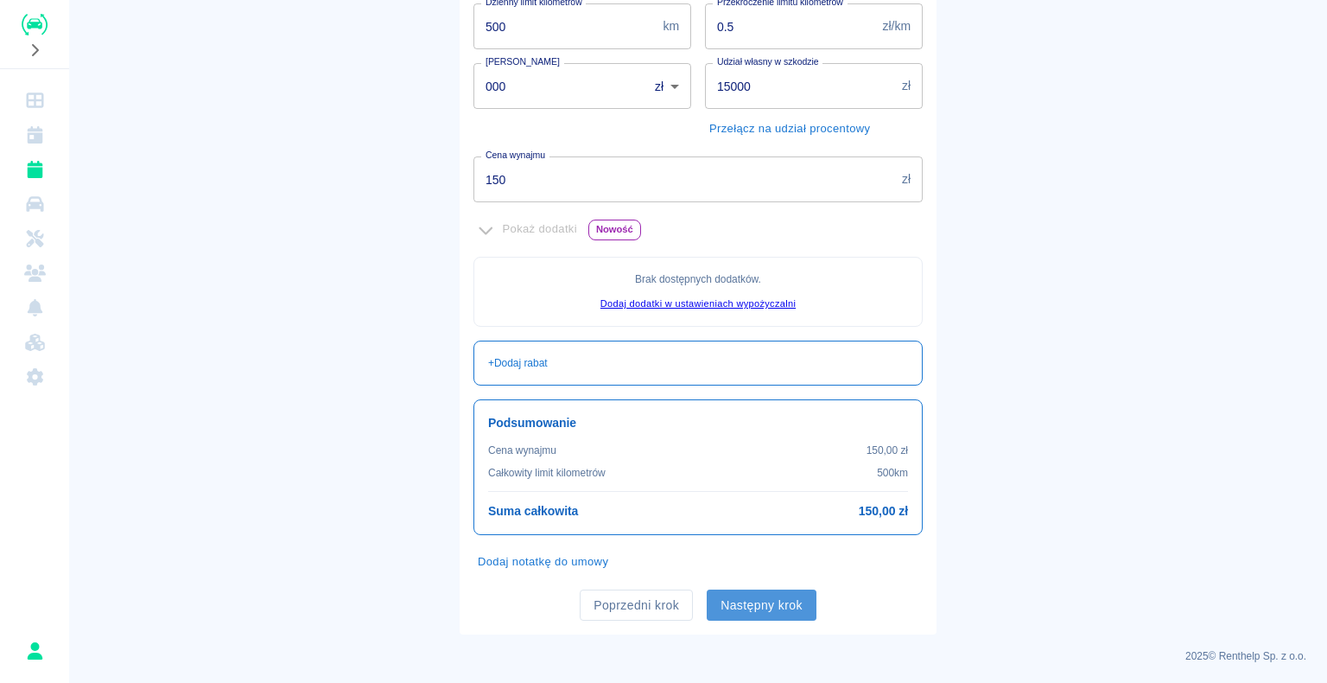
click at [755, 79] on button "Następny krok" at bounding box center [762, 605] width 110 height 32
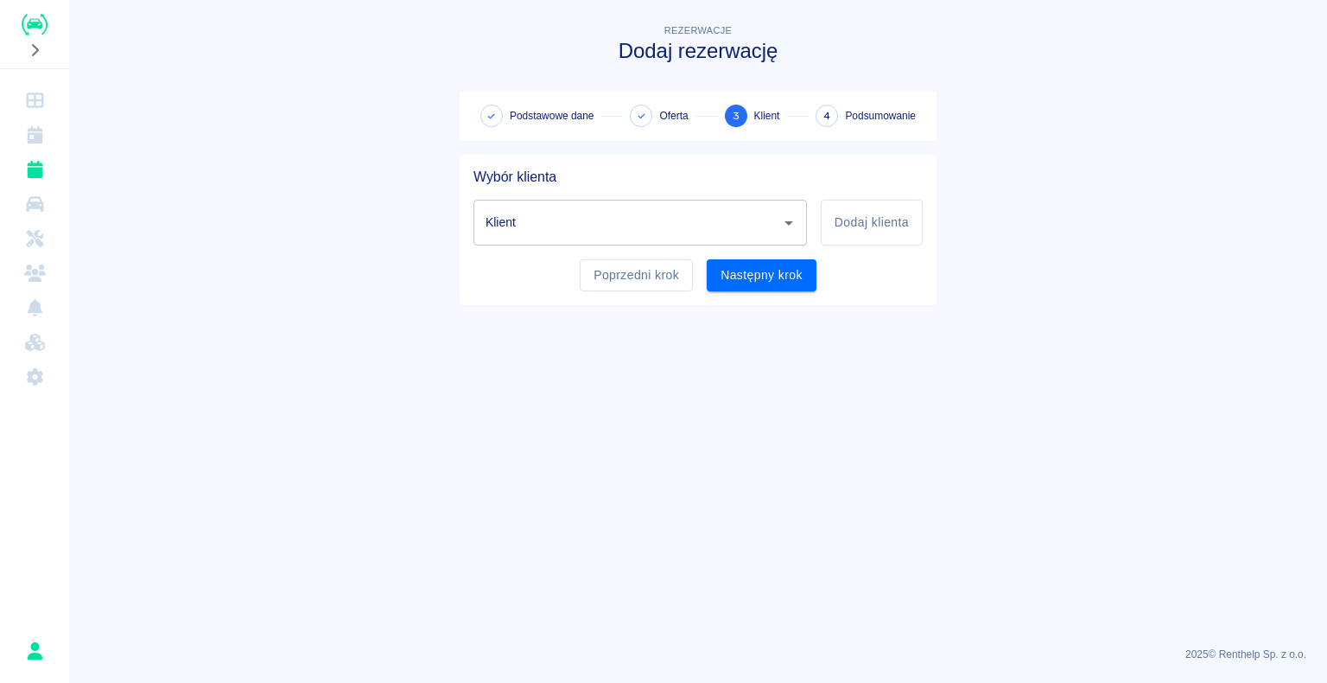
click at [527, 79] on input "Klient" at bounding box center [627, 222] width 292 height 30
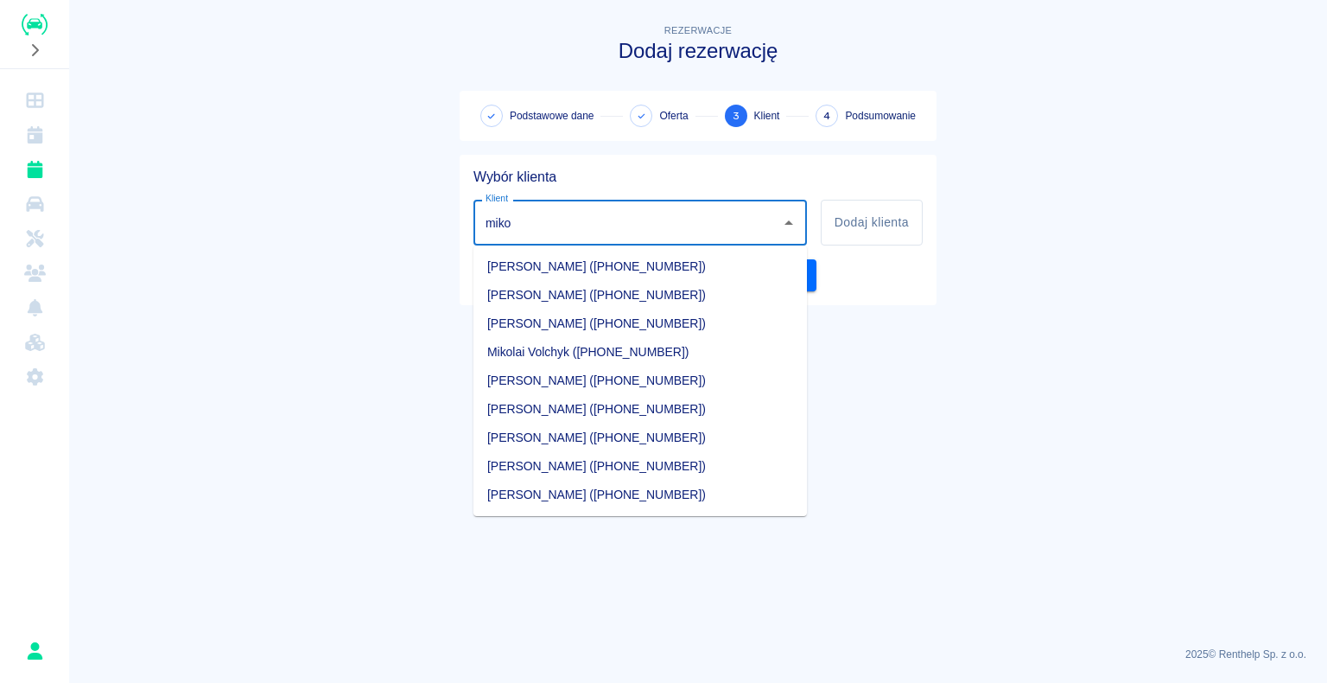
click at [560, 79] on li "[PERSON_NAME] ([PHONE_NUMBER])" at bounding box center [639, 295] width 333 height 29
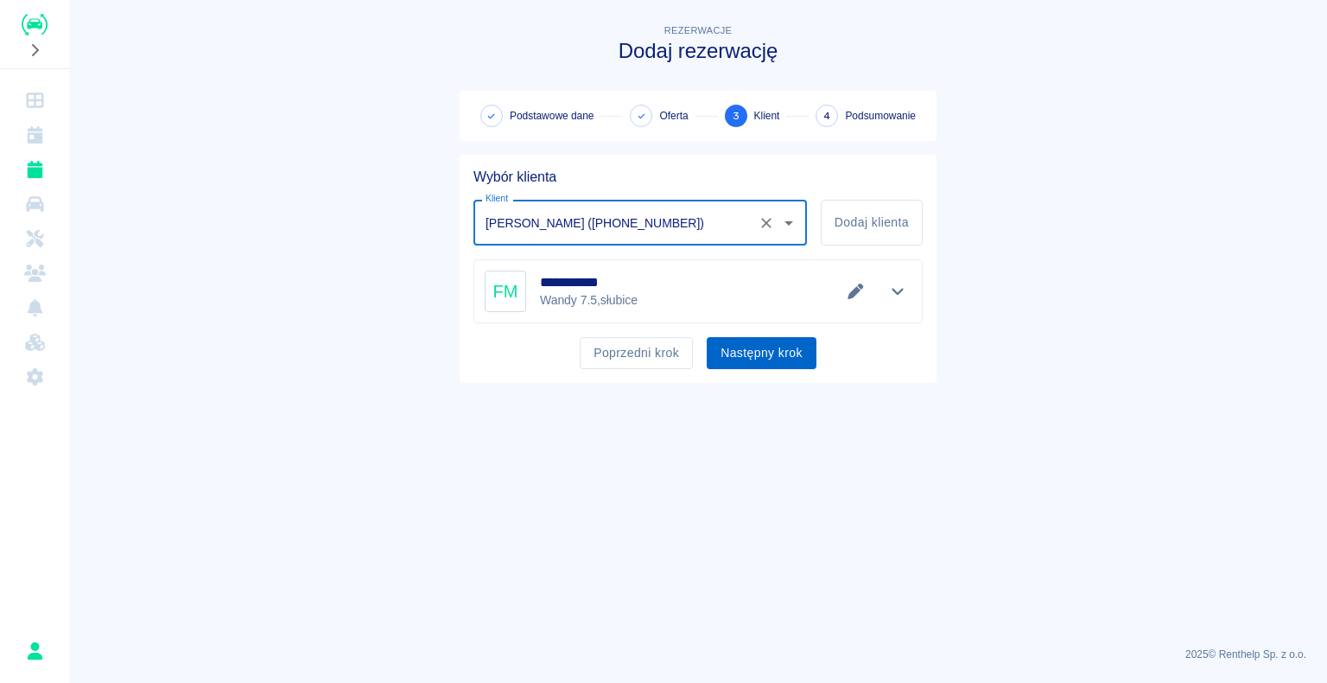
type input "[PERSON_NAME] ([PHONE_NUMBER])"
click at [744, 79] on button "Następny krok" at bounding box center [762, 353] width 110 height 32
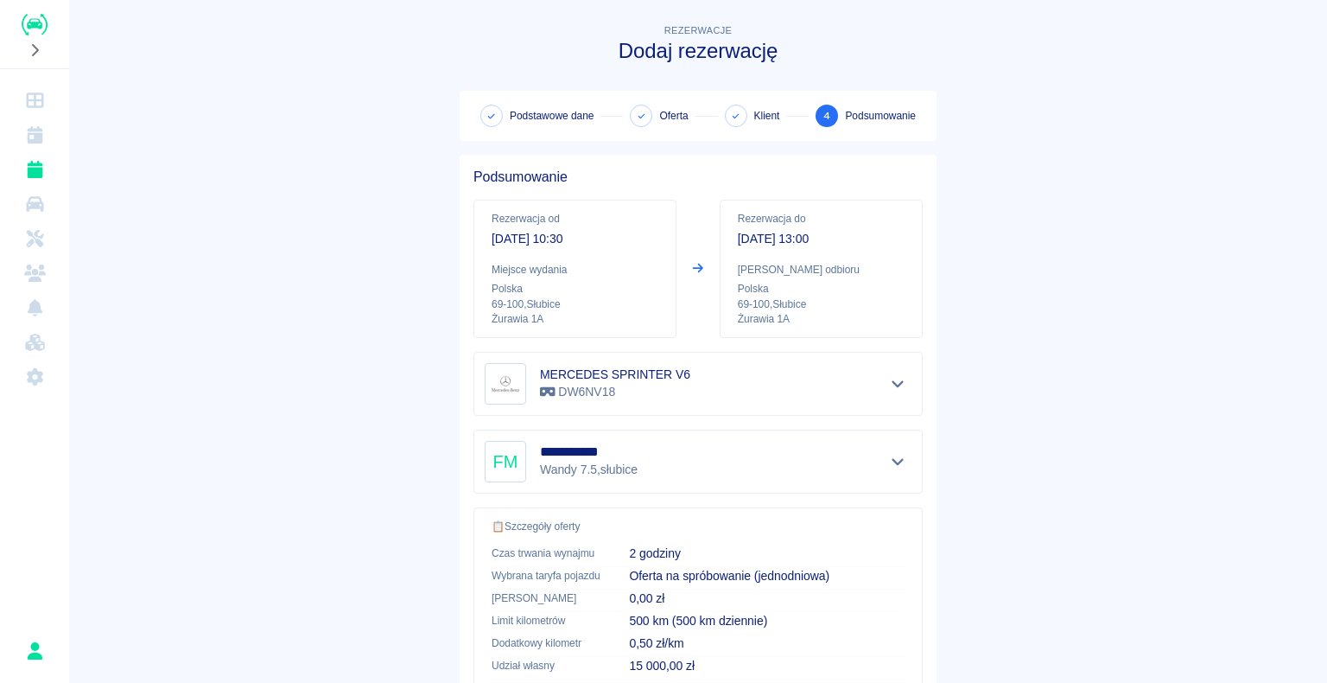
scroll to position [246, 0]
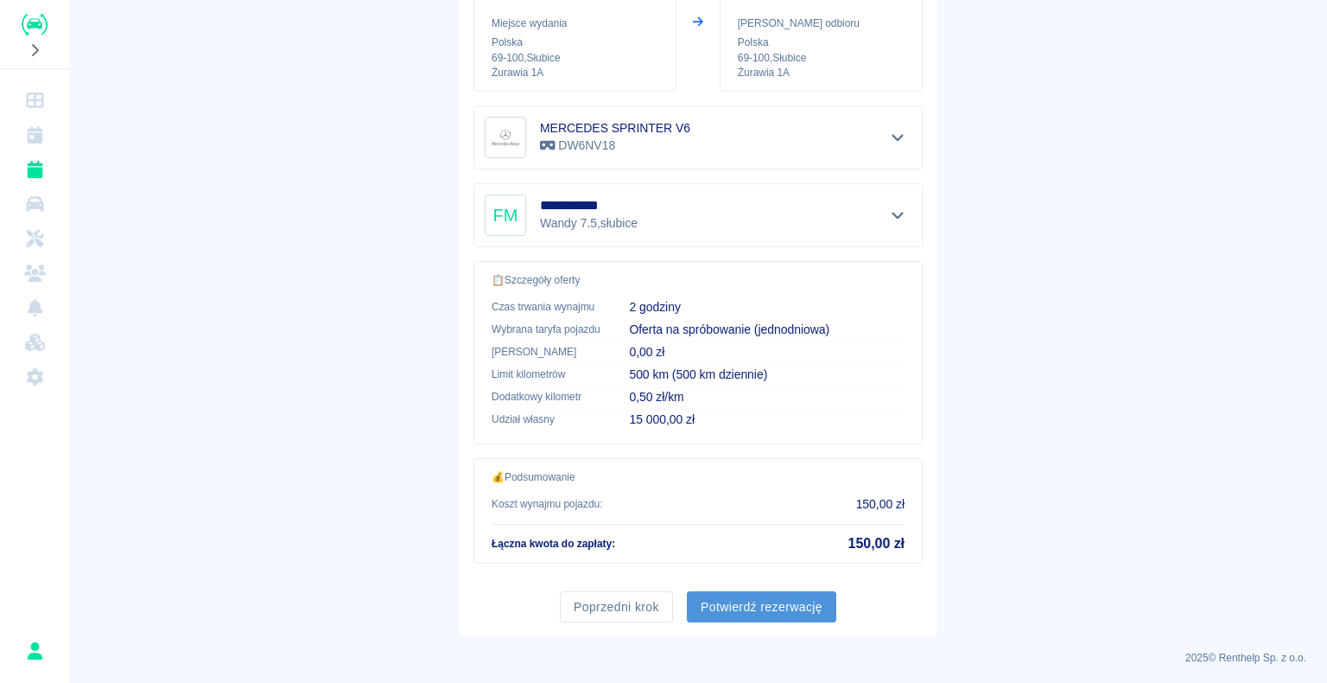
click at [753, 79] on button "Potwierdź rezerwację" at bounding box center [761, 607] width 149 height 32
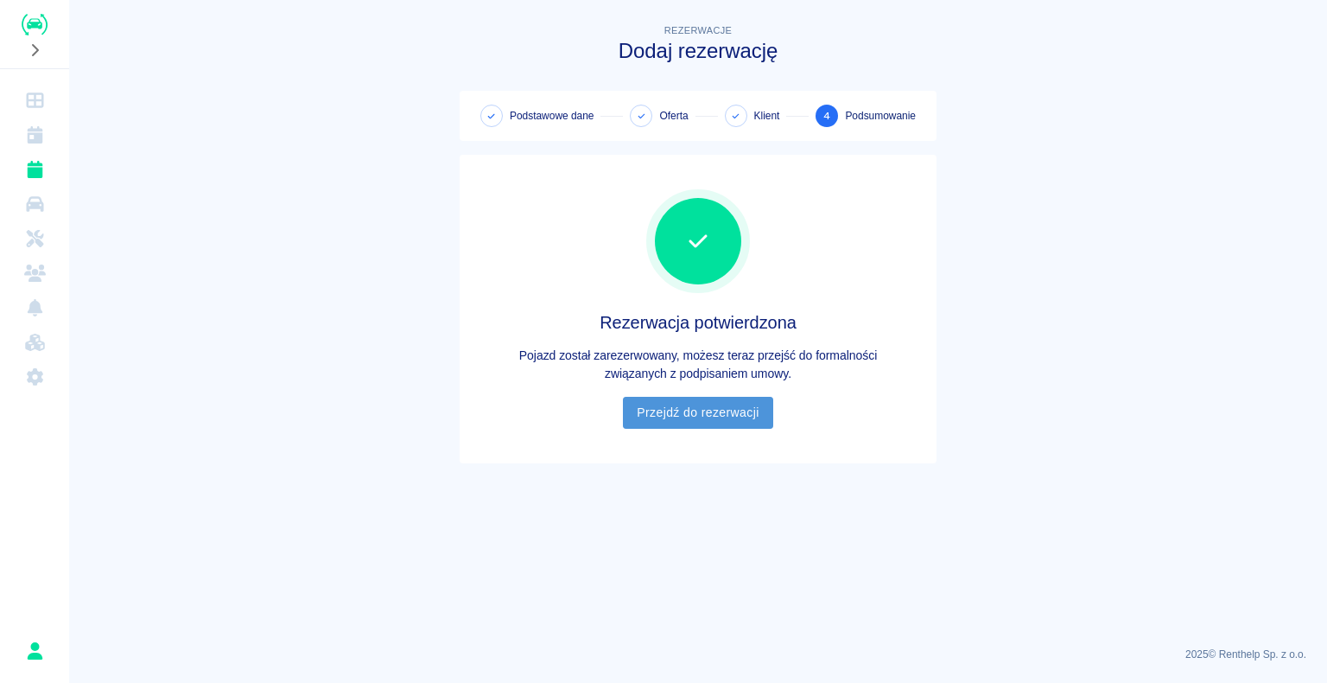
click at [696, 79] on link "Przejdź do rezerwacji" at bounding box center [697, 413] width 149 height 32
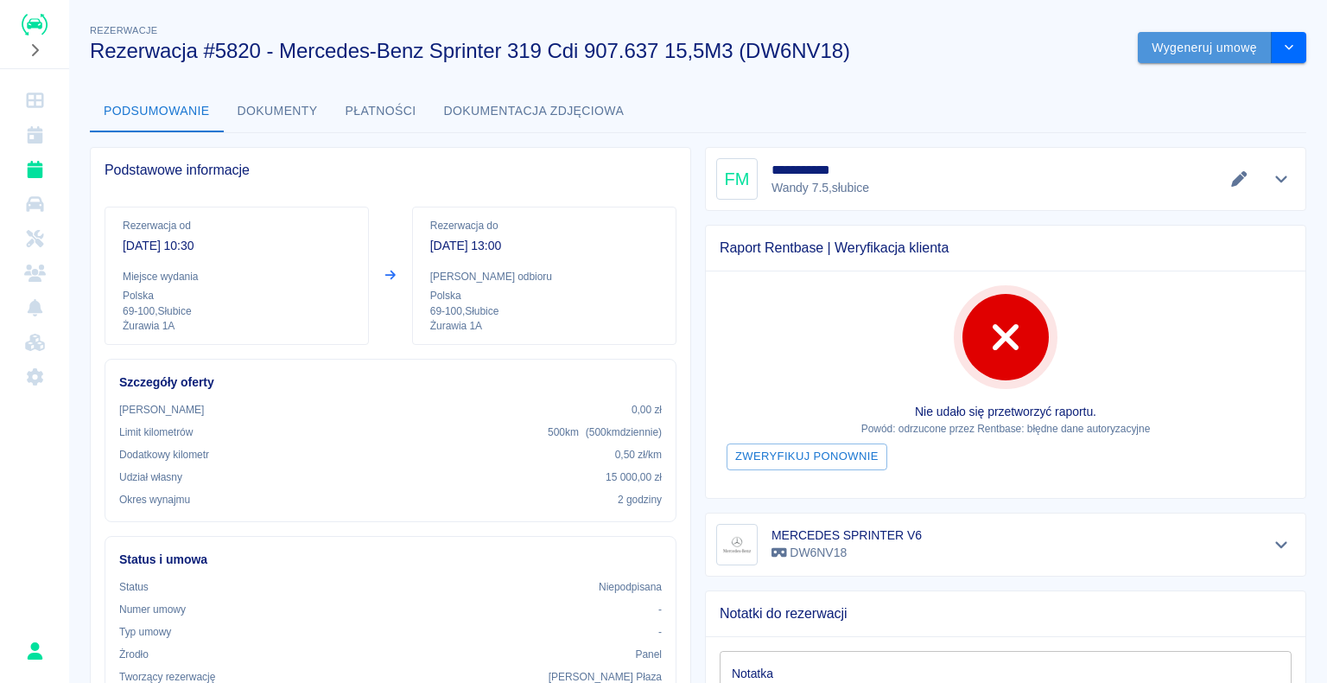
click at [1175, 53] on button "Wygeneruj umowę" at bounding box center [1205, 48] width 134 height 32
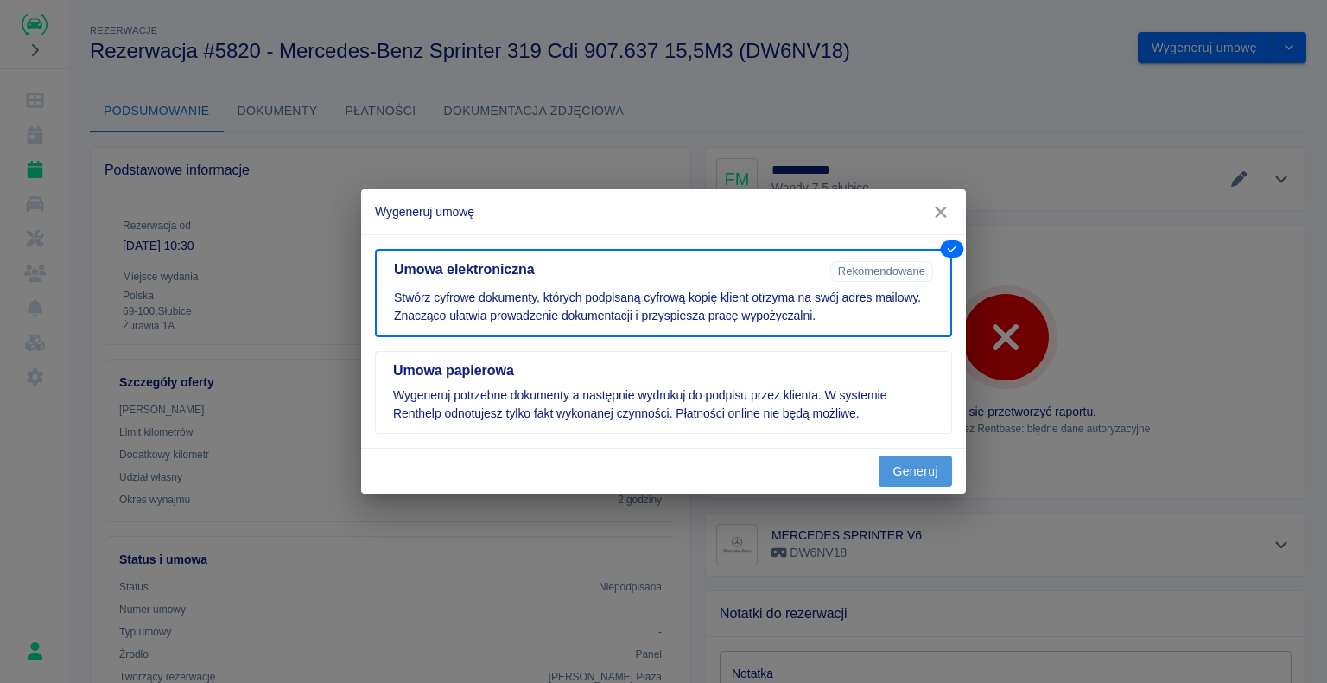
click at [916, 79] on button "Generuj" at bounding box center [915, 471] width 73 height 32
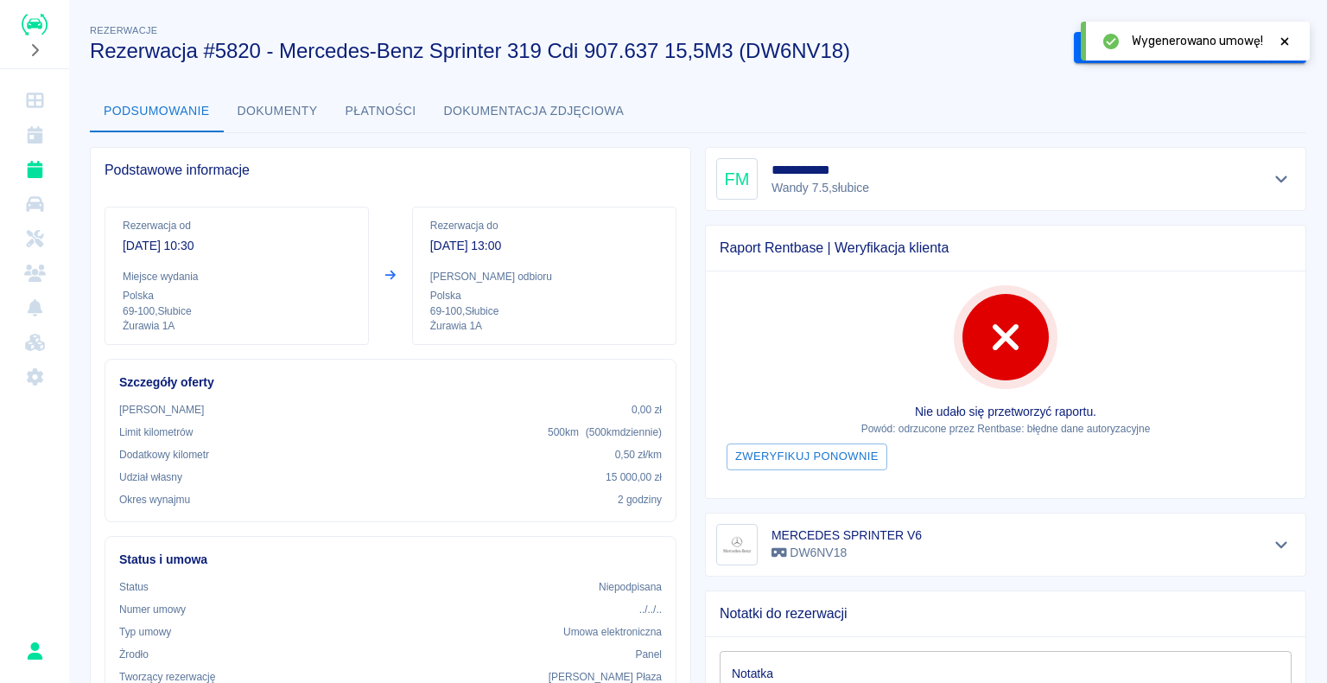
click at [1286, 40] on icon at bounding box center [1285, 41] width 8 height 8
click at [1164, 41] on button "Podpisz umowę elektroniczną" at bounding box center [1173, 48] width 198 height 32
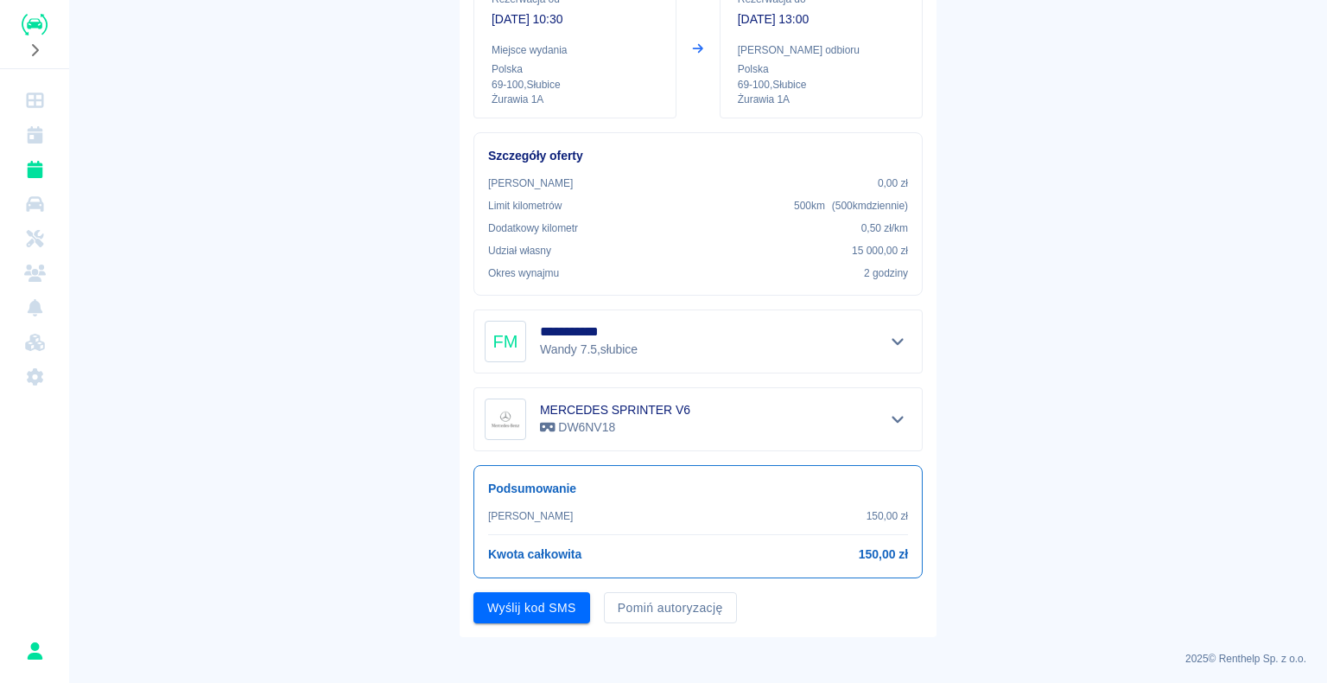
scroll to position [202, 0]
click at [29, 22] on img "Renthelp" at bounding box center [35, 25] width 26 height 22
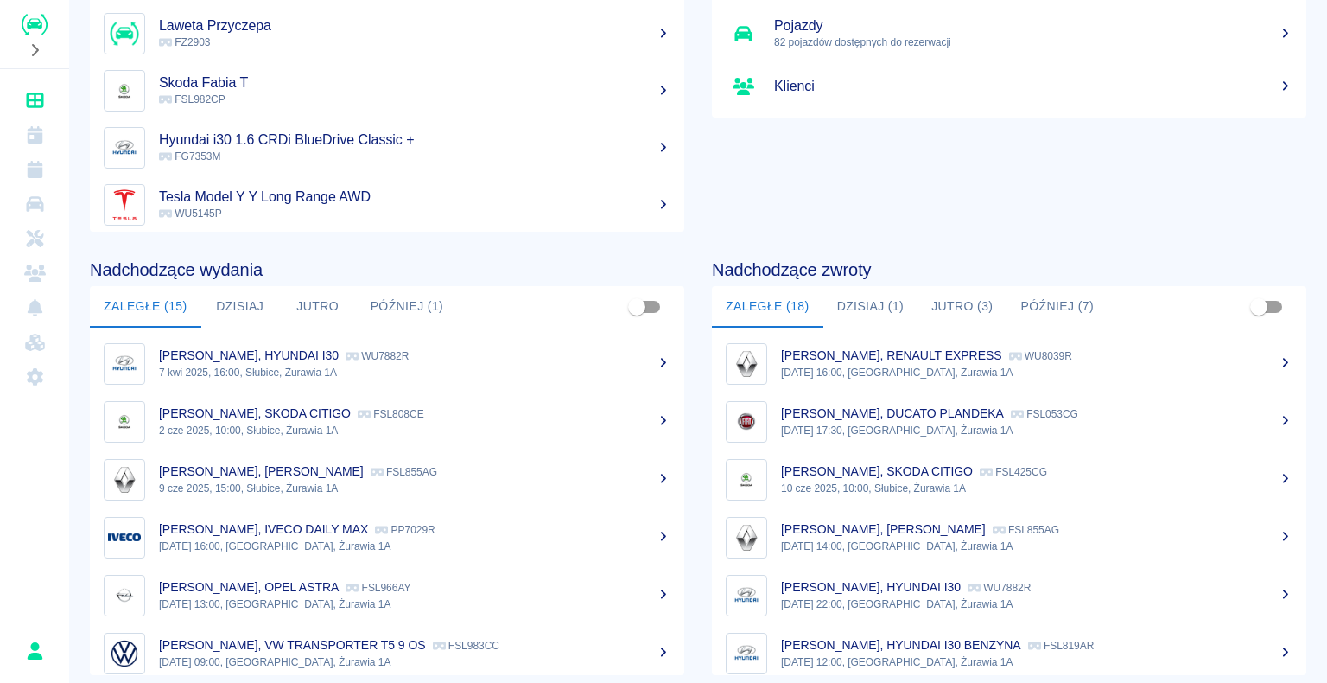
scroll to position [218, 0]
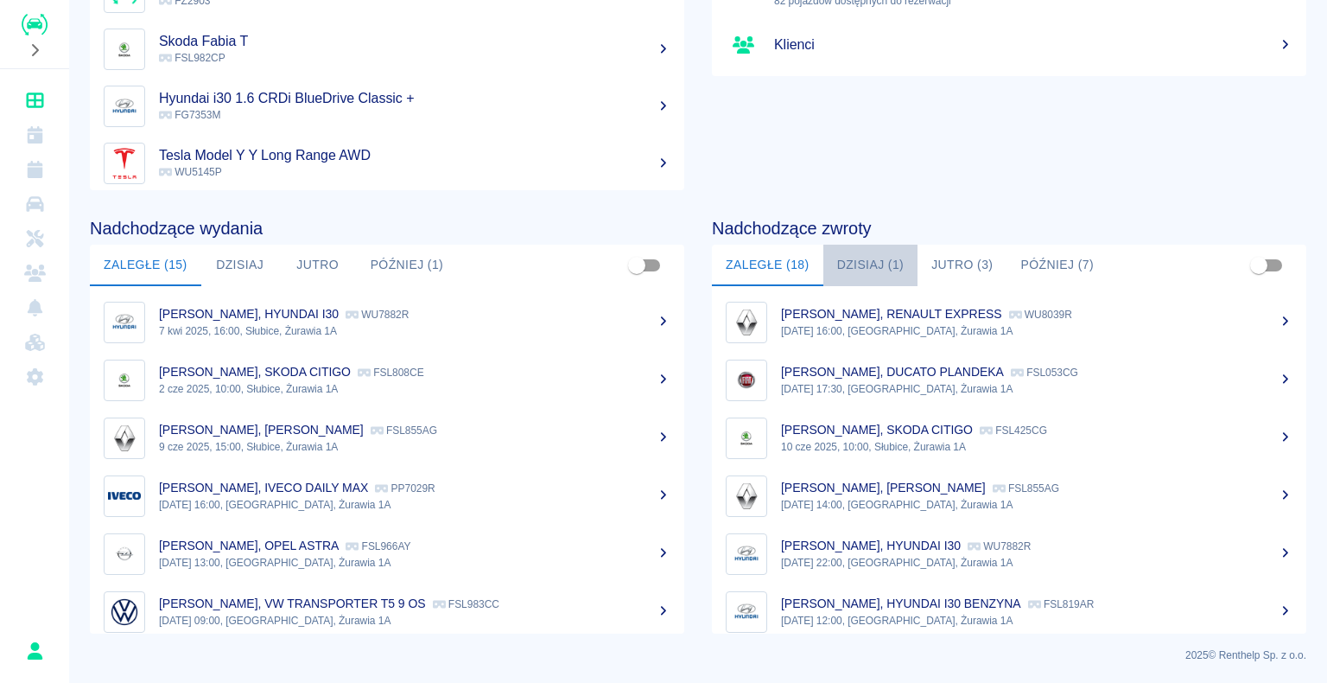
click at [873, 79] on button "Dzisiaj (1)" at bounding box center [870, 264] width 95 height 41
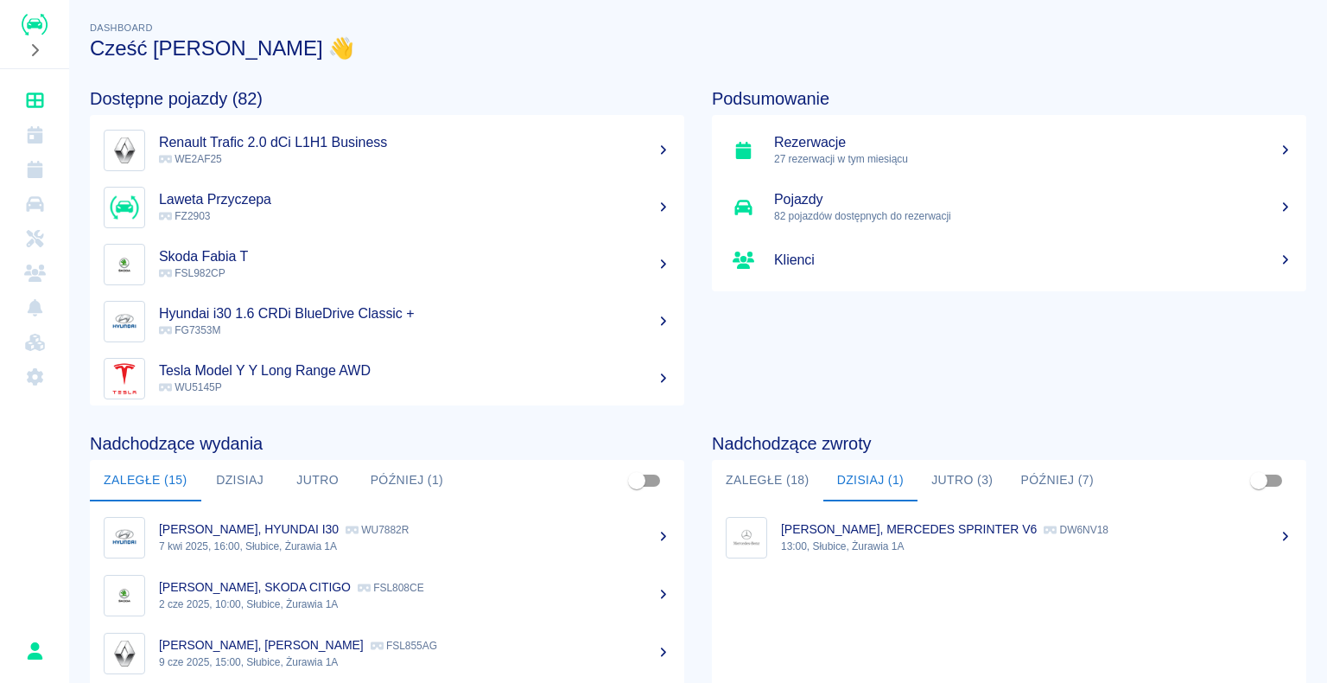
scroll to position [0, 0]
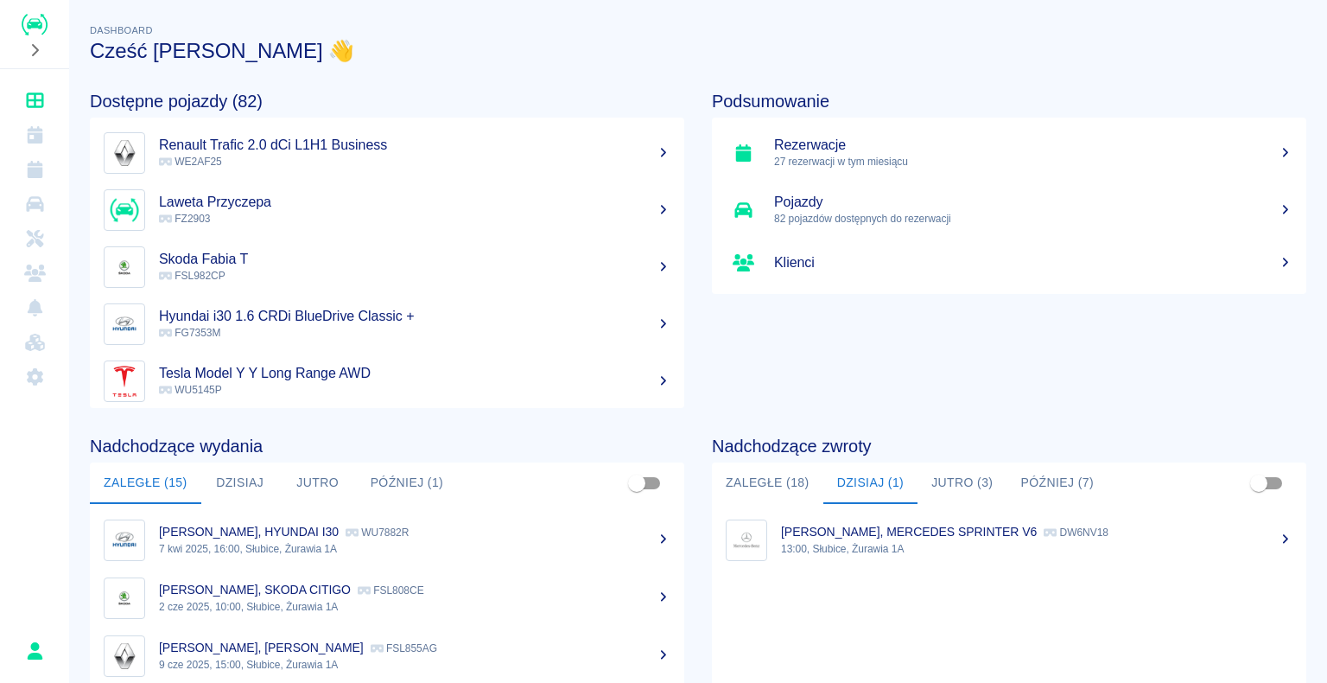
click at [747, 79] on button "Zaległe (18)" at bounding box center [767, 482] width 111 height 41
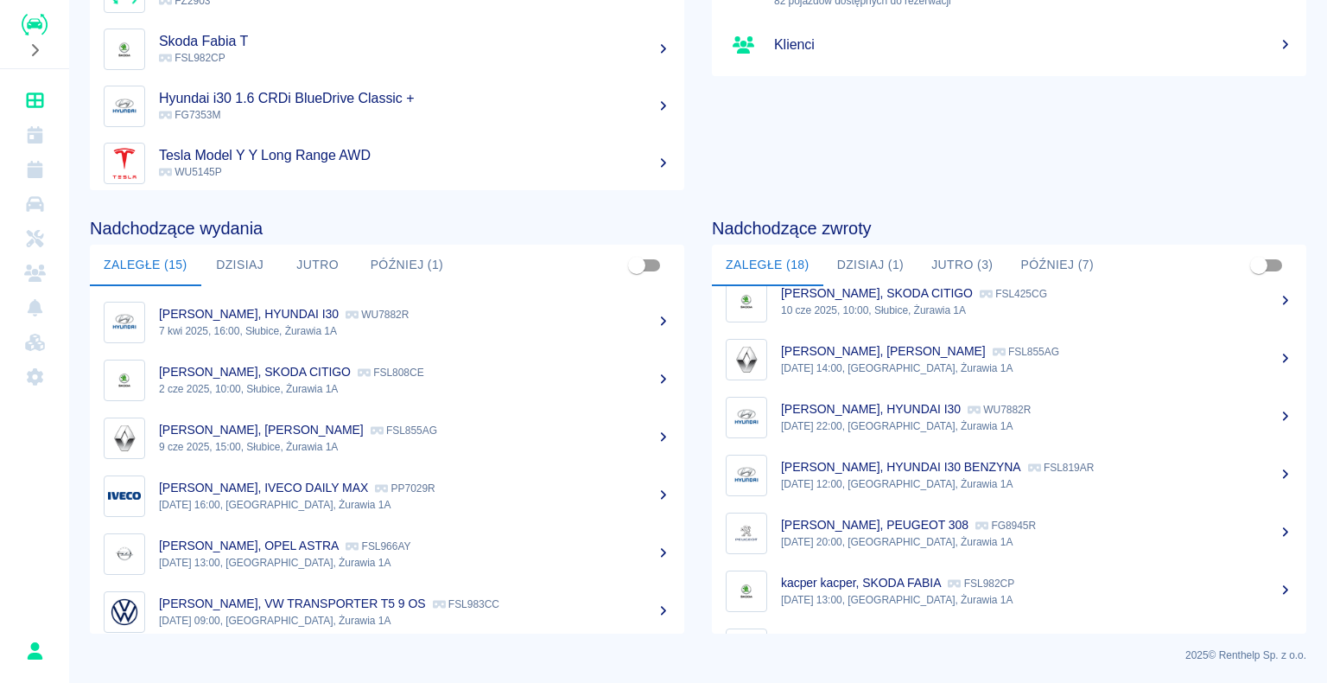
scroll to position [173, 0]
